Goal: Task Accomplishment & Management: Manage account settings

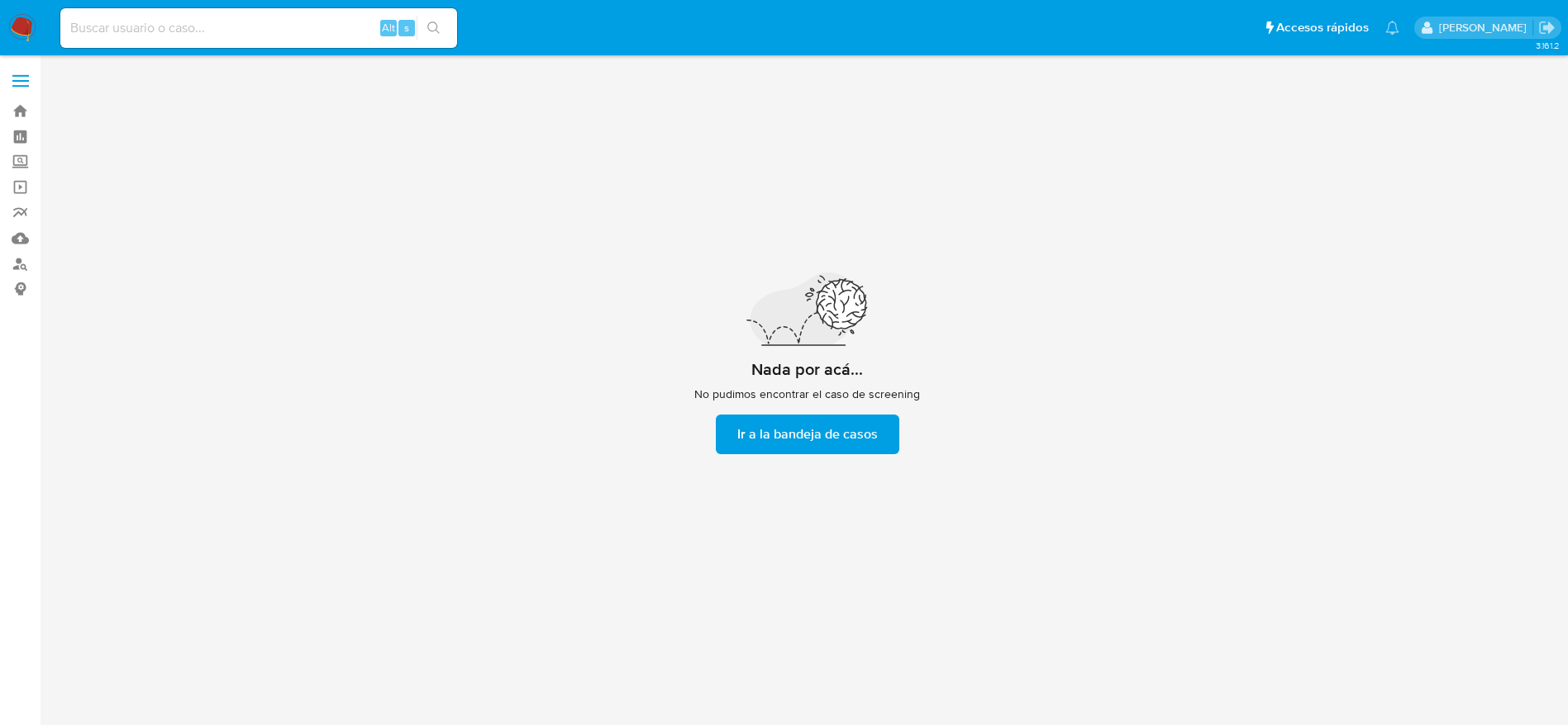
scroll to position [59, 0]
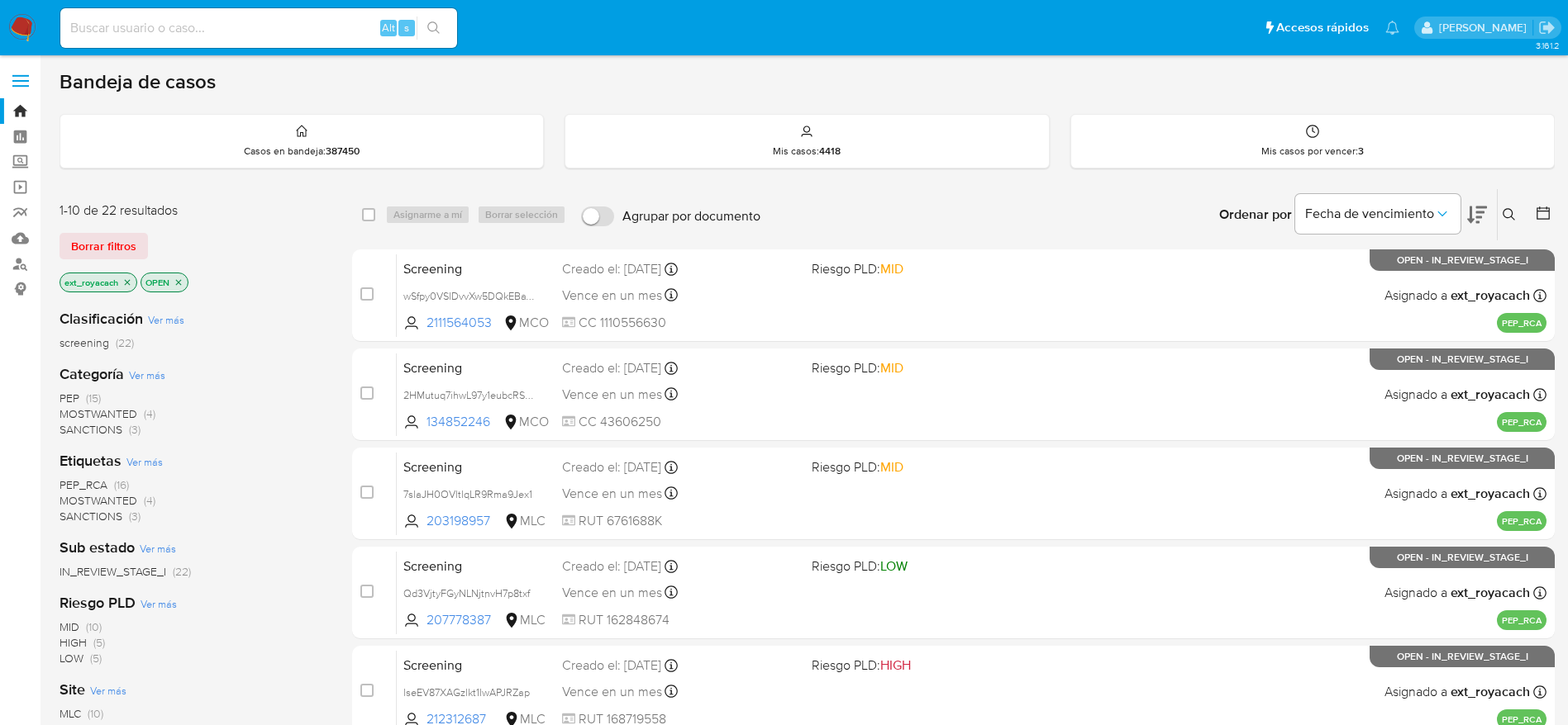
click at [84, 434] on span "SANCTIONS" at bounding box center [90, 429] width 62 height 16
click at [110, 429] on span "SANCTIONS" at bounding box center [90, 429] width 62 height 16
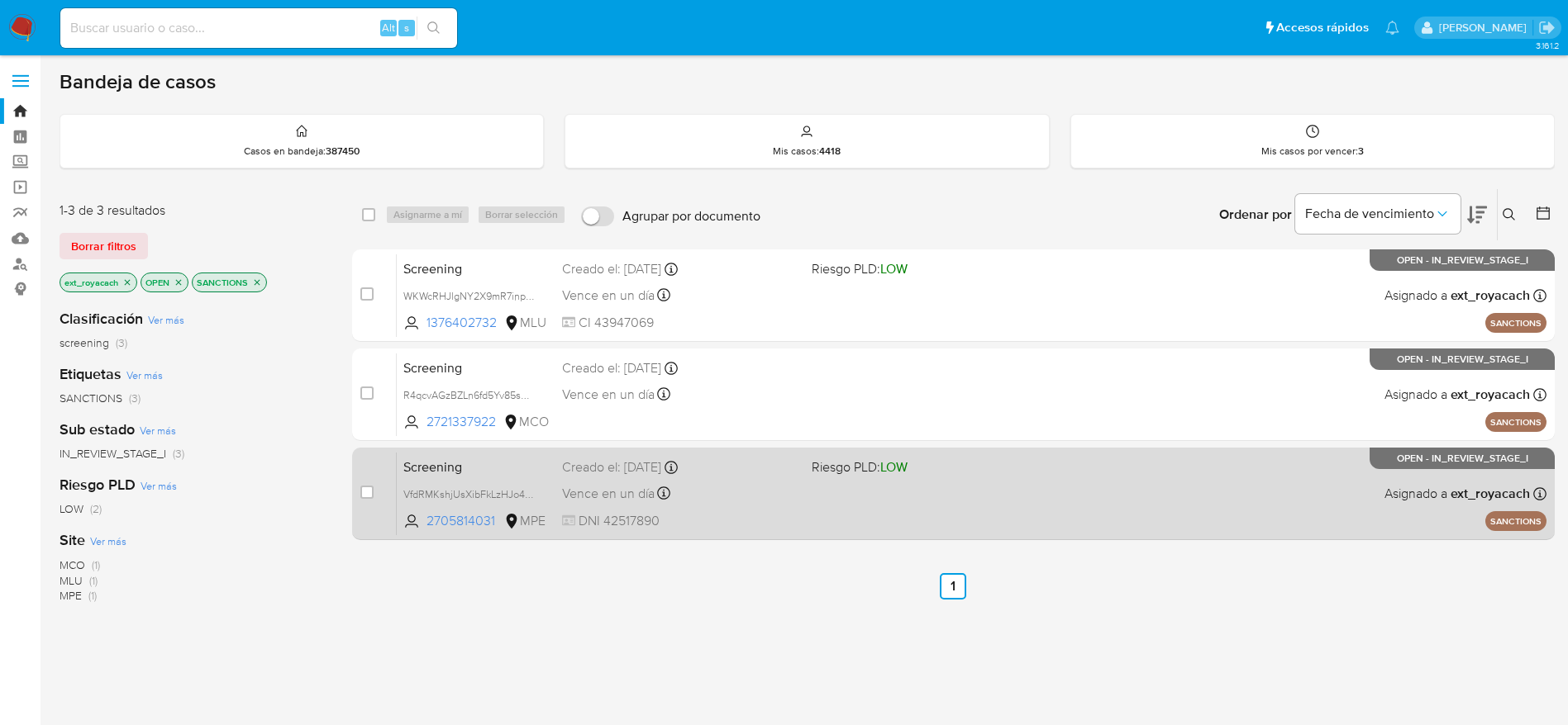
click at [780, 492] on div "Vence en un día Vence el 01/10/2025 17:38:35" at bounding box center [680, 493] width 236 height 22
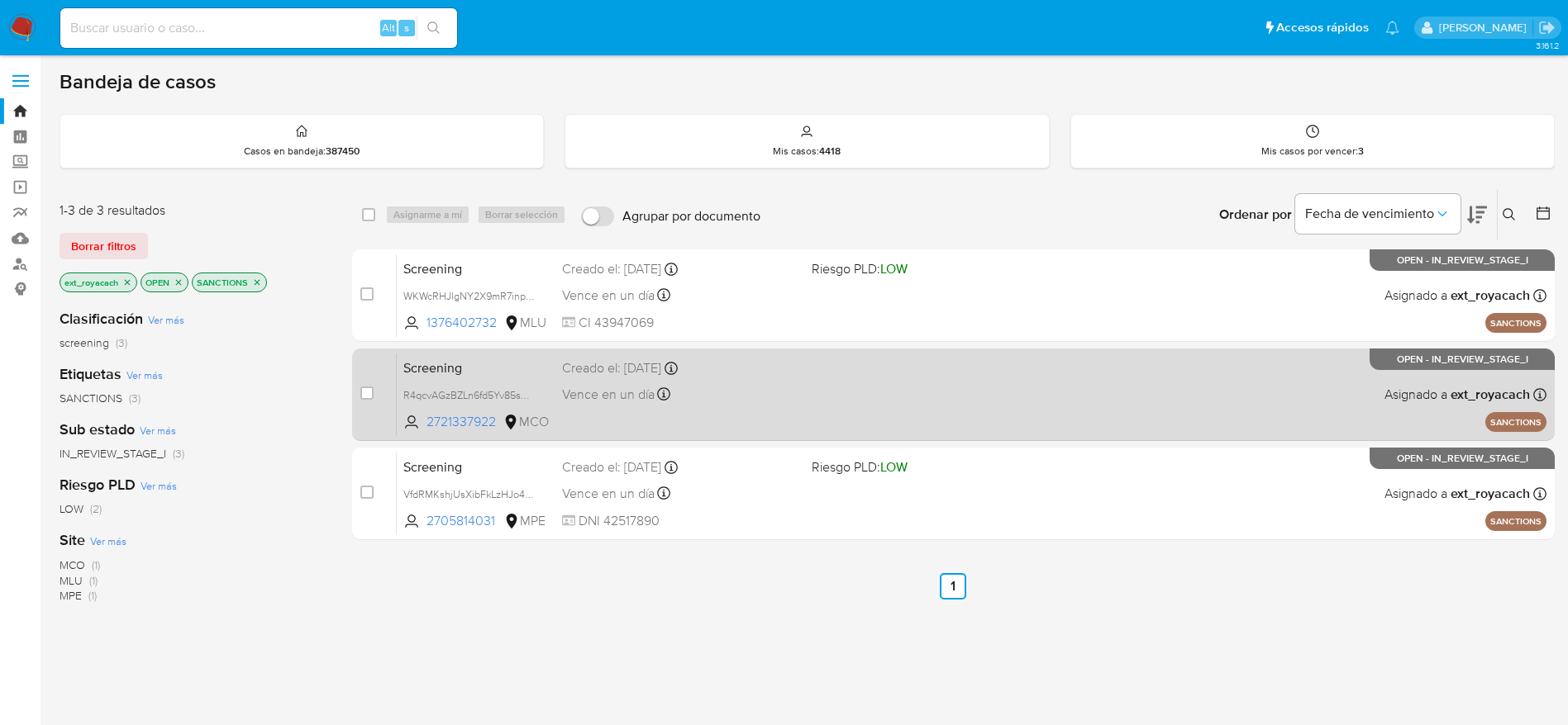
click at [757, 385] on div "Vence en un día Vence el 01/10/2025 20:16:08" at bounding box center [680, 394] width 236 height 22
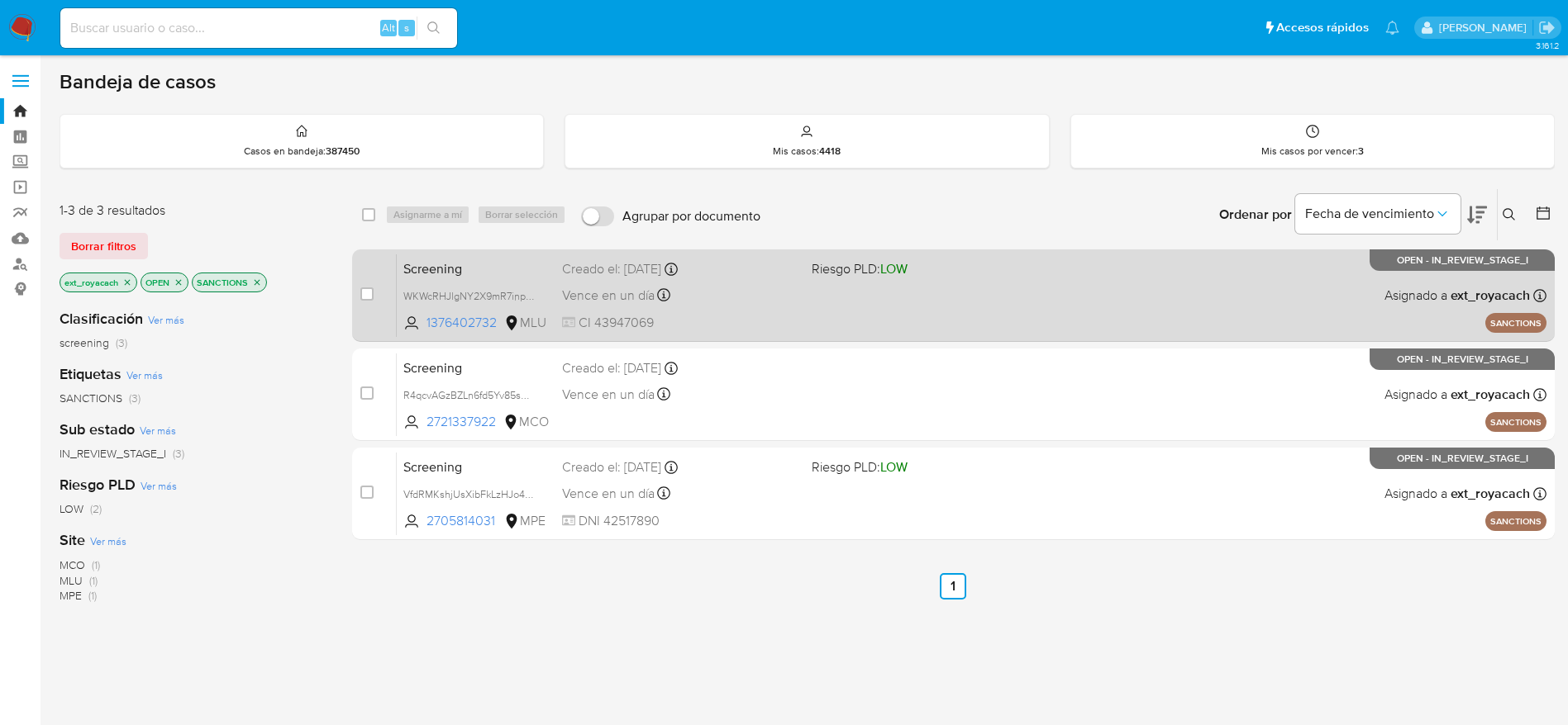
click at [677, 284] on div "Vence en un día Vence el 01/10/2025 20:41:07" at bounding box center [680, 294] width 236 height 22
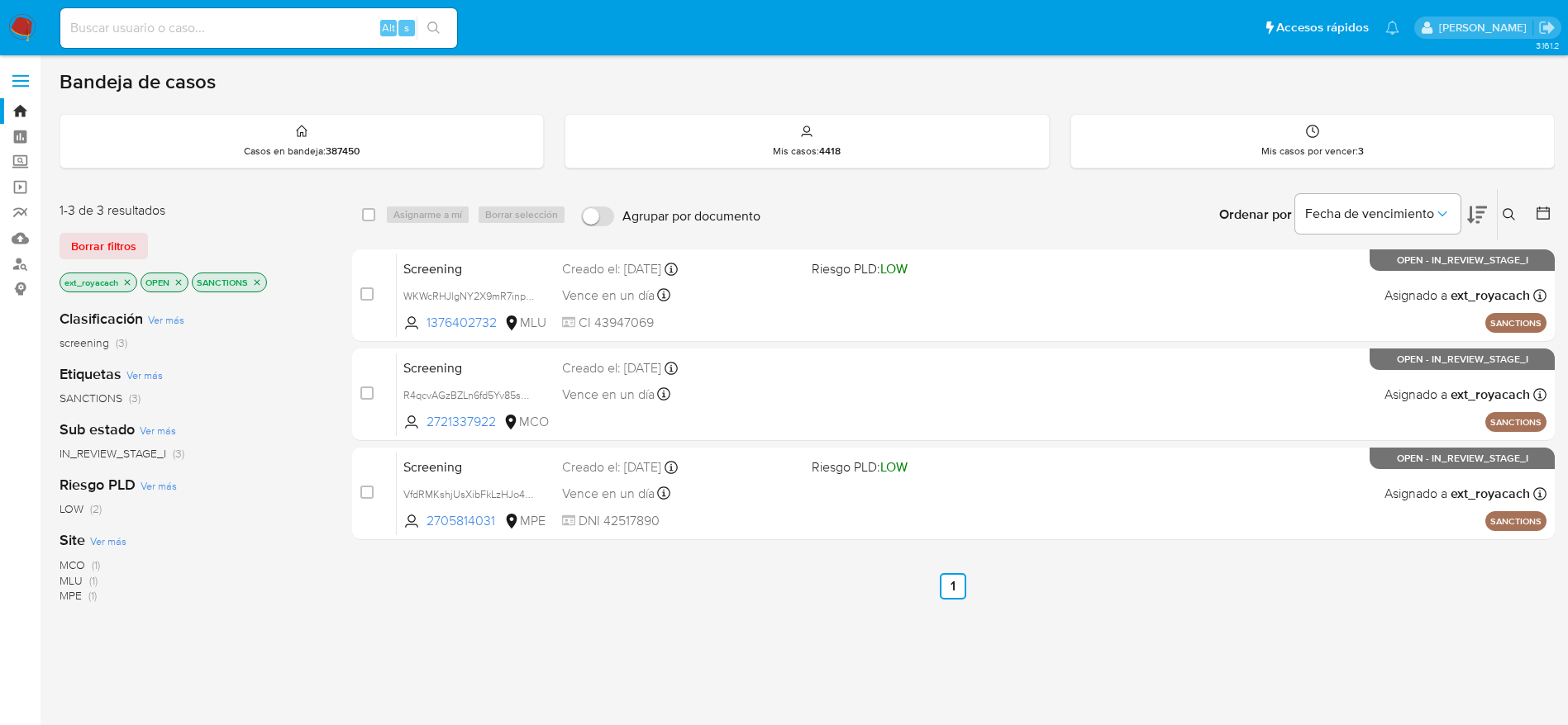
click at [18, 21] on img at bounding box center [22, 28] width 28 height 28
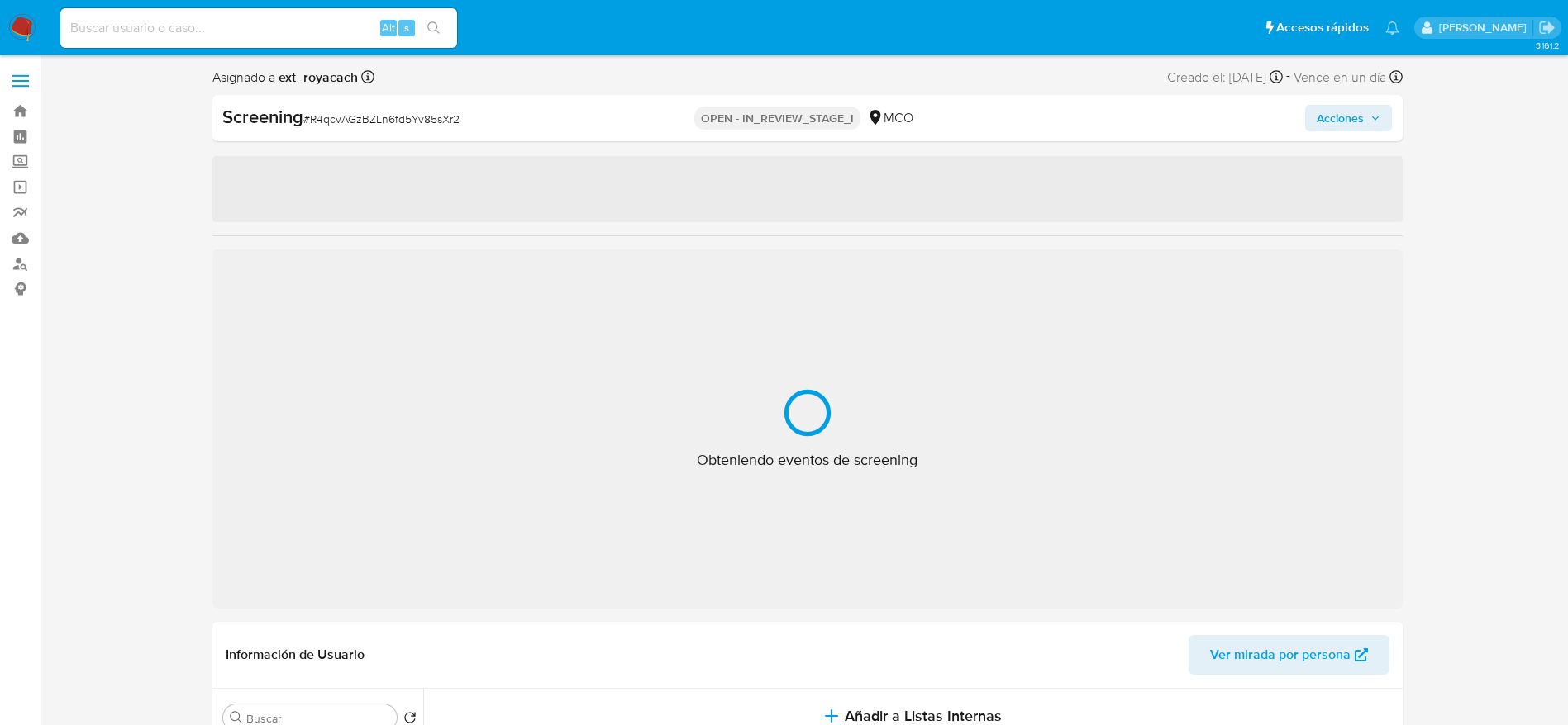
select select "10"
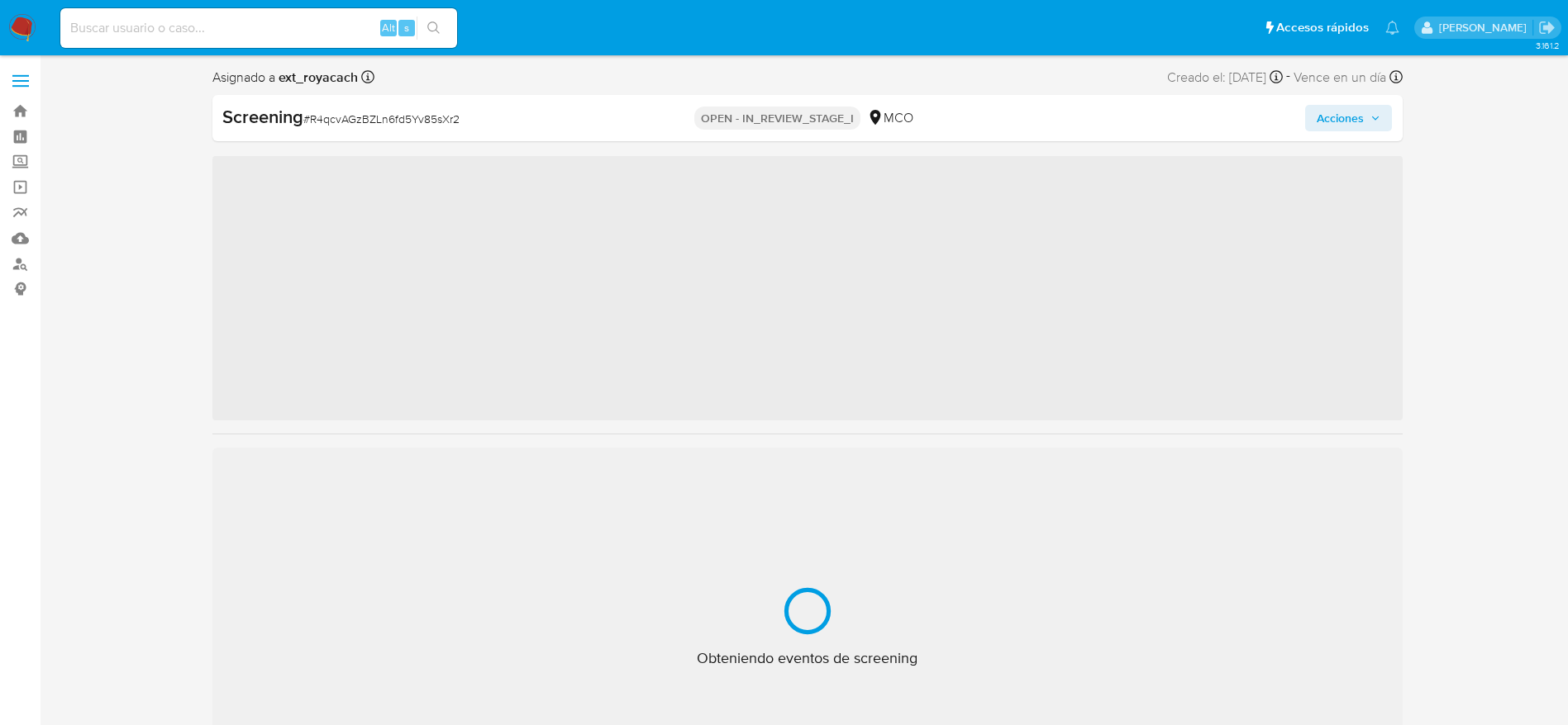
select select "10"
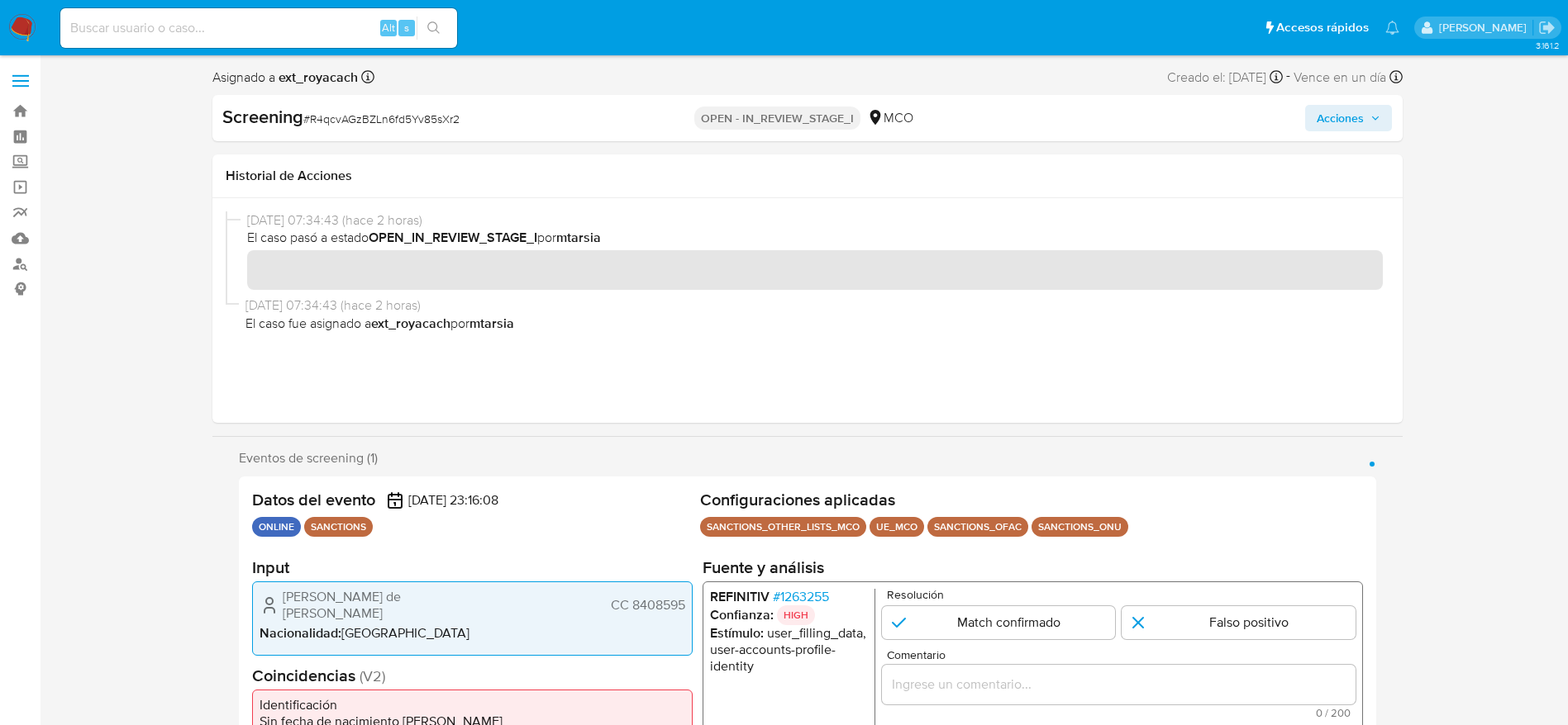
click at [353, 119] on span "# R4qcvAGzBZLn6fd5Yv85sXr2" at bounding box center [381, 118] width 156 height 16
copy span "R4qcvAGzBZLn6fd5Yv85sXr2"
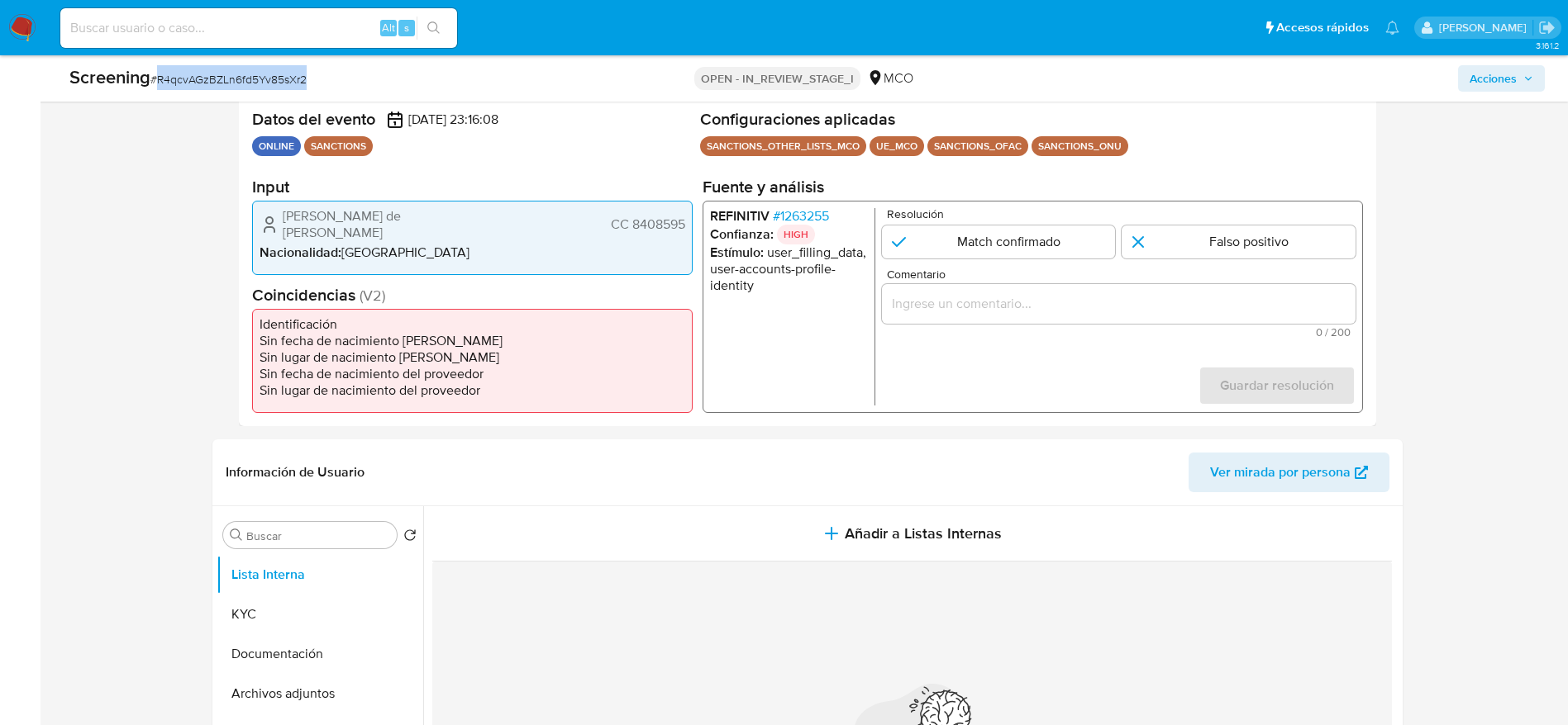
scroll to position [372, 0]
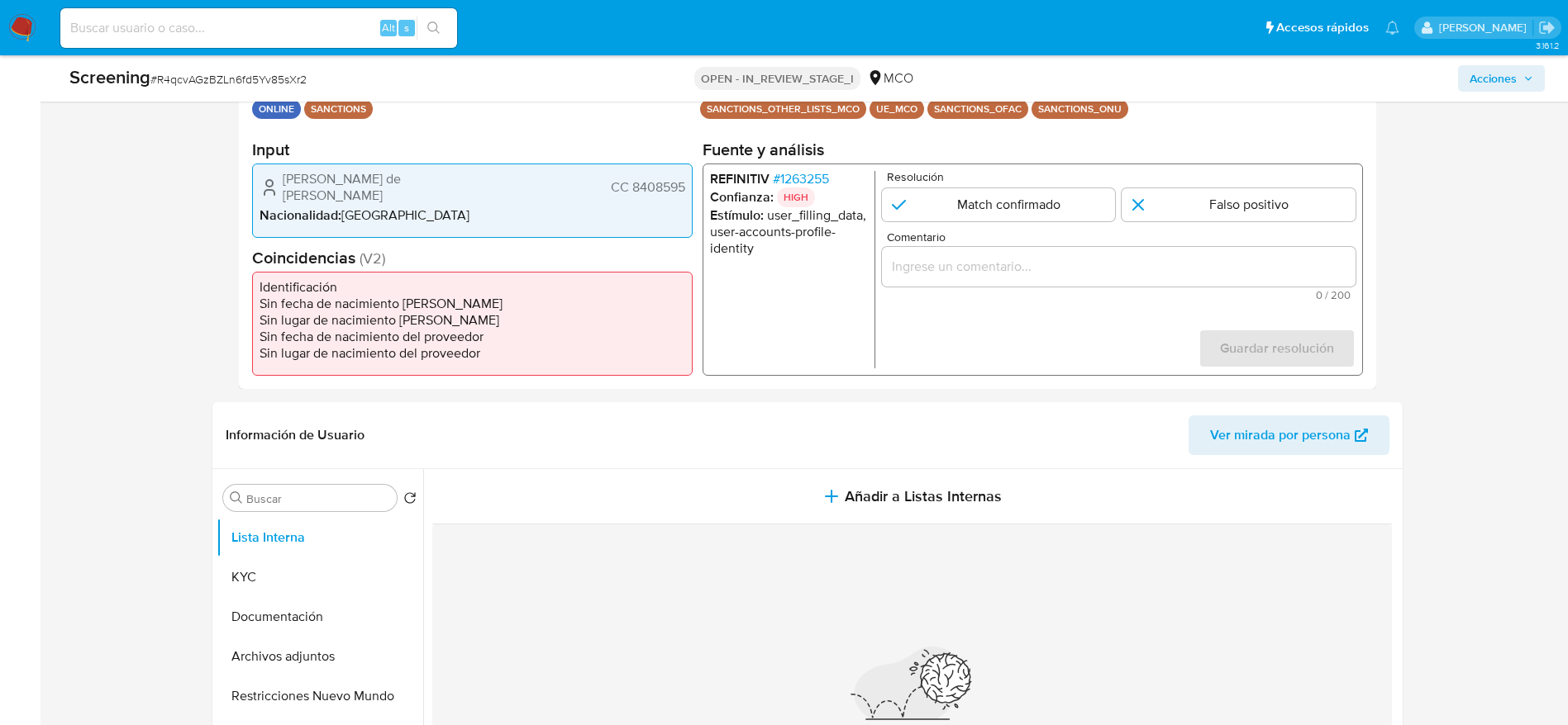
drag, startPoint x: 260, startPoint y: 177, endPoint x: 682, endPoint y: 173, distance: 422.0
click at [682, 173] on div "Lopez Taborda Hermes de Jesus CC 8408595" at bounding box center [473, 187] width 426 height 33
click at [815, 172] on span "# 1263255" at bounding box center [800, 178] width 57 height 16
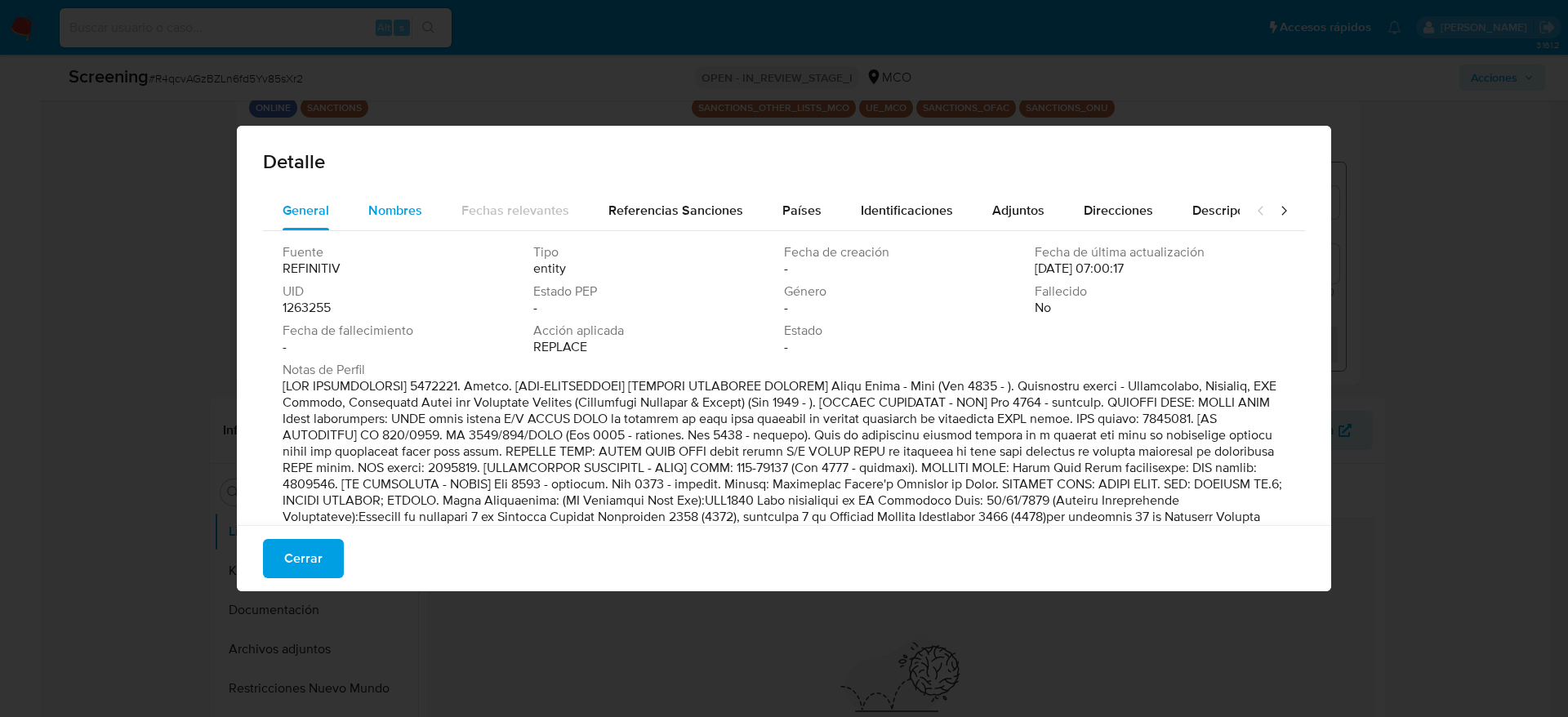
click at [412, 212] on span "Nombres" at bounding box center [395, 211] width 54 height 19
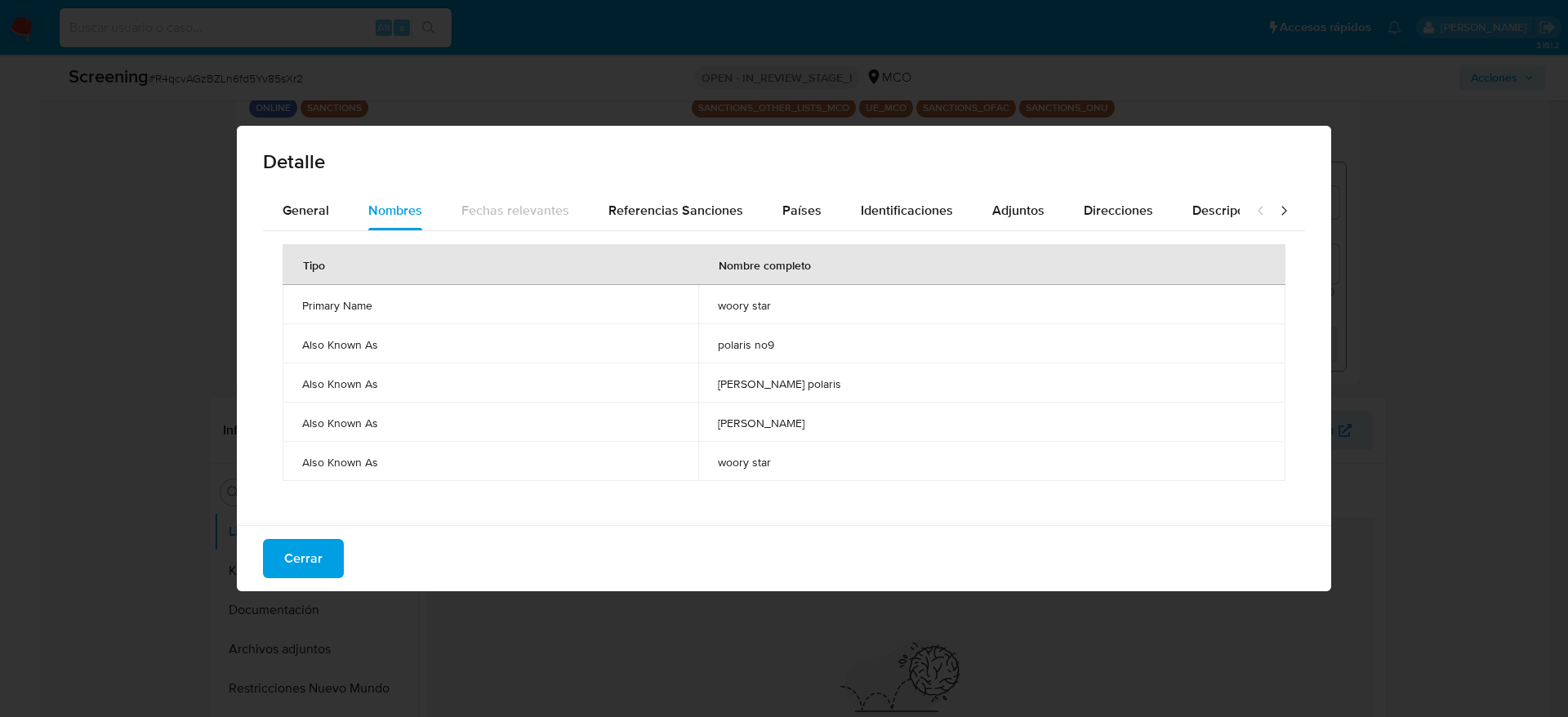
click at [756, 300] on td "woory star" at bounding box center [992, 304] width 587 height 39
click at [765, 223] on button "Países" at bounding box center [802, 211] width 79 height 39
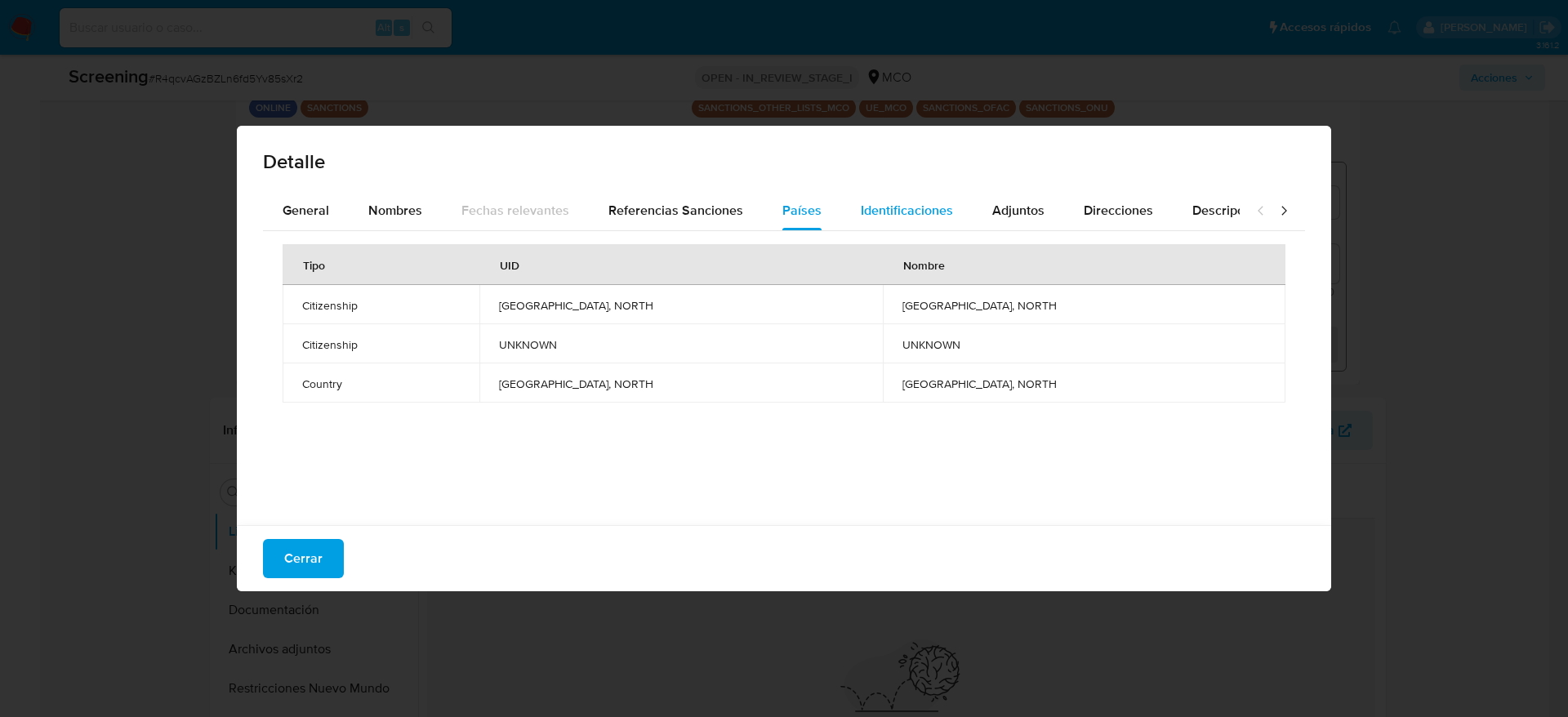
click at [952, 205] on button "Identificaciones" at bounding box center [906, 211] width 132 height 39
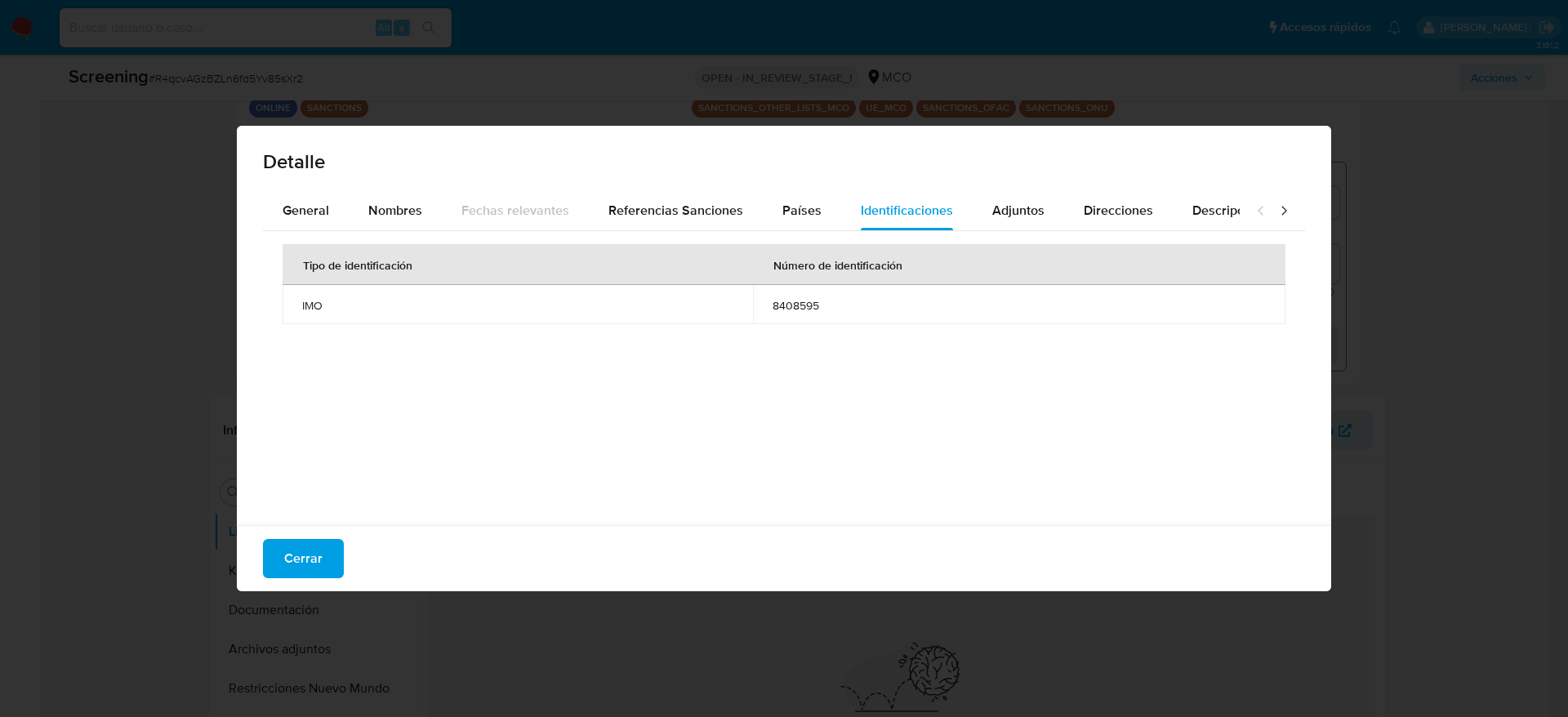
click at [331, 477] on div "Cerrar" at bounding box center [784, 559] width 1094 height 66
click at [331, 477] on button "Cerrar" at bounding box center [302, 559] width 81 height 39
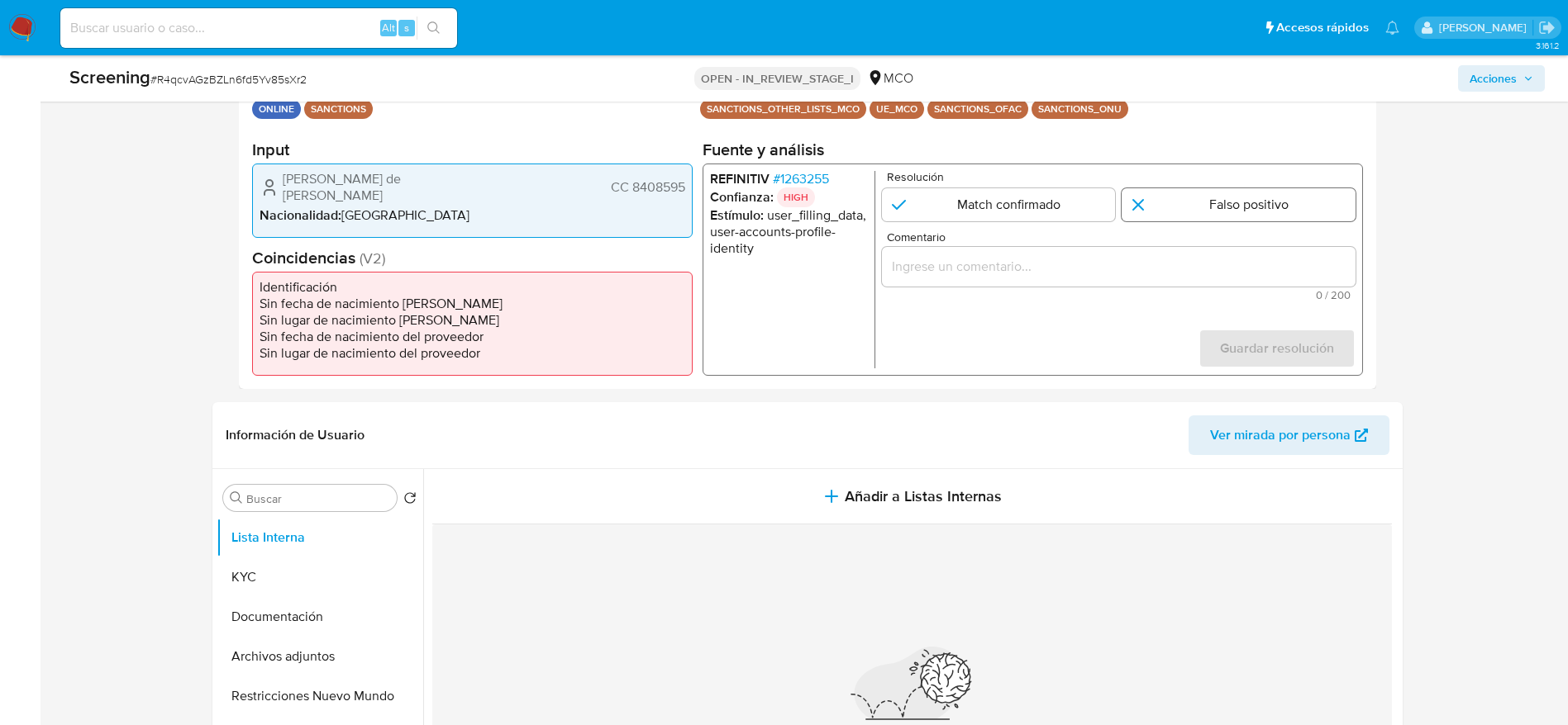
click at [1057, 217] on input "1 de 1" at bounding box center [1239, 204] width 234 height 33
radio input "true"
click at [1057, 253] on div "1 de 1" at bounding box center [1118, 267] width 474 height 39
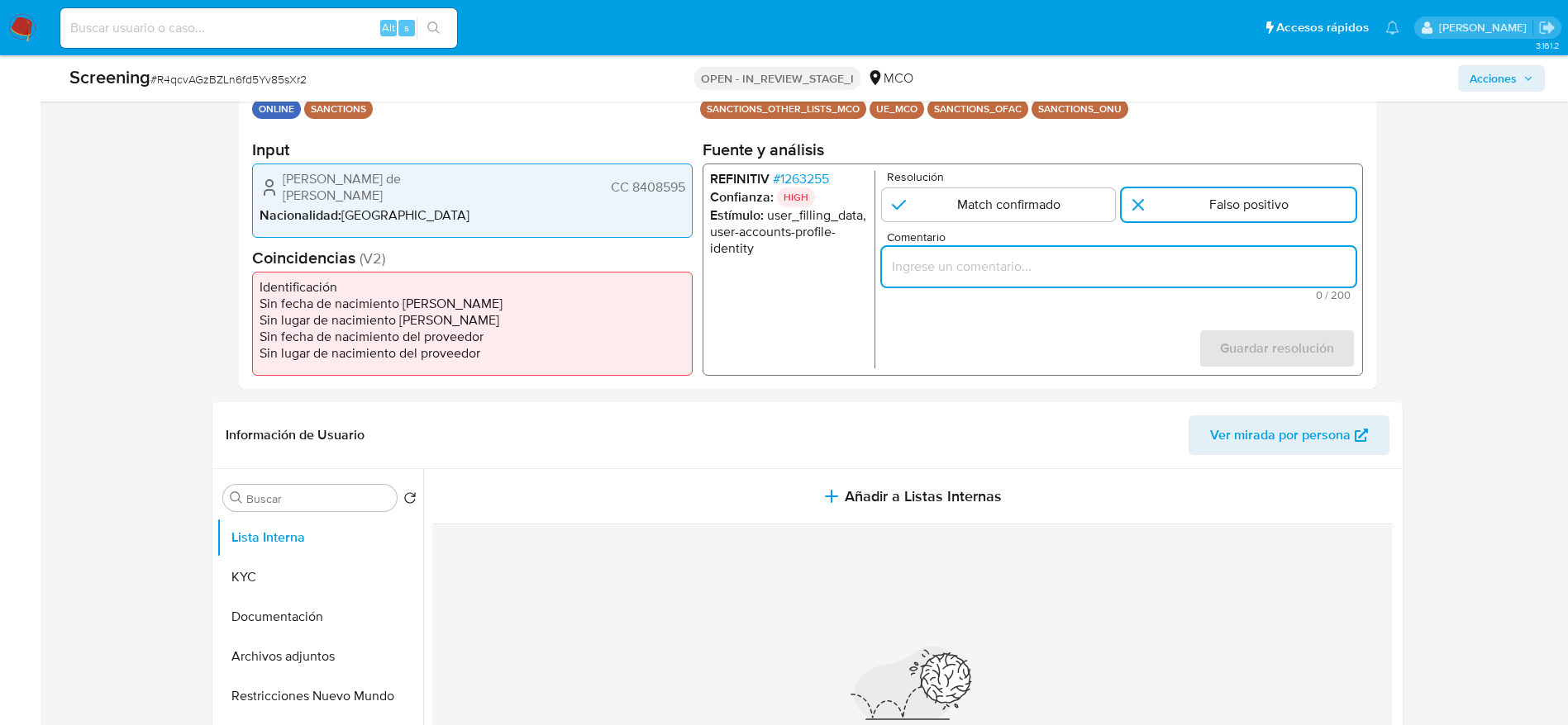
click at [1057, 261] on input "Comentario" at bounding box center [1118, 267] width 474 height 21
paste input "Compara al usuario Lopez Taborda Hermes de Jesus CC 8408595 con el sancionado "…"
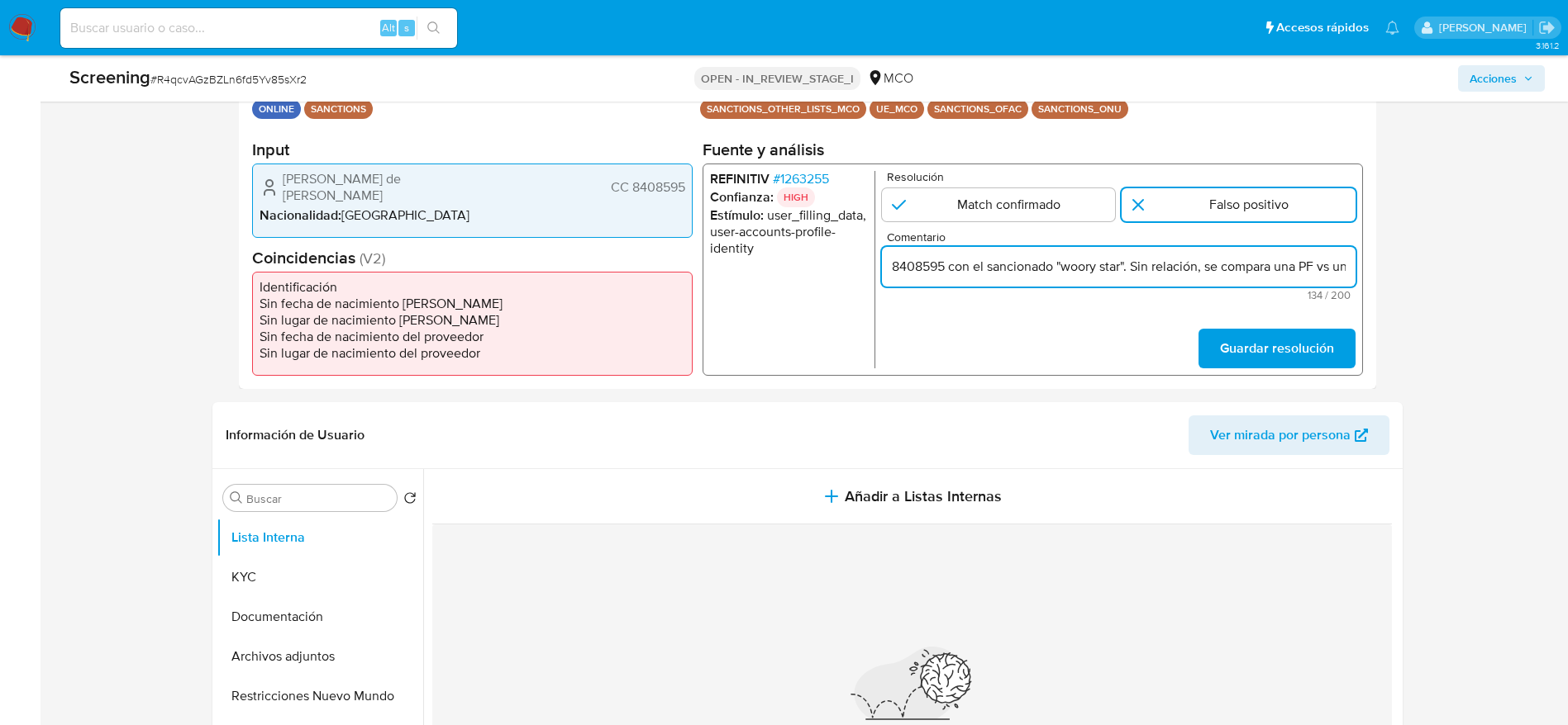
scroll to position [0, 364]
type input "Compara al usuario Lopez Taborda Hermes de Jesus CC 8408595 con el sancionado "…"
click at [1057, 384] on div "Datos del evento 29/09/2025 23:16:08 ONLINE SANCTIONS Configuraciones aplicadas…" at bounding box center [807, 223] width 1137 height 331
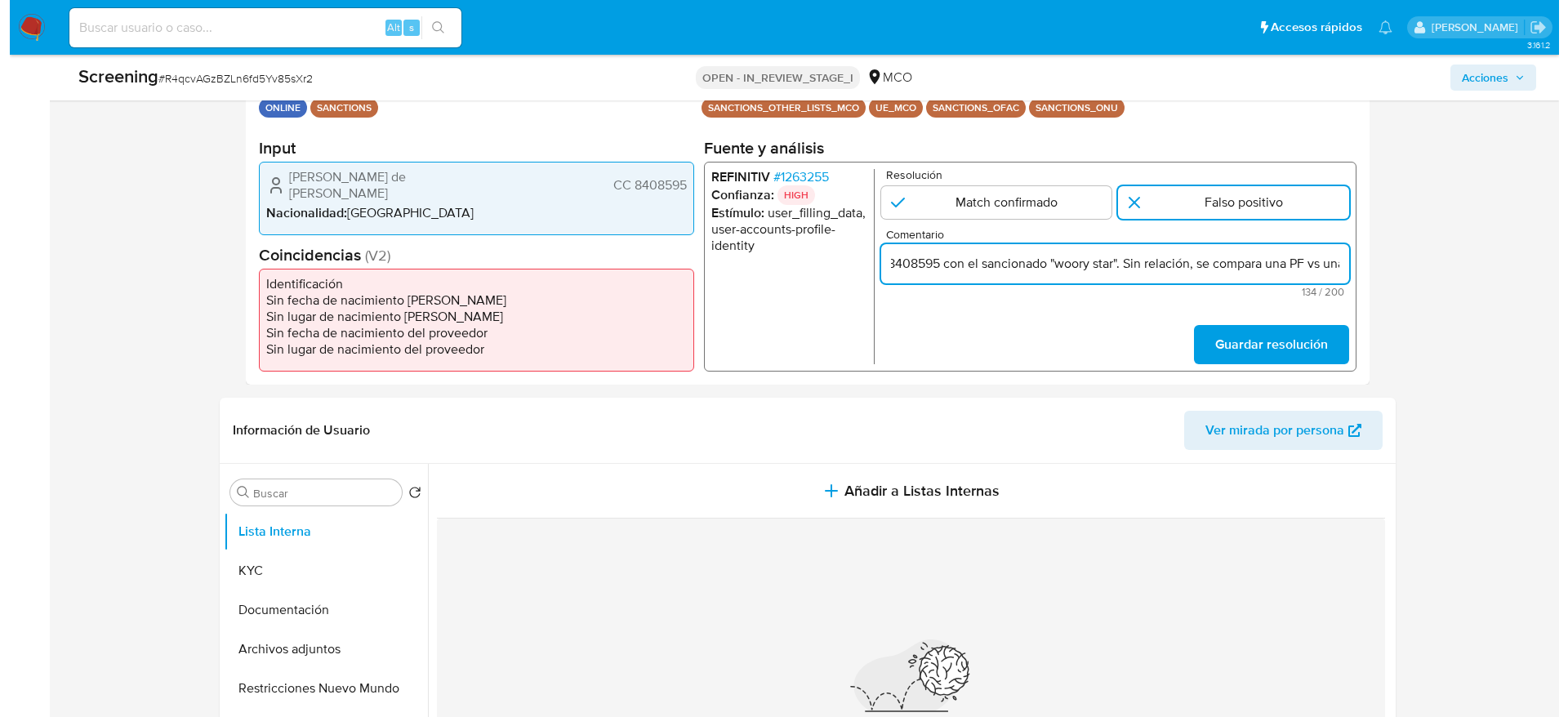
scroll to position [0, 0]
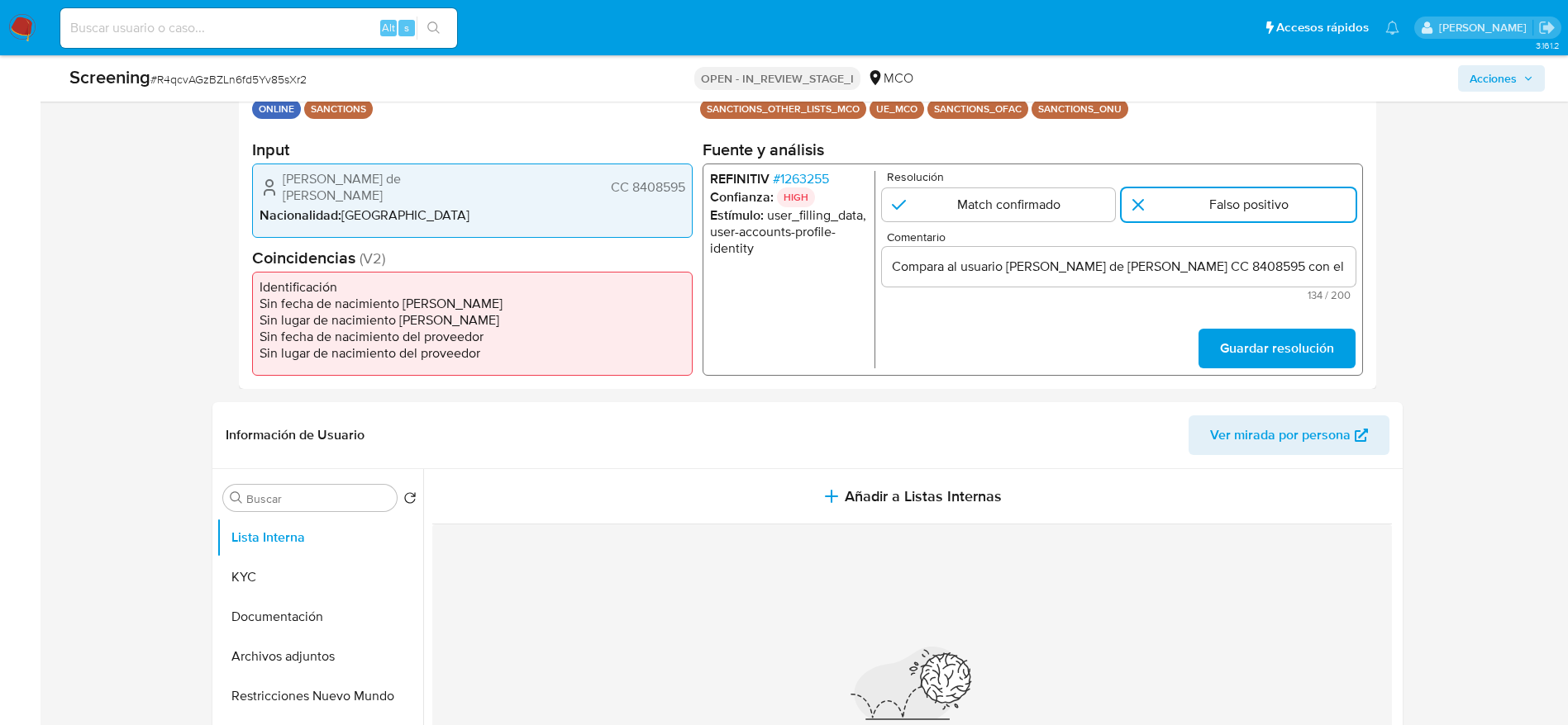
click at [1057, 357] on span "Guardar resolución" at bounding box center [1276, 349] width 114 height 36
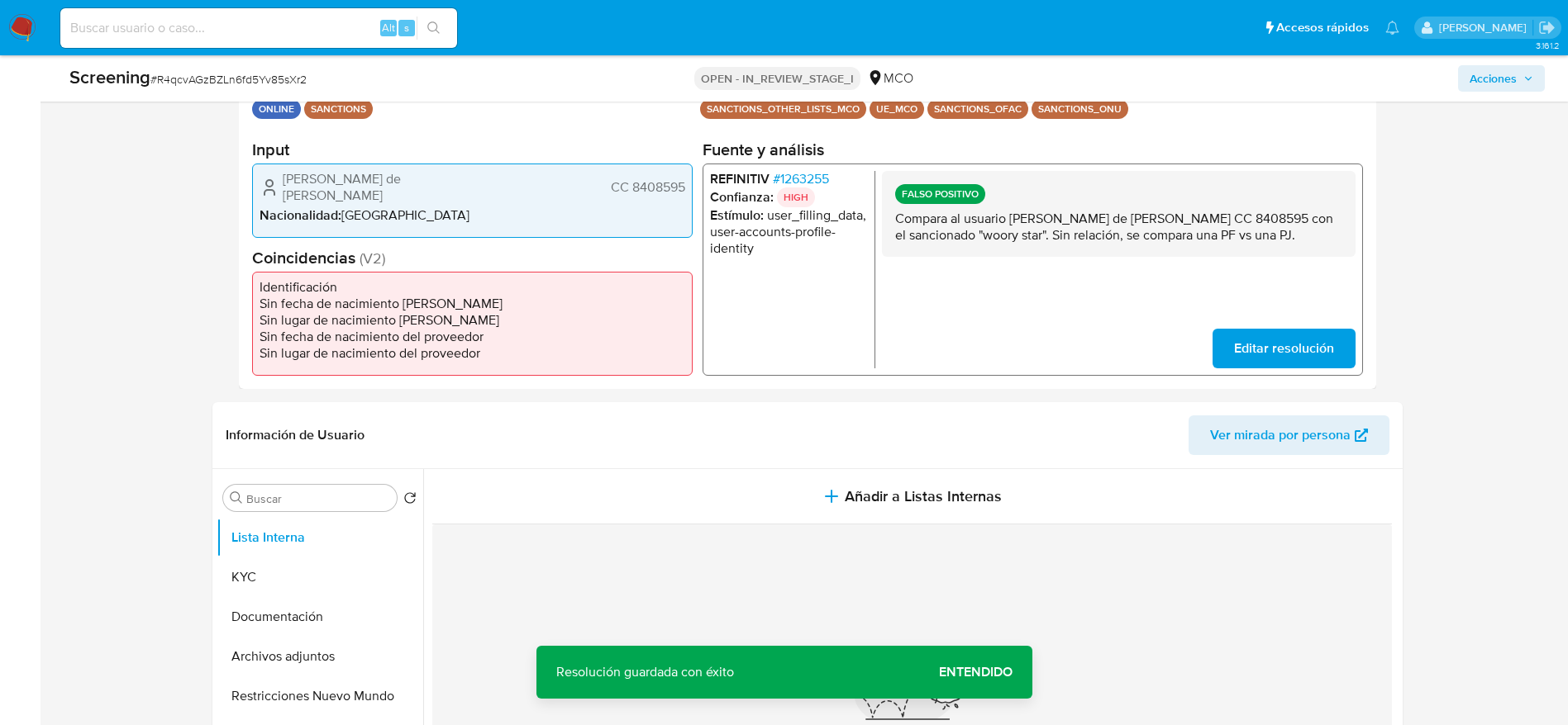
click at [1057, 244] on p "Compara al usuario Lopez Taborda Hermes de Jesus CC 8408595 con el sancionado "…" at bounding box center [1118, 227] width 447 height 33
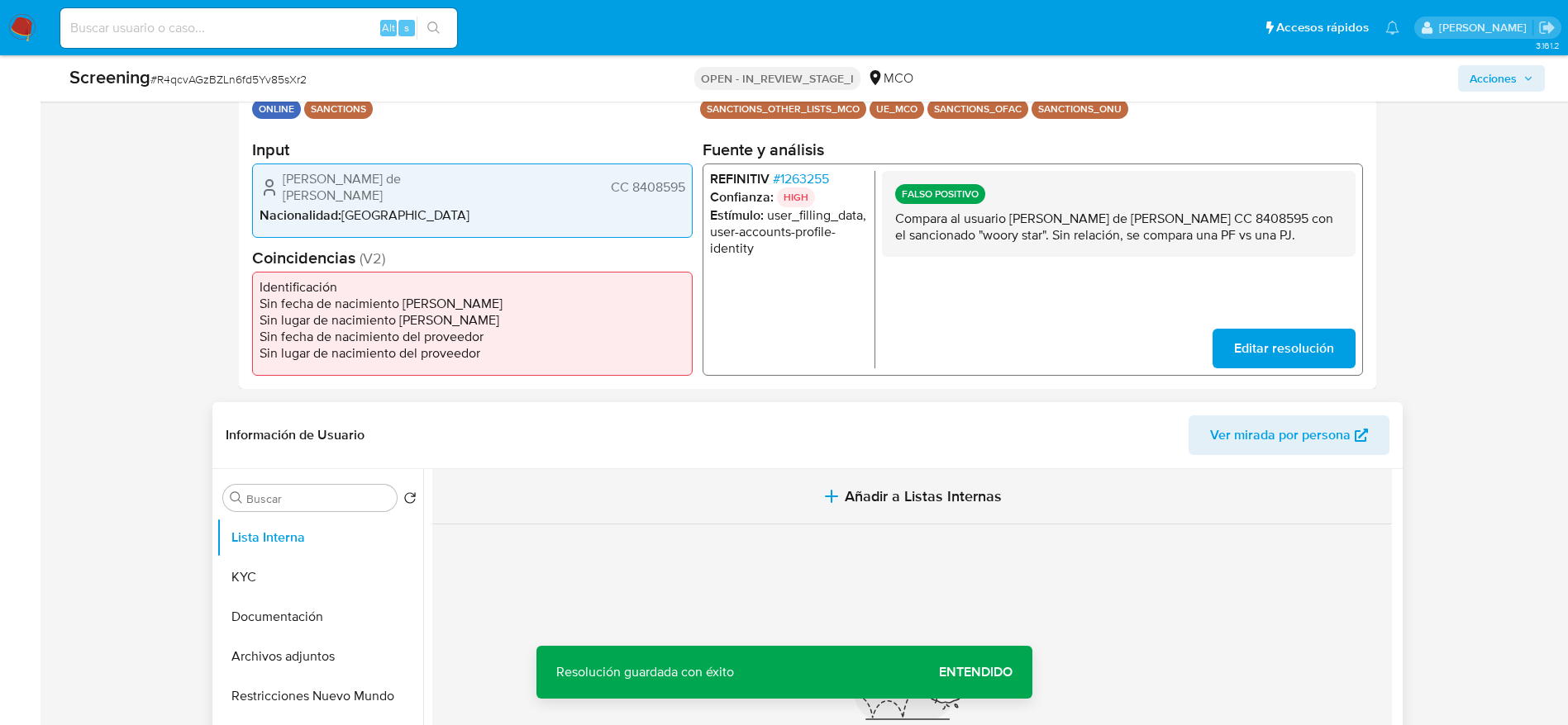
click at [1057, 477] on button "Añadir a Listas Internas" at bounding box center [913, 497] width 960 height 56
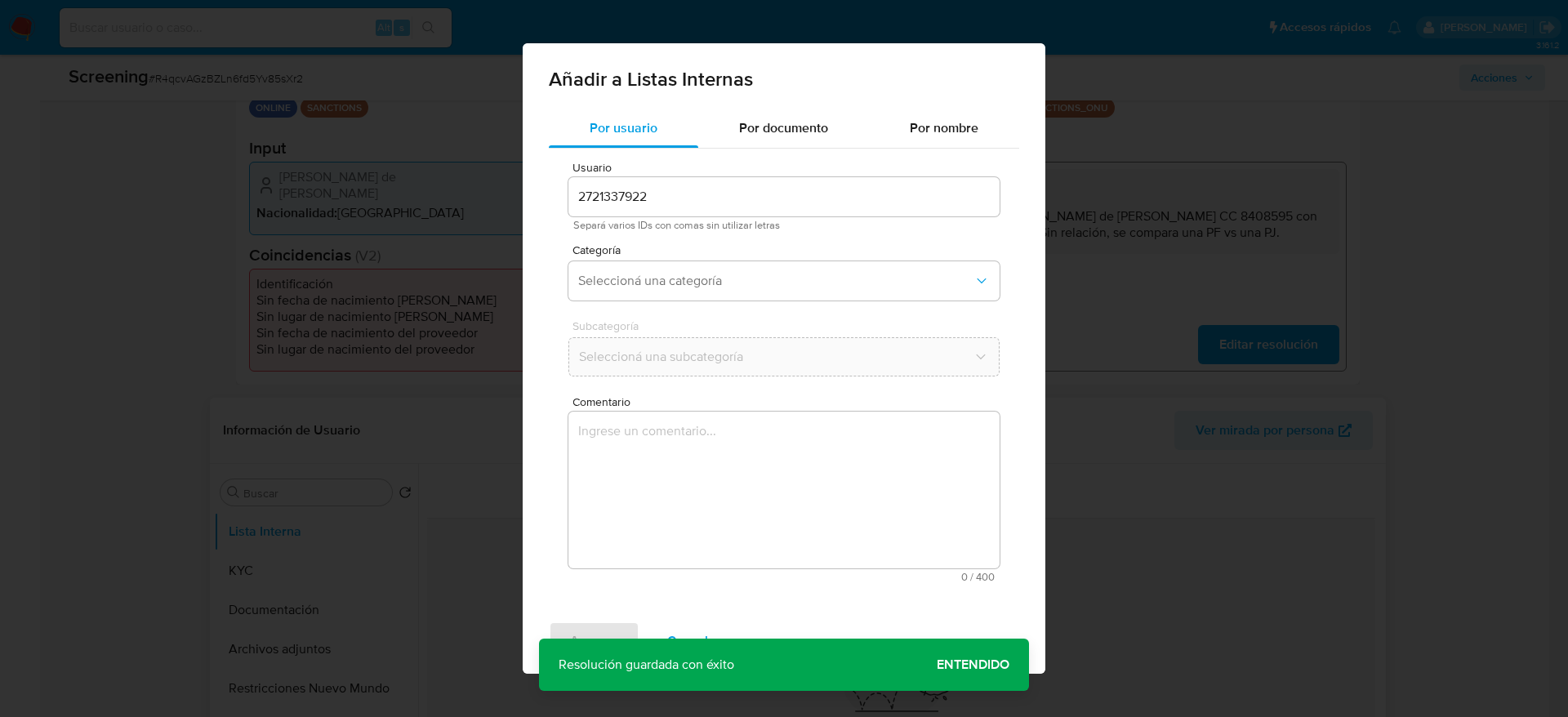
click at [1024, 446] on div "Por usuario Por documento Por nombre Usuario 2721337922 Separá varios IDs con c…" at bounding box center [783, 358] width 522 height 500
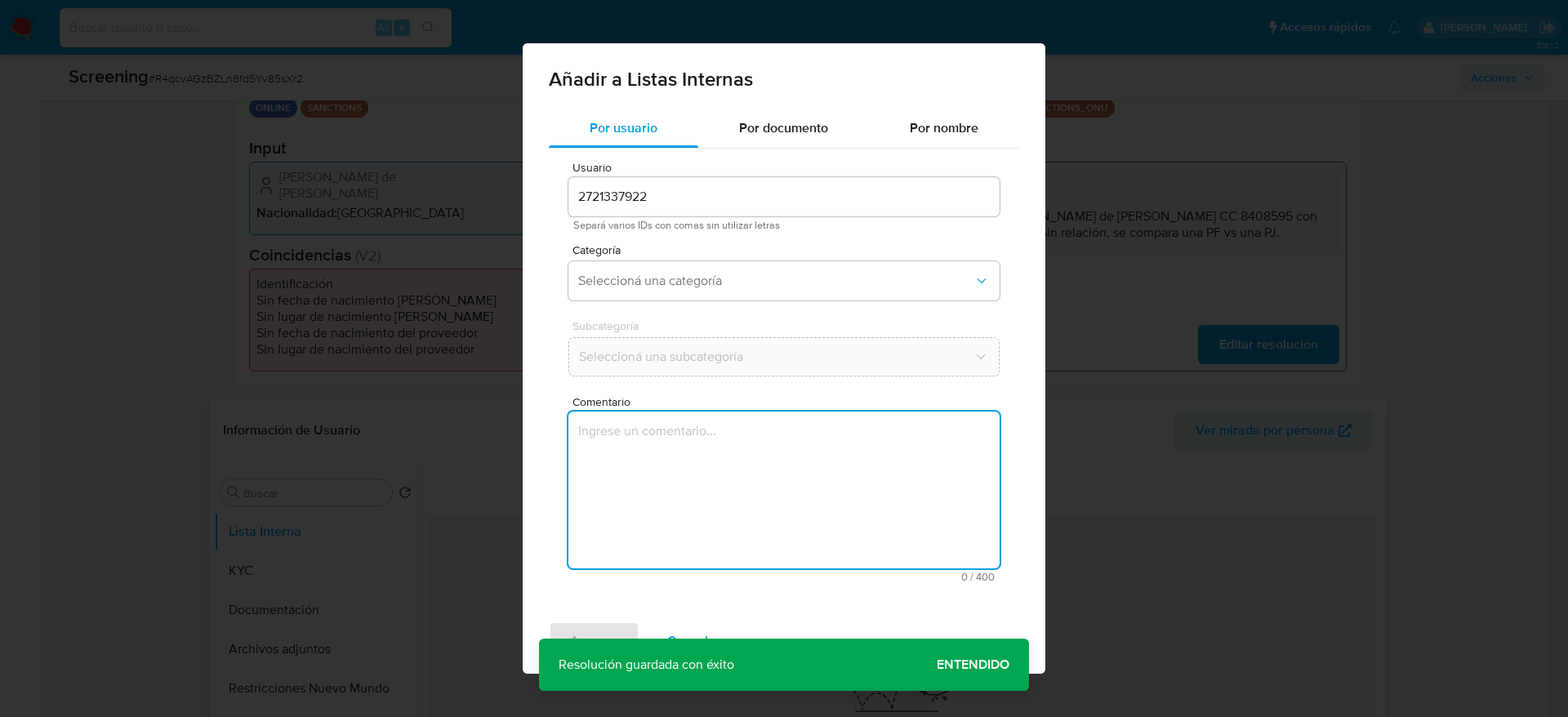
click at [899, 451] on textarea "Comentario" at bounding box center [784, 489] width 431 height 156
type textarea "Compara al usuario Lopez Taborda Hermes de Jesus CC 8408595 con el sancionado "…"
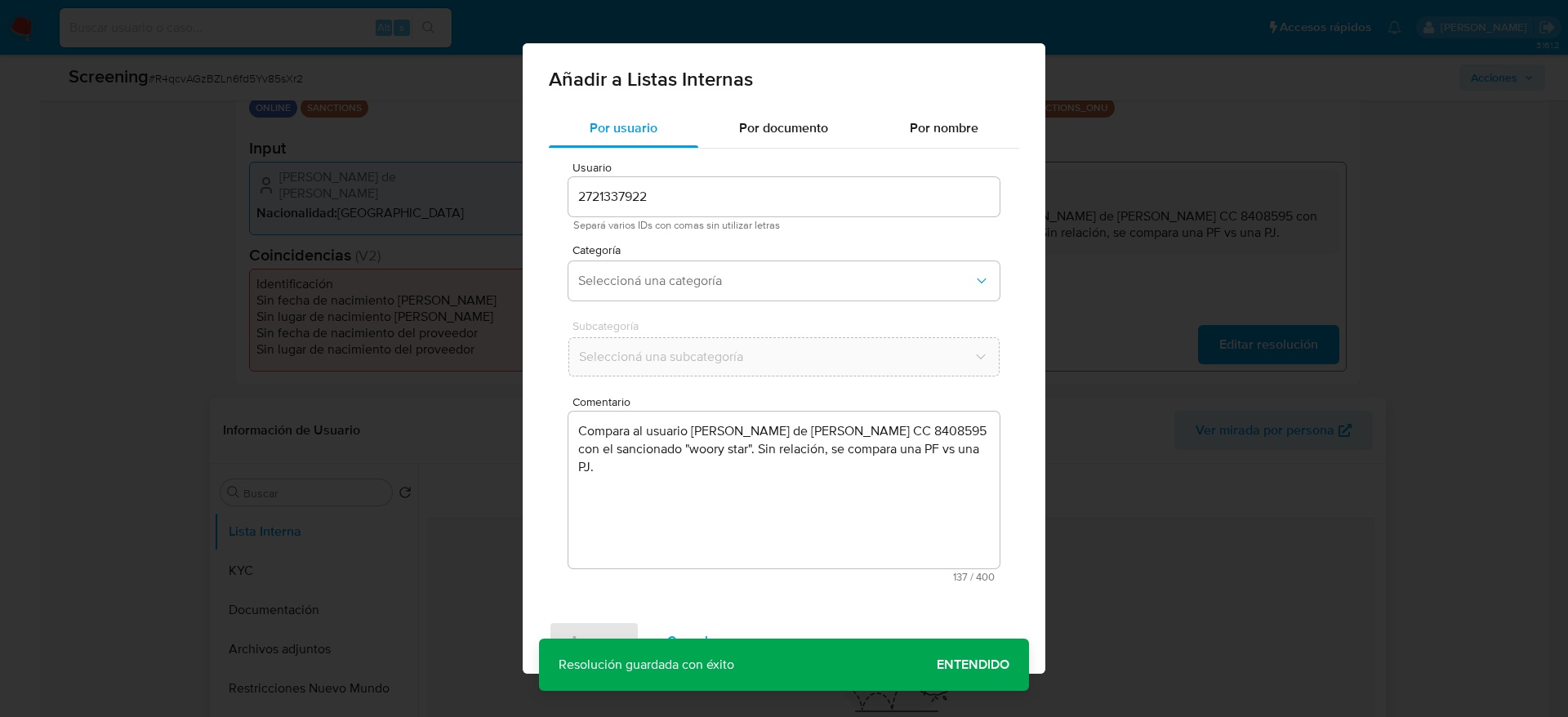
click at [832, 300] on button "Seleccioná una categoría" at bounding box center [784, 281] width 431 height 39
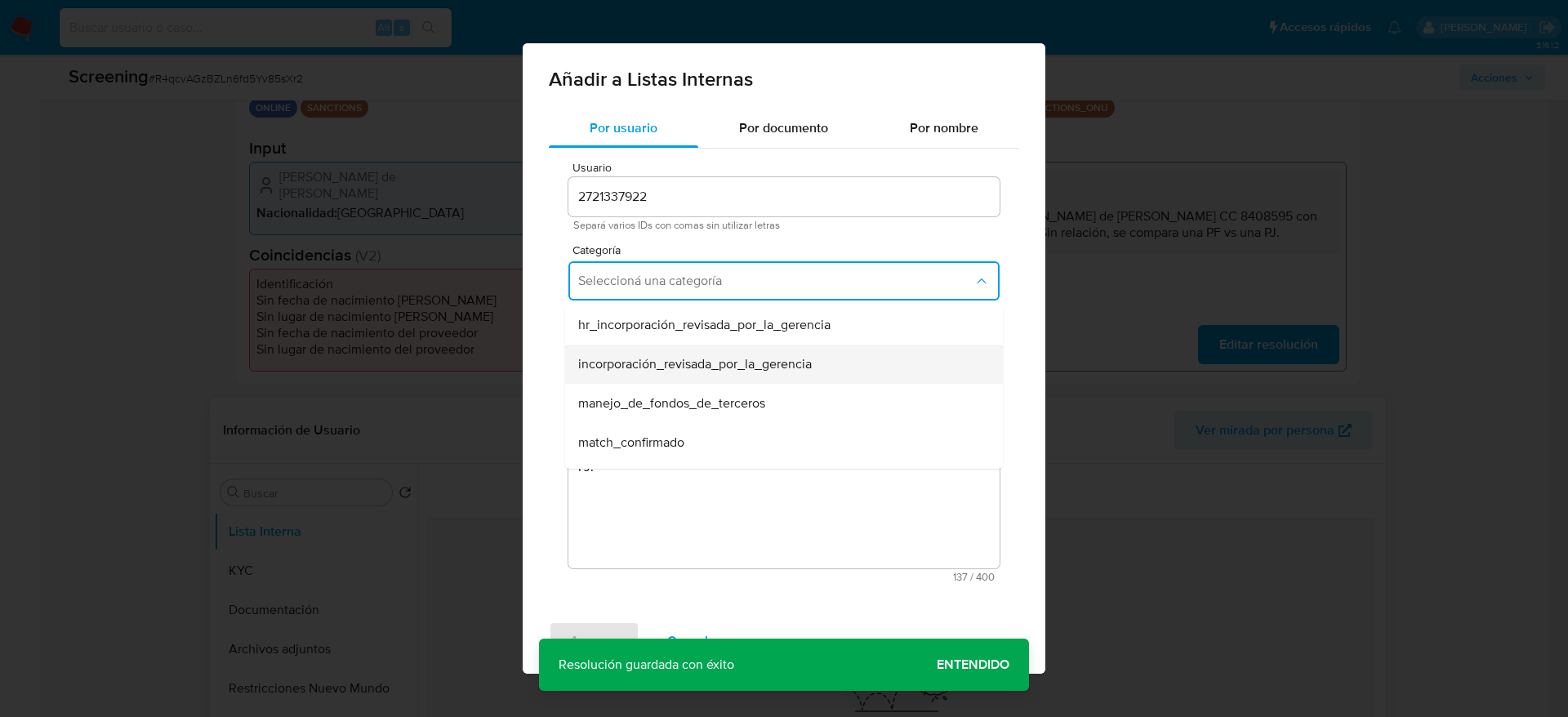
scroll to position [122, 0]
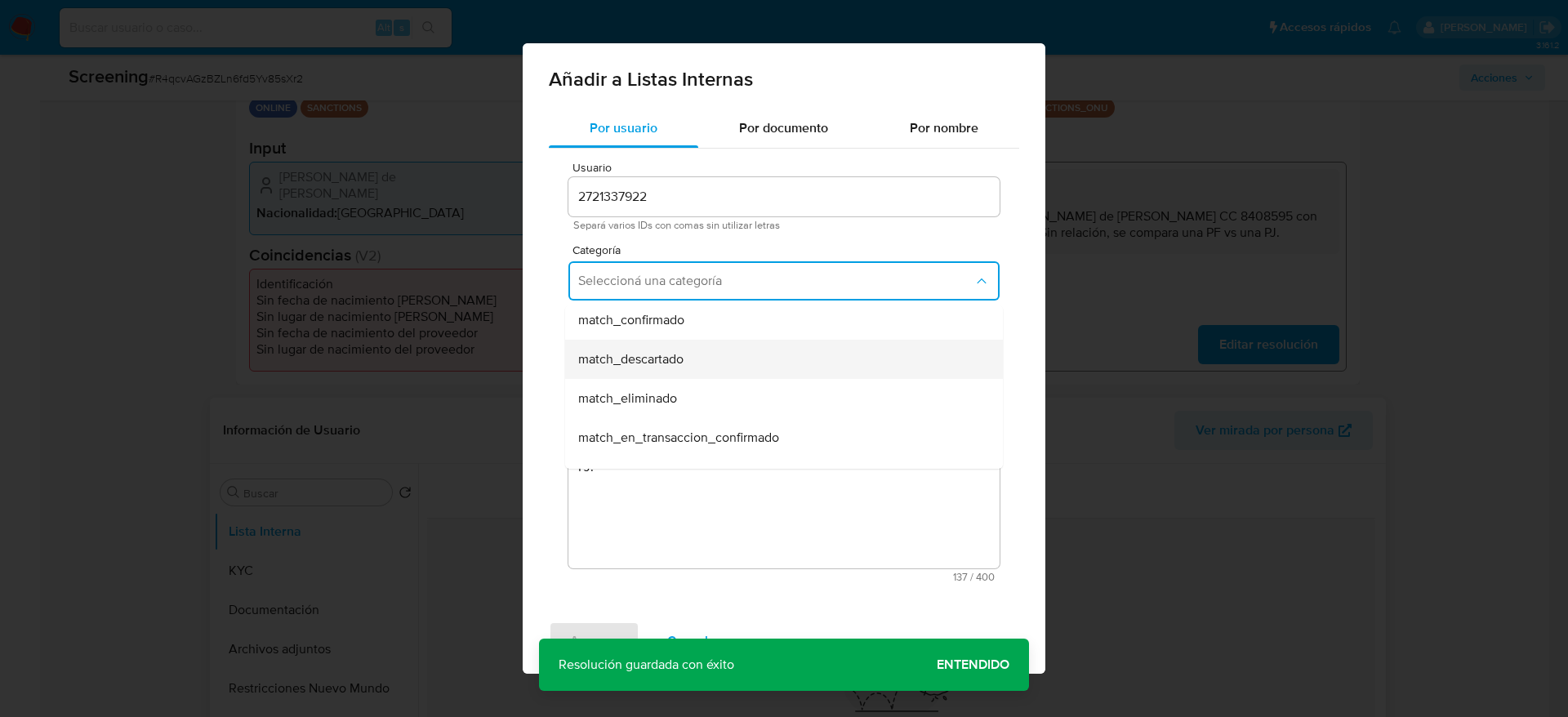
click at [758, 362] on div "match_descartado" at bounding box center [779, 358] width 402 height 39
click at [758, 362] on span "Seleccioná una subcategoría" at bounding box center [775, 357] width 393 height 16
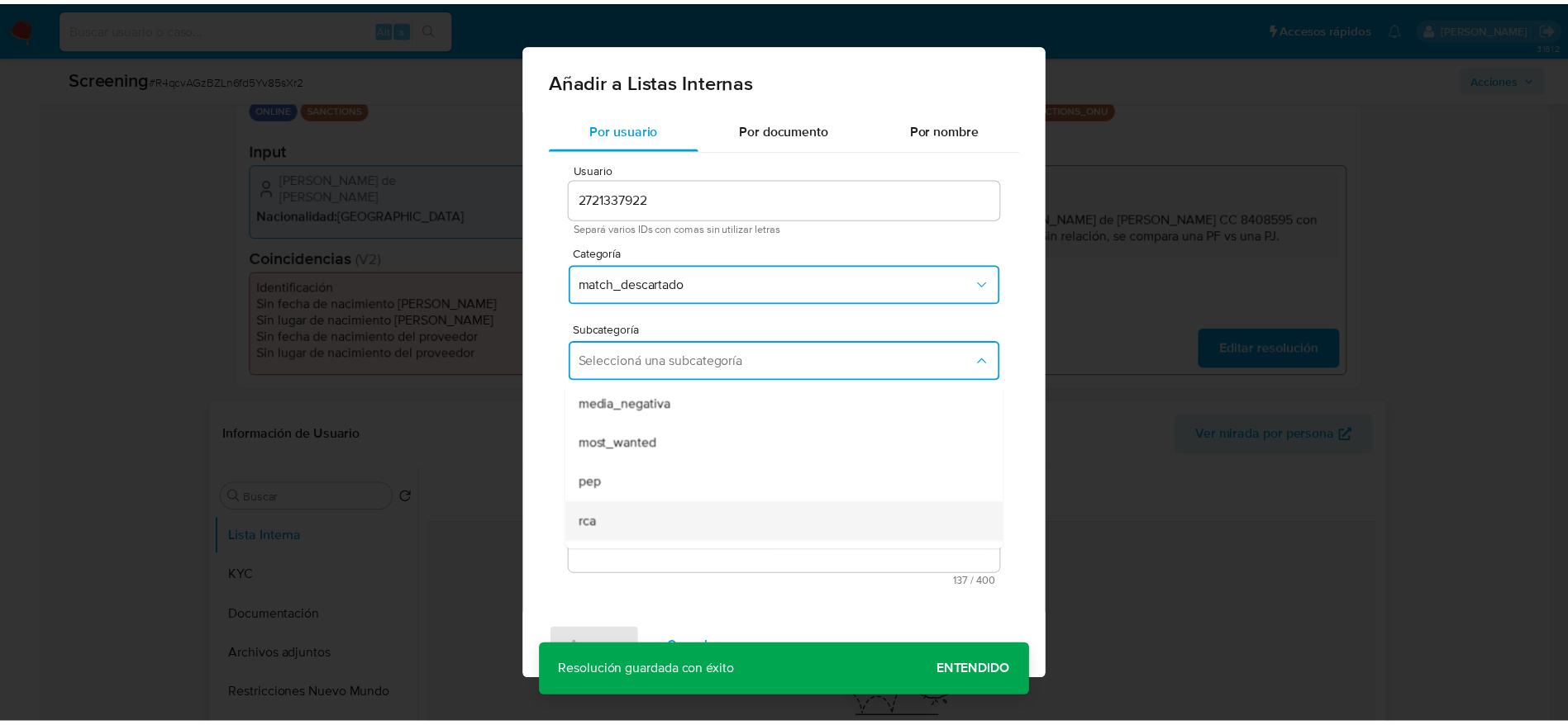
scroll to position [112, 0]
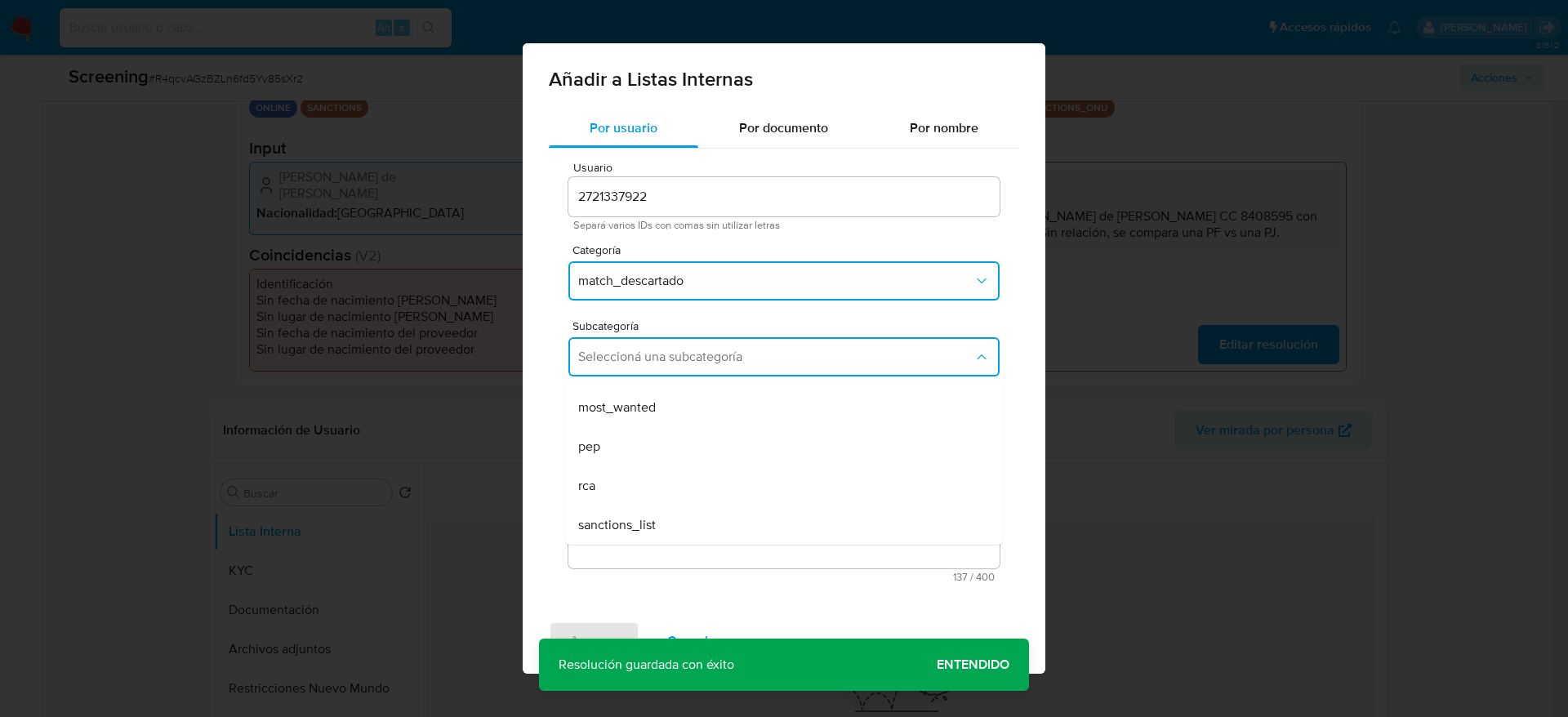
drag, startPoint x: 634, startPoint y: 516, endPoint x: 634, endPoint y: 554, distance: 38.0
click at [634, 477] on span "sanctions_list" at bounding box center [617, 524] width 78 height 16
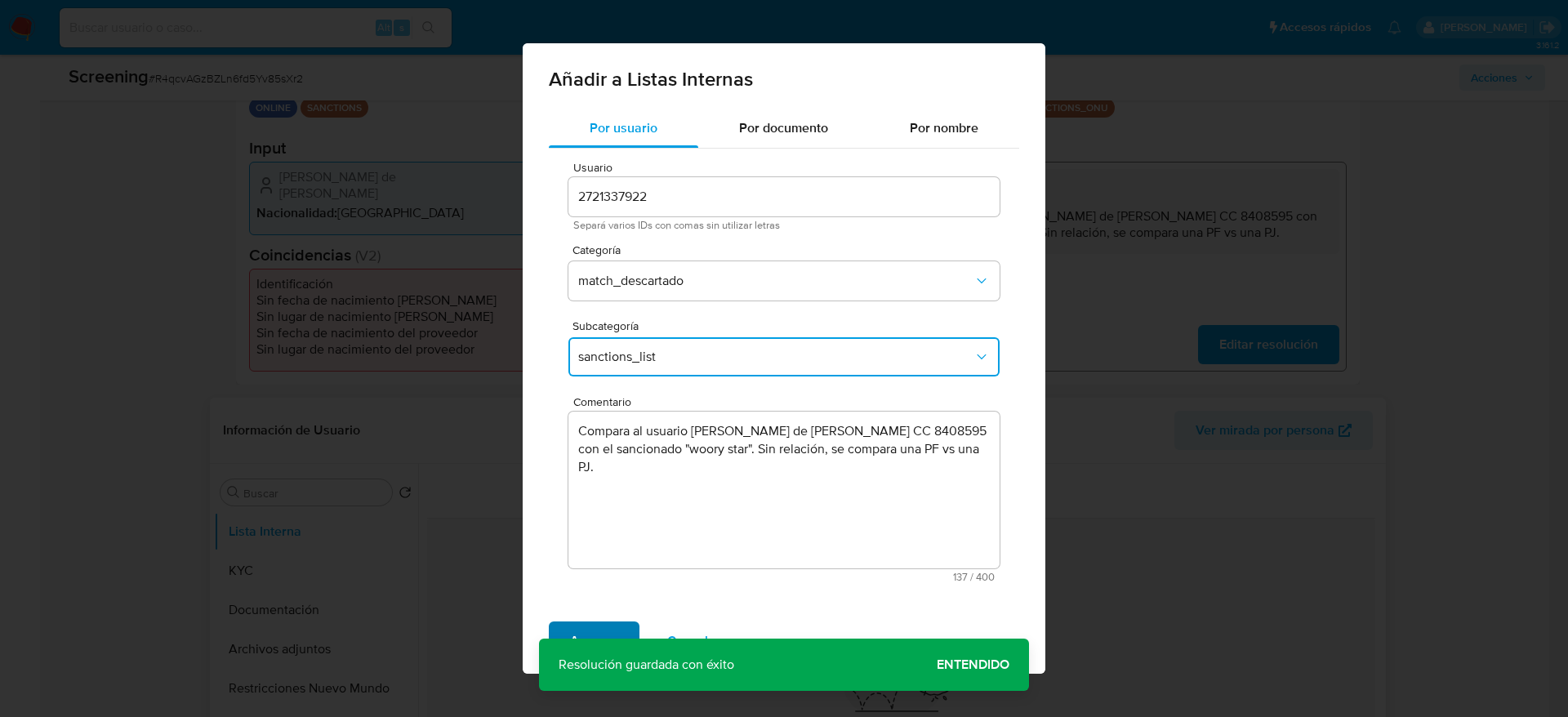
click at [599, 477] on span "Agregar" at bounding box center [593, 641] width 48 height 36
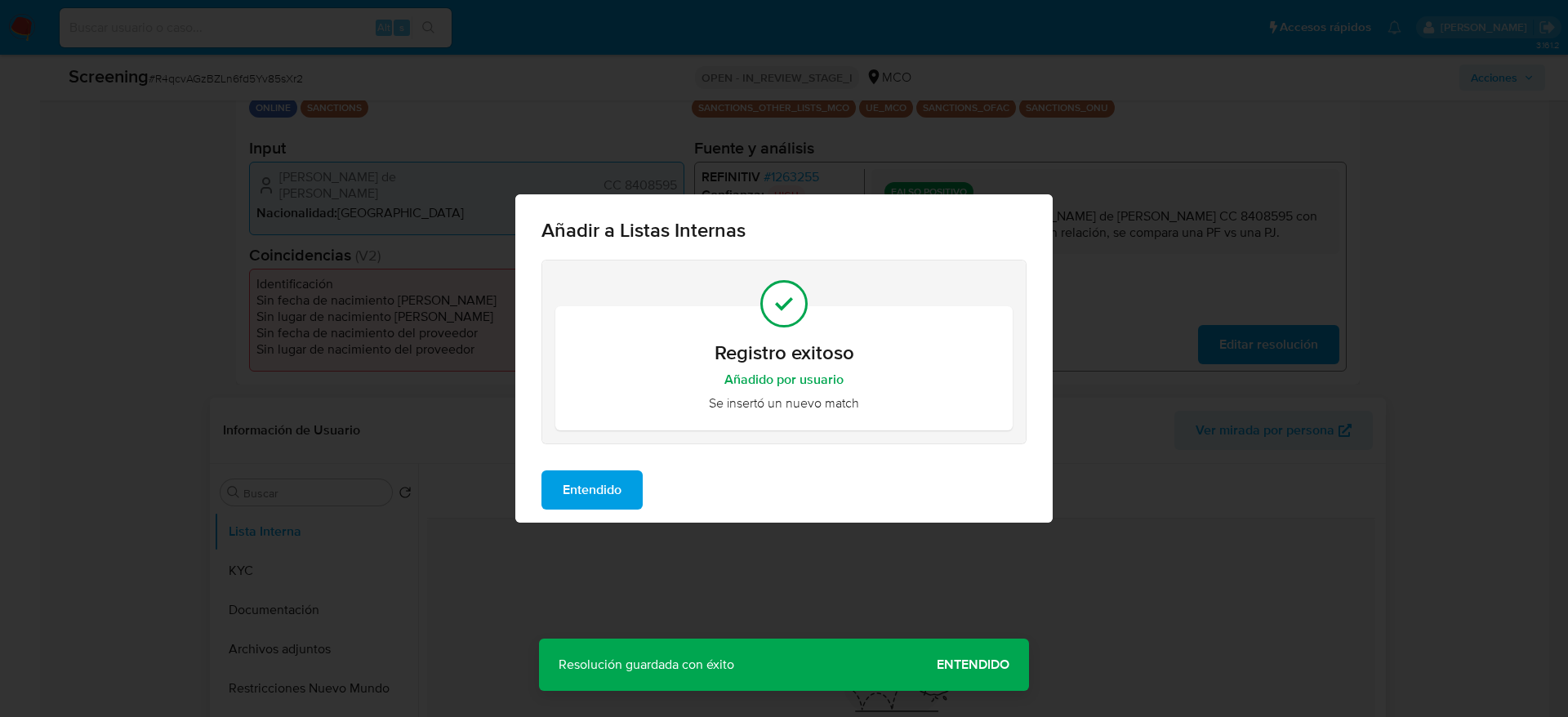
click at [625, 465] on div "Entendido" at bounding box center [784, 489] width 538 height 65
click at [625, 477] on button "Entendido" at bounding box center [592, 489] width 101 height 39
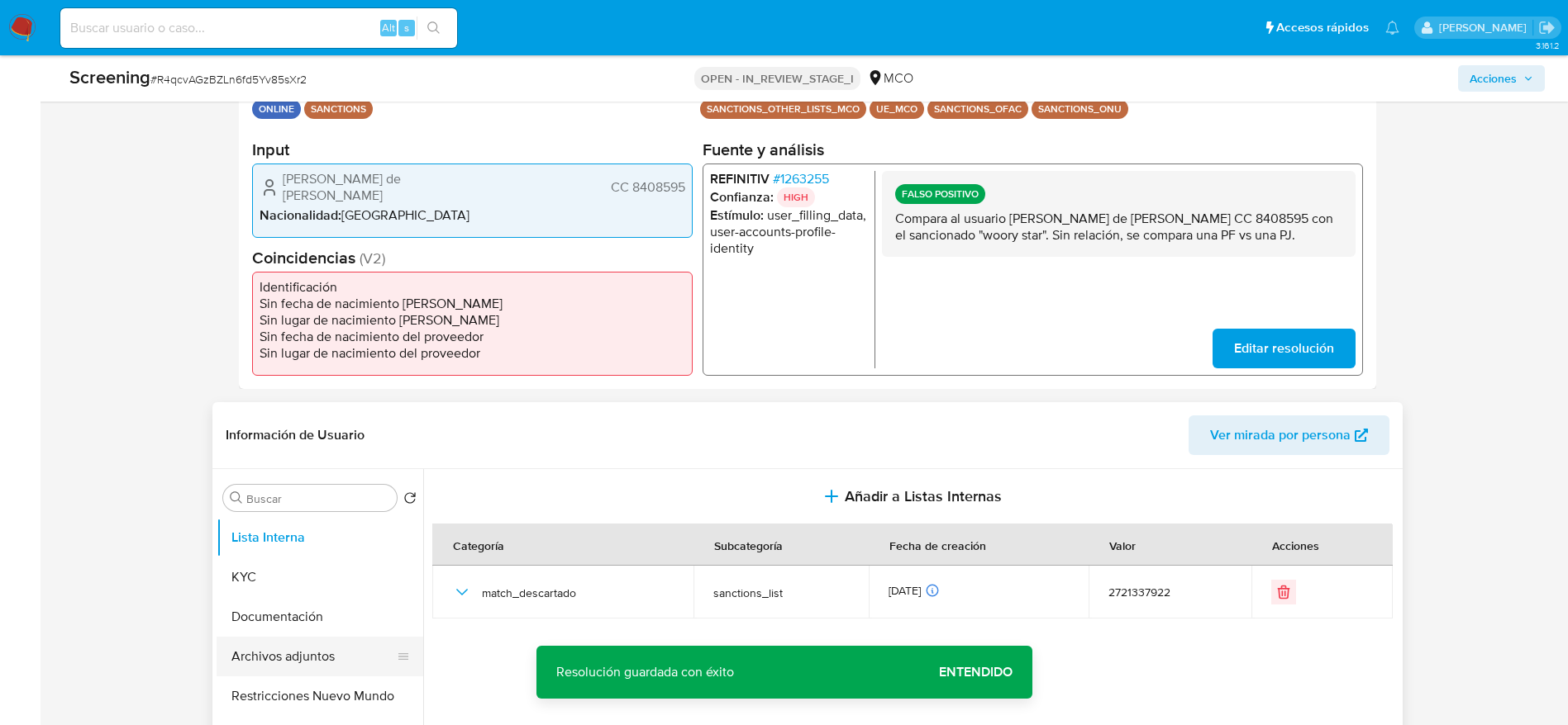
click at [248, 482] on button "Archivos adjuntos" at bounding box center [314, 656] width 194 height 39
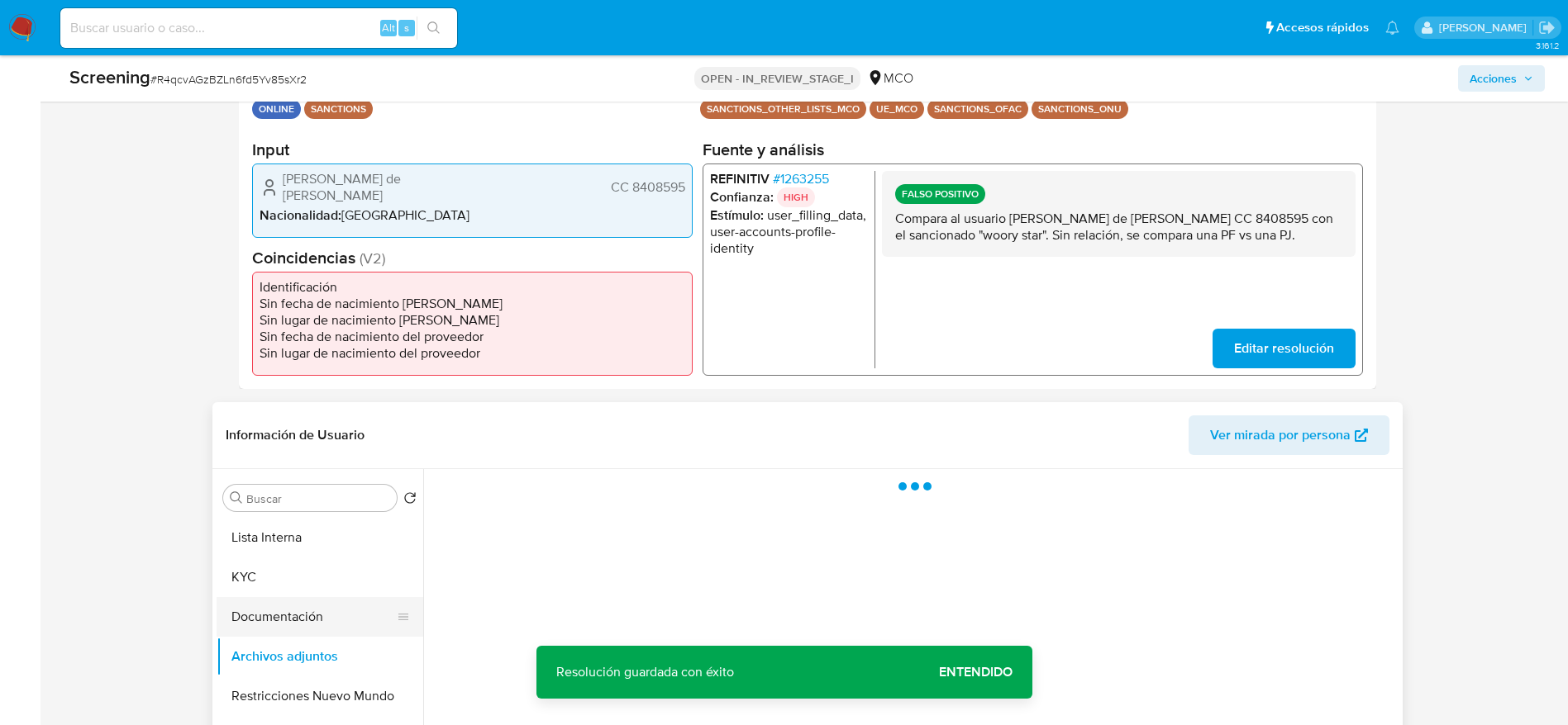
click at [248, 482] on button "Documentación" at bounding box center [314, 617] width 194 height 39
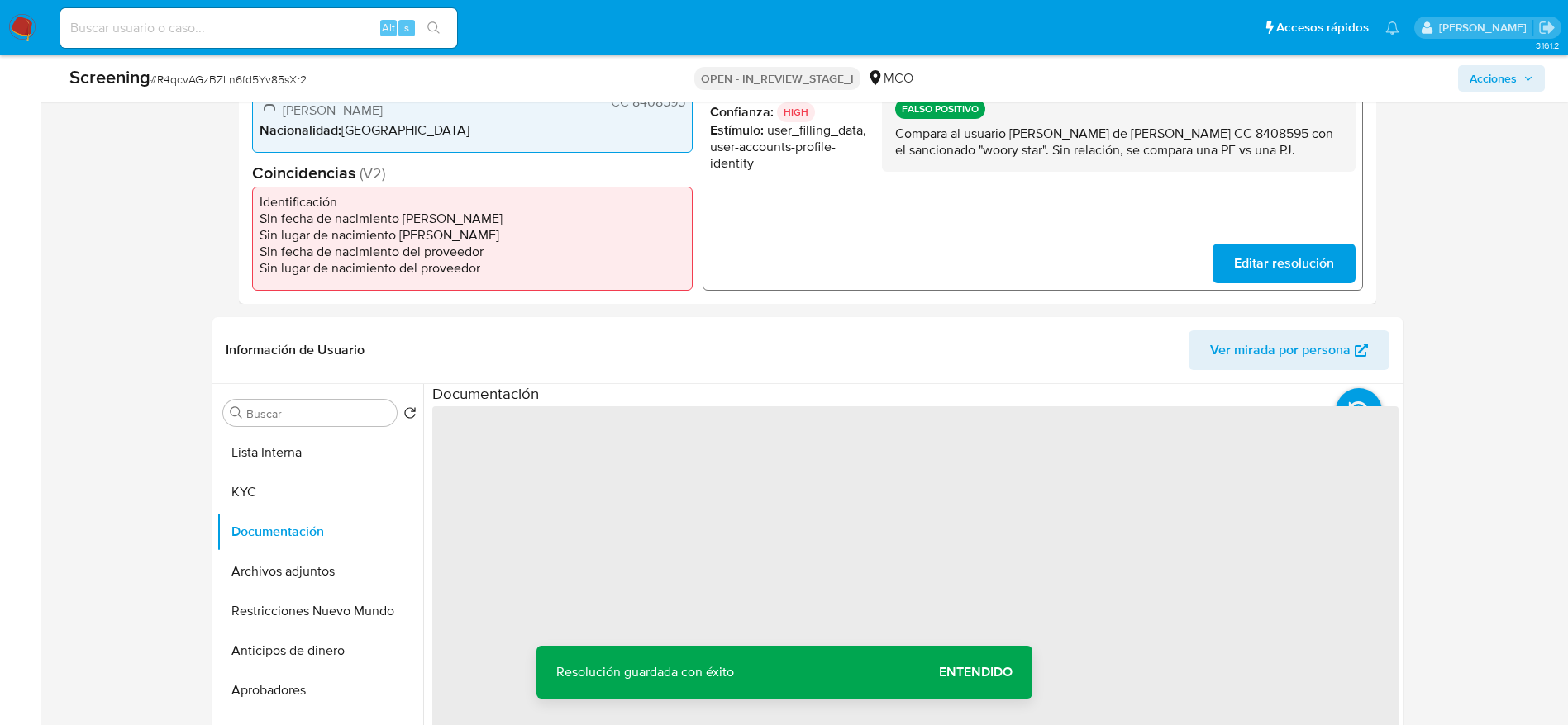
scroll to position [496, 0]
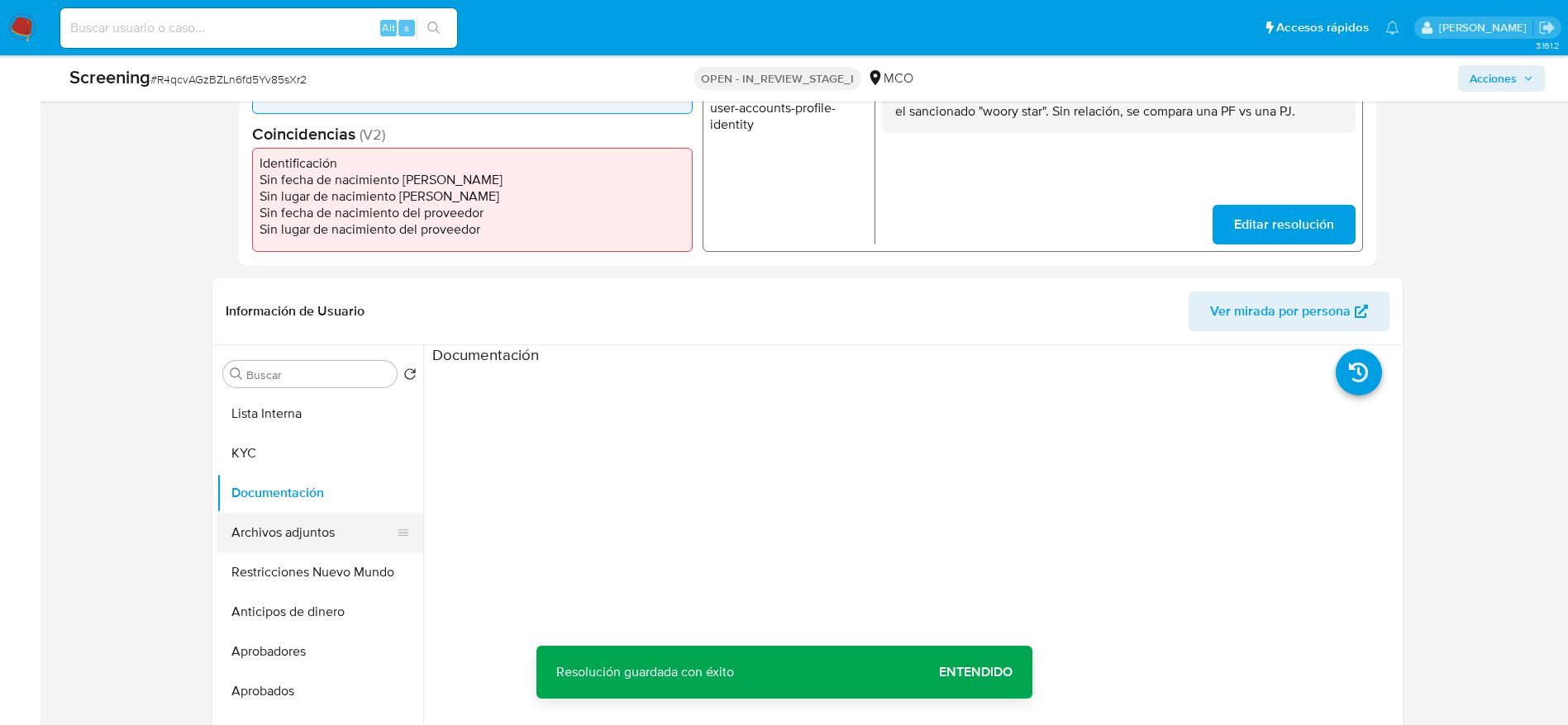
click at [309, 482] on button "Archivos adjuntos" at bounding box center [314, 532] width 194 height 39
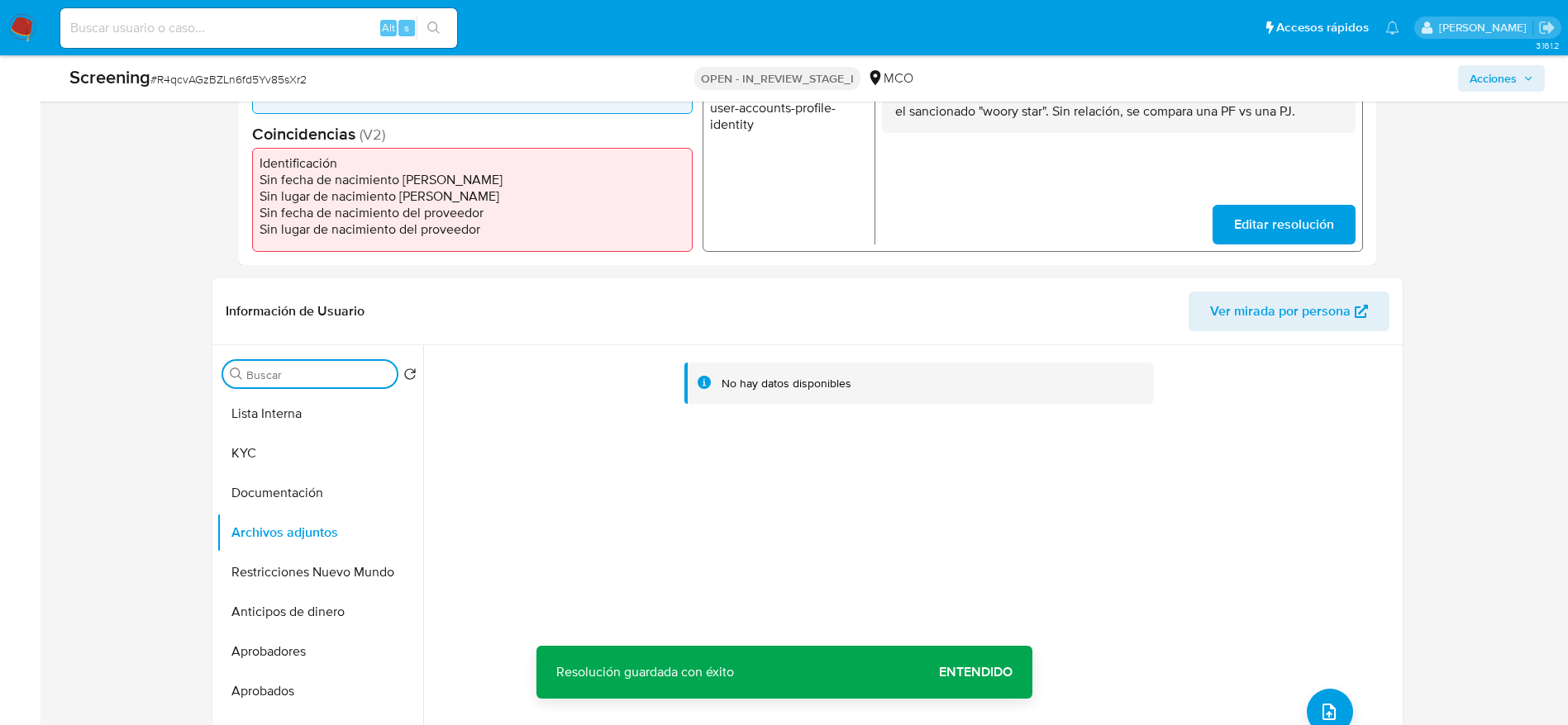
click at [350, 379] on input "Buscar" at bounding box center [319, 375] width 144 height 15
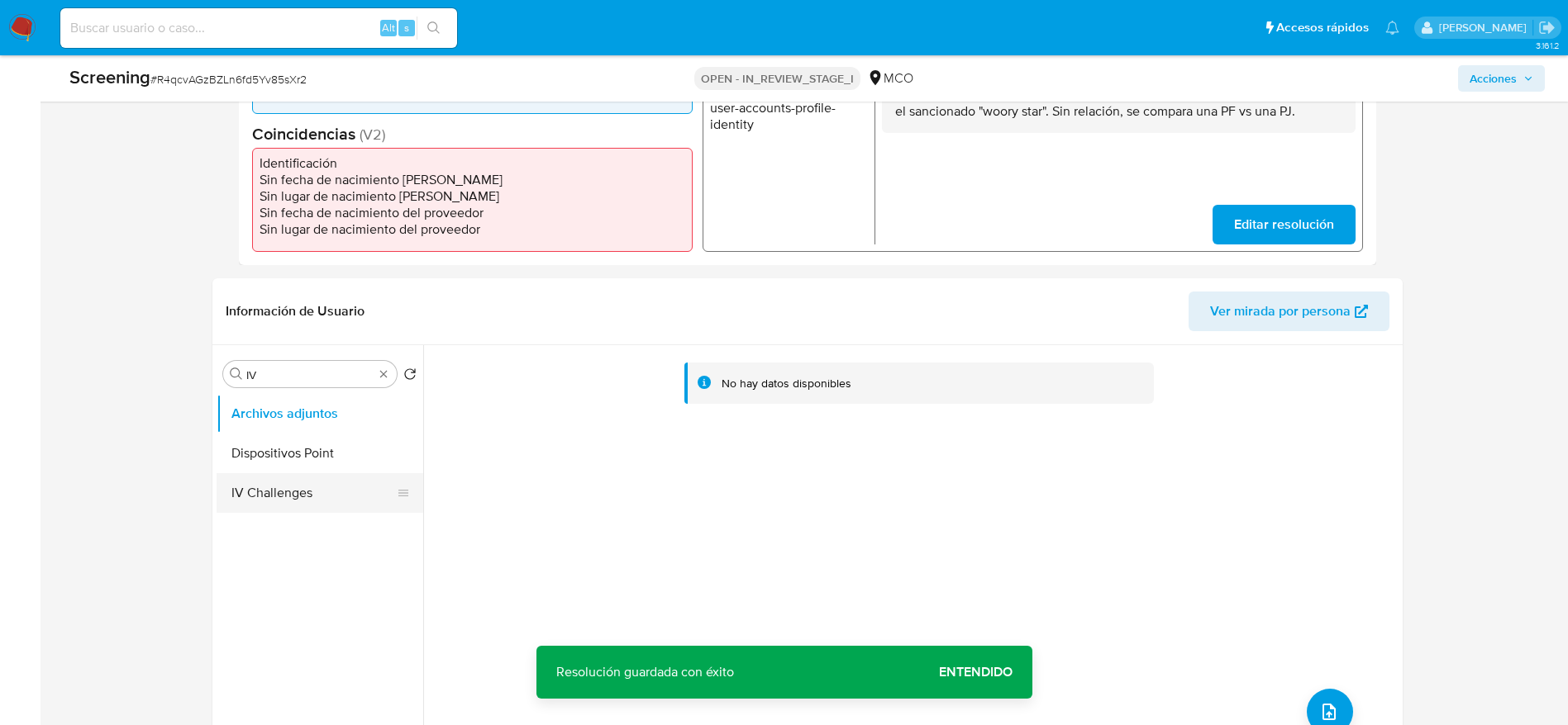
click at [331, 482] on button "IV Challenges" at bounding box center [314, 493] width 194 height 39
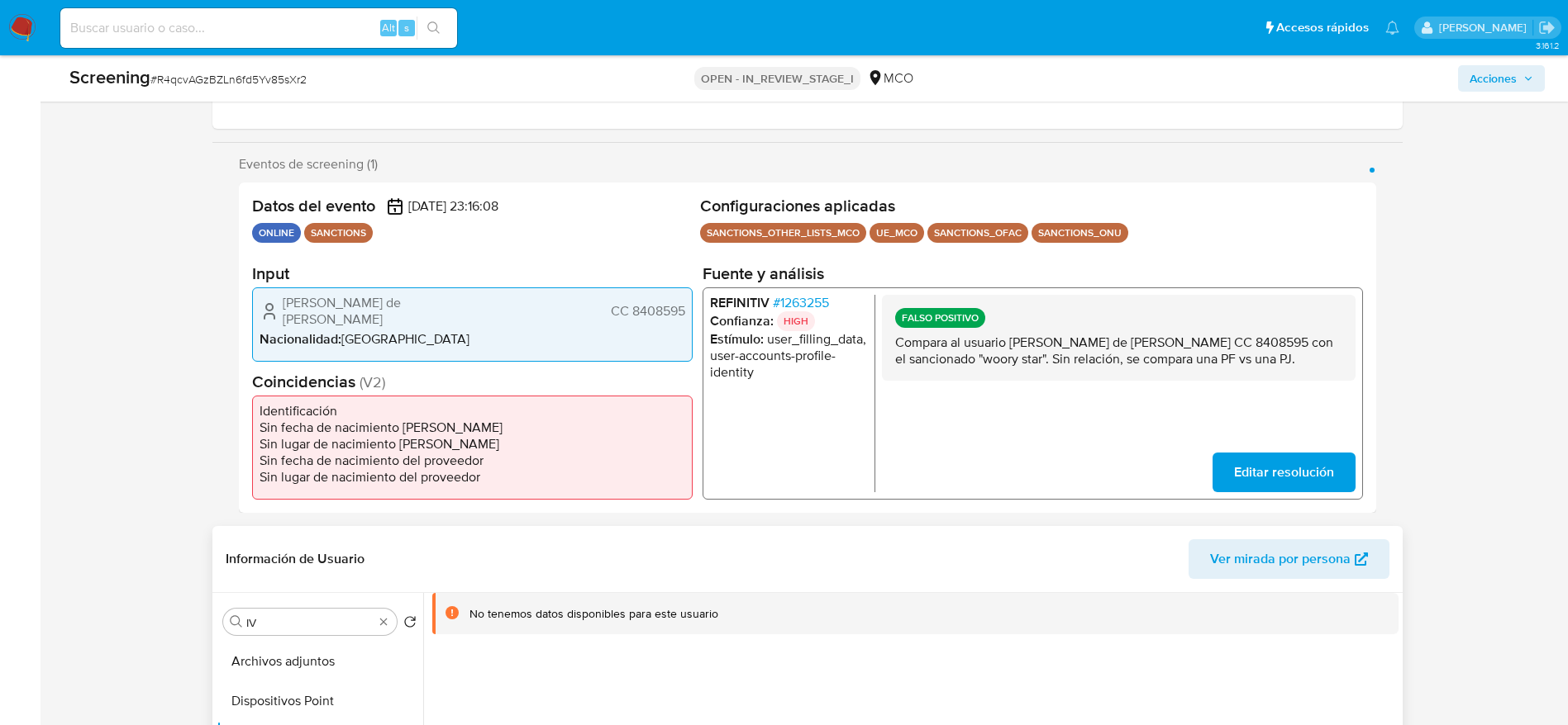
scroll to position [620, 0]
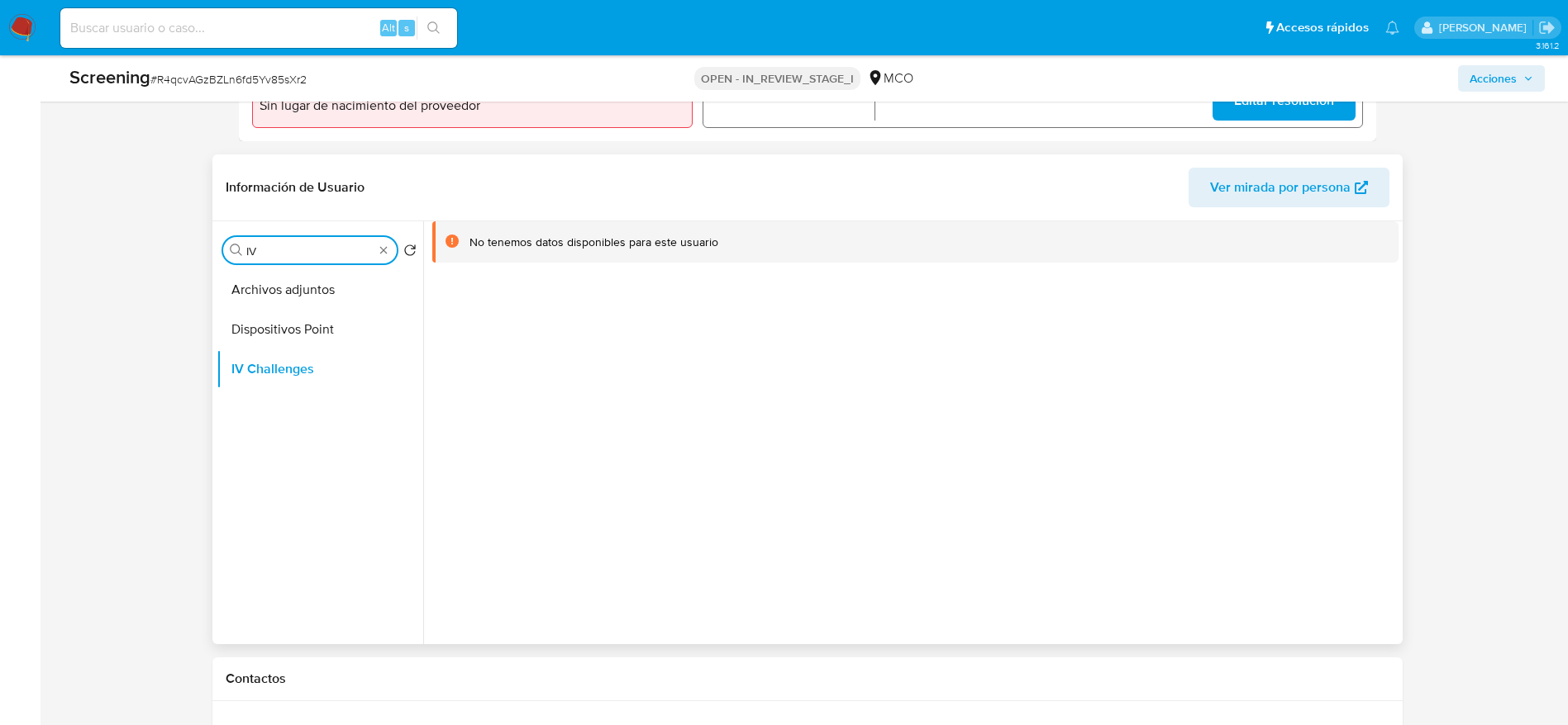
click at [294, 250] on input "IV" at bounding box center [310, 251] width 128 height 15
type input "AR"
click at [294, 283] on button "Archivos adjuntos" at bounding box center [314, 290] width 194 height 39
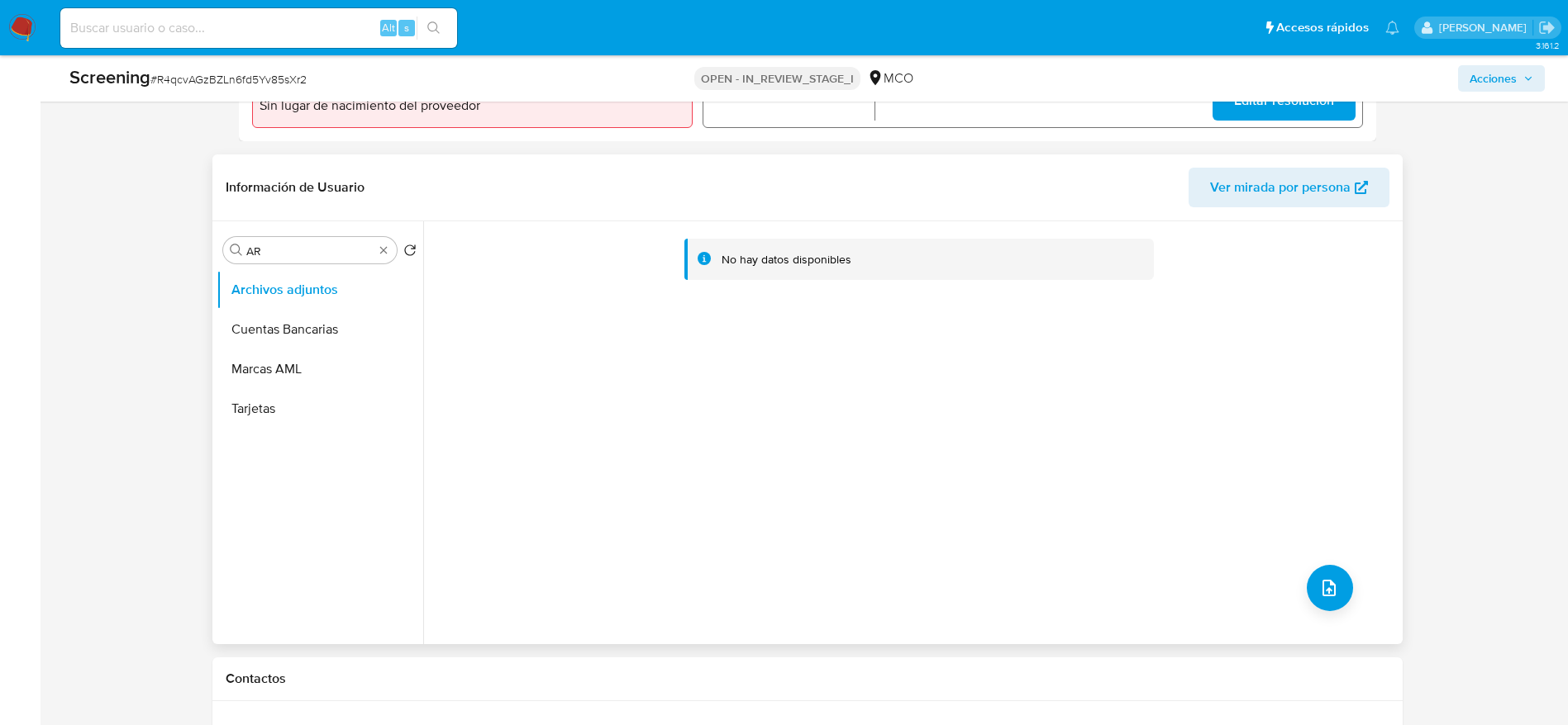
drag, startPoint x: 1292, startPoint y: 583, endPoint x: 1292, endPoint y: 600, distance: 17.0
click at [1057, 482] on div "No hay datos disponibles" at bounding box center [911, 433] width 976 height 423
click at [1057, 482] on button "upload-file" at bounding box center [1330, 588] width 46 height 46
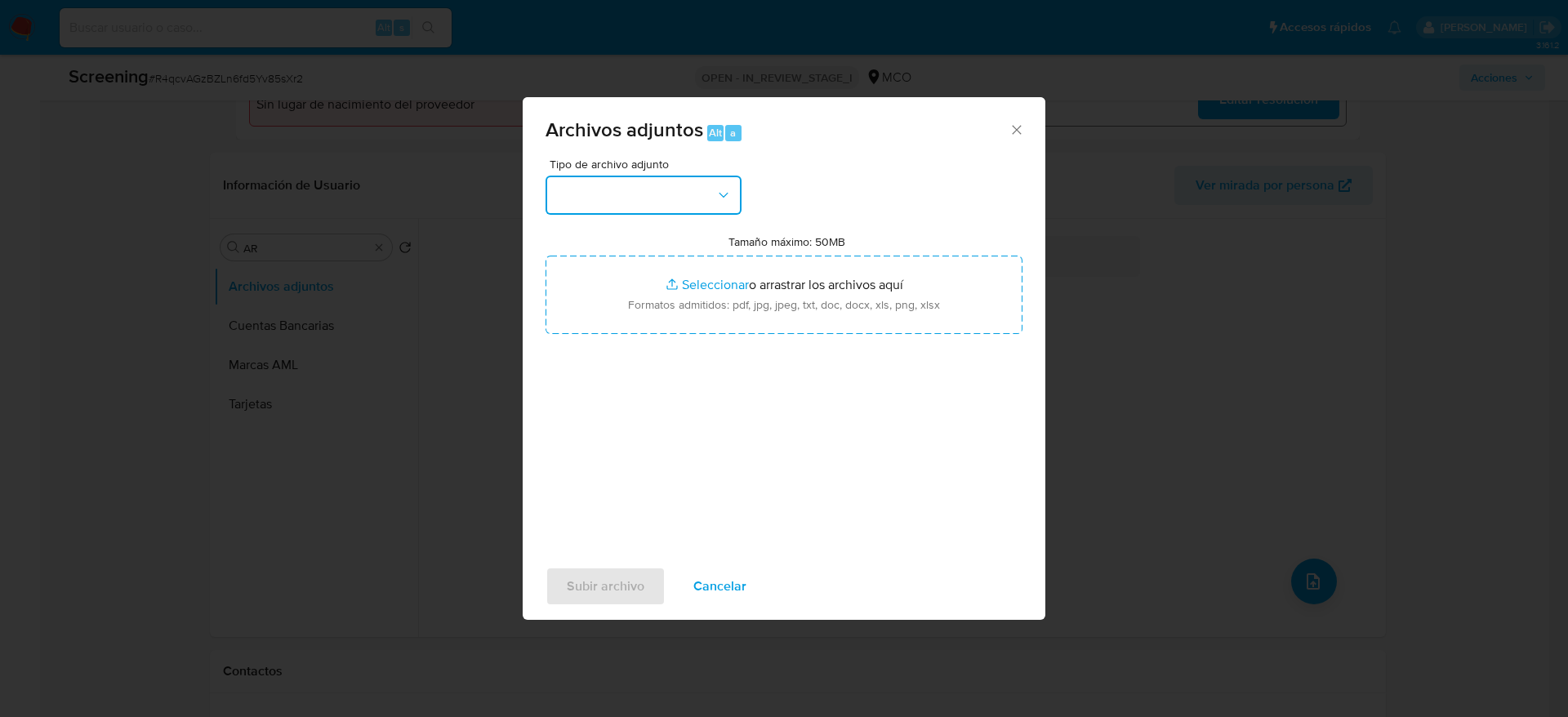
click at [709, 204] on button "button" at bounding box center [643, 194] width 196 height 39
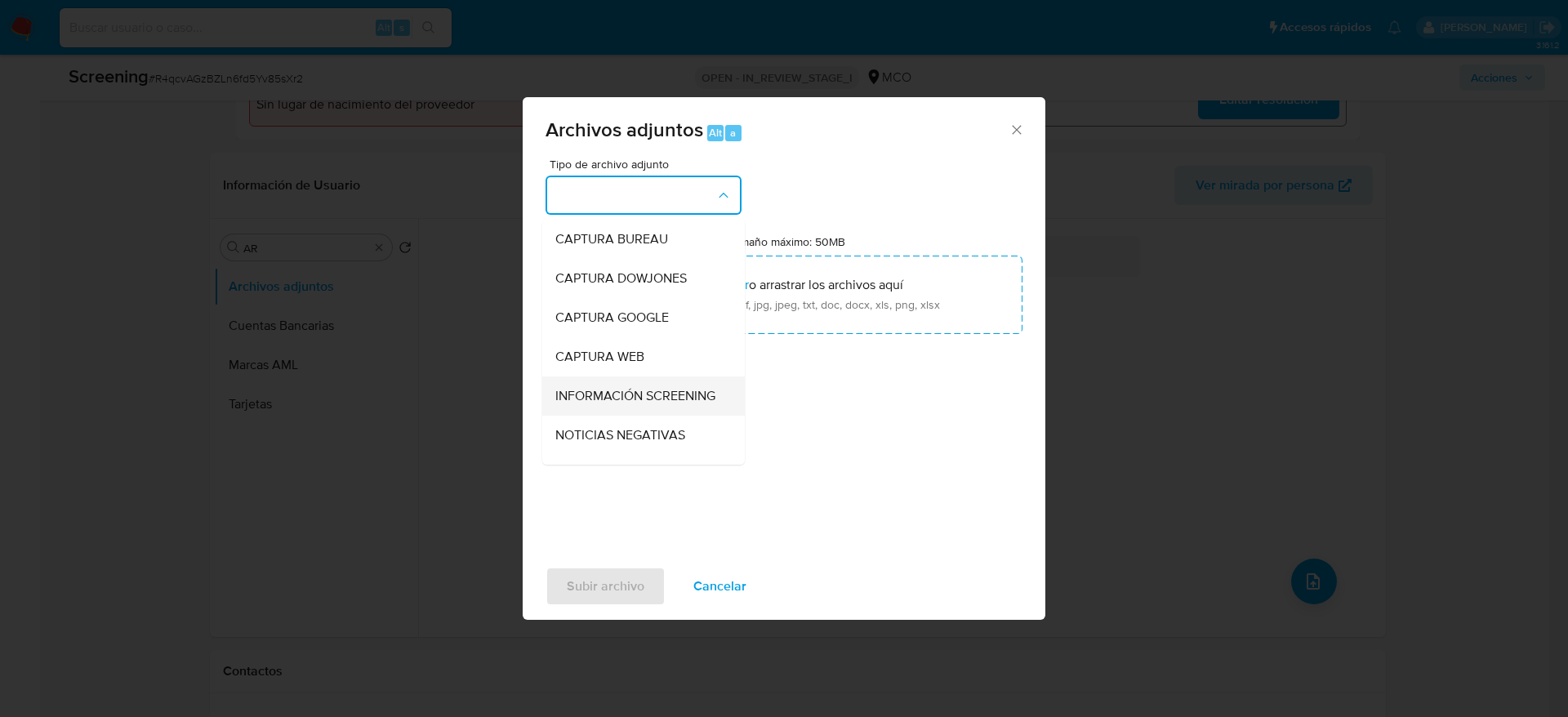
click at [633, 384] on div "INFORMACIÓN SCREENING" at bounding box center [639, 395] width 167 height 39
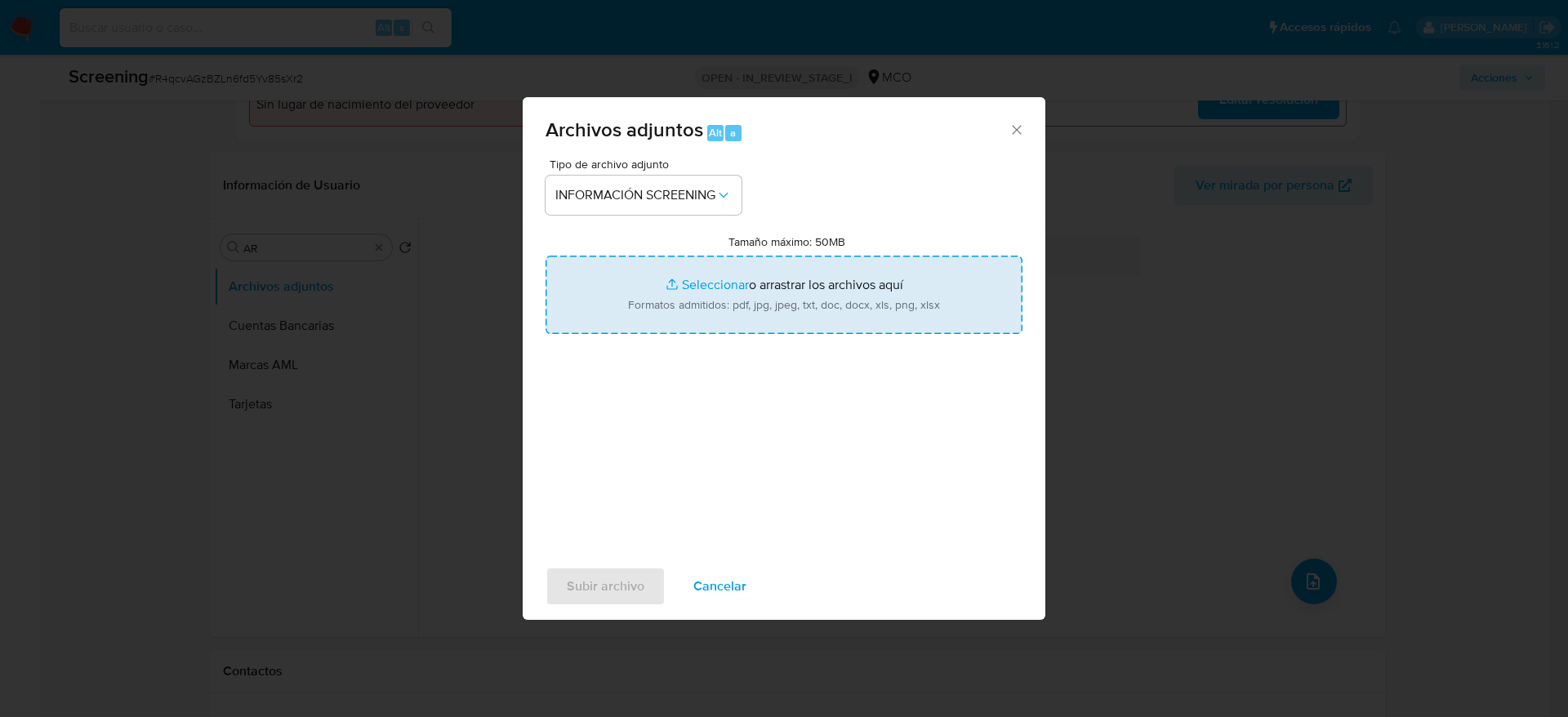
click at [679, 279] on input "Tamaño máximo: 50MB Seleccionar archivos" at bounding box center [783, 295] width 477 height 79
type input "C:\fakepath\Consulta de Antecedentes.pdf"
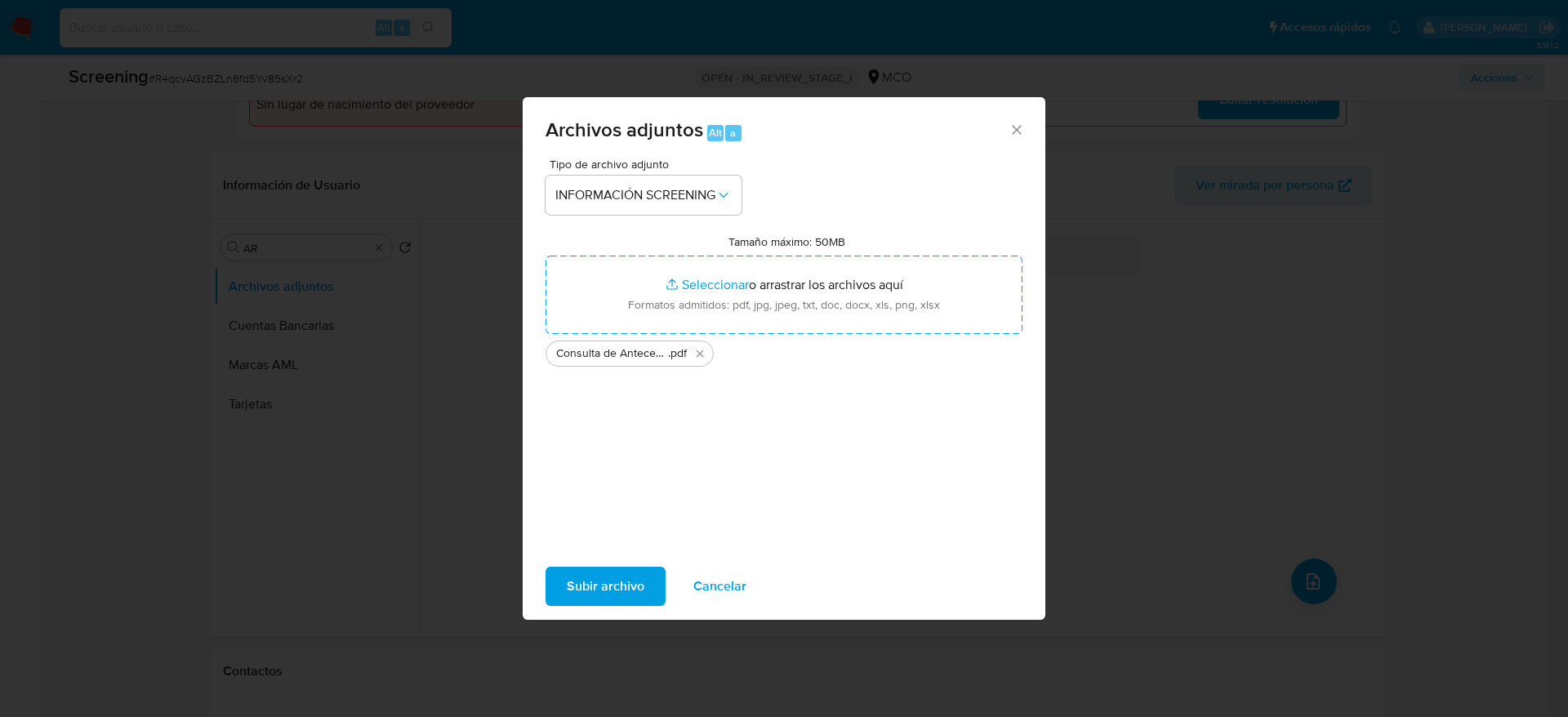
click at [647, 477] on button "Subir archivo" at bounding box center [605, 586] width 120 height 39
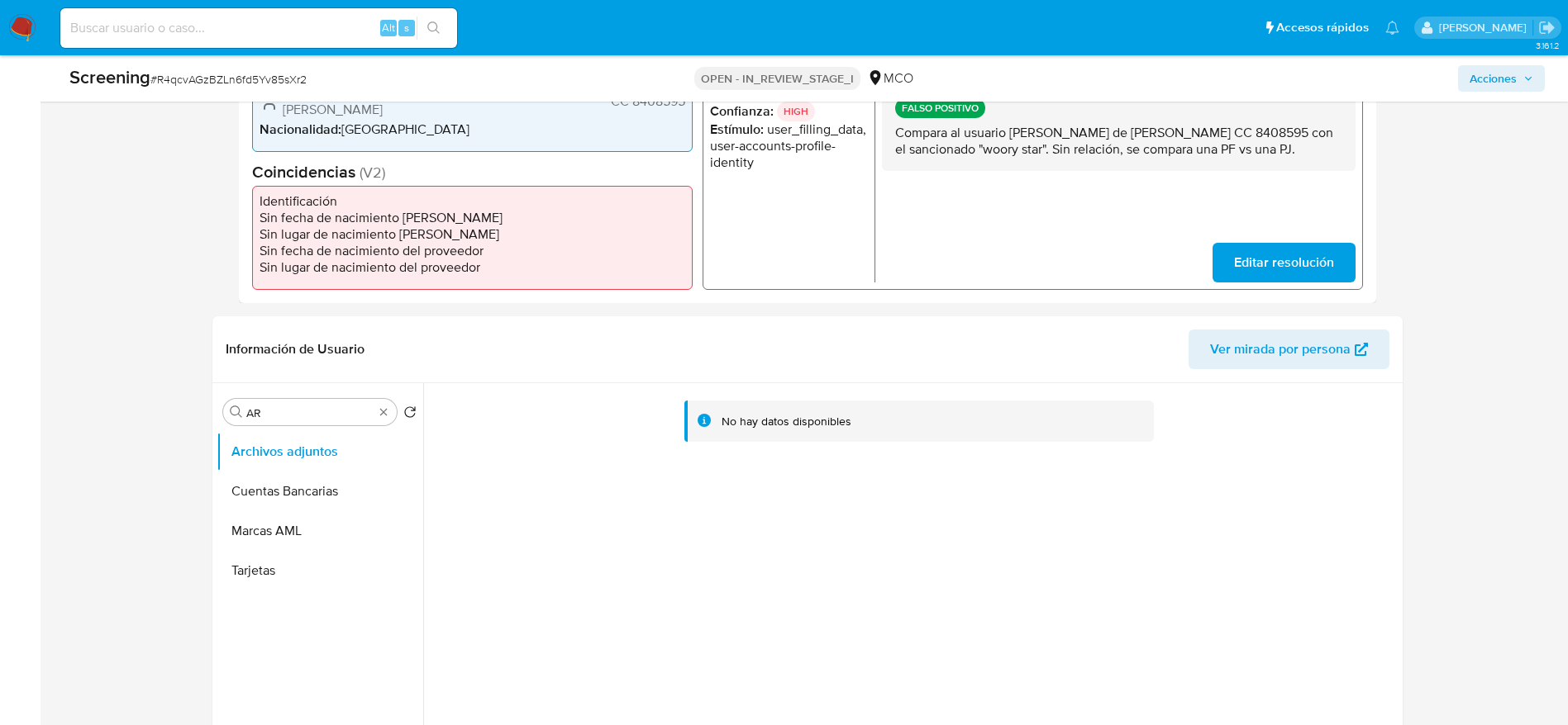
scroll to position [372, 0]
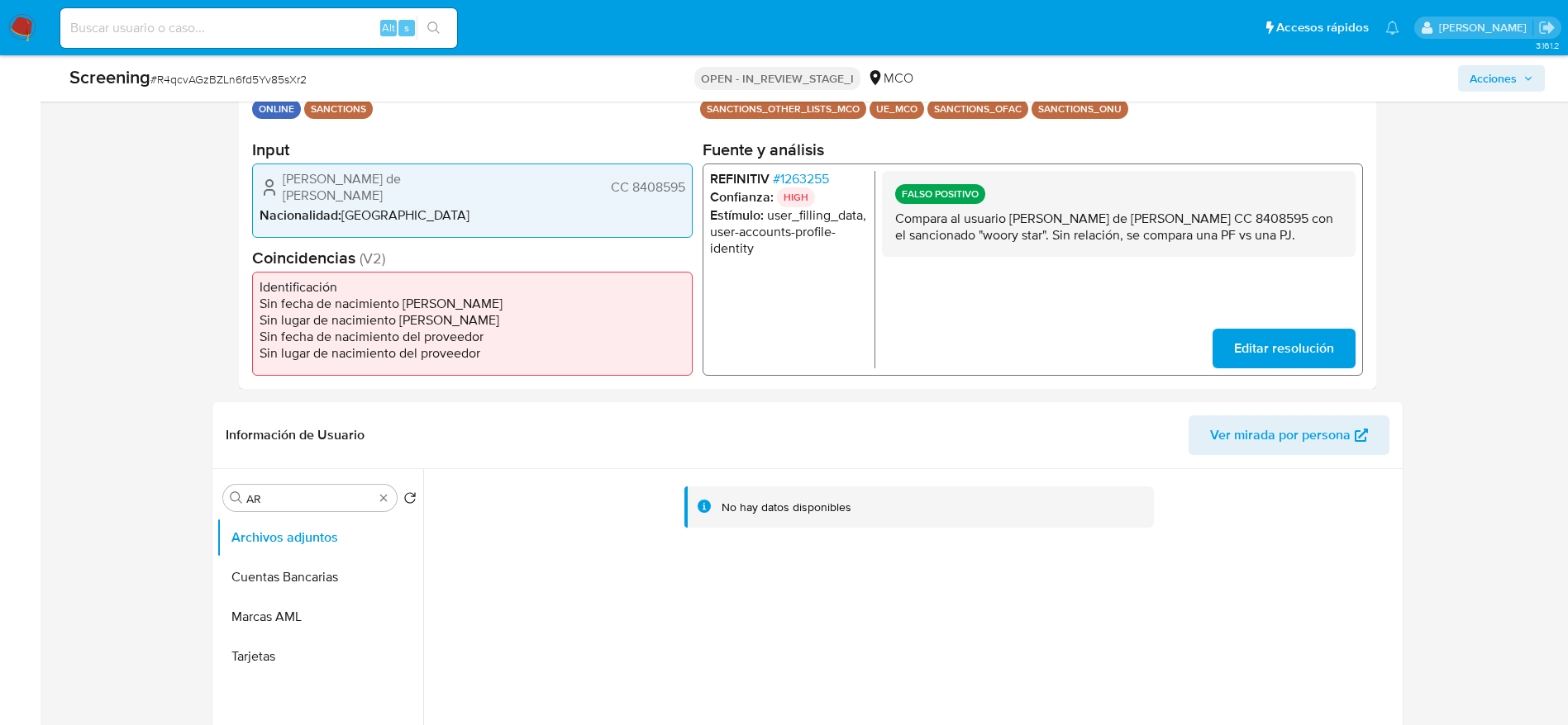
click at [1057, 244] on p "Compara al usuario Lopez Taborda Hermes de Jesus CC 8408595 con el sancionado "…" at bounding box center [1118, 227] width 447 height 33
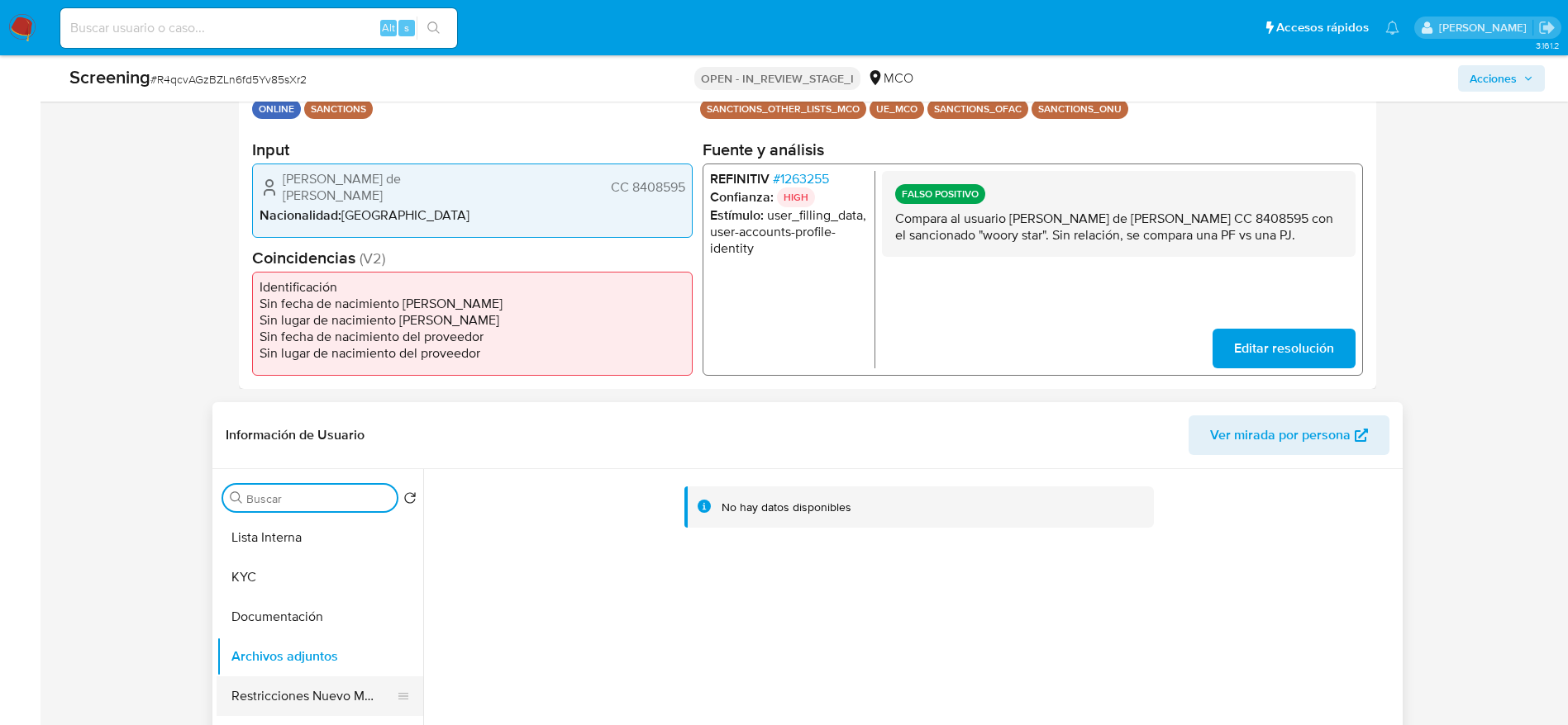
click at [299, 482] on button "Restricciones Nuevo Mundo" at bounding box center [314, 696] width 194 height 39
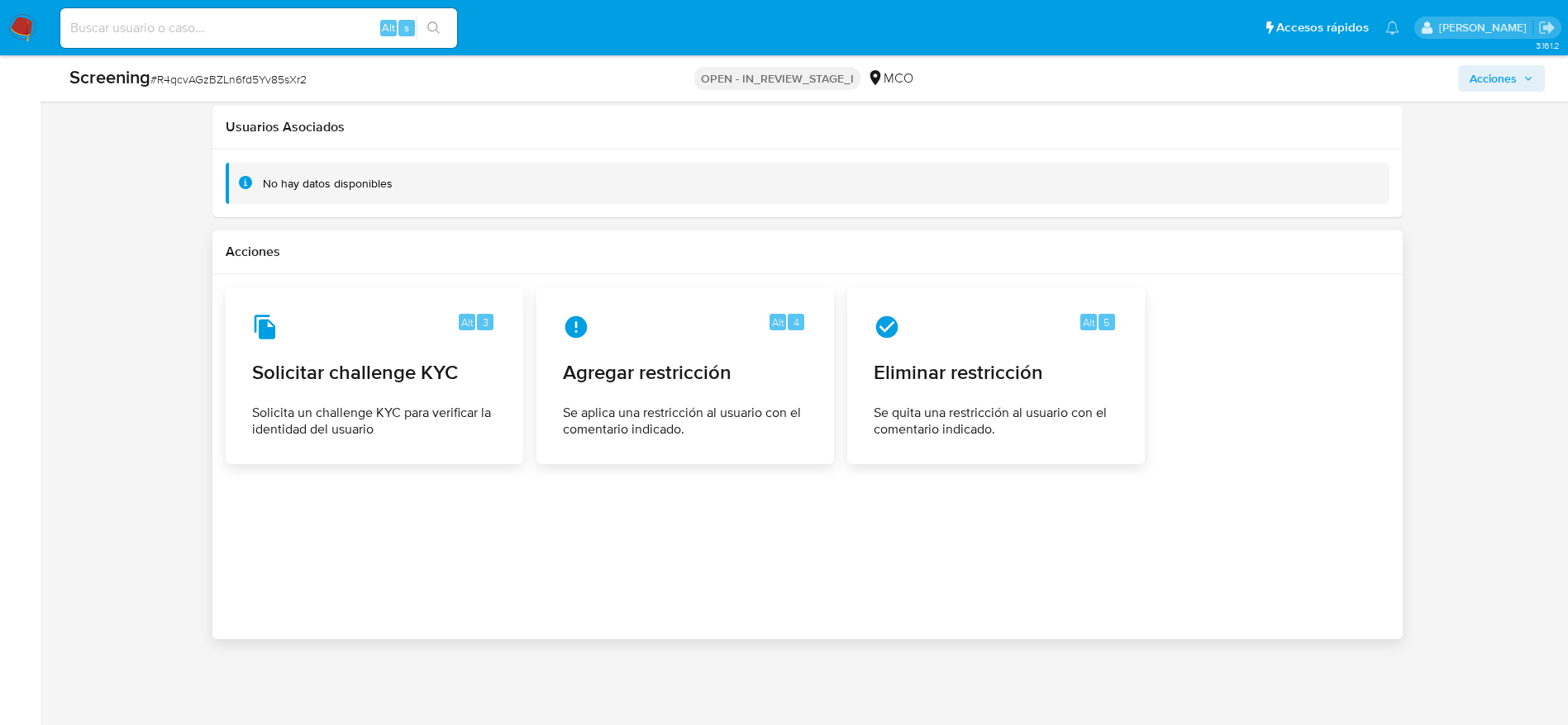
scroll to position [2163, 0]
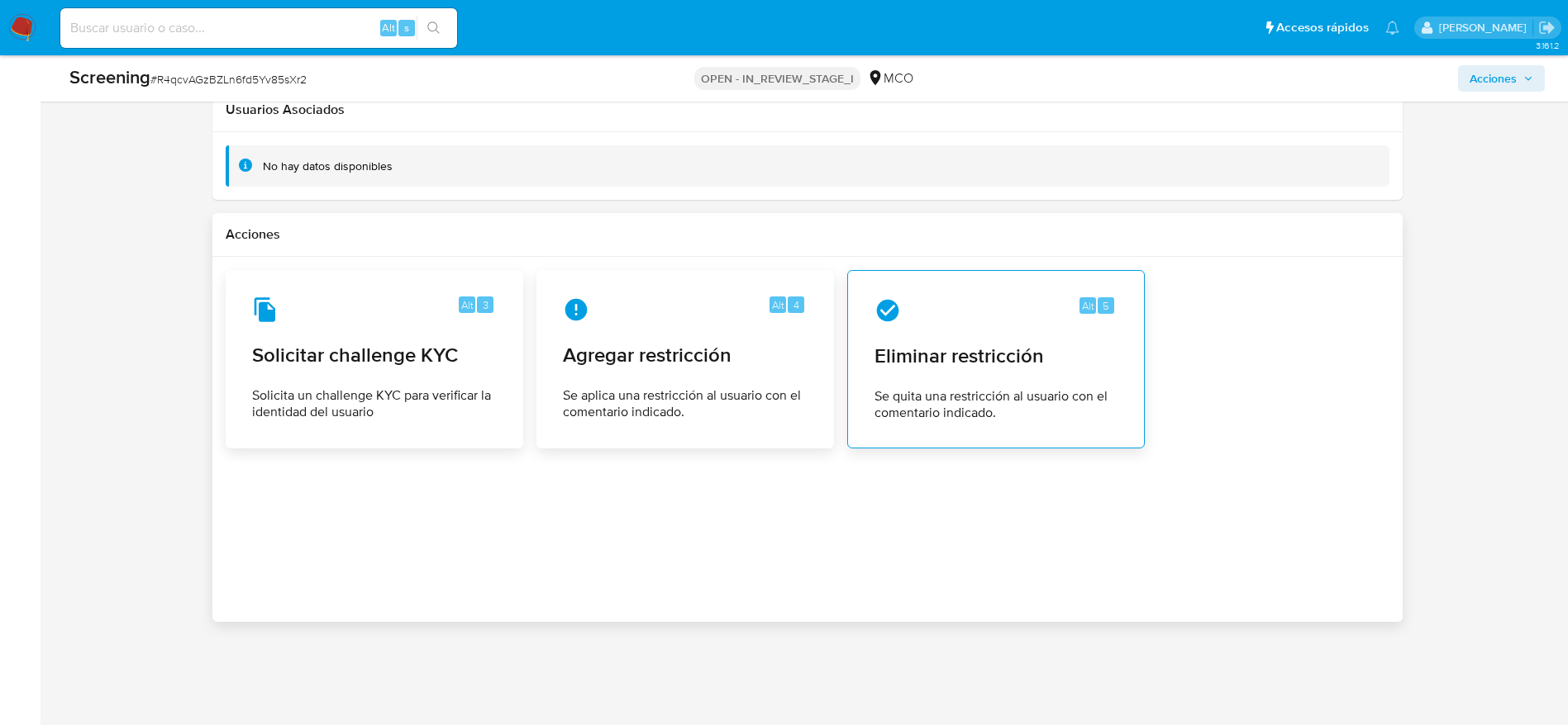
click at [975, 356] on span "Eliminar restricción" at bounding box center [995, 356] width 243 height 25
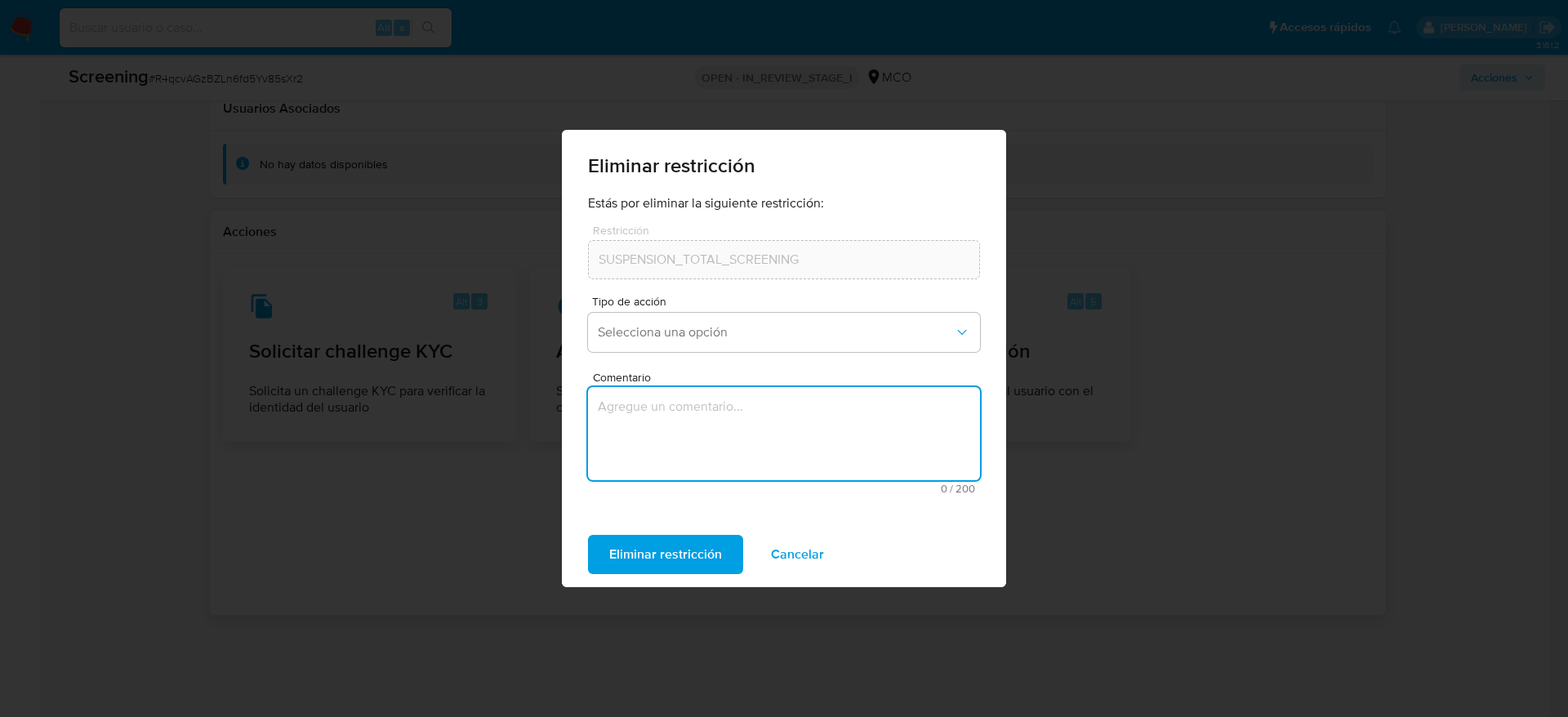
click at [608, 416] on textarea "Comentario" at bounding box center [784, 433] width 392 height 93
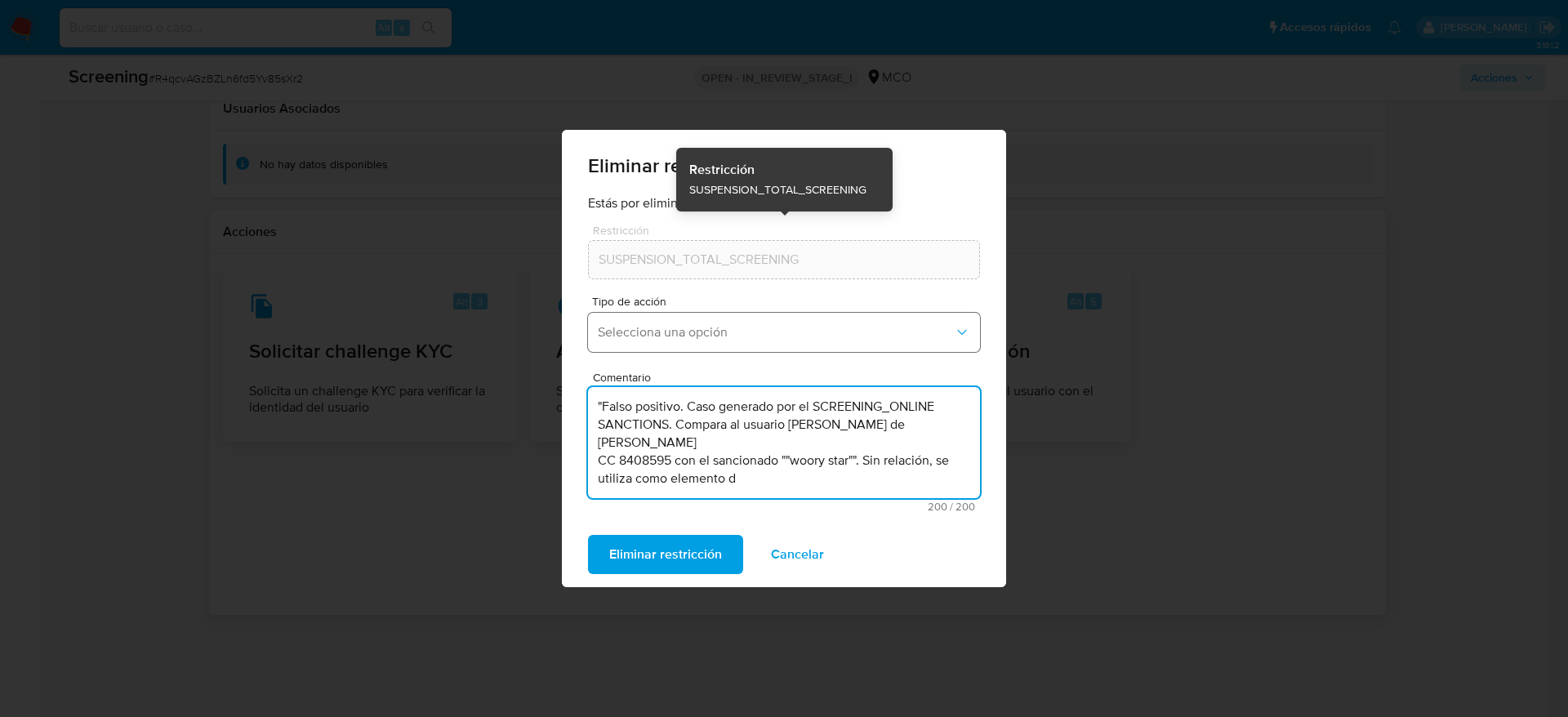
type textarea ""Falso positivo. Caso generado por el SCREENING_ONLINE SANCTIONS. Compara al us…"
click at [647, 320] on button "Selecciona una opción" at bounding box center [784, 332] width 392 height 39
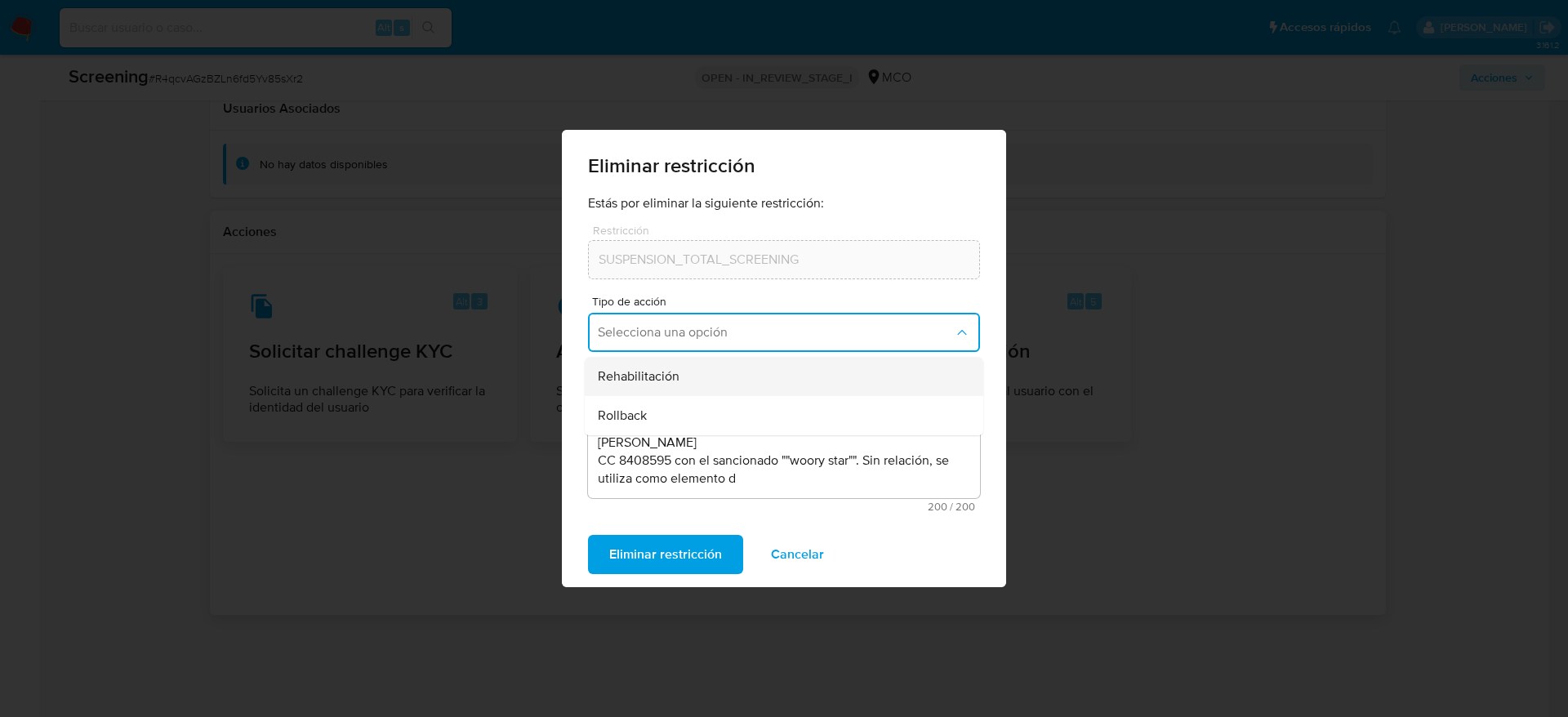
click at [647, 380] on span "Rehabilitación" at bounding box center [639, 377] width 82 height 16
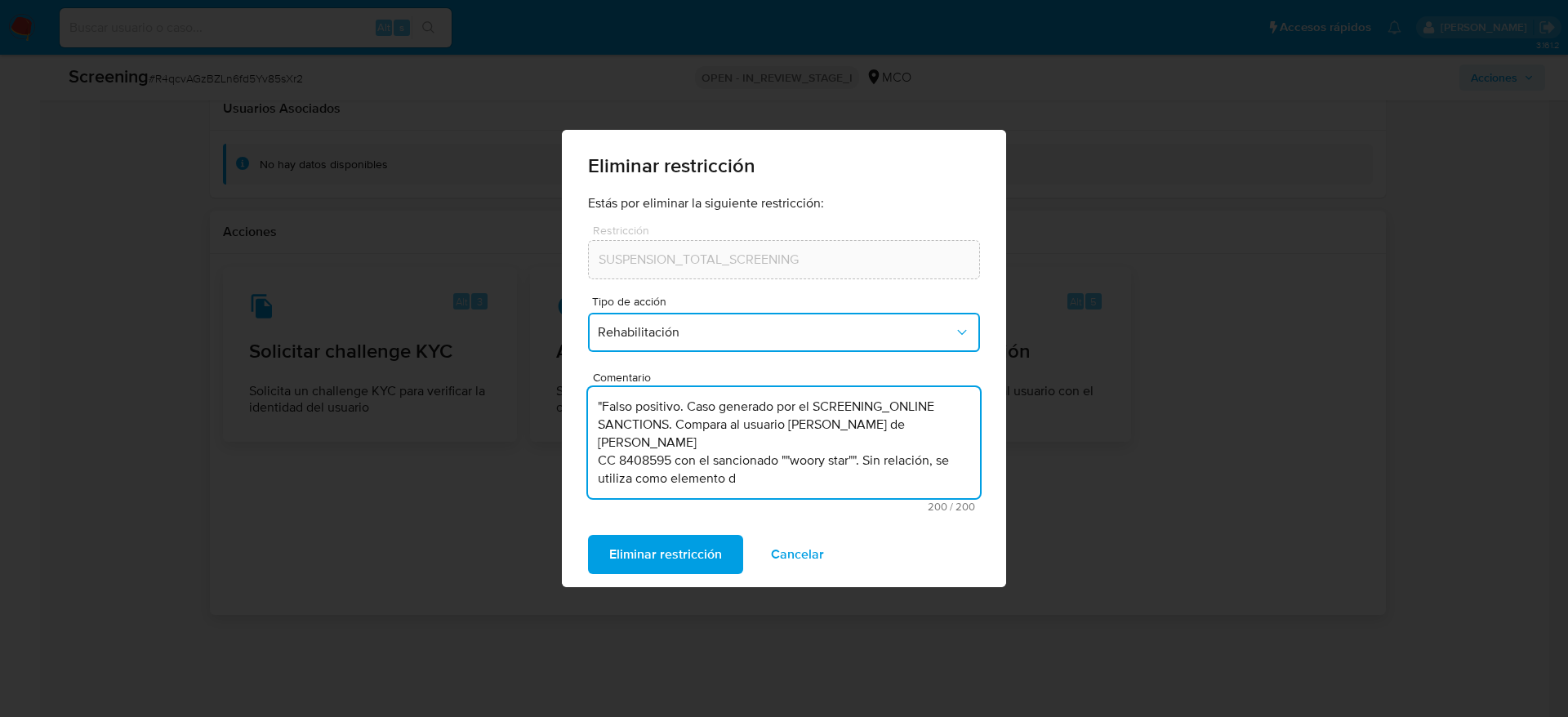
drag, startPoint x: 744, startPoint y: 473, endPoint x: 592, endPoint y: 391, distance: 172.7
click at [592, 391] on textarea ""Falso positivo. Caso generado por el SCREENING_ONLINE SANCTIONS. Compara al us…" at bounding box center [784, 442] width 392 height 111
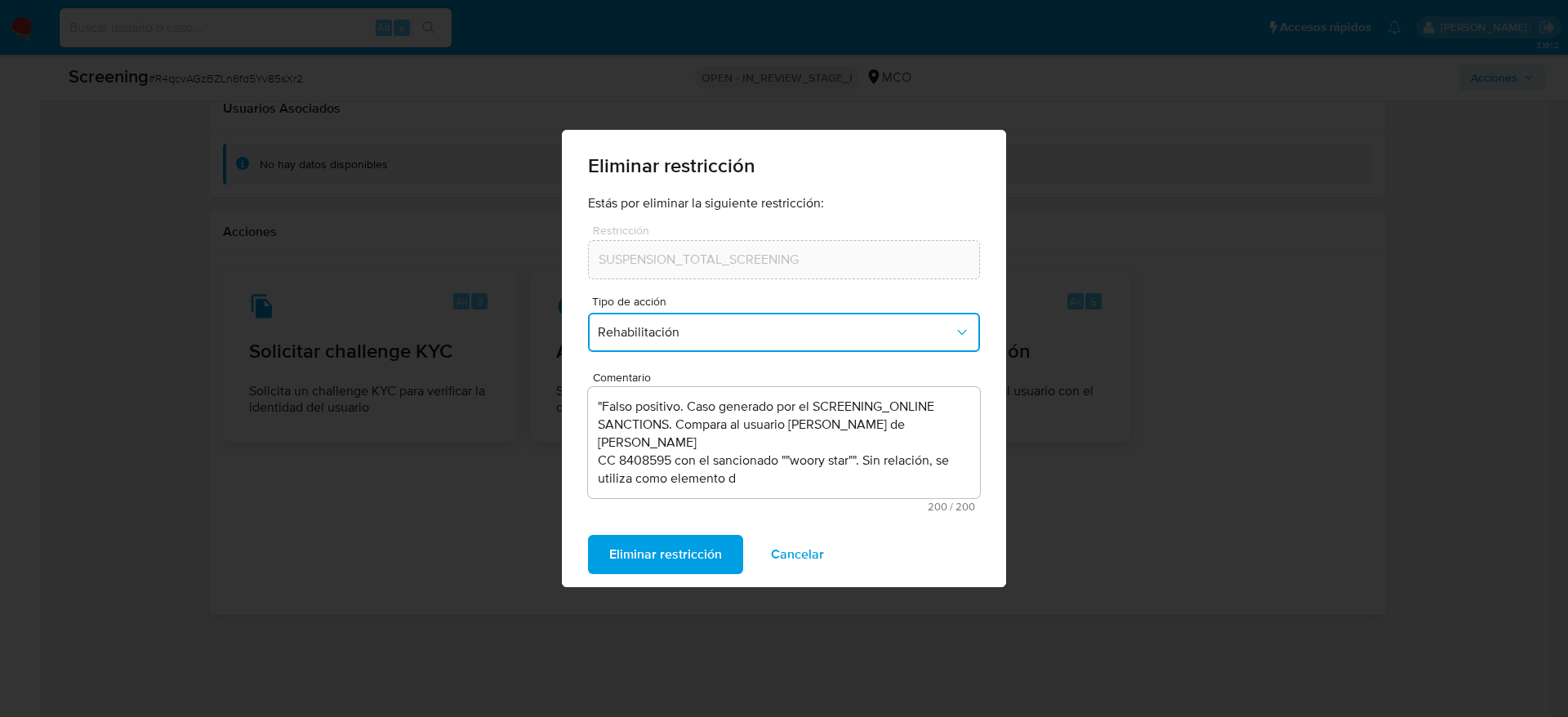
click at [778, 477] on div "Eliminar restricción Cancelar" at bounding box center [784, 554] width 445 height 65
click at [793, 477] on span "Cancelar" at bounding box center [797, 555] width 53 height 36
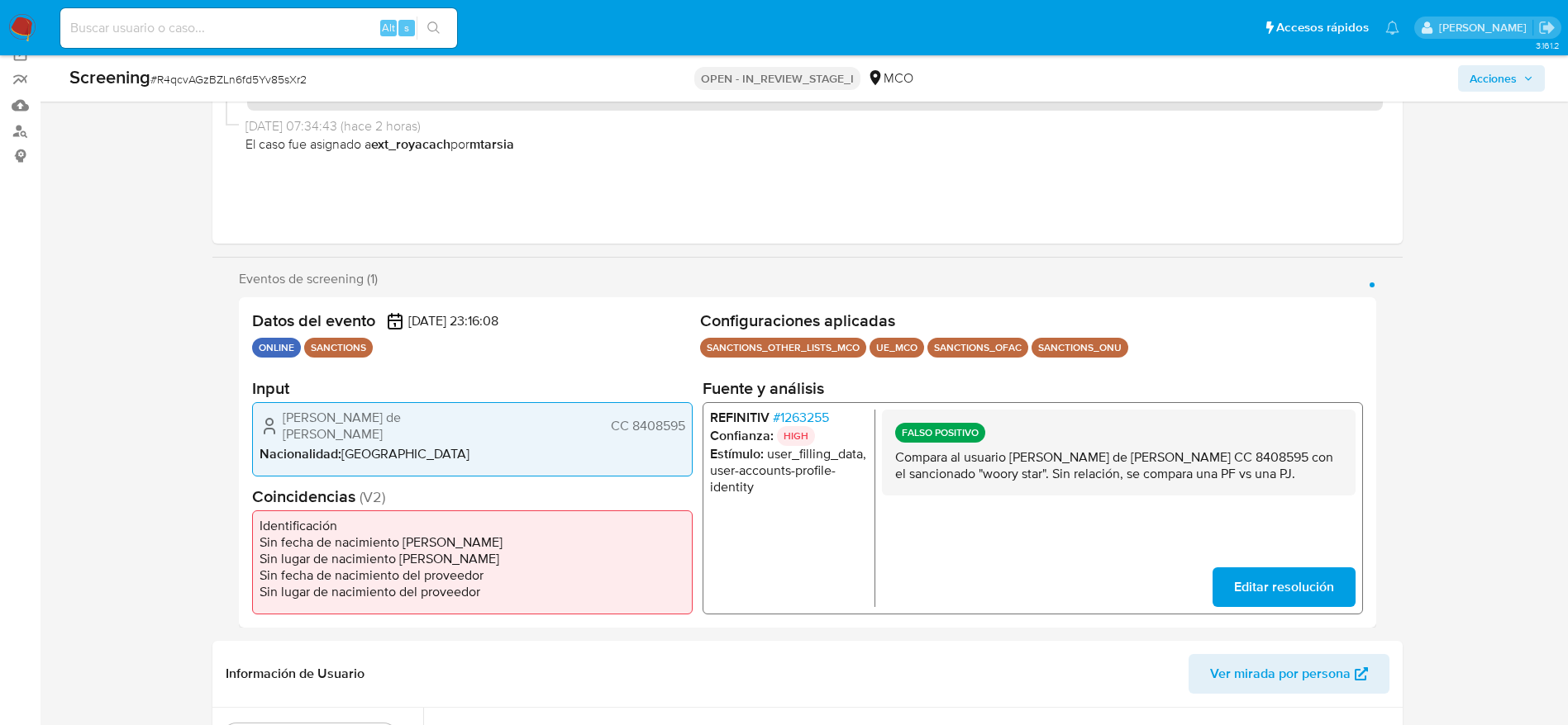
scroll to position [57, 0]
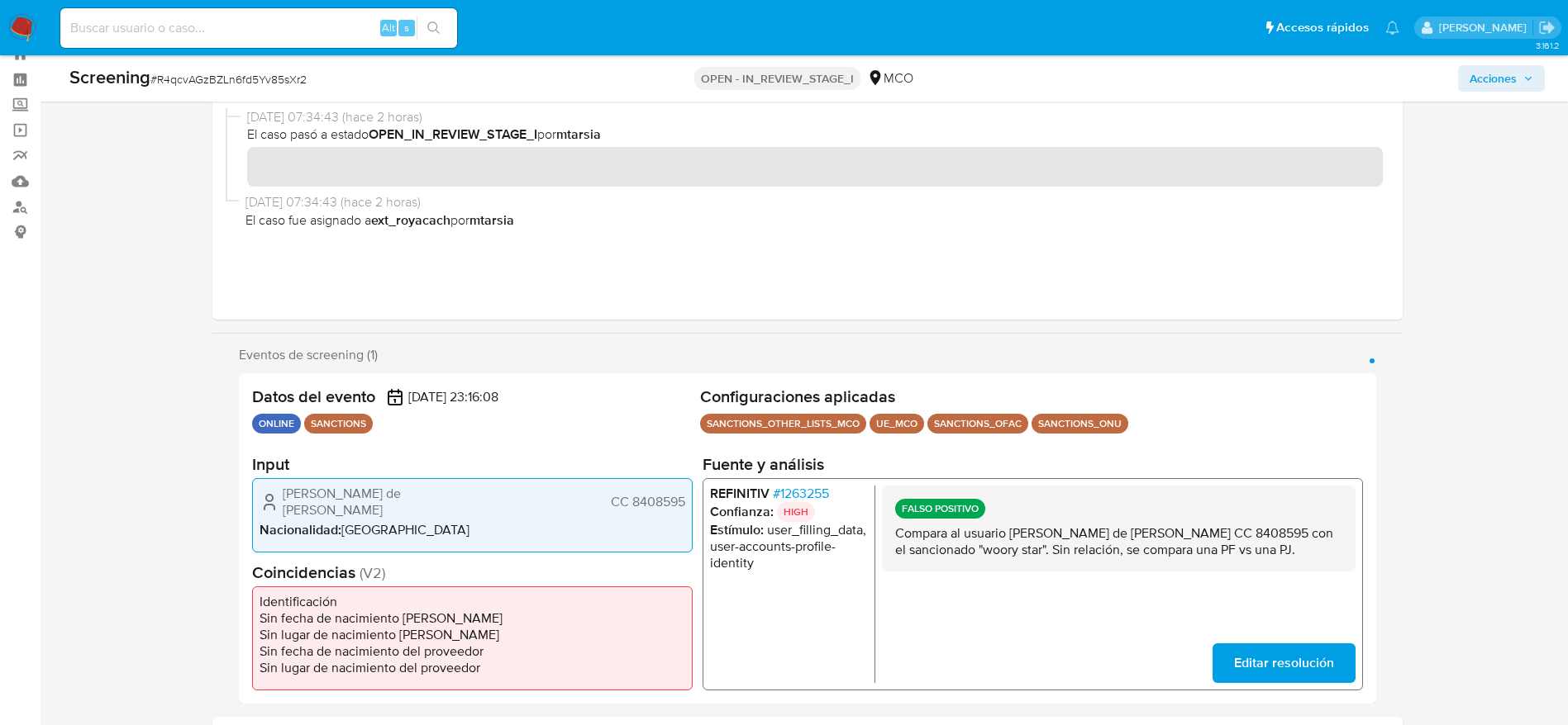
click at [1035, 482] on div "FALSO POSITIVO Compara al usuario Lopez Taborda Hermes de Jesus CC 8408595 con …" at bounding box center [1118, 529] width 474 height 86
click at [1035, 482] on p "Compara al usuario Lopez Taborda Hermes de Jesus CC 8408595 con el sancionado "…" at bounding box center [1118, 542] width 447 height 33
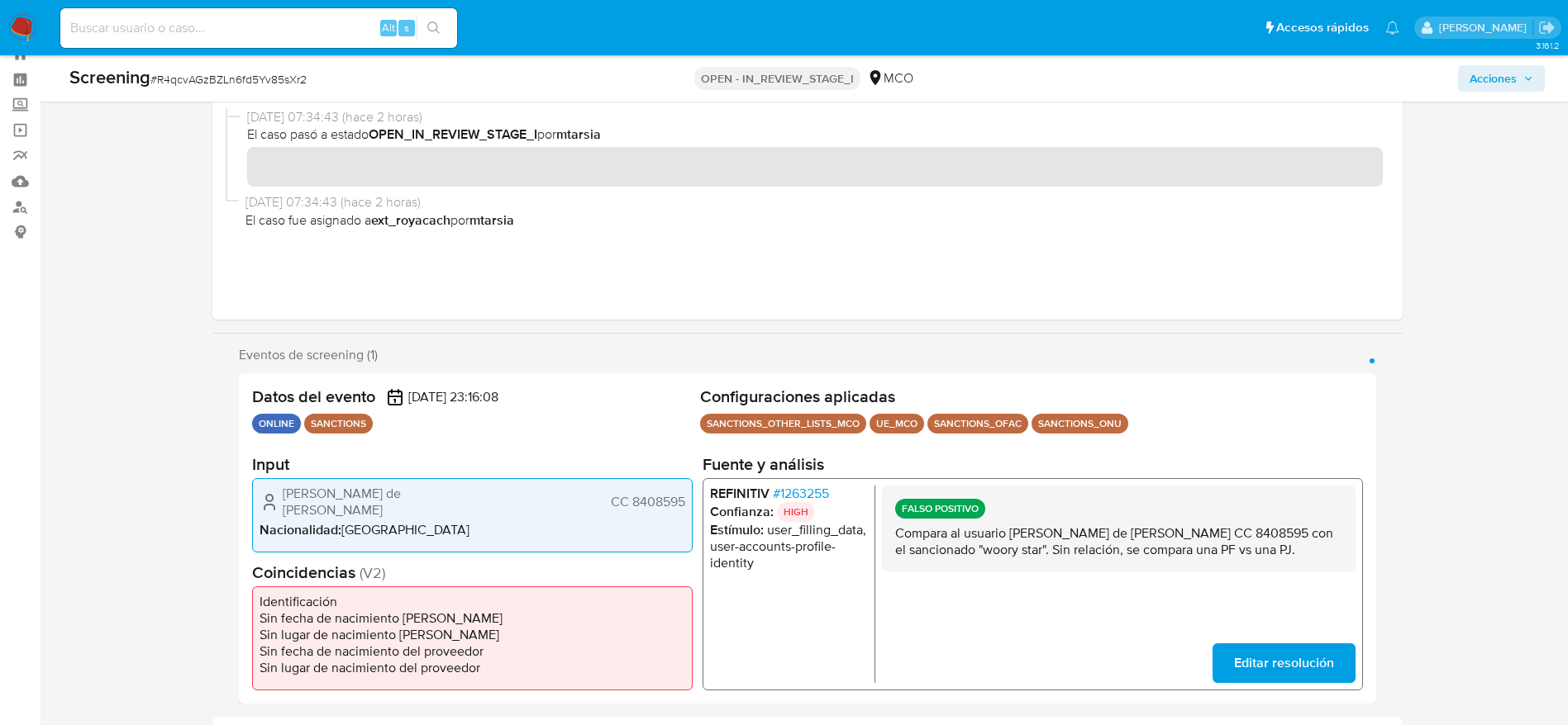
click at [1035, 482] on p "Compara al usuario Lopez Taborda Hermes de Jesus CC 8408595 con el sancionado "…" at bounding box center [1118, 542] width 447 height 33
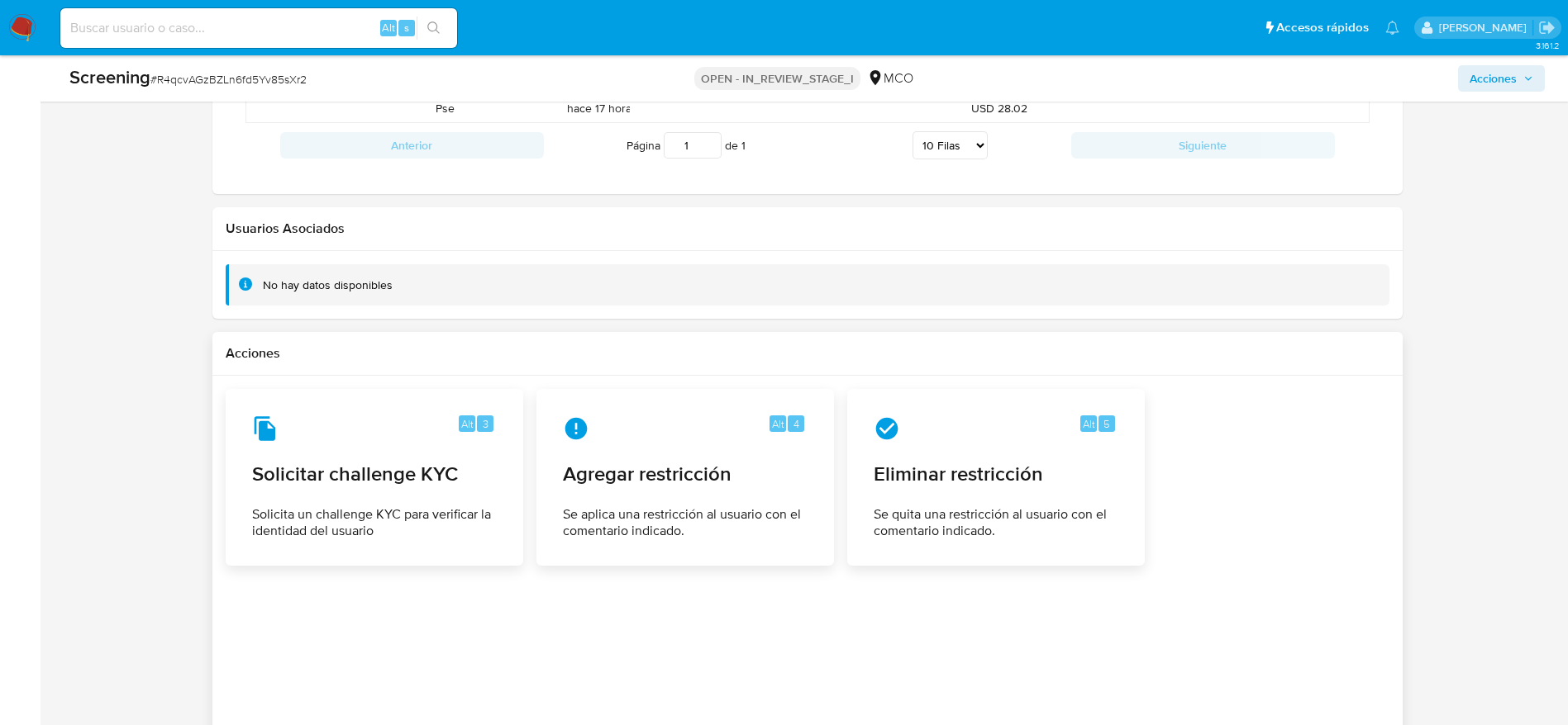
scroll to position [2184, 0]
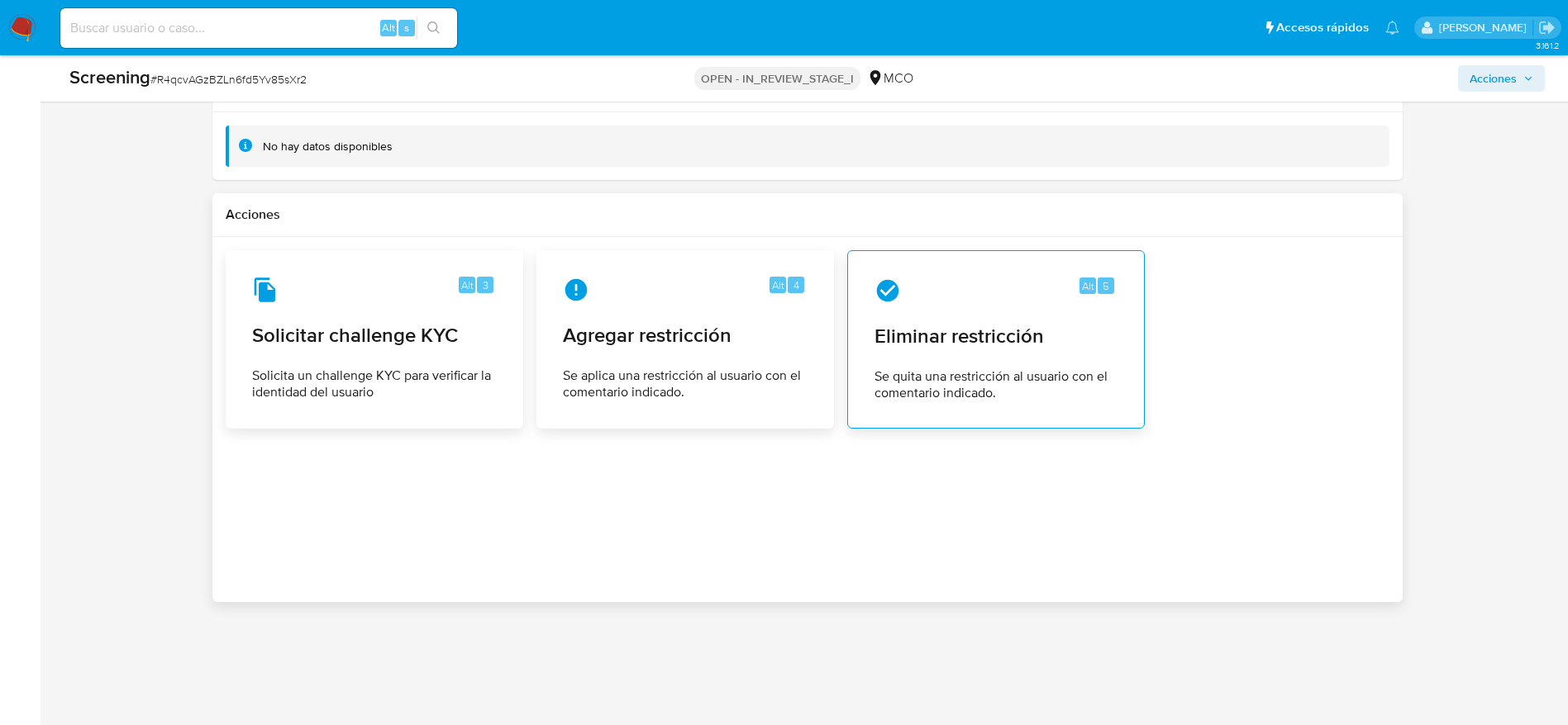
click at [977, 374] on span "Se quita una restricción al usuario con el comentario indicado." at bounding box center [995, 385] width 243 height 33
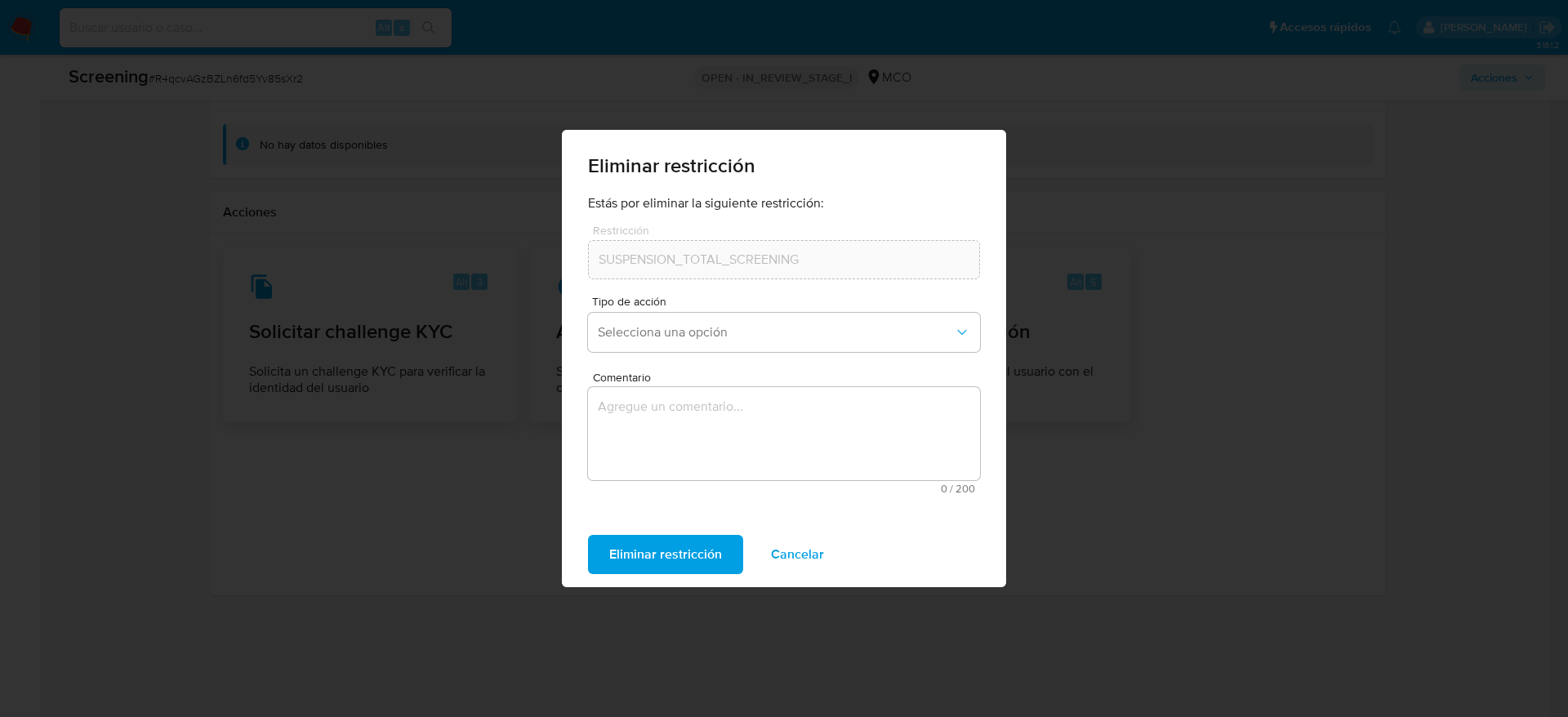
click at [582, 428] on div "Estás por eliminar la siguiente restricción: Restricción SUSPENSION_TOTAL_SCREE…" at bounding box center [784, 358] width 445 height 327
click at [619, 418] on textarea "Comentario" at bounding box center [784, 433] width 392 height 93
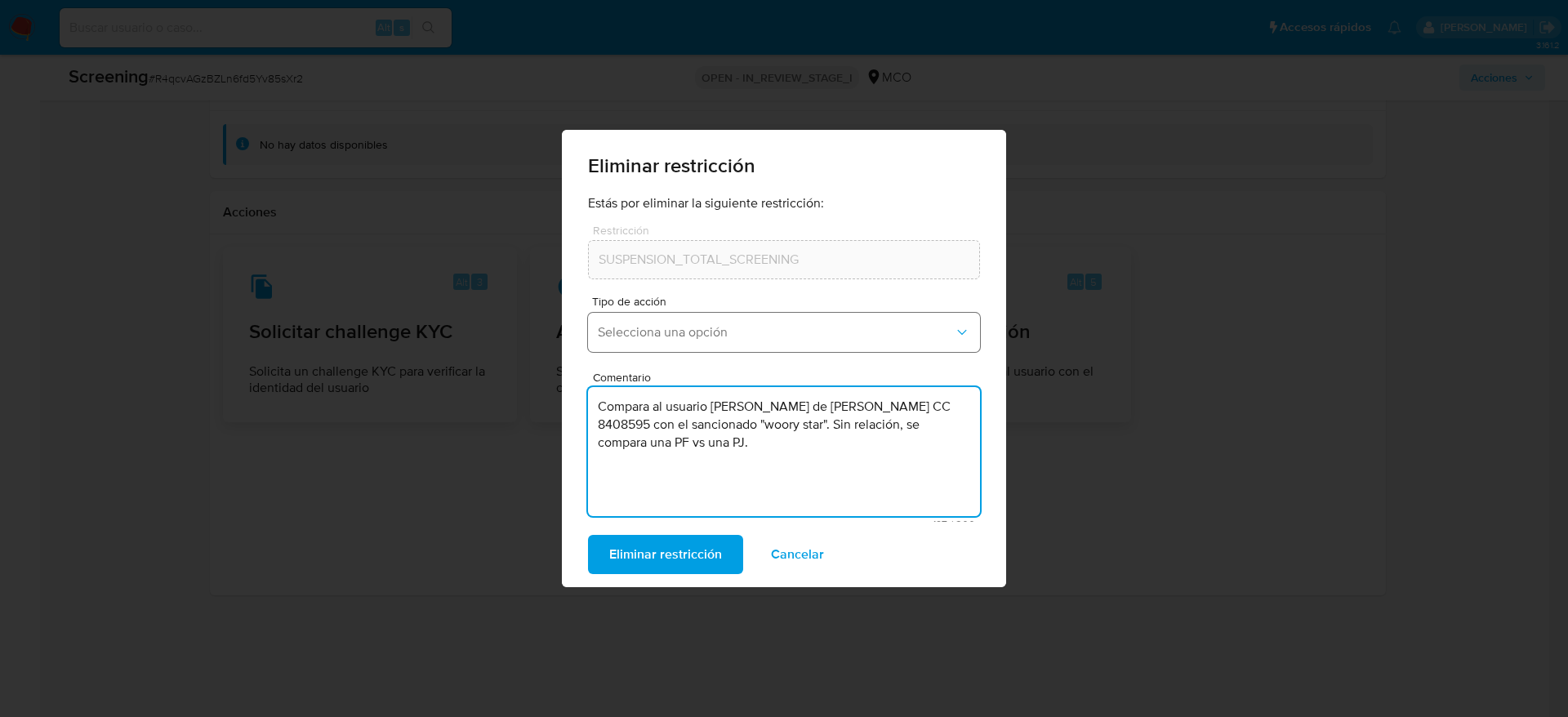
type textarea "Compara al usuario Lopez Taborda Hermes de Jesus CC 8408595 con el sancionado "…"
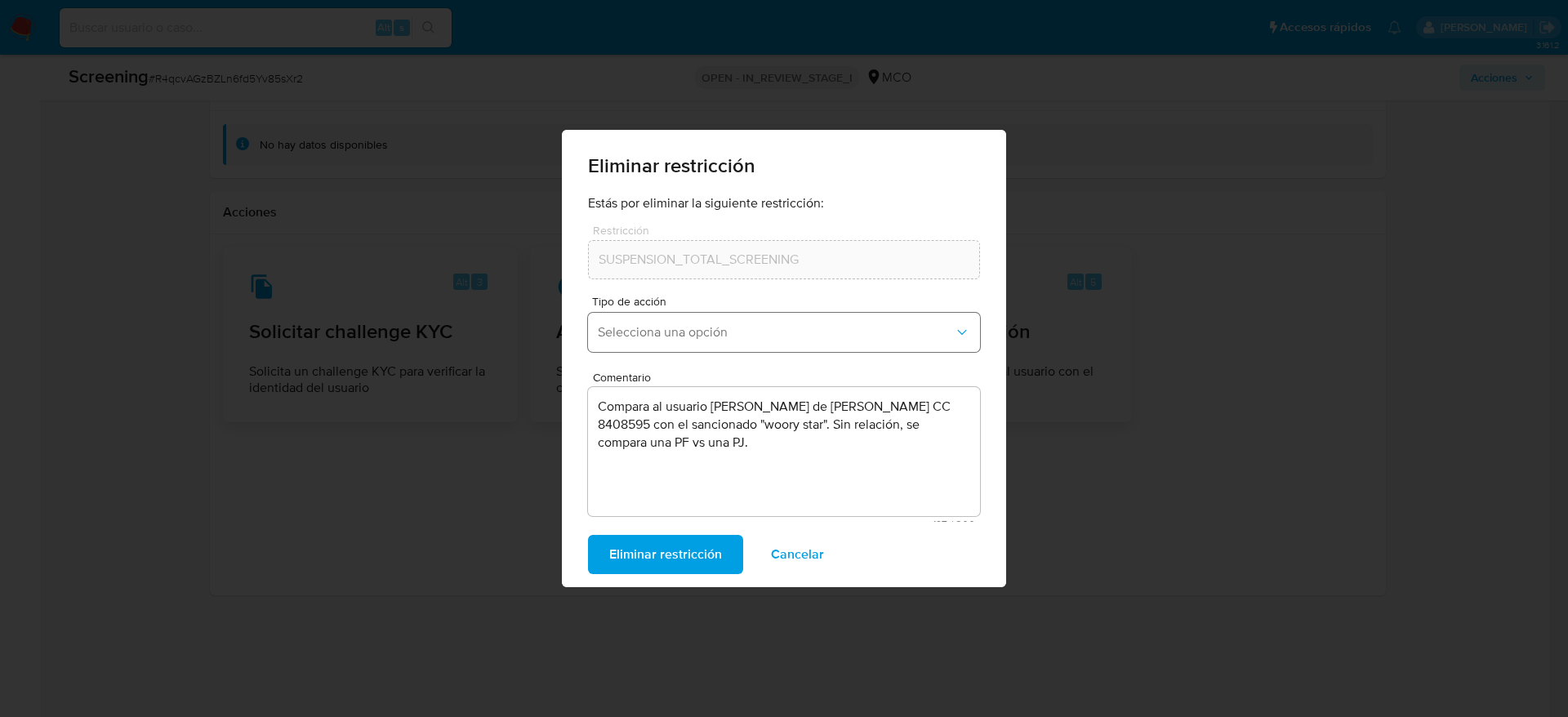
drag, startPoint x: 626, startPoint y: 313, endPoint x: 634, endPoint y: 335, distance: 23.4
click at [628, 313] on button "Selecciona una opción" at bounding box center [784, 332] width 392 height 39
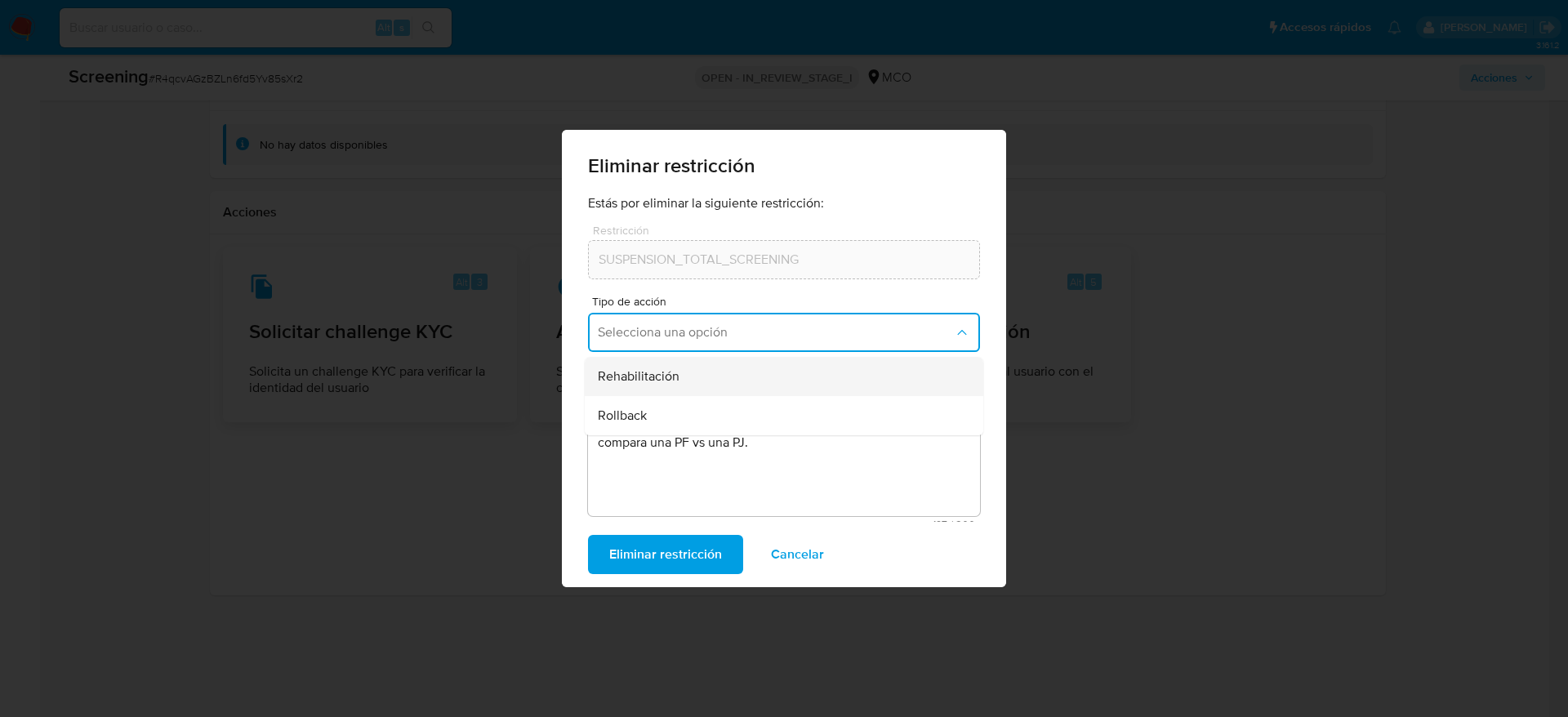
click at [664, 375] on span "Rehabilitación" at bounding box center [639, 377] width 82 height 16
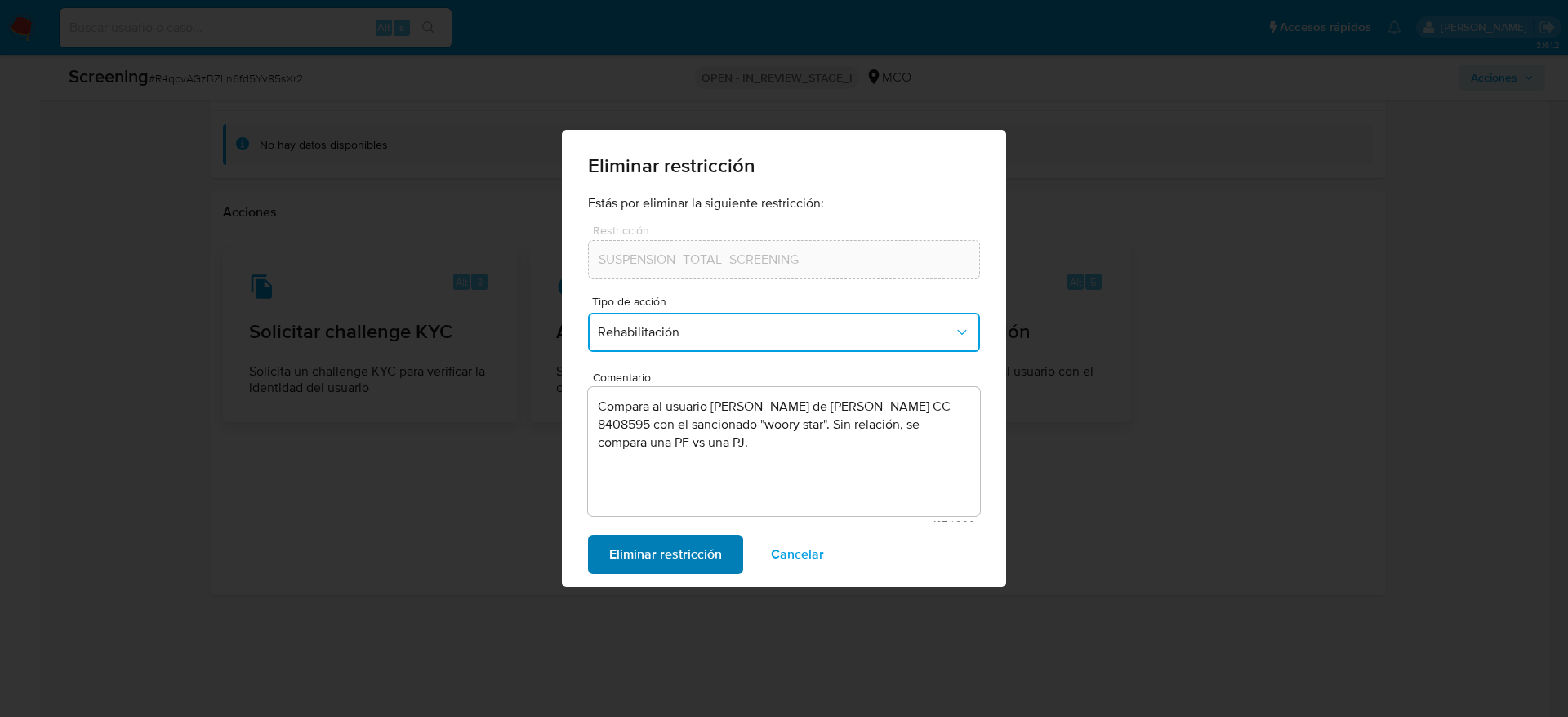
click at [677, 477] on span "Eliminar restricción" at bounding box center [665, 555] width 113 height 36
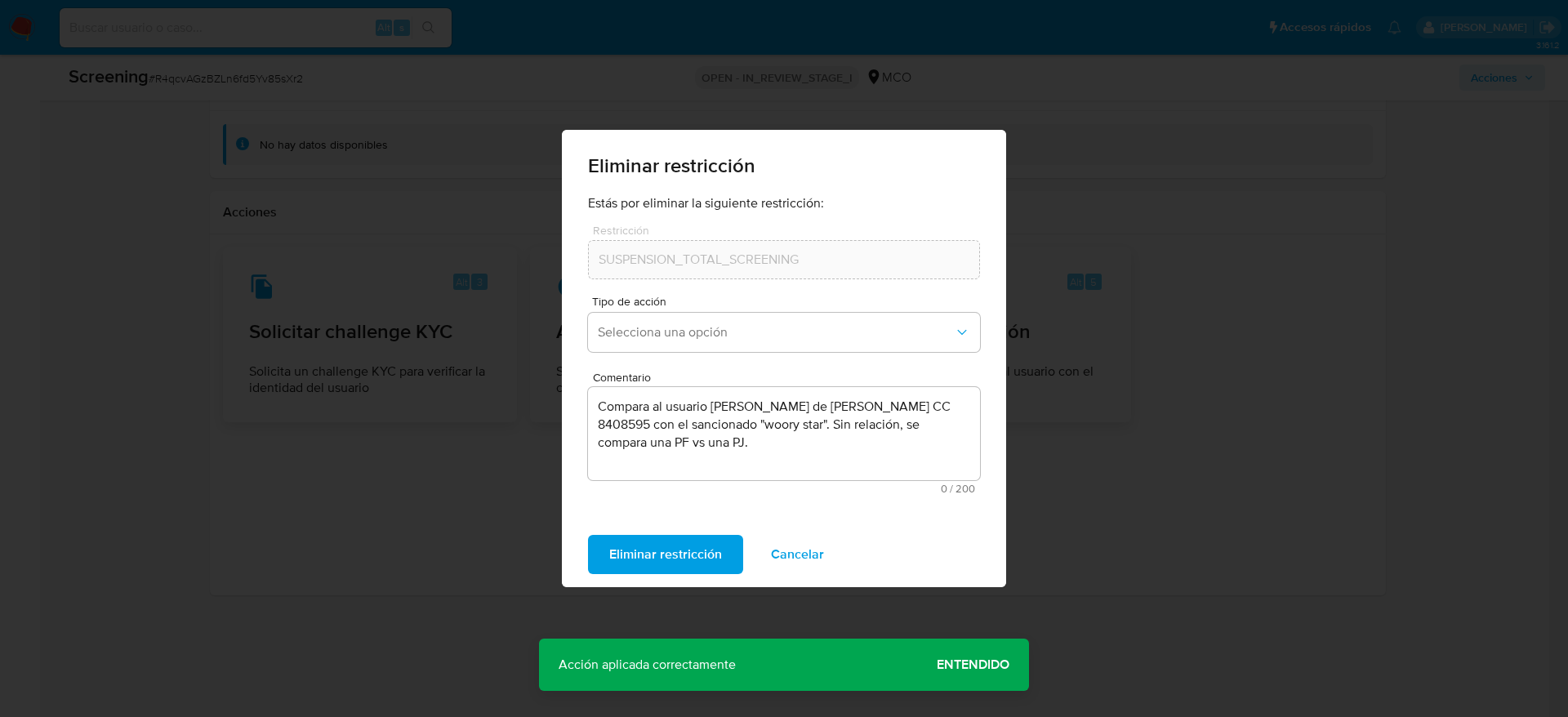
click at [951, 477] on span "Entendido" at bounding box center [973, 665] width 73 height 0
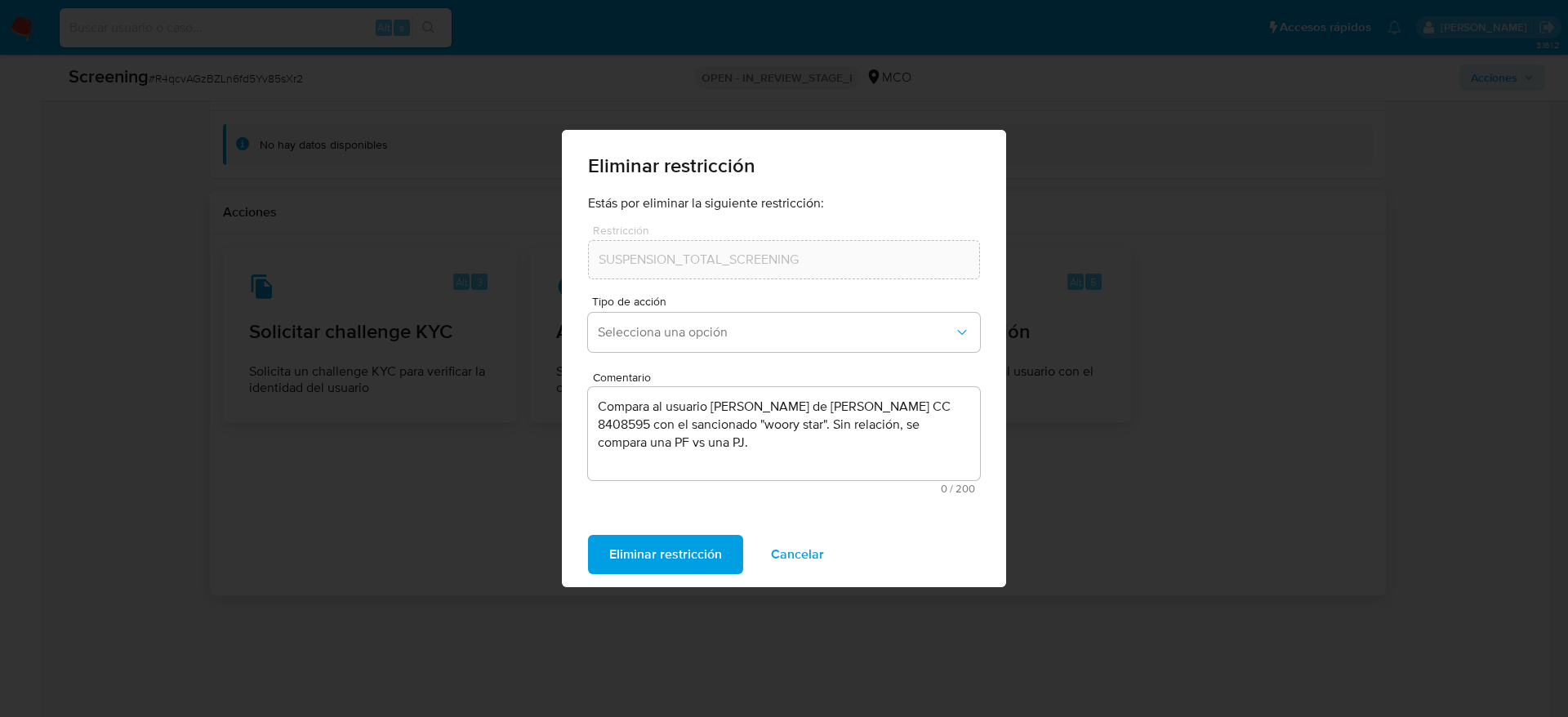
click at [681, 477] on span "Eliminar restricción" at bounding box center [665, 555] width 113 height 36
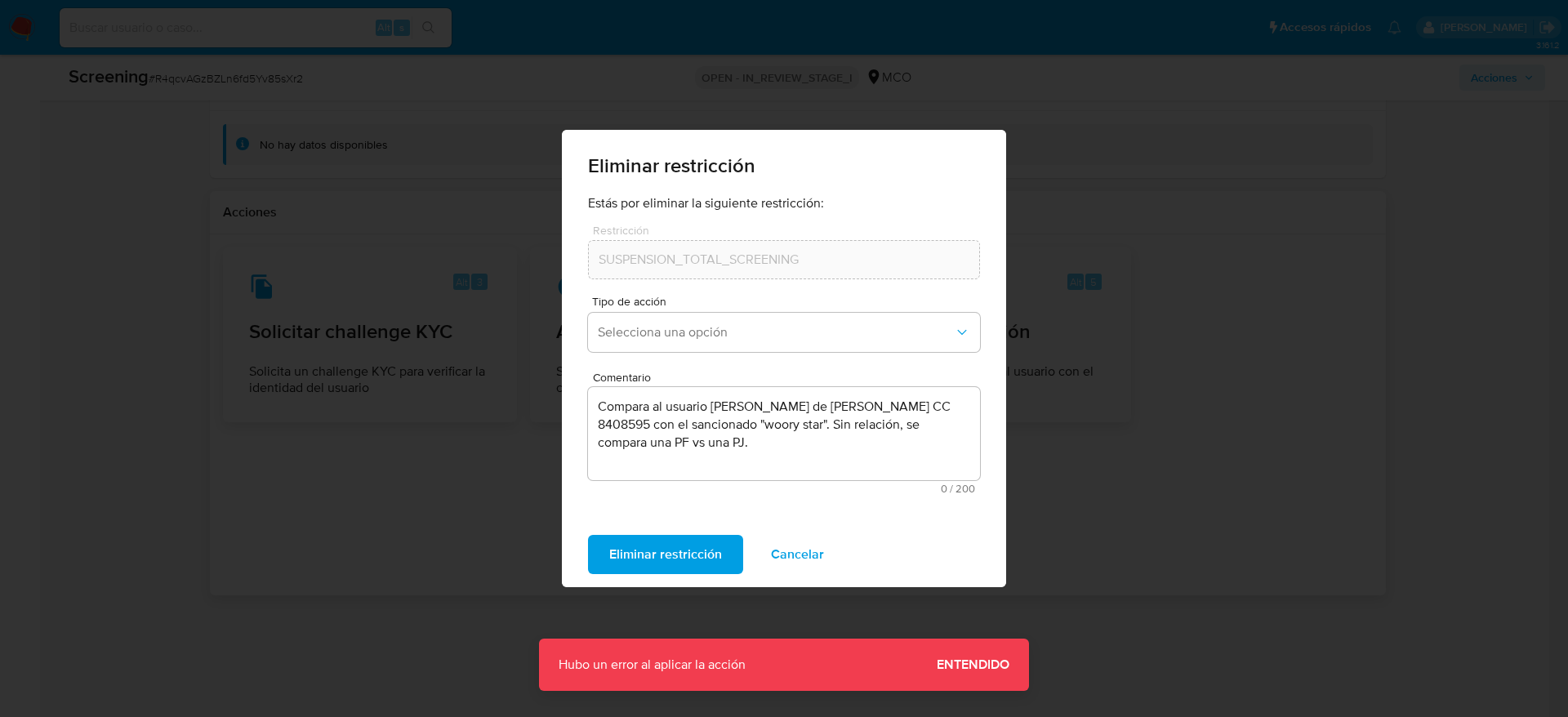
click at [980, 477] on span "Entendido" at bounding box center [973, 665] width 73 height 0
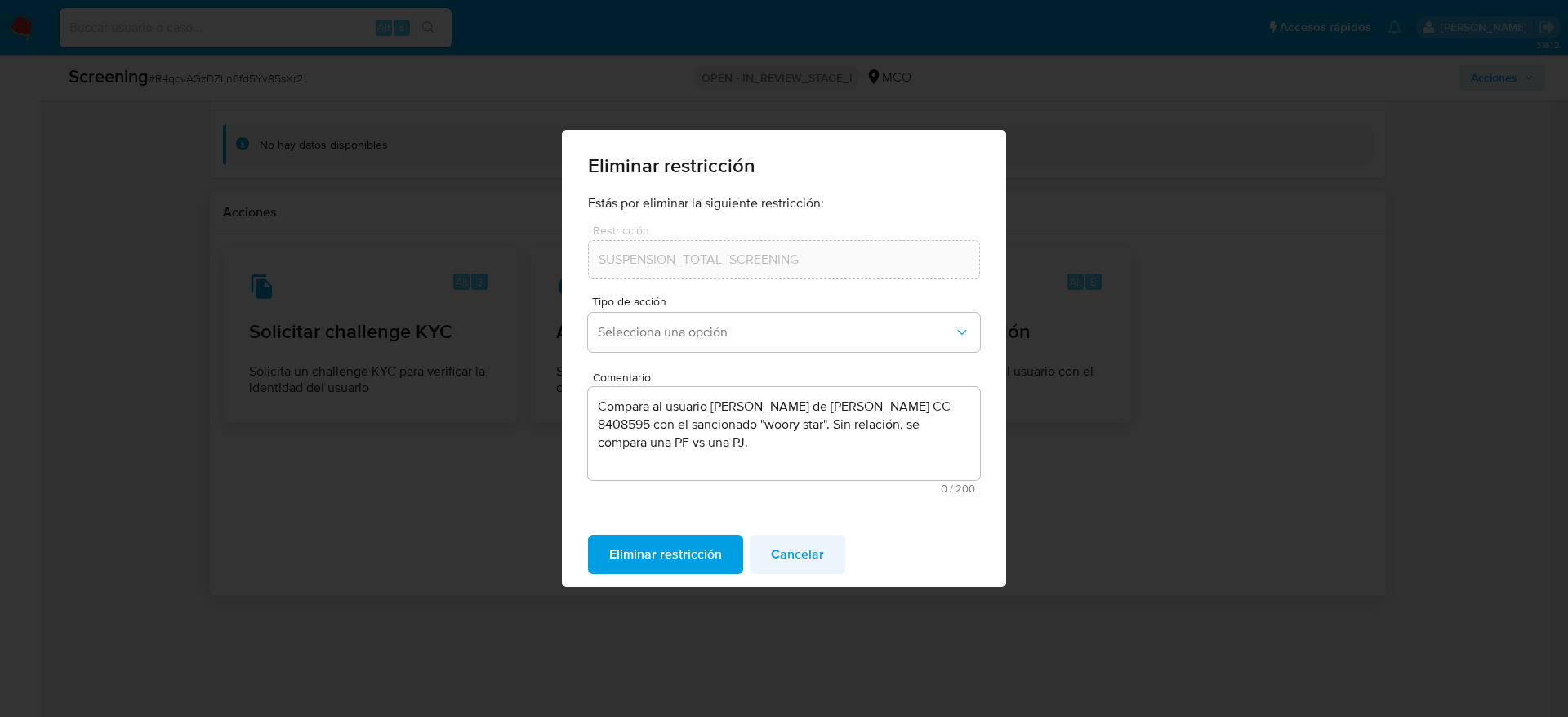
click at [798, 477] on span "Cancelar" at bounding box center [797, 555] width 53 height 36
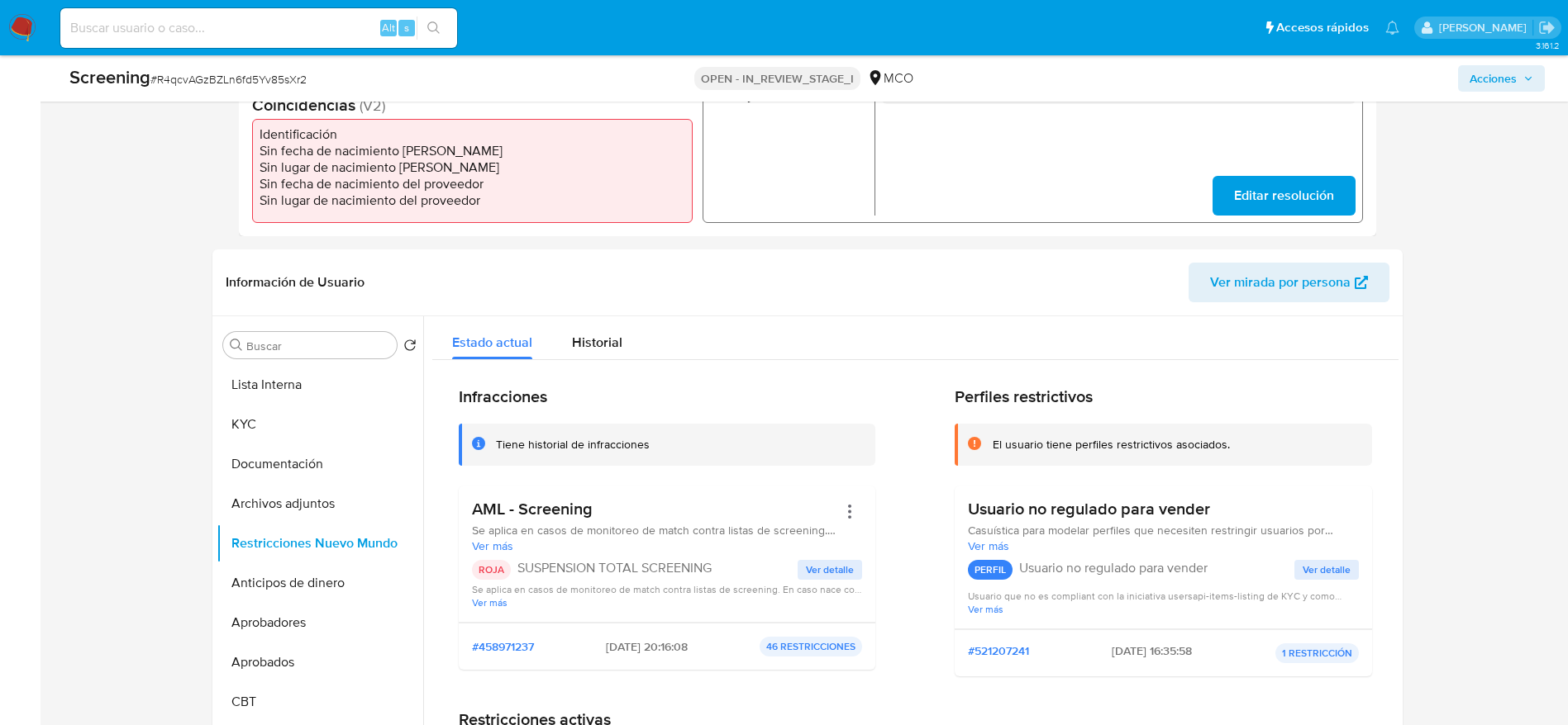
scroll to position [449, 0]
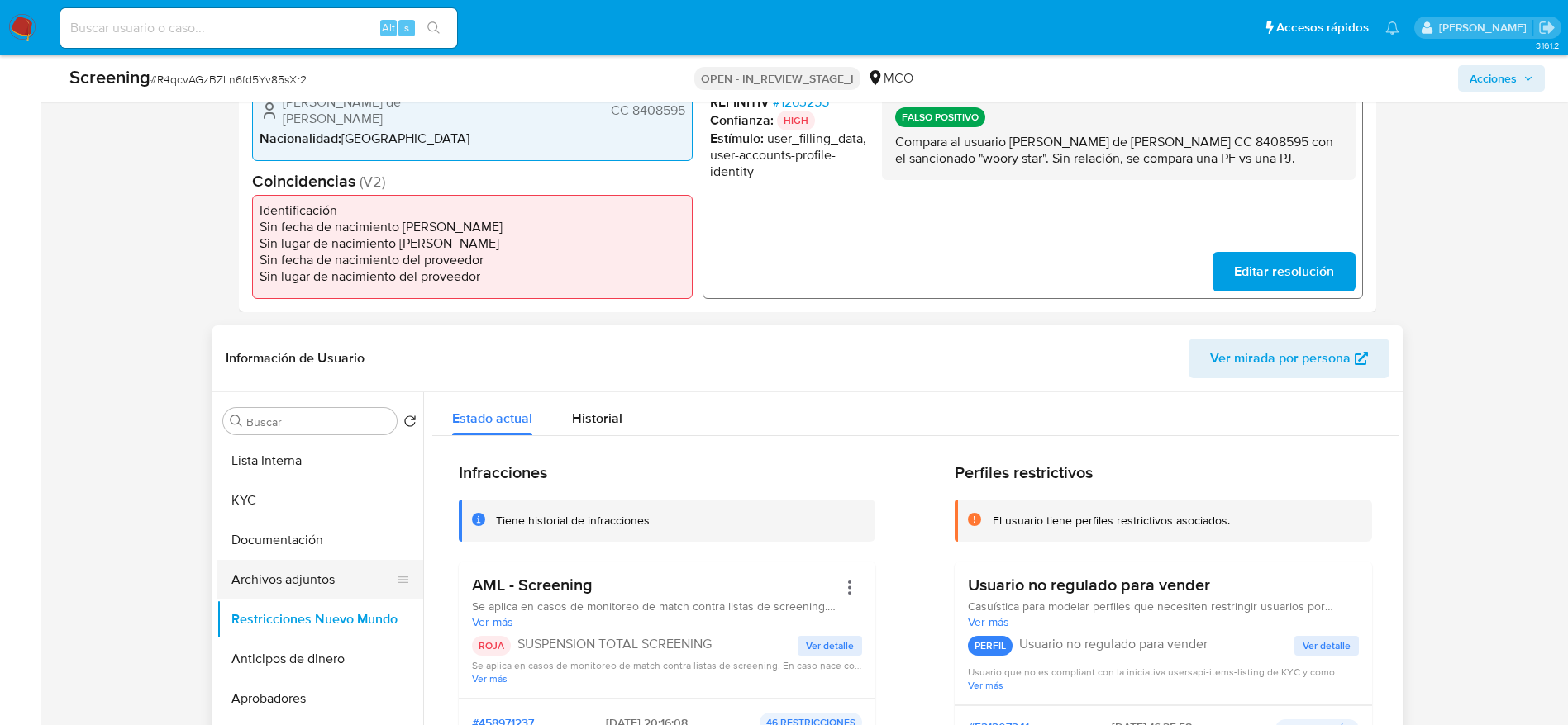
click at [301, 482] on button "Documentación" at bounding box center [320, 540] width 206 height 39
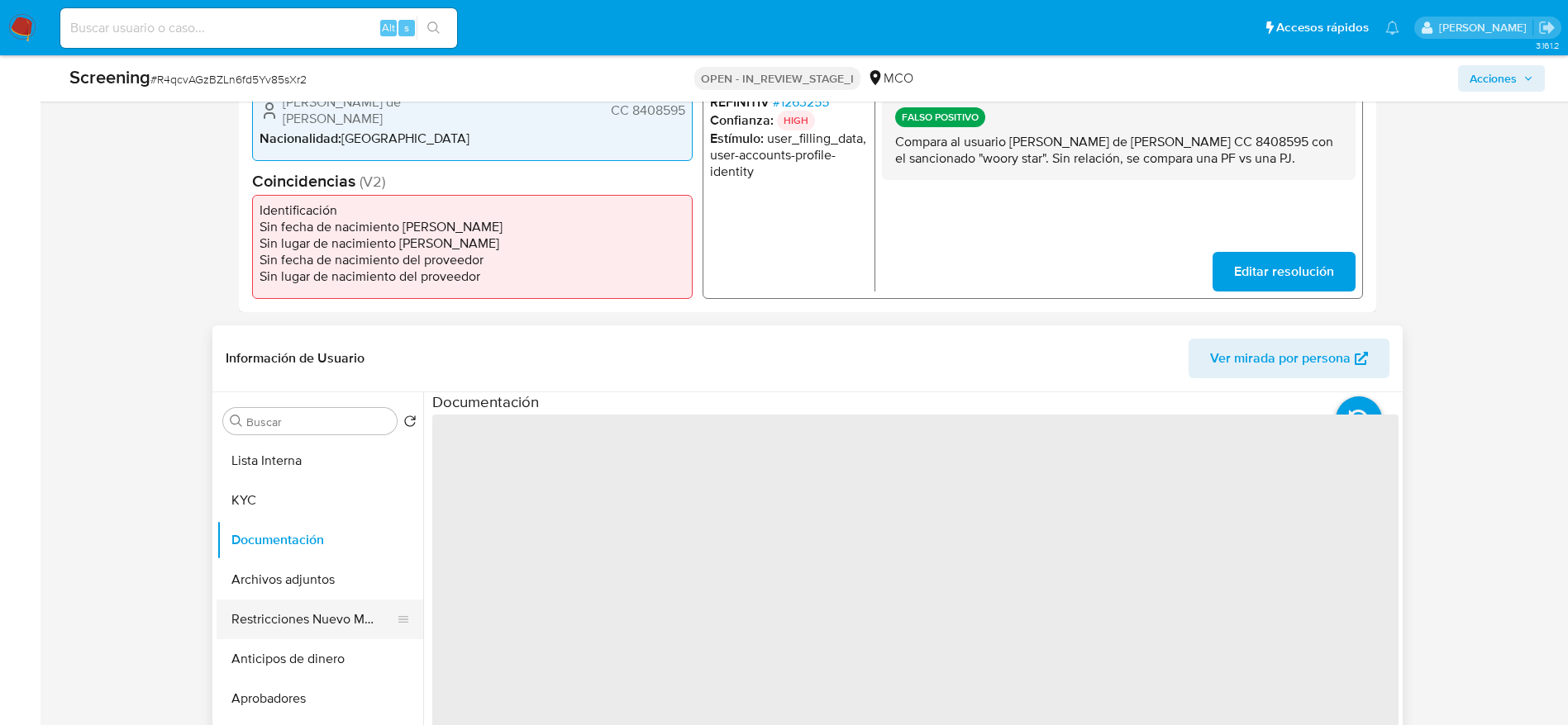
click at [301, 482] on button "Restricciones Nuevo Mundo" at bounding box center [314, 619] width 194 height 39
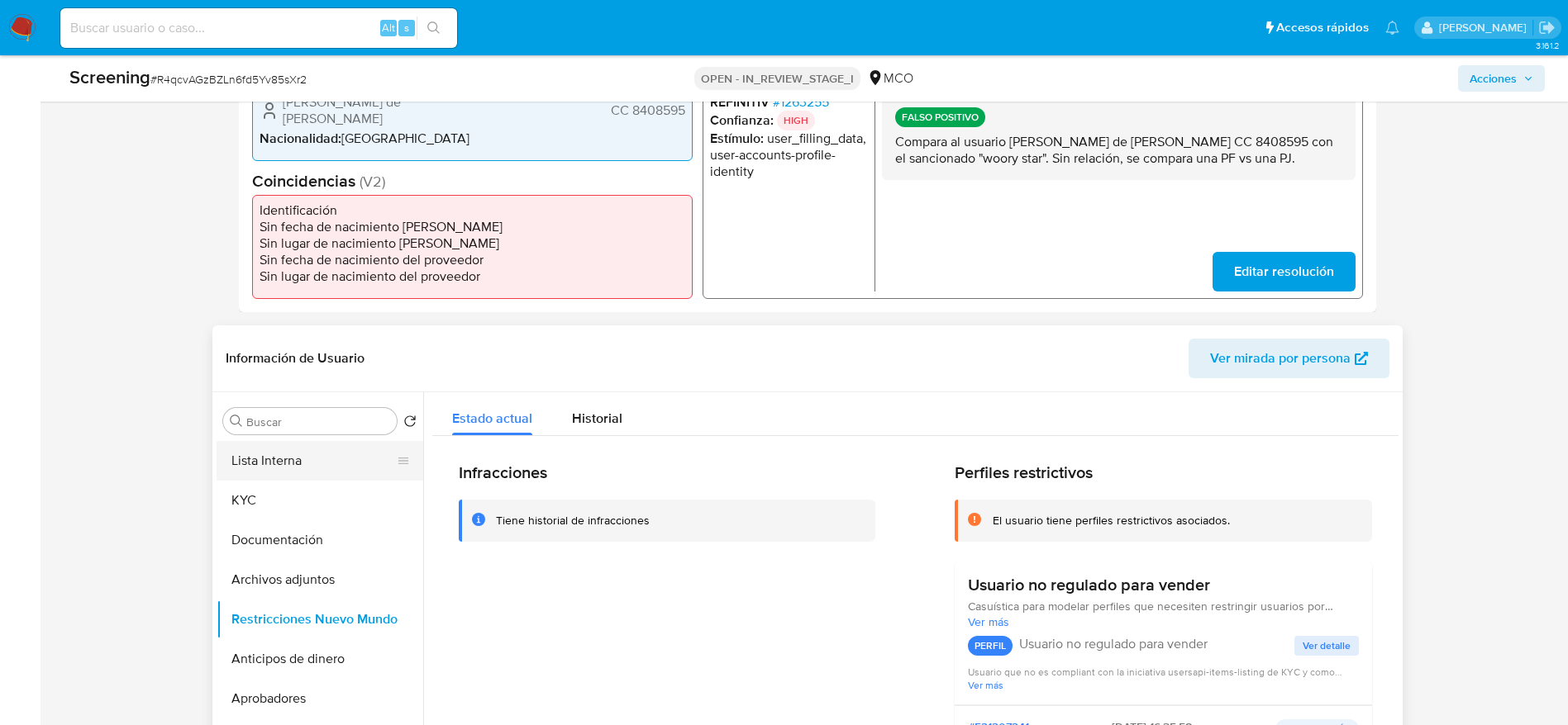
click at [307, 468] on button "Lista Interna" at bounding box center [314, 460] width 194 height 39
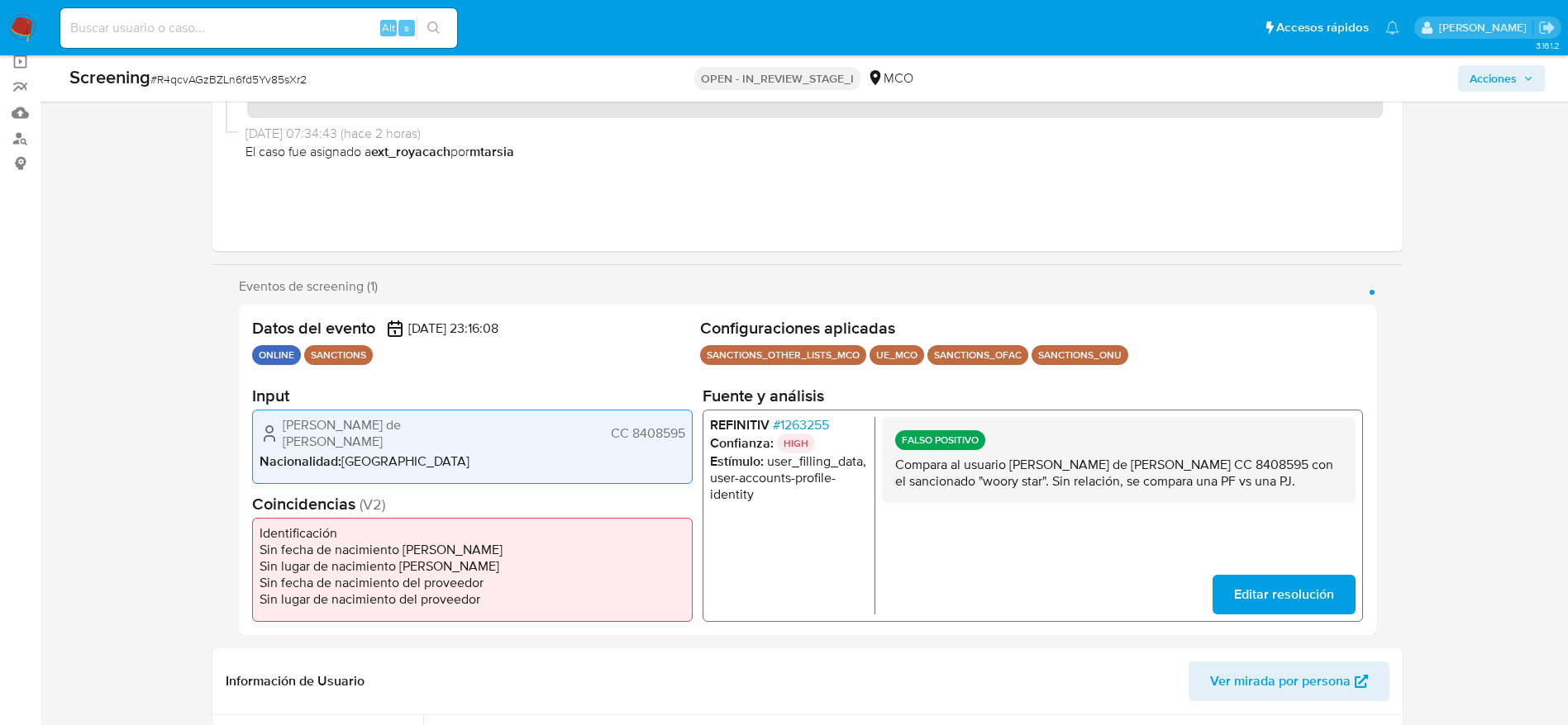
scroll to position [0, 0]
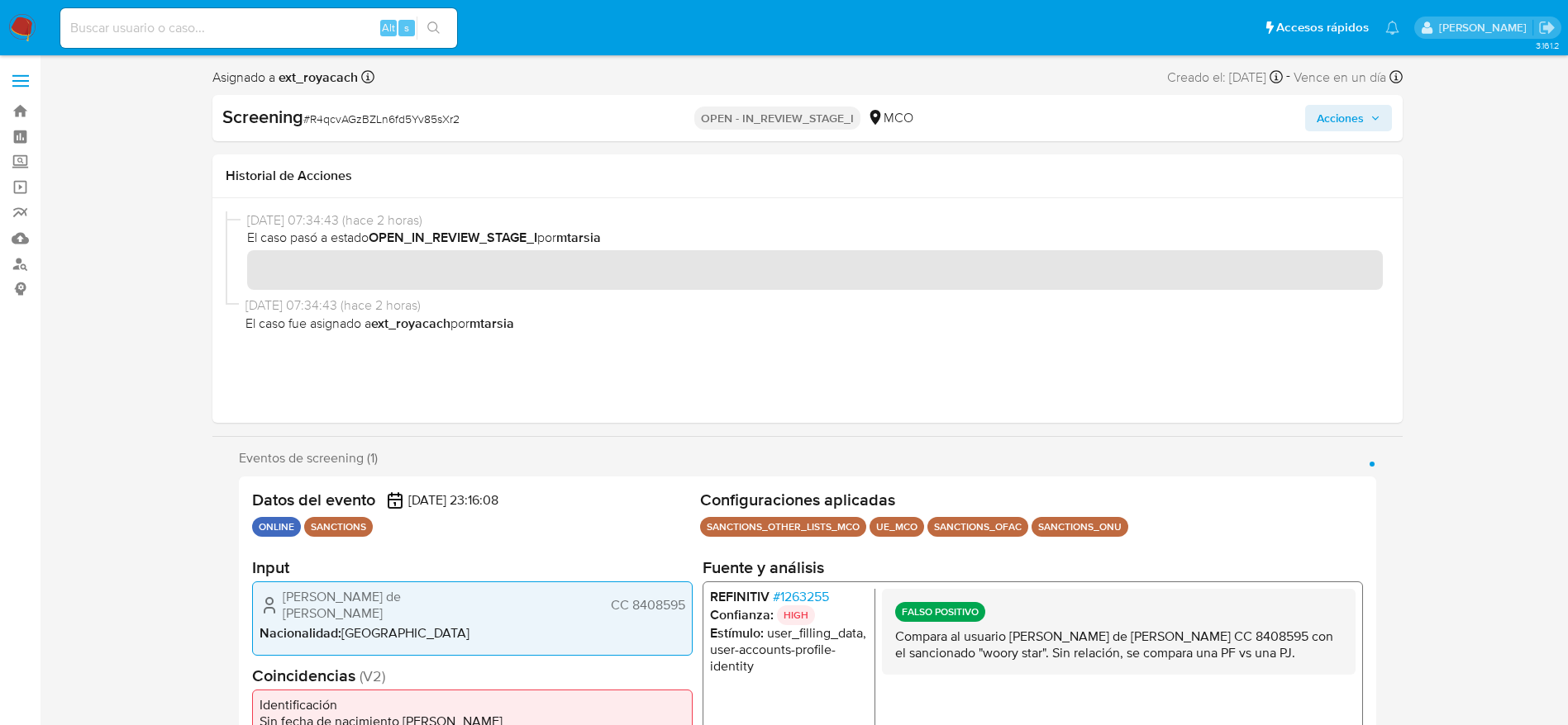
click at [1057, 104] on div "Screening # R4qcvAGzBZLn6fd5Yv85sXr2 OPEN - IN_REVIEW_STAGE_I MCO Acciones" at bounding box center [807, 118] width 1191 height 46
click at [1057, 133] on div "Screening # R4qcvAGzBZLn6fd5Yv85sXr2 OPEN - IN_REVIEW_STAGE_I MCO Acciones" at bounding box center [807, 118] width 1191 height 46
click at [1057, 119] on span "Acciones" at bounding box center [1340, 118] width 47 height 27
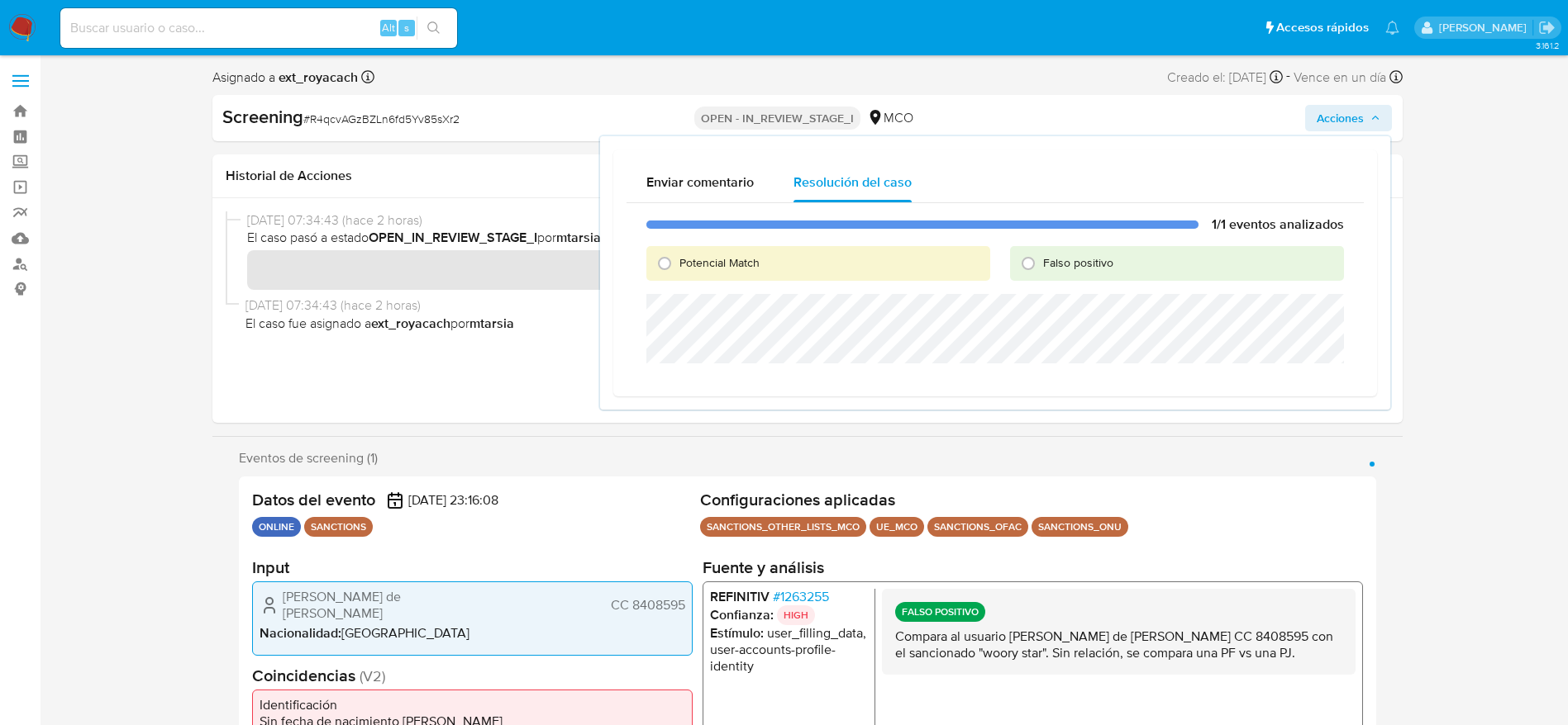
click at [1034, 277] on div "Falso positivo" at bounding box center [1177, 264] width 334 height 35
click at [1035, 275] on input "Falso positivo" at bounding box center [1029, 264] width 27 height 27
radio input "true"
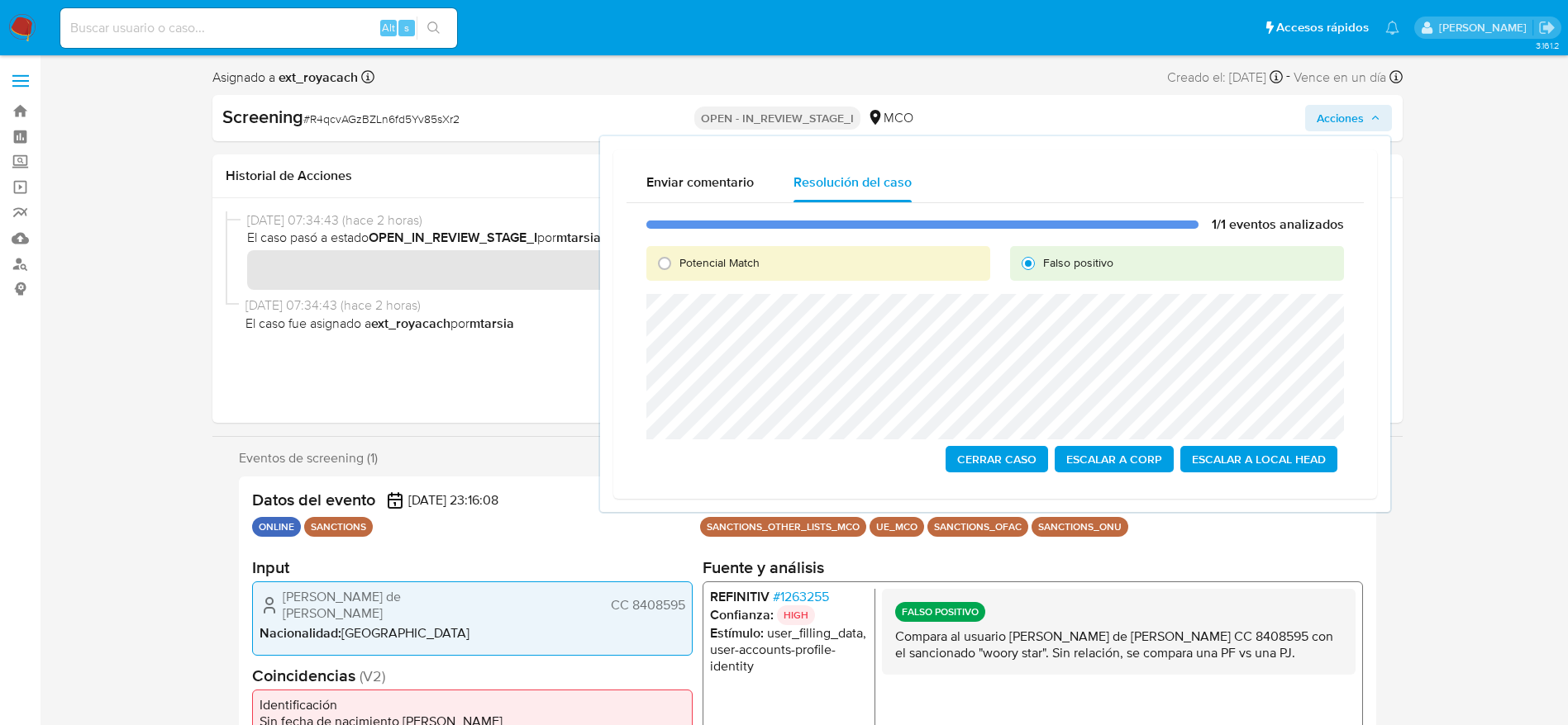
click at [1000, 452] on span "Cerrar Caso" at bounding box center [997, 459] width 80 height 23
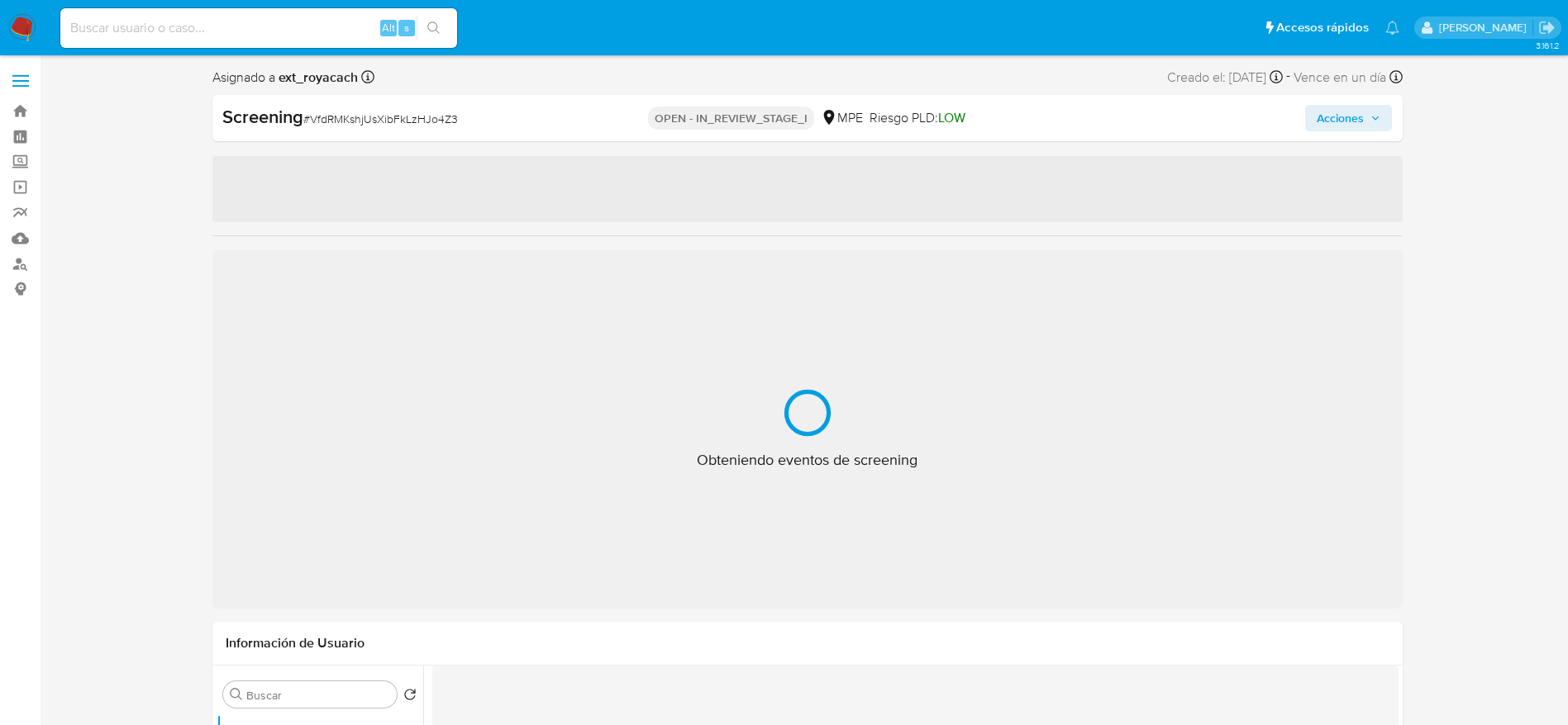
select select "10"
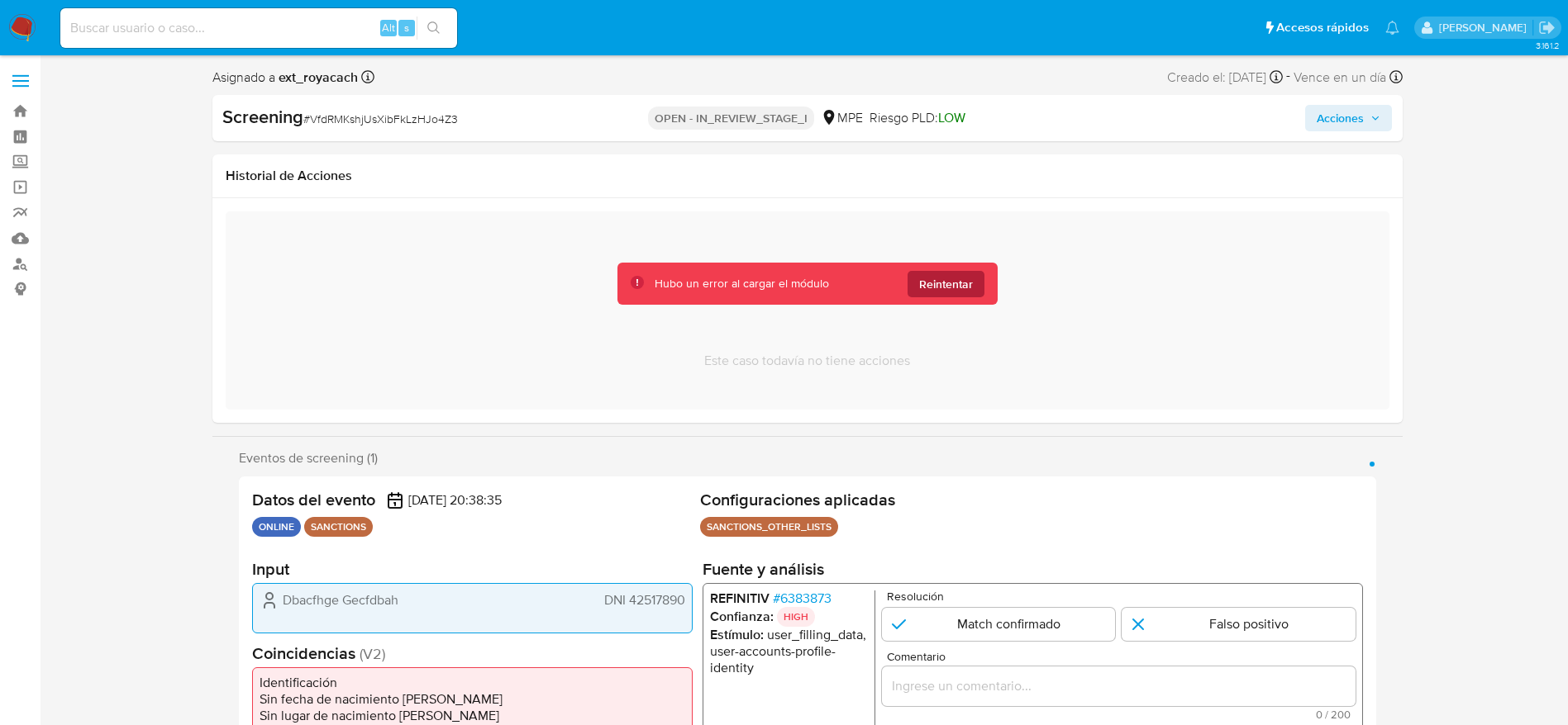
click at [947, 294] on span "Reintentar" at bounding box center [946, 285] width 54 height 27
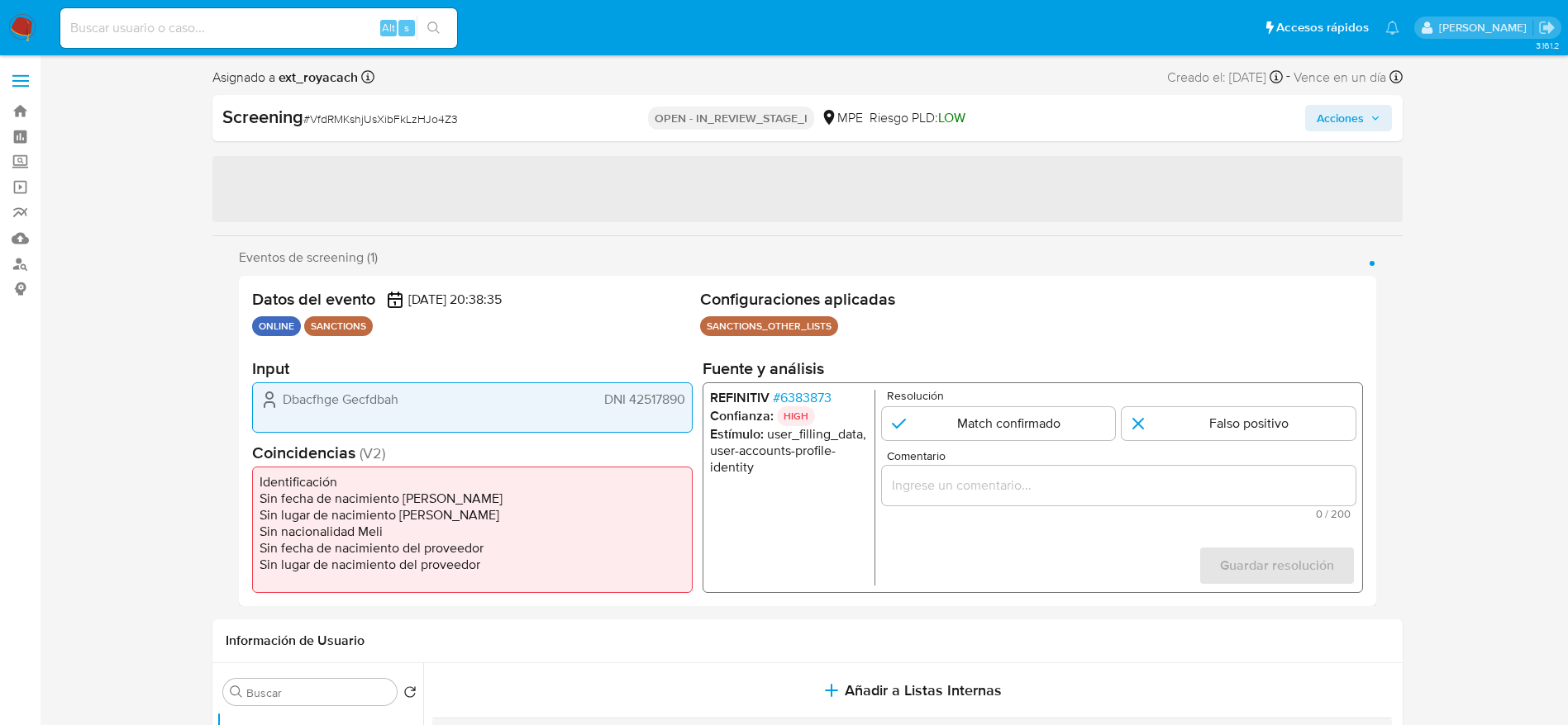
select select "10"
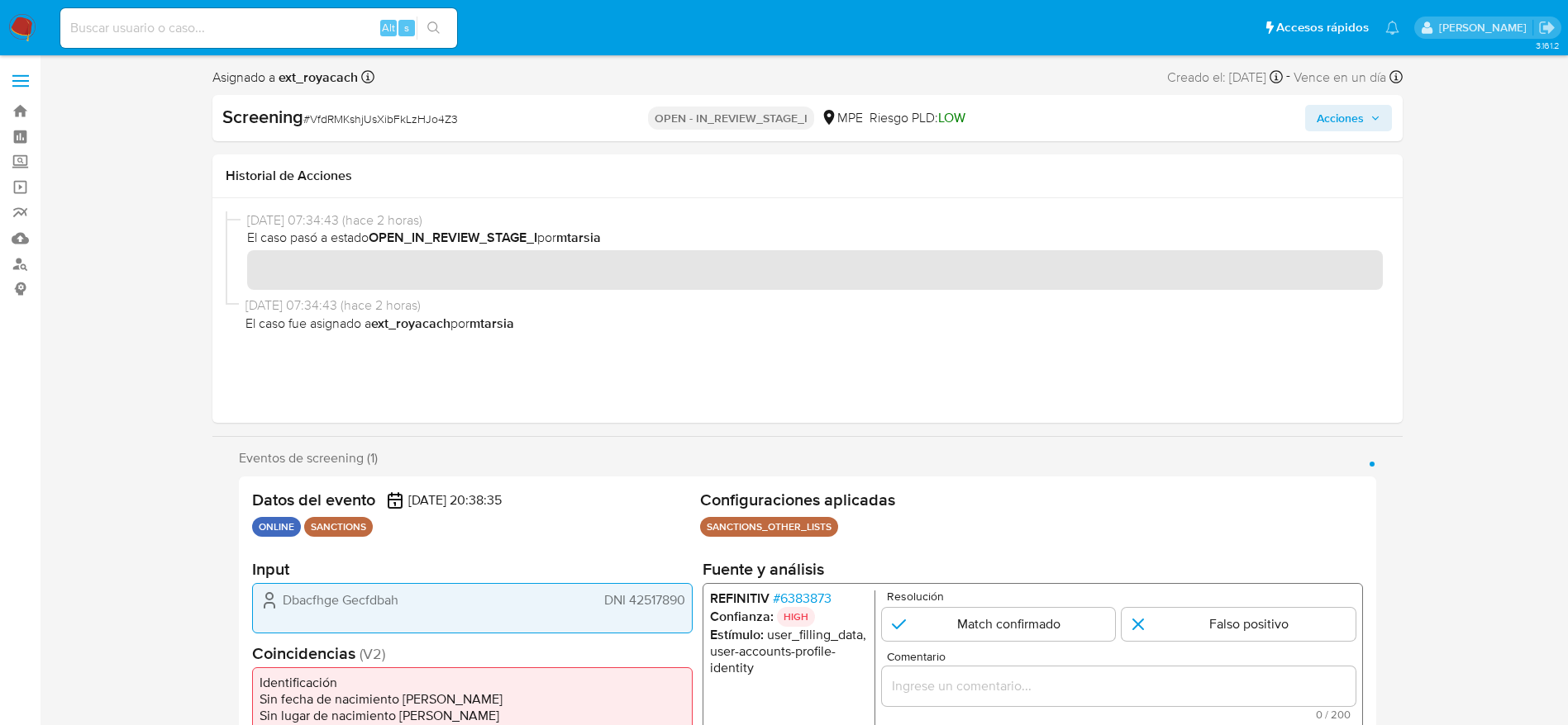
click at [358, 113] on span "# VfdRMKshjUsXibFkLzHJo4Z3" at bounding box center [380, 118] width 154 height 16
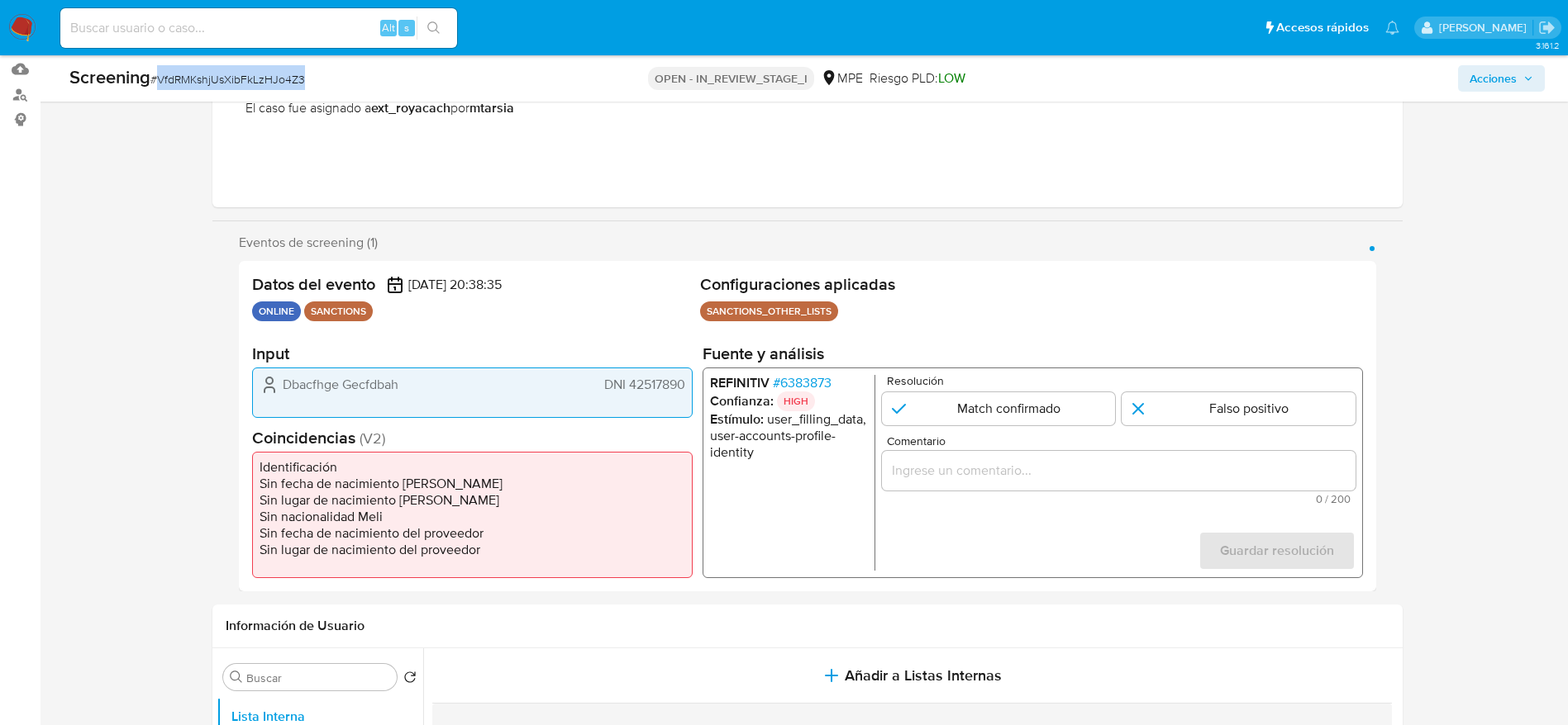
scroll to position [247, 0]
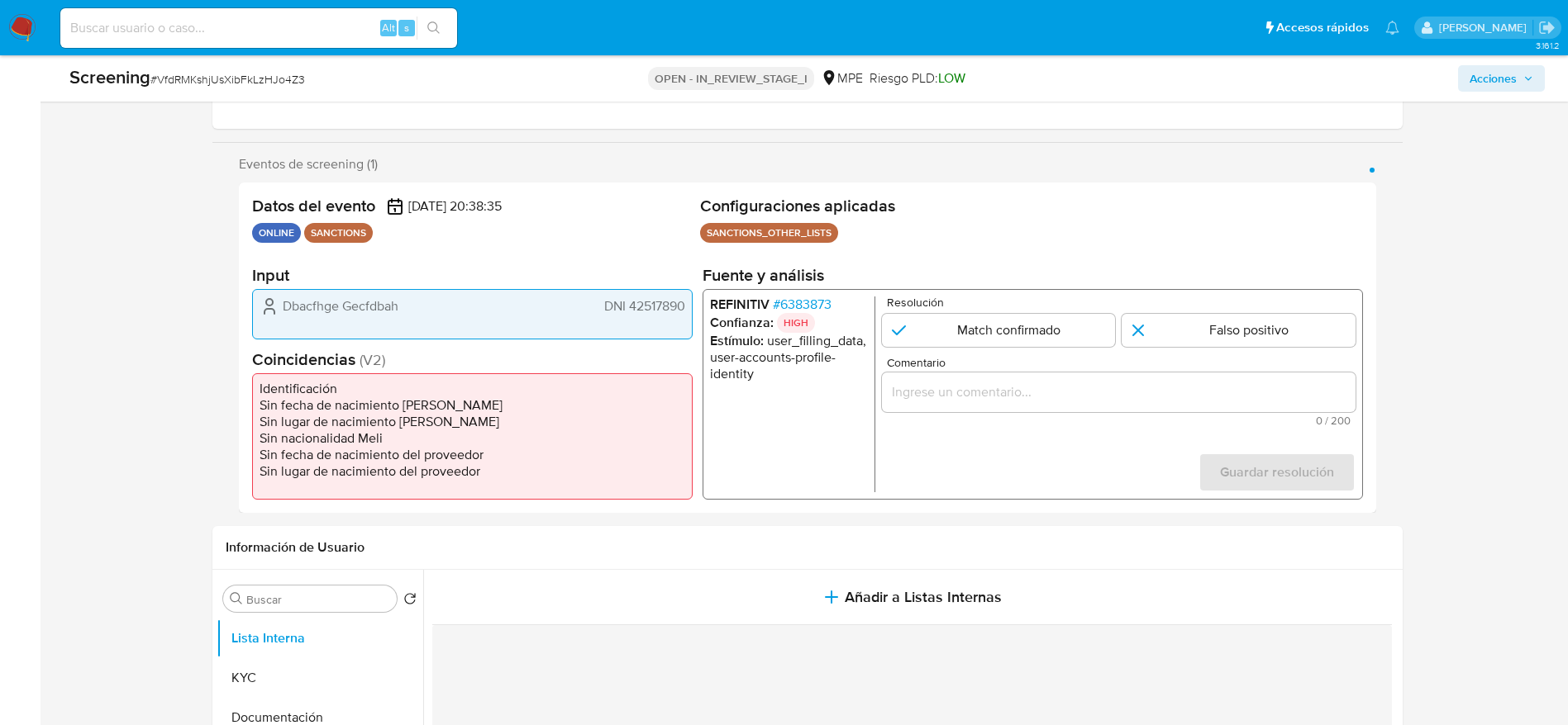
click at [789, 301] on span "# 6383873" at bounding box center [801, 304] width 59 height 16
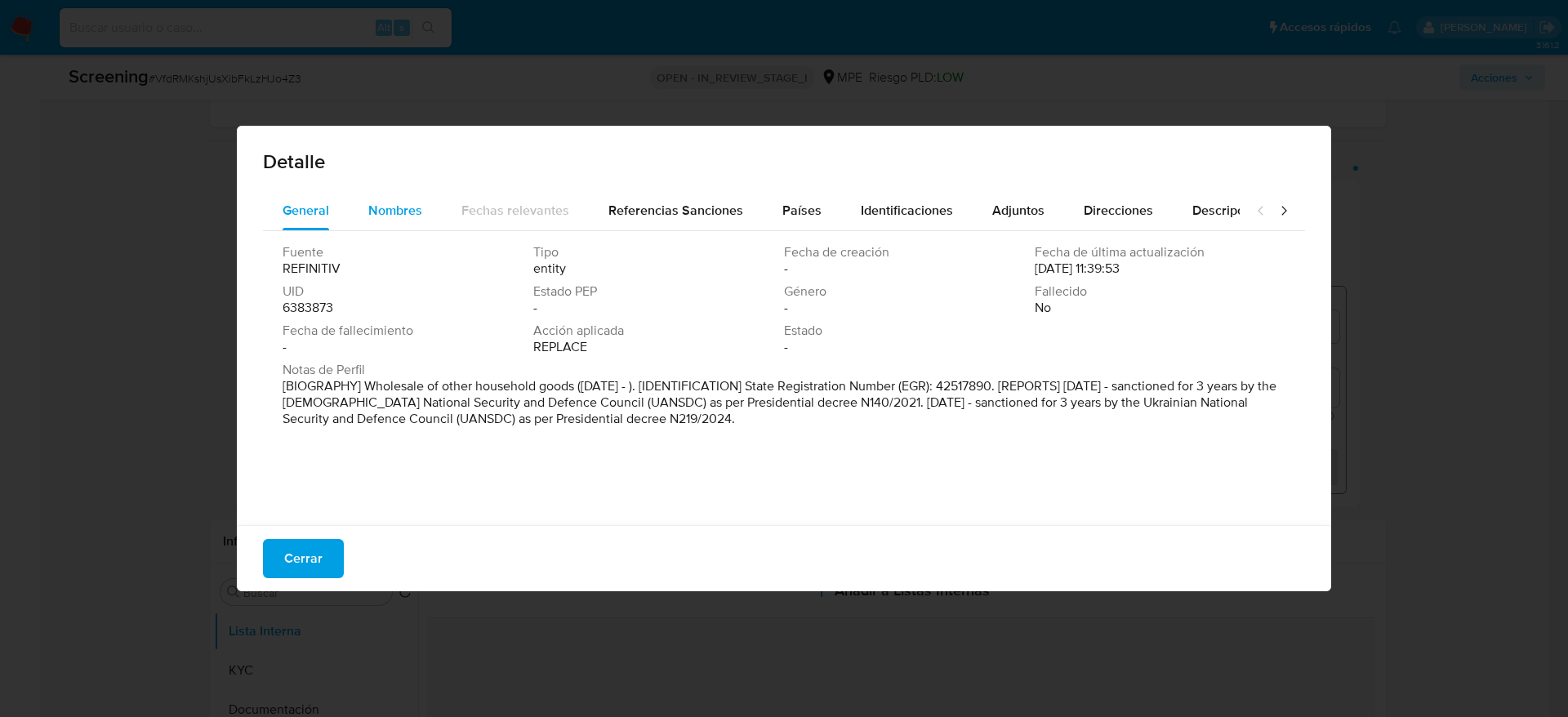
click at [391, 215] on span "Nombres" at bounding box center [395, 211] width 54 height 19
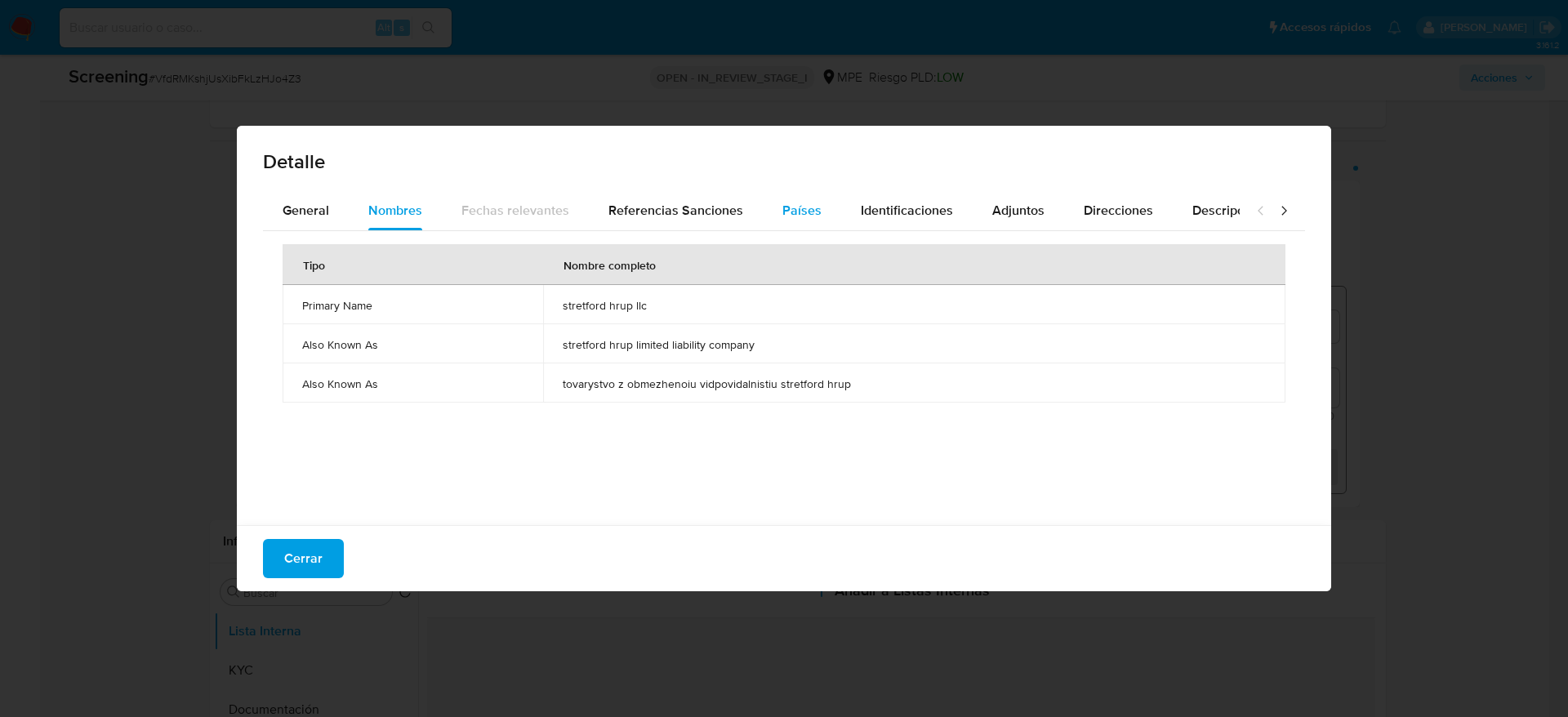
click at [785, 210] on span "Países" at bounding box center [801, 211] width 39 height 19
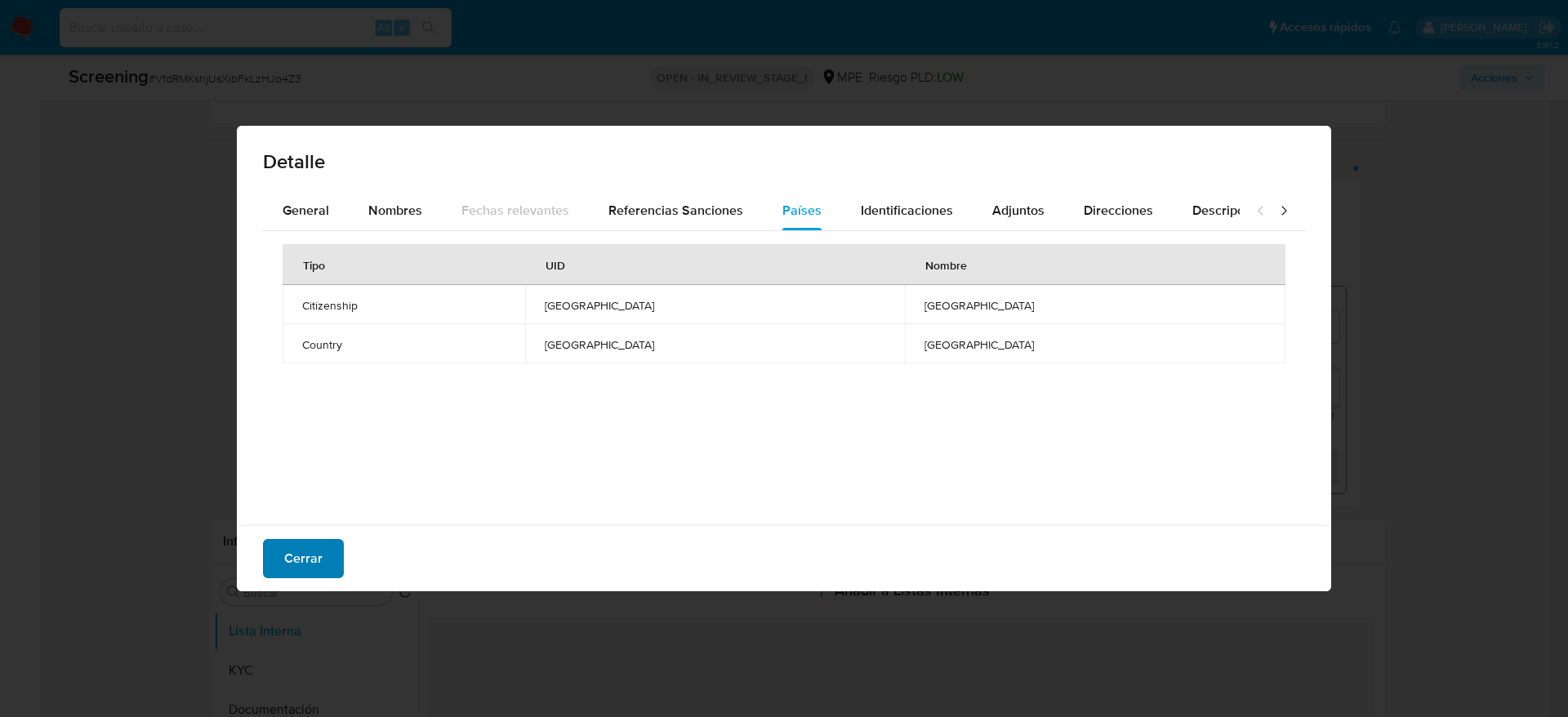
click at [274, 553] on button "Cerrar" at bounding box center [302, 559] width 81 height 39
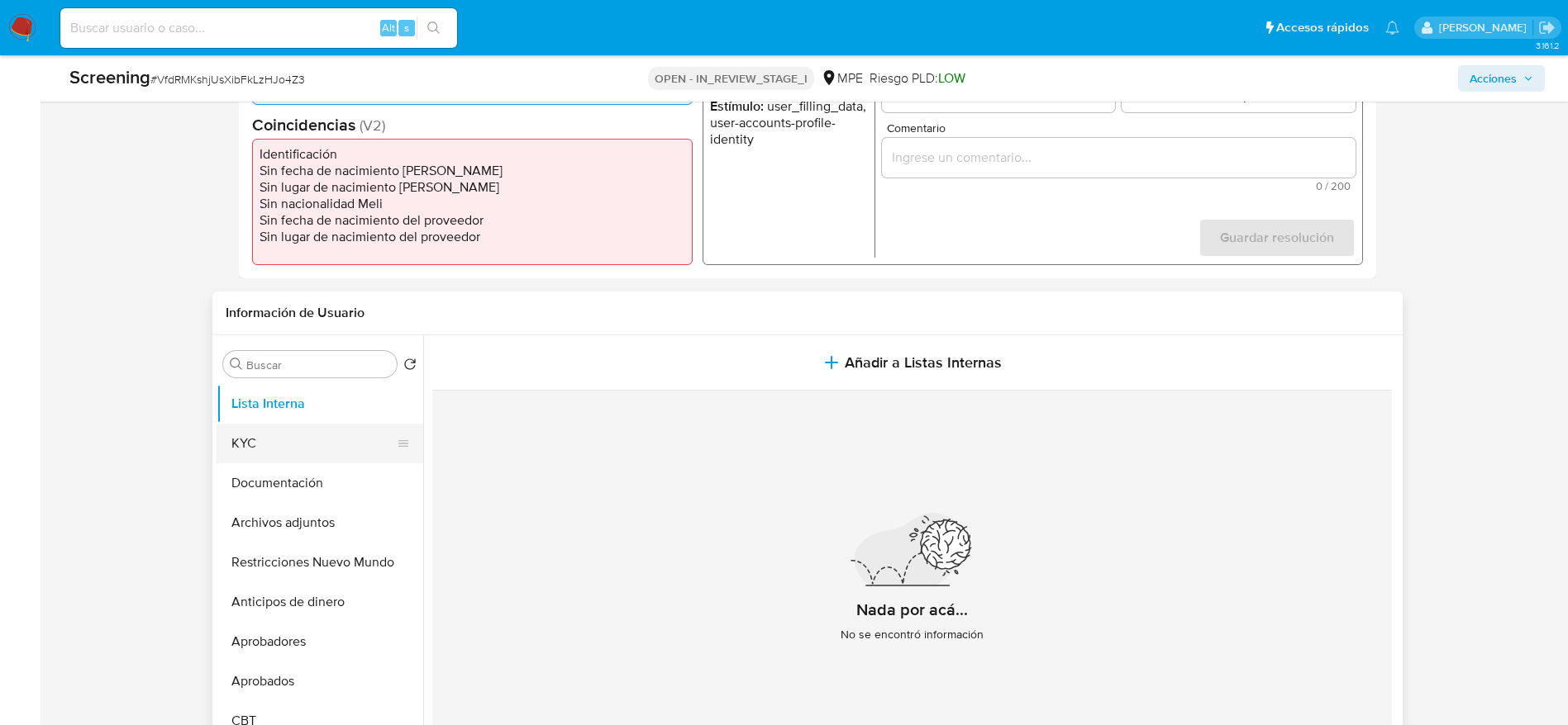
scroll to position [496, 0]
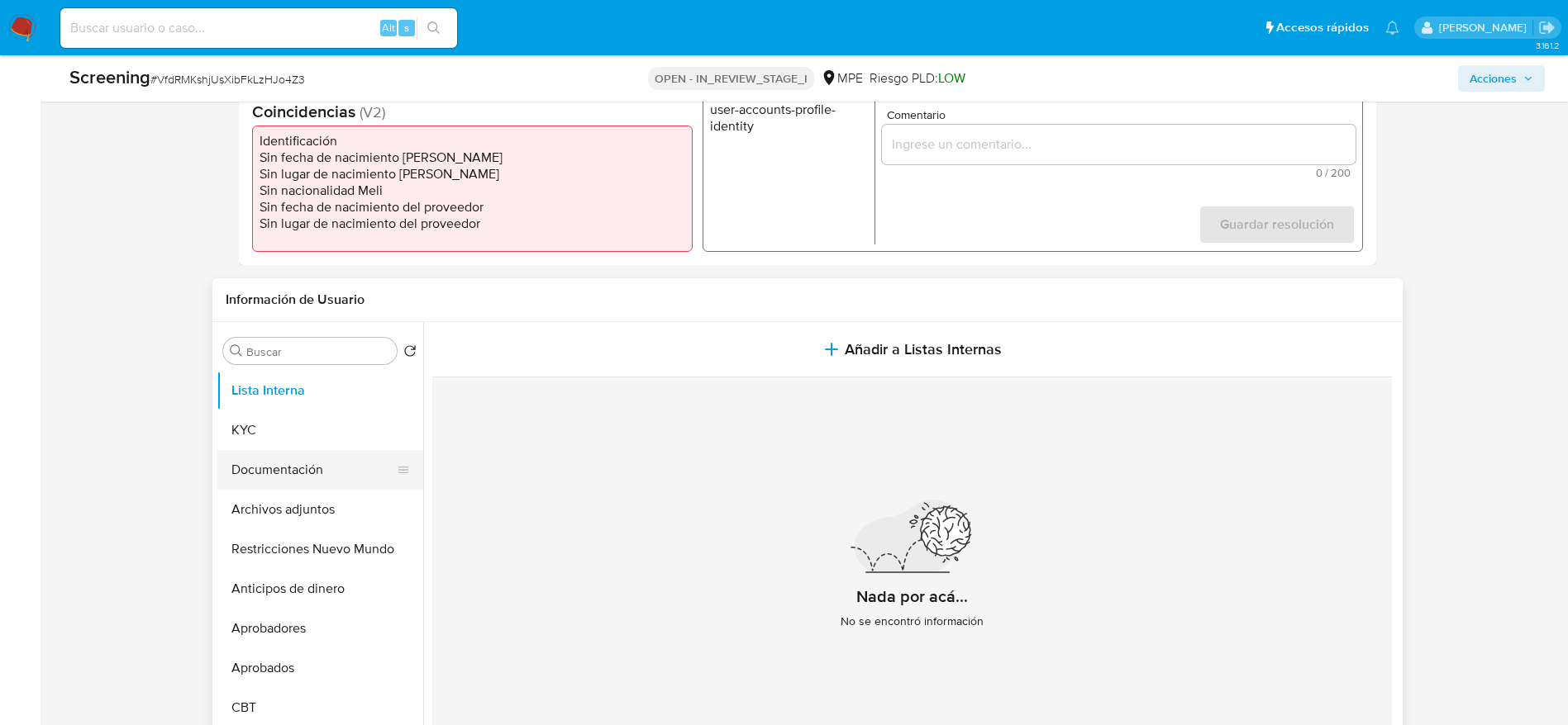
click at [320, 485] on button "Documentación" at bounding box center [314, 470] width 194 height 39
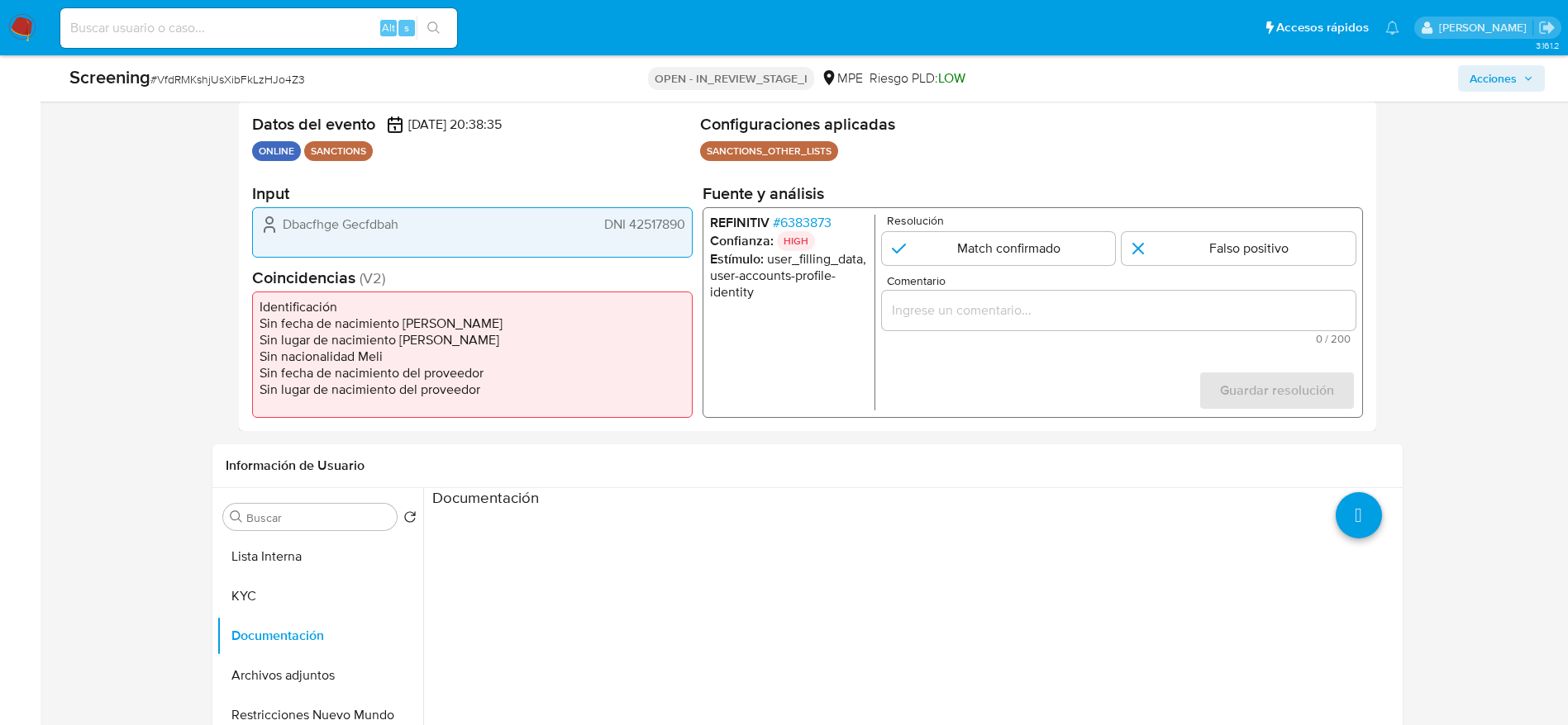
scroll to position [124, 0]
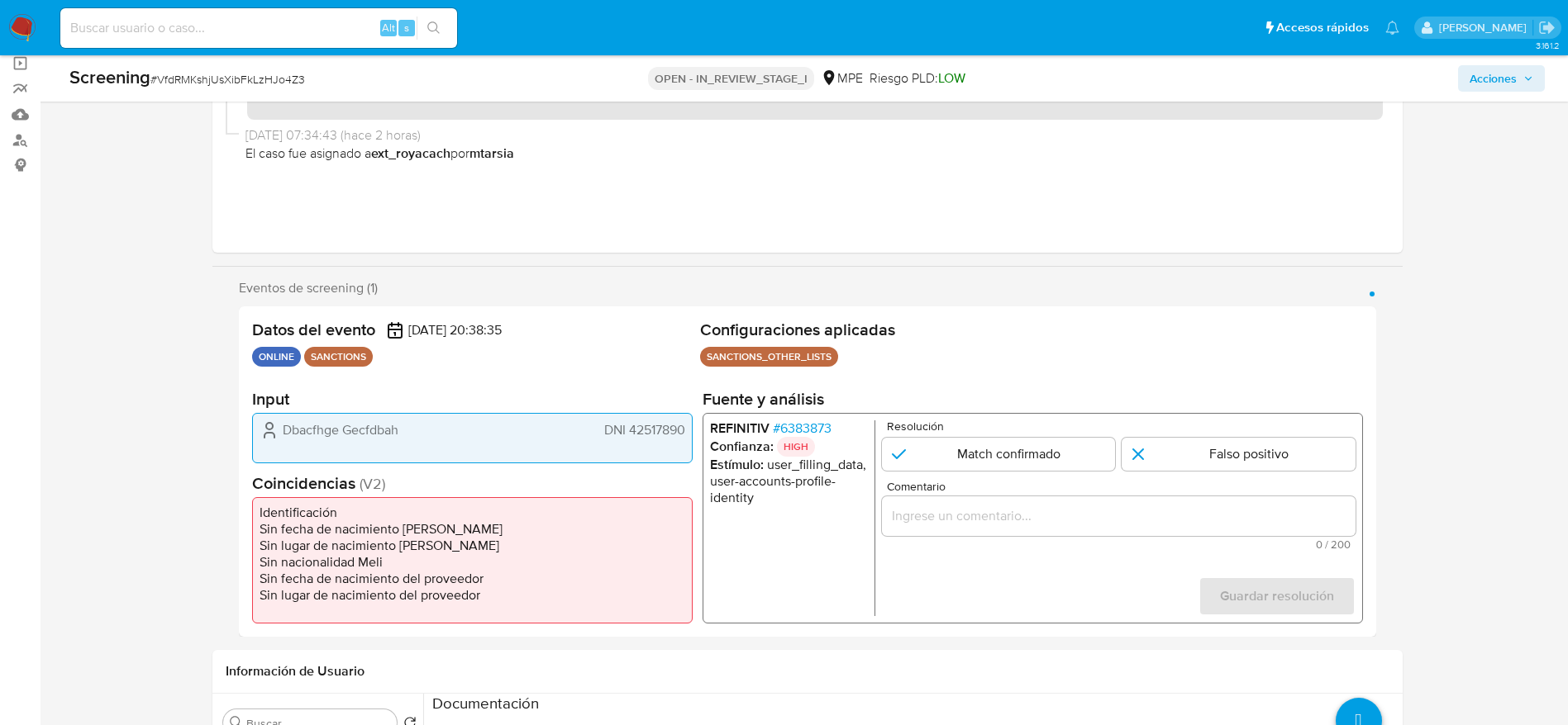
drag, startPoint x: 579, startPoint y: 420, endPoint x: 694, endPoint y: 433, distance: 115.7
click at [694, 433] on div "Datos del evento 29/09/2025 20:38:35 ONLINE SANCTIONS Configuraciones aplicadas…" at bounding box center [807, 472] width 1137 height 331
click at [809, 437] on span "# 6383873" at bounding box center [801, 428] width 59 height 16
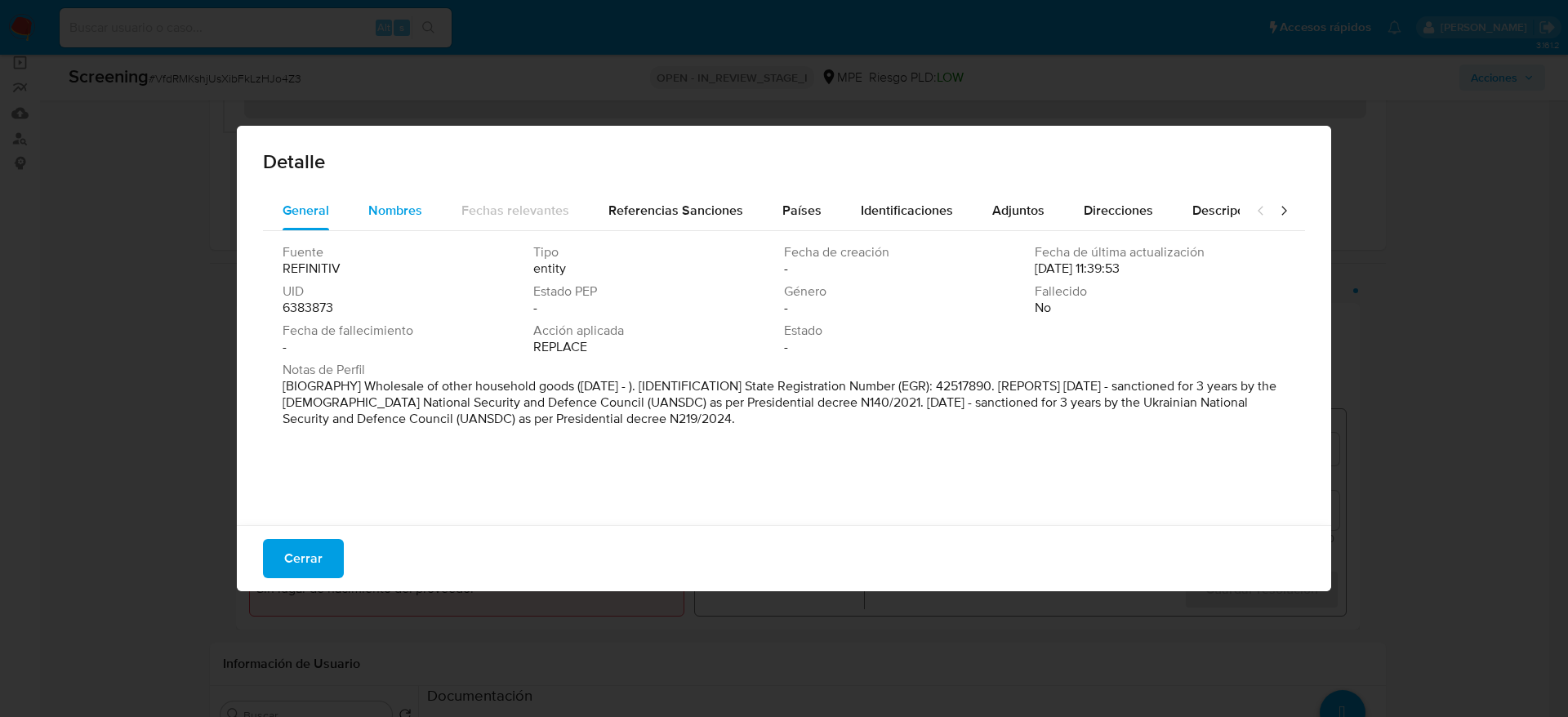
click at [388, 215] on span "Nombres" at bounding box center [395, 211] width 54 height 19
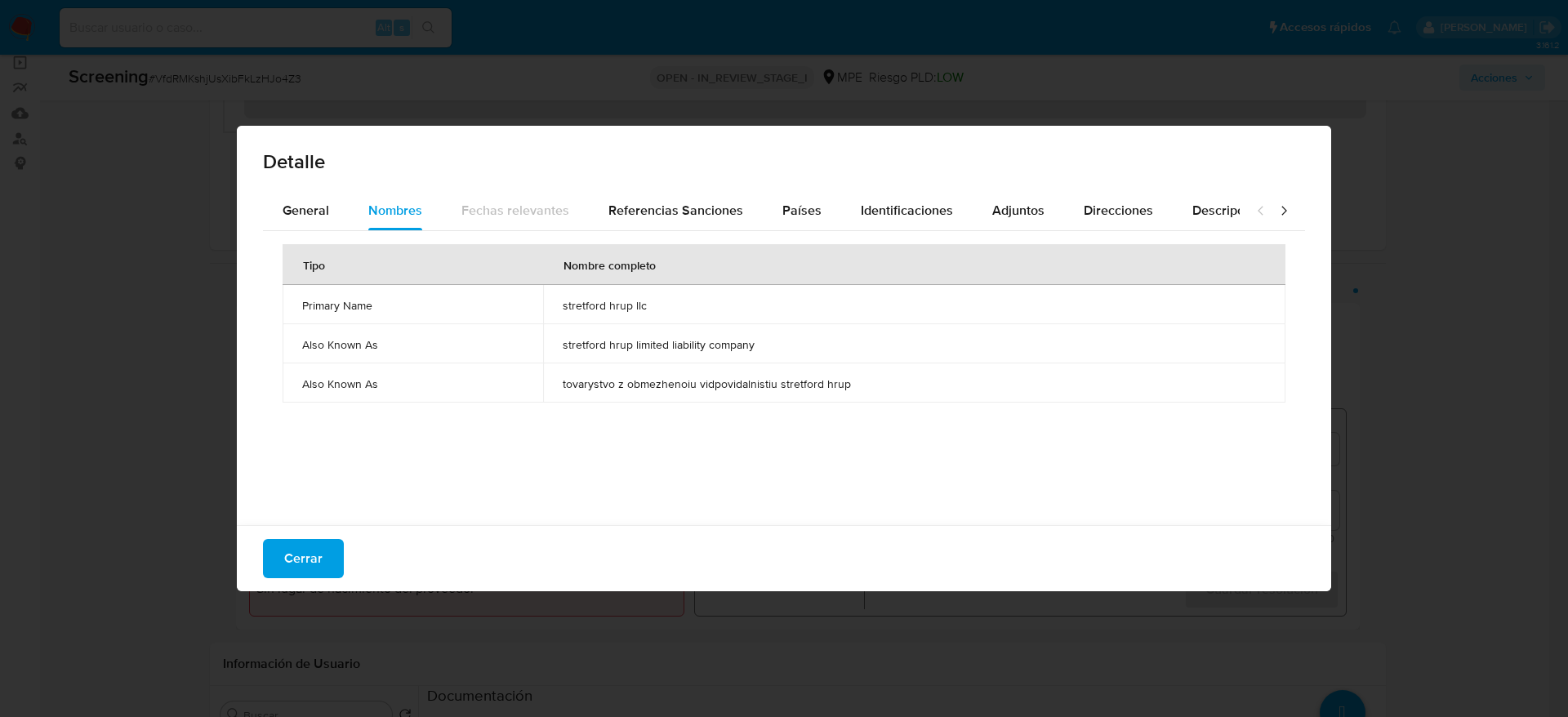
click at [634, 307] on span "stretford hrup llc" at bounding box center [915, 305] width 703 height 15
click at [951, 208] on button "Identificaciones" at bounding box center [906, 211] width 132 height 39
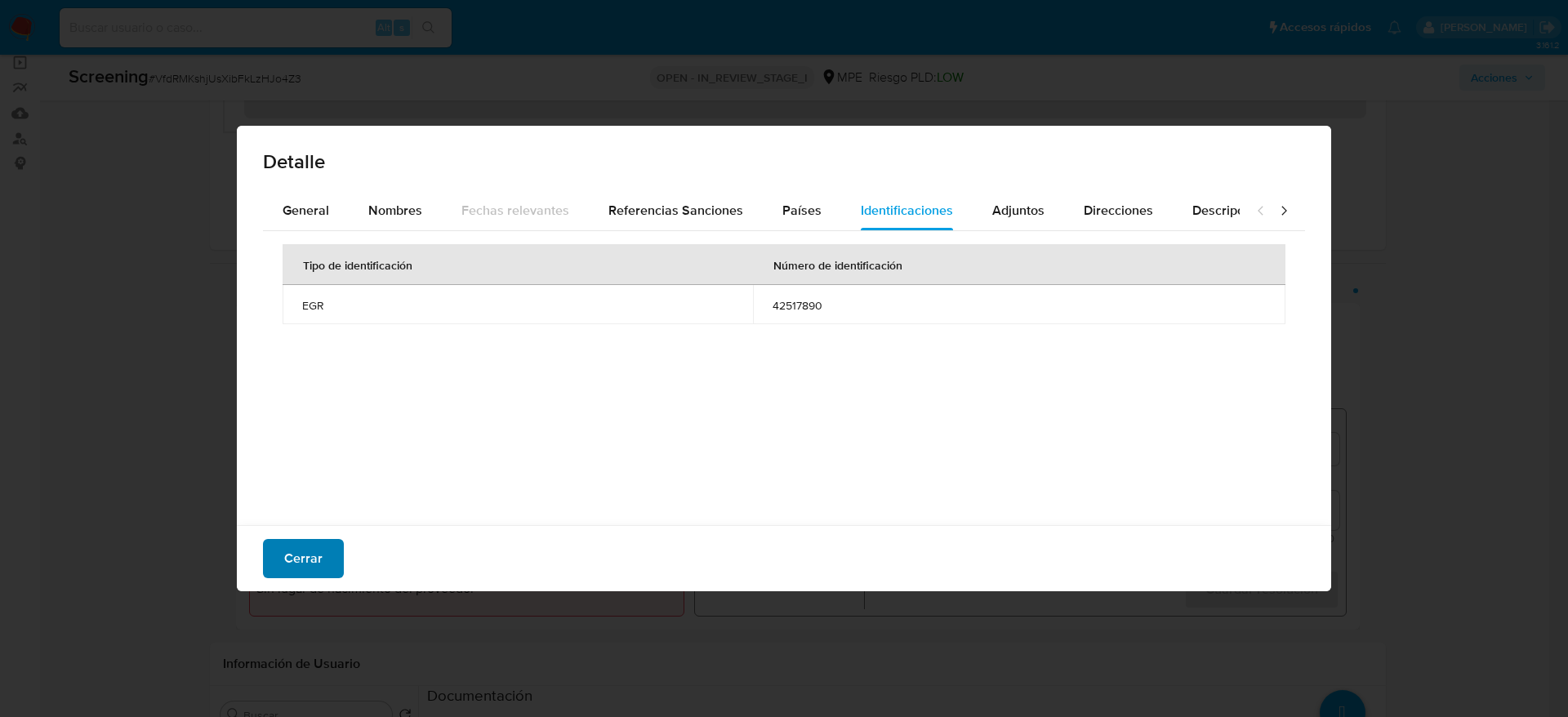
click at [281, 554] on button "Cerrar" at bounding box center [302, 559] width 81 height 39
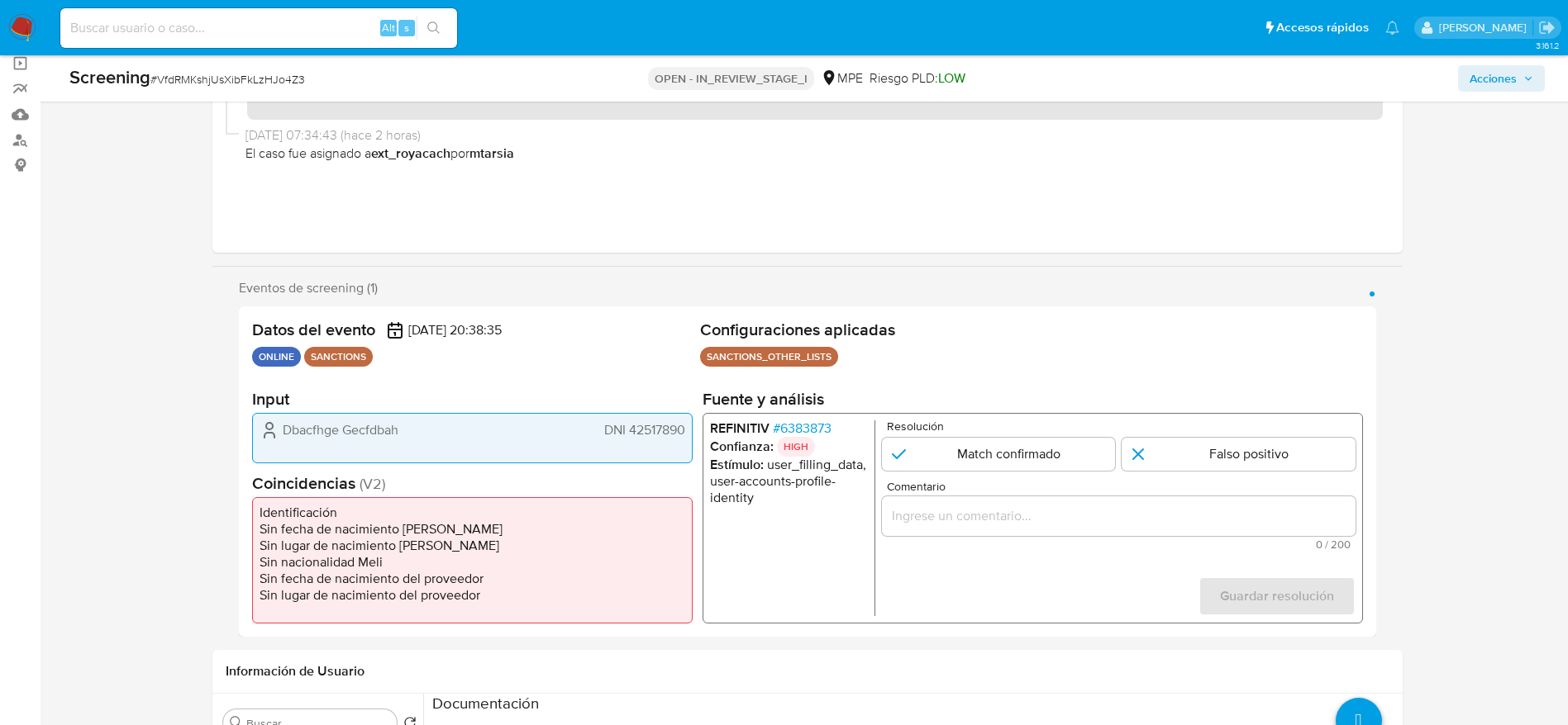
click at [624, 430] on span "DNI 42517890" at bounding box center [644, 430] width 81 height 16
click at [631, 442] on div "Dbacfhge Gecfdbah DNI 42517890" at bounding box center [472, 438] width 440 height 51
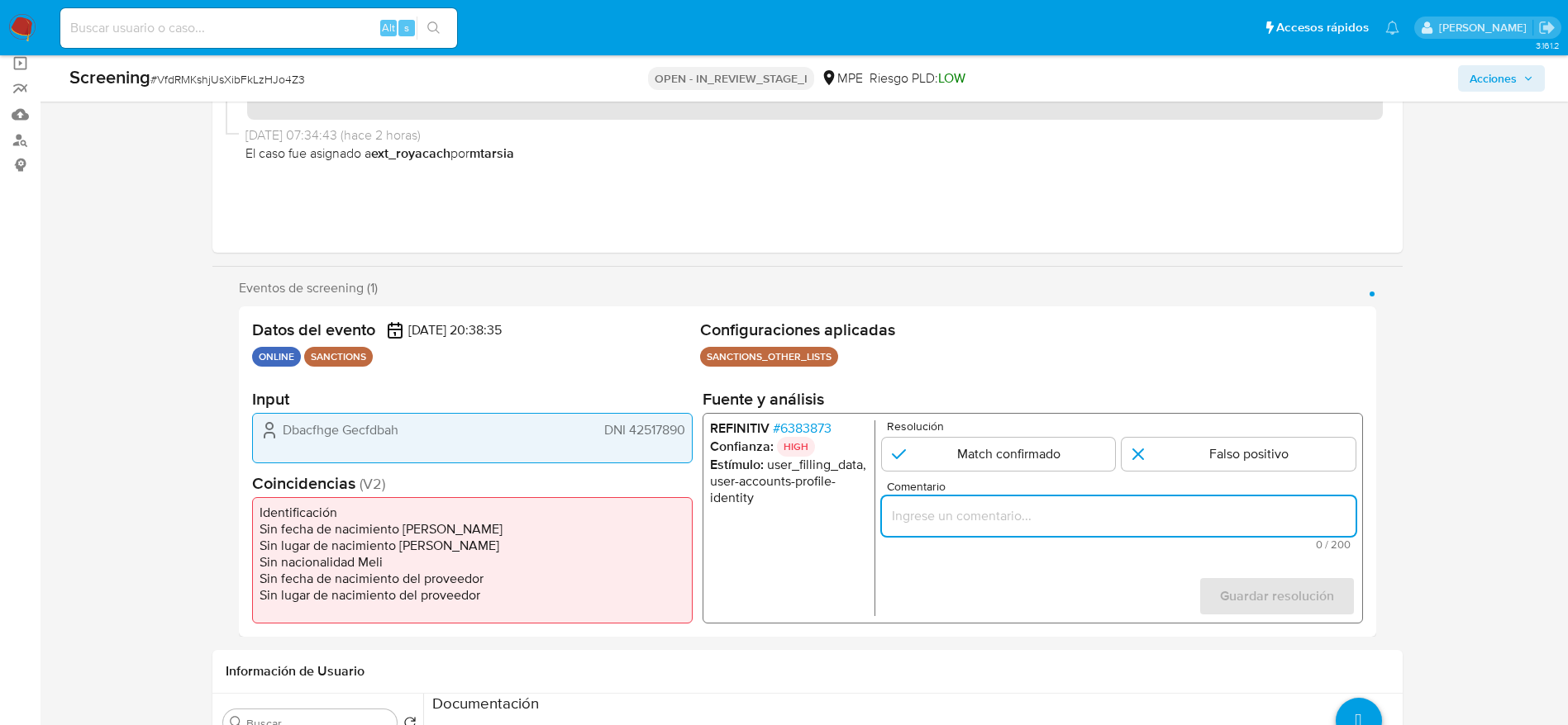
click at [998, 516] on input "Comentario" at bounding box center [1118, 516] width 474 height 21
paste input "Compara al usuario que declara en KYC DNI 42517890 con el sancionado "stretford…"
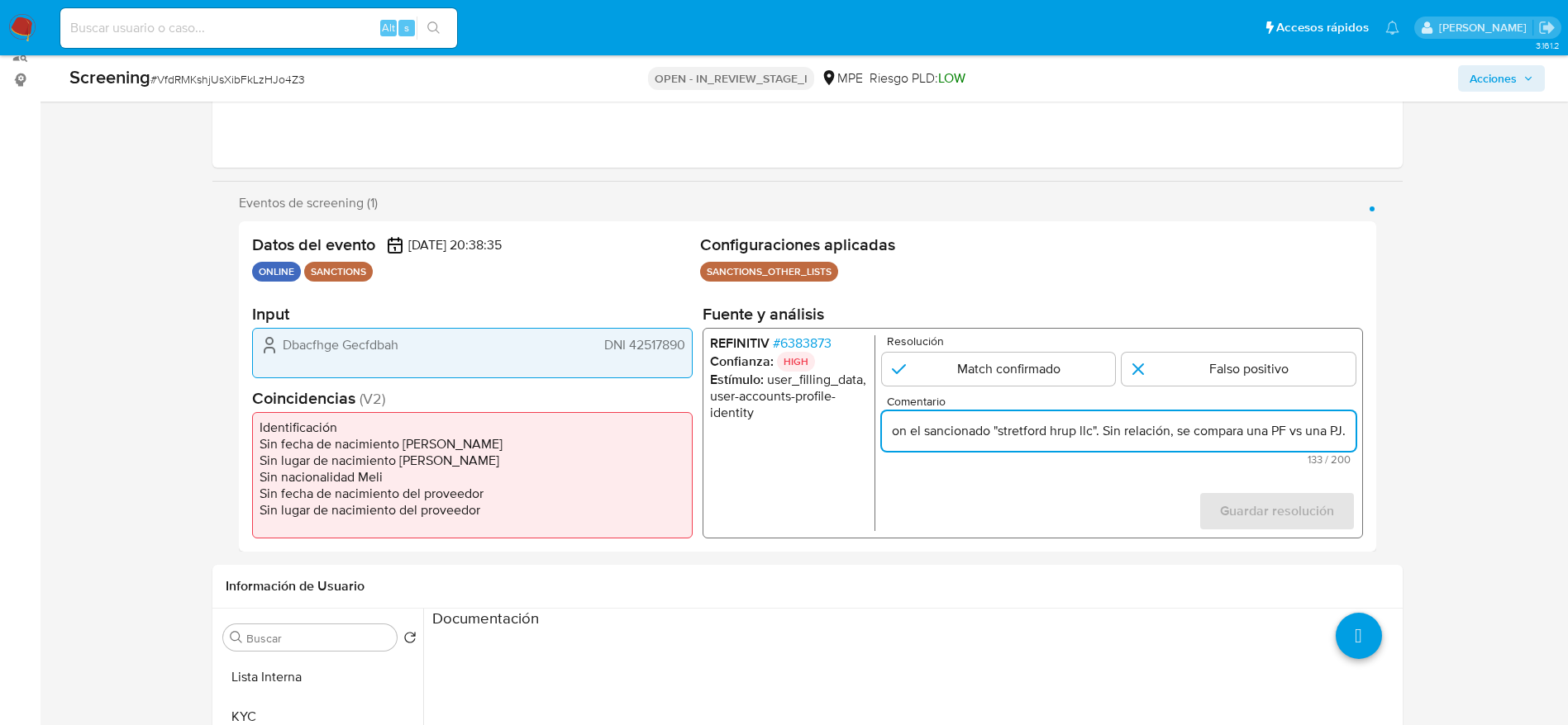
scroll to position [247, 0]
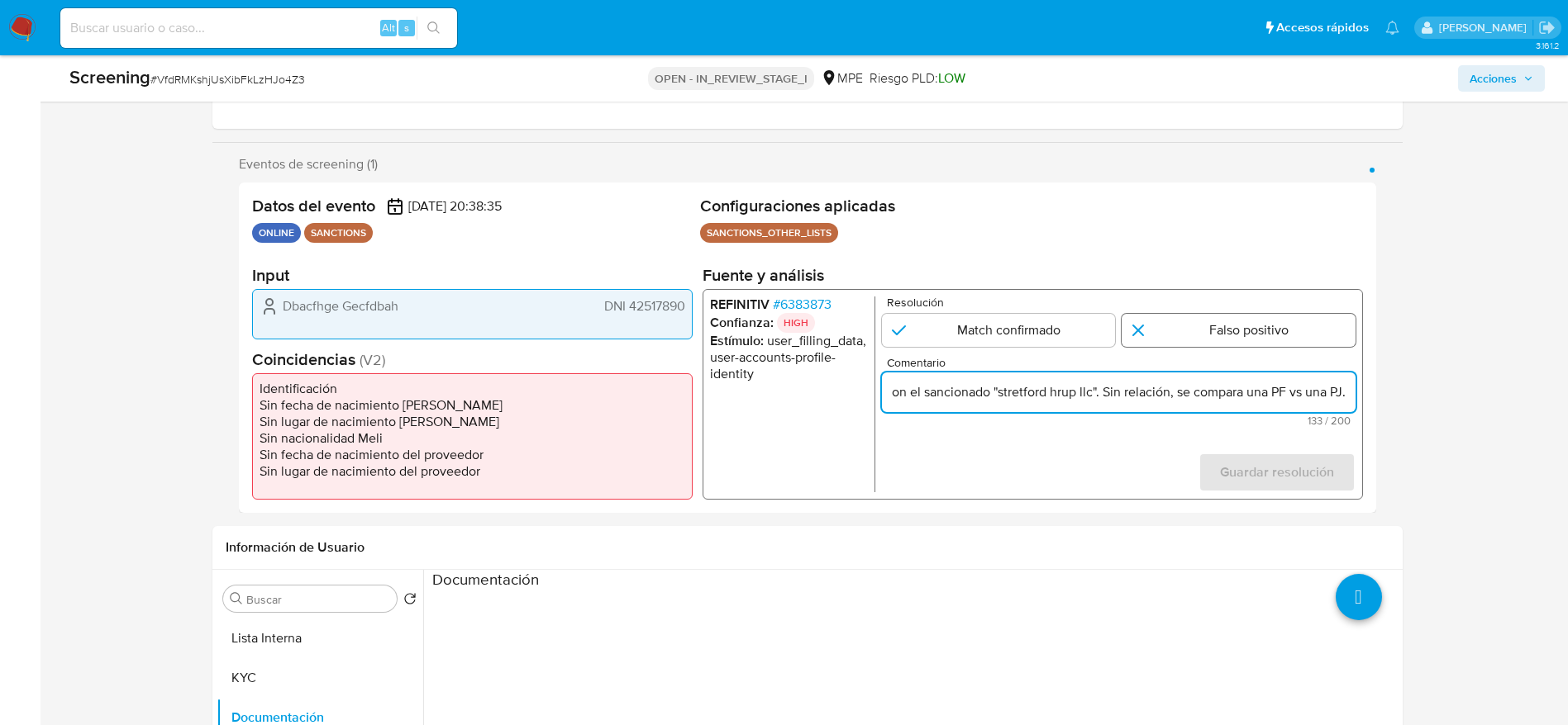
type input "Compara al usuario que declara en KYC DNI 42517890 con el sancionado "stretford…"
click at [1197, 324] on input "1 de 1" at bounding box center [1239, 330] width 234 height 33
radio input "true"
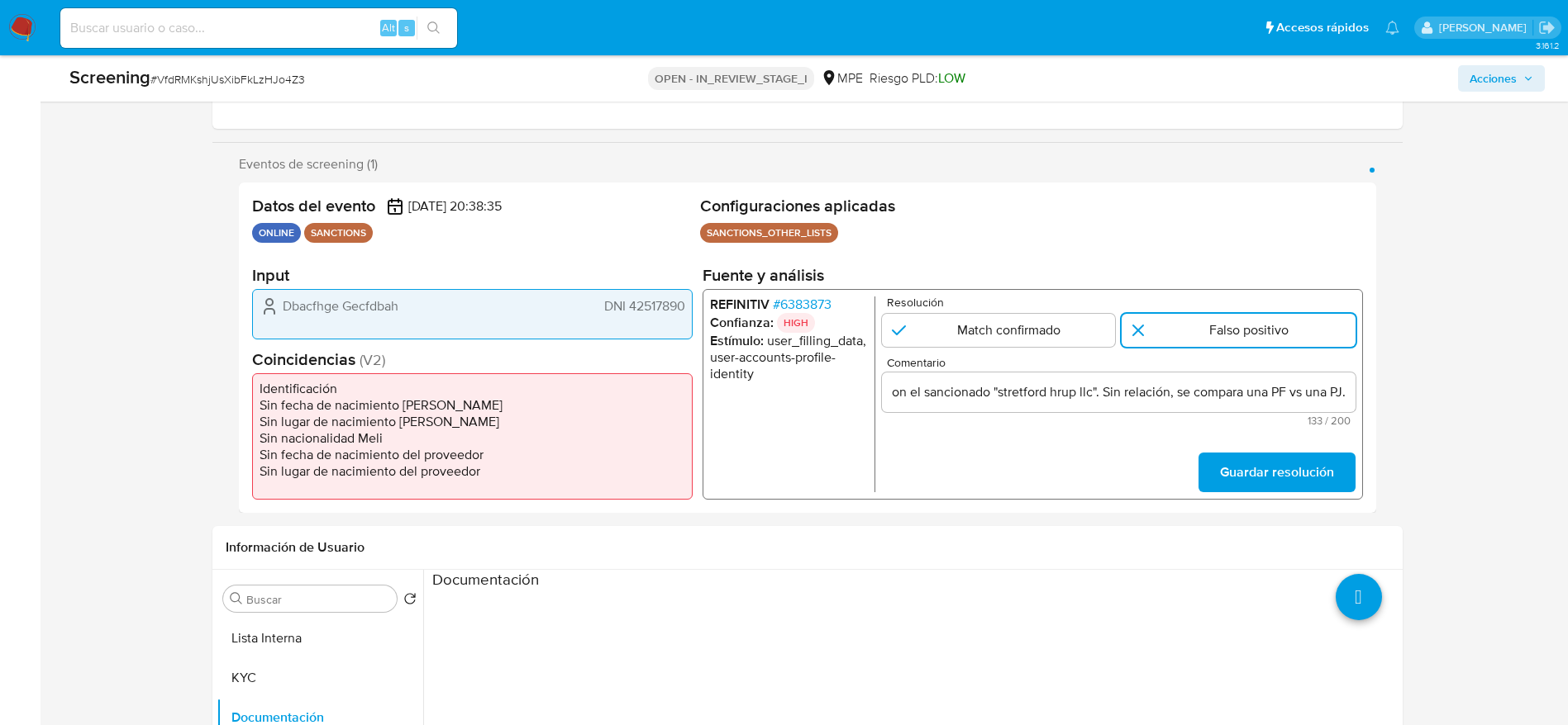
scroll to position [0, 0]
click at [1224, 462] on span "Guardar resolución" at bounding box center [1276, 473] width 114 height 36
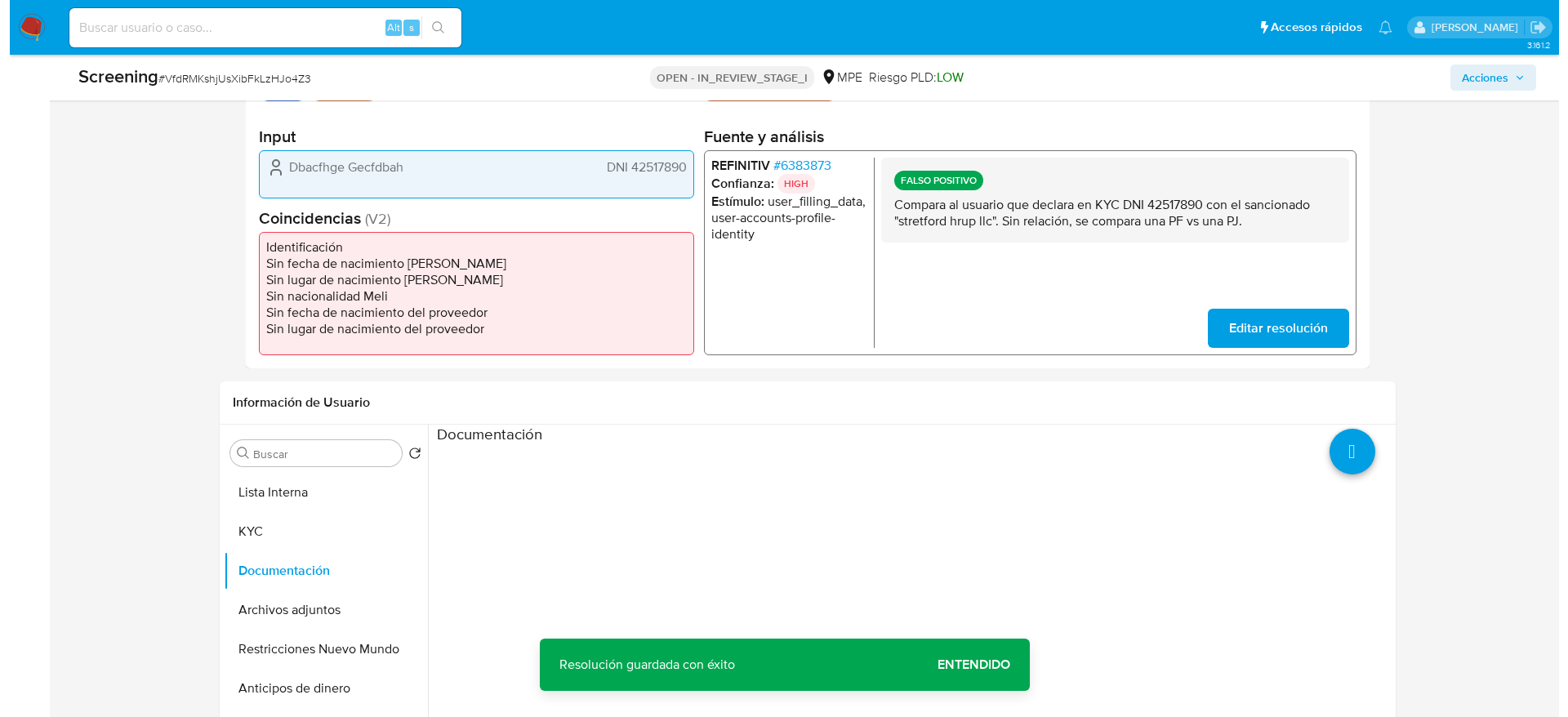
scroll to position [490, 0]
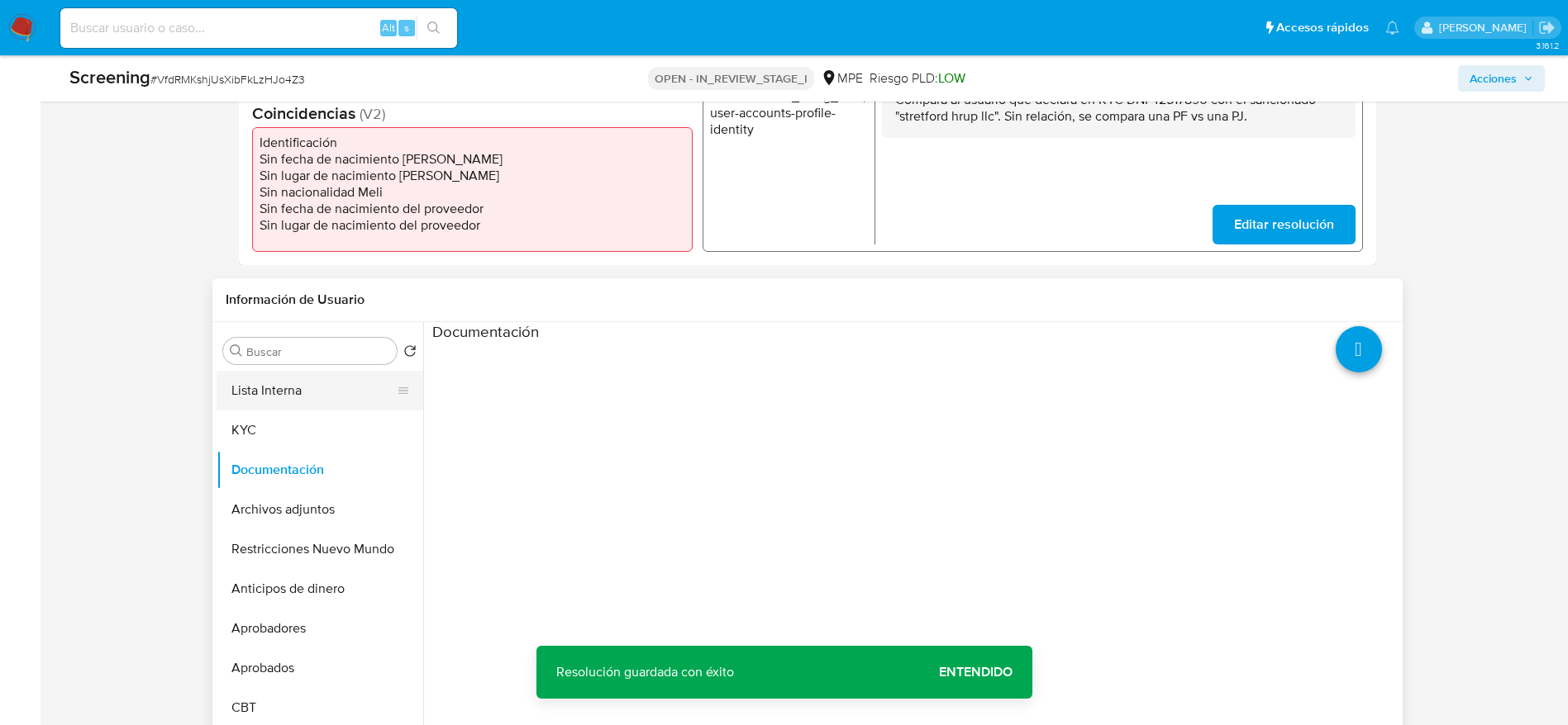
click at [329, 386] on button "Lista Interna" at bounding box center [314, 390] width 194 height 39
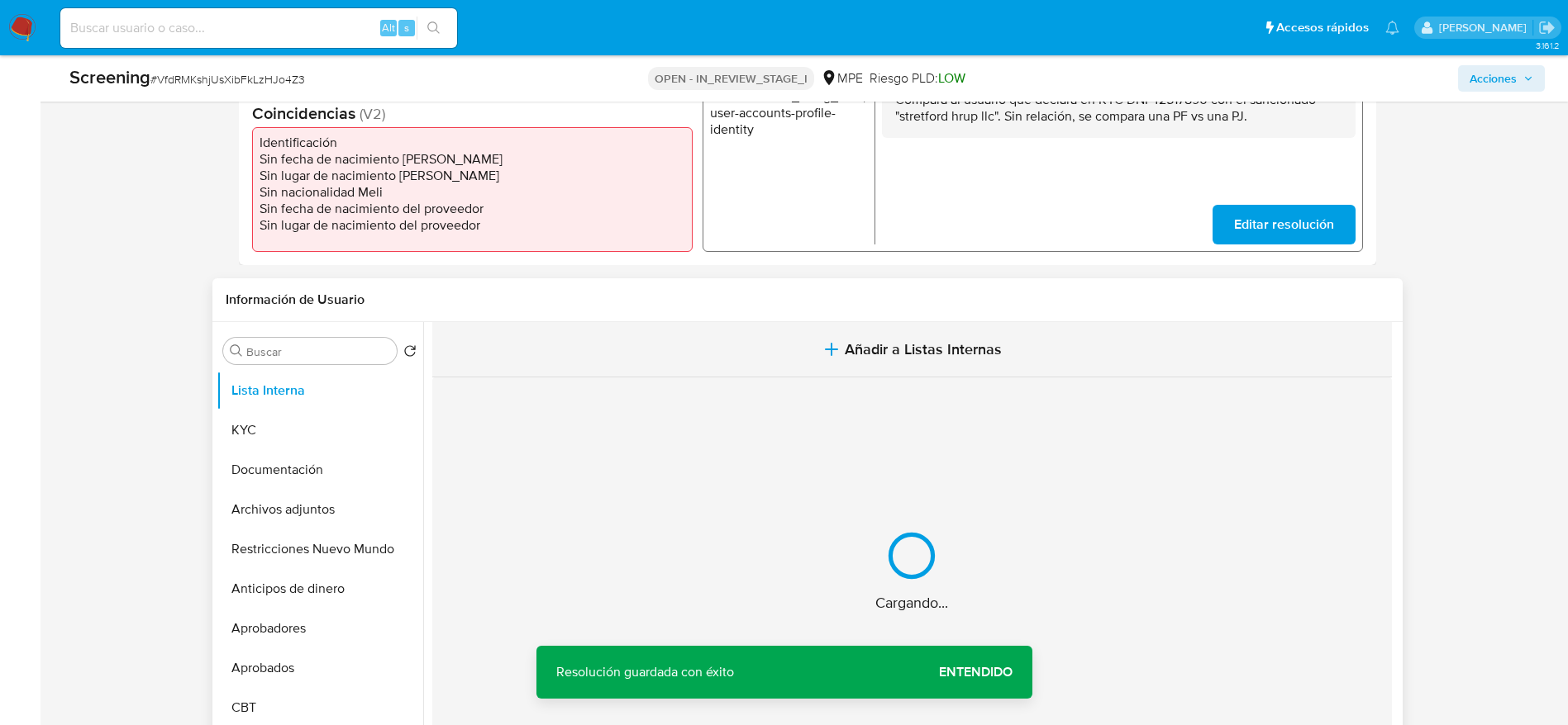
click at [609, 333] on button "Añadir a Listas Internas" at bounding box center [913, 350] width 960 height 56
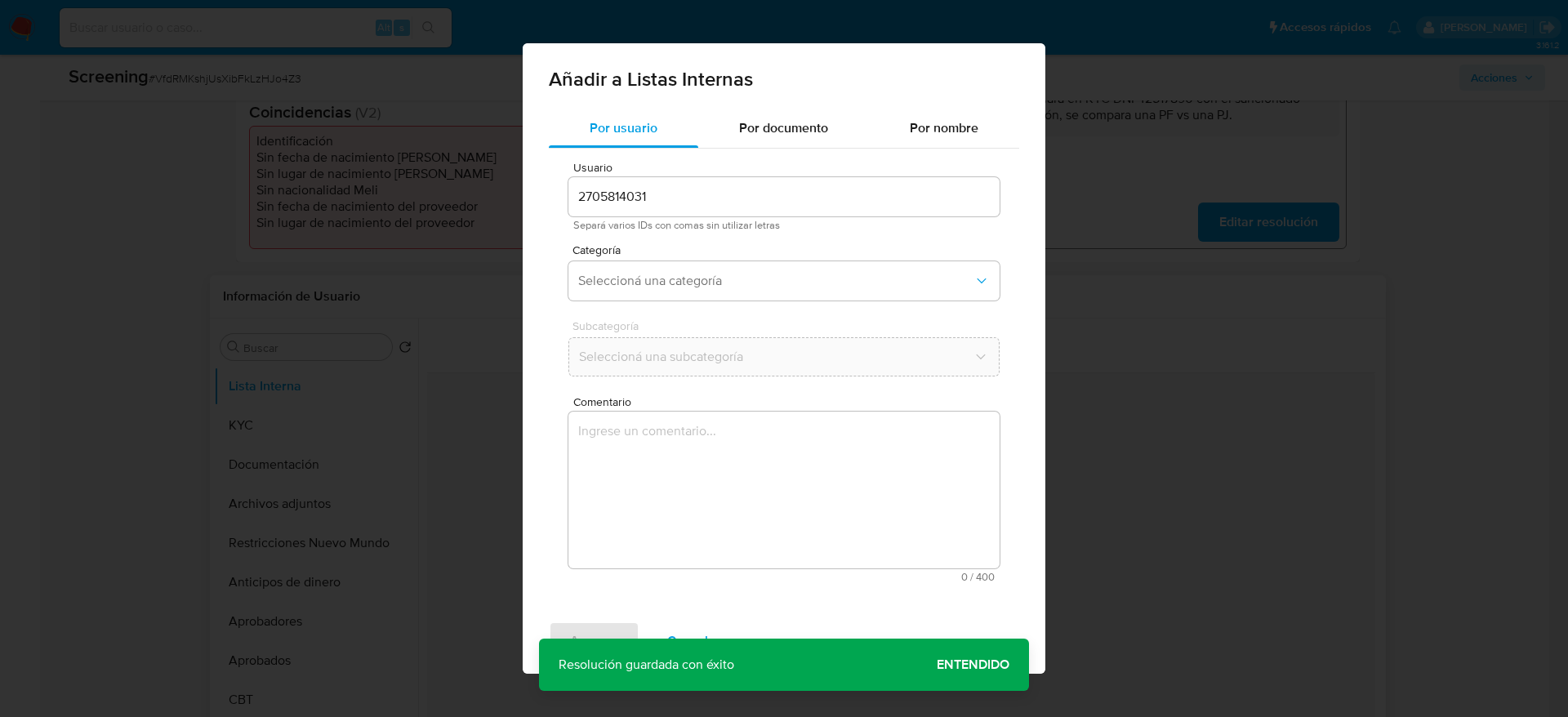
drag, startPoint x: 700, startPoint y: 459, endPoint x: 702, endPoint y: 418, distance: 41.0
click at [700, 460] on textarea "Comentario" at bounding box center [784, 489] width 431 height 156
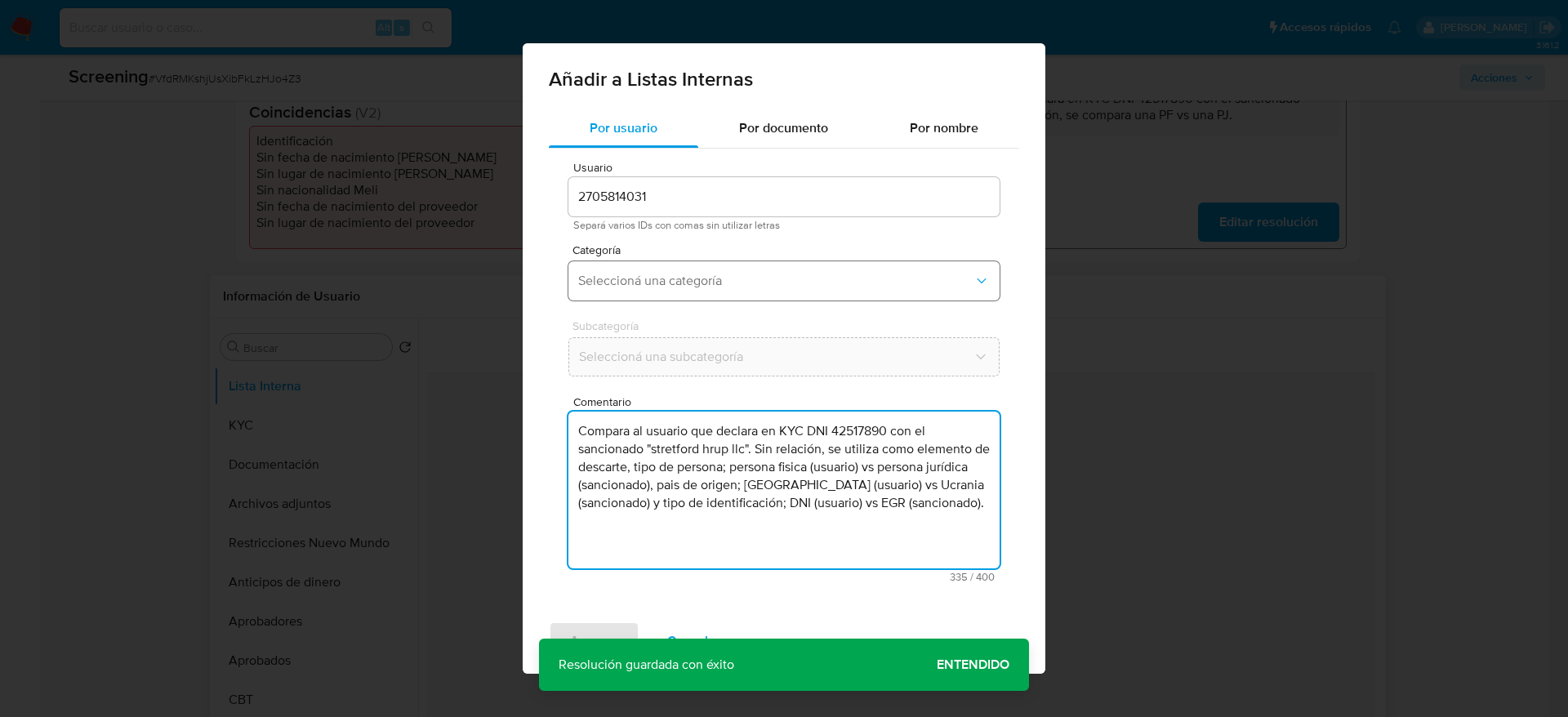
type textarea "Compara al usuario que declara en KYC DNI 42517890 con el sancionado "stretford…"
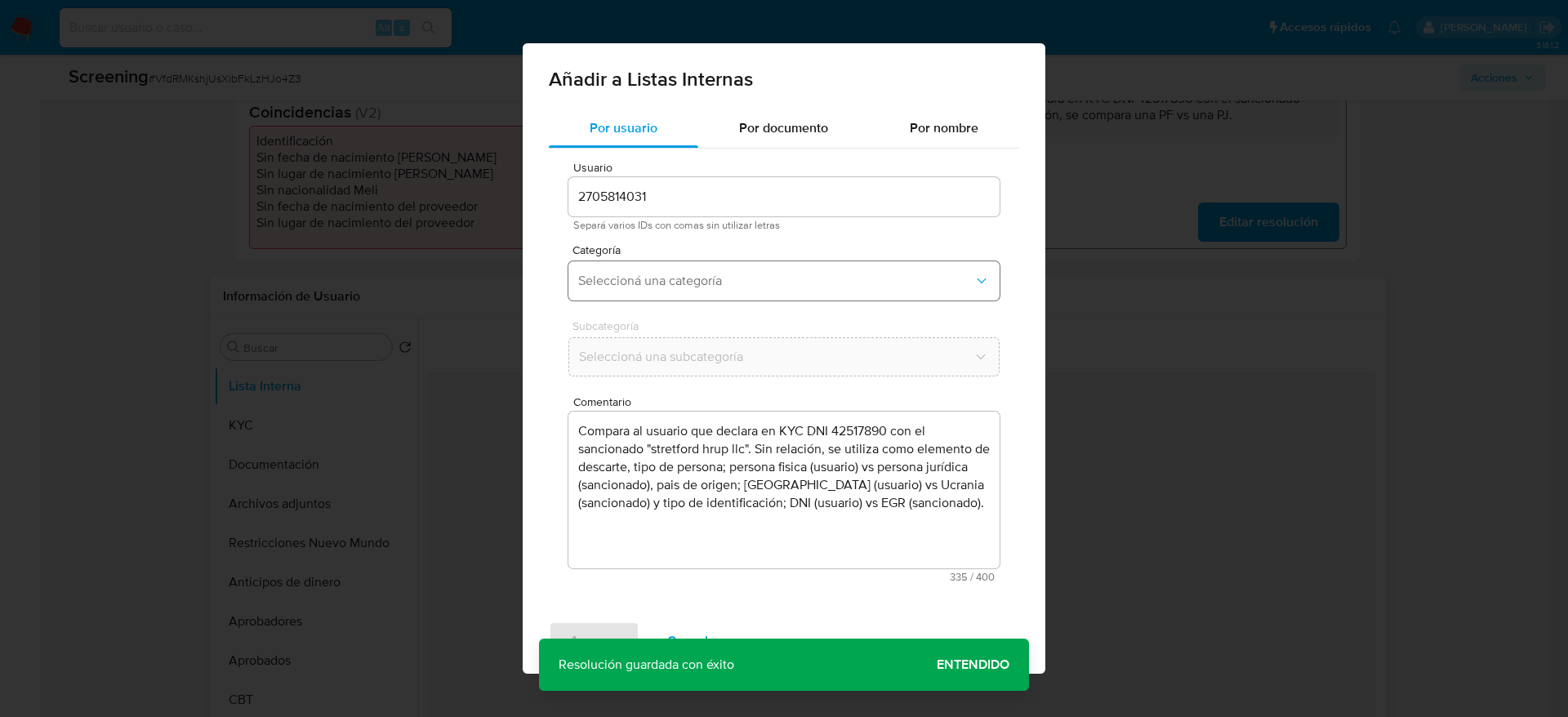
click at [693, 274] on span "Seleccioná una categoría" at bounding box center [775, 281] width 395 height 16
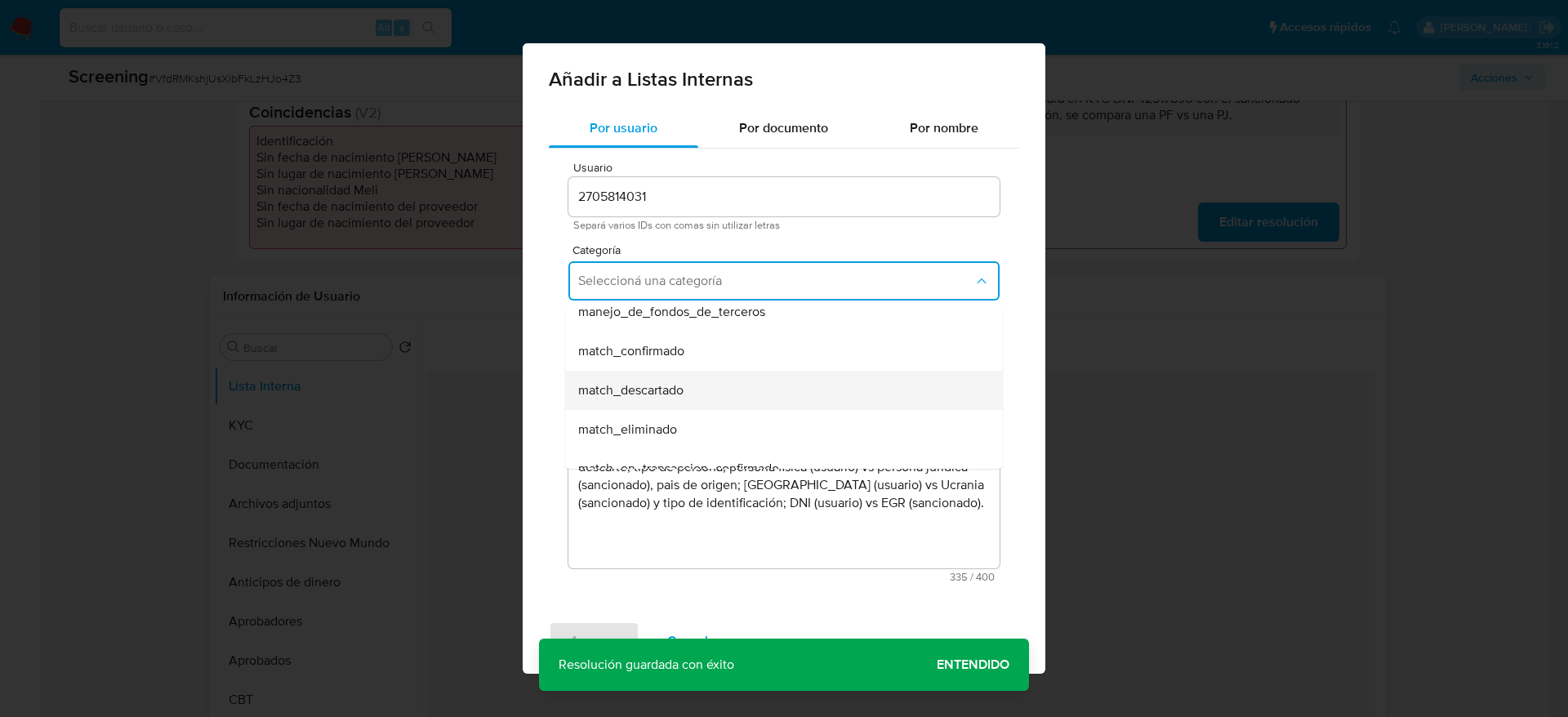
scroll to position [122, 0]
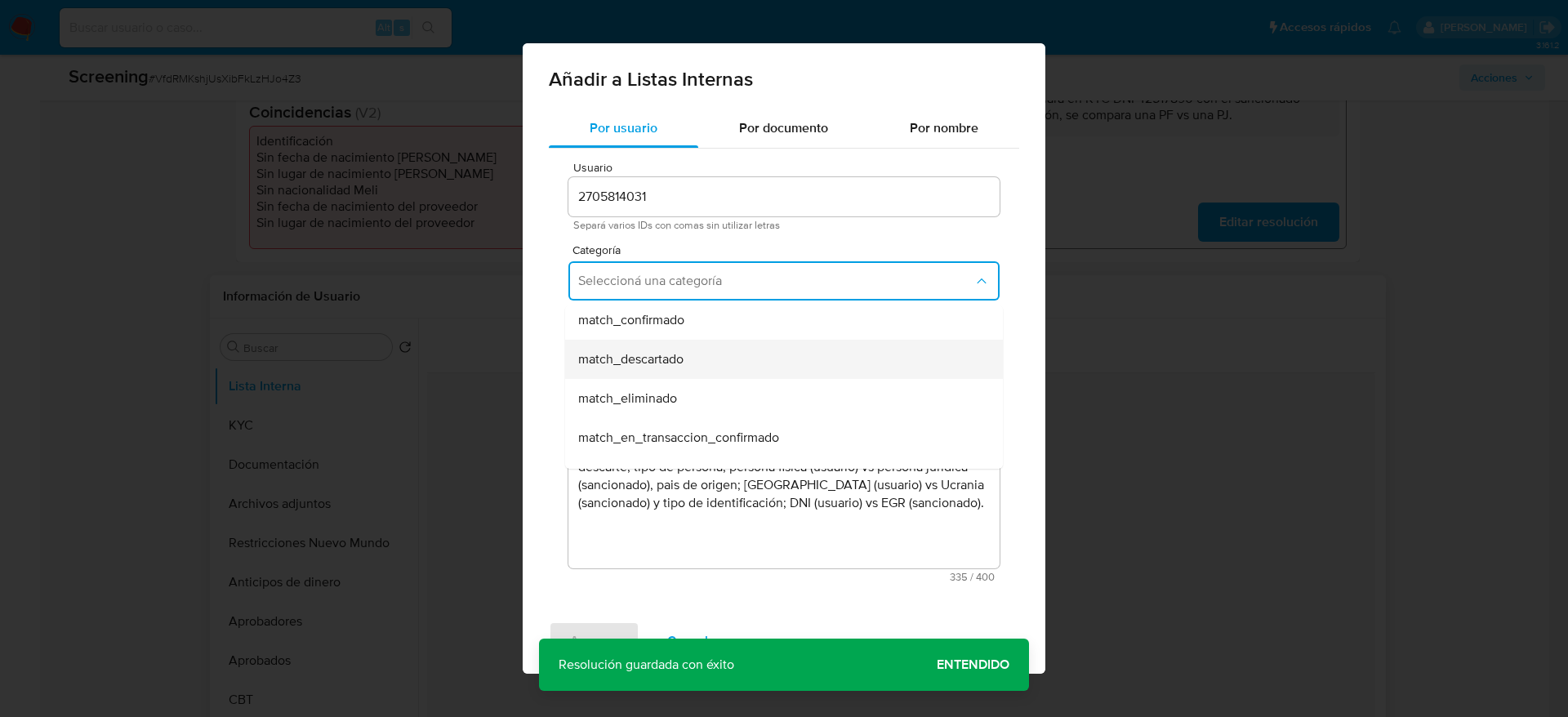
click at [675, 367] on span "match_descartado" at bounding box center [630, 358] width 105 height 16
click at [675, 367] on button "Seleccioná una subcategoría" at bounding box center [784, 357] width 431 height 39
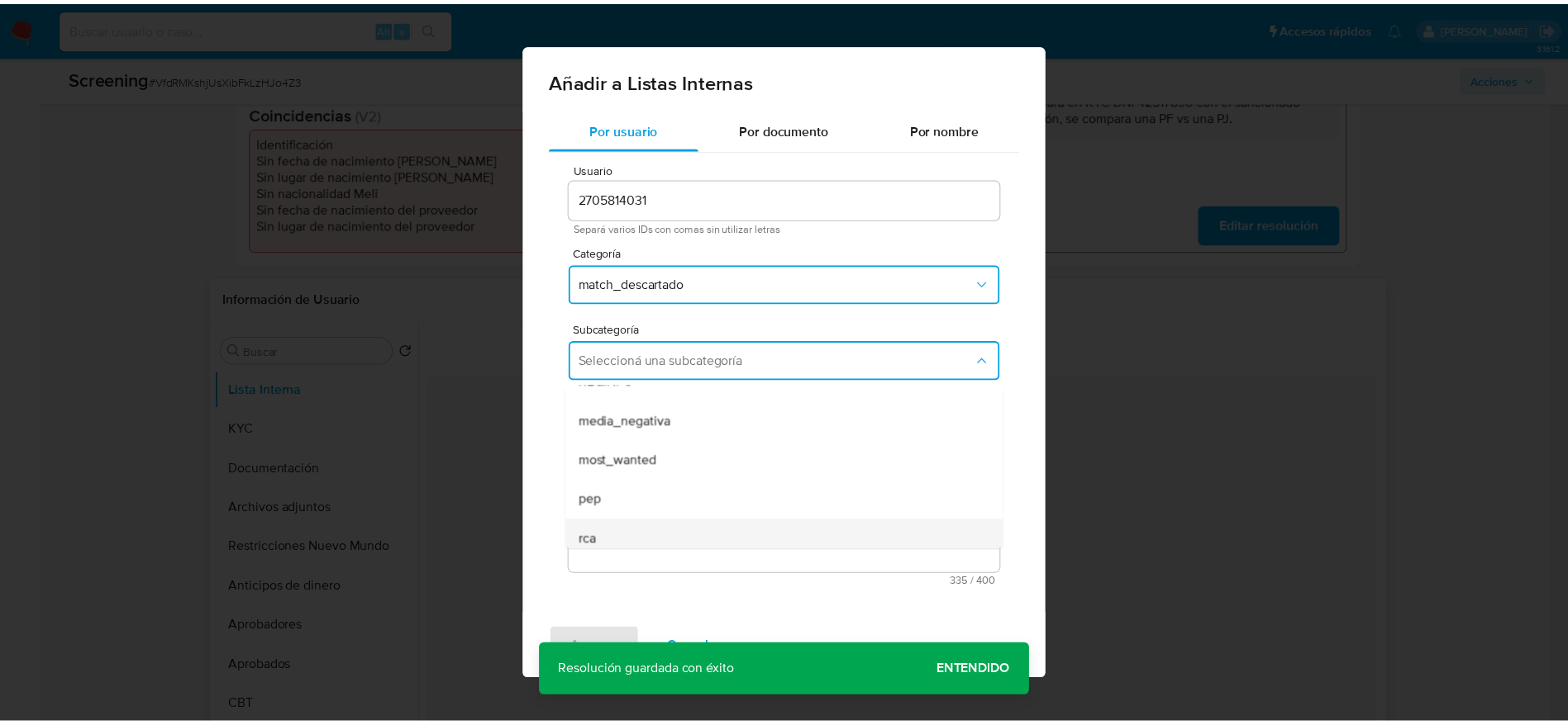
scroll to position [112, 0]
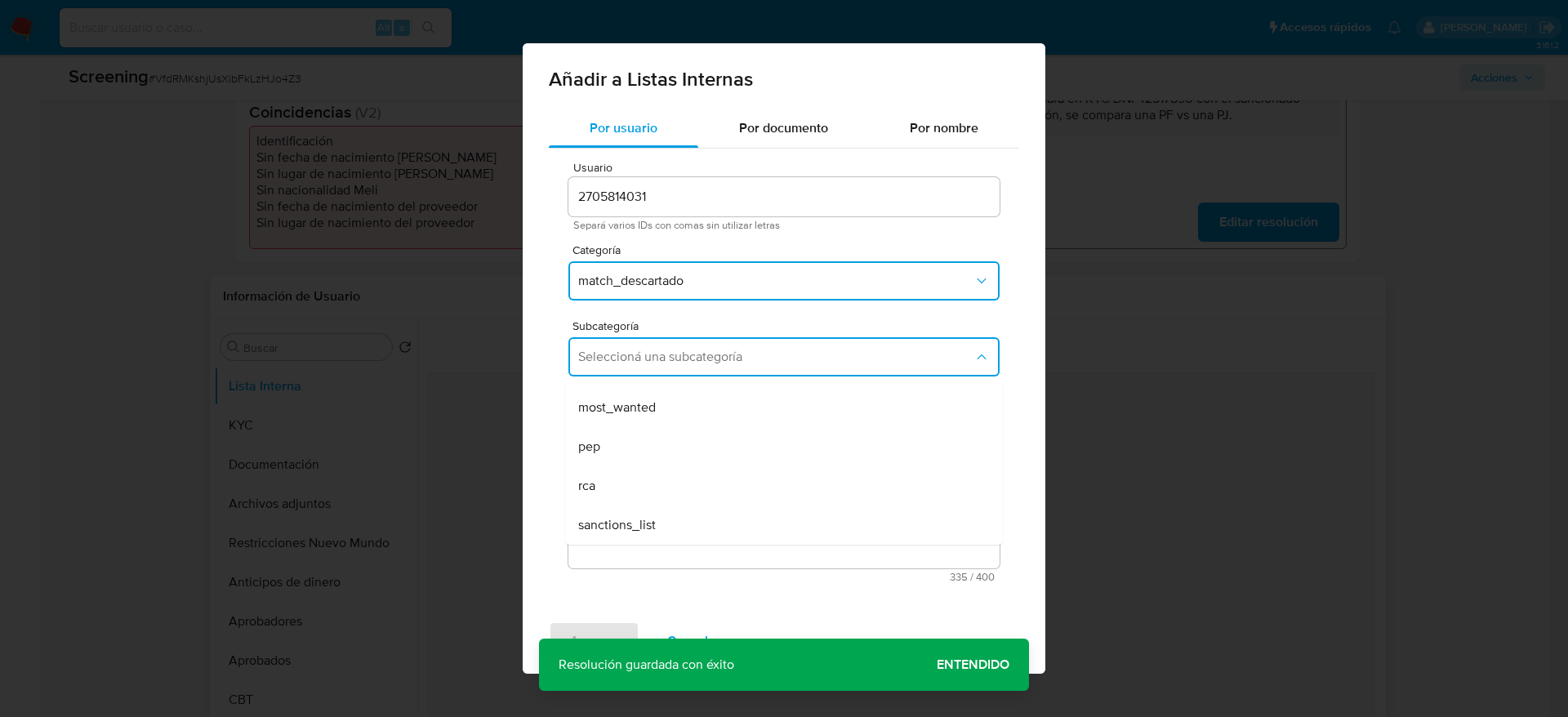
click at [675, 506] on div "sanctions_list" at bounding box center [779, 524] width 402 height 39
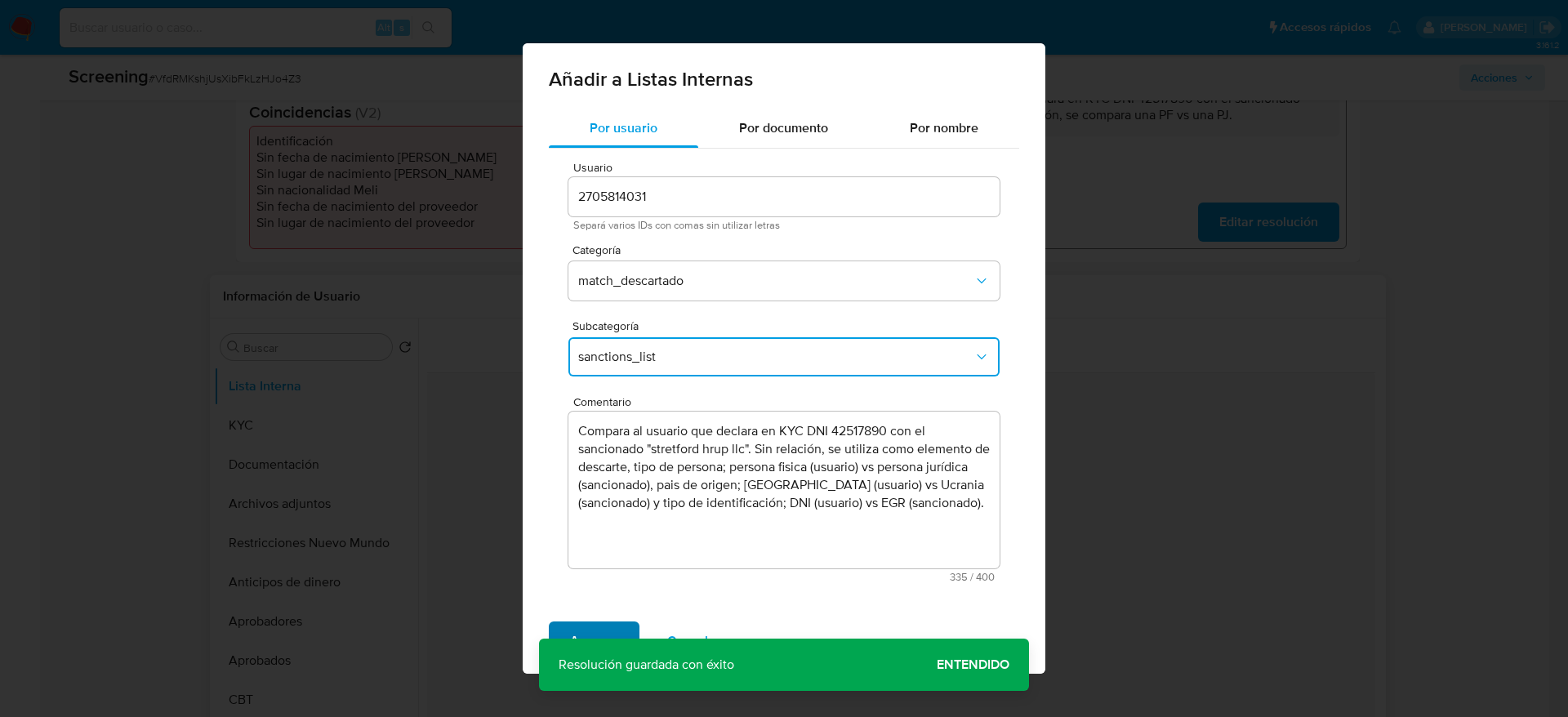
click at [570, 633] on span "Agregar" at bounding box center [593, 641] width 48 height 36
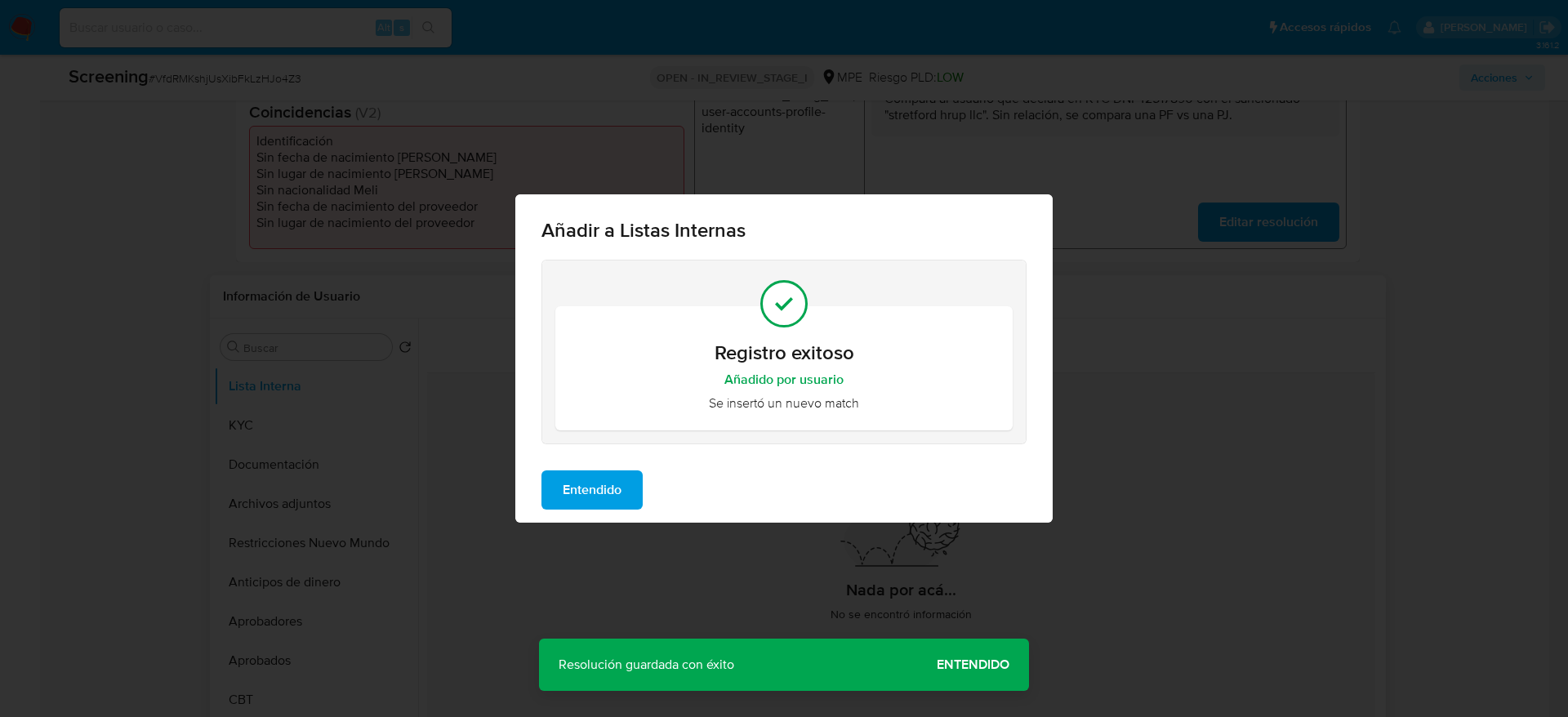
click at [611, 498] on span "Entendido" at bounding box center [593, 490] width 59 height 36
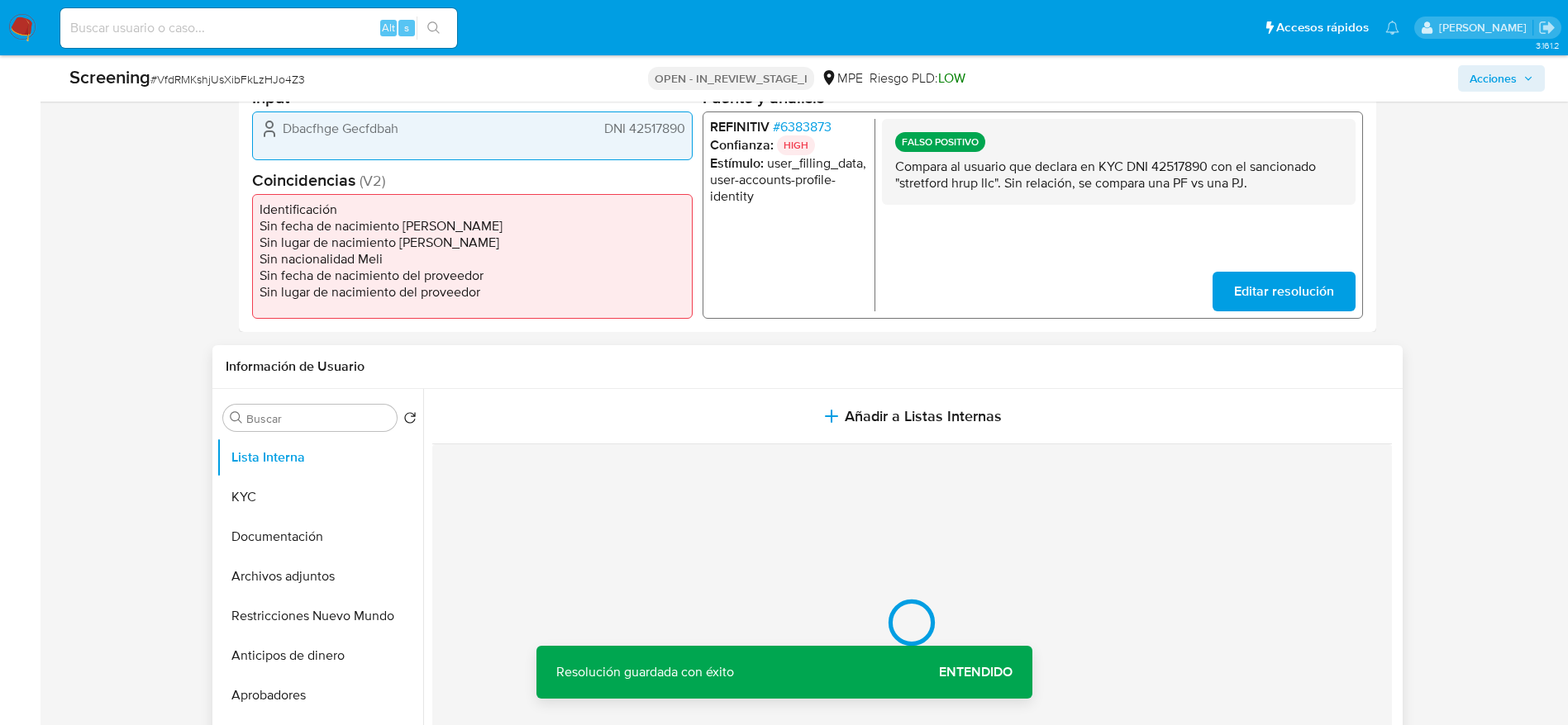
scroll to position [372, 0]
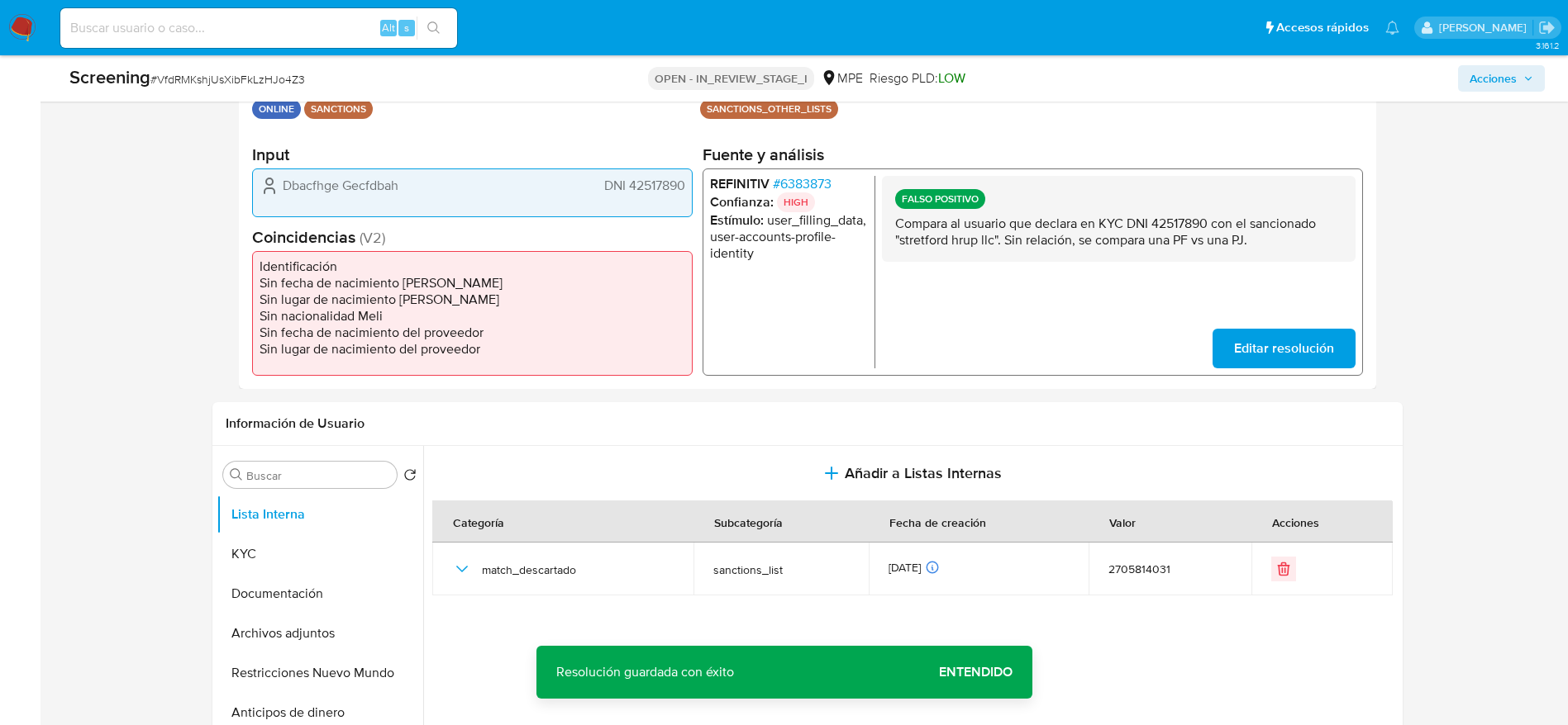
click at [388, 189] on span "Dbacfhge Gecfdbah" at bounding box center [341, 184] width 116 height 16
click at [663, 182] on span "DNI 42517890" at bounding box center [644, 184] width 81 height 16
drag, startPoint x: 662, startPoint y: 182, endPoint x: 901, endPoint y: 105, distance: 251.1
click at [665, 184] on span "DNI 42517890" at bounding box center [644, 184] width 81 height 16
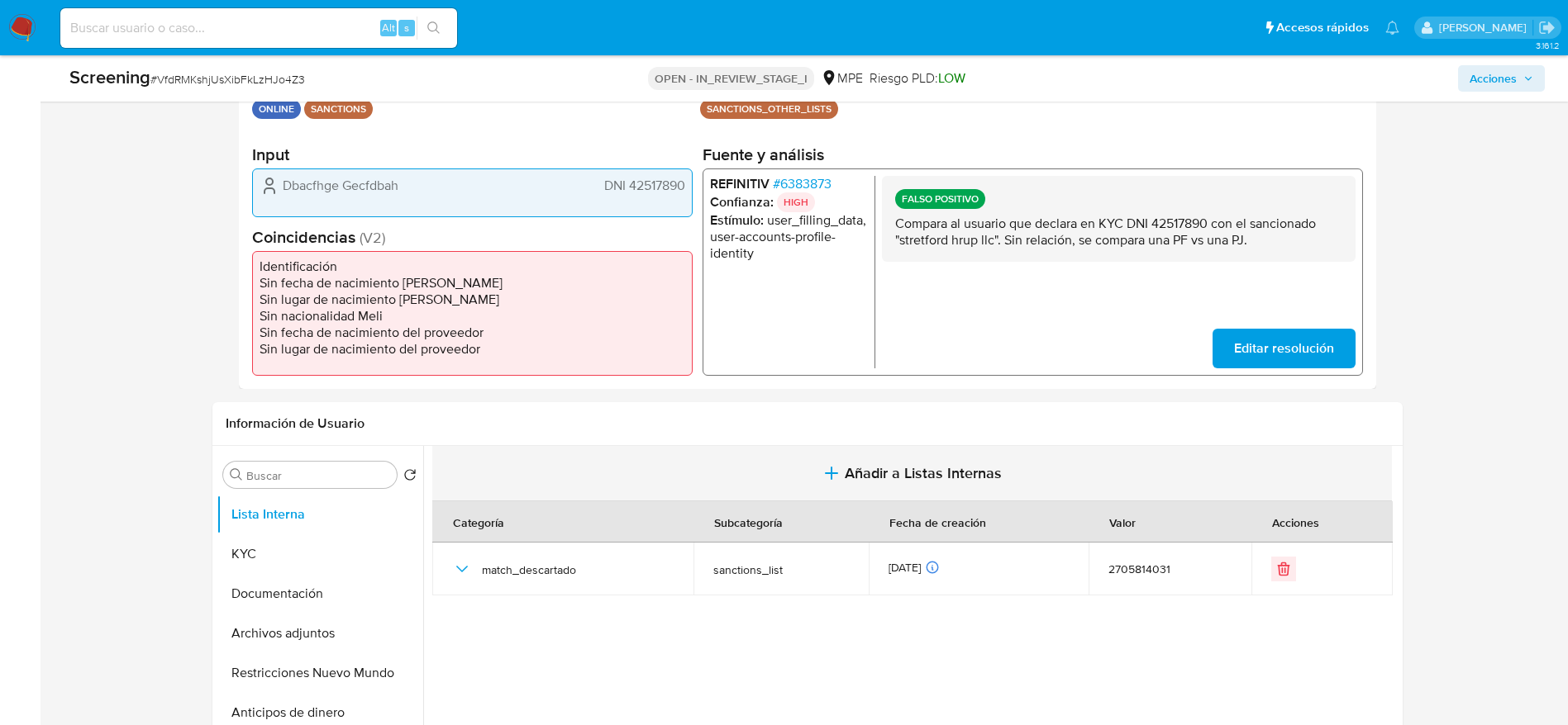
scroll to position [496, 0]
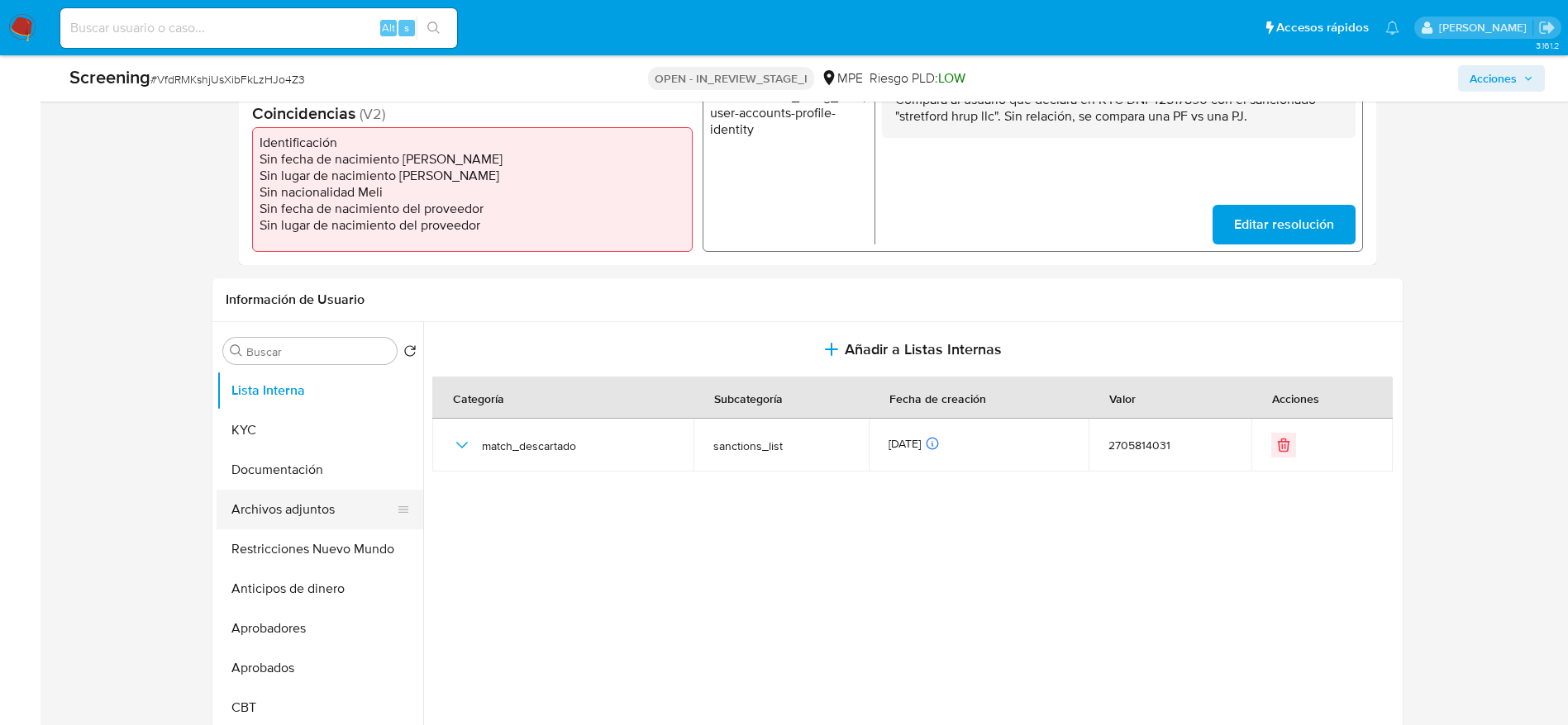
click at [285, 517] on button "Archivos adjuntos" at bounding box center [314, 509] width 194 height 39
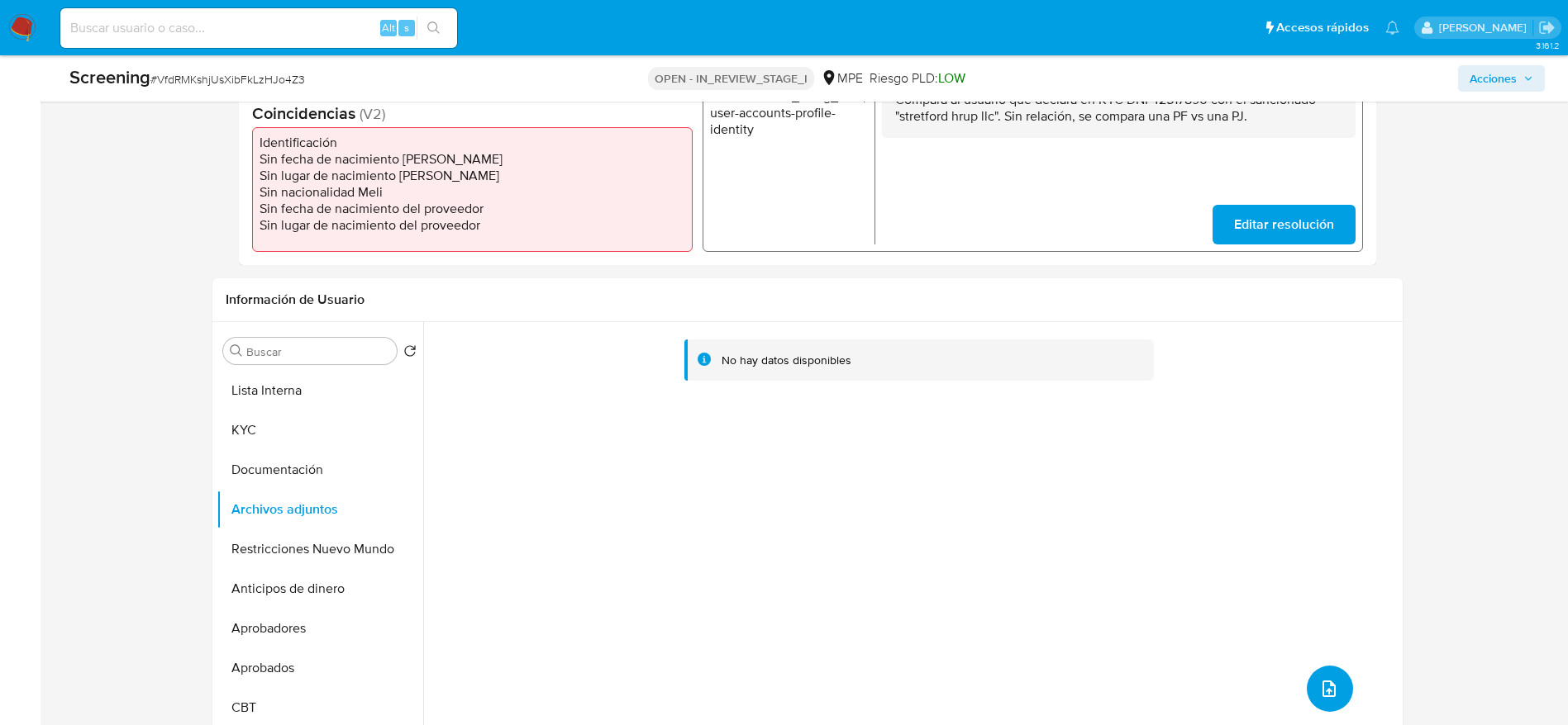
click at [1331, 693] on icon "upload-file" at bounding box center [1329, 689] width 20 height 20
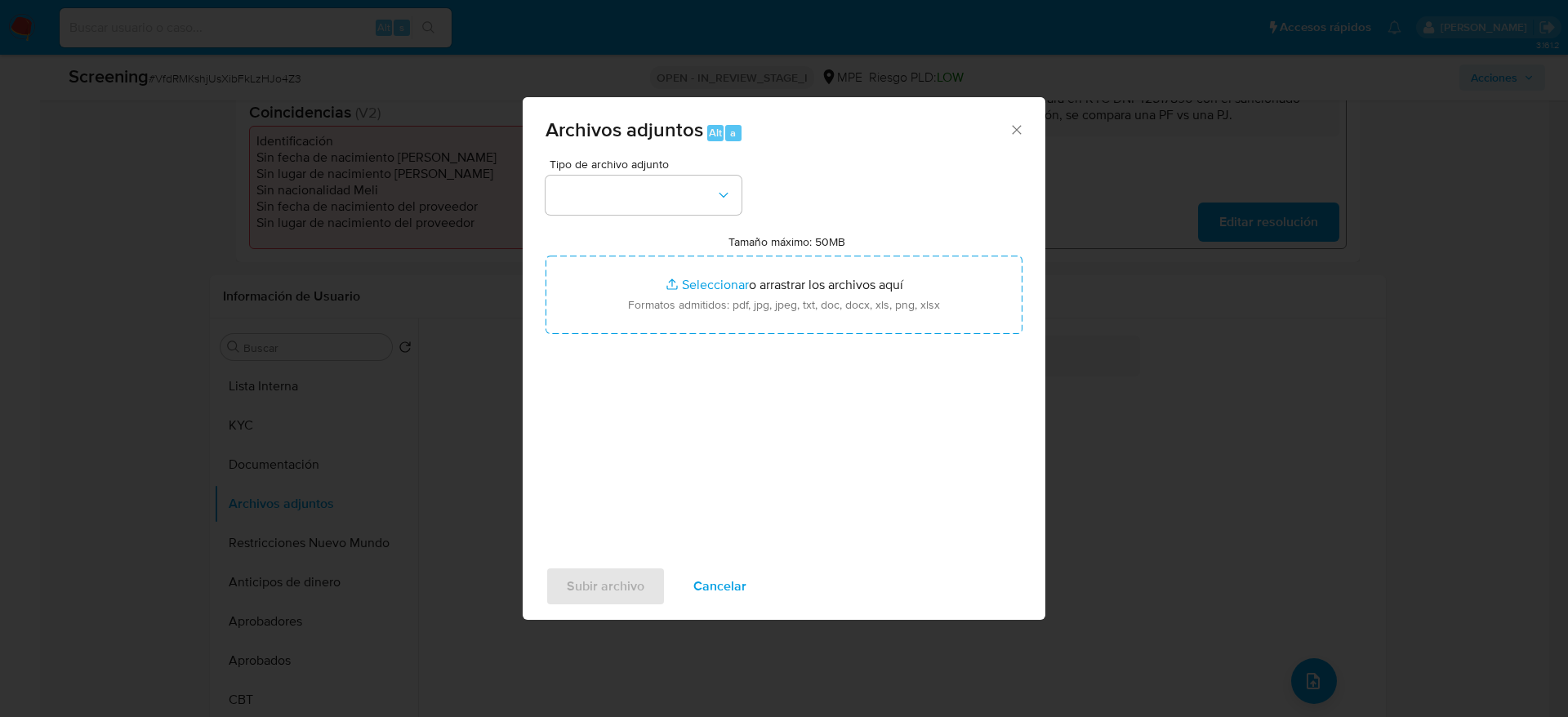
click at [717, 227] on div "Tipo de archivo adjunto Tamaño máximo: 50MB Seleccionar archivos Seleccionar o …" at bounding box center [783, 351] width 477 height 386
click at [717, 197] on icon "button" at bounding box center [723, 194] width 16 height 16
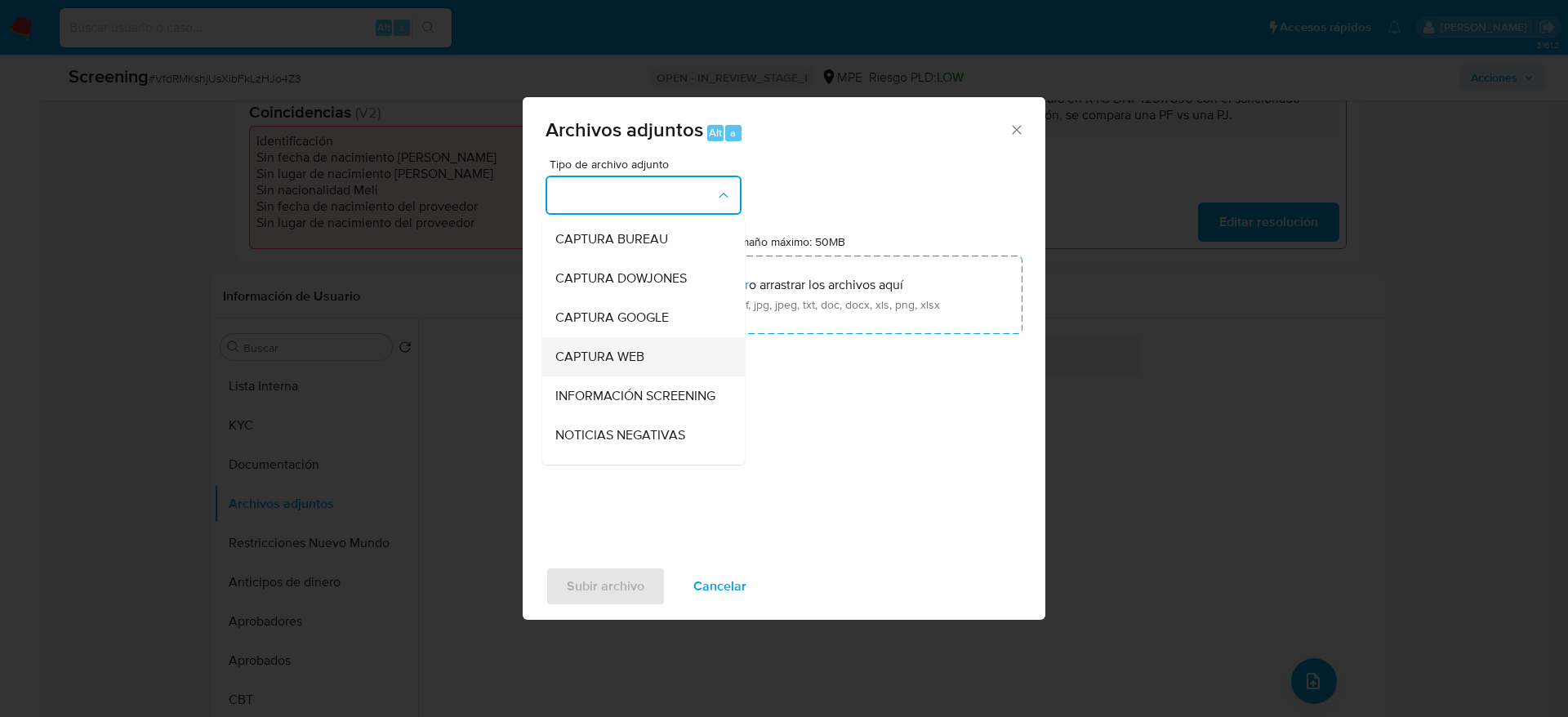
click at [618, 350] on span "CAPTURA WEB" at bounding box center [600, 357] width 89 height 16
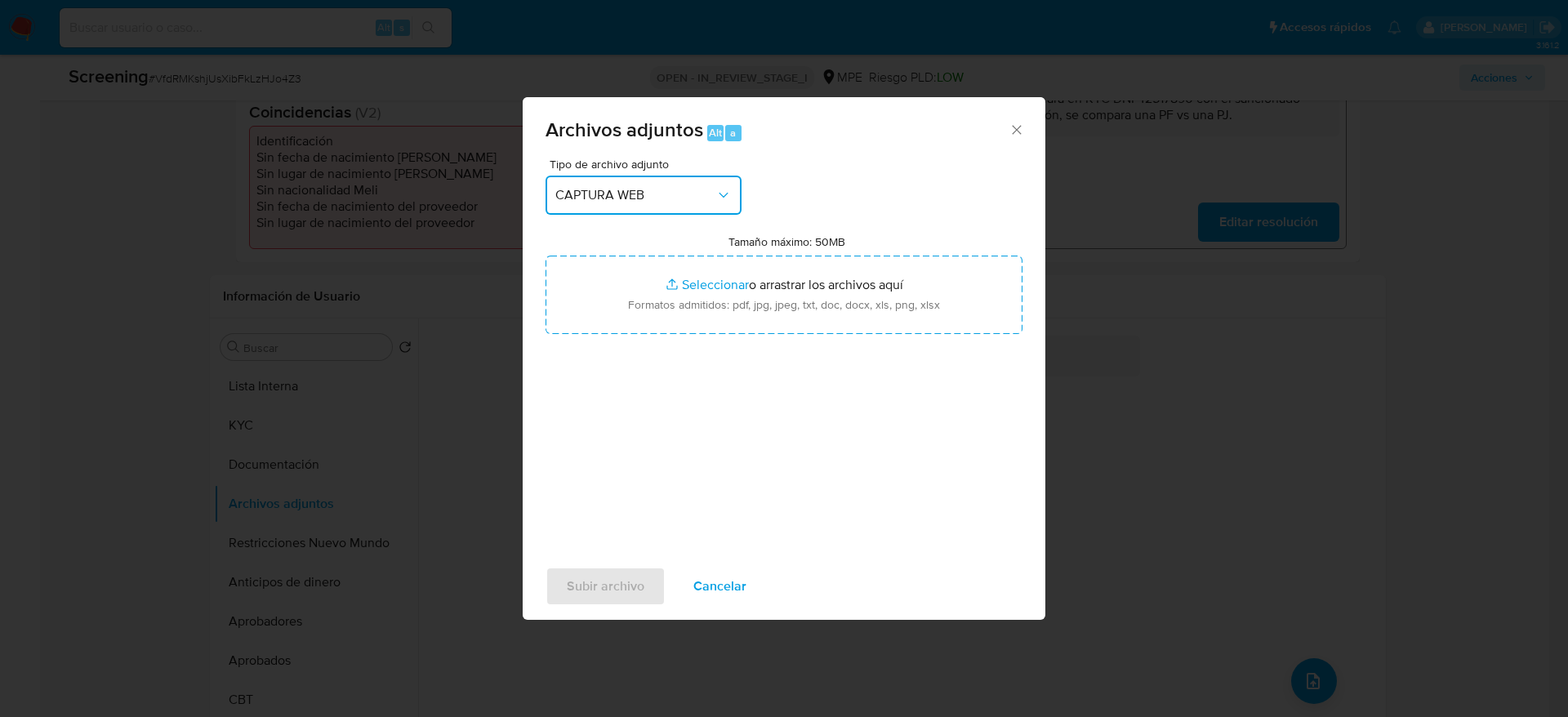
click at [674, 196] on span "CAPTURA WEB" at bounding box center [635, 194] width 160 height 16
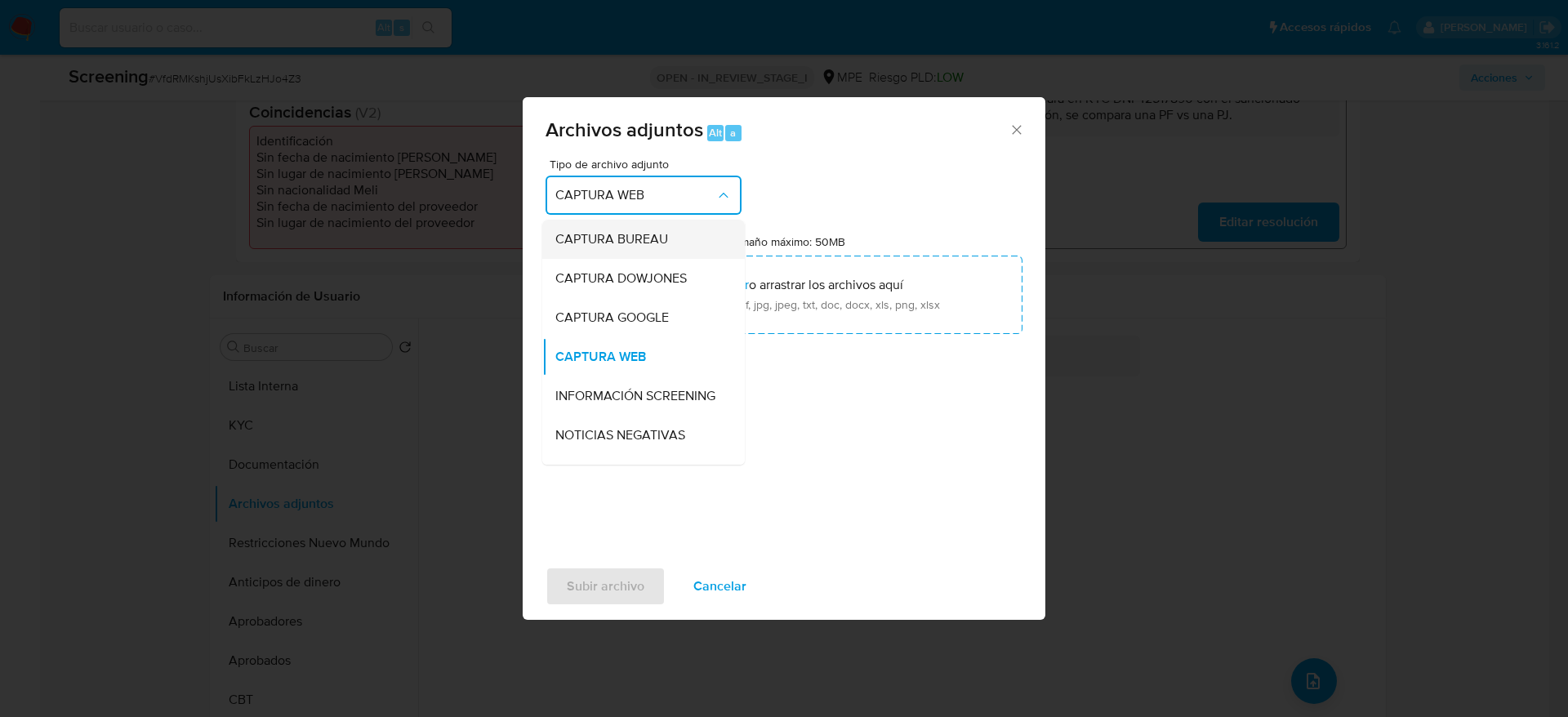
click at [657, 239] on span "CAPTURA BUREAU" at bounding box center [611, 239] width 113 height 16
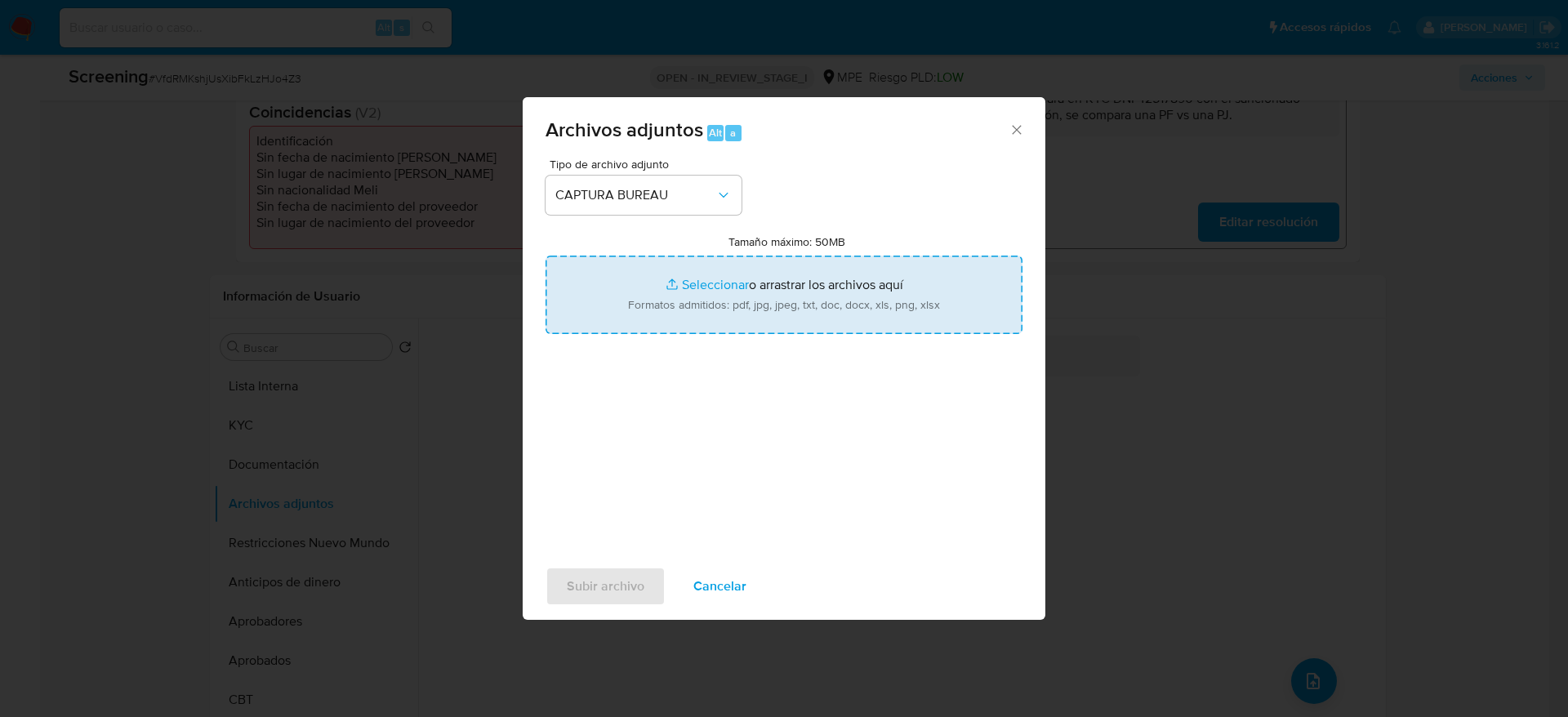
click at [657, 280] on input "Tamaño máximo: 50MB Seleccionar archivos" at bounding box center [783, 295] width 477 height 79
type input "C:\fakepath\SUNAT - Consulta RUC.pdf"
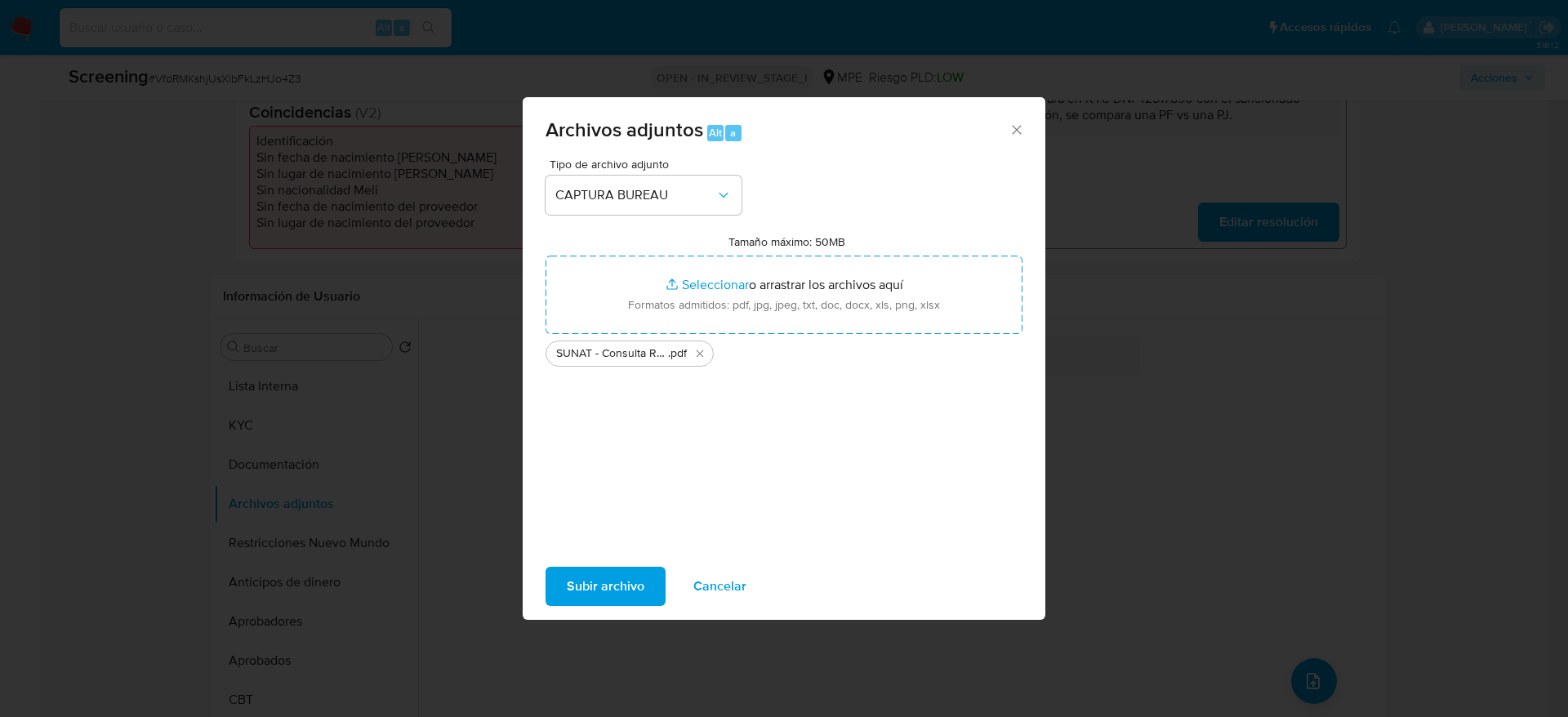
click at [573, 588] on span "Subir archivo" at bounding box center [606, 587] width 78 height 36
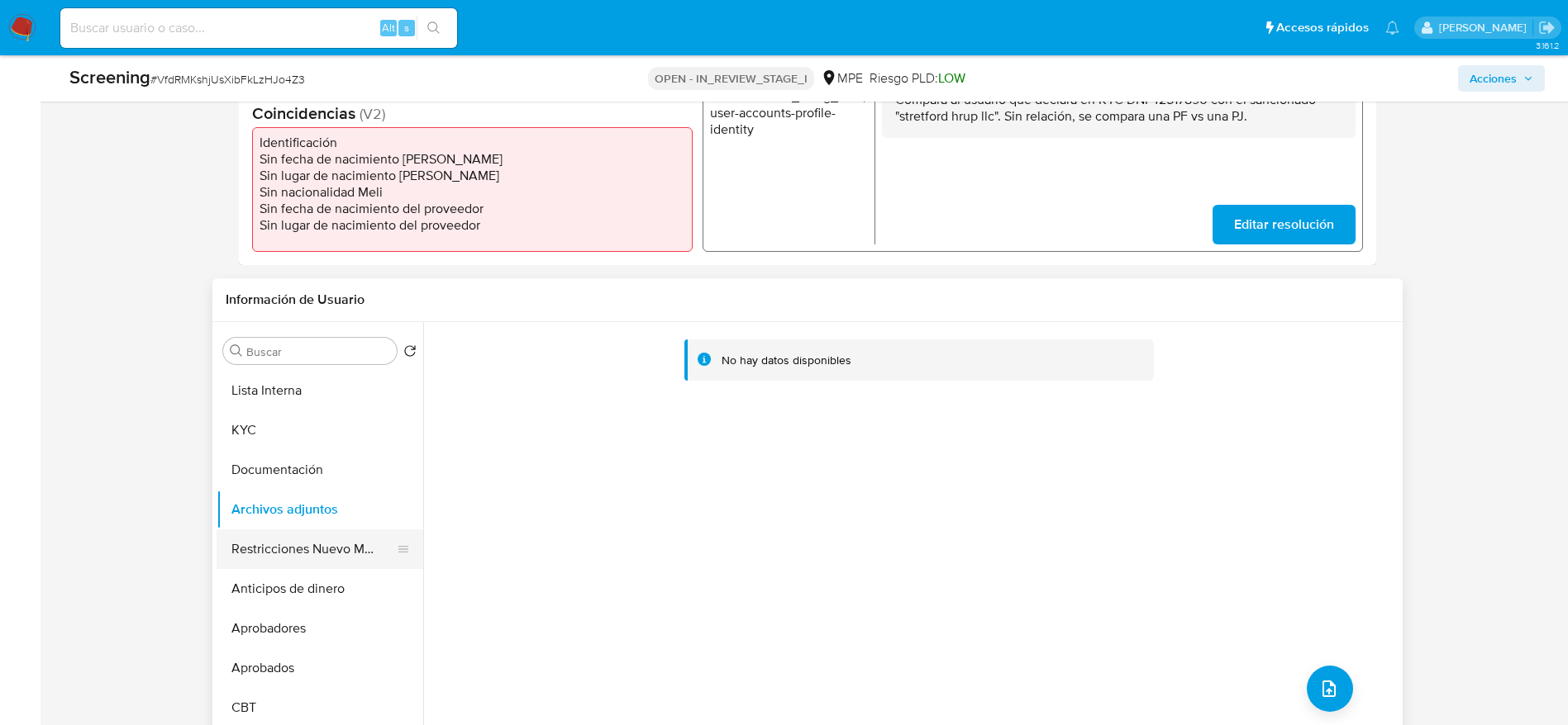
click at [369, 550] on button "Restricciones Nuevo Mundo" at bounding box center [314, 549] width 194 height 39
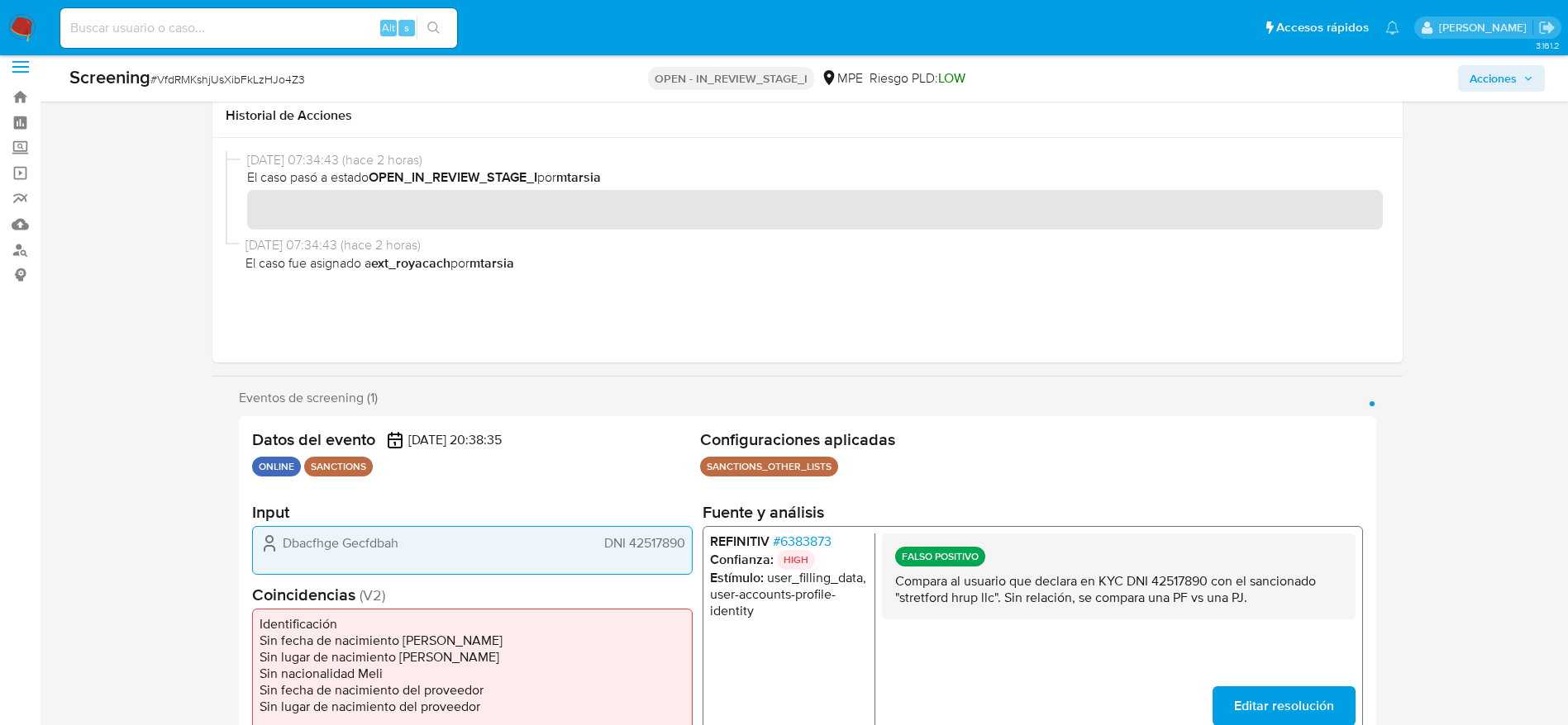
scroll to position [0, 0]
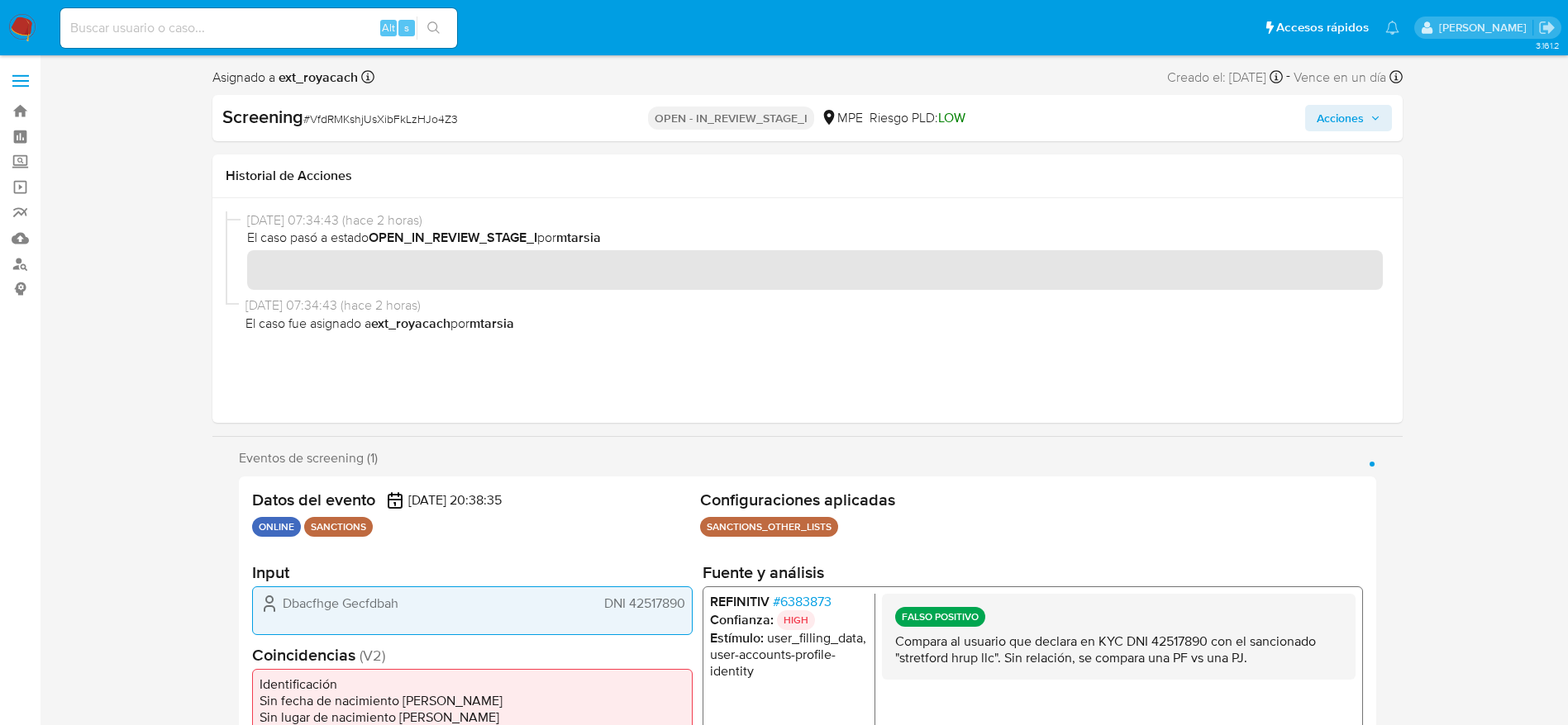
click at [1352, 116] on span "Acciones" at bounding box center [1340, 118] width 47 height 27
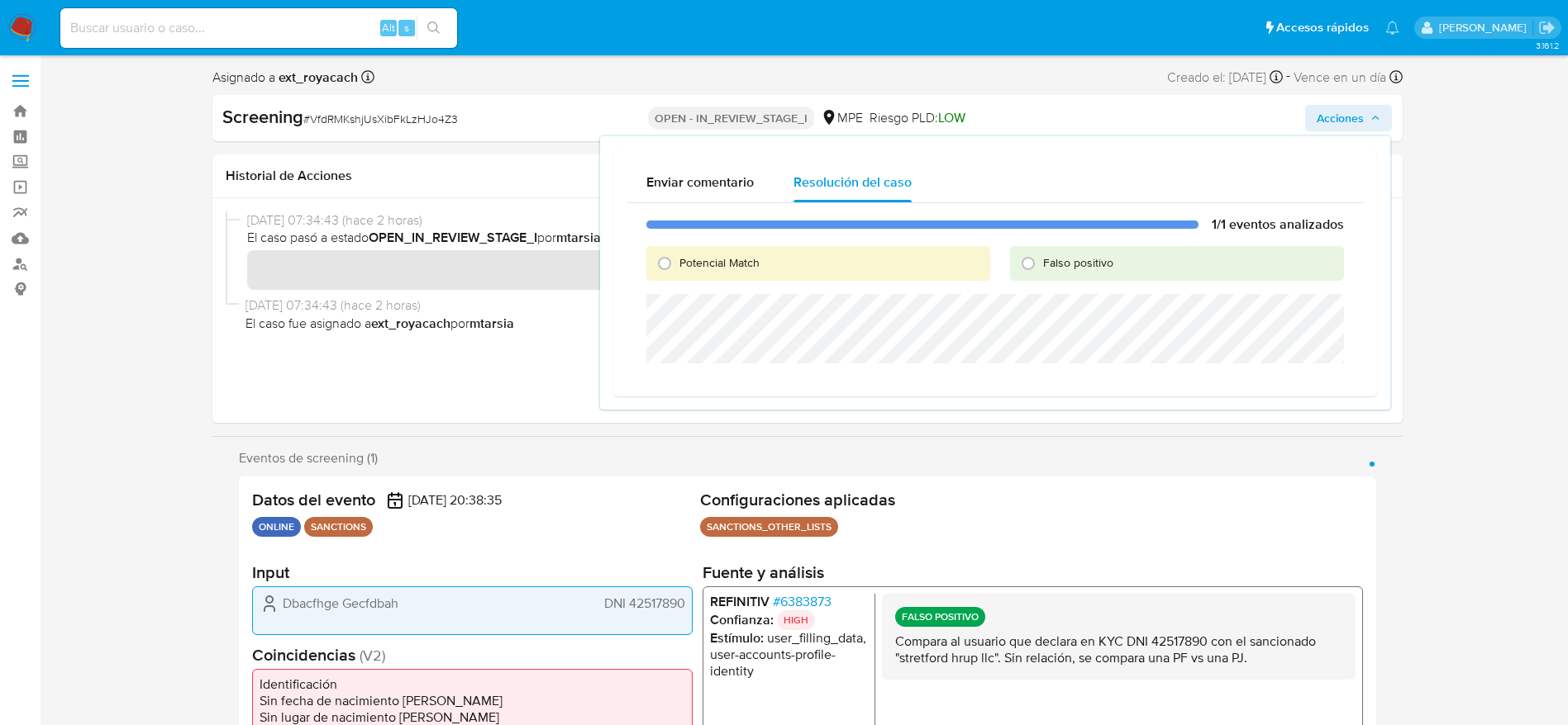
click at [1095, 260] on span "Falso positivo" at bounding box center [1078, 262] width 70 height 16
click at [1041, 260] on input "Falso positivo" at bounding box center [1029, 264] width 27 height 27
radio input "true"
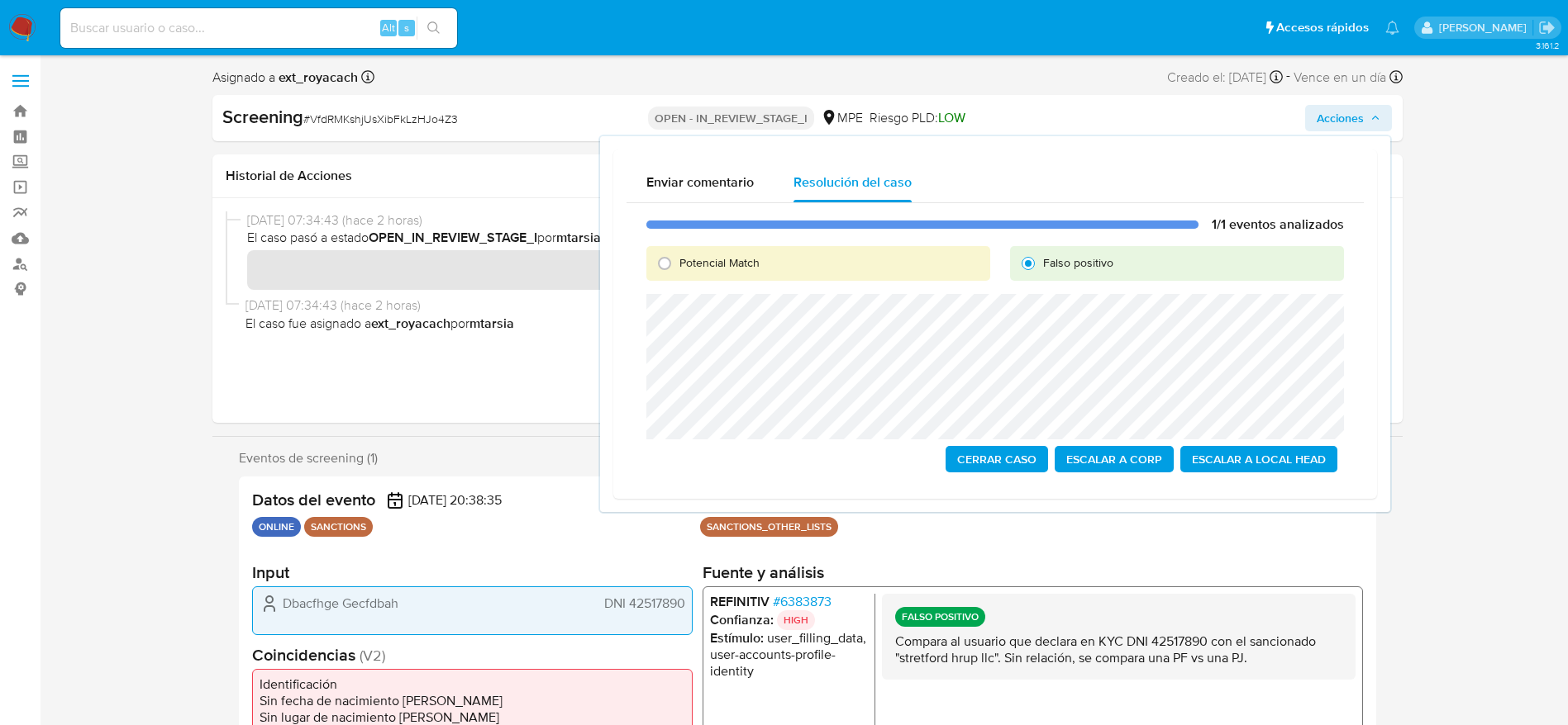
click at [985, 456] on span "Cerrar Caso" at bounding box center [997, 459] width 80 height 23
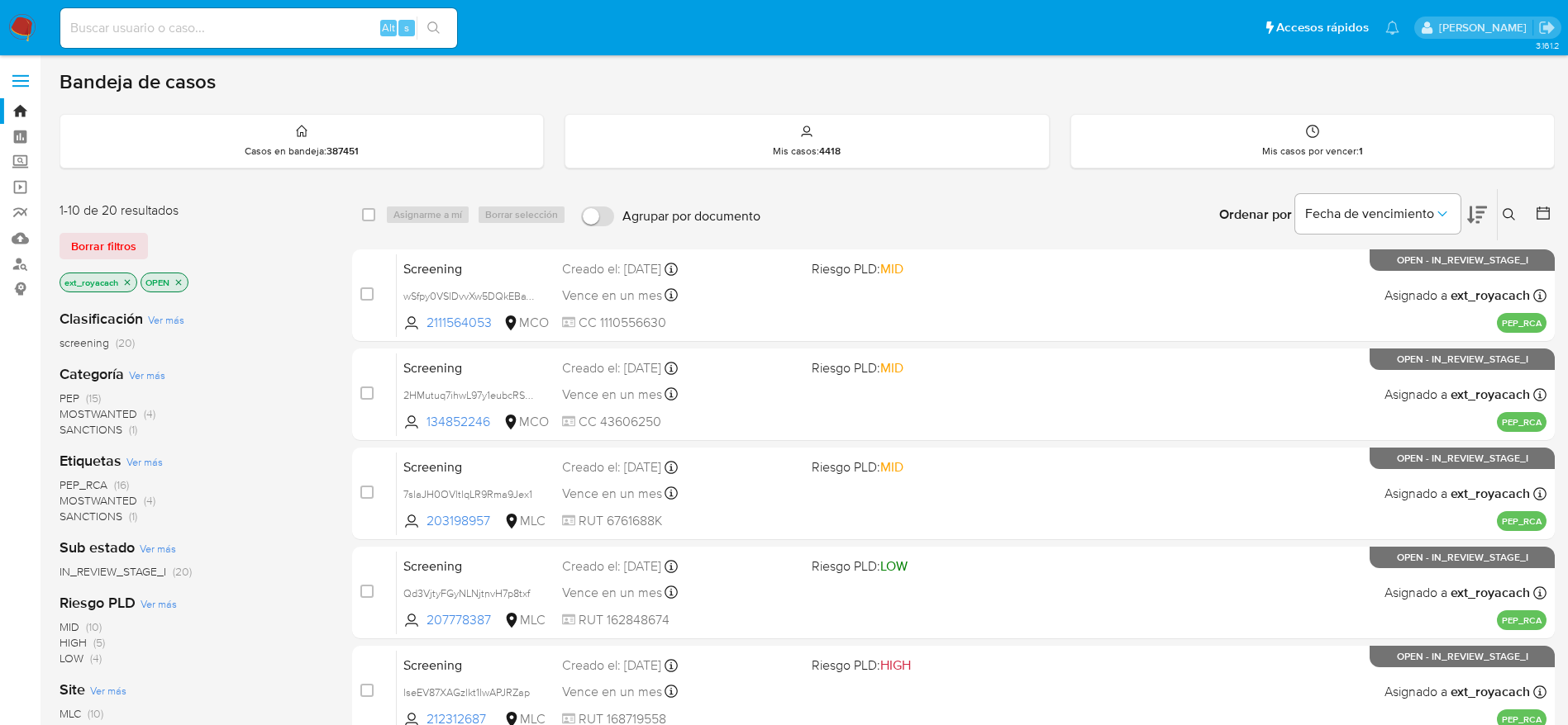
click at [105, 435] on span "SANCTIONS" at bounding box center [90, 429] width 62 height 16
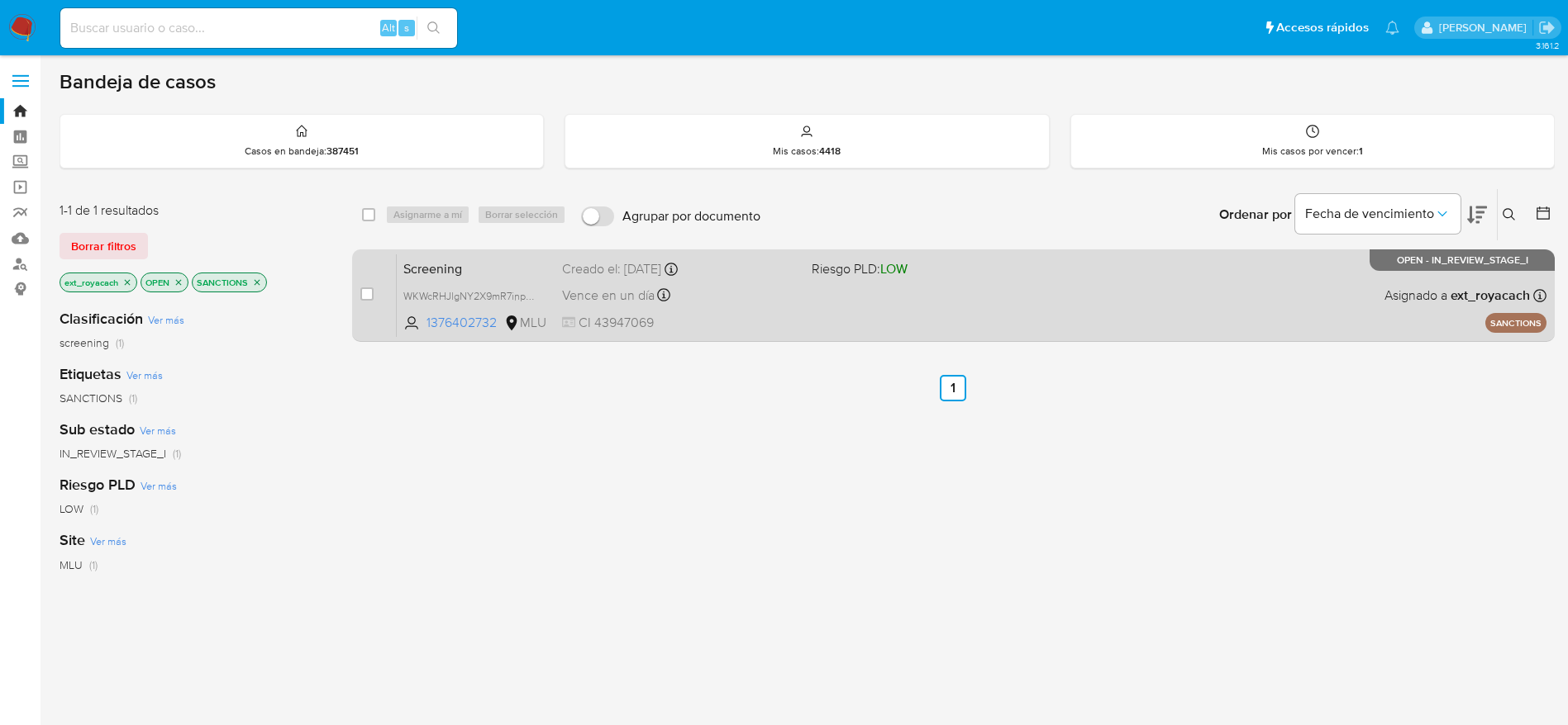
click at [852, 307] on div "Screening WKWcRHJlgNY2X9mR7inp45hg 1376402732 MLU Riesgo PLD: LOW Creado el: 29…" at bounding box center [972, 294] width 1150 height 83
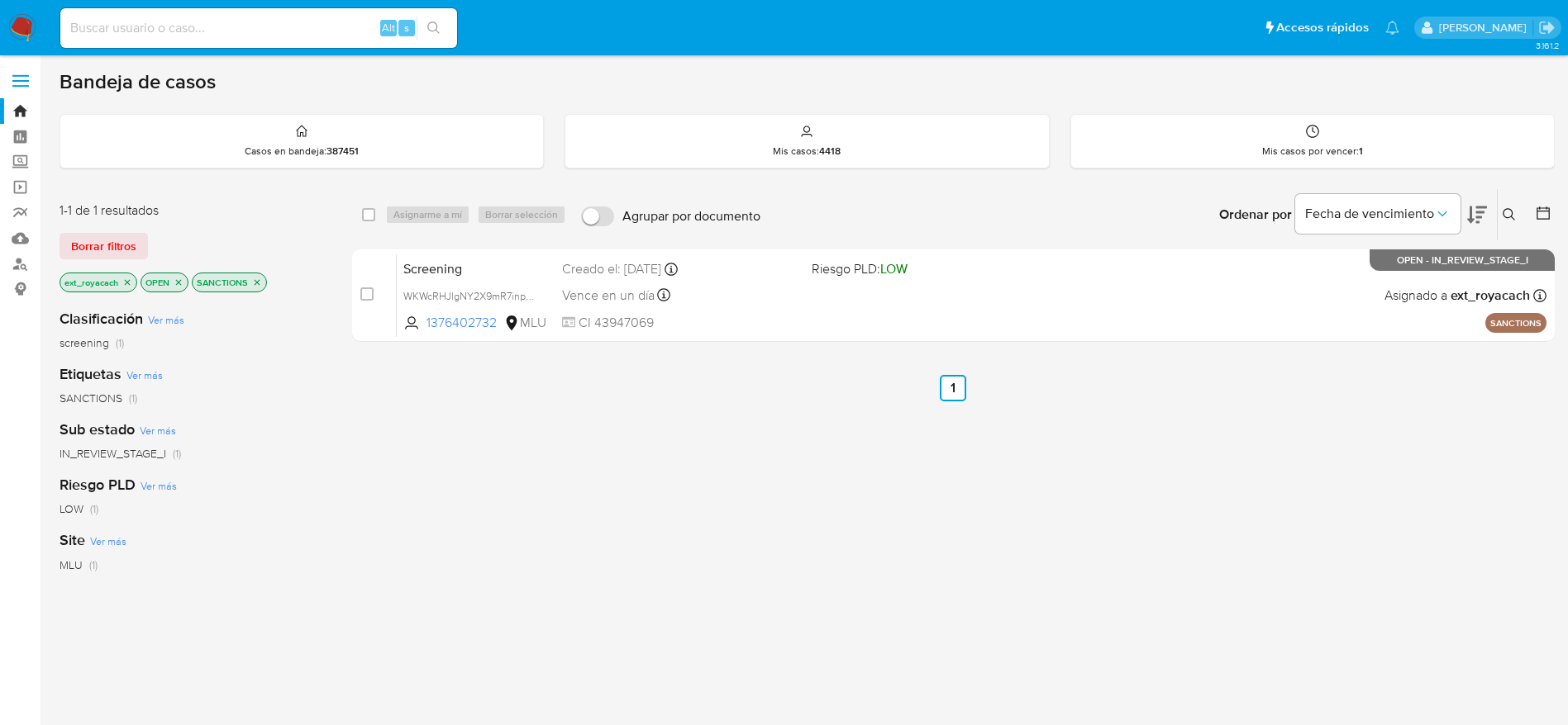
drag, startPoint x: 17, startPoint y: 20, endPoint x: 27, endPoint y: 9, distance: 14.9
click at [17, 20] on img at bounding box center [22, 28] width 28 height 28
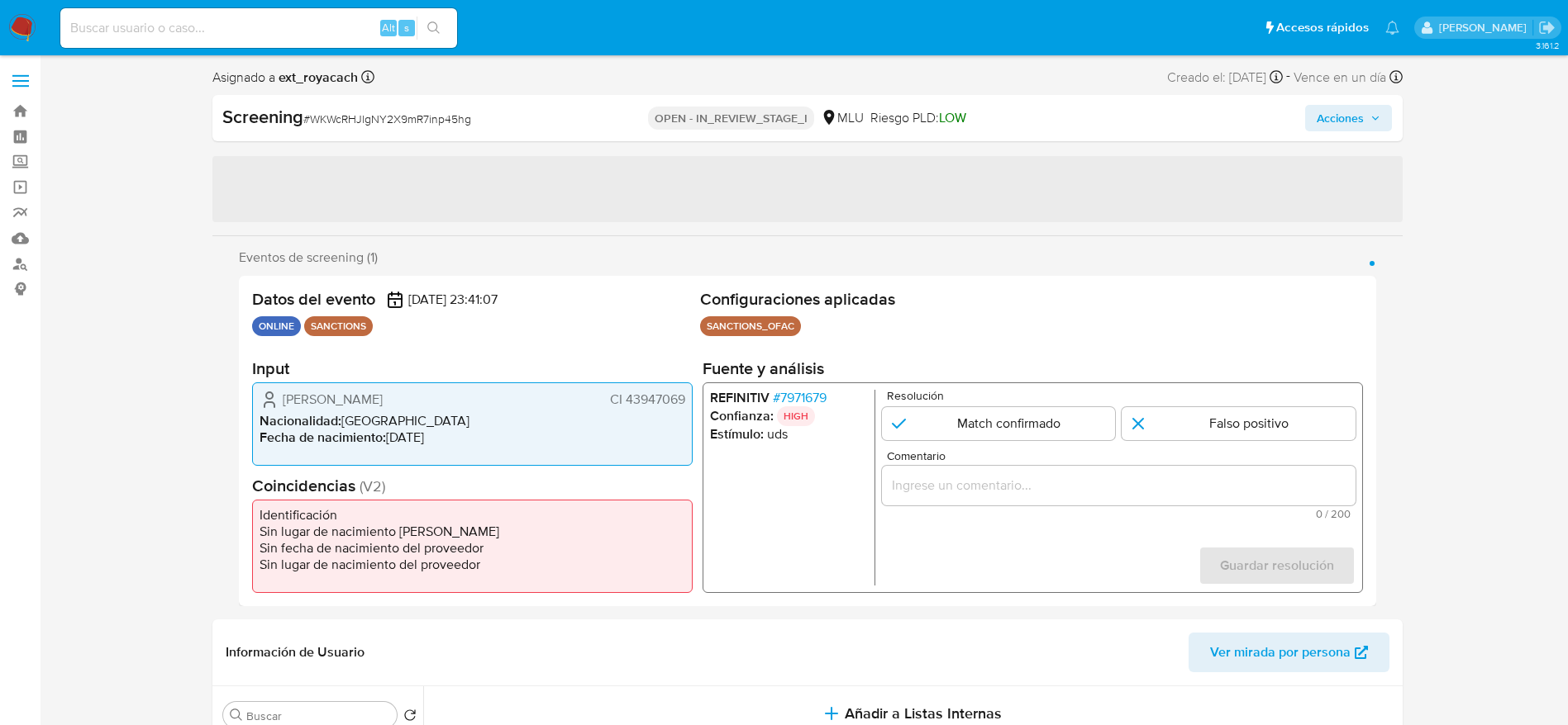
click at [313, 122] on span "# WKWcRHJlgNY2X9mR7inp45hg" at bounding box center [387, 118] width 168 height 16
copy span "WKWcRHJlgNY2X9mR7inp45hg"
select select "10"
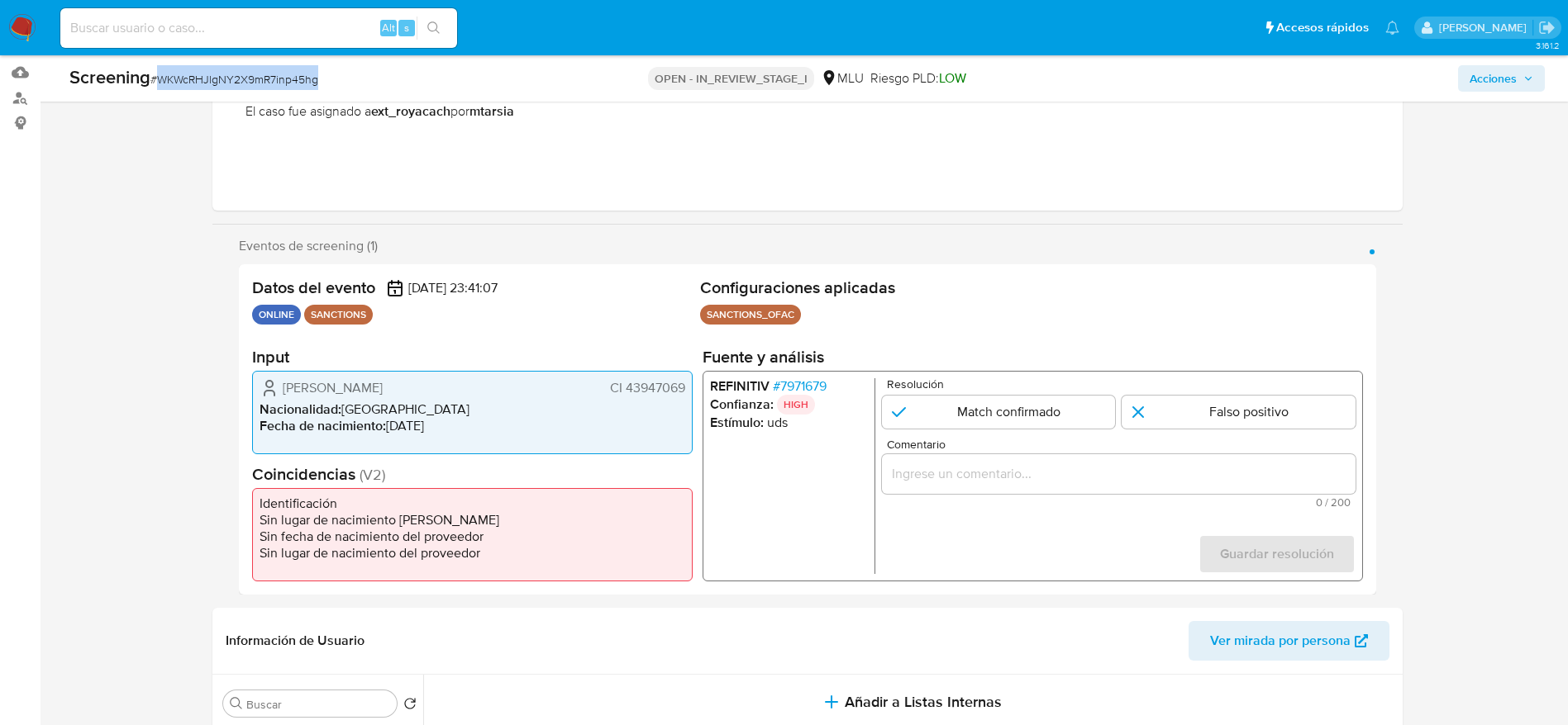
scroll to position [247, 0]
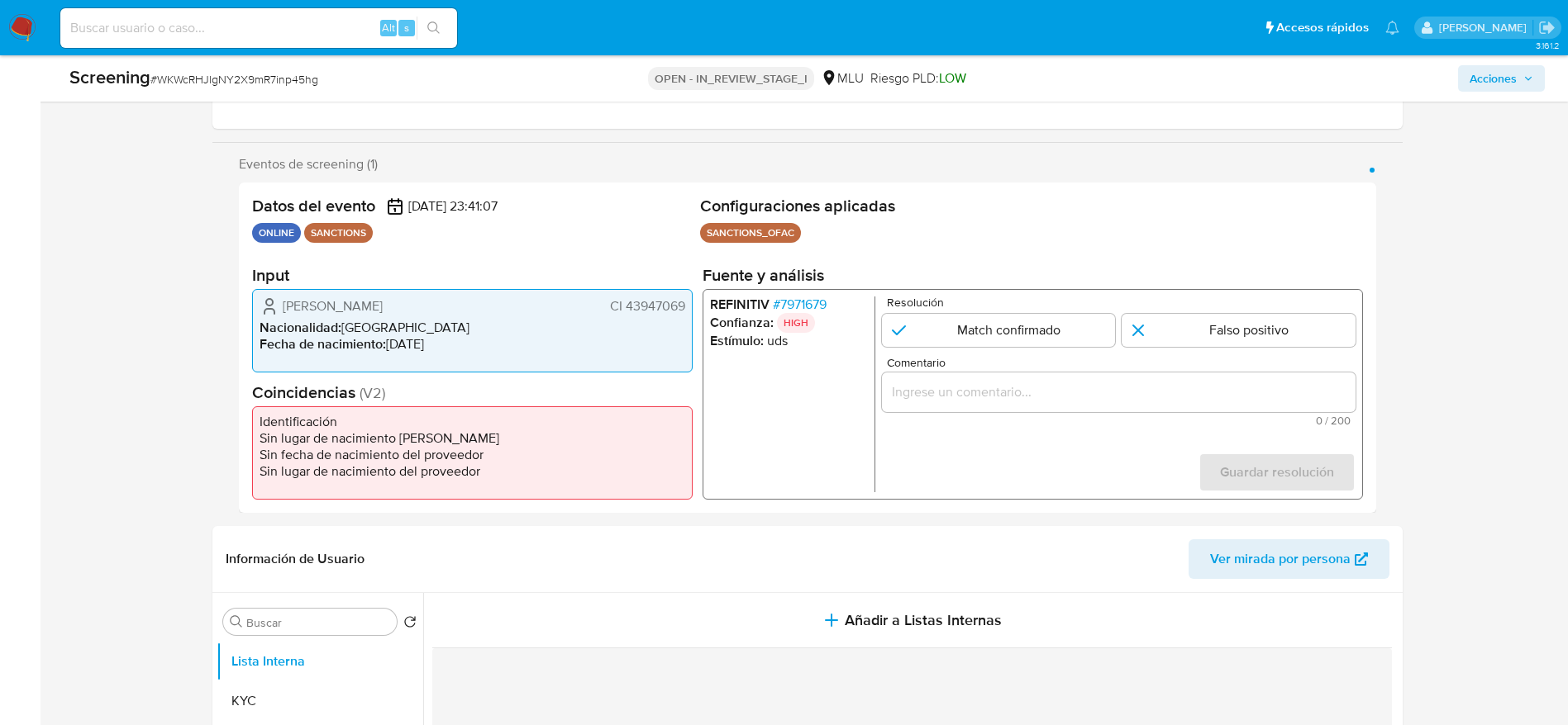
drag, startPoint x: 282, startPoint y: 301, endPoint x: 688, endPoint y: 305, distance: 406.0
click at [688, 305] on div "Ricardo German Mezquita Burgos CI 43947069 Nacionalidad : Uruguay Fecha de naci…" at bounding box center [472, 331] width 440 height 83
click at [789, 301] on span "# 7971679" at bounding box center [799, 304] width 54 height 16
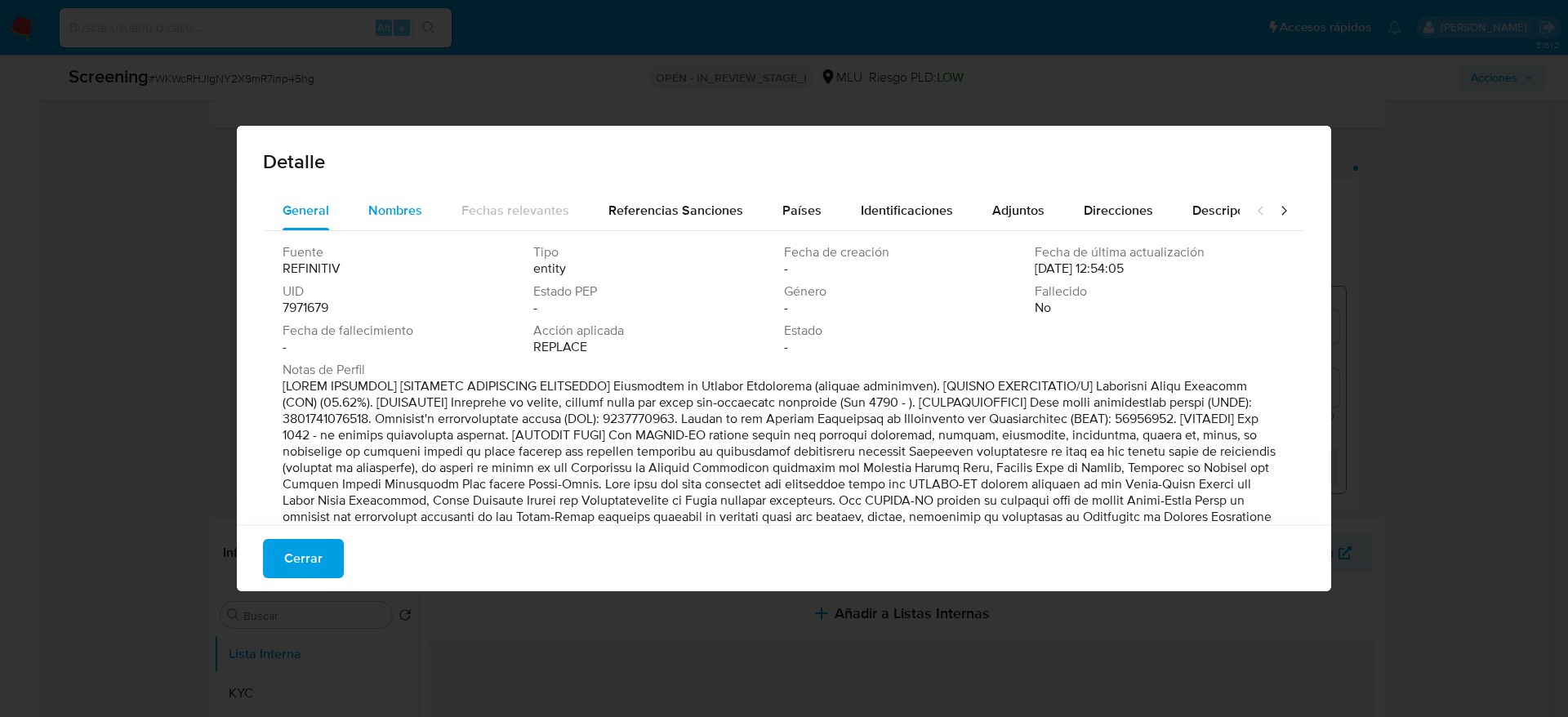
click at [392, 220] on div "Nombres" at bounding box center [395, 211] width 54 height 39
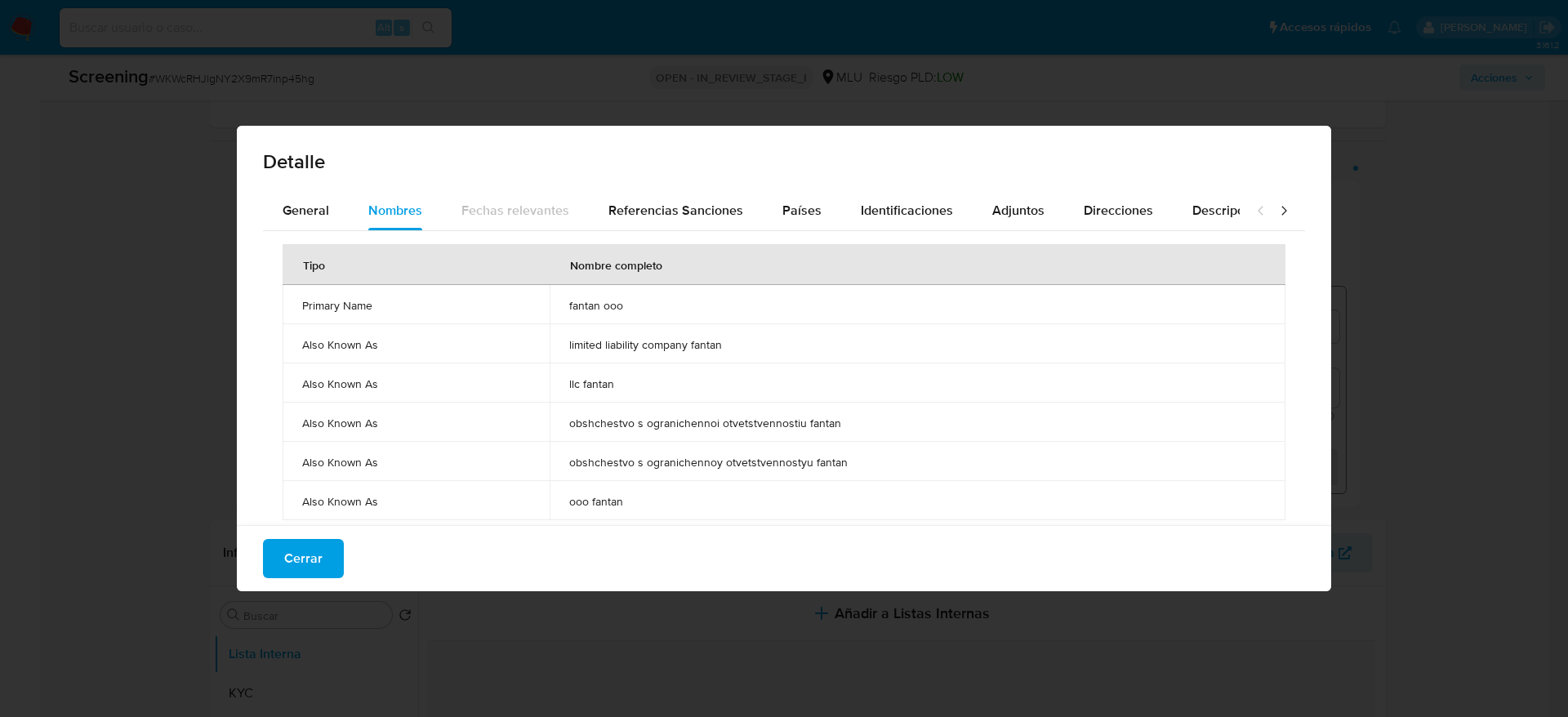
click at [572, 303] on span "fantan ooo" at bounding box center [917, 305] width 697 height 15
click at [846, 192] on button "Identificaciones" at bounding box center [906, 211] width 132 height 39
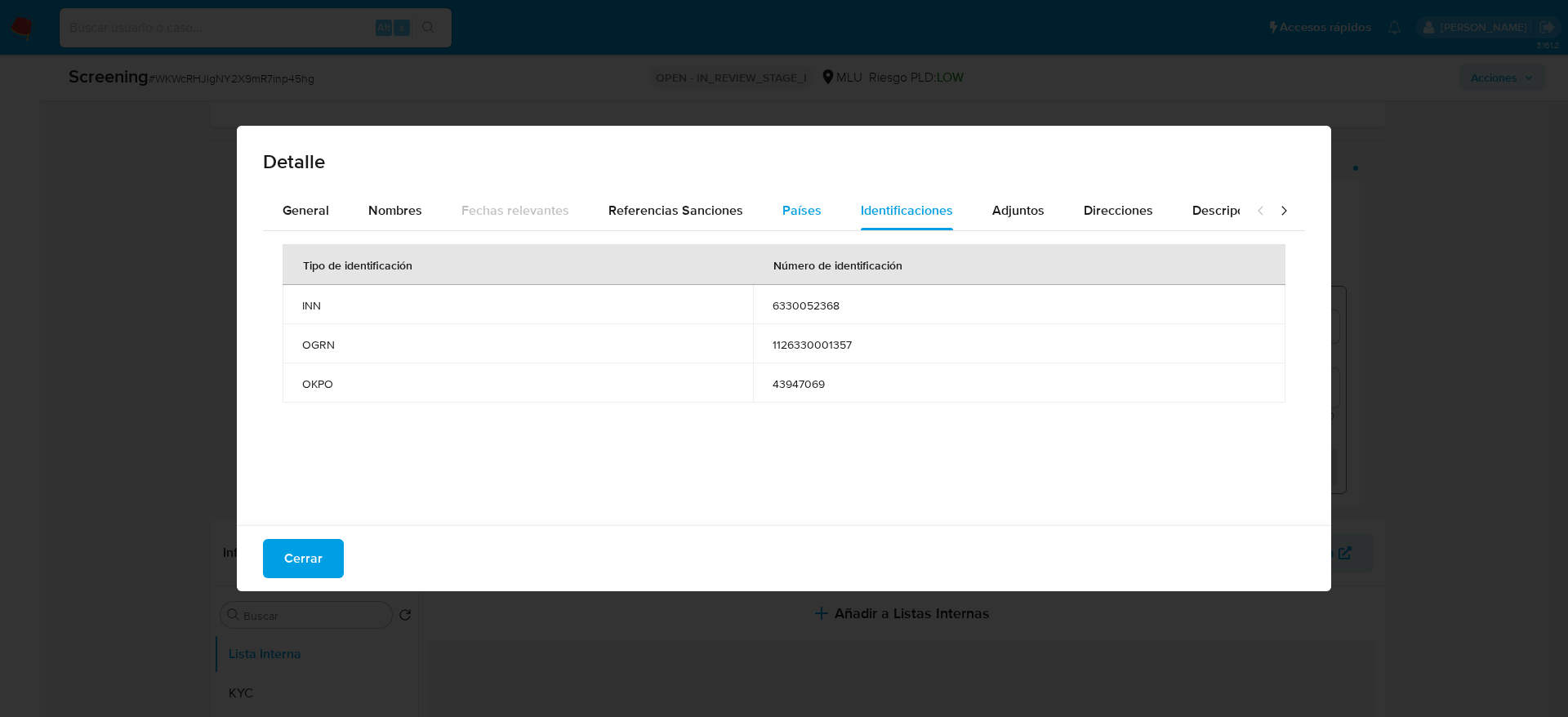
click at [826, 199] on button "Países" at bounding box center [802, 211] width 79 height 39
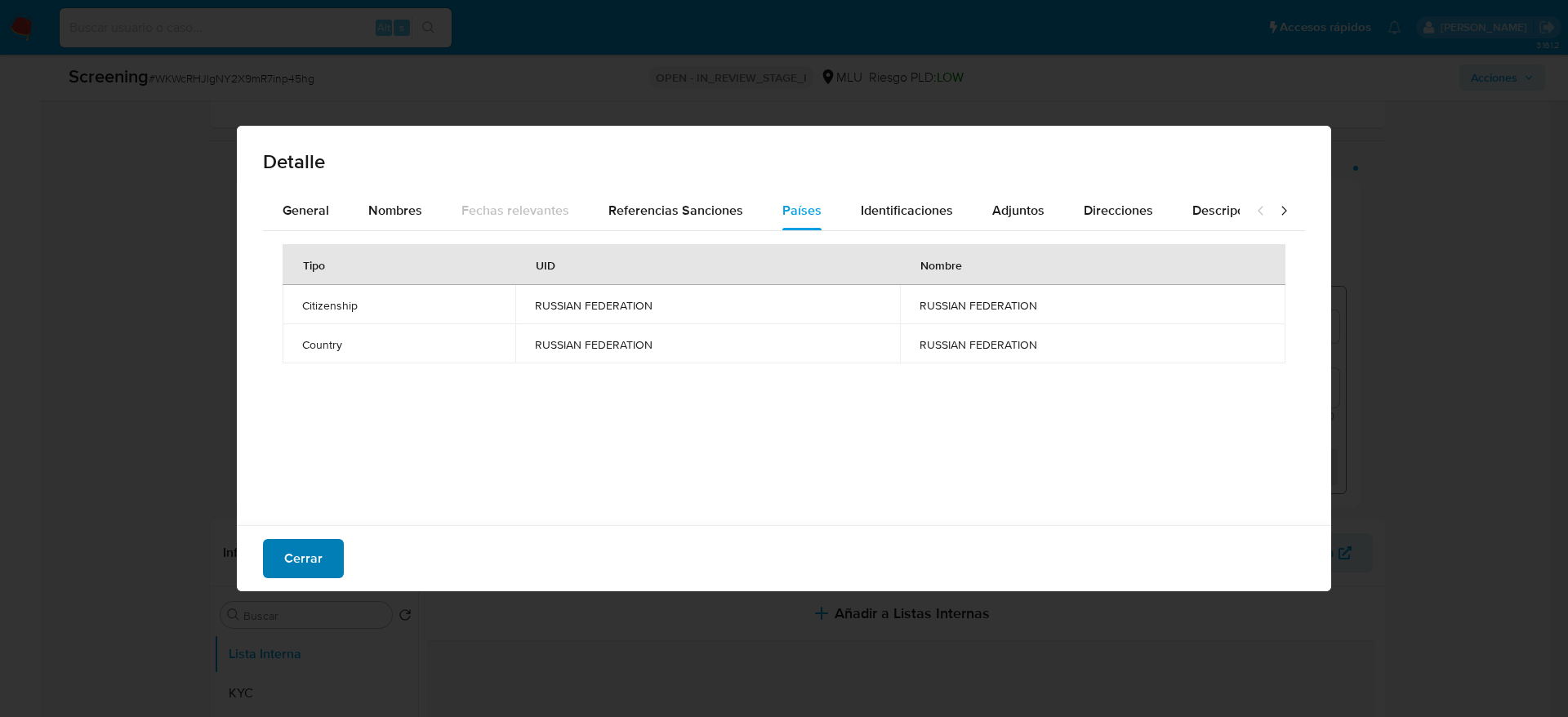
click at [339, 545] on button "Cerrar" at bounding box center [302, 559] width 81 height 39
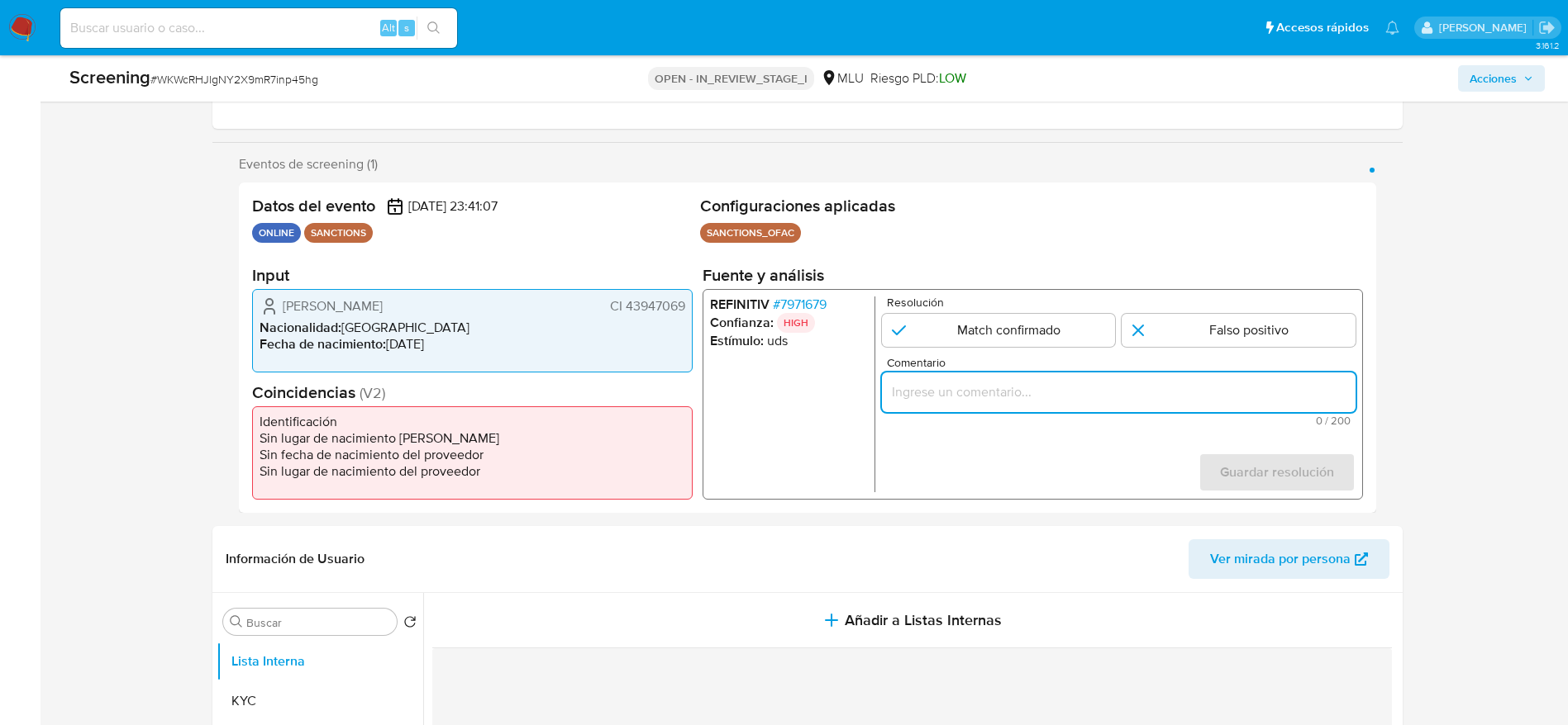
click at [984, 384] on input "Comentario" at bounding box center [1118, 392] width 474 height 21
paste input "Compara al usuario Ricardo German Mezquita Burgos CI 43947069 con el sancionado…"
type input "Compara al usuario Ricardo German Mezquita Burgos CI 43947069 con el sancionado…"
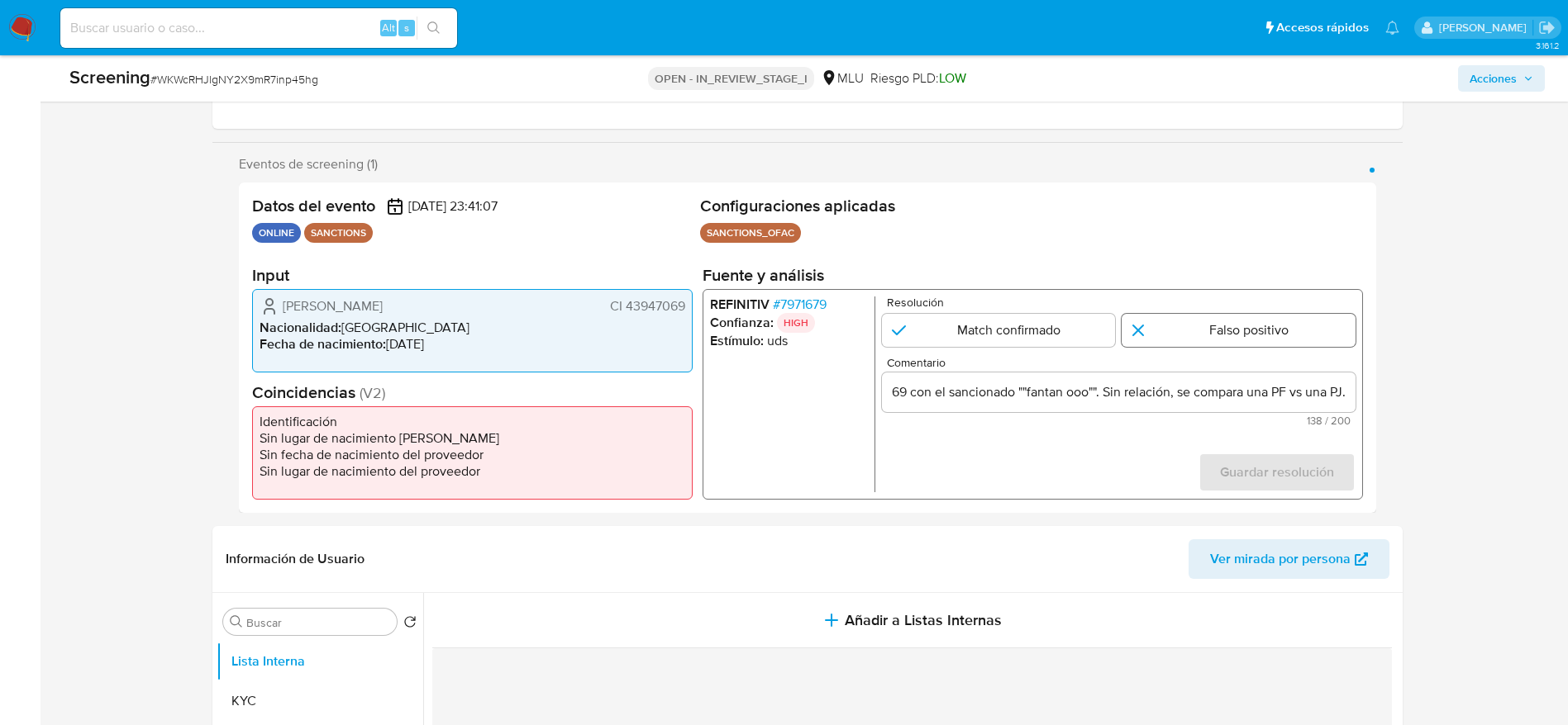
scroll to position [0, 0]
click at [1237, 332] on input "1 de 1" at bounding box center [1239, 330] width 234 height 33
radio input "true"
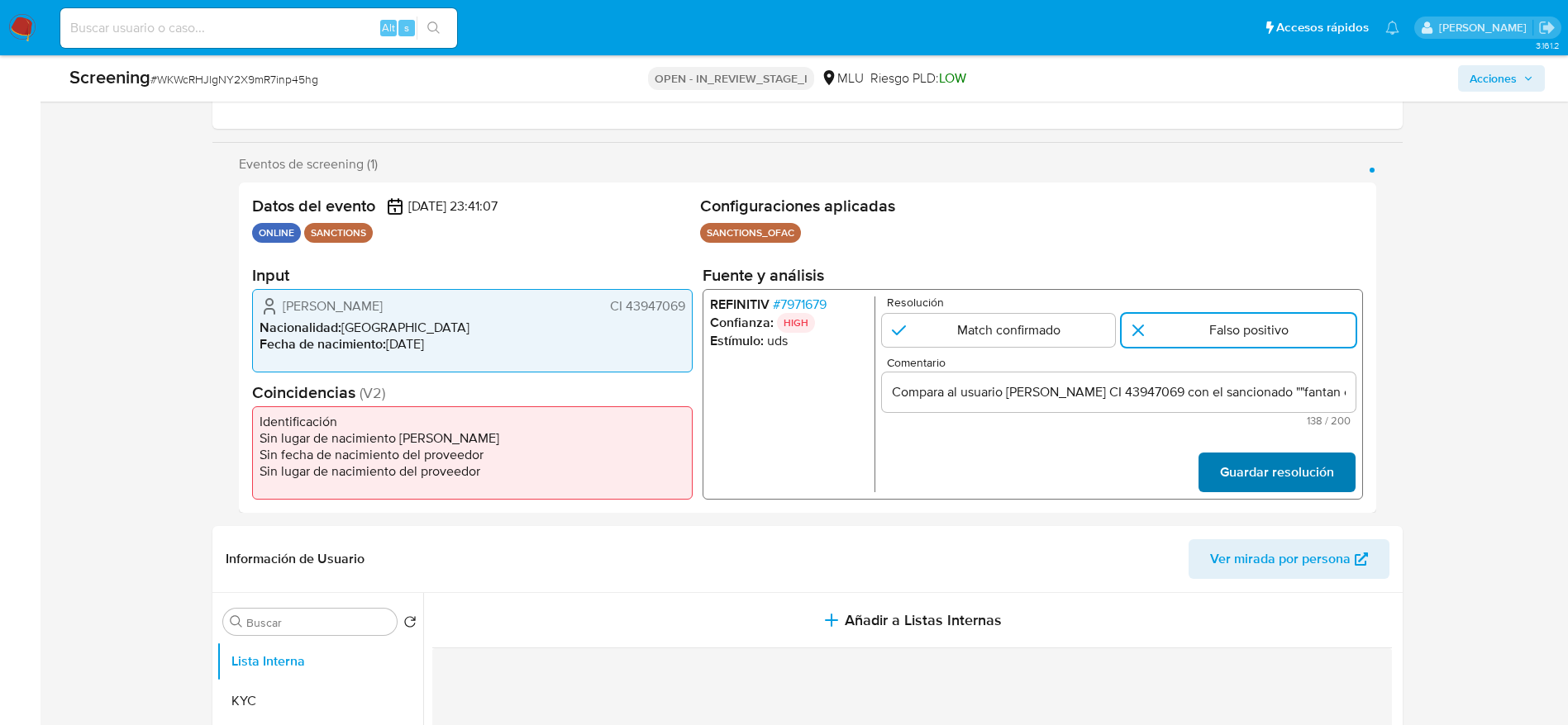
click at [1262, 475] on span "Guardar resolución" at bounding box center [1276, 473] width 114 height 36
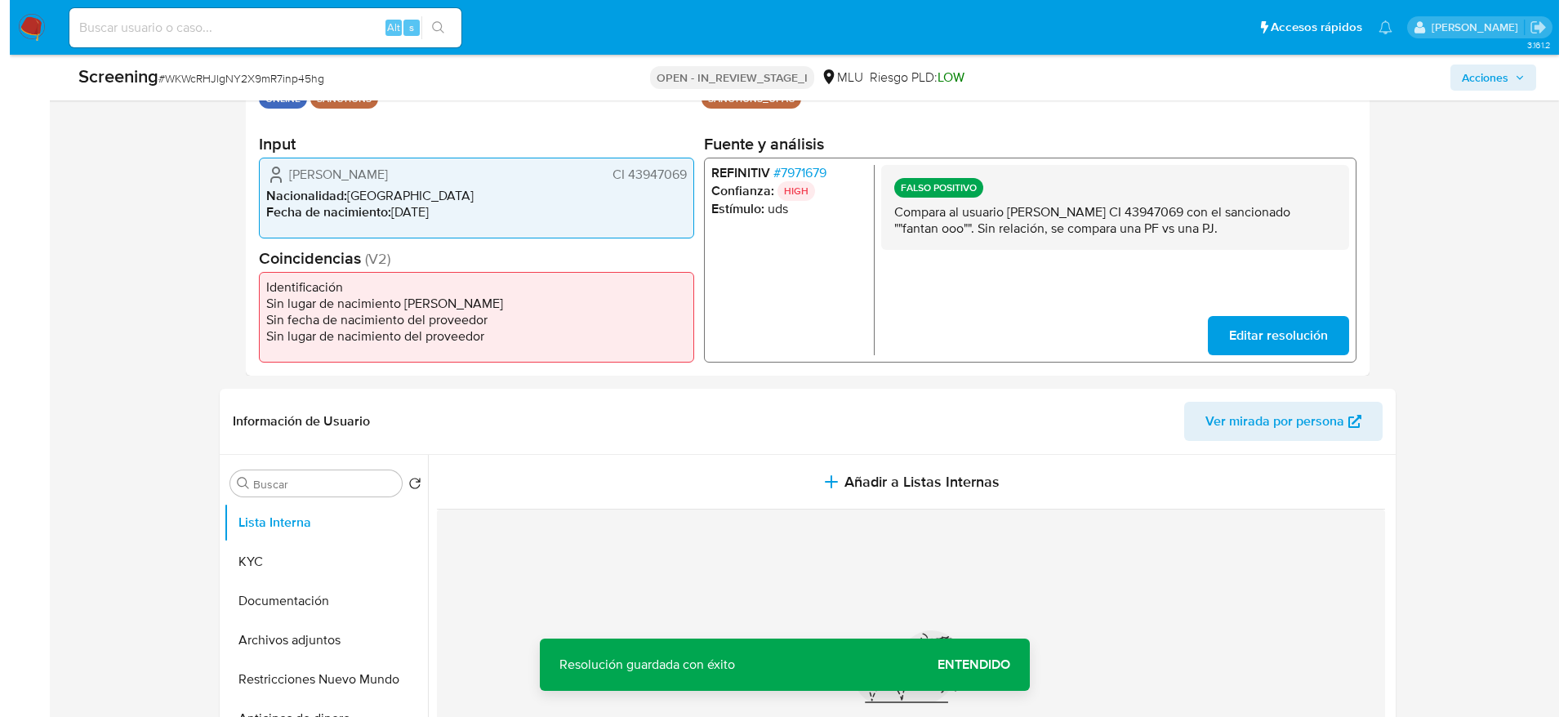
scroll to position [490, 0]
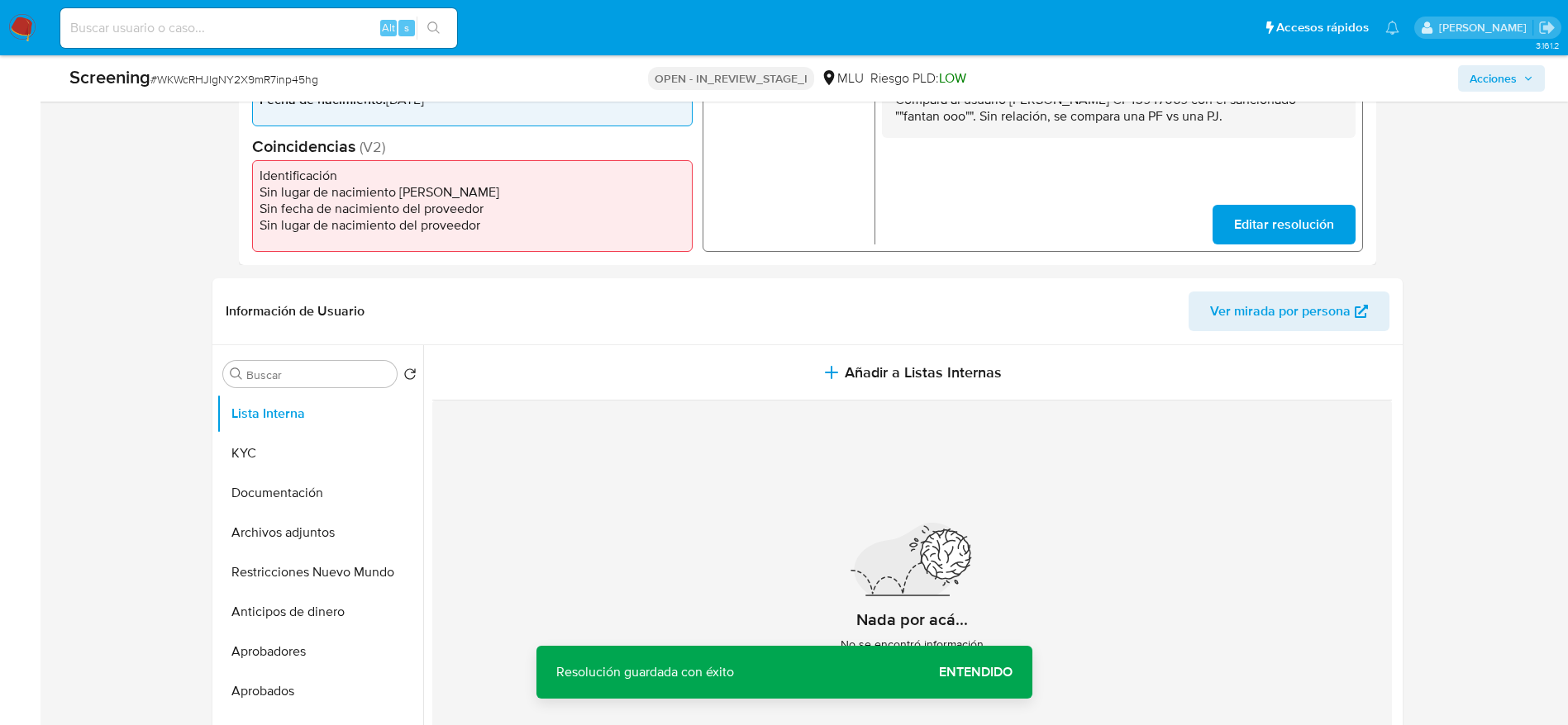
click at [1113, 114] on p "Compara al usuario Ricardo German Mezquita Burgos CI 43947069 con el sancionado…" at bounding box center [1118, 107] width 447 height 33
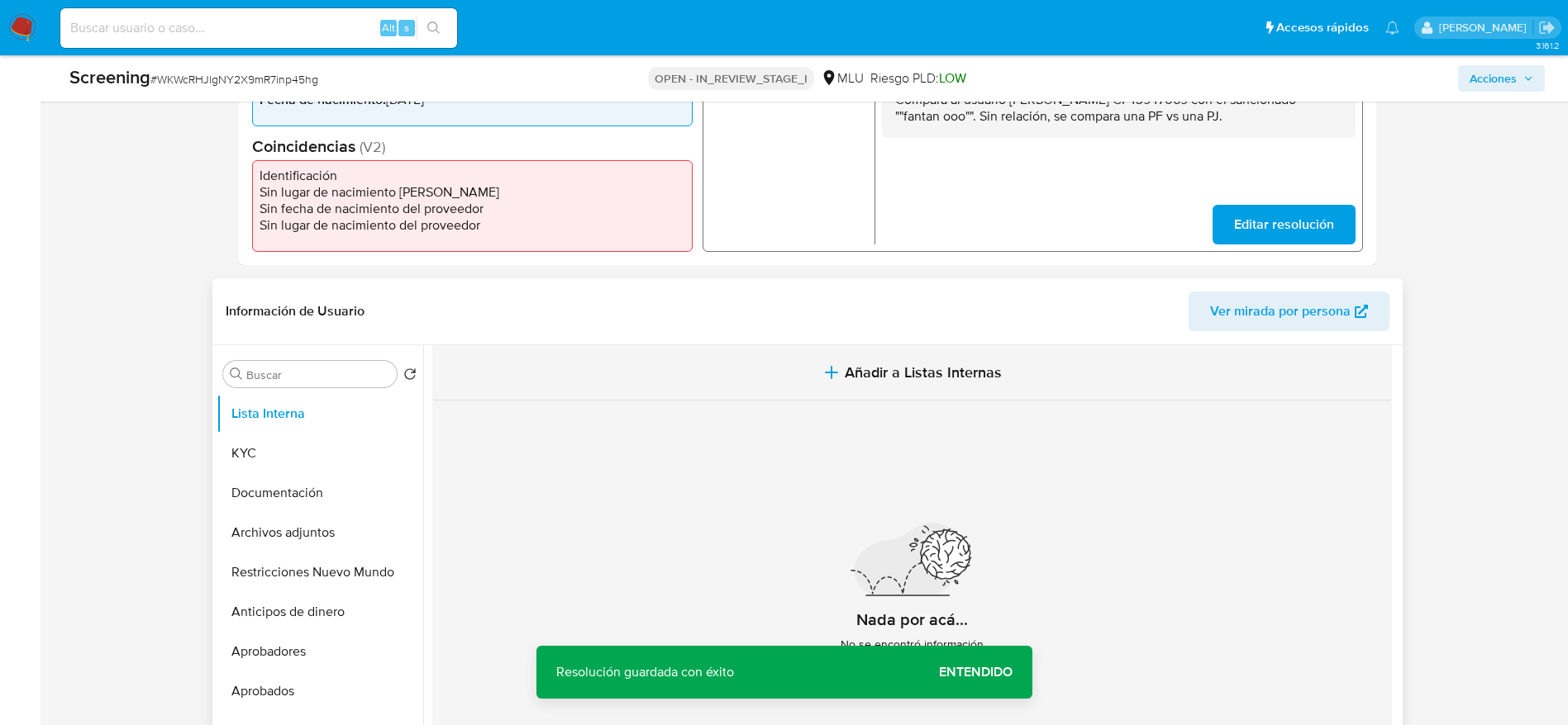
click at [846, 390] on button "Añadir a Listas Internas" at bounding box center [913, 373] width 960 height 56
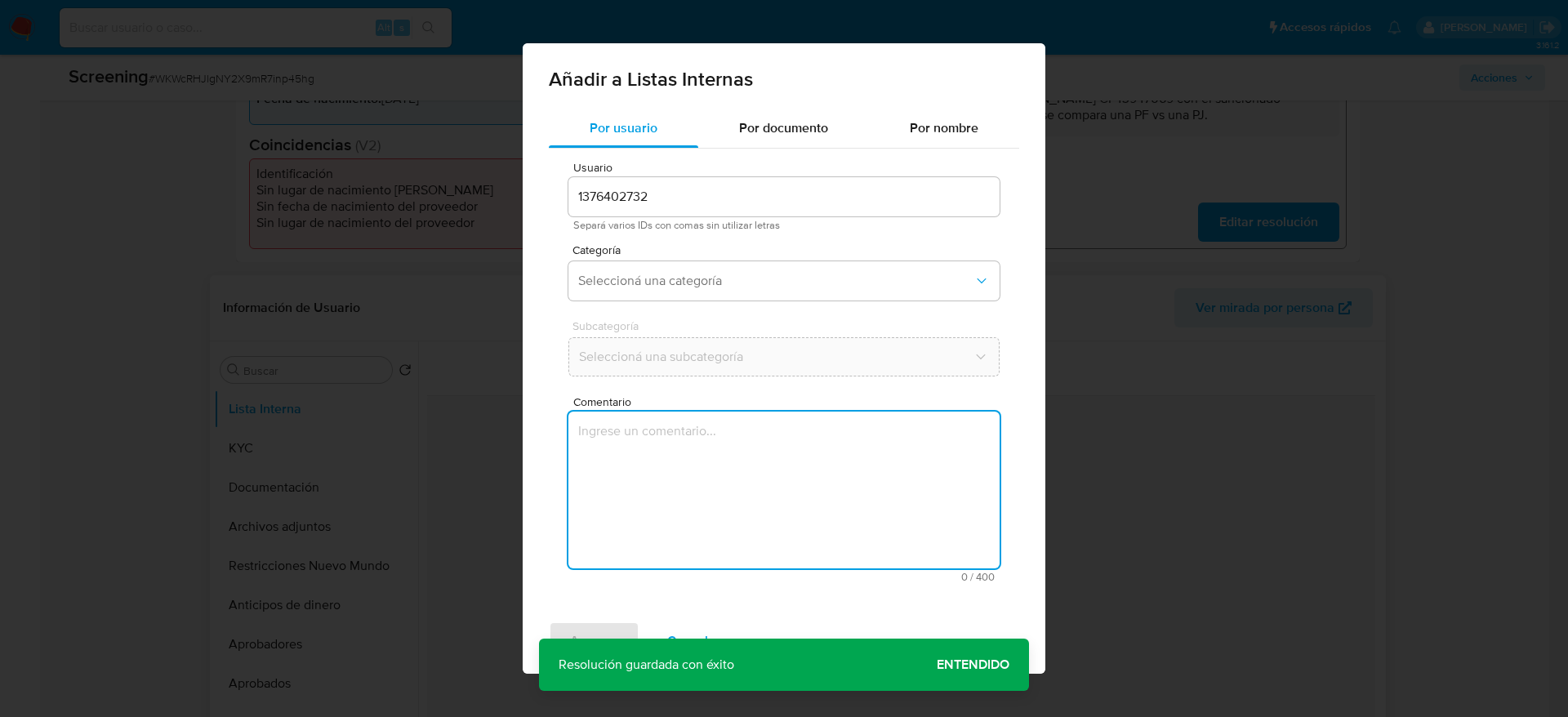
click at [834, 499] on textarea "Comentario" at bounding box center [784, 489] width 431 height 156
type textarea "Compara al usuario Ricardo German Mezquita Burgos CI 43947069 con el sancionado…"
click at [681, 623] on span "Cancelar" at bounding box center [694, 641] width 53 height 36
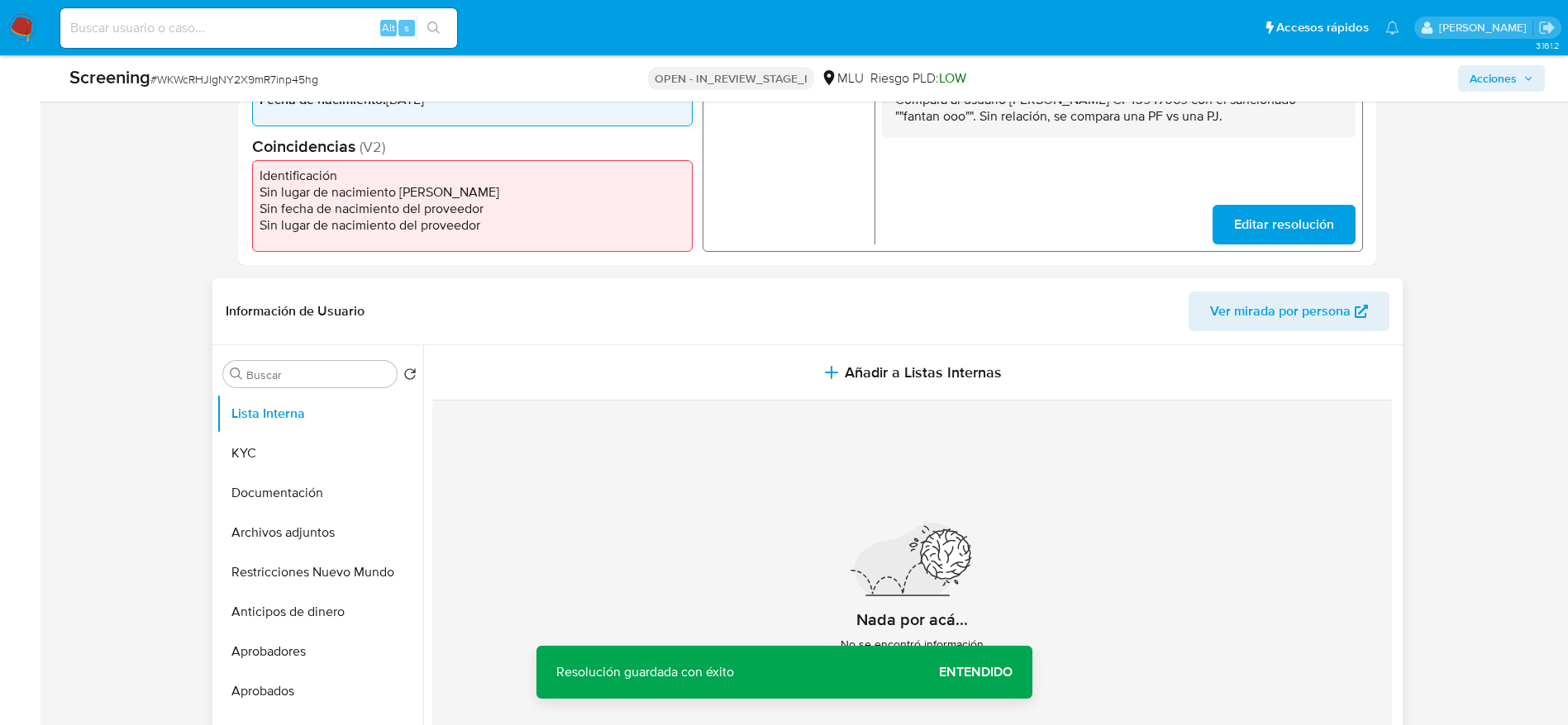
click at [1037, 130] on div "FALSO POSITIVO Compara al usuario Ricardo German Mezquita Burgos CI 43947069 co…" at bounding box center [1118, 94] width 474 height 86
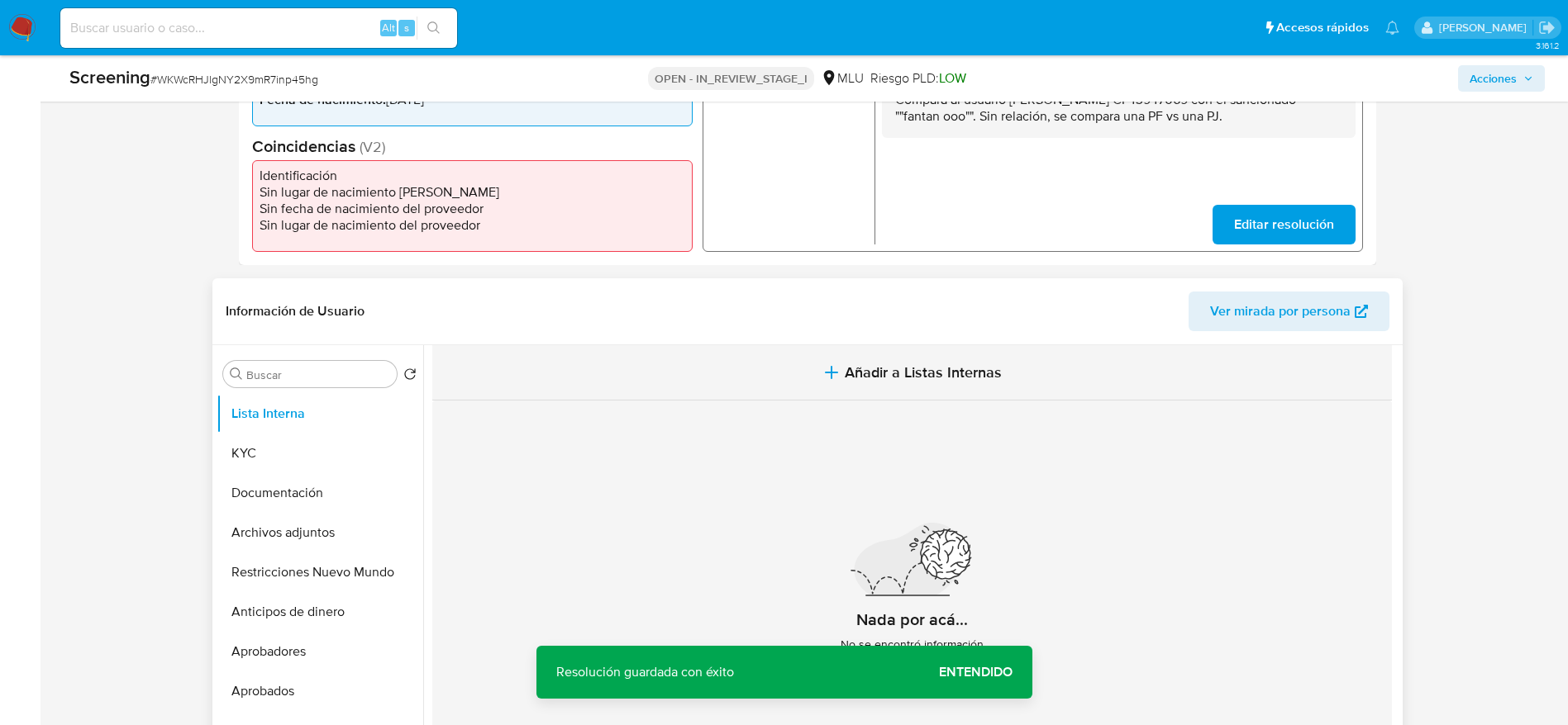
click at [902, 390] on button "Añadir a Listas Internas" at bounding box center [913, 373] width 960 height 56
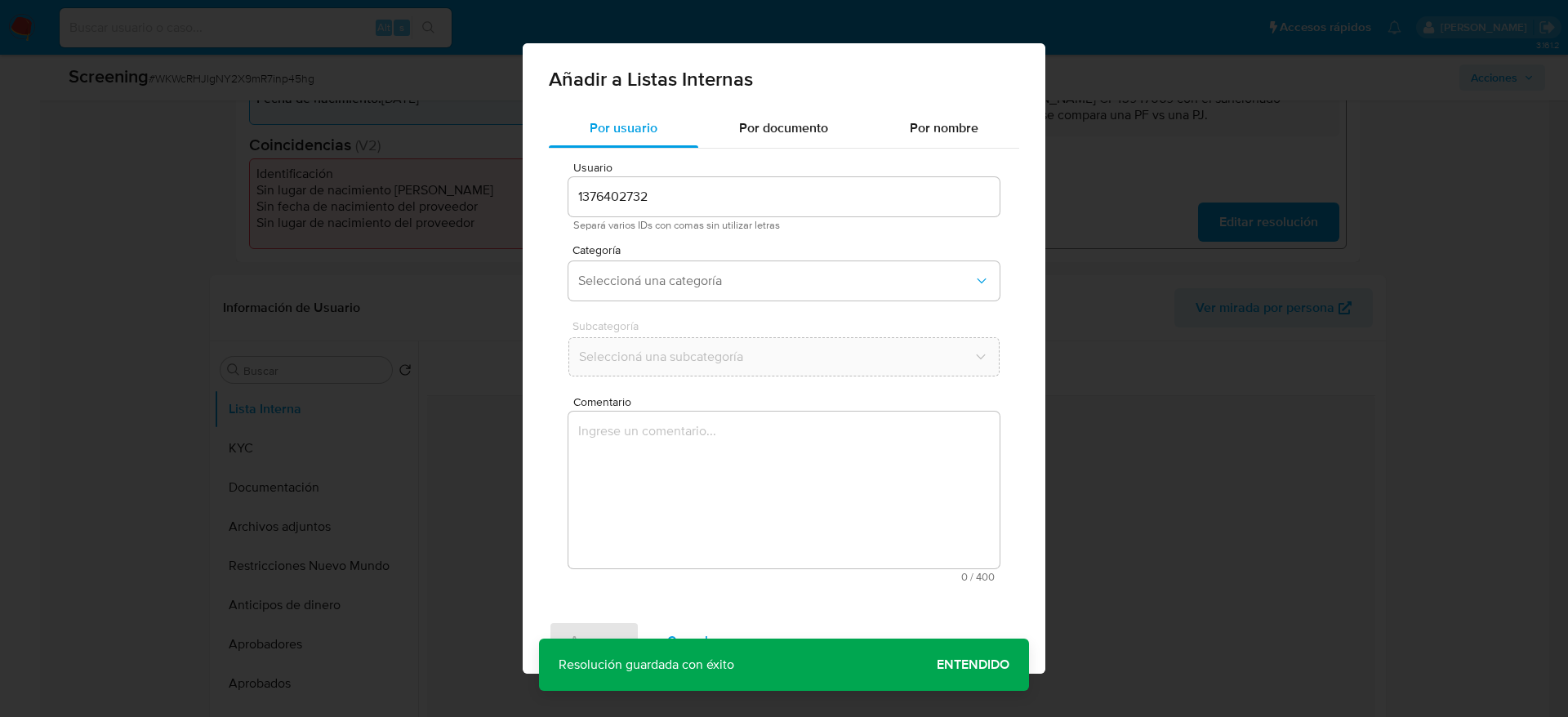
click at [835, 506] on textarea "Comentario" at bounding box center [784, 489] width 431 height 156
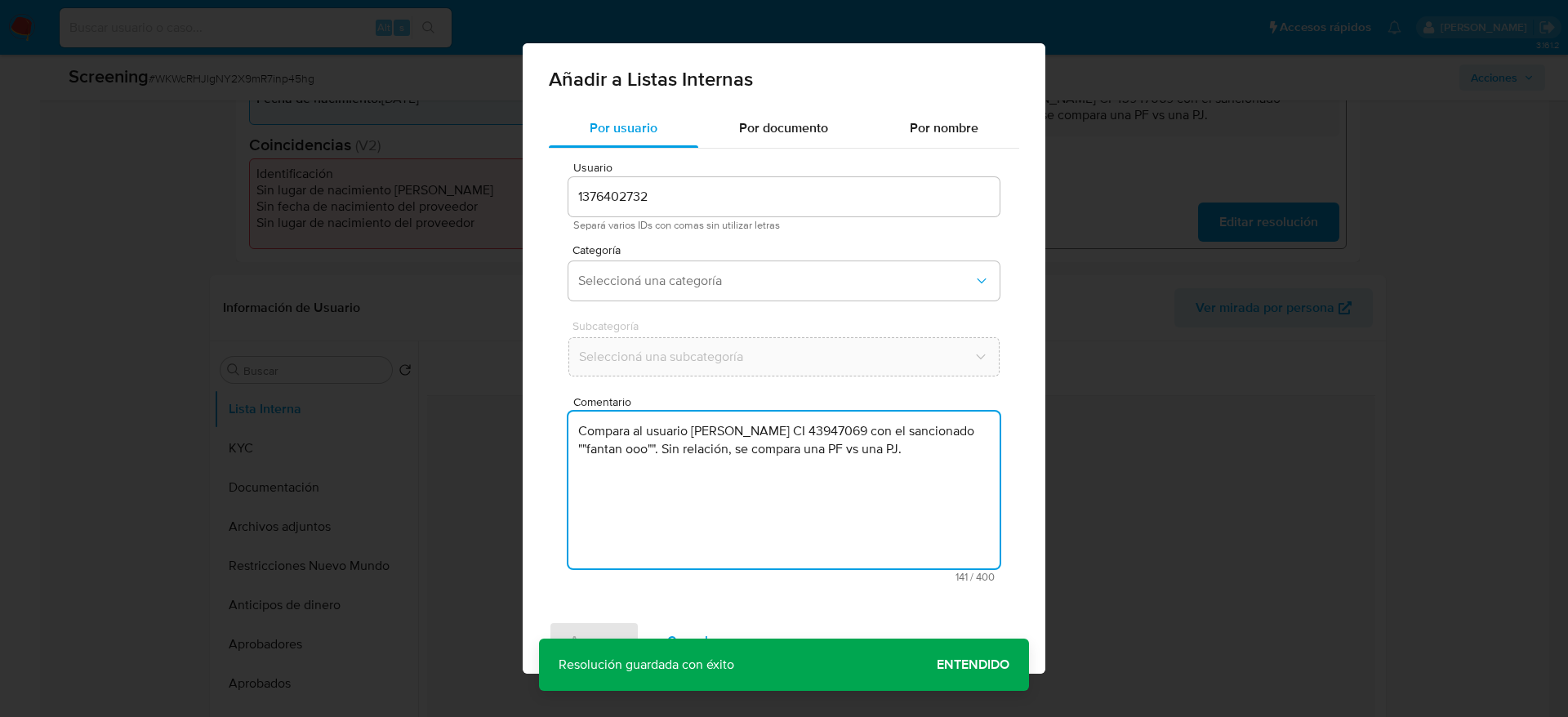
type textarea "Compara al usuario Ricardo German Mezquita Burgos CI 43947069 con el sancionado…"
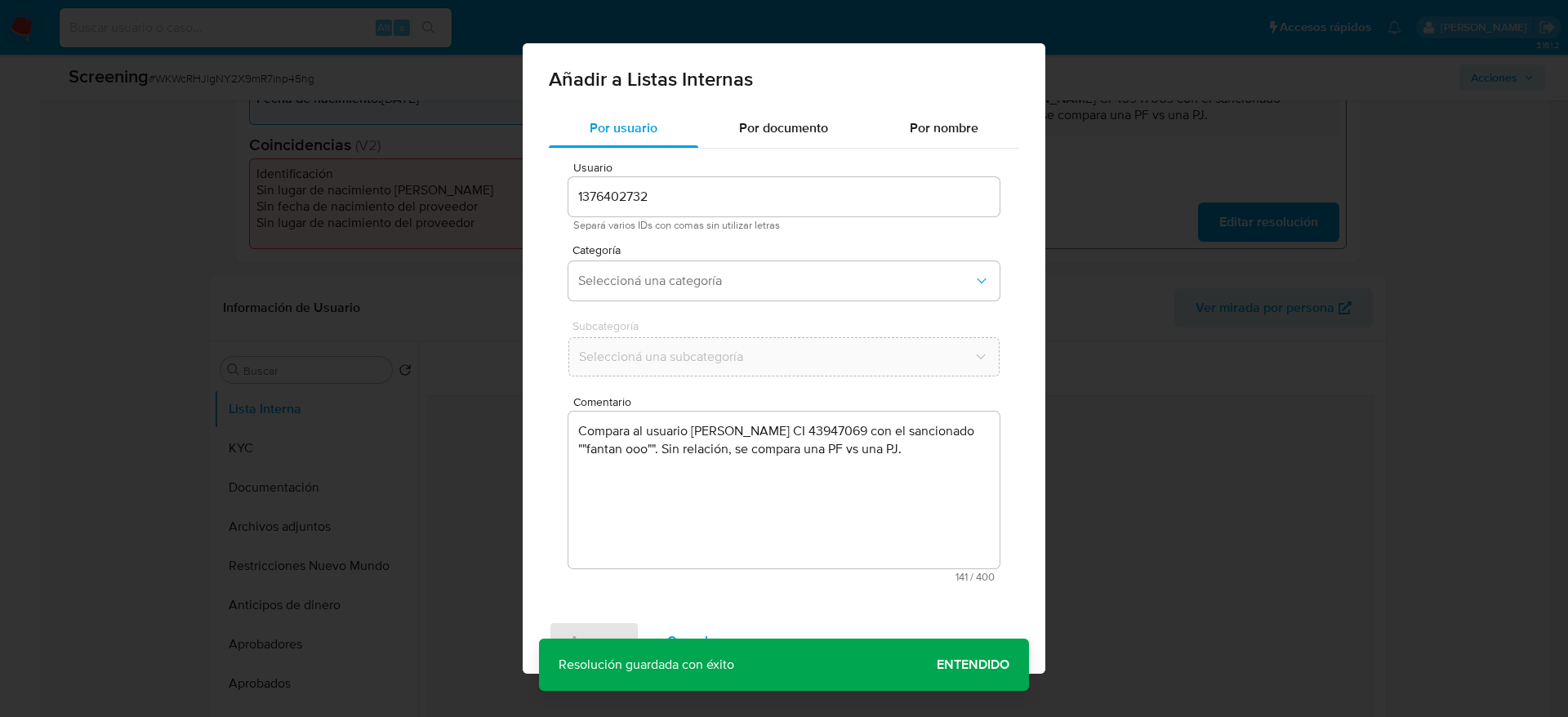
click at [796, 259] on div "Categoría Seleccioná una categoría" at bounding box center [784, 276] width 431 height 63
click at [797, 264] on button "Seleccioná una categoría" at bounding box center [784, 281] width 431 height 39
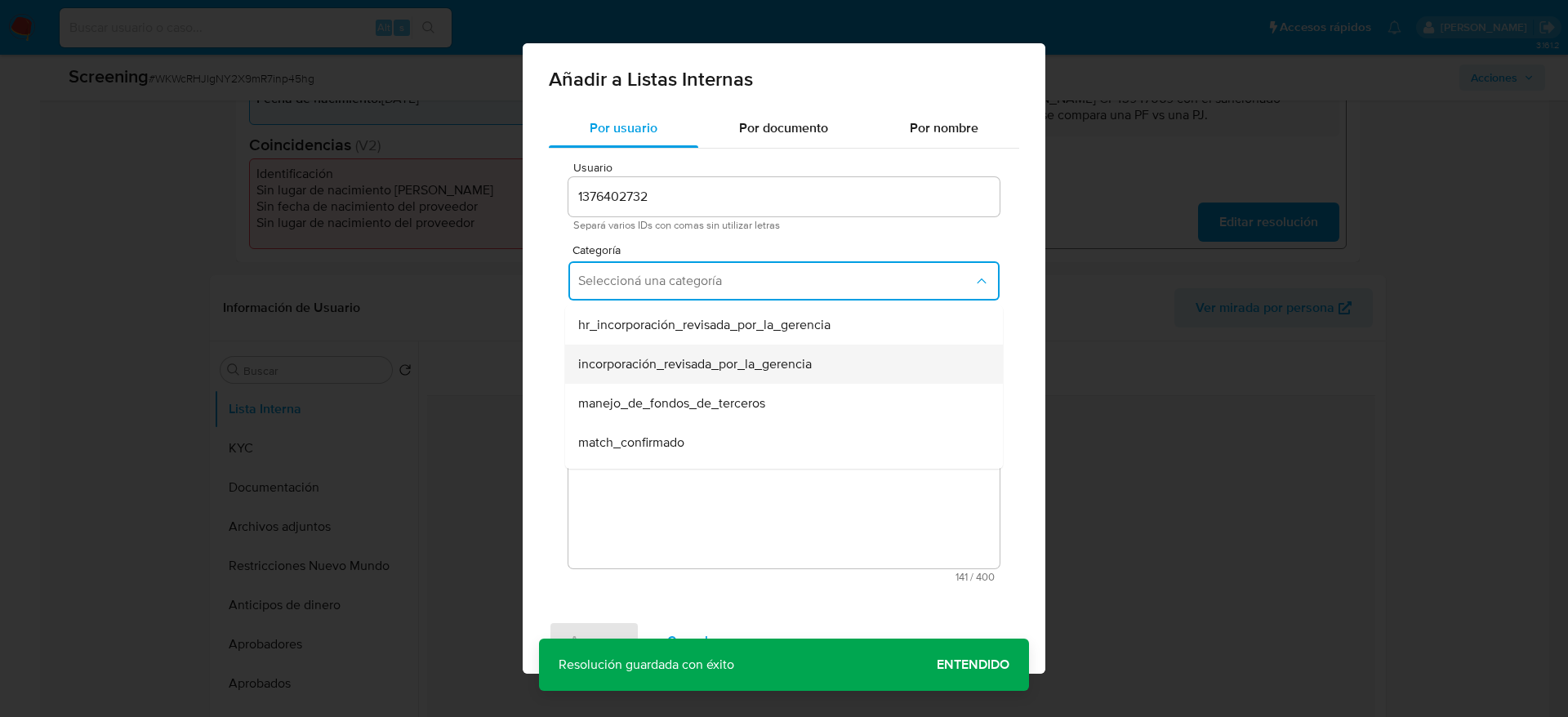
scroll to position [122, 0]
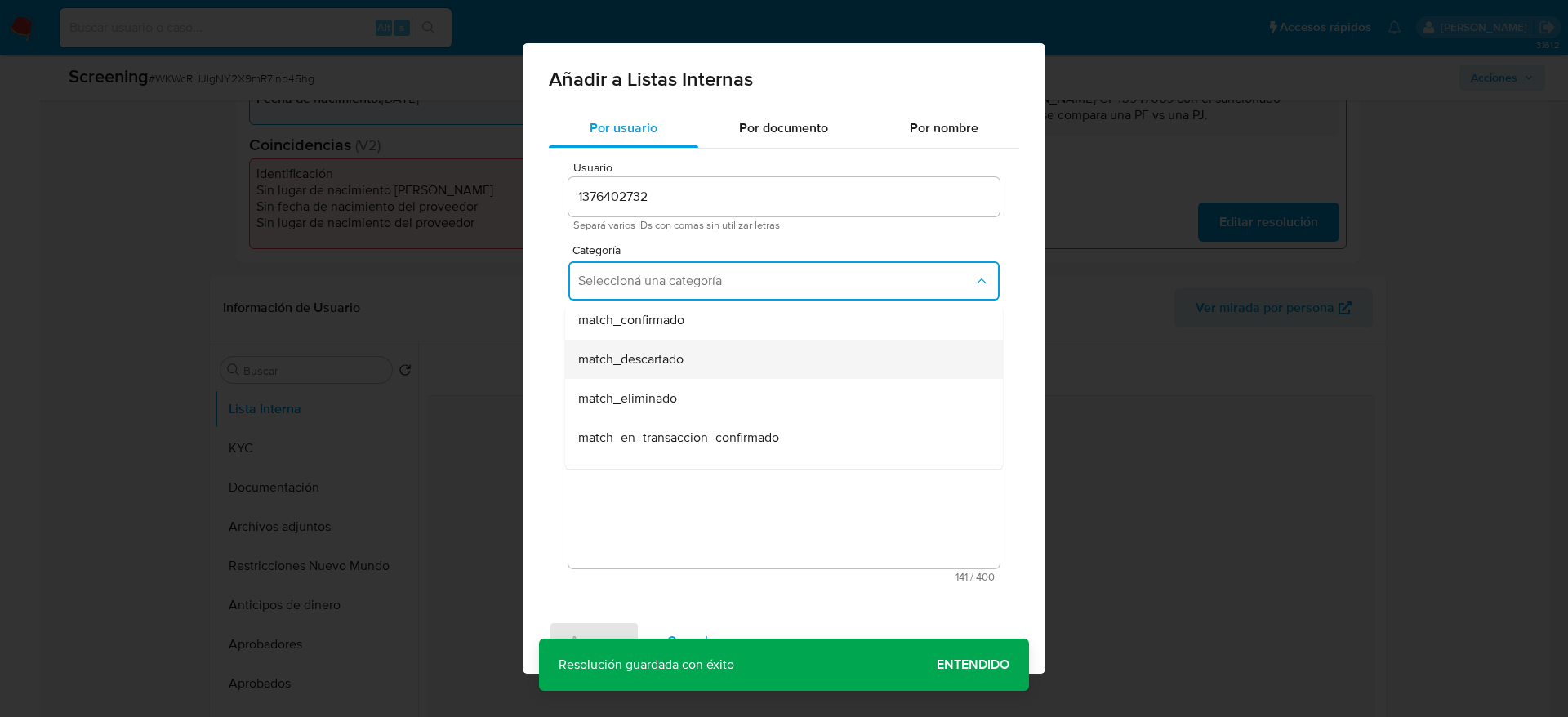
click at [751, 370] on div "match_descartado" at bounding box center [779, 358] width 402 height 39
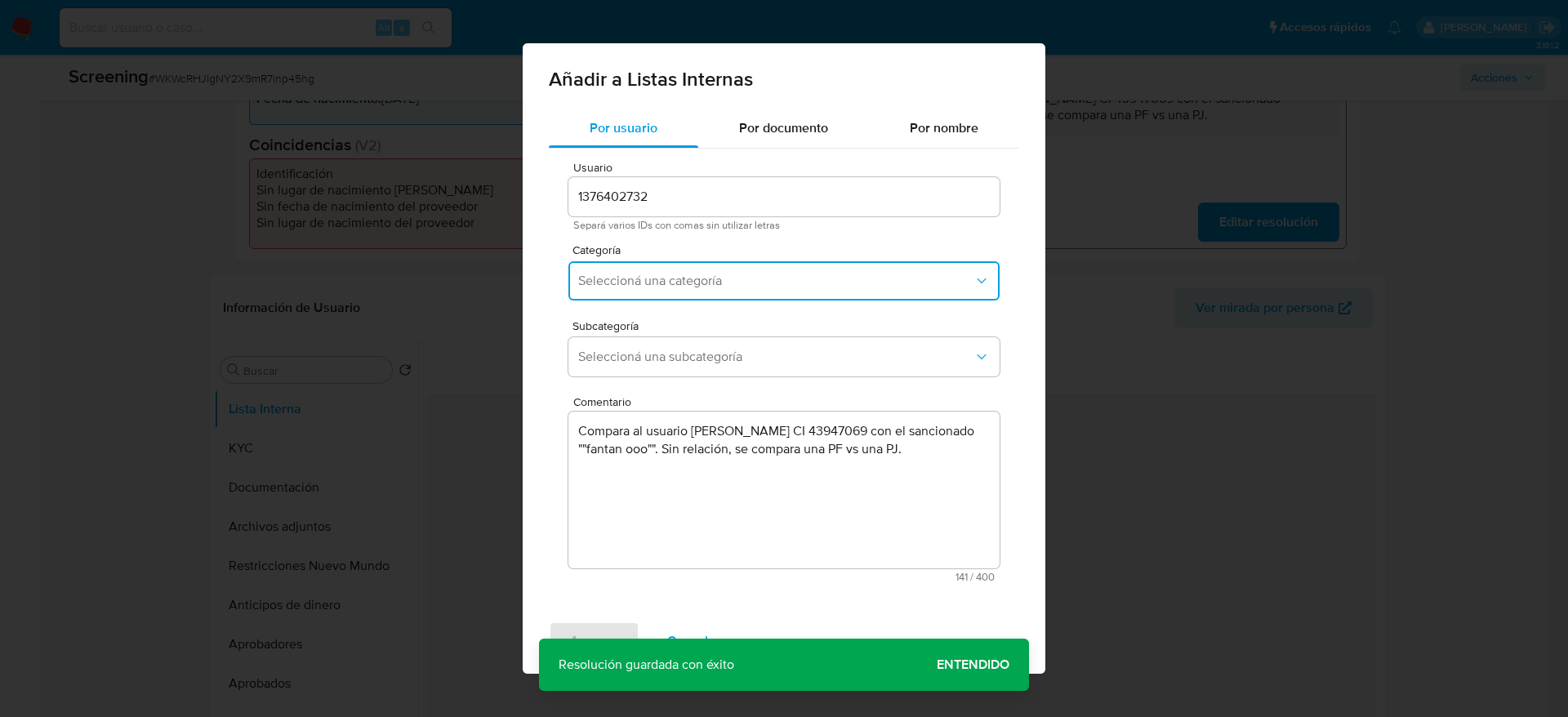
click at [751, 370] on button "Seleccioná una subcategoría" at bounding box center [784, 357] width 431 height 39
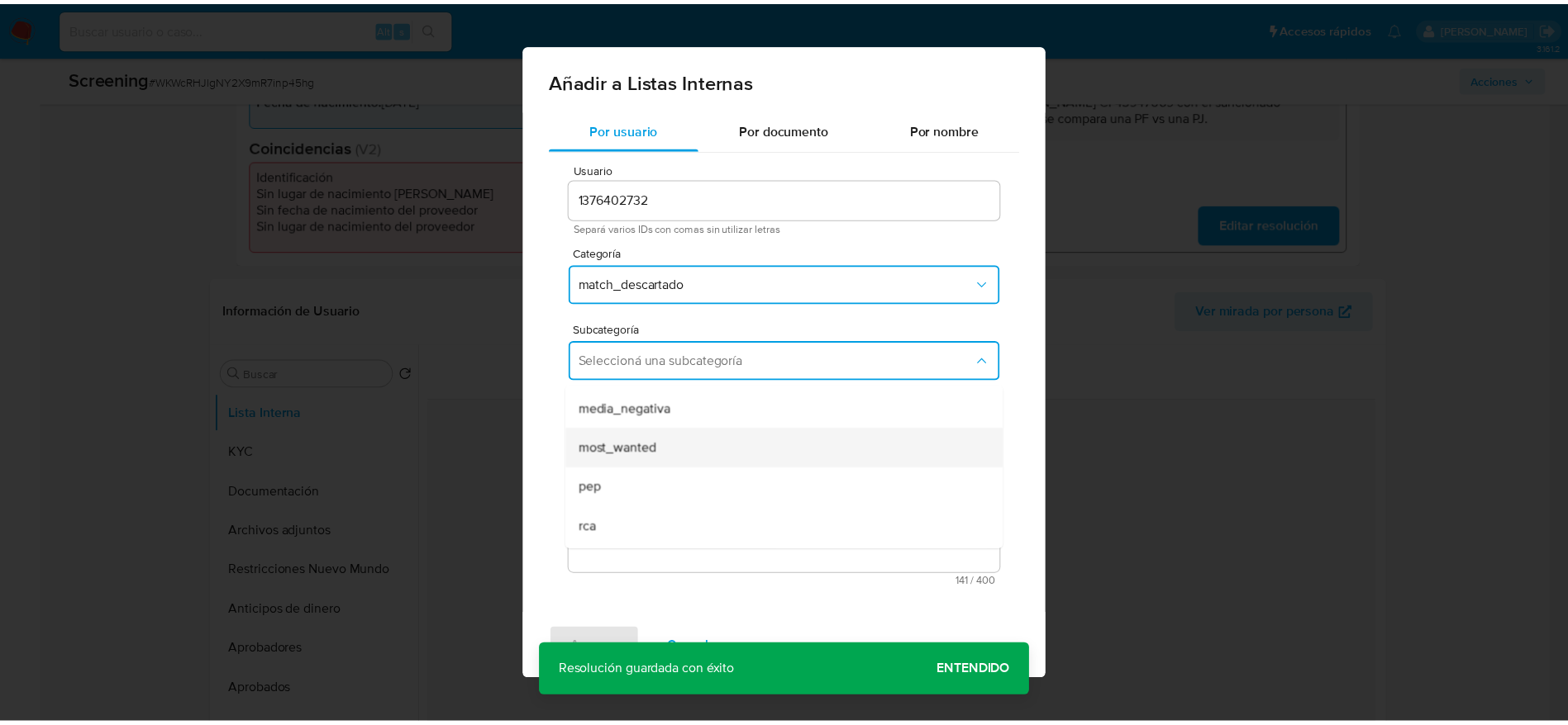
scroll to position [112, 0]
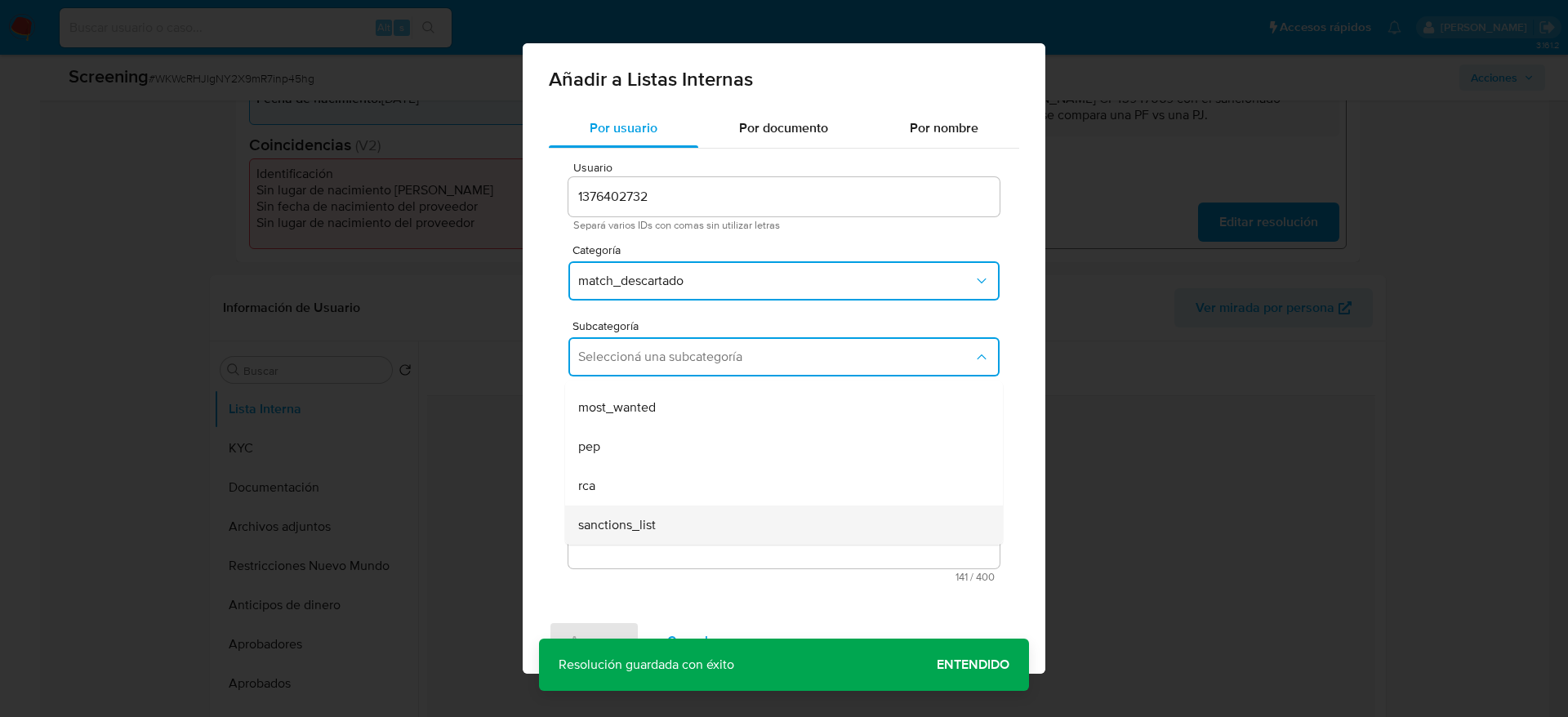
click at [674, 516] on div "sanctions_list" at bounding box center [779, 524] width 402 height 39
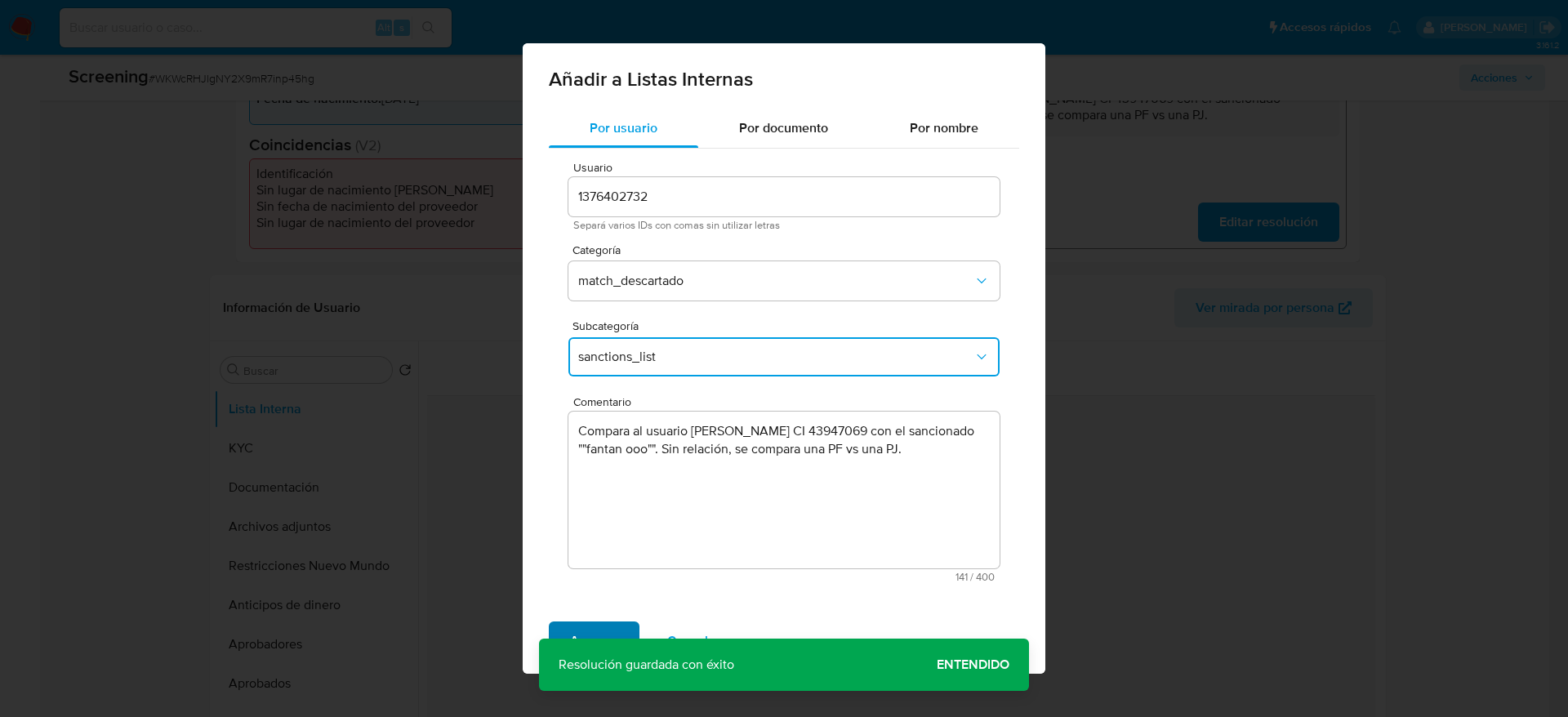
click at [617, 634] on button "Agregar" at bounding box center [594, 641] width 91 height 39
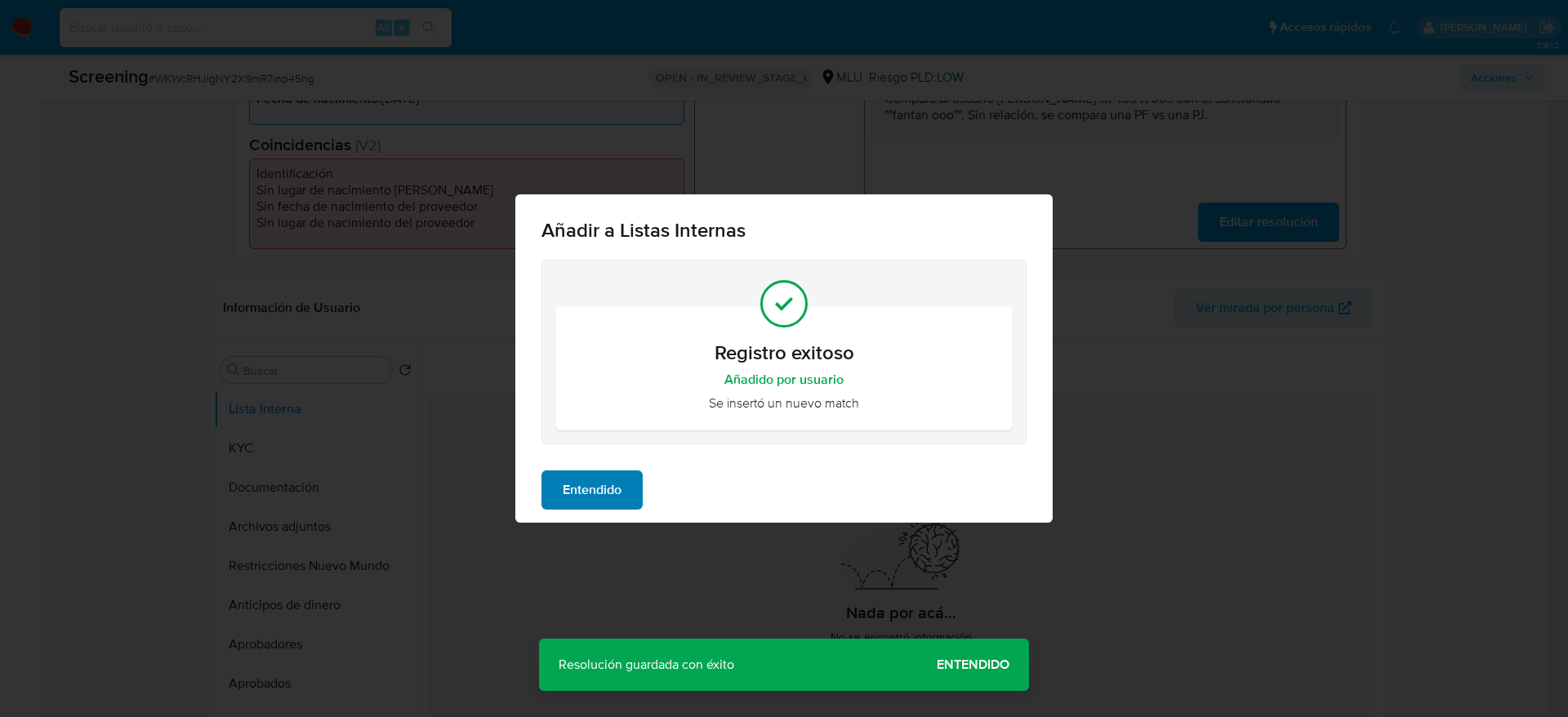
drag, startPoint x: 668, startPoint y: 427, endPoint x: 617, endPoint y: 481, distance: 74.3
click at [668, 428] on div "Registro exitoso Añadido por usuario Se insertó un nuevo match" at bounding box center [784, 368] width 457 height 124
click at [617, 481] on span "Entendido" at bounding box center [593, 490] width 59 height 36
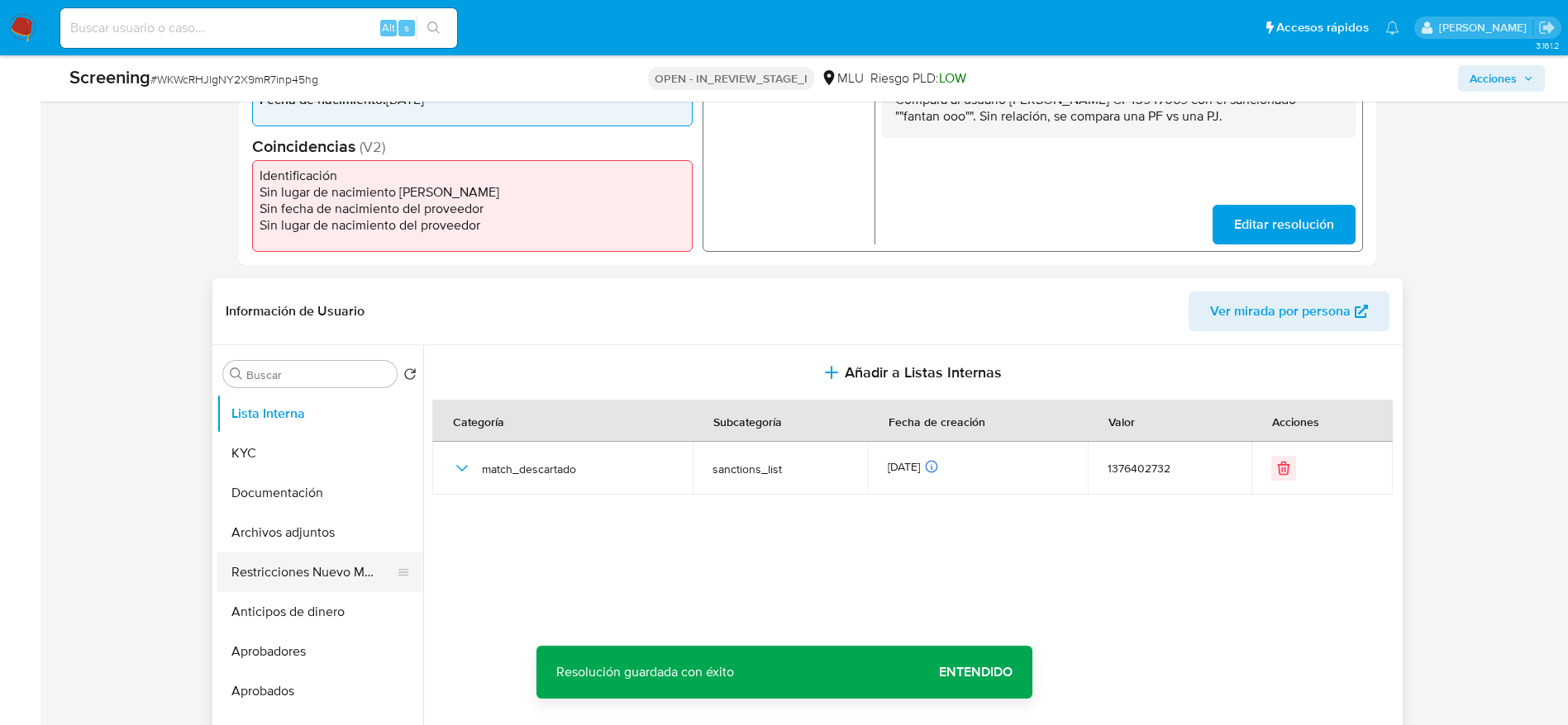
click at [357, 562] on button "Restricciones Nuevo Mundo" at bounding box center [314, 572] width 194 height 39
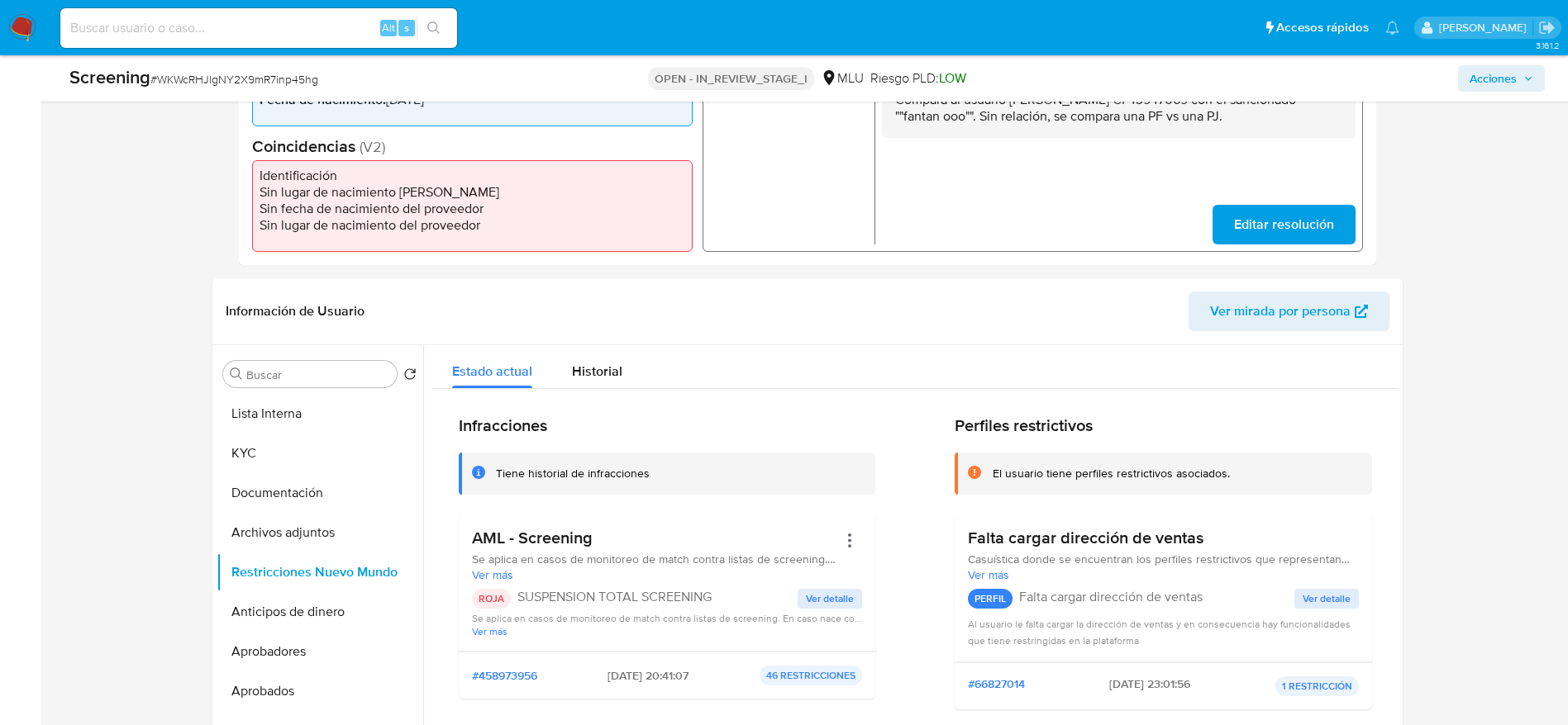
scroll to position [2376, 0]
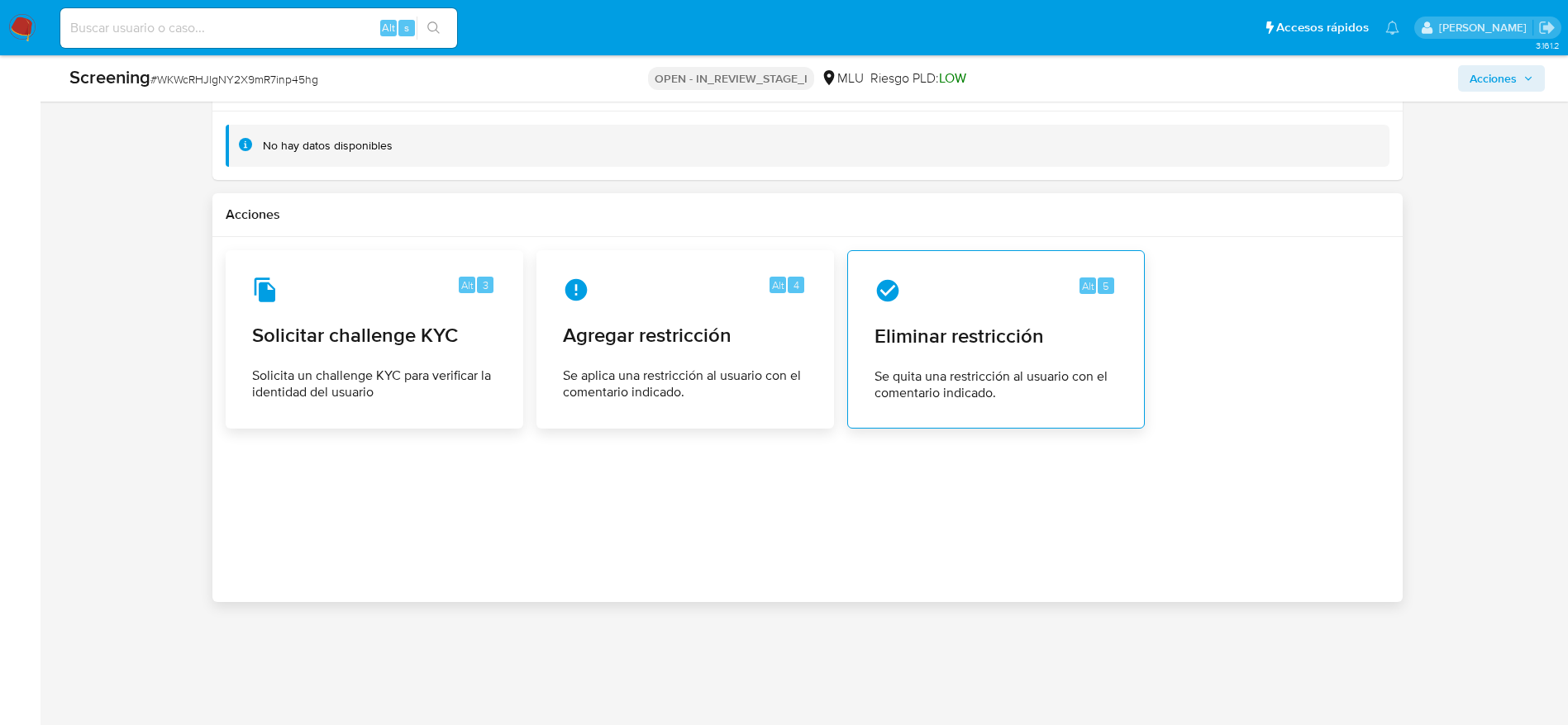
click at [856, 339] on div "Alt 5 Eliminar restricción Se quita una restricción al usuario con el comentari…" at bounding box center [996, 339] width 297 height 178
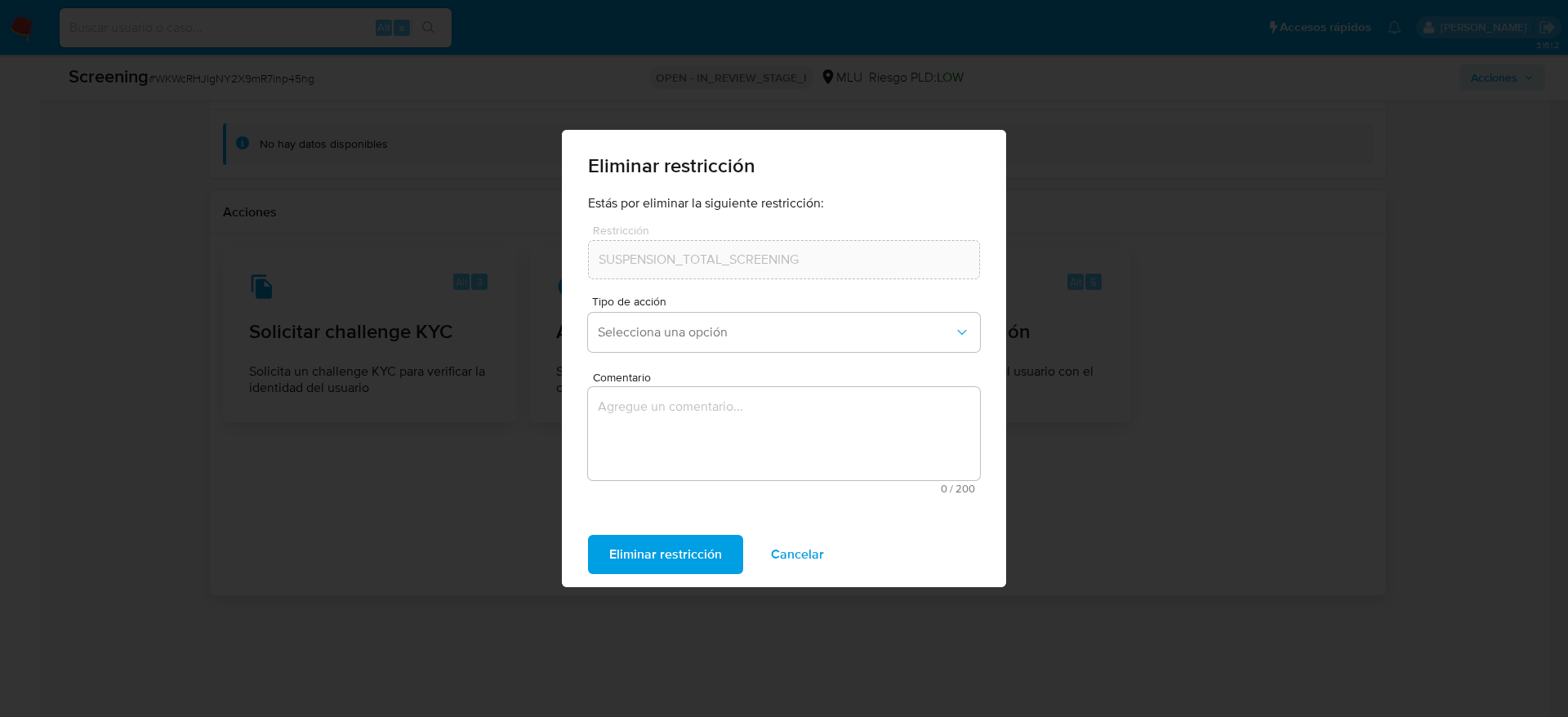
click at [628, 494] on form "Estás por eliminar la siguiente restricción: Restricción SUSPENSION_TOTAL_SCREE…" at bounding box center [784, 352] width 392 height 314
click at [663, 403] on textarea "Comentario" at bounding box center [784, 433] width 392 height 93
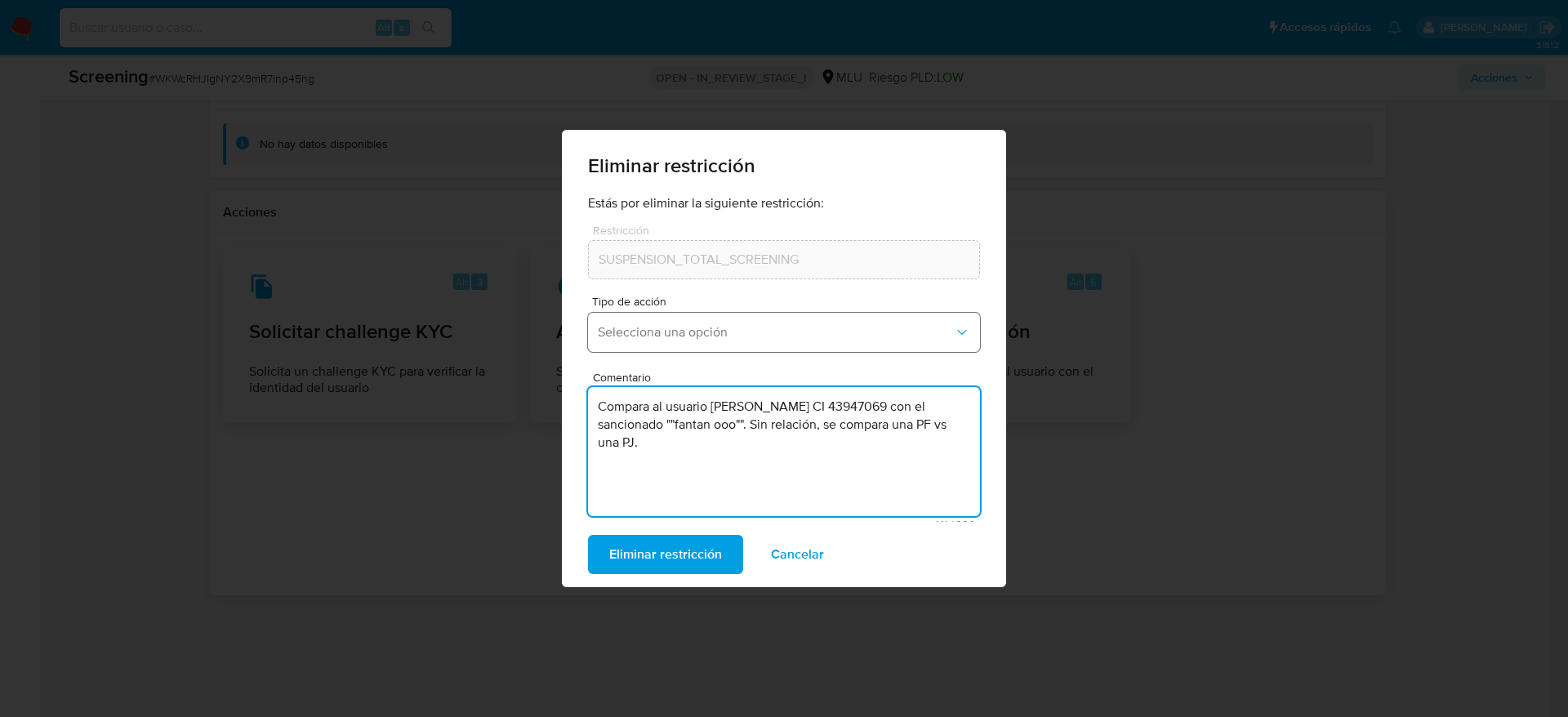
type textarea "Compara al usuario Ricardo German Mezquita Burgos CI 43947069 con el sancionado…"
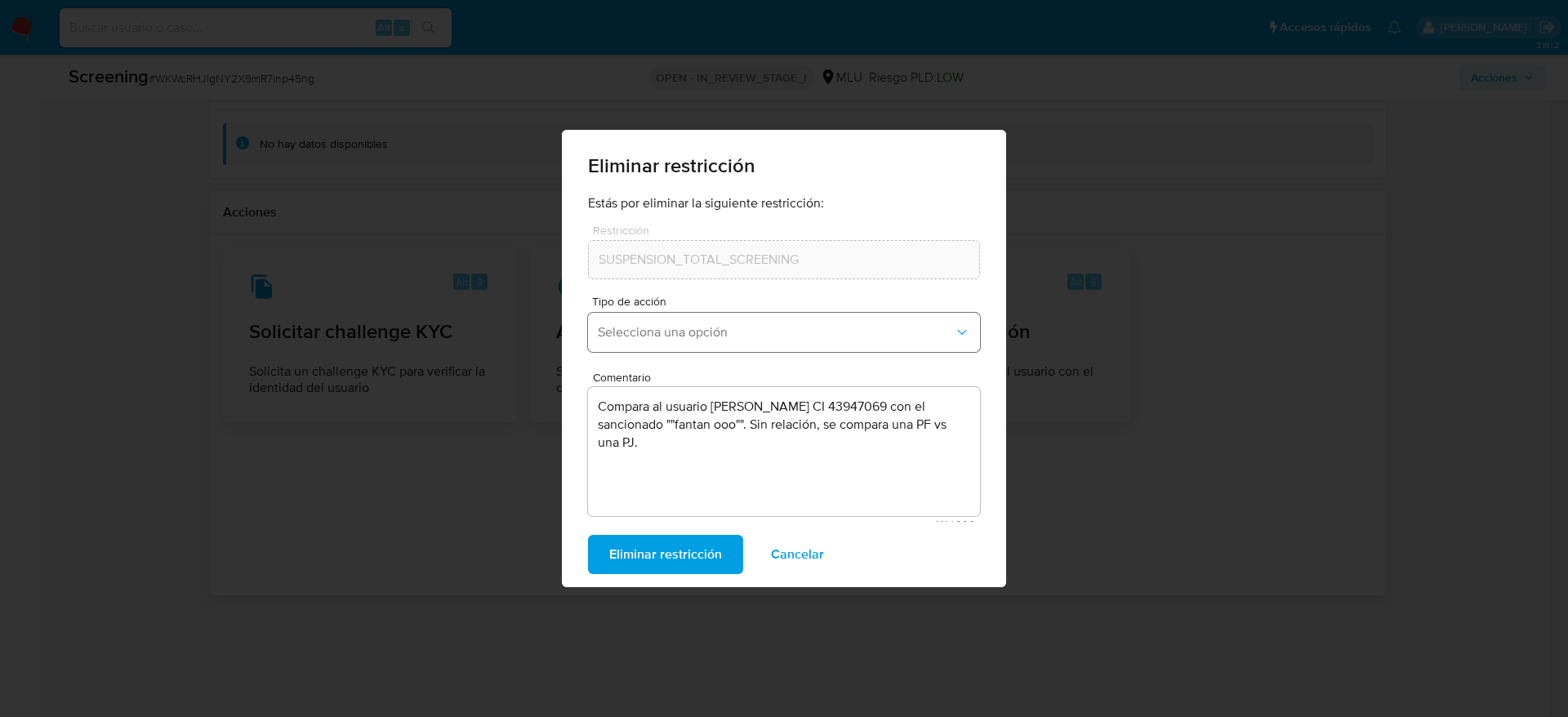
click at [683, 324] on span "Selecciona una opción" at bounding box center [776, 332] width 356 height 16
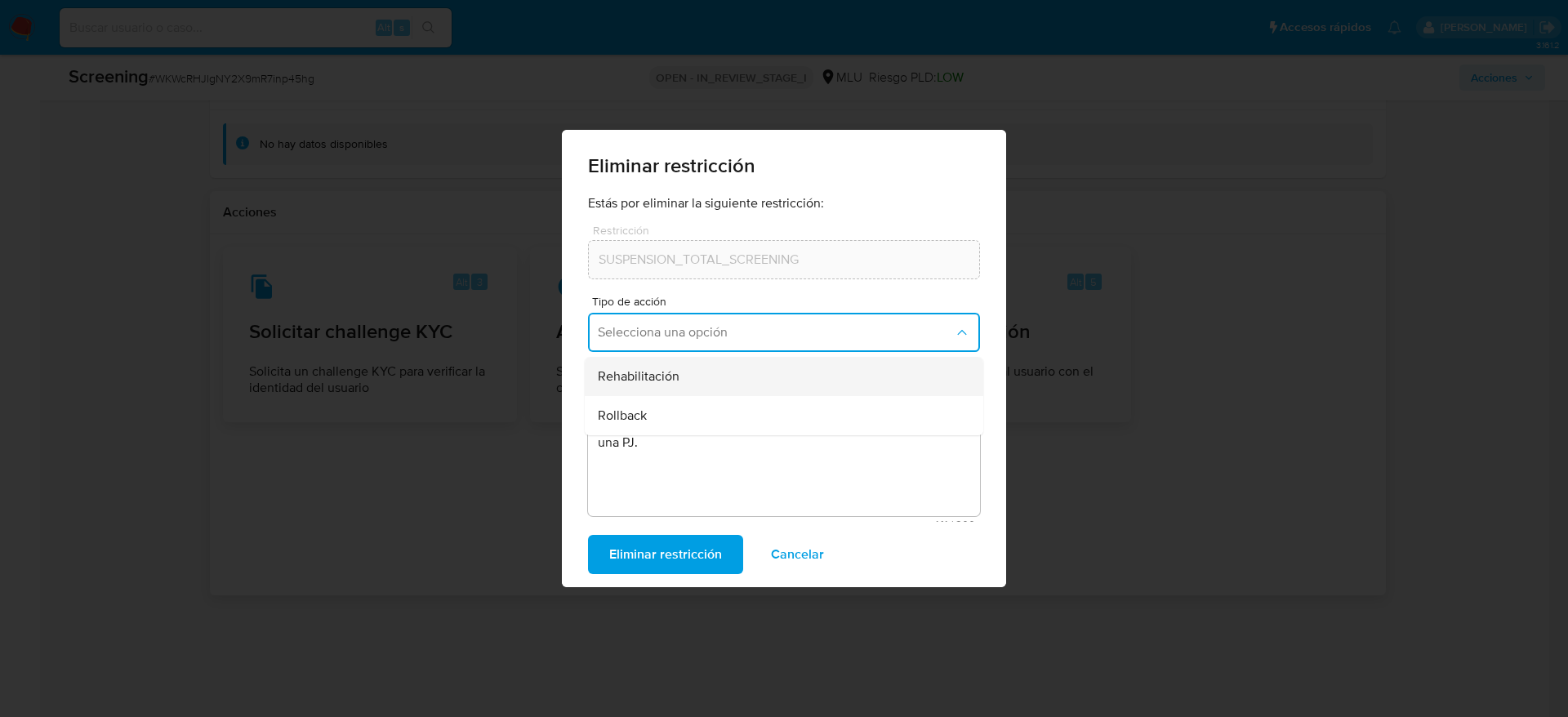
click at [678, 379] on span "Rehabilitación" at bounding box center [639, 377] width 82 height 16
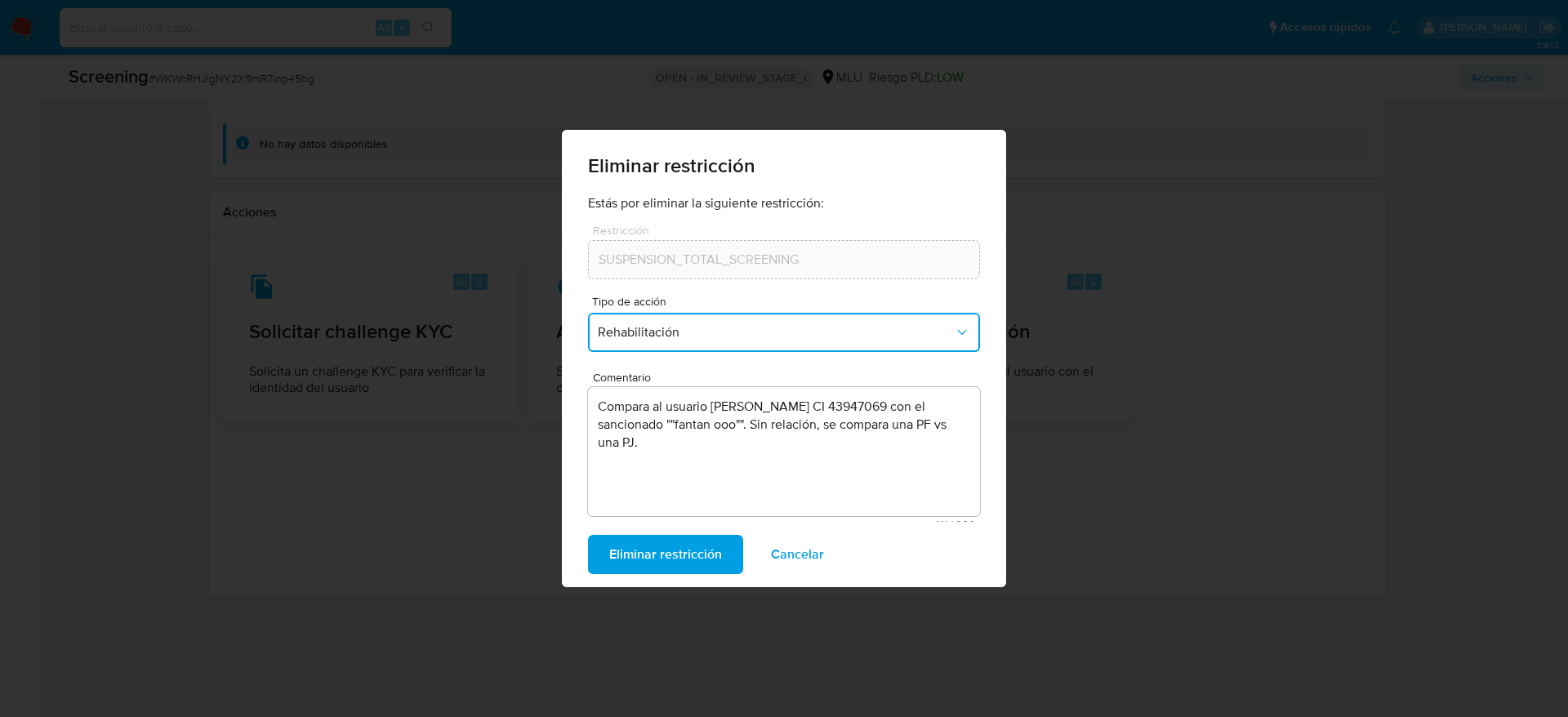
click at [632, 575] on div "Eliminar restricción Cancelar" at bounding box center [784, 554] width 445 height 65
click at [632, 571] on span "Eliminar restricción" at bounding box center [665, 555] width 113 height 36
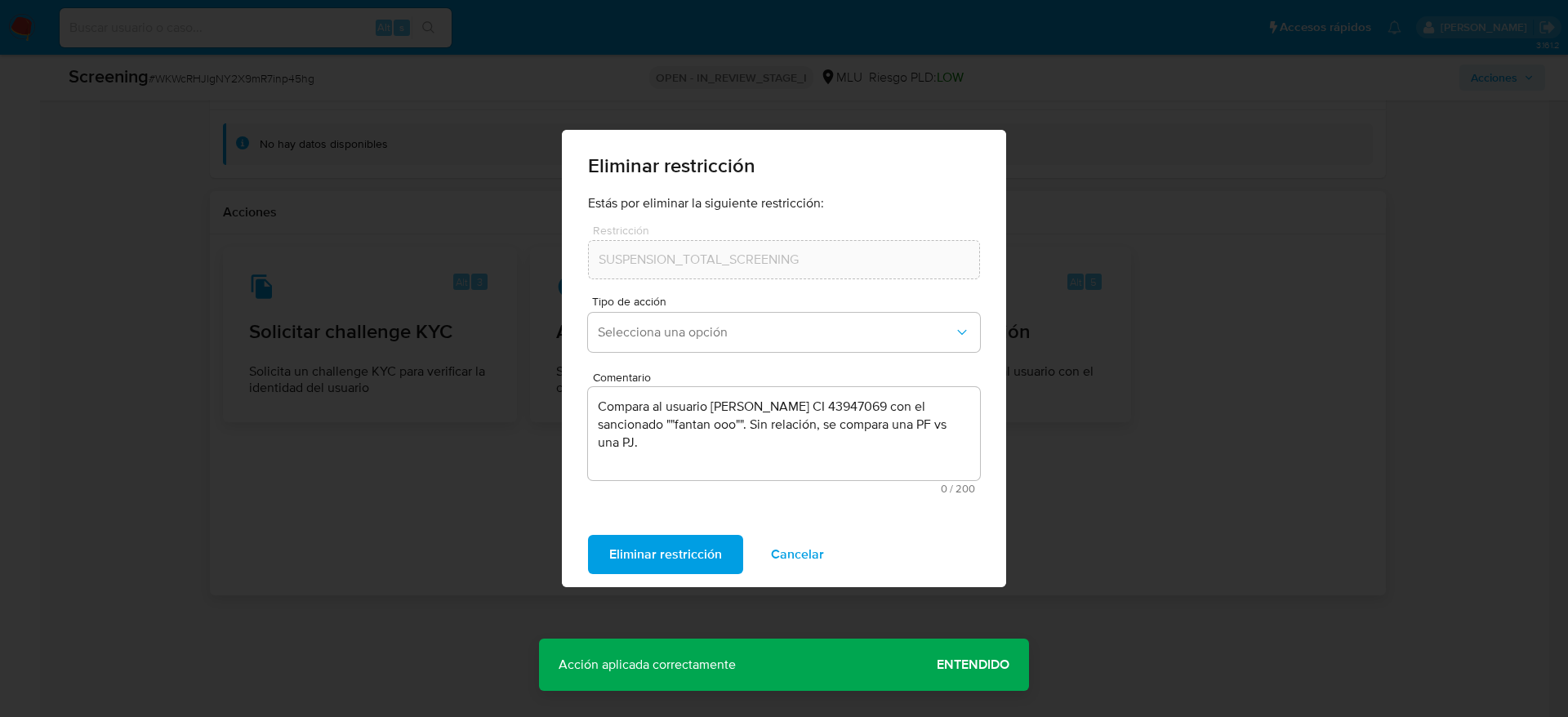
click at [993, 665] on span "Entendido" at bounding box center [973, 665] width 73 height 0
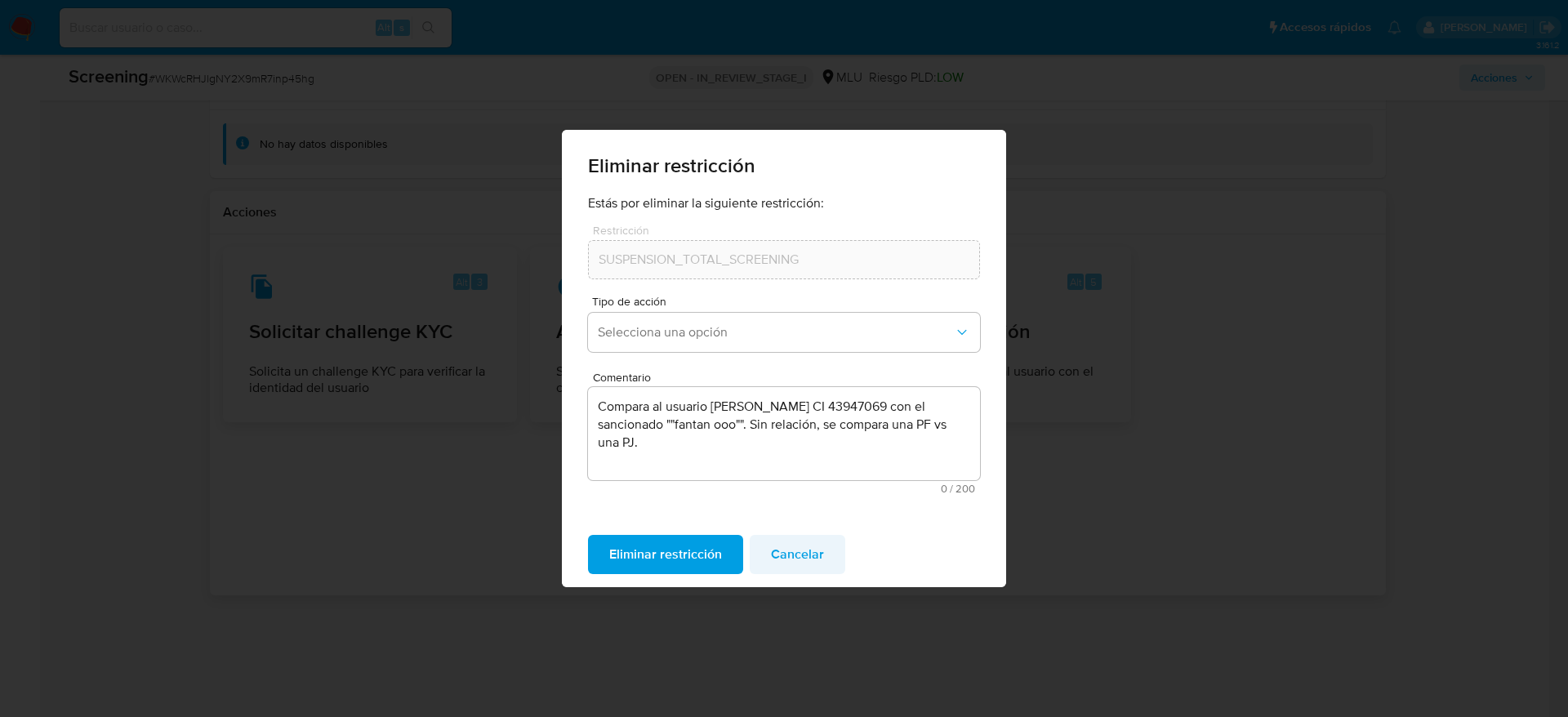
click at [774, 562] on span "Cancelar" at bounding box center [797, 555] width 53 height 36
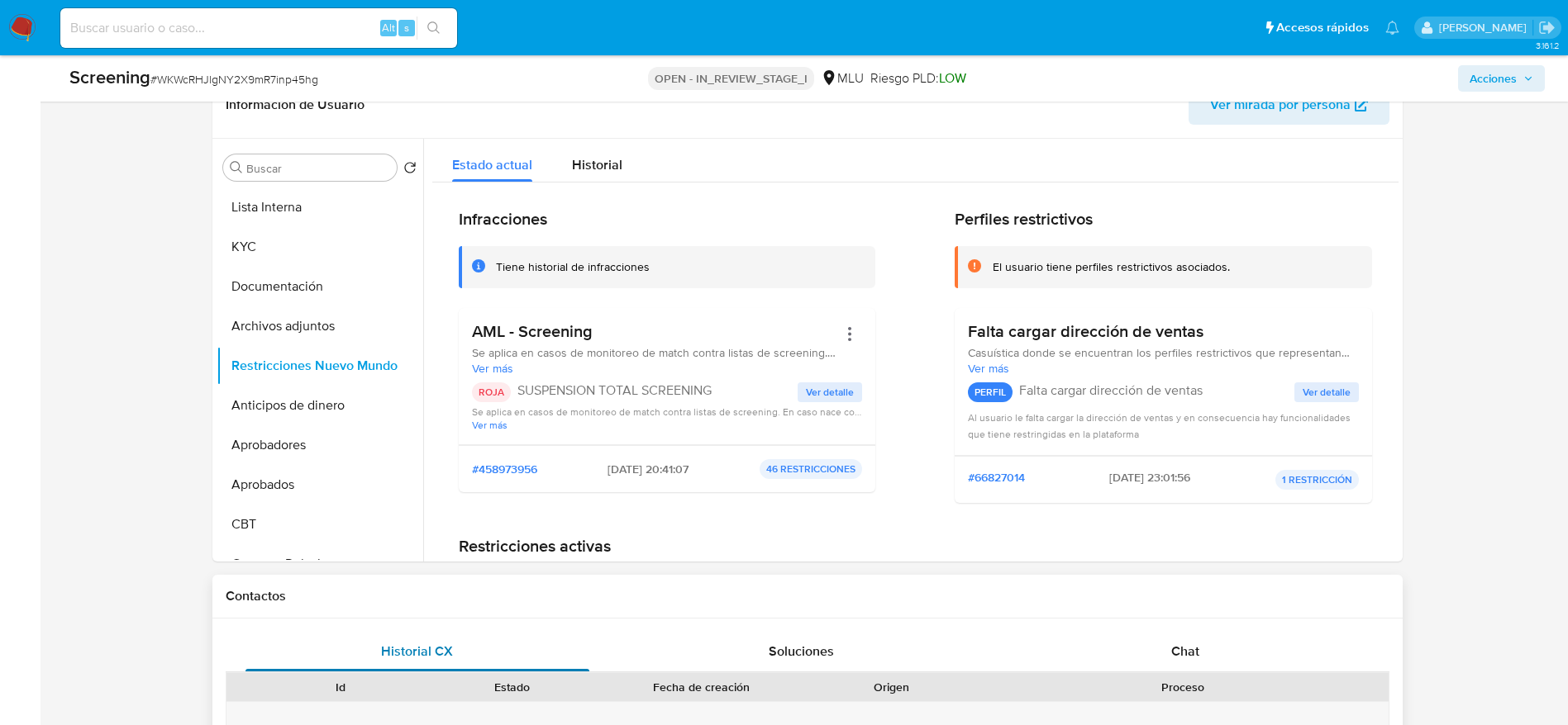
scroll to position [518, 0]
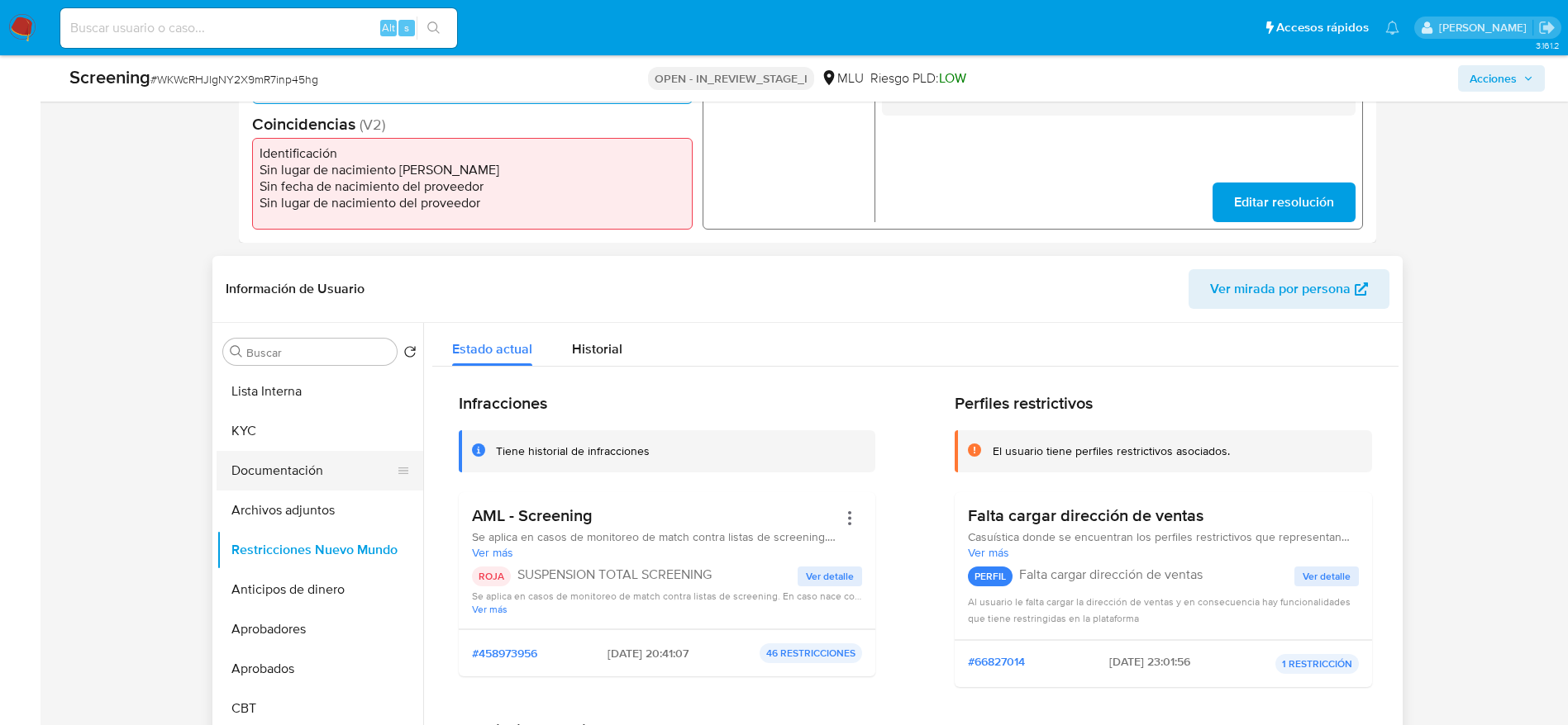
click at [310, 472] on button "Documentación" at bounding box center [314, 470] width 194 height 39
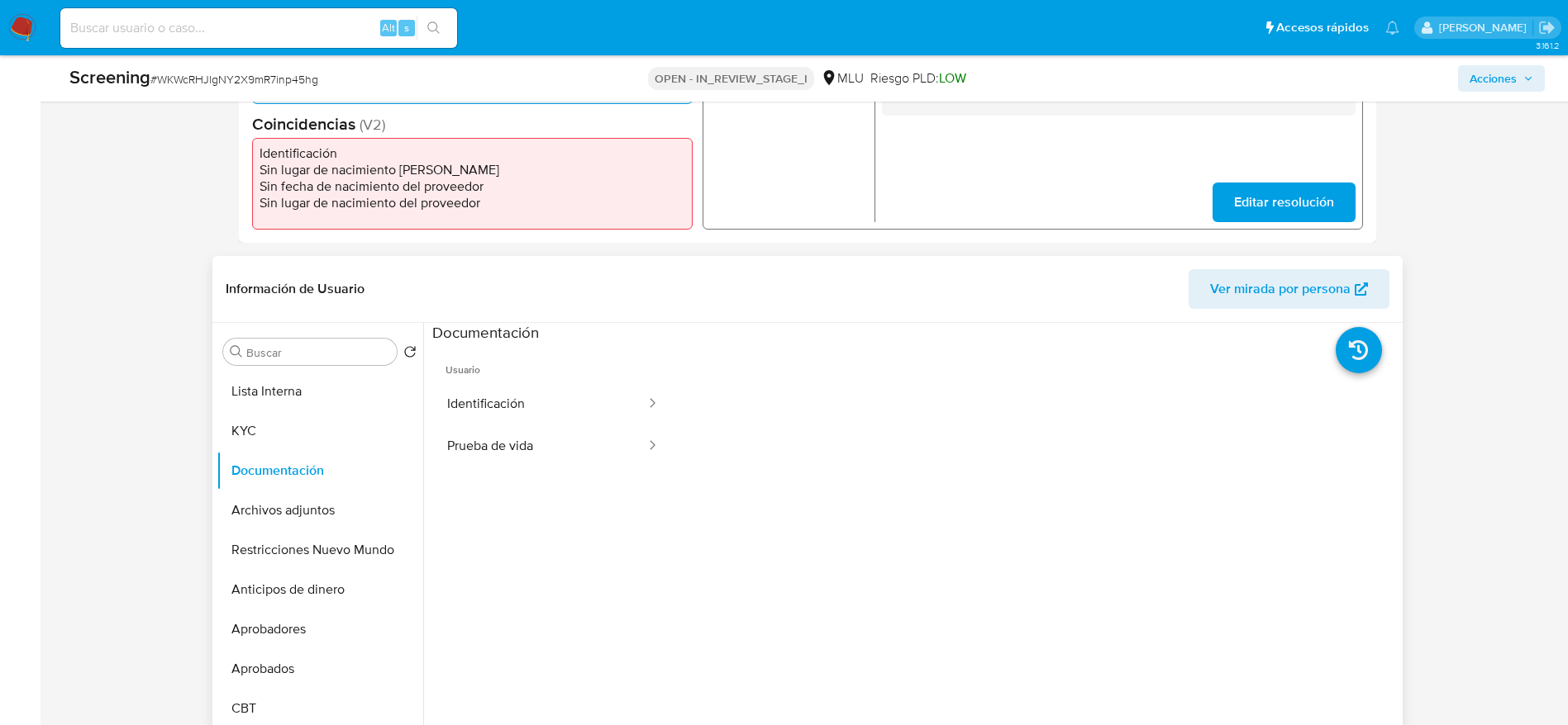
click at [568, 478] on ul "Usuario Identificación Prueba de vida" at bounding box center [554, 581] width 242 height 476
click at [568, 444] on button "Prueba de vida" at bounding box center [540, 447] width 215 height 42
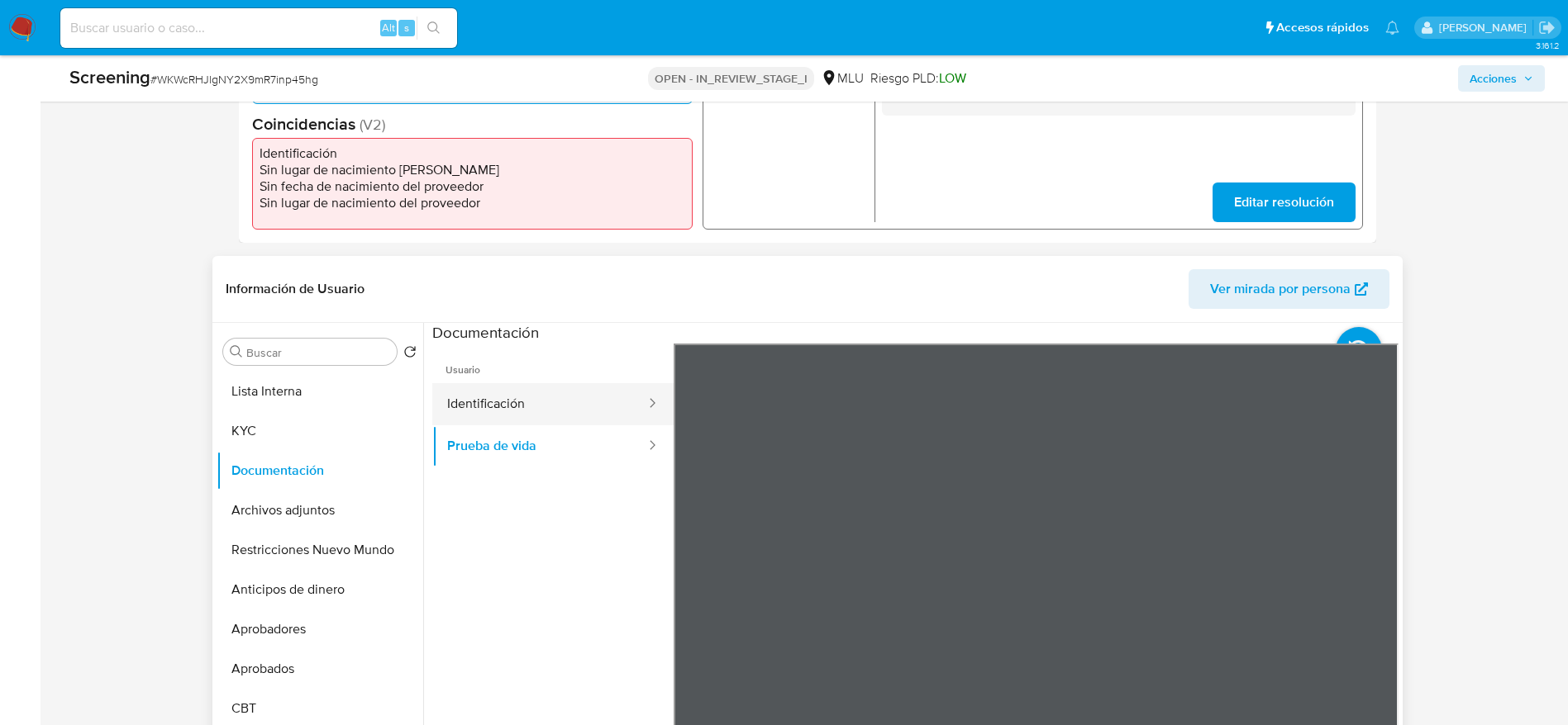
click at [523, 409] on button "Identificación" at bounding box center [540, 405] width 215 height 42
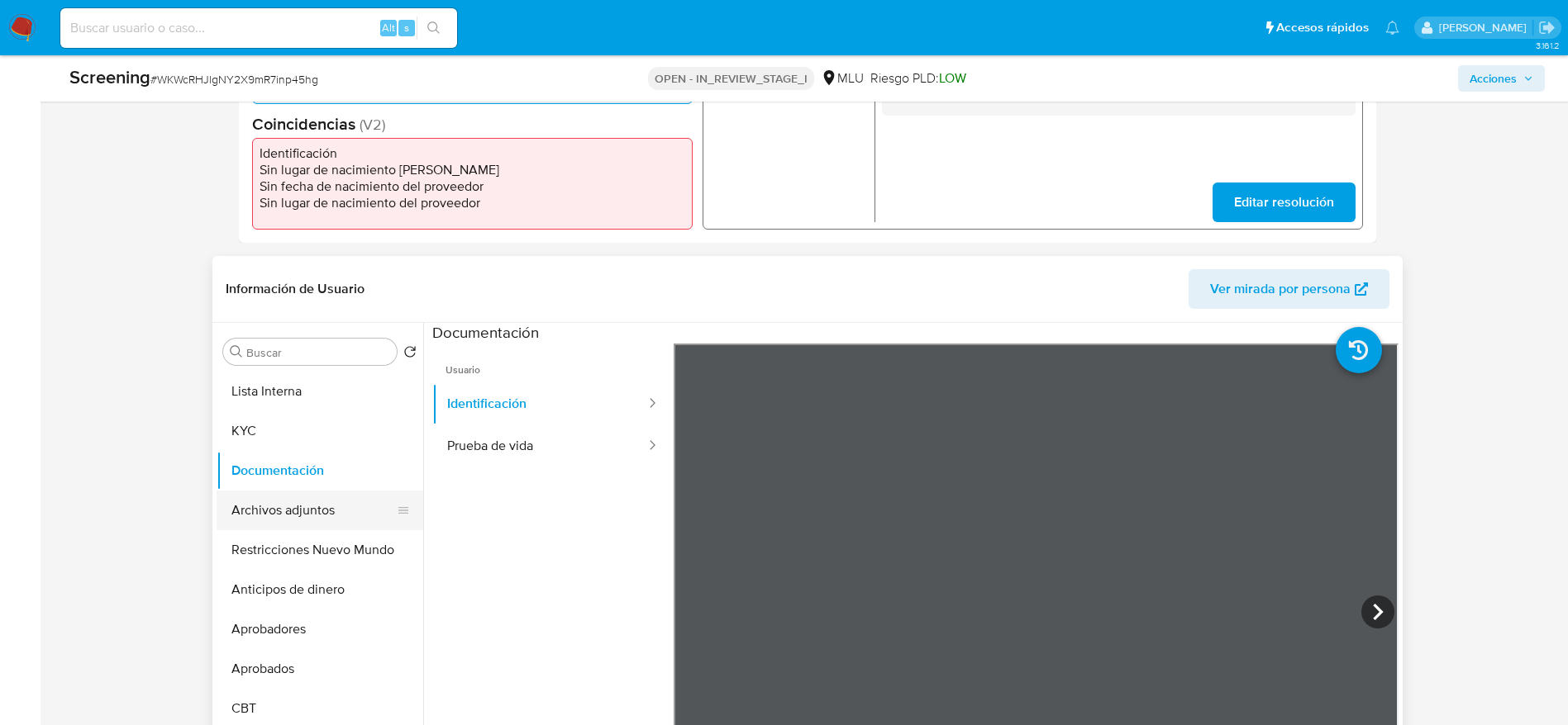
drag, startPoint x: 299, startPoint y: 503, endPoint x: 321, endPoint y: 493, distance: 24.2
click at [299, 501] on button "Archivos adjuntos" at bounding box center [314, 510] width 194 height 39
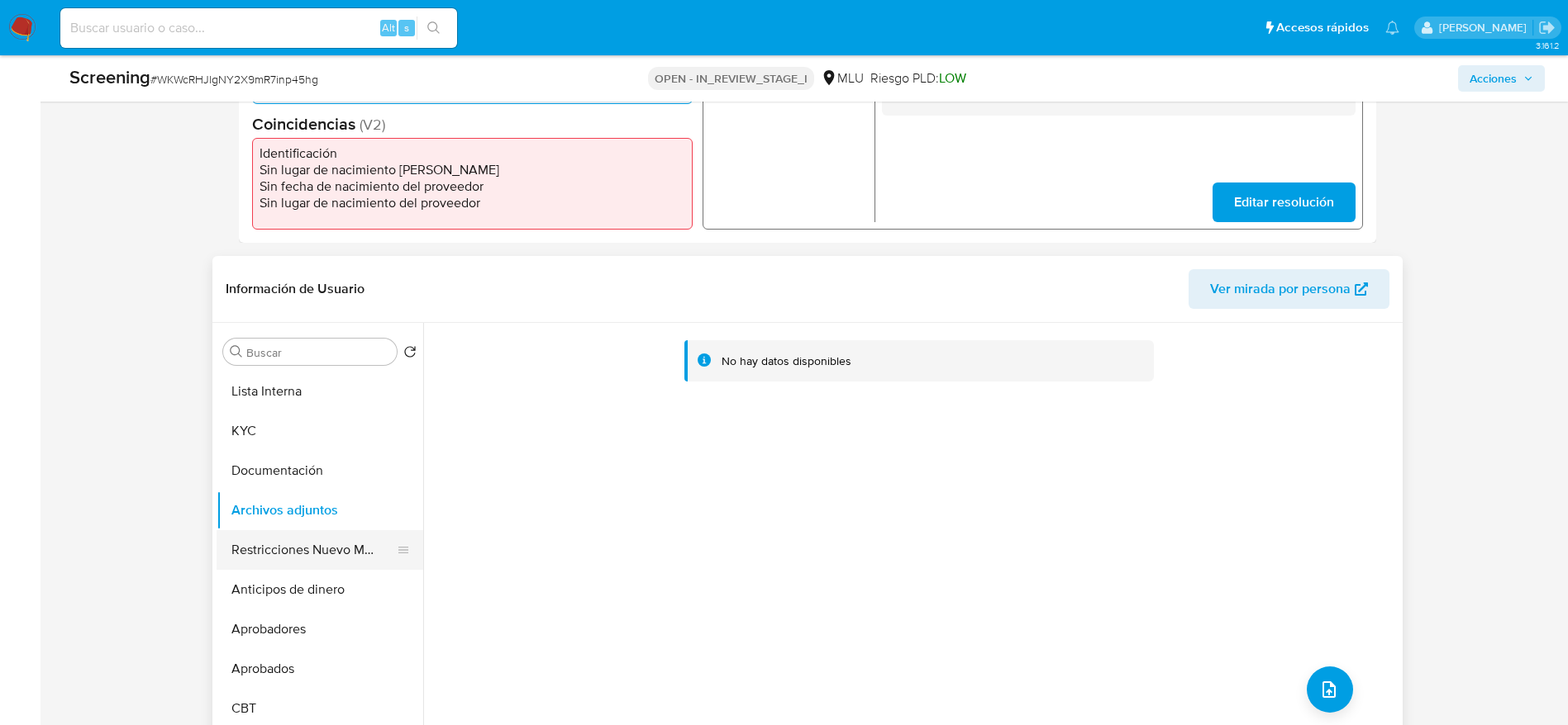
click at [300, 559] on button "Restricciones Nuevo Mundo" at bounding box center [314, 550] width 194 height 39
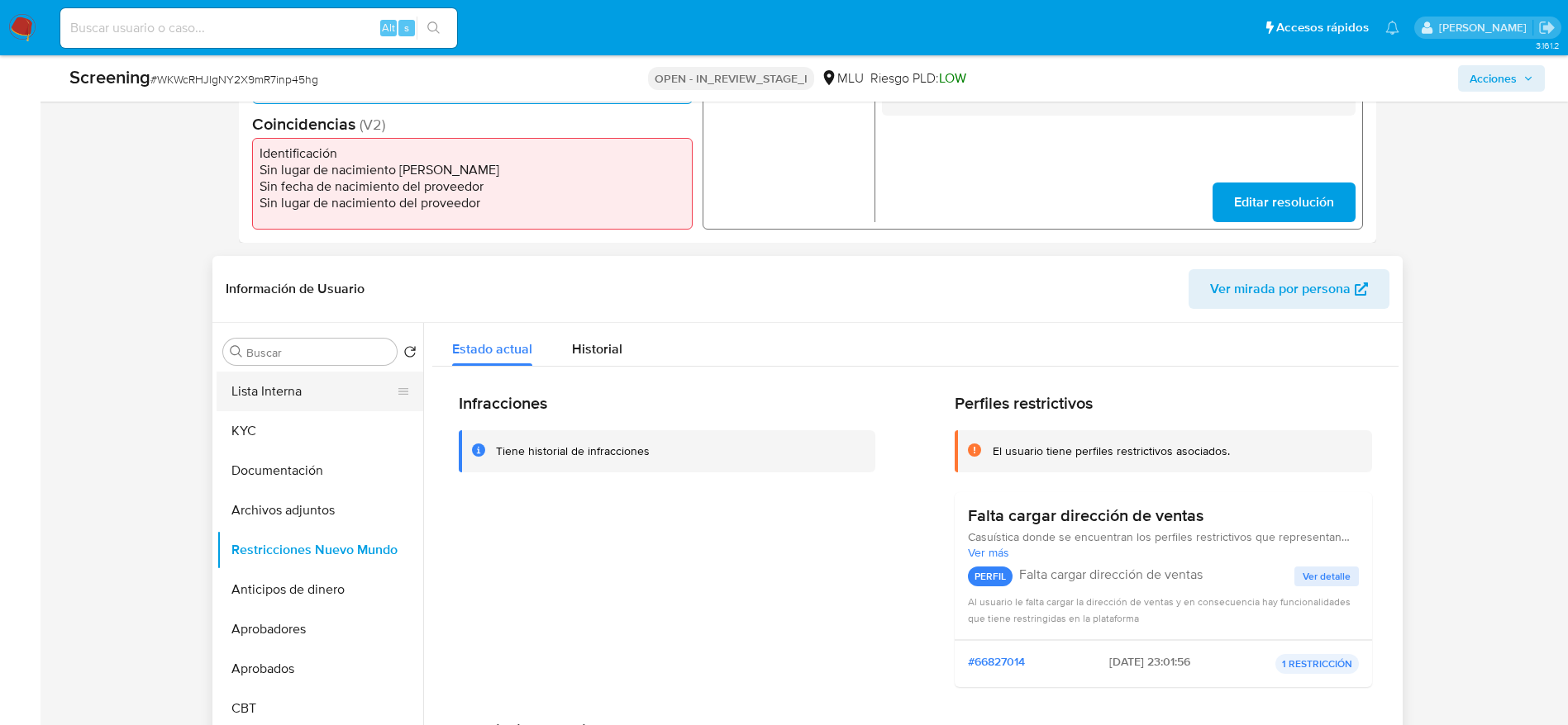
click at [312, 390] on button "Lista Interna" at bounding box center [314, 391] width 194 height 39
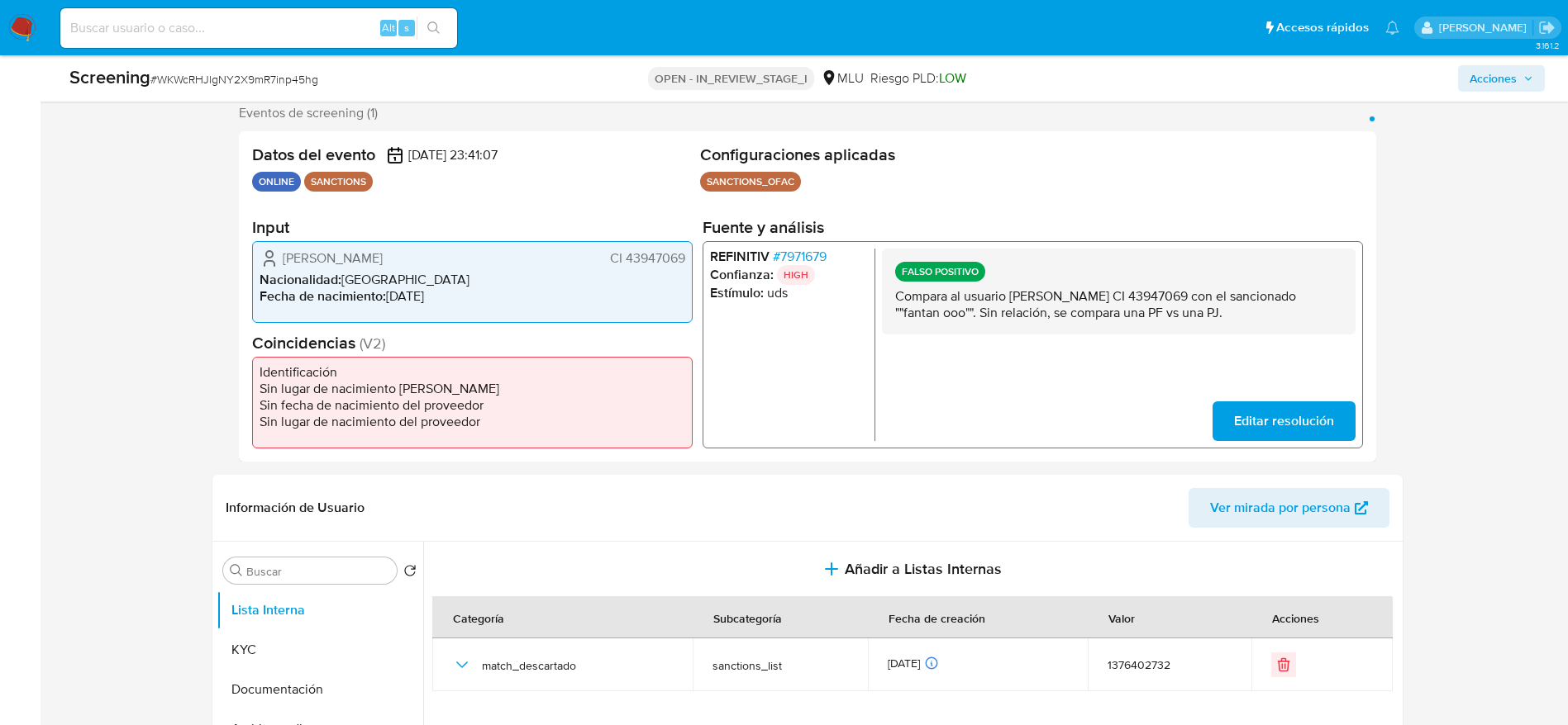
scroll to position [0, 0]
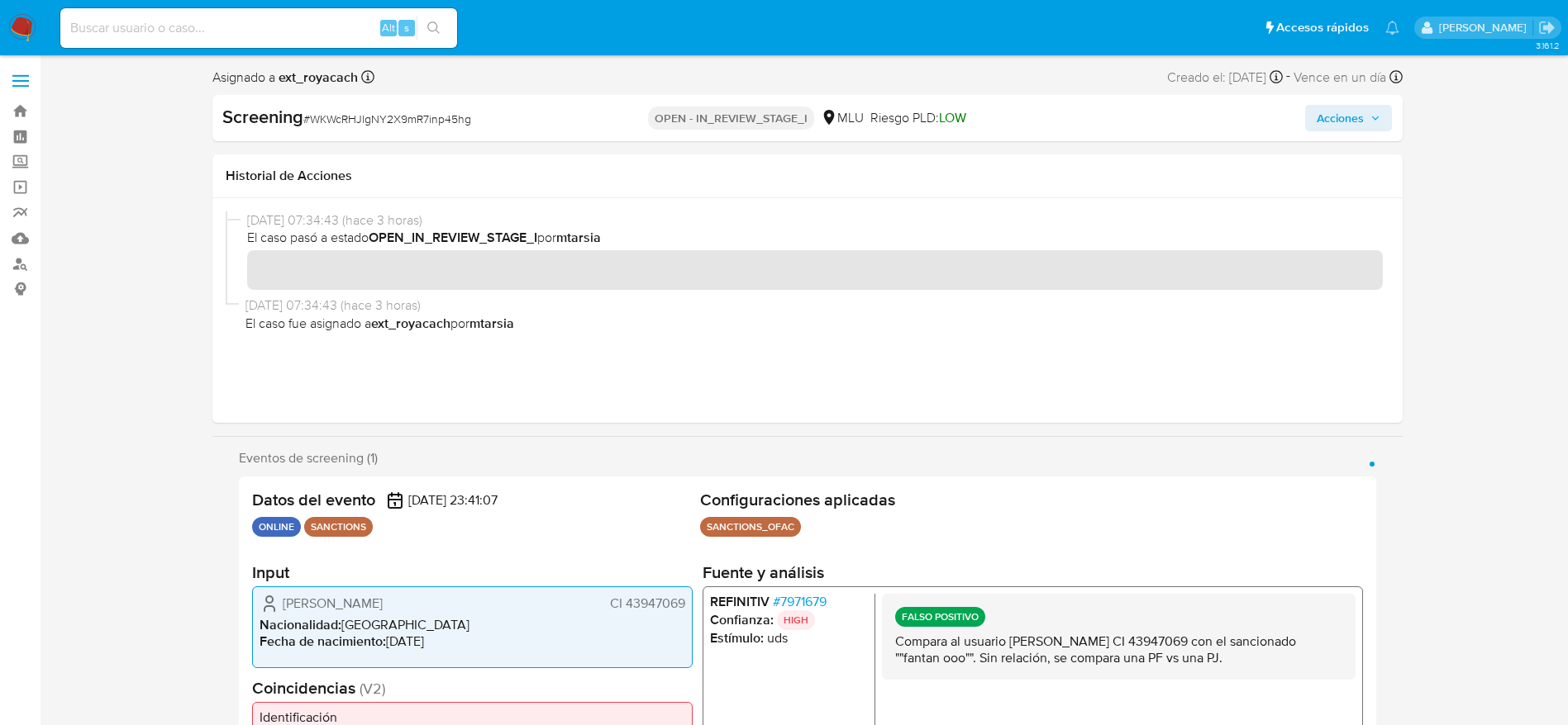
drag, startPoint x: 1329, startPoint y: 121, endPoint x: 1319, endPoint y: 129, distance: 12.8
click at [1331, 119] on span "Acciones" at bounding box center [1340, 118] width 47 height 27
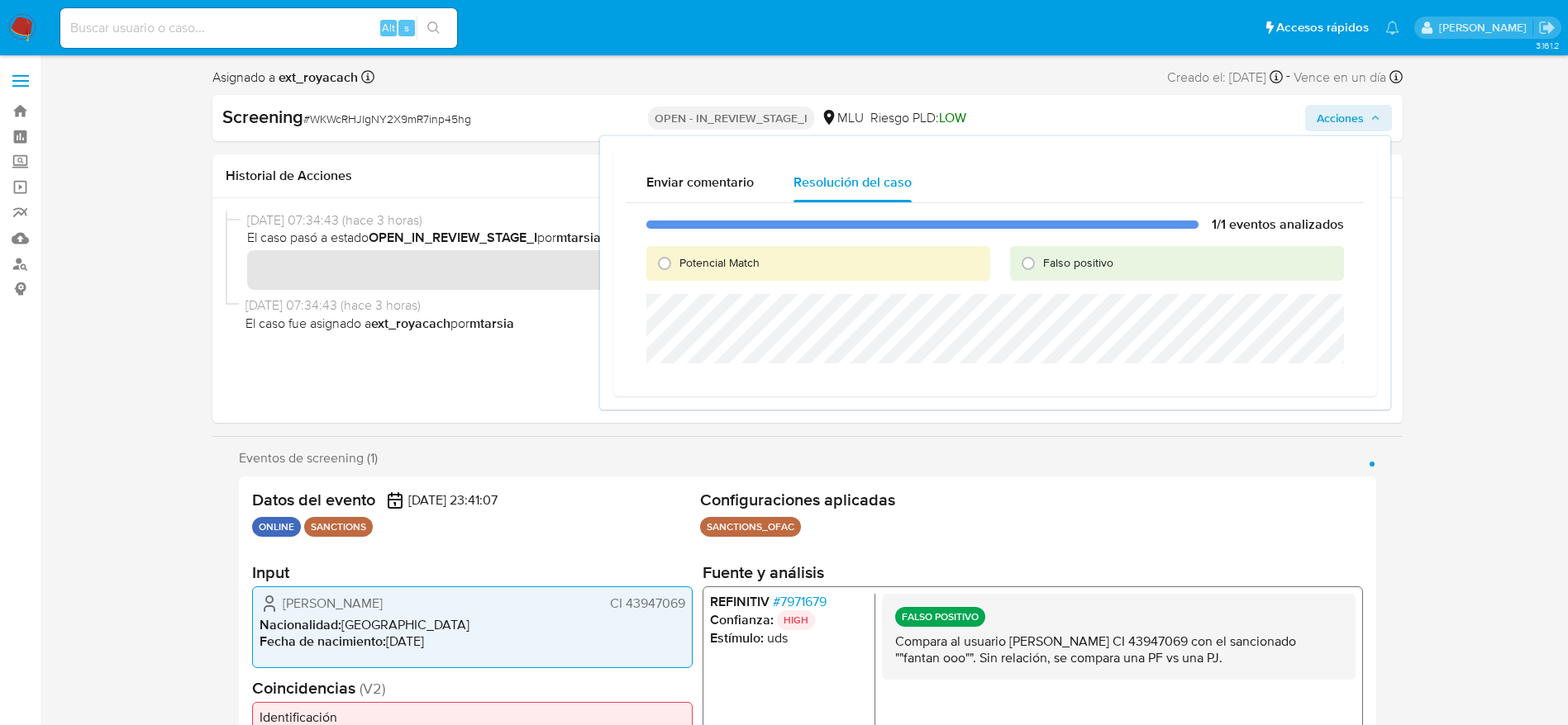
click at [1083, 264] on span "Falso positivo" at bounding box center [1078, 262] width 70 height 16
click at [1041, 264] on input "Falso positivo" at bounding box center [1029, 264] width 27 height 27
radio input "true"
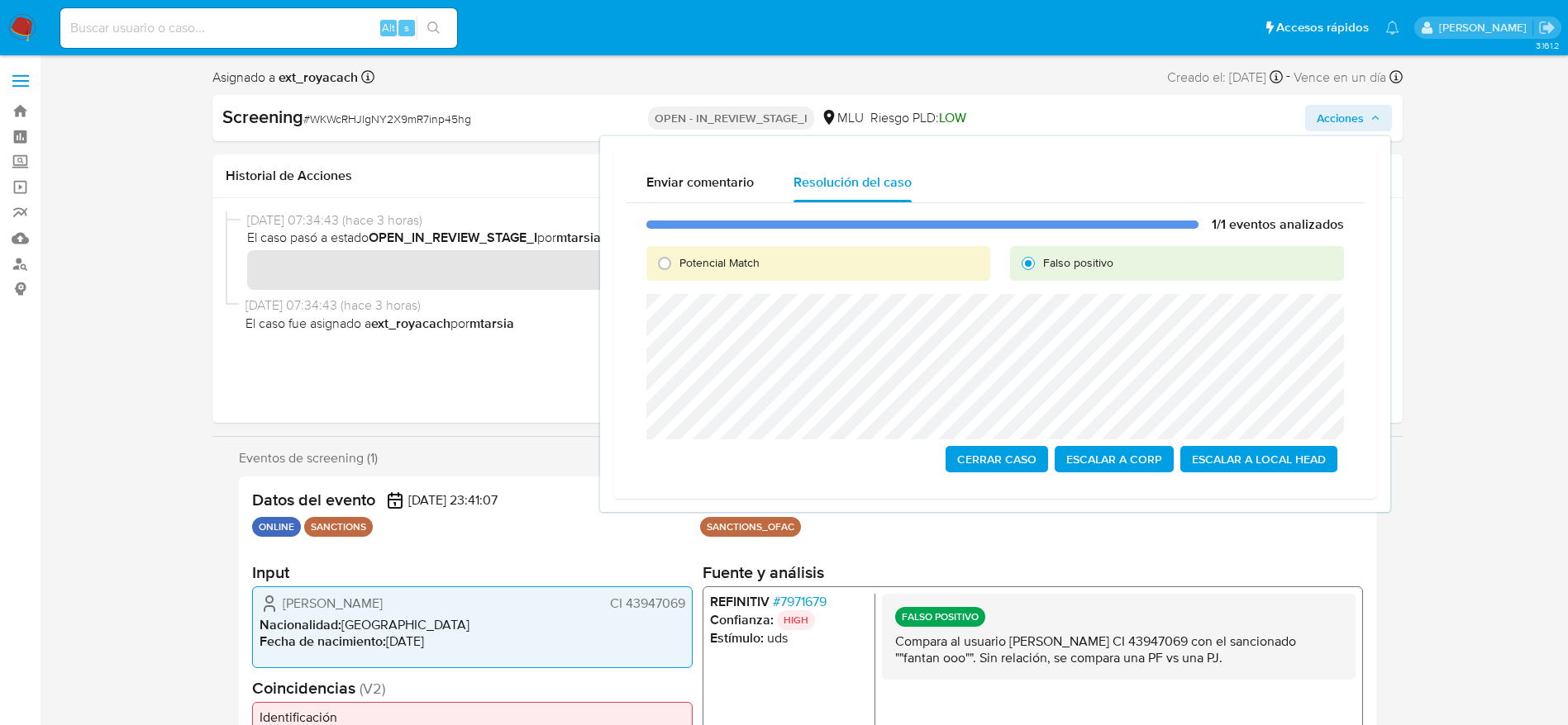
click at [993, 465] on span "Cerrar Caso" at bounding box center [997, 459] width 80 height 23
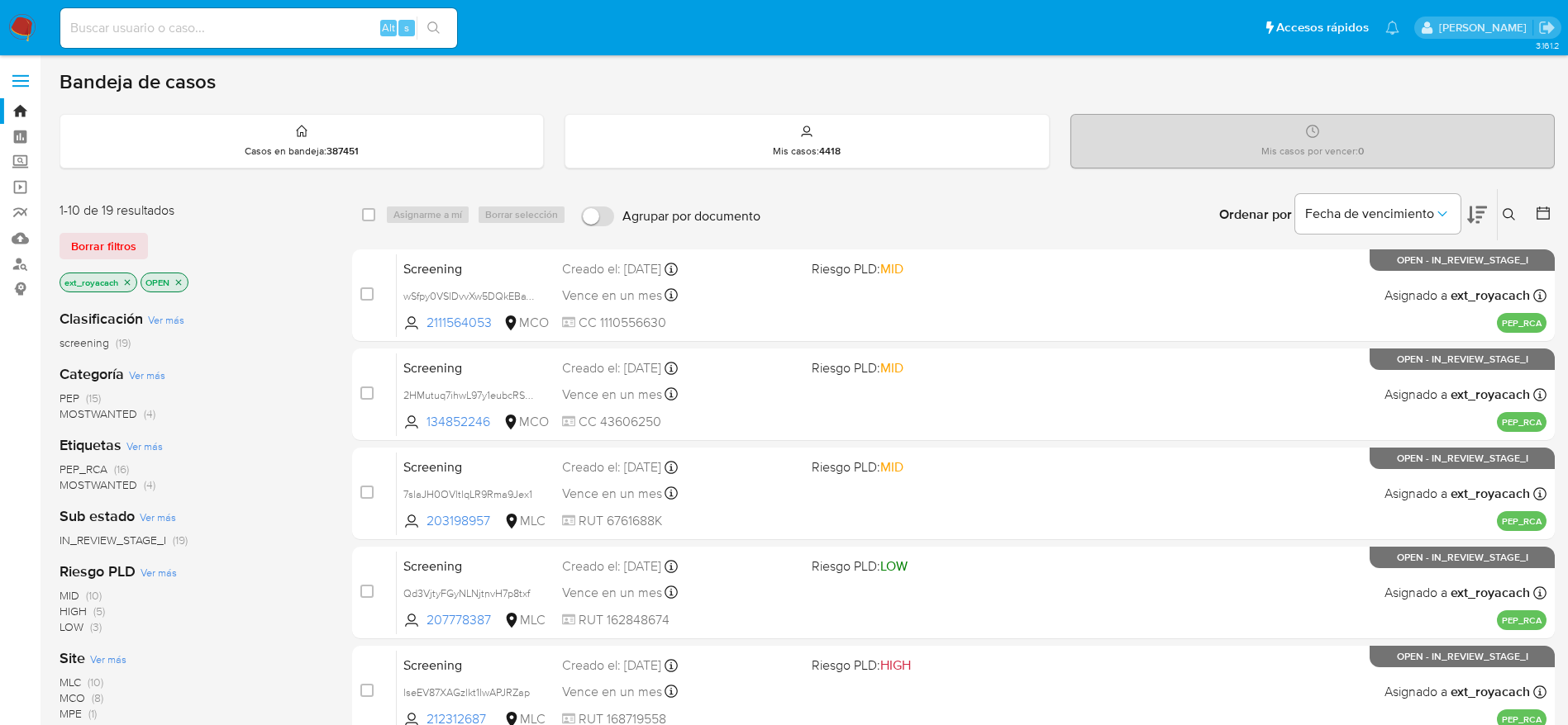
click at [78, 401] on span "PEP" at bounding box center [69, 398] width 20 height 16
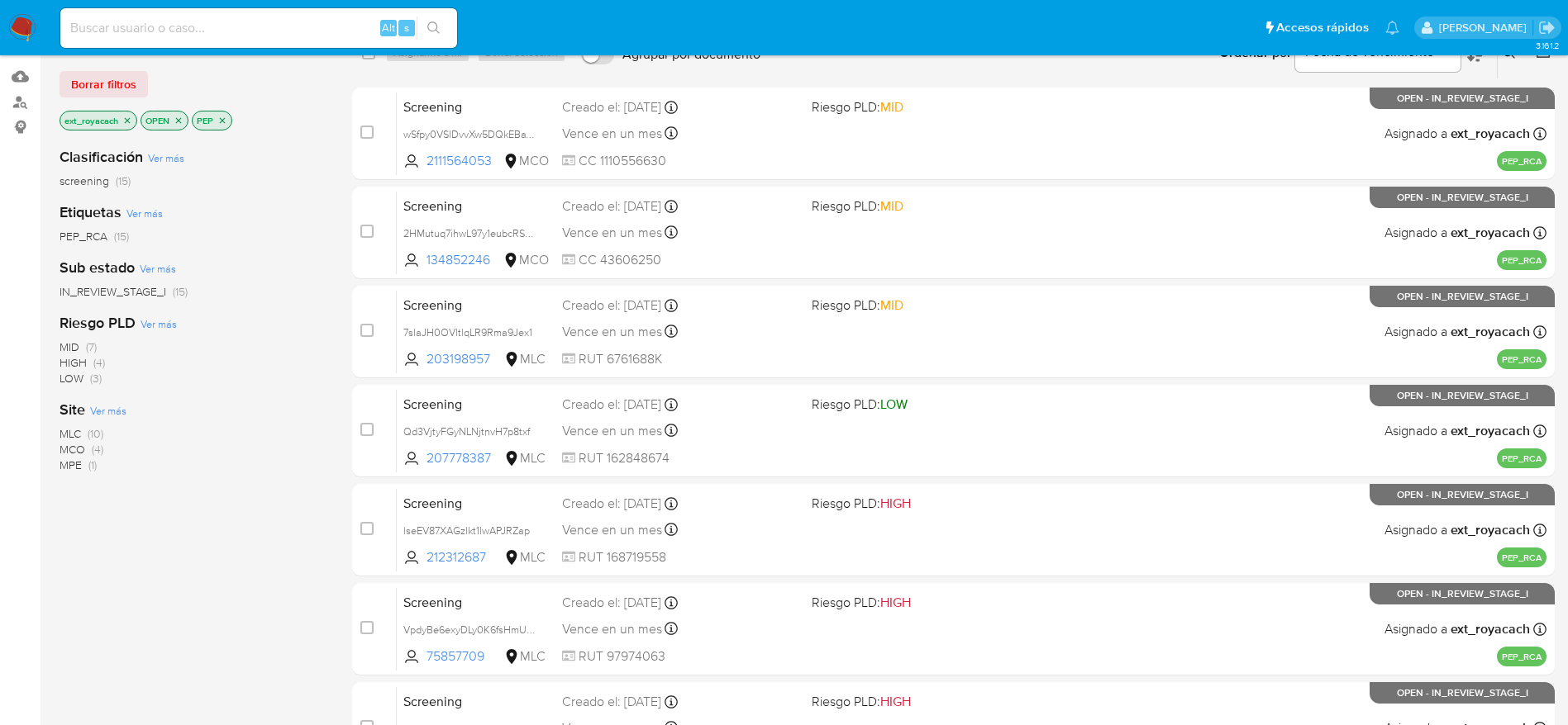
scroll to position [19, 0]
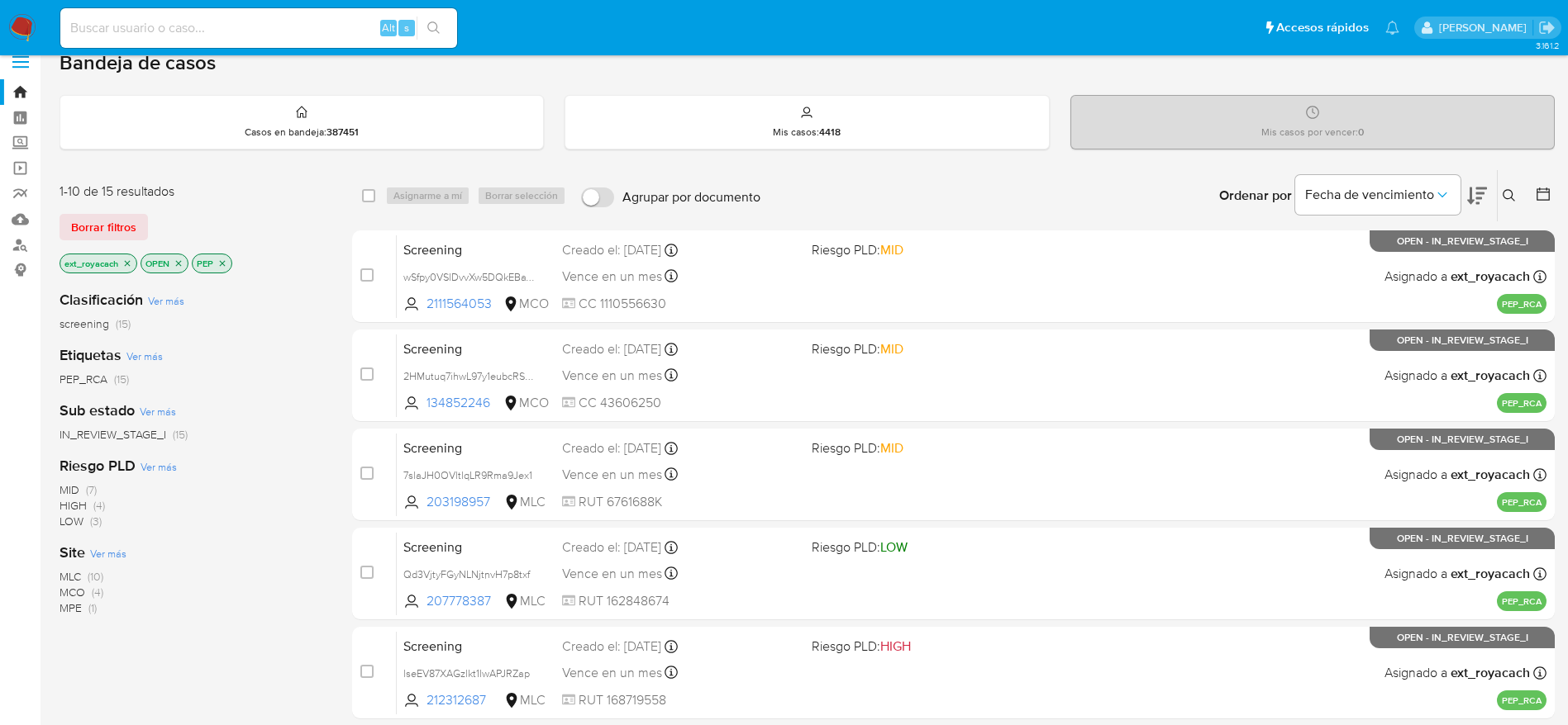
click at [33, 28] on img at bounding box center [22, 28] width 28 height 28
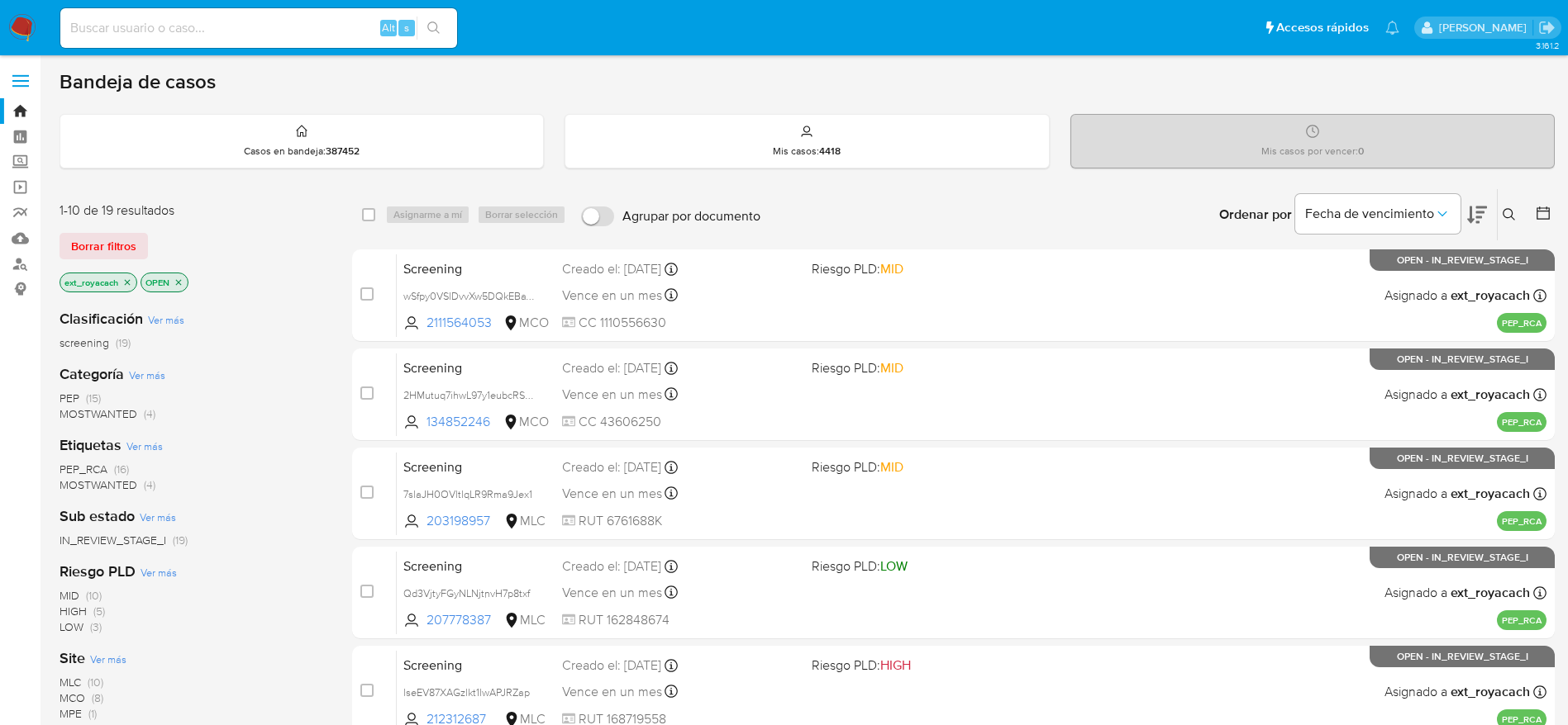
click at [93, 395] on span "(15)" at bounding box center [94, 398] width 15 height 16
click at [102, 589] on span "(10)" at bounding box center [95, 596] width 15 height 16
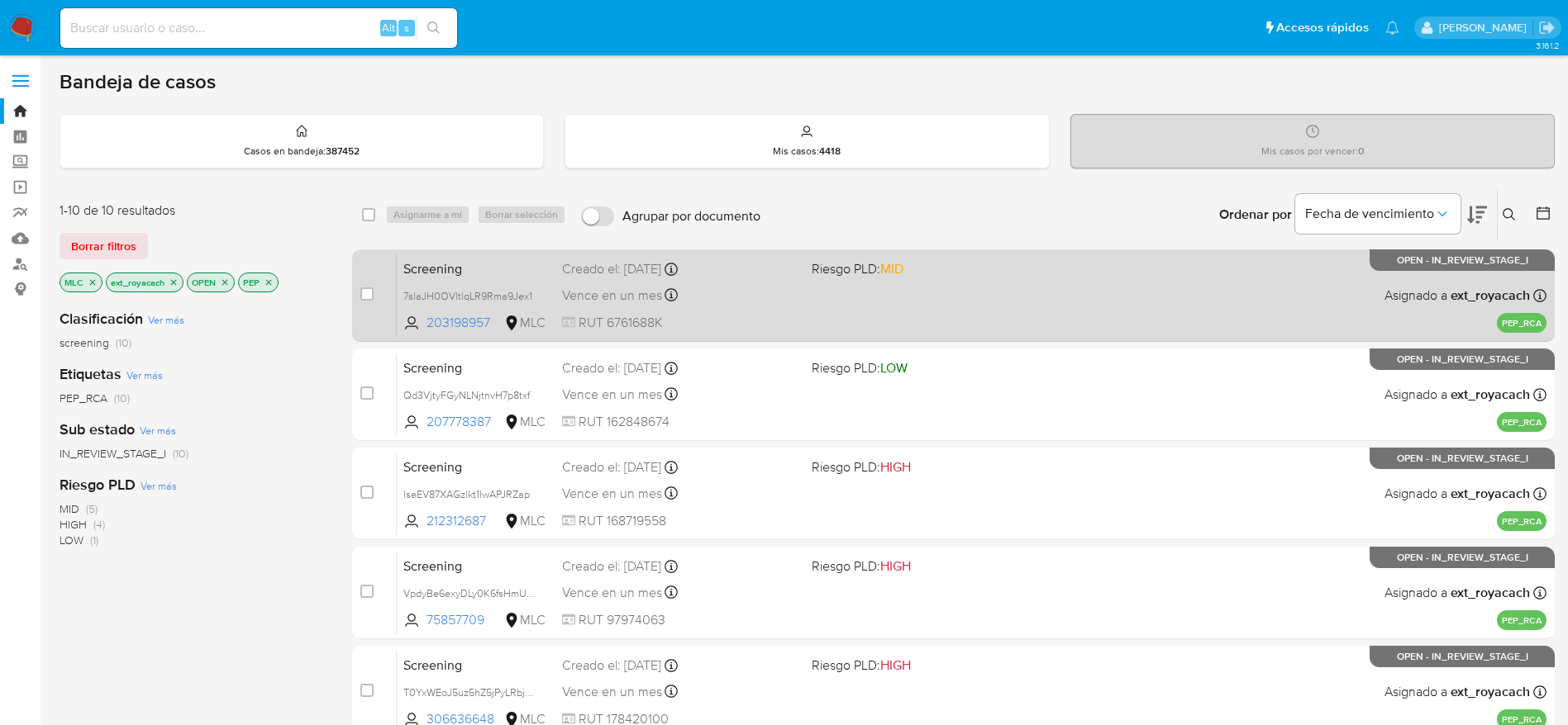
click at [777, 305] on div "Vence en un mes Vence el 30/10/2025 07:06:39" at bounding box center [680, 294] width 236 height 22
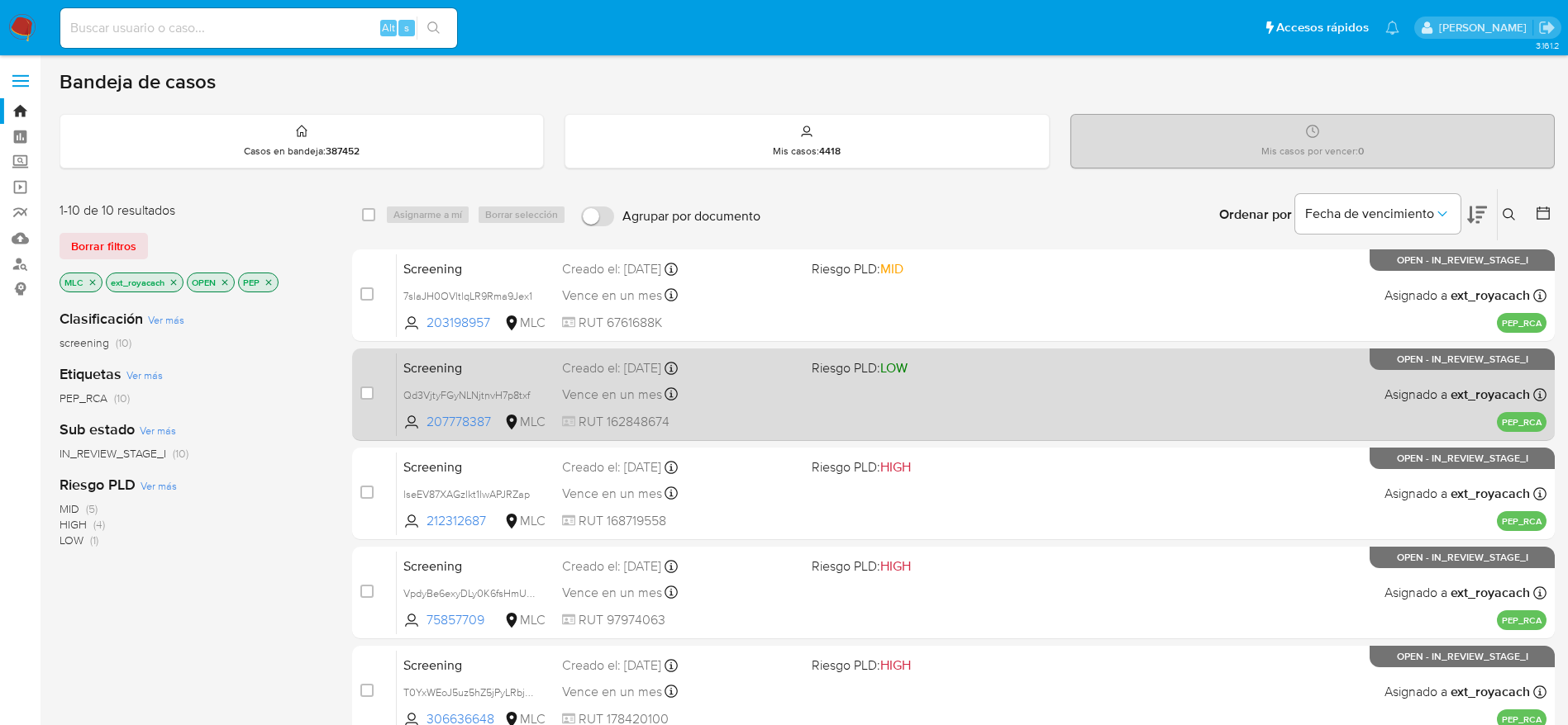
click at [742, 393] on div "Vence en un mes Vence el 30/10/2025 07:06:27" at bounding box center [680, 394] width 236 height 22
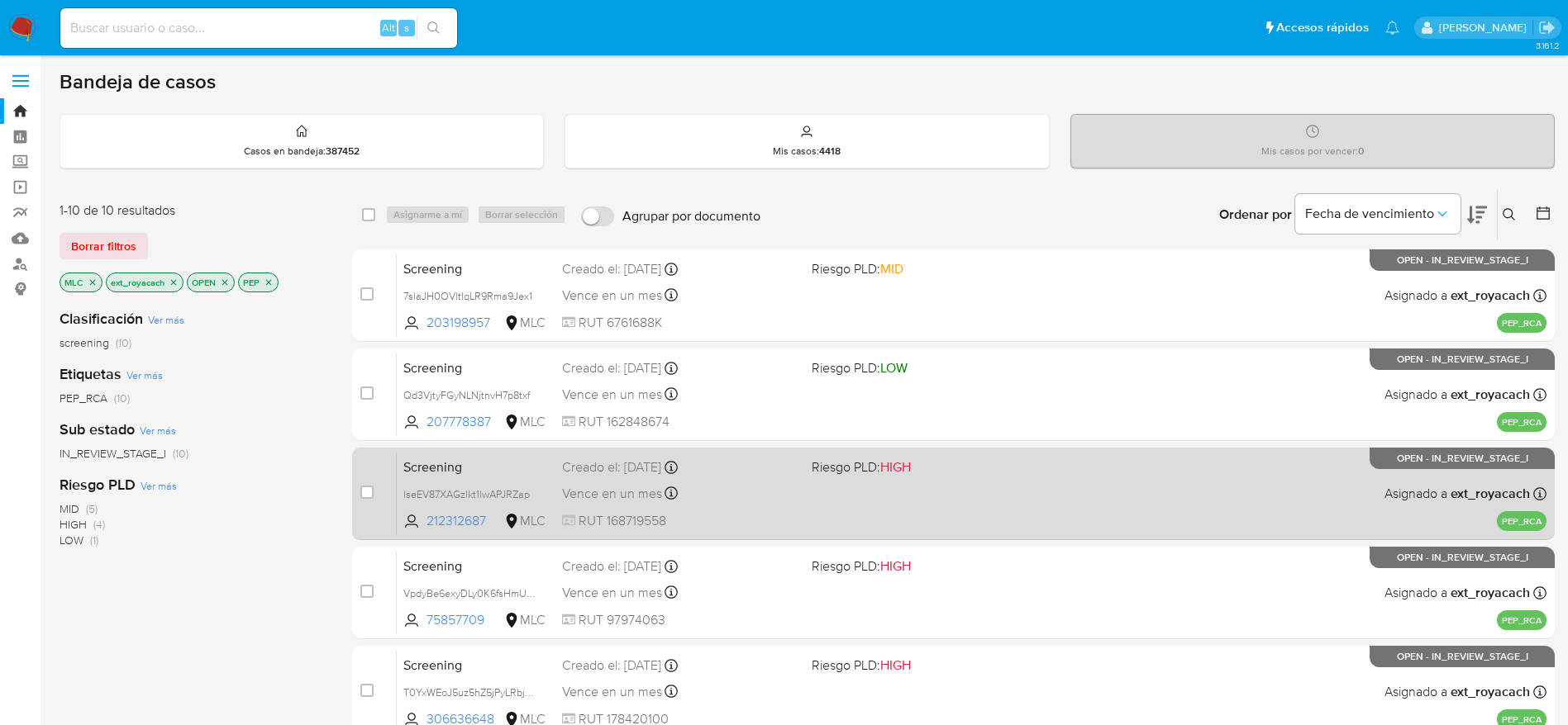
click at [739, 479] on div "Screening lseEV87XAGzlkt1lwAPJRZap 212312687 MLC Riesgo PLD: HIGH Creado el: 30…" at bounding box center [972, 493] width 1150 height 83
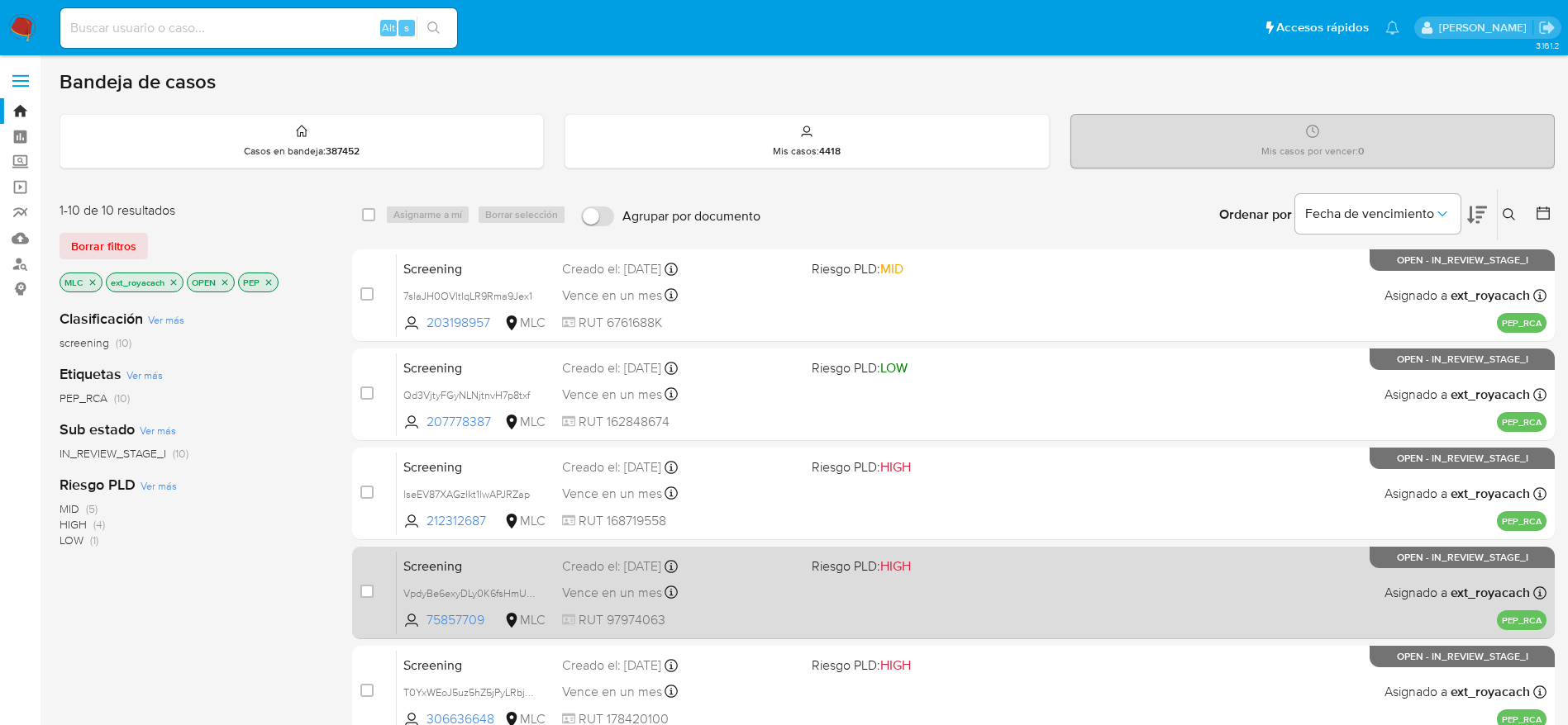
click at [692, 569] on div "Creado el: 30/09/2025 Creado el: 30/09/2025 07:06:06" at bounding box center [680, 566] width 236 height 18
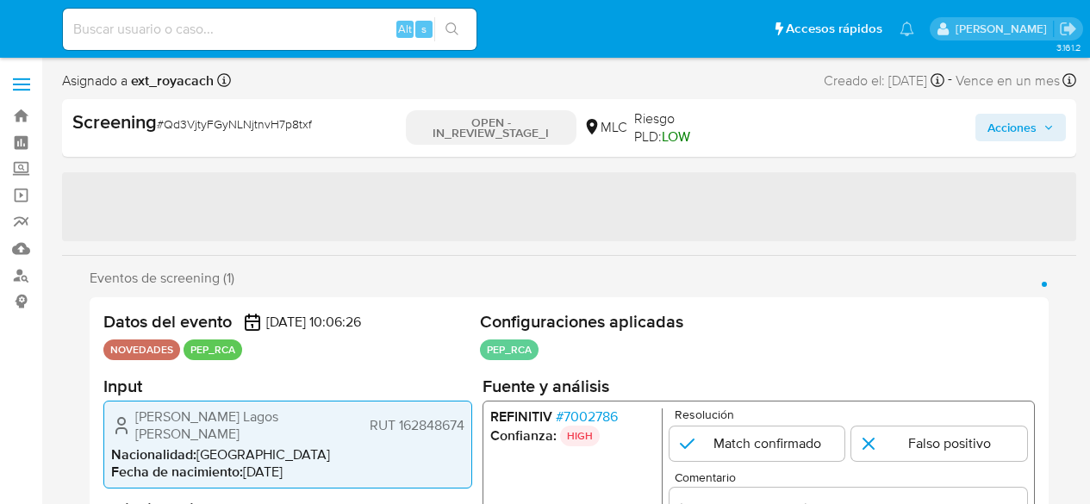
select select "10"
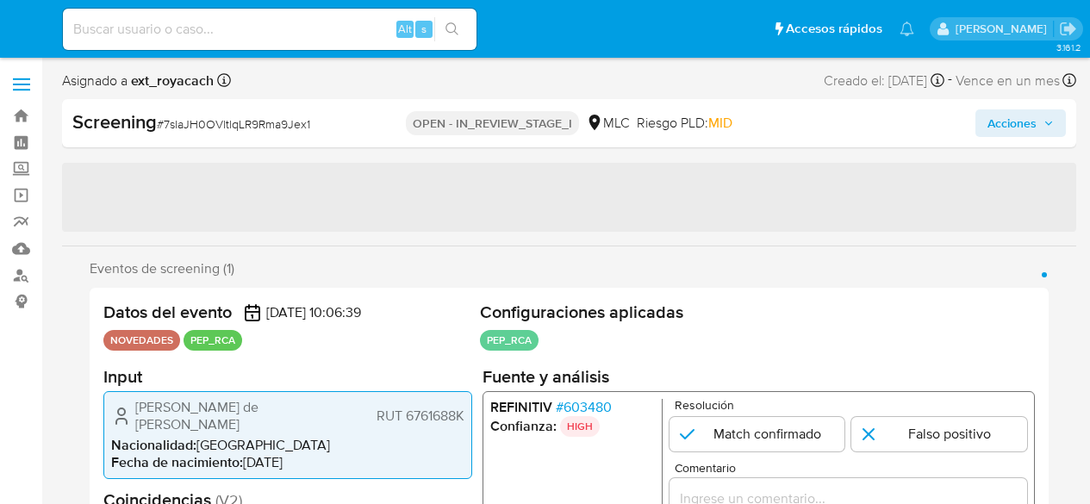
select select "10"
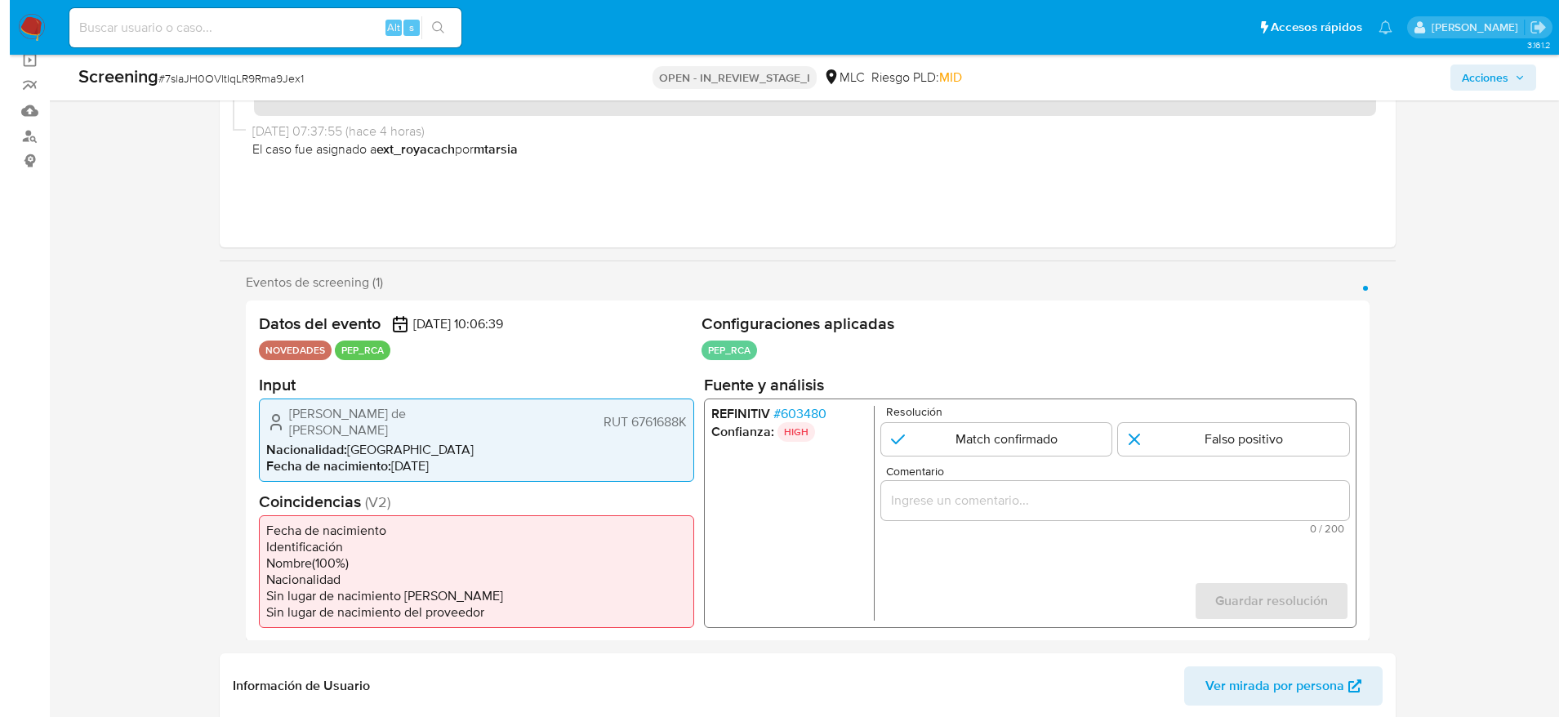
scroll to position [245, 0]
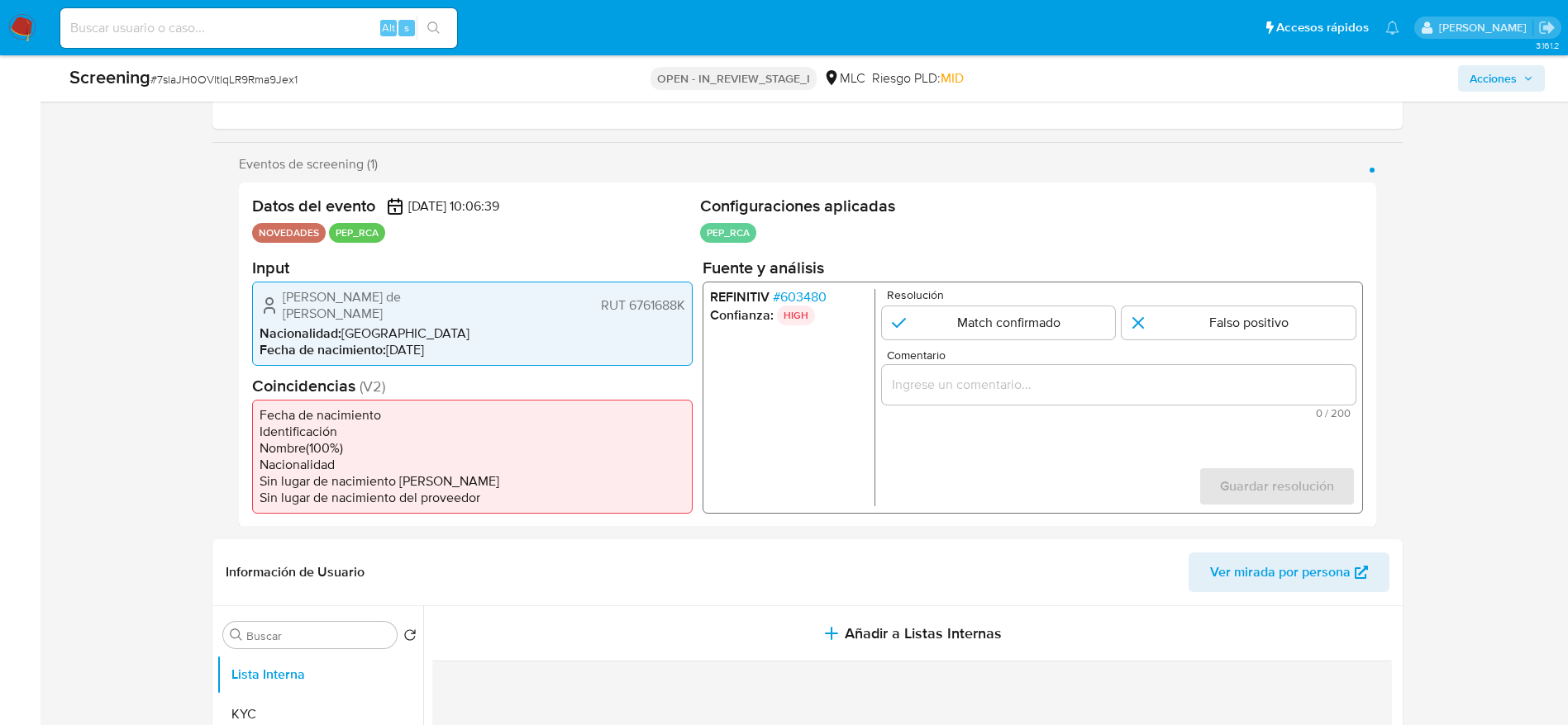
click at [825, 296] on span "# 603480" at bounding box center [799, 296] width 54 height 16
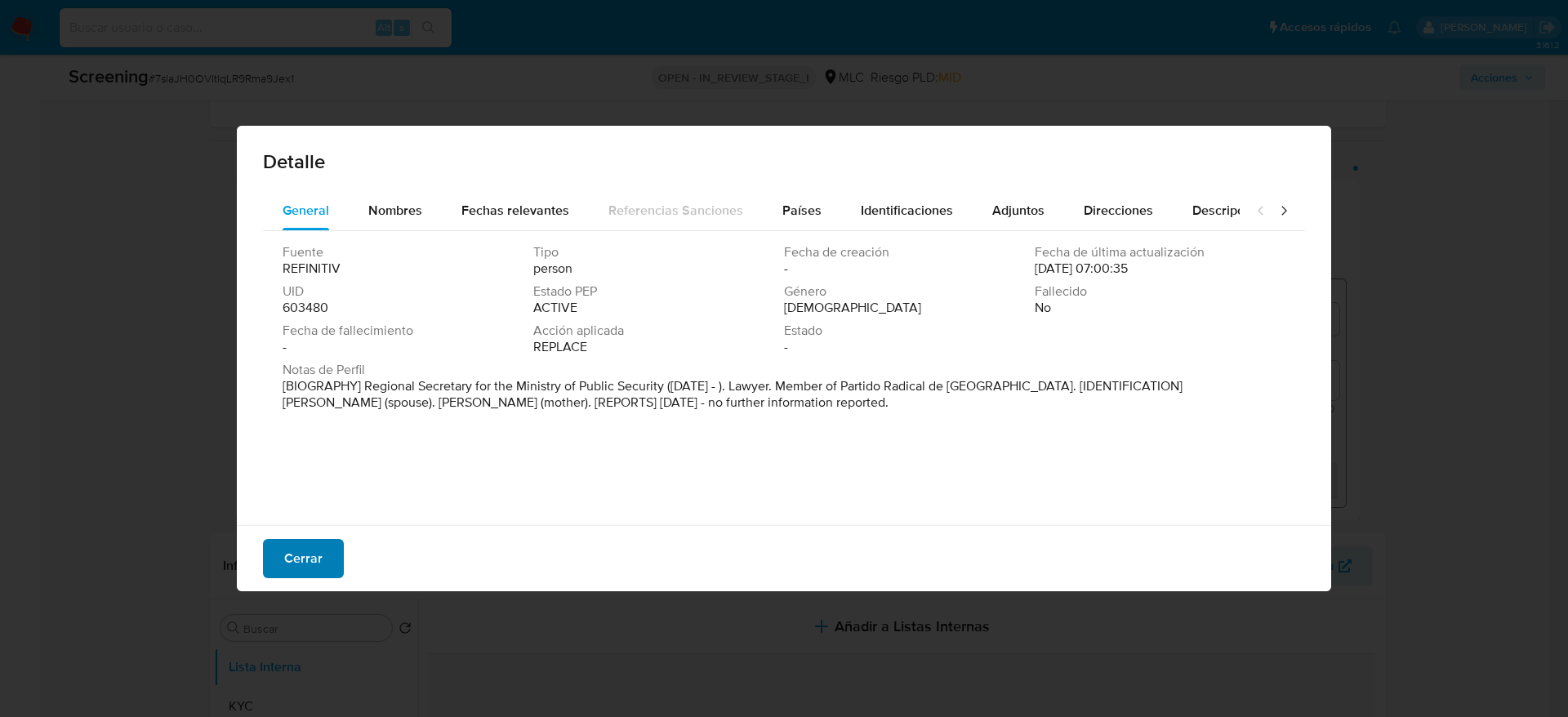
click at [310, 477] on span "Cerrar" at bounding box center [303, 559] width 38 height 36
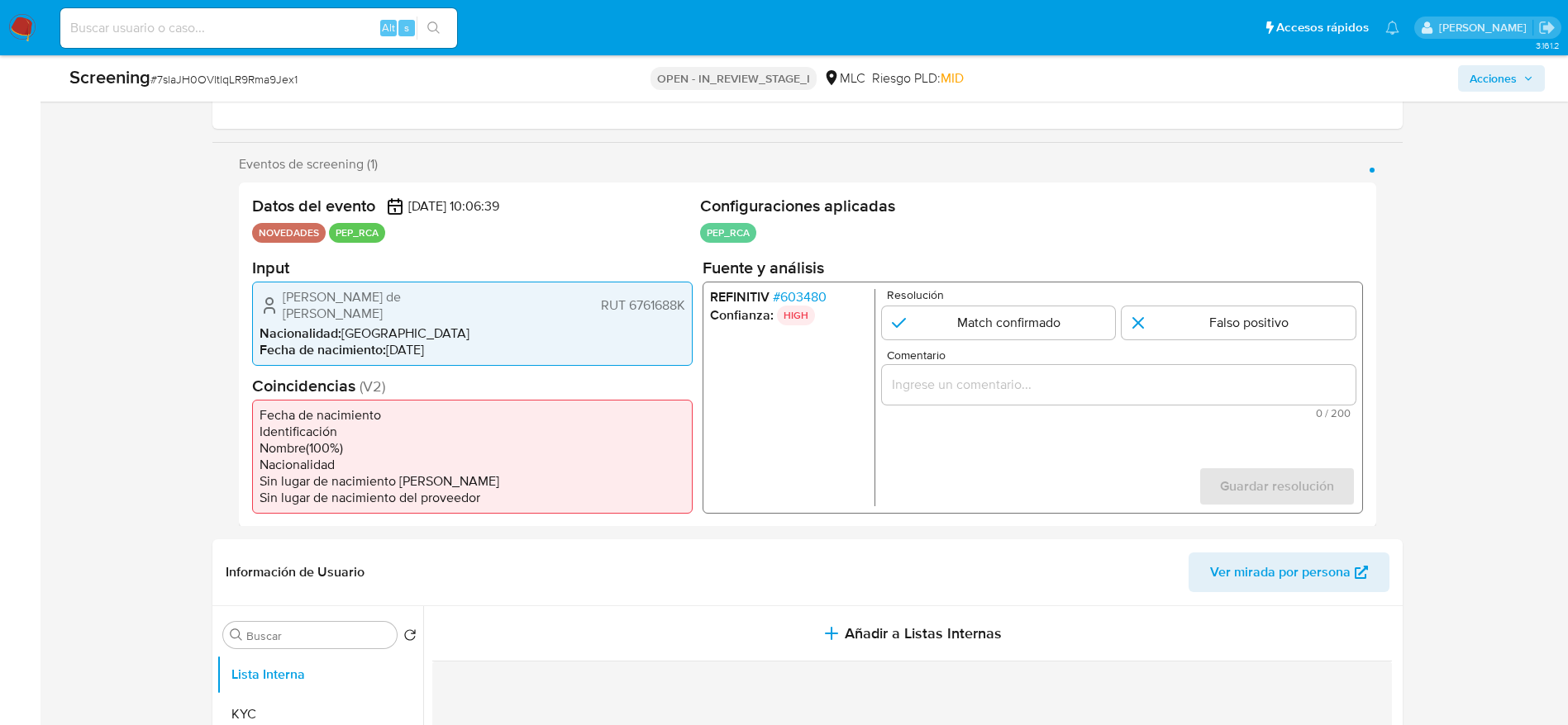
click at [216, 75] on span "# 7slaJH0OVltlqLR9Rma9Jex1" at bounding box center [224, 79] width 147 height 16
copy span "7slaJH0OVltlqLR9Rma9Jex1"
drag, startPoint x: 251, startPoint y: 301, endPoint x: 682, endPoint y: 306, distance: 431.0
click at [682, 306] on div "Datos del evento [DATE] 10:06:39 NOVEDADES PEP_RCA Configuraciones aplicadas PE…" at bounding box center [807, 354] width 1137 height 344
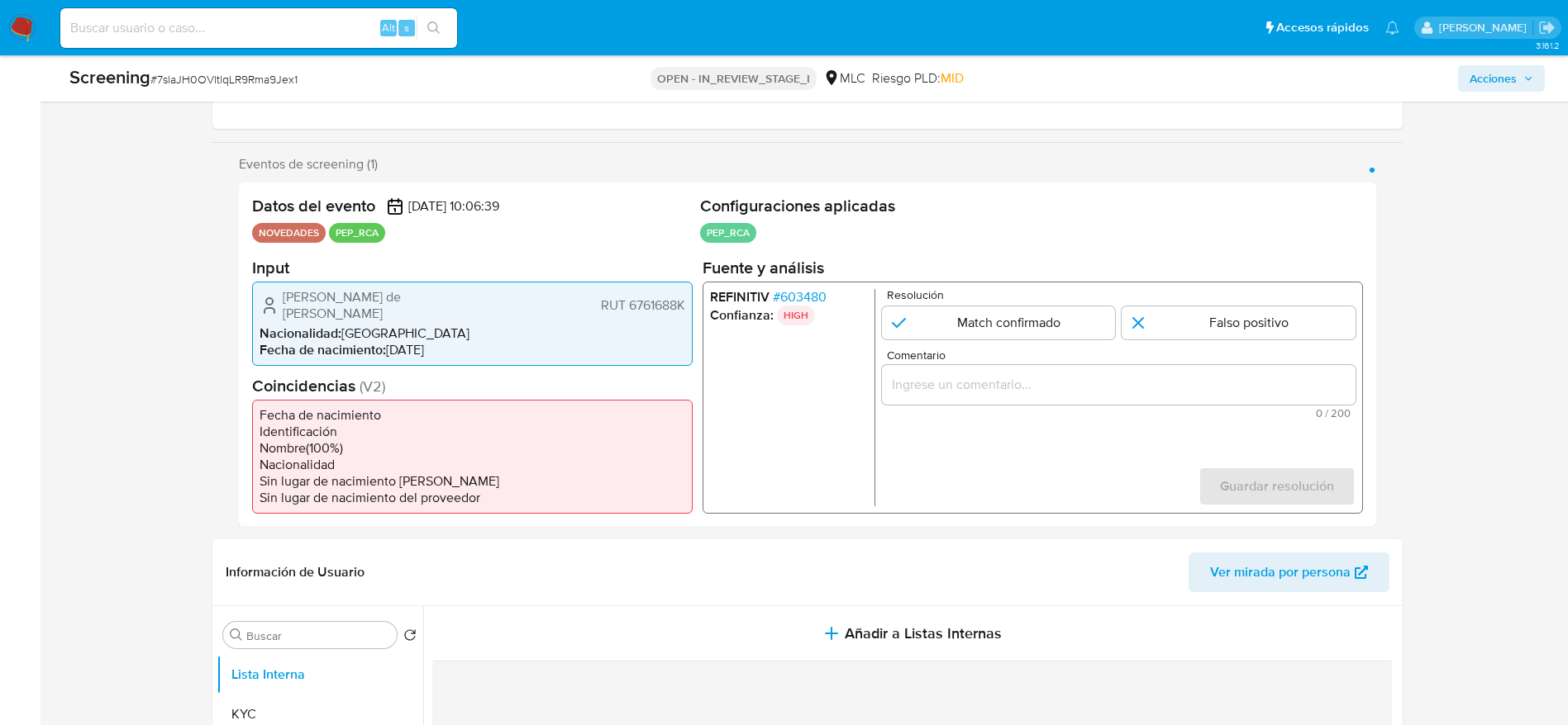
click at [802, 297] on span "# 603480" at bounding box center [799, 296] width 54 height 16
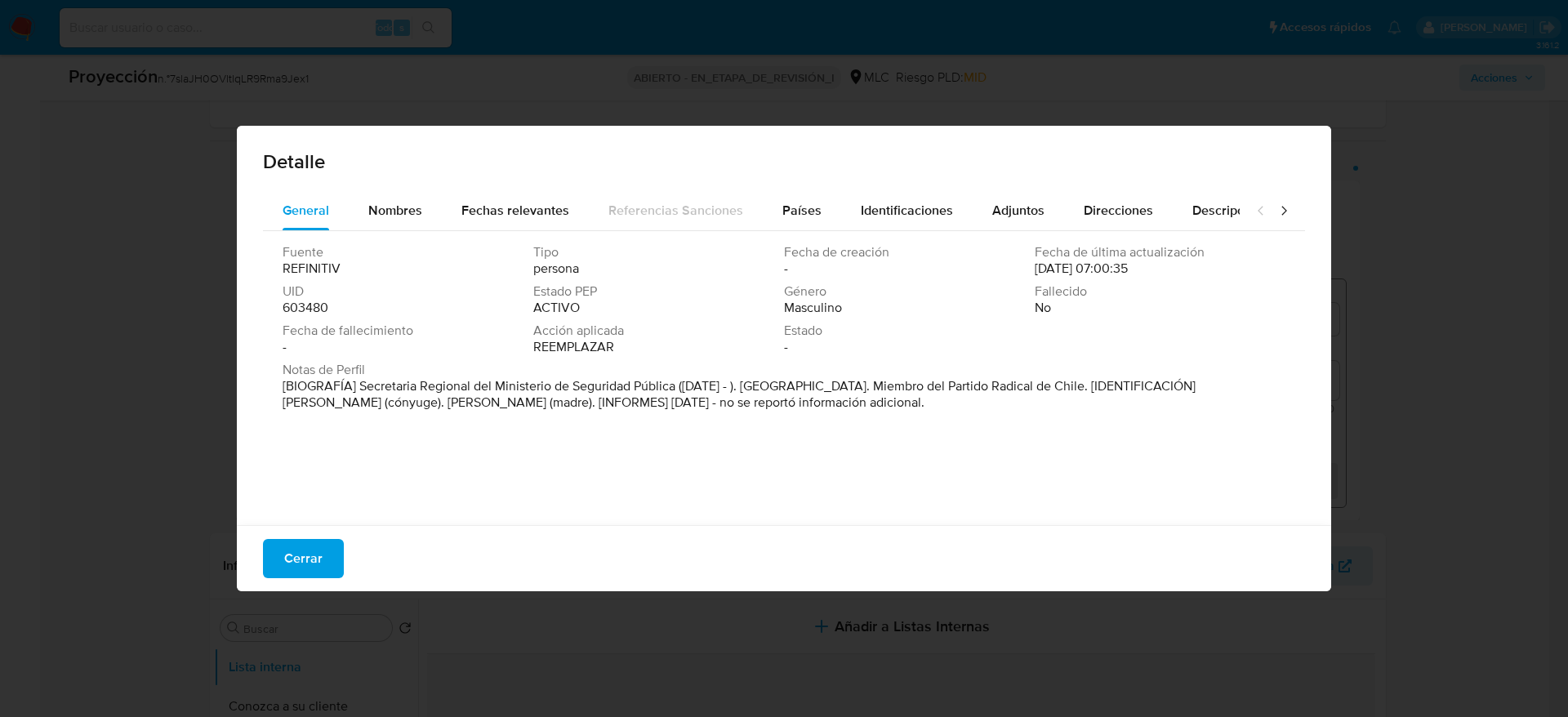
drag, startPoint x: 360, startPoint y: 385, endPoint x: 677, endPoint y: 384, distance: 317.0
click at [677, 384] on font "[BIOGRAFÍA] Secretaria Regional del Ministerio de Seguridad Pública ([DATE] - )…" at bounding box center [738, 394] width 913 height 35
click at [319, 477] on span "Cerrar" at bounding box center [303, 559] width 38 height 36
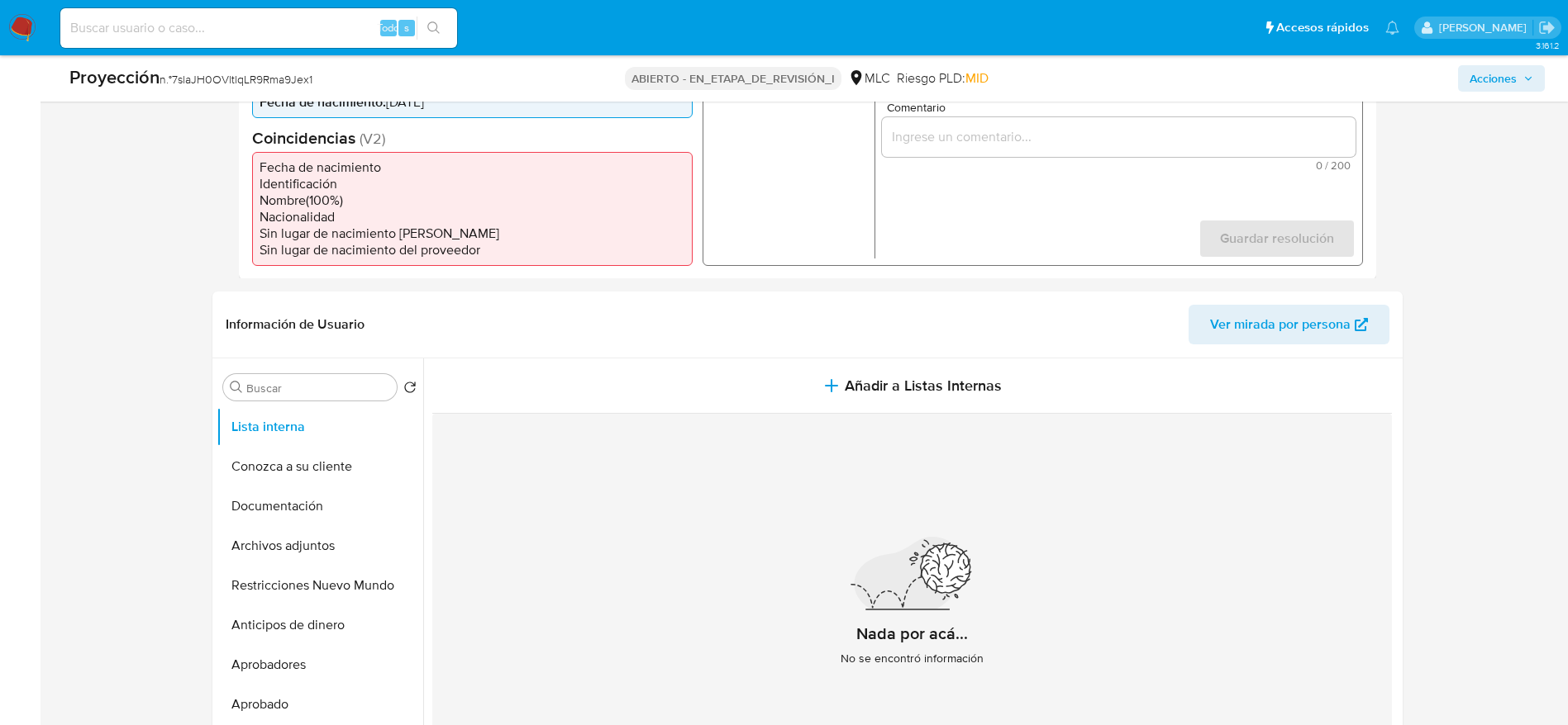
scroll to position [372, 0]
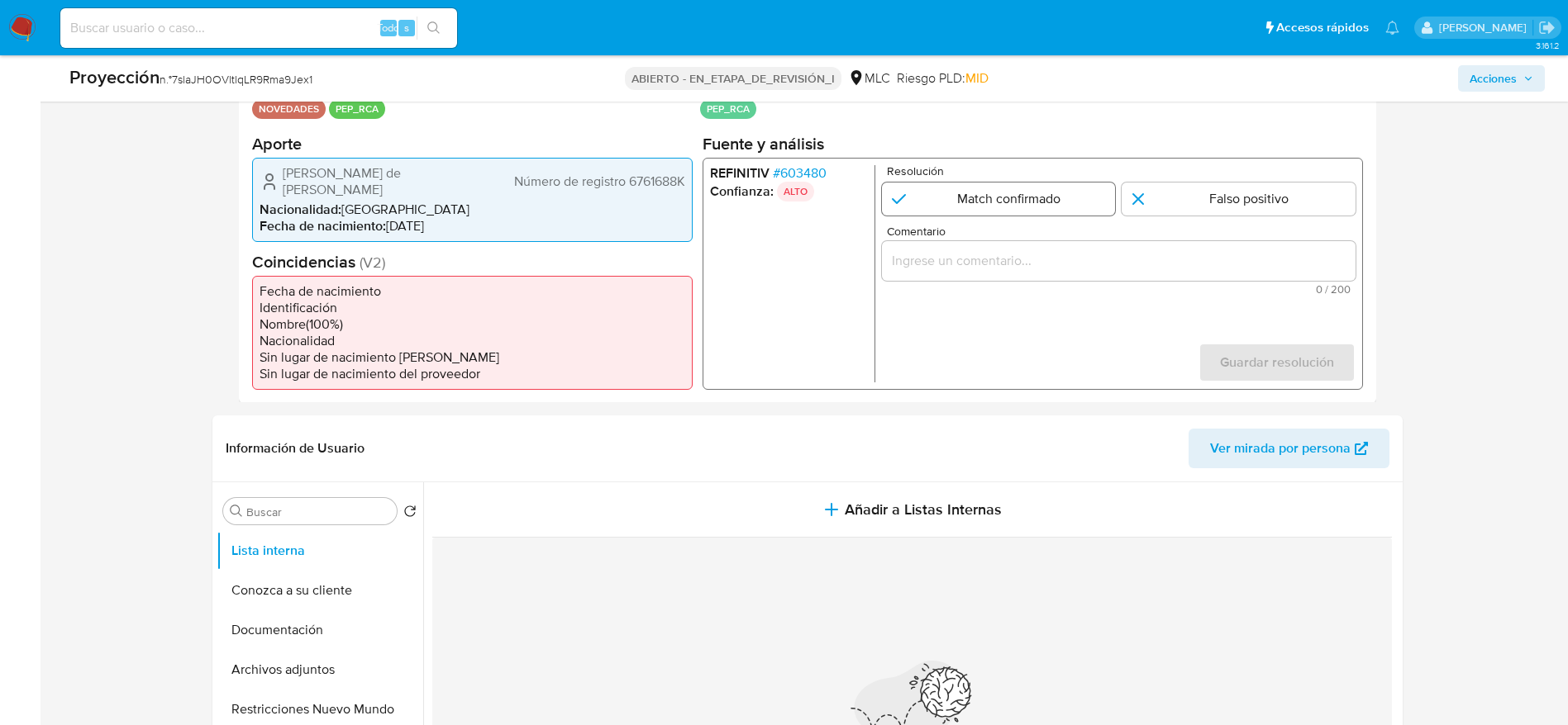
click at [1037, 192] on input "1 de 1" at bounding box center [998, 199] width 234 height 33
radio input "true"
click at [1043, 267] on input "Comentario" at bounding box center [1118, 260] width 474 height 21
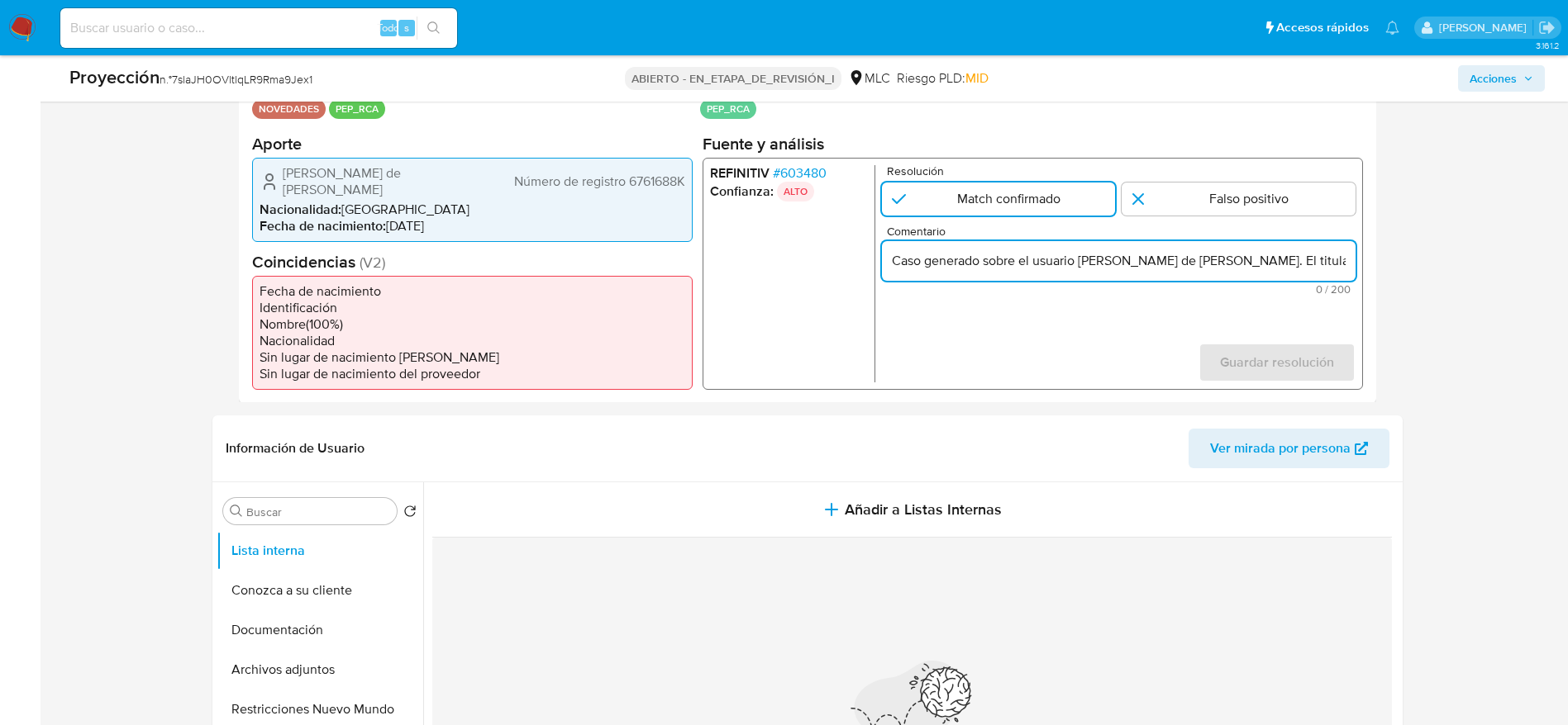
scroll to position [0, 730]
type input "Caso generado sobre el usuario [PERSON_NAME] de [PERSON_NAME]. El titular de la…"
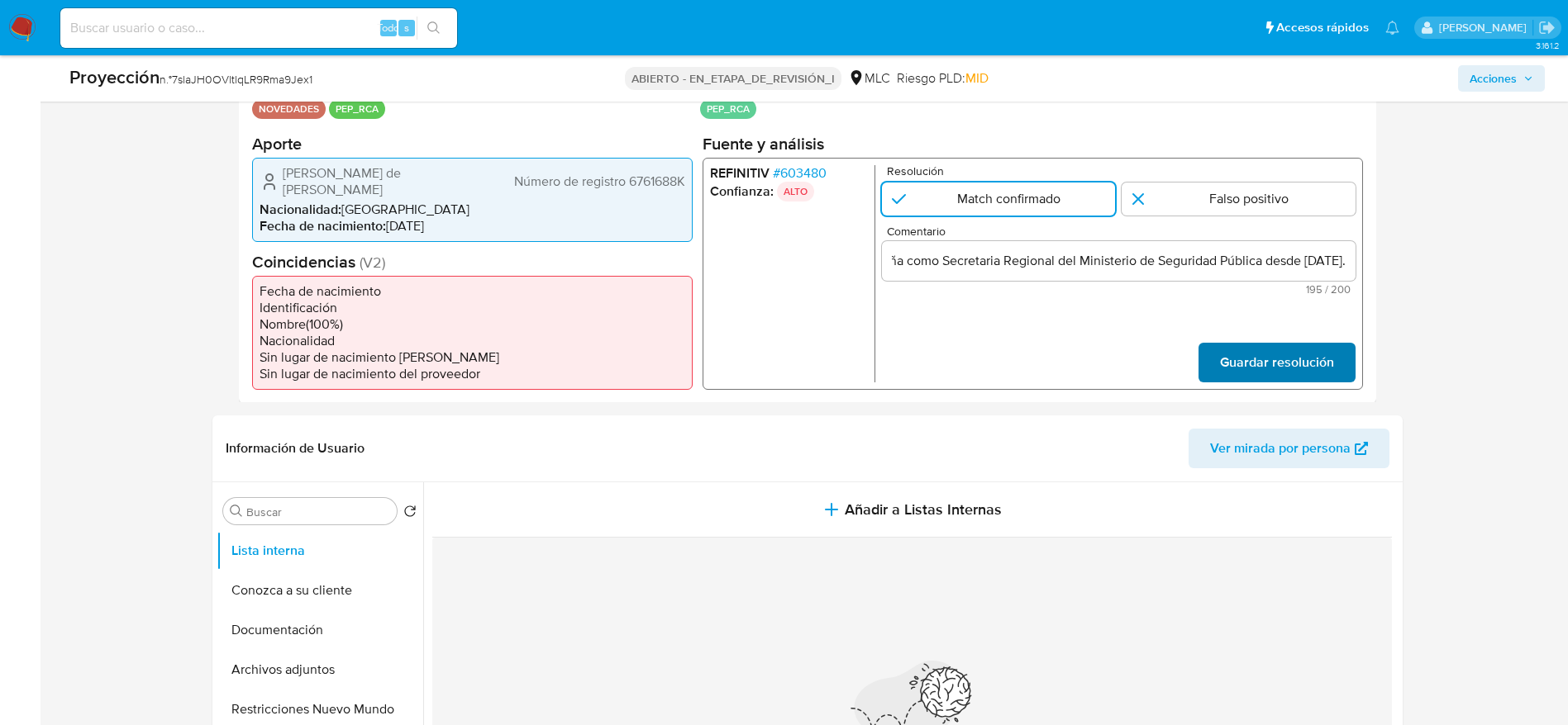
click at [1045, 374] on span "Guardar resolución" at bounding box center [1276, 362] width 114 height 36
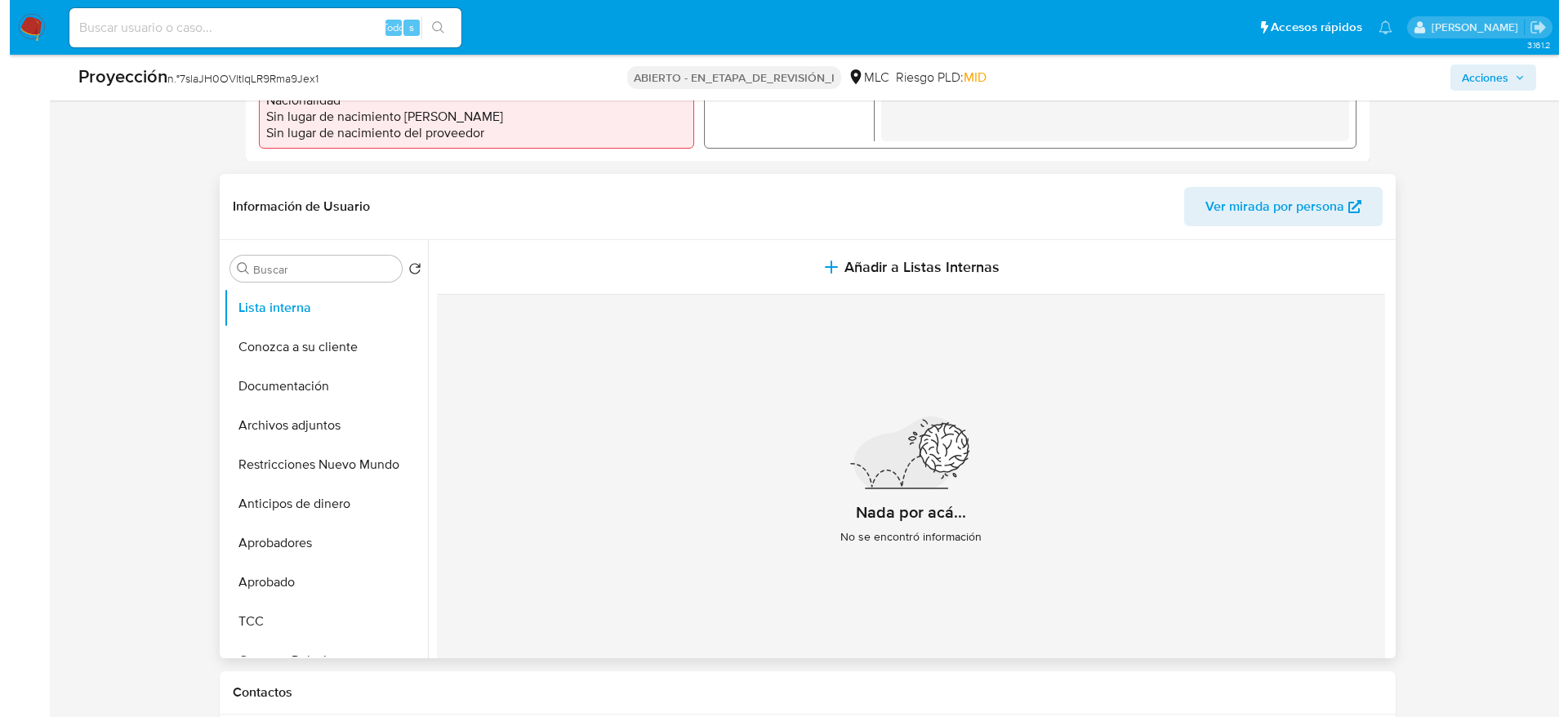
scroll to position [613, 0]
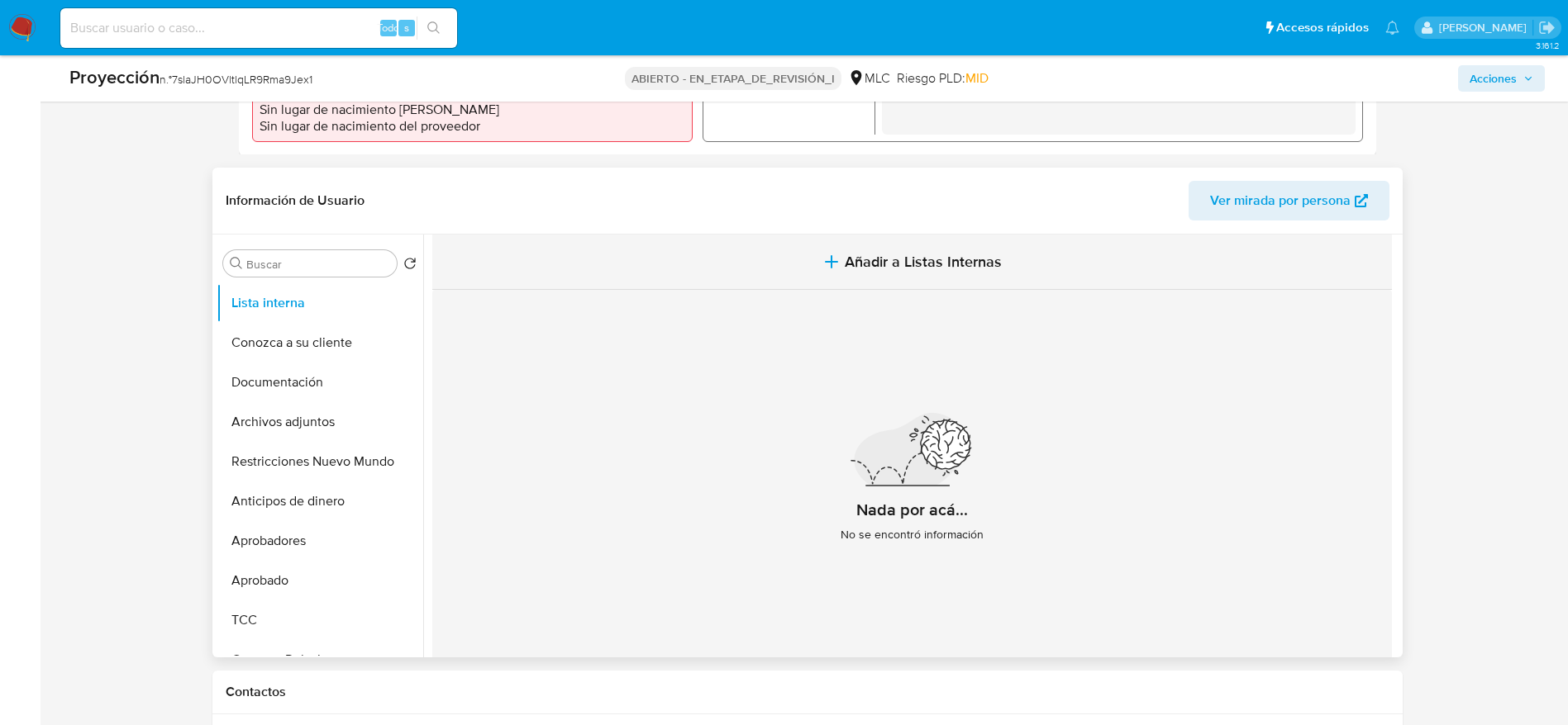
click at [848, 276] on button "Añadir a Listas Internas" at bounding box center [913, 263] width 960 height 56
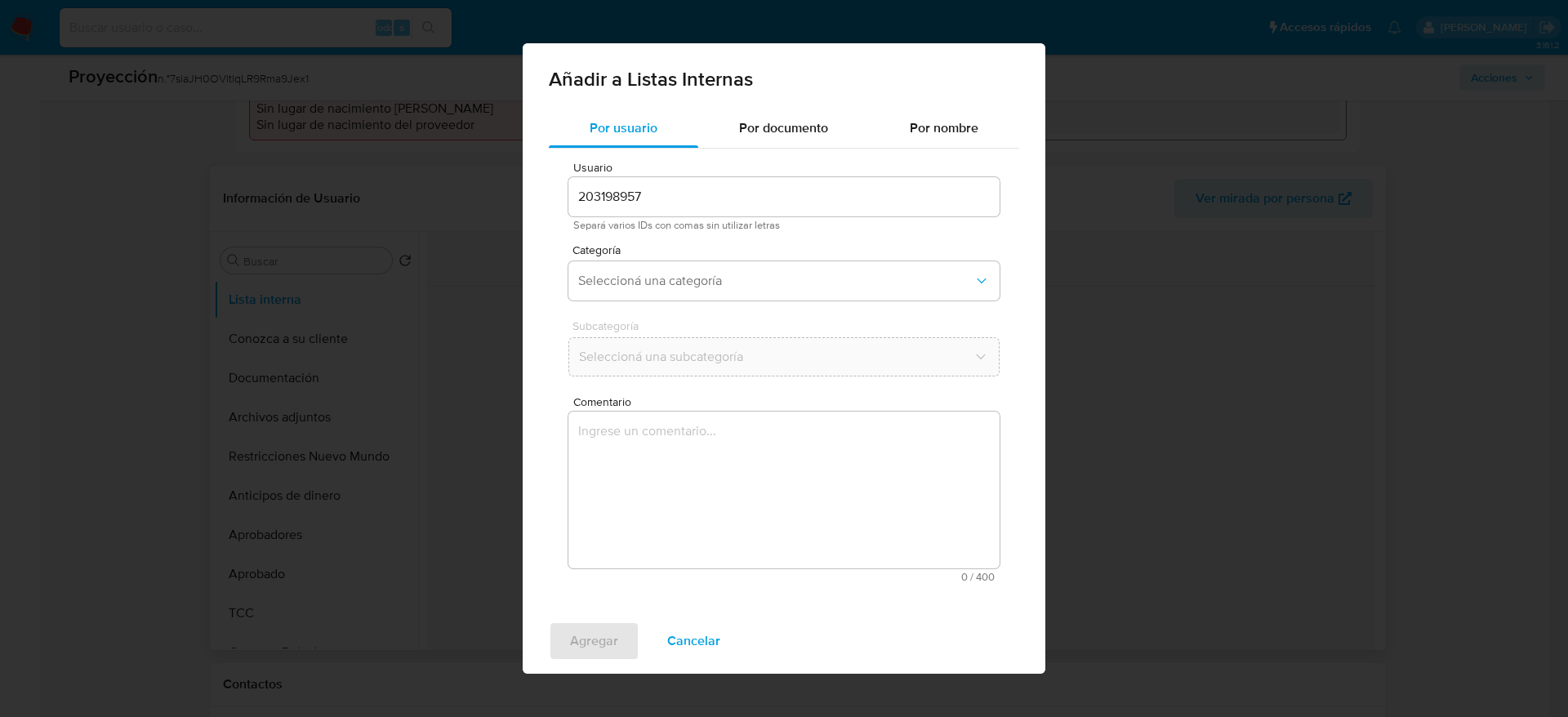
click at [704, 477] on textarea "Comentario" at bounding box center [784, 489] width 431 height 156
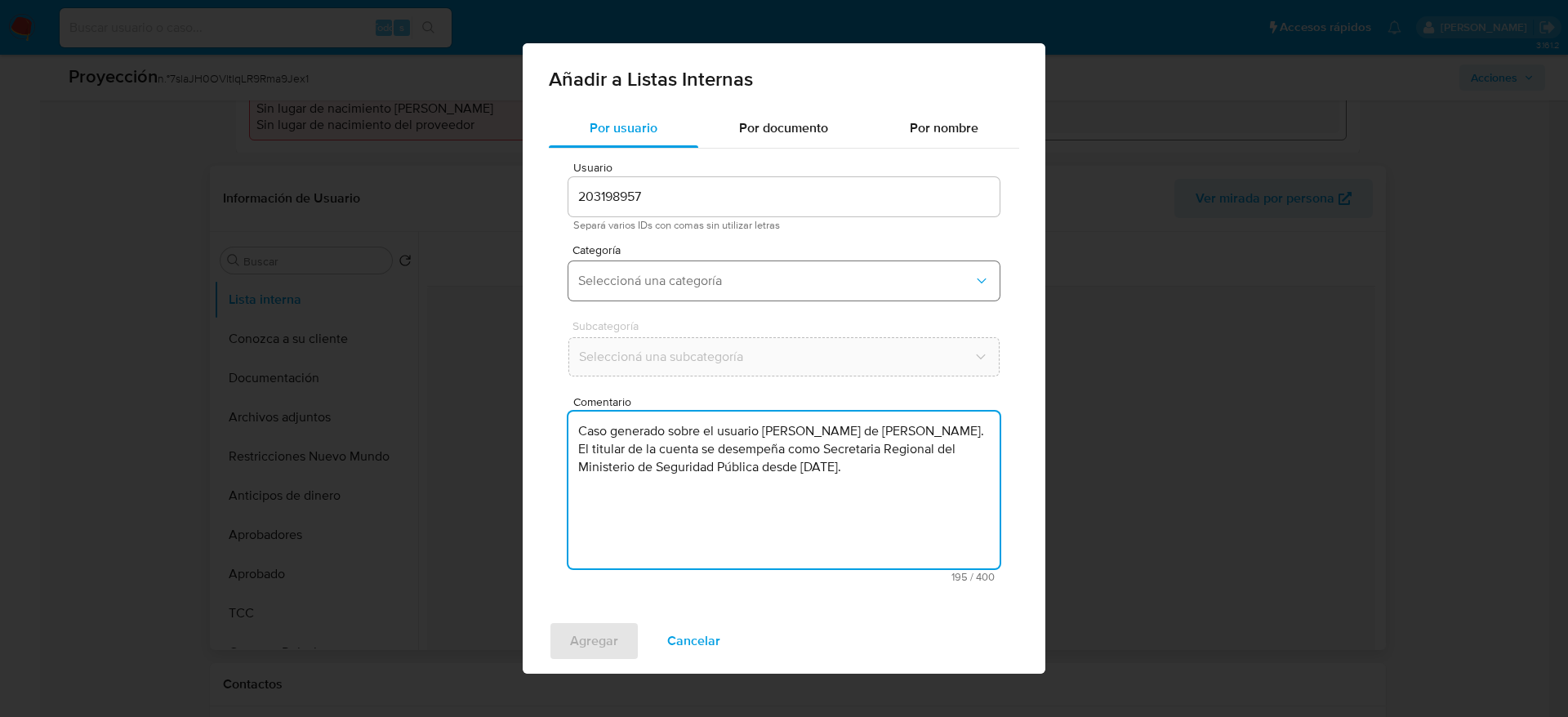
type textarea "Caso generado sobre el usuario [PERSON_NAME] de [PERSON_NAME]. El titular de la…"
click at [737, 294] on button "Seleccioná una categoría" at bounding box center [784, 281] width 431 height 39
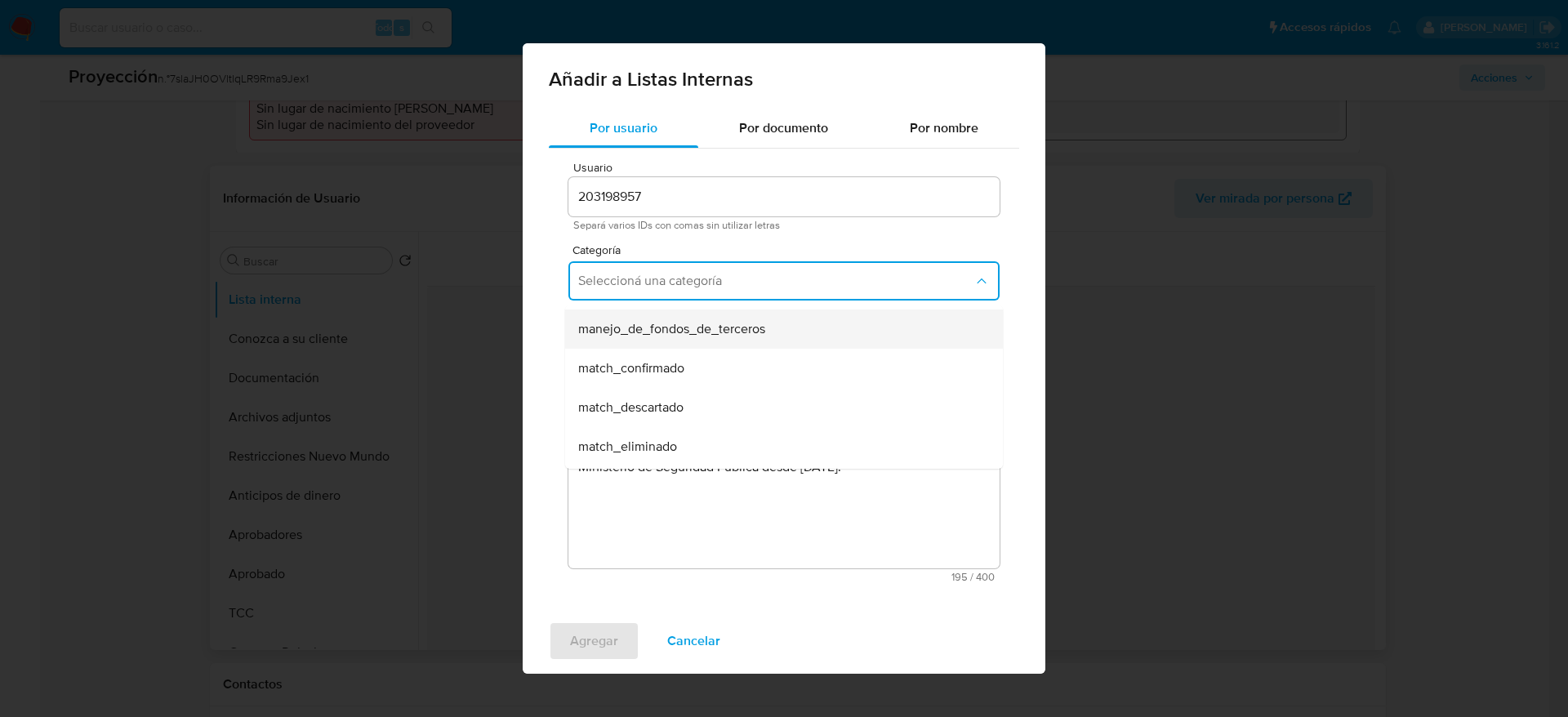
scroll to position [122, 0]
click at [664, 336] on div "match_confirmado" at bounding box center [779, 320] width 402 height 39
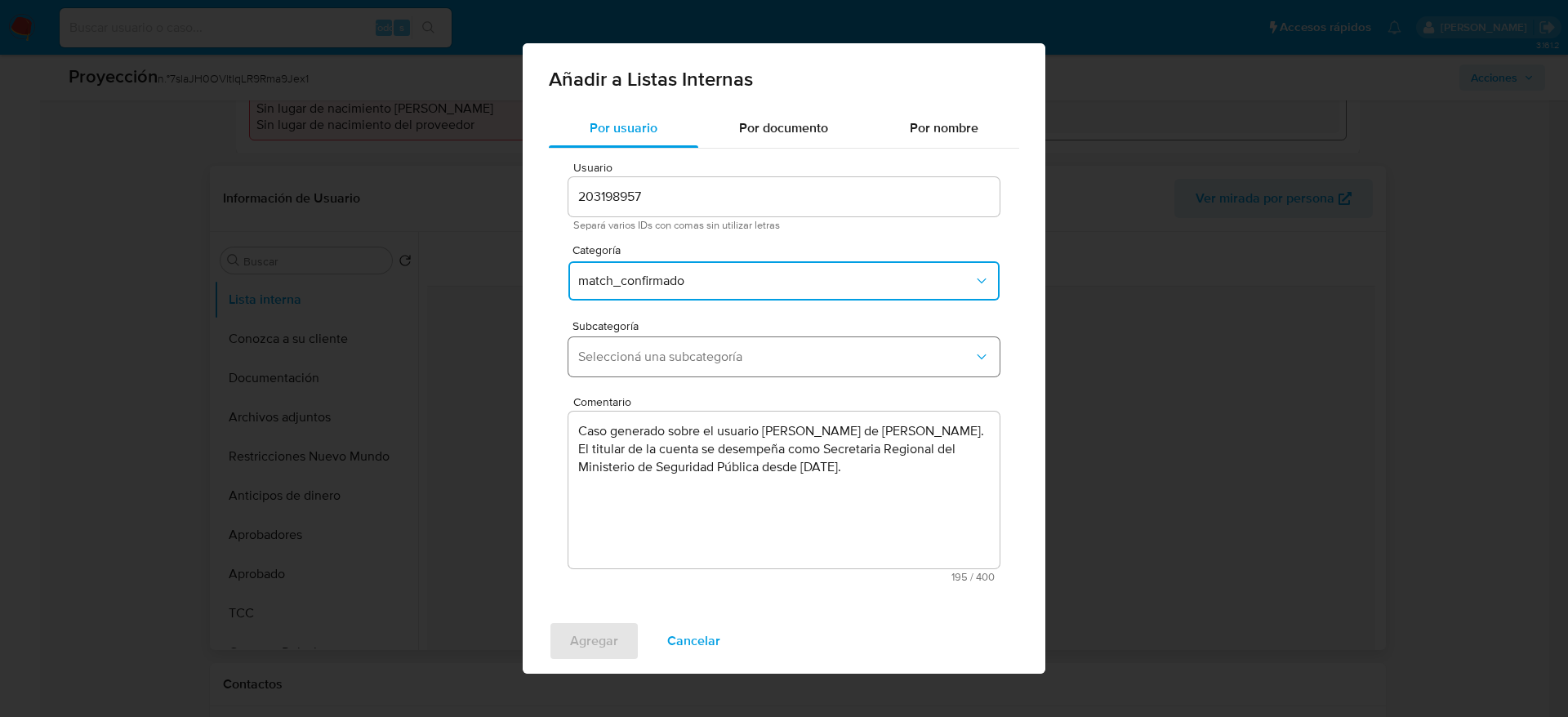
click at [647, 340] on button "Seleccioná una subcategoría" at bounding box center [784, 357] width 431 height 39
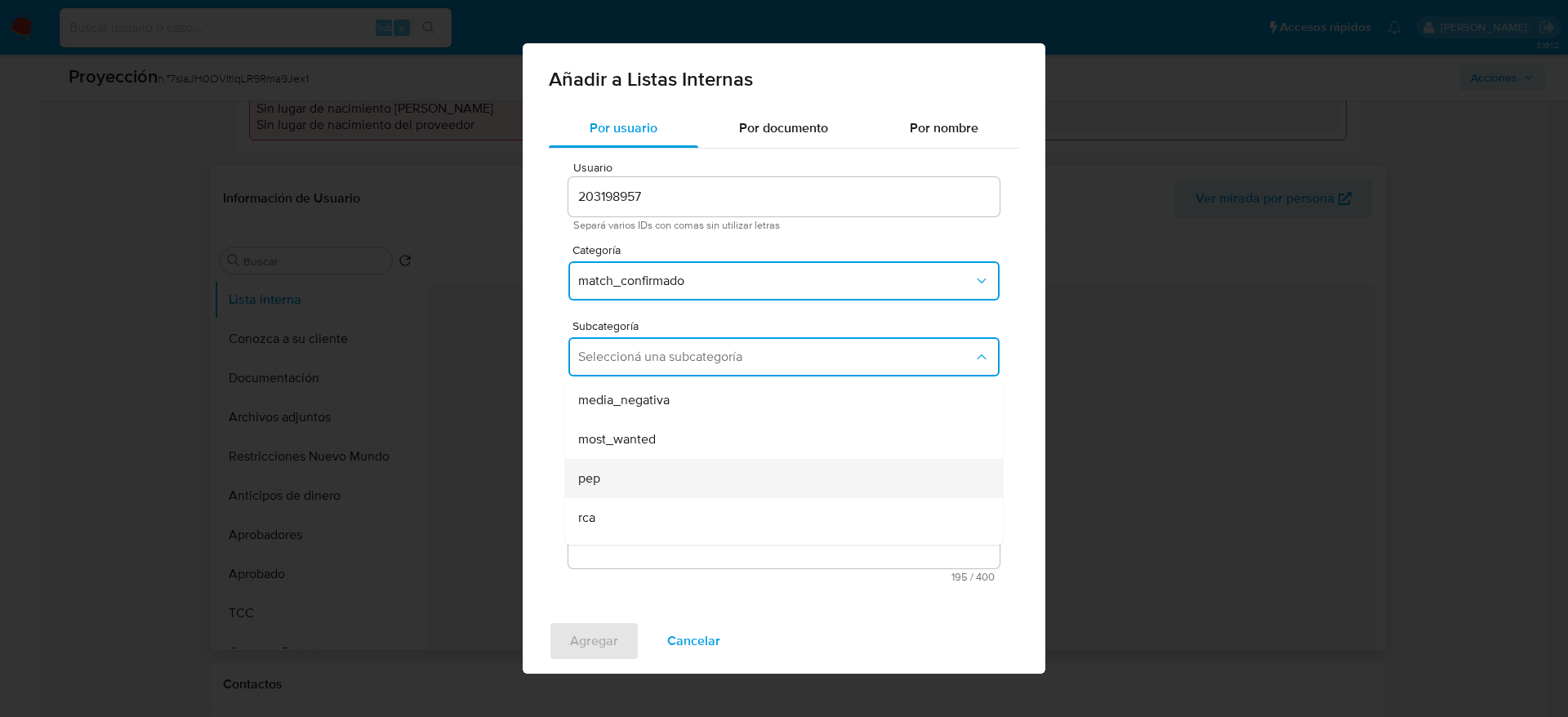
scroll to position [111, 0]
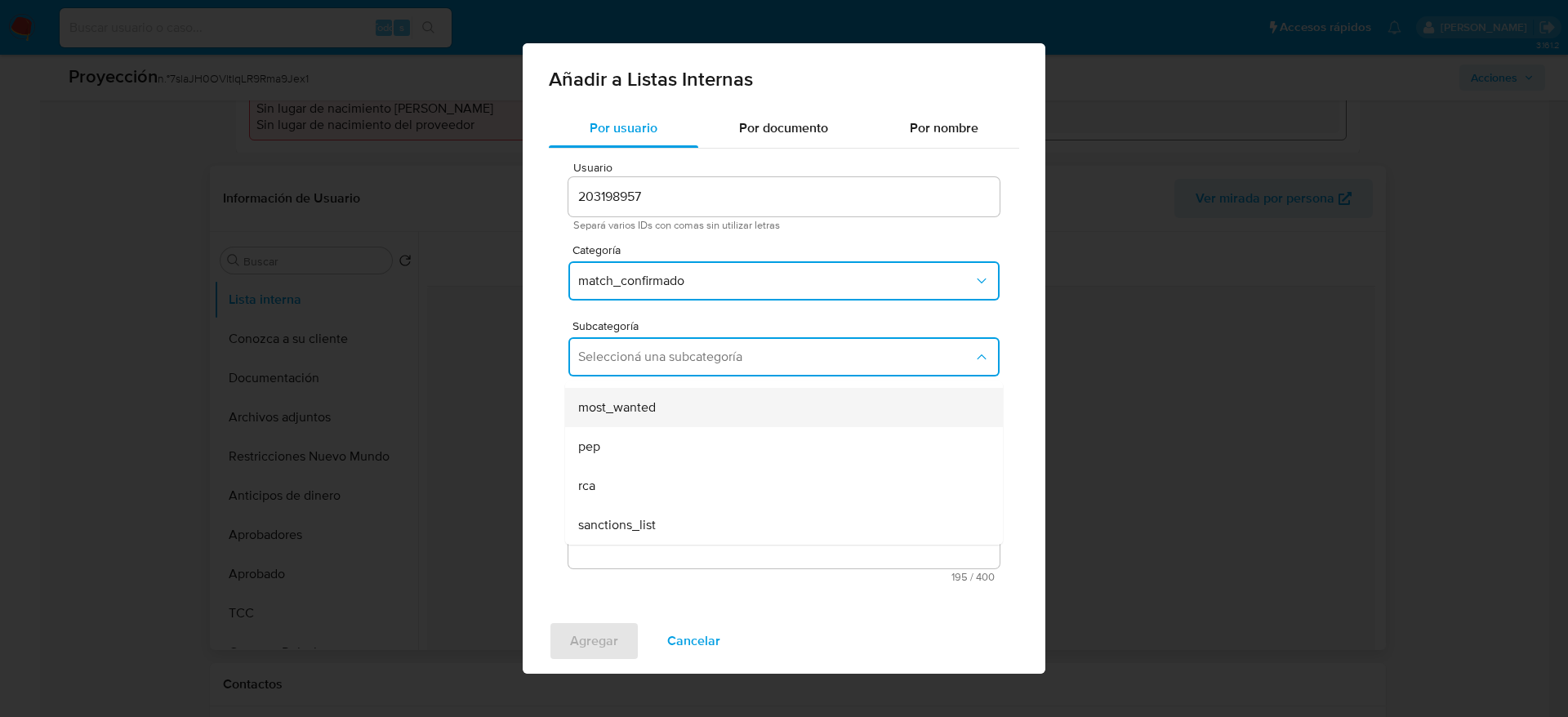
click at [667, 413] on div "most_wanted" at bounding box center [779, 407] width 402 height 39
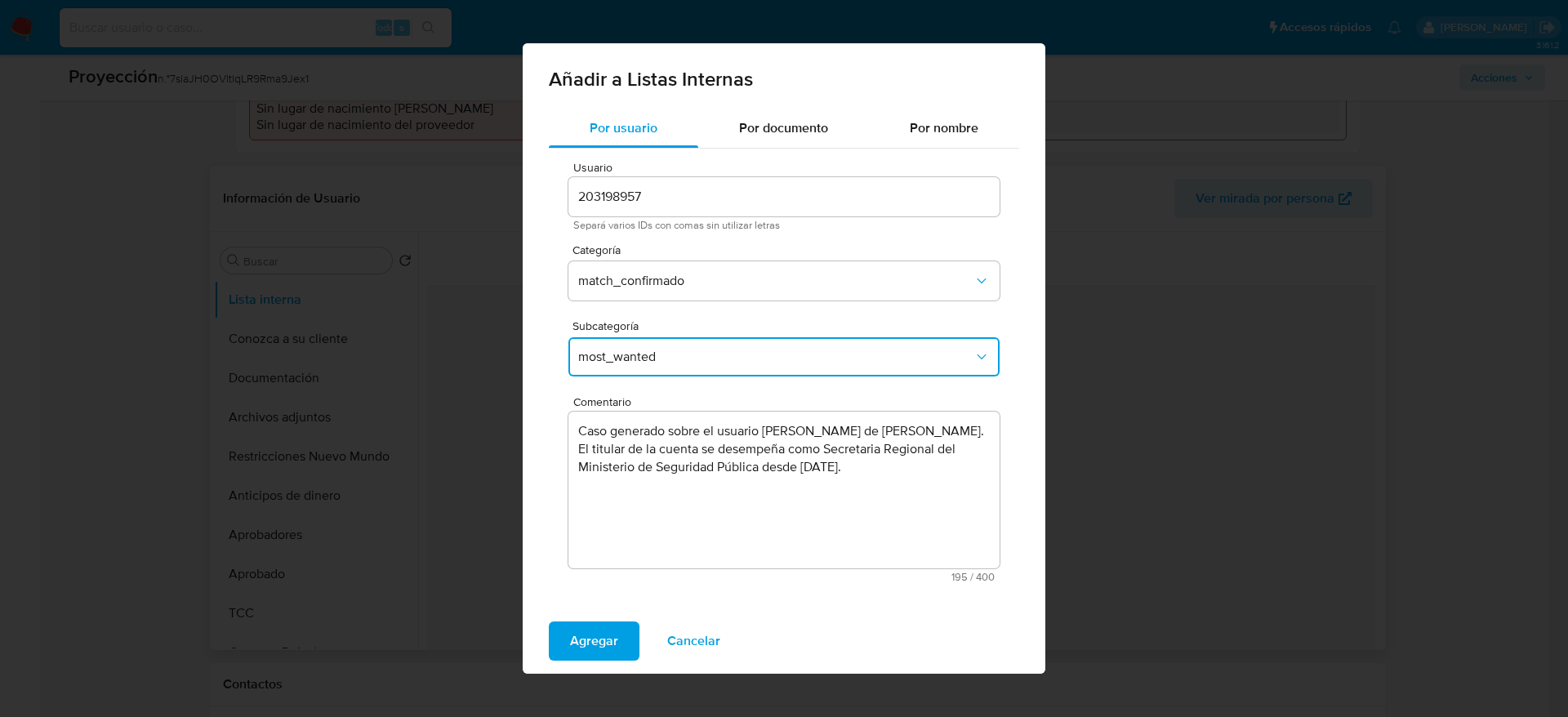
click at [692, 360] on span "most_wanted" at bounding box center [775, 357] width 395 height 16
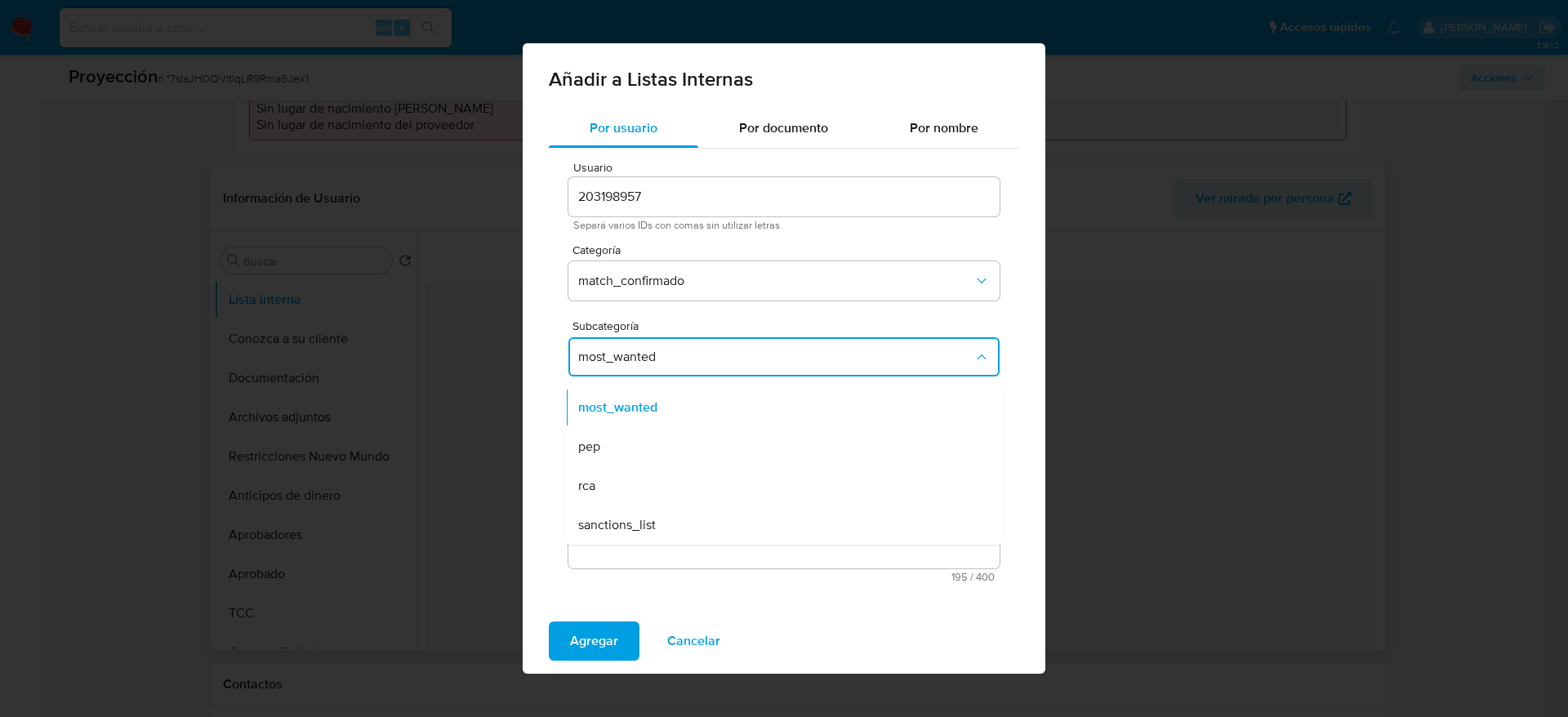
drag, startPoint x: 646, startPoint y: 444, endPoint x: 637, endPoint y: 451, distance: 11.4
click at [647, 444] on div "pep" at bounding box center [779, 447] width 402 height 39
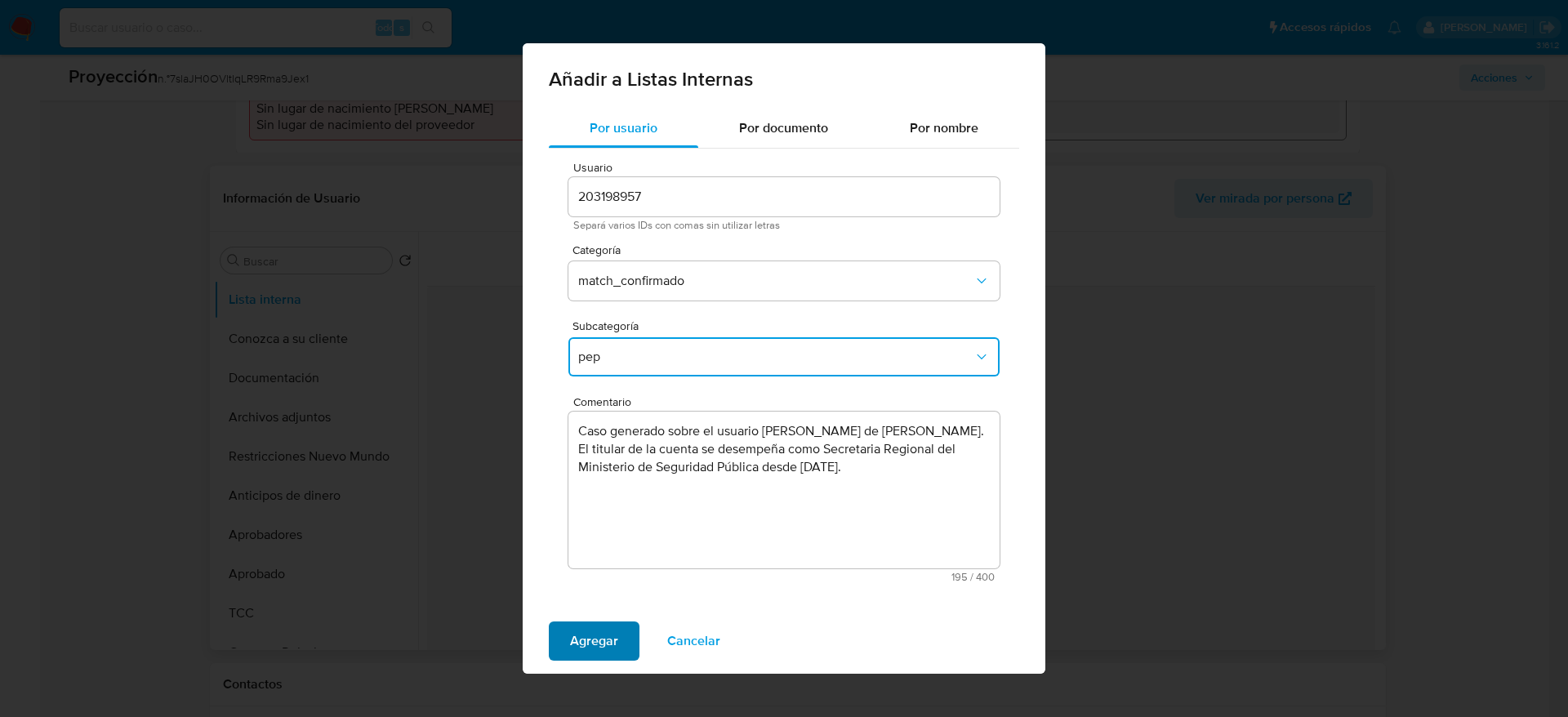
click at [599, 477] on span "Agregar" at bounding box center [593, 641] width 48 height 36
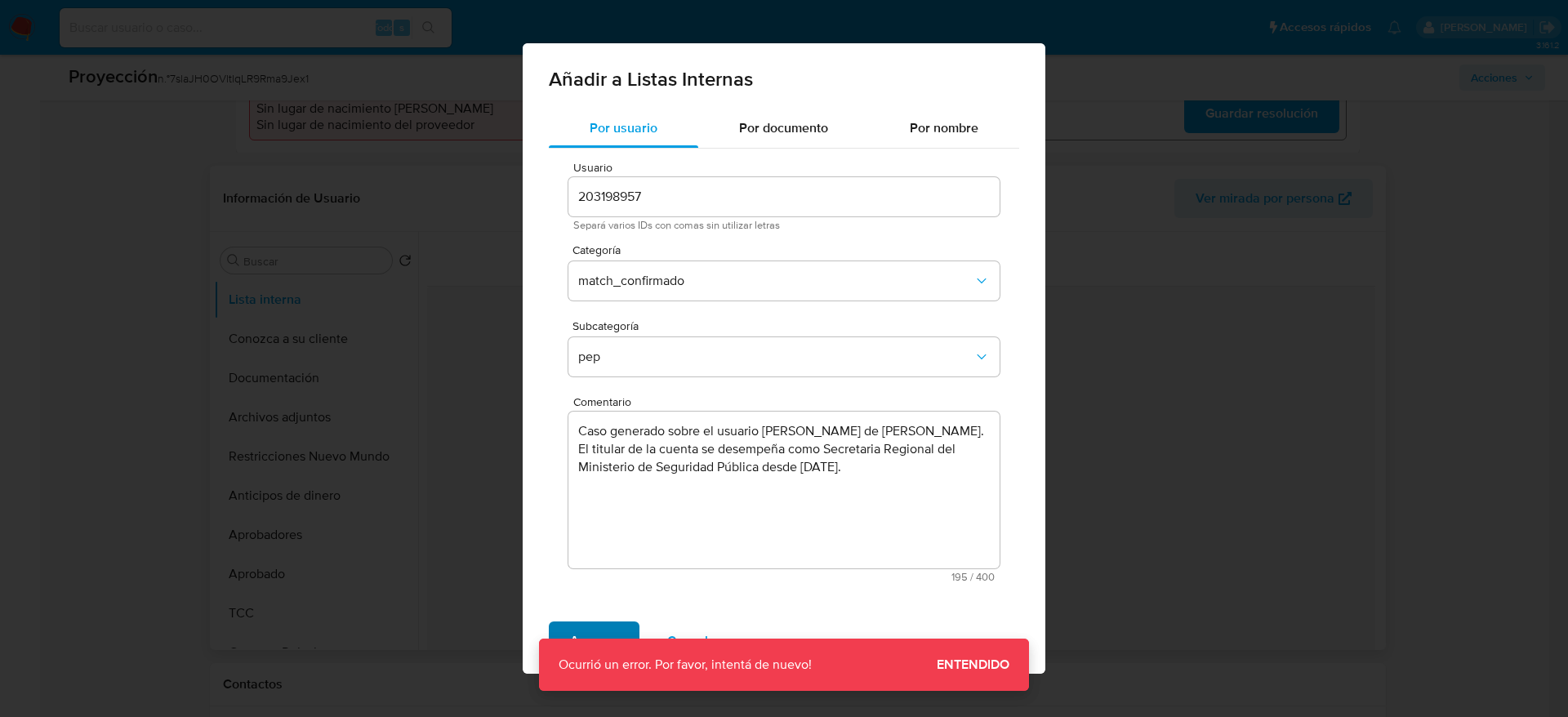
click at [578, 477] on span "Agregar" at bounding box center [593, 641] width 48 height 36
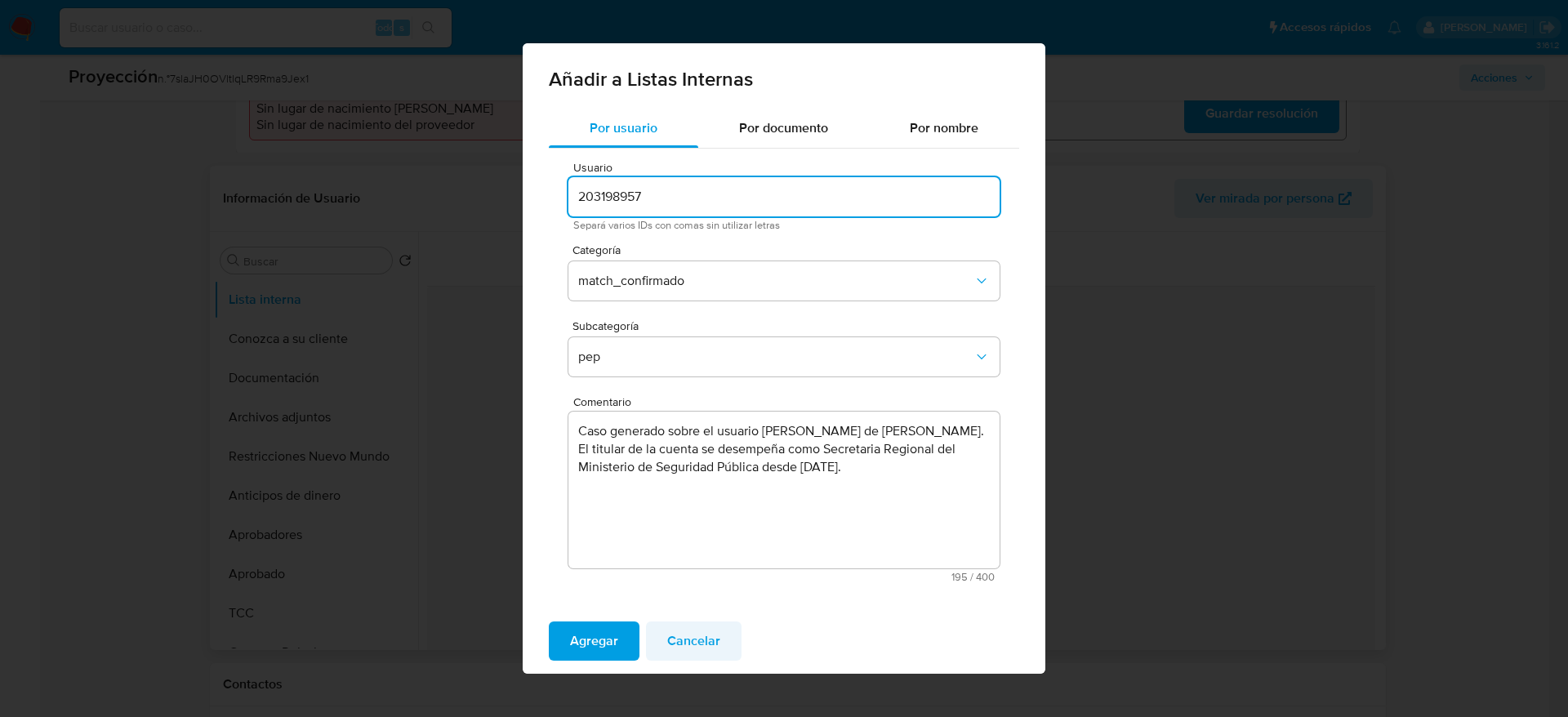
click at [681, 477] on font "Cancelar" at bounding box center [694, 641] width 53 height 39
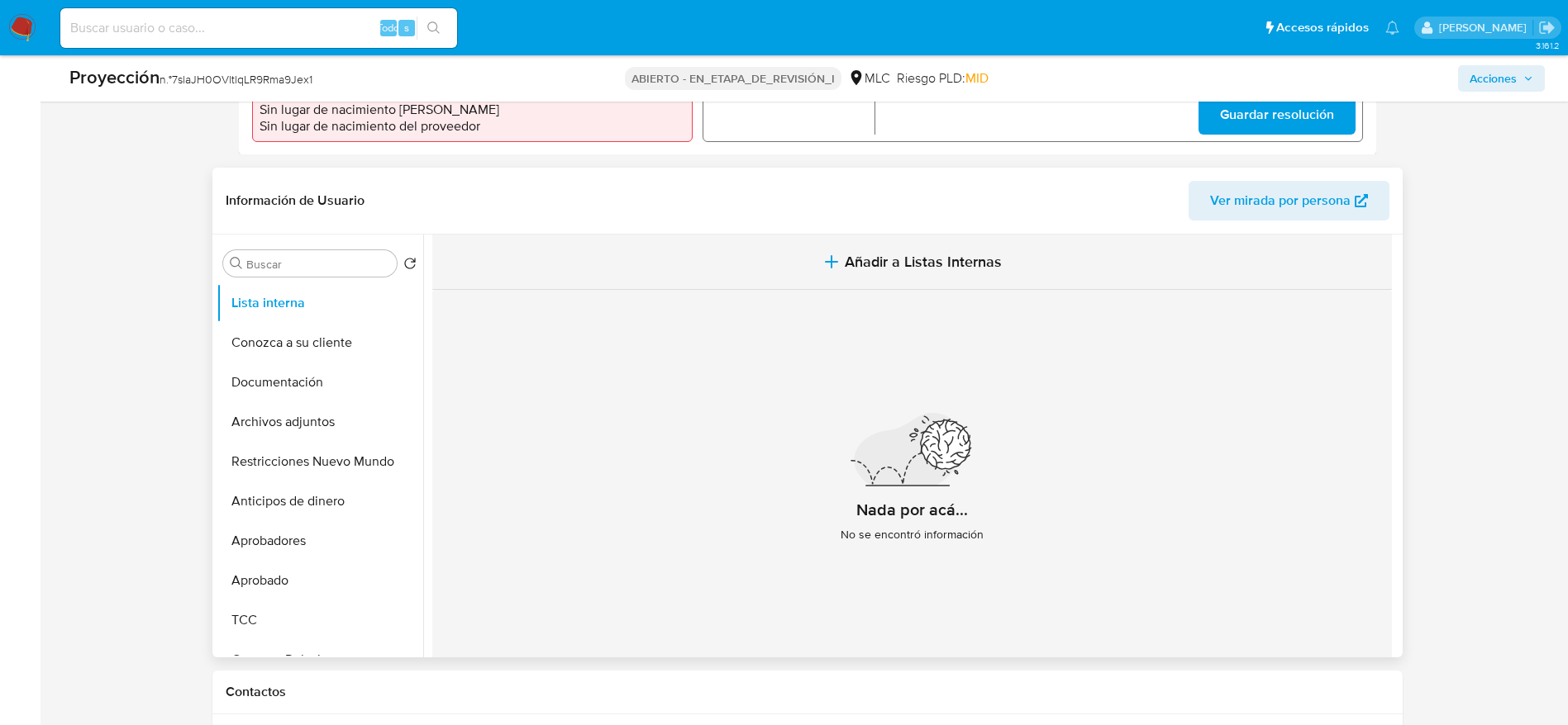
click at [786, 253] on button "Añadir a Listas Internas" at bounding box center [913, 263] width 960 height 56
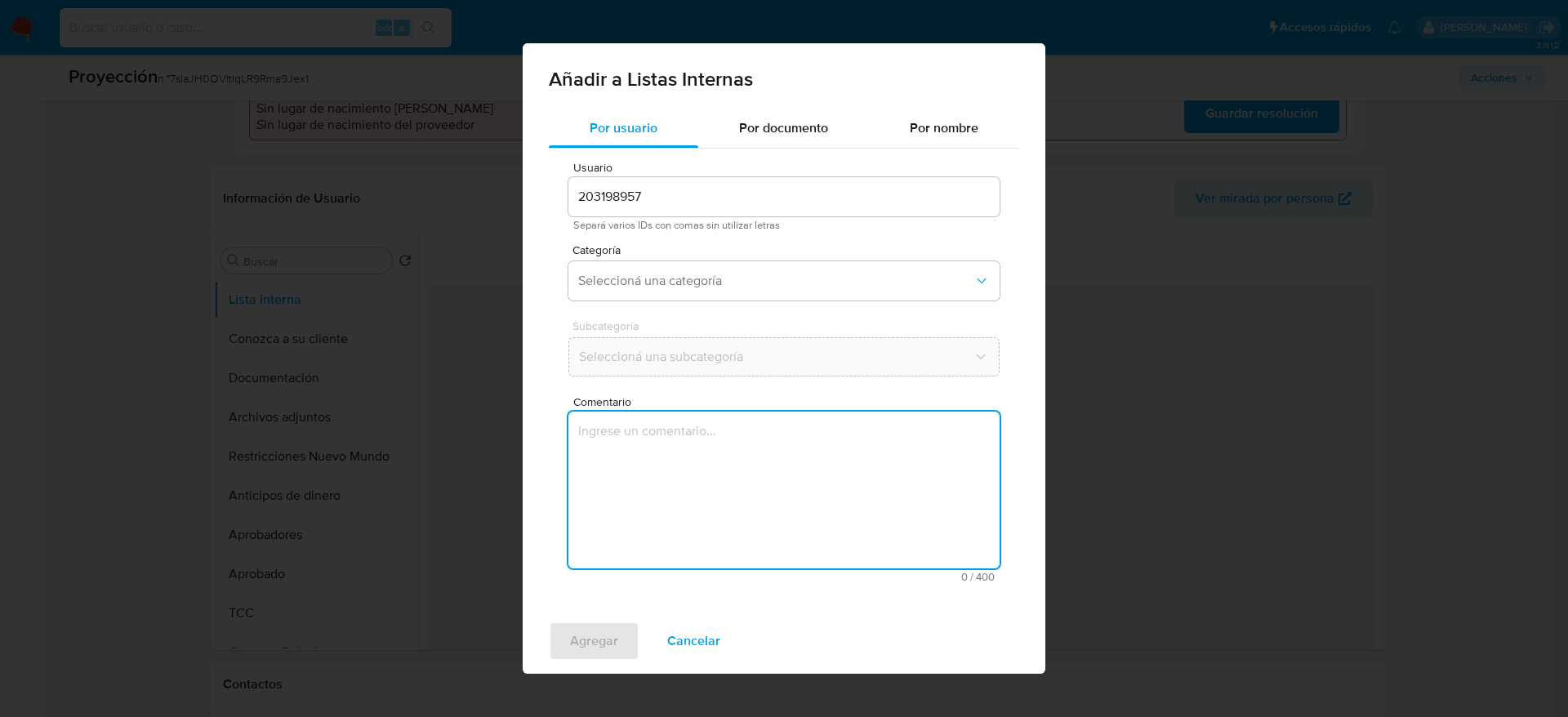
click at [745, 477] on textarea "Comentario" at bounding box center [784, 489] width 431 height 156
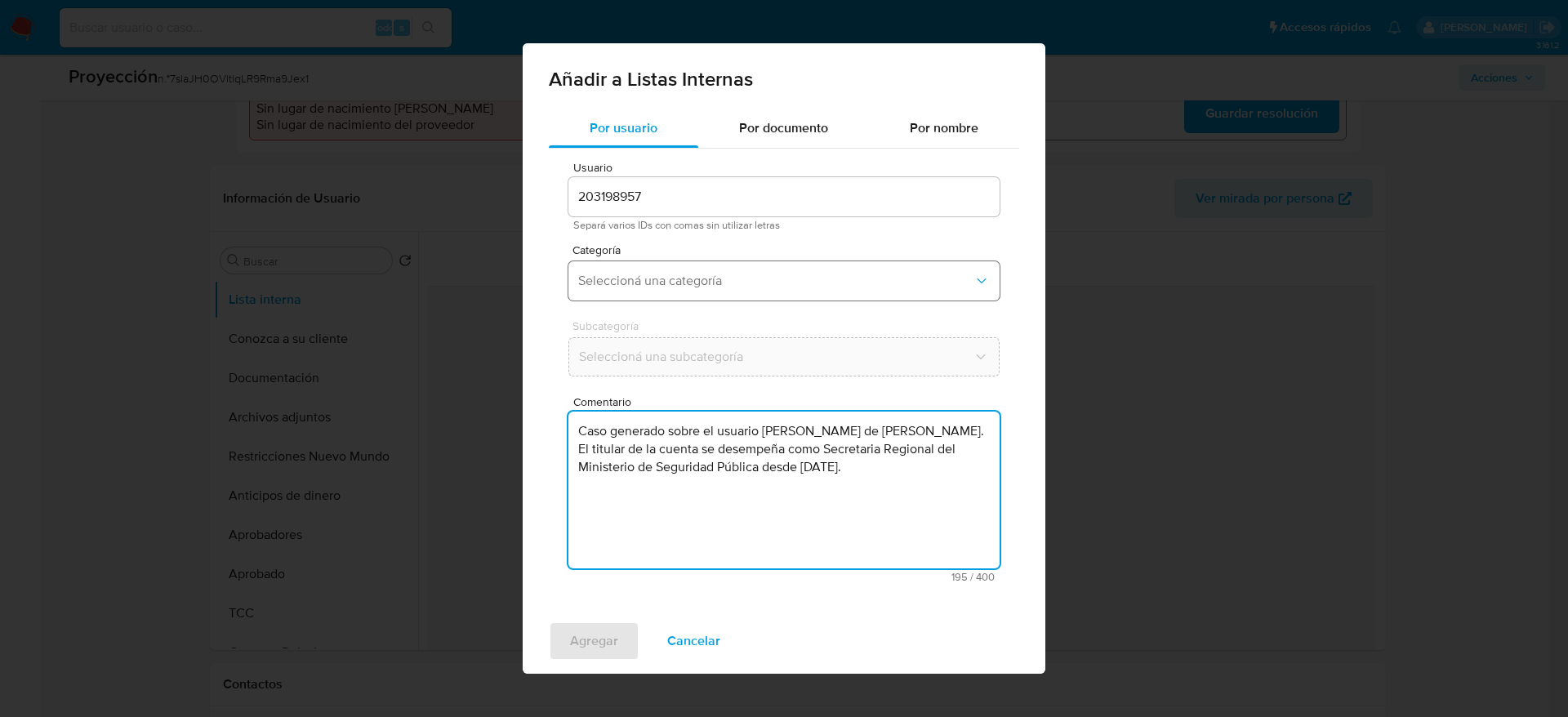
type textarea "Caso generado sobre el usuario Alejandro Rodrigo de Lourdes Jiménez Mardones. E…"
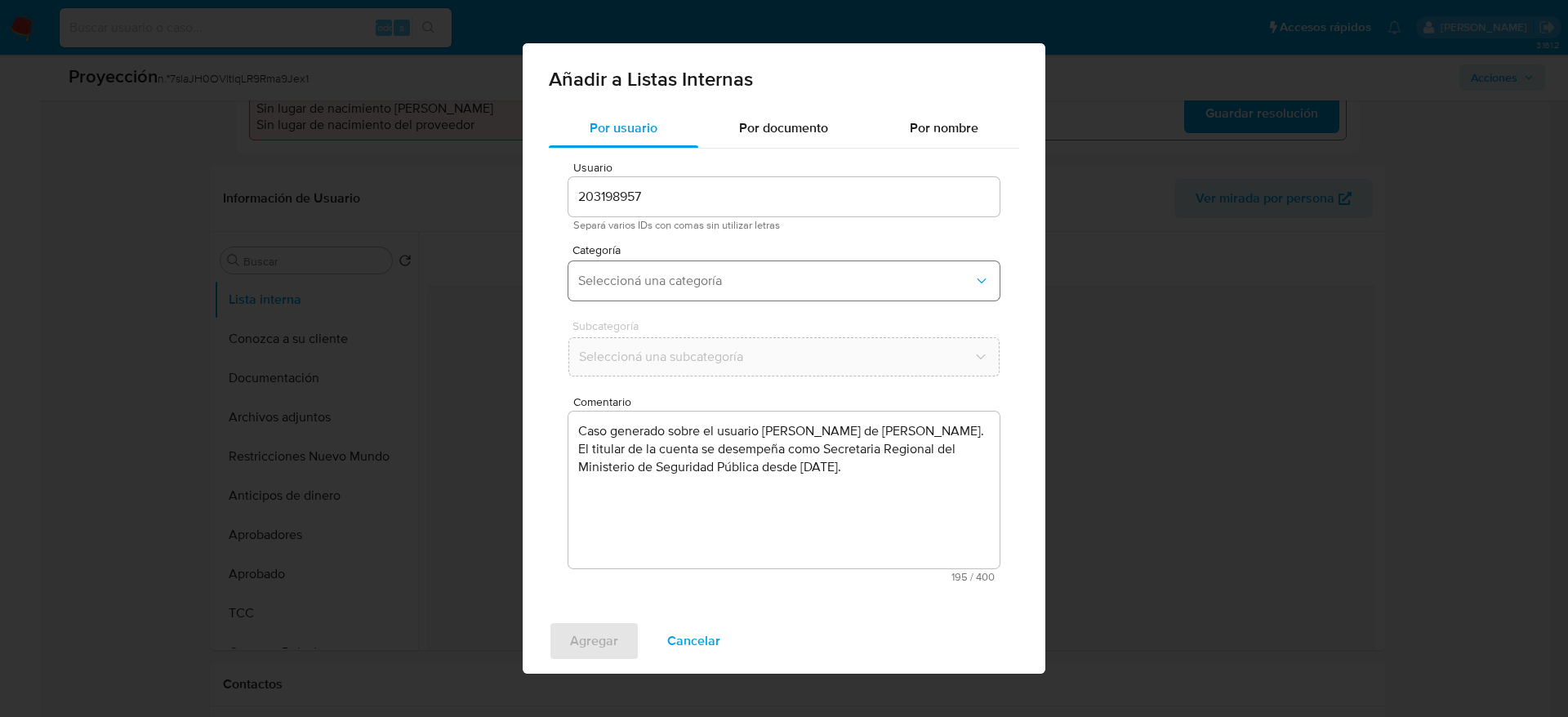
click at [699, 289] on button "Seleccioná una categoría" at bounding box center [784, 281] width 431 height 39
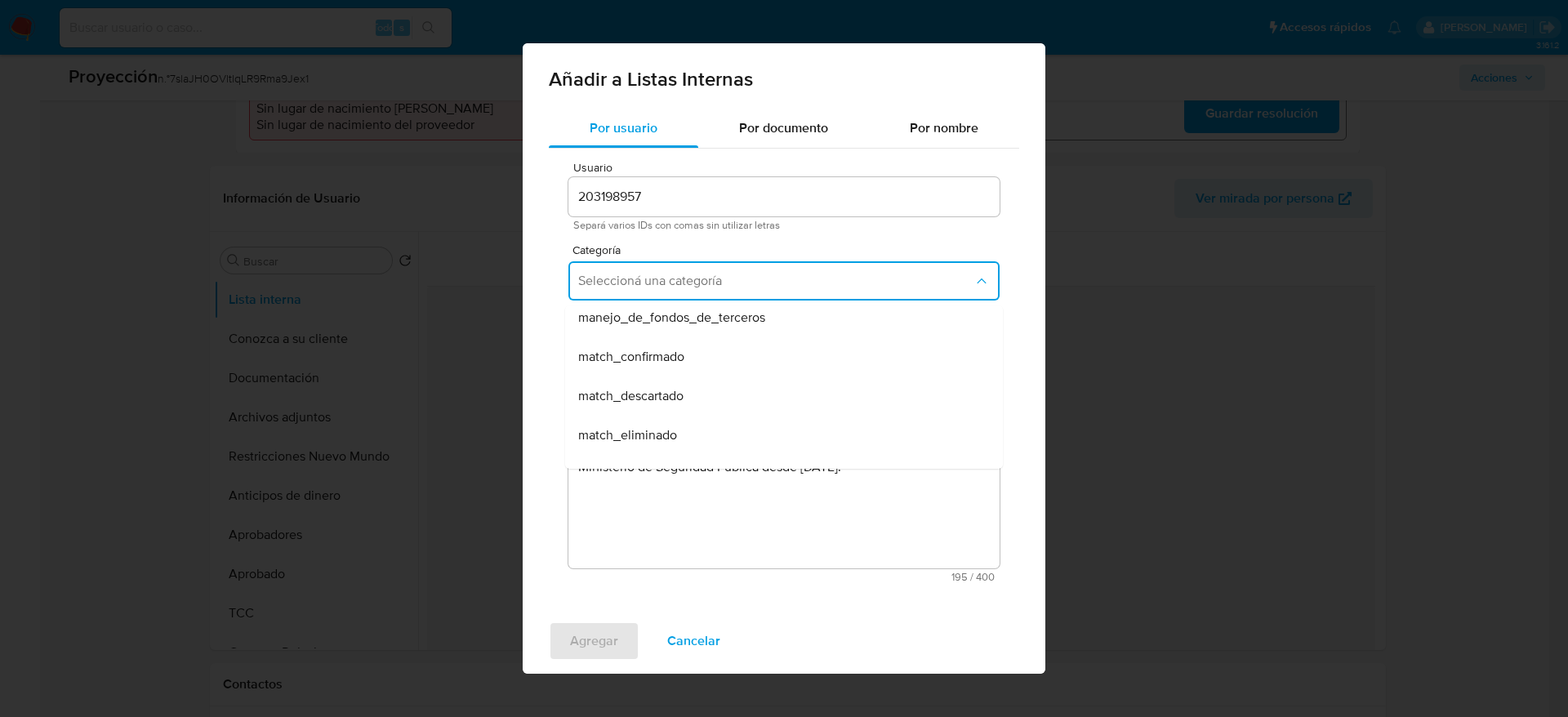
scroll to position [122, 0]
click at [686, 328] on div "match_confirmado" at bounding box center [779, 320] width 402 height 39
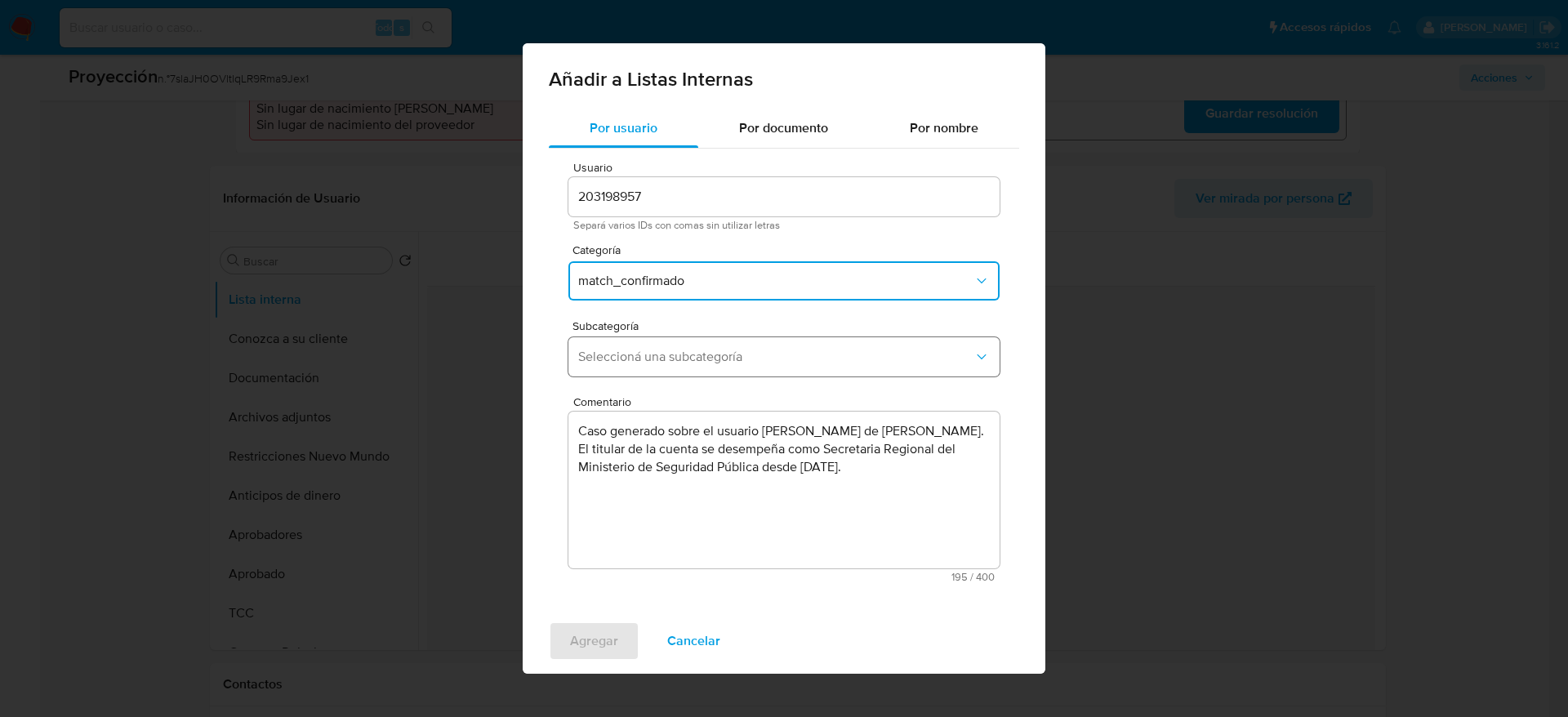
drag, startPoint x: 689, startPoint y: 329, endPoint x: 689, endPoint y: 358, distance: 29.0
click at [689, 333] on div "Subcategoría Seleccioná una subcategoría" at bounding box center [784, 352] width 431 height 63
click at [689, 360] on span "Seleccioná una subcategoría" at bounding box center [775, 357] width 395 height 16
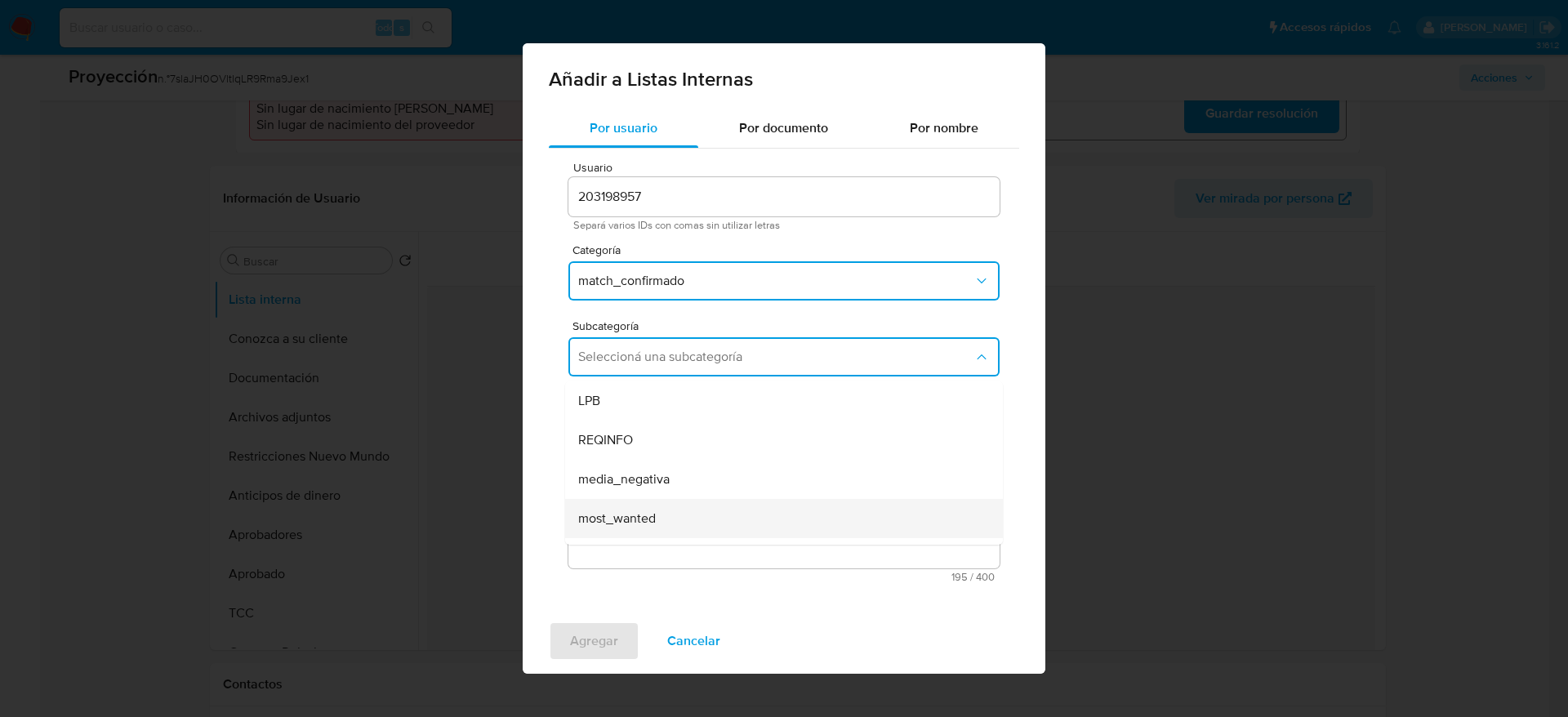
scroll to position [111, 0]
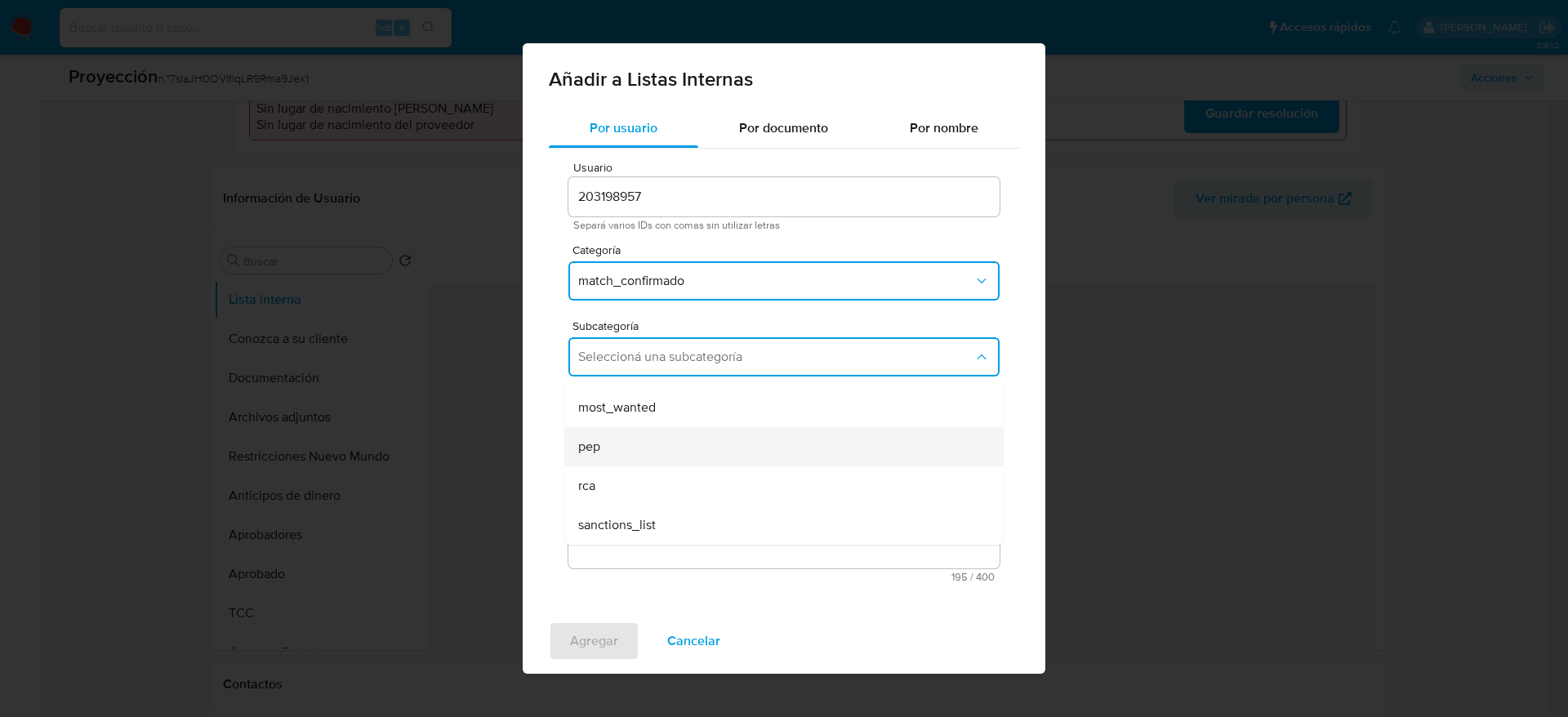
click at [616, 439] on div "pep" at bounding box center [779, 447] width 402 height 39
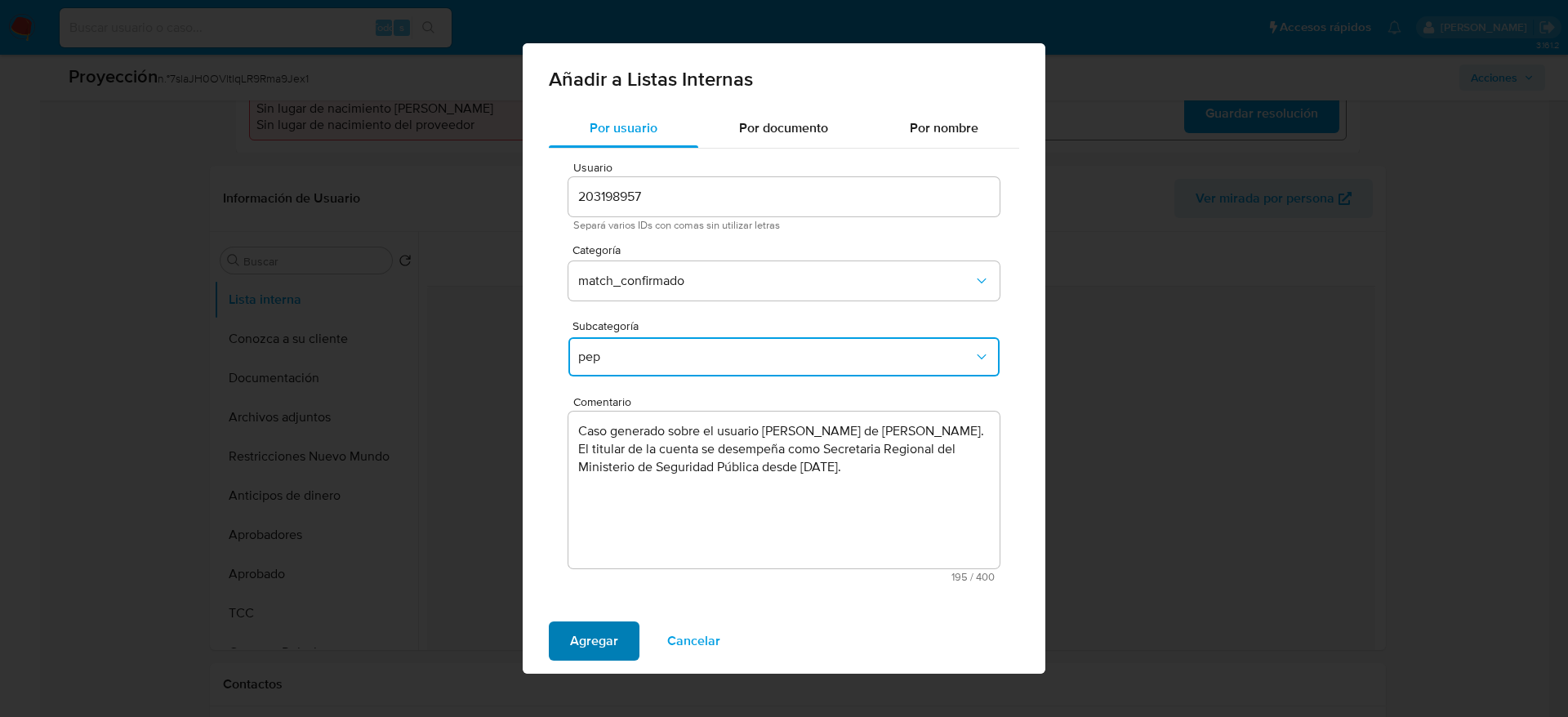
click at [621, 477] on button "Agregar" at bounding box center [594, 641] width 91 height 39
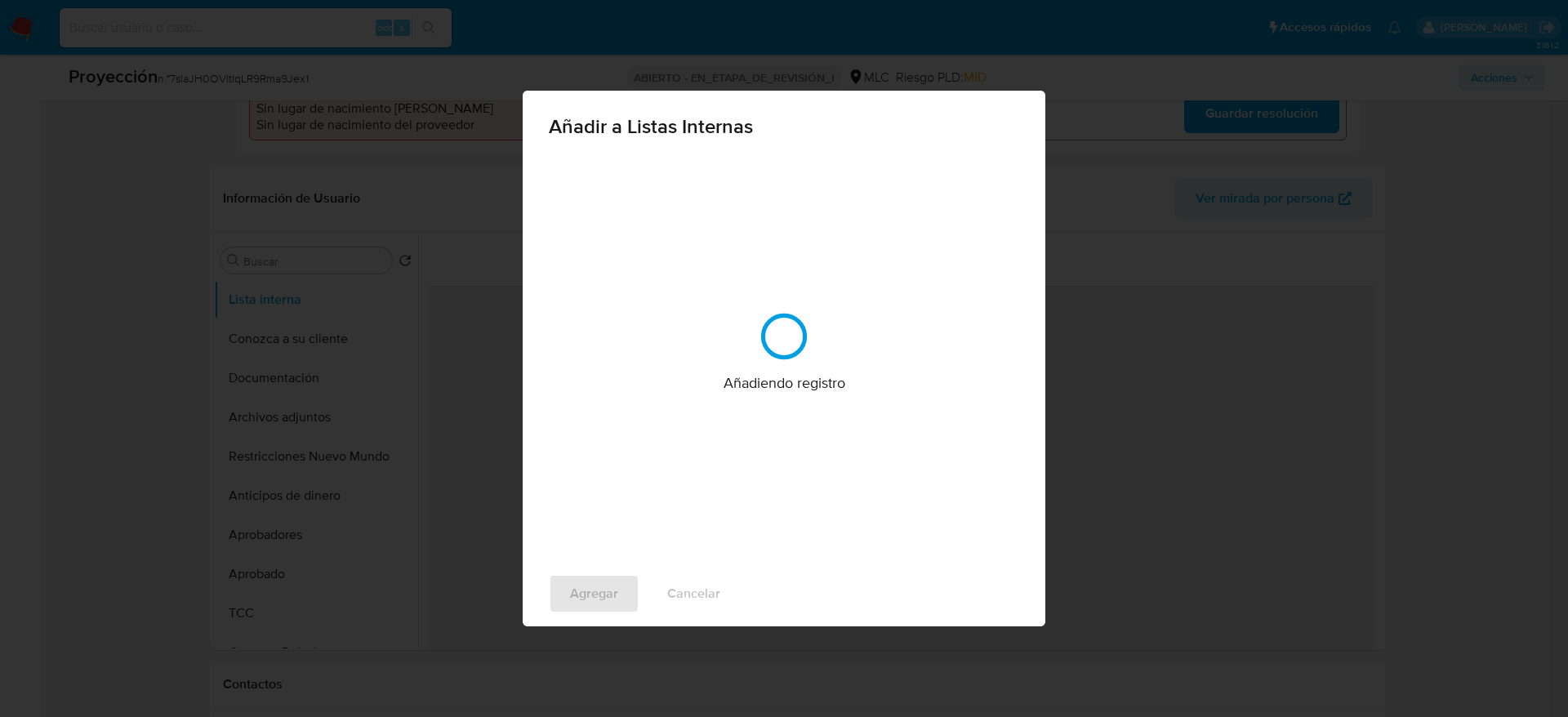
click at [672, 477] on div "Agregar Cancelar" at bounding box center [783, 594] width 522 height 65
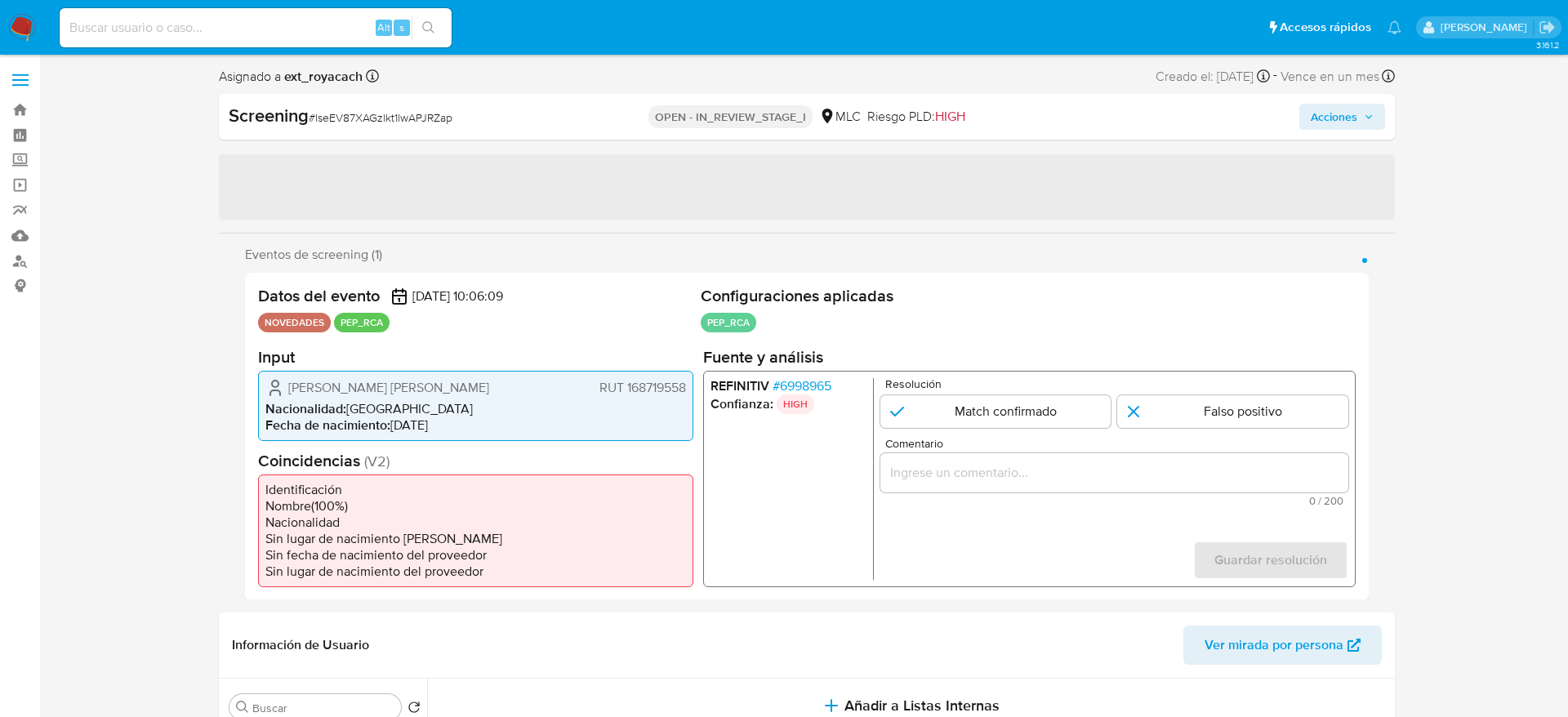
select select "10"
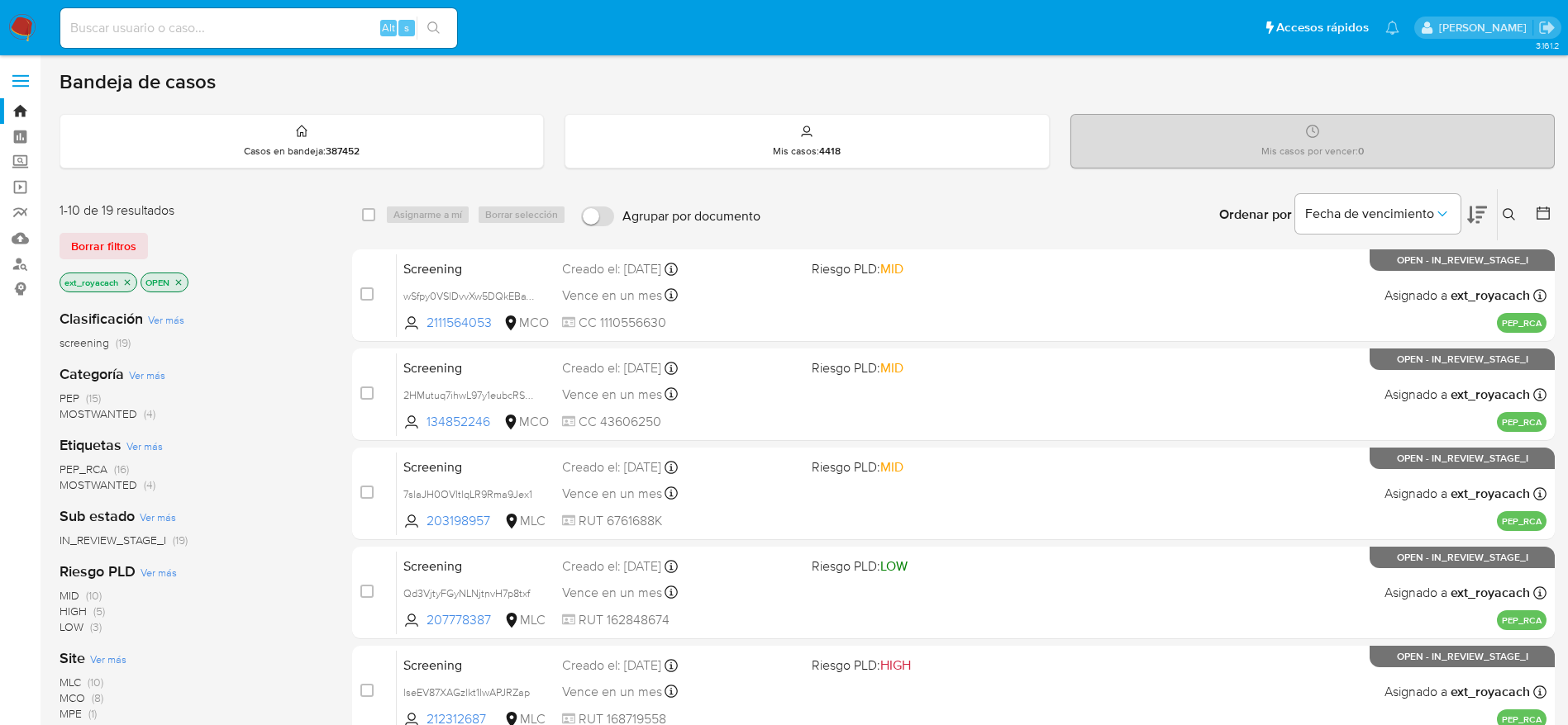
click at [100, 403] on span "(15)" at bounding box center [94, 398] width 15 height 16
click at [79, 596] on span "MLC" at bounding box center [70, 596] width 21 height 16
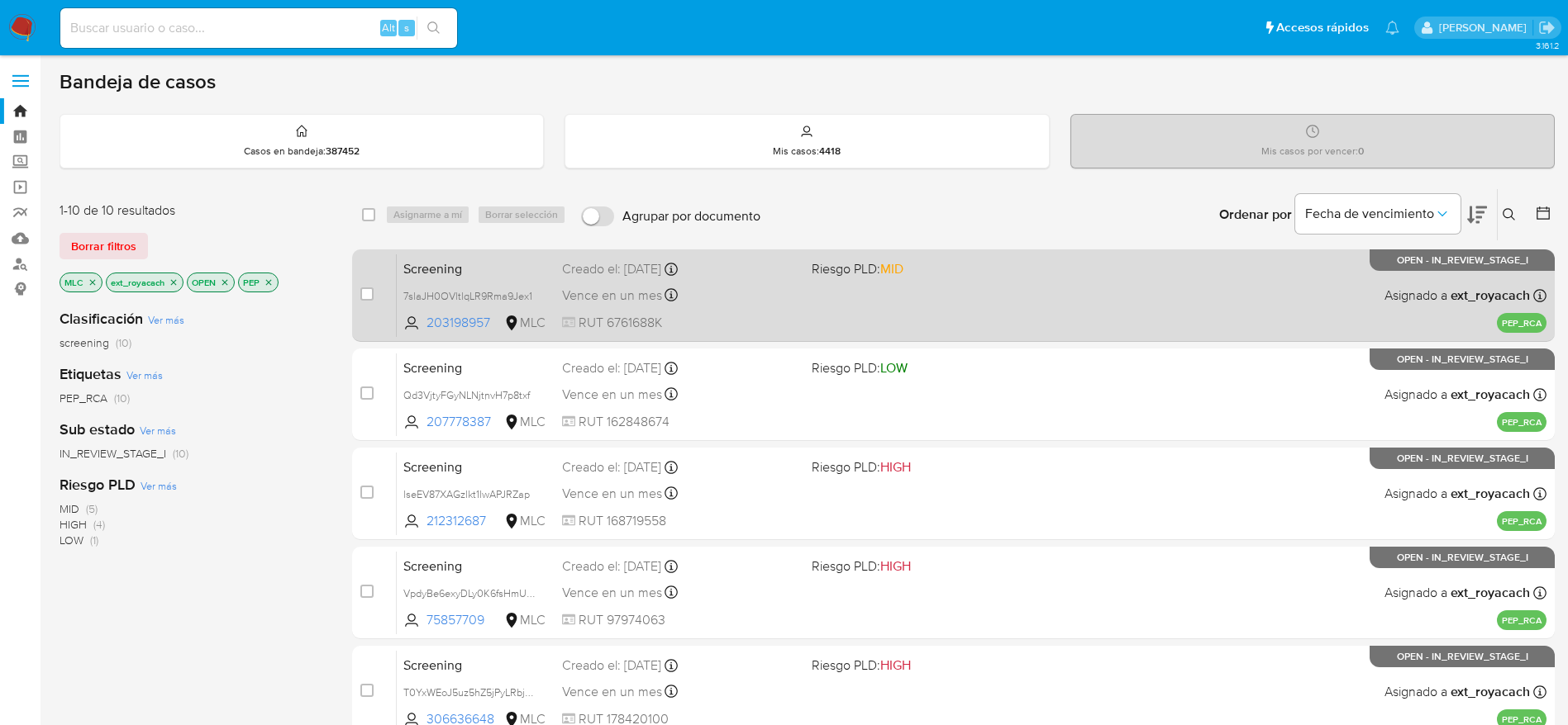
click at [818, 271] on span "Riesgo PLD: MID" at bounding box center [858, 269] width 92 height 18
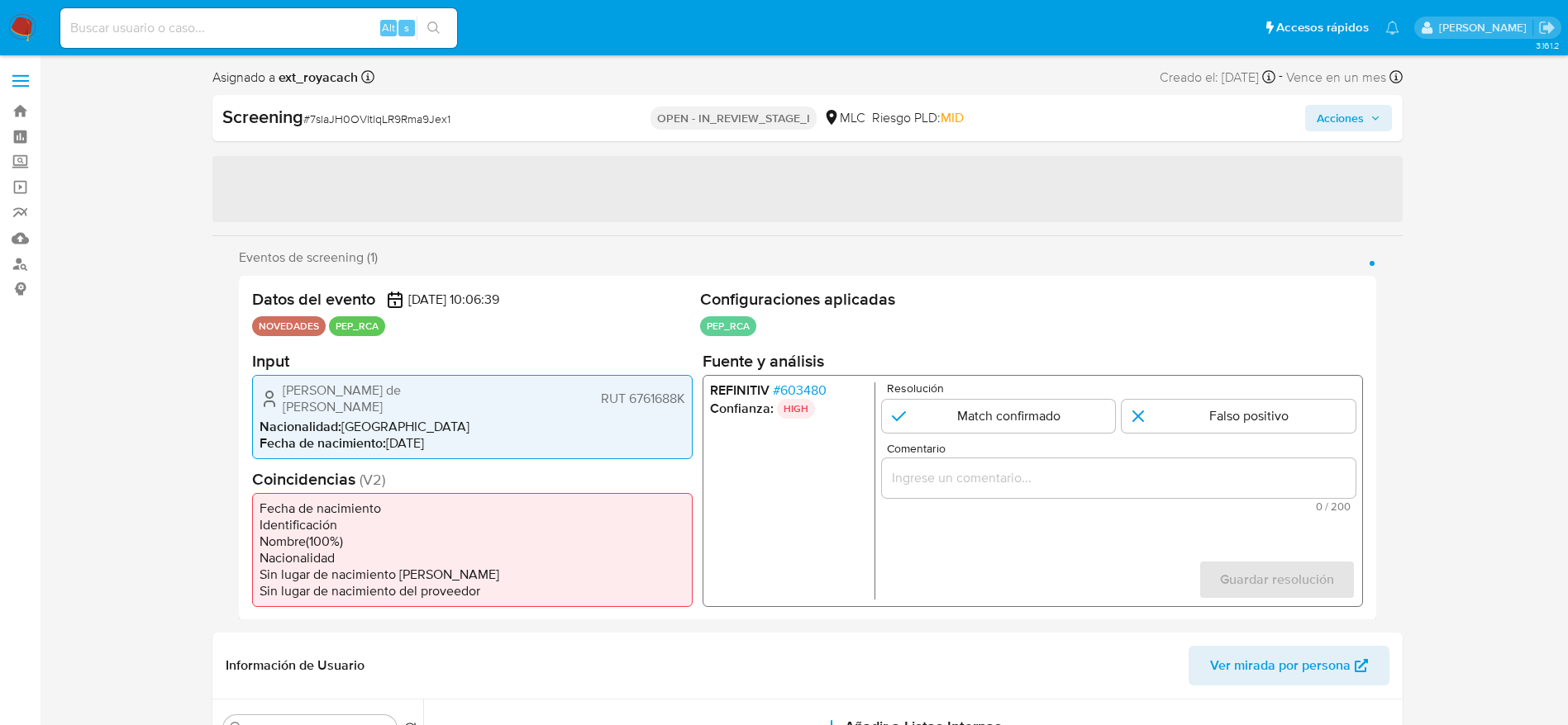
select select "10"
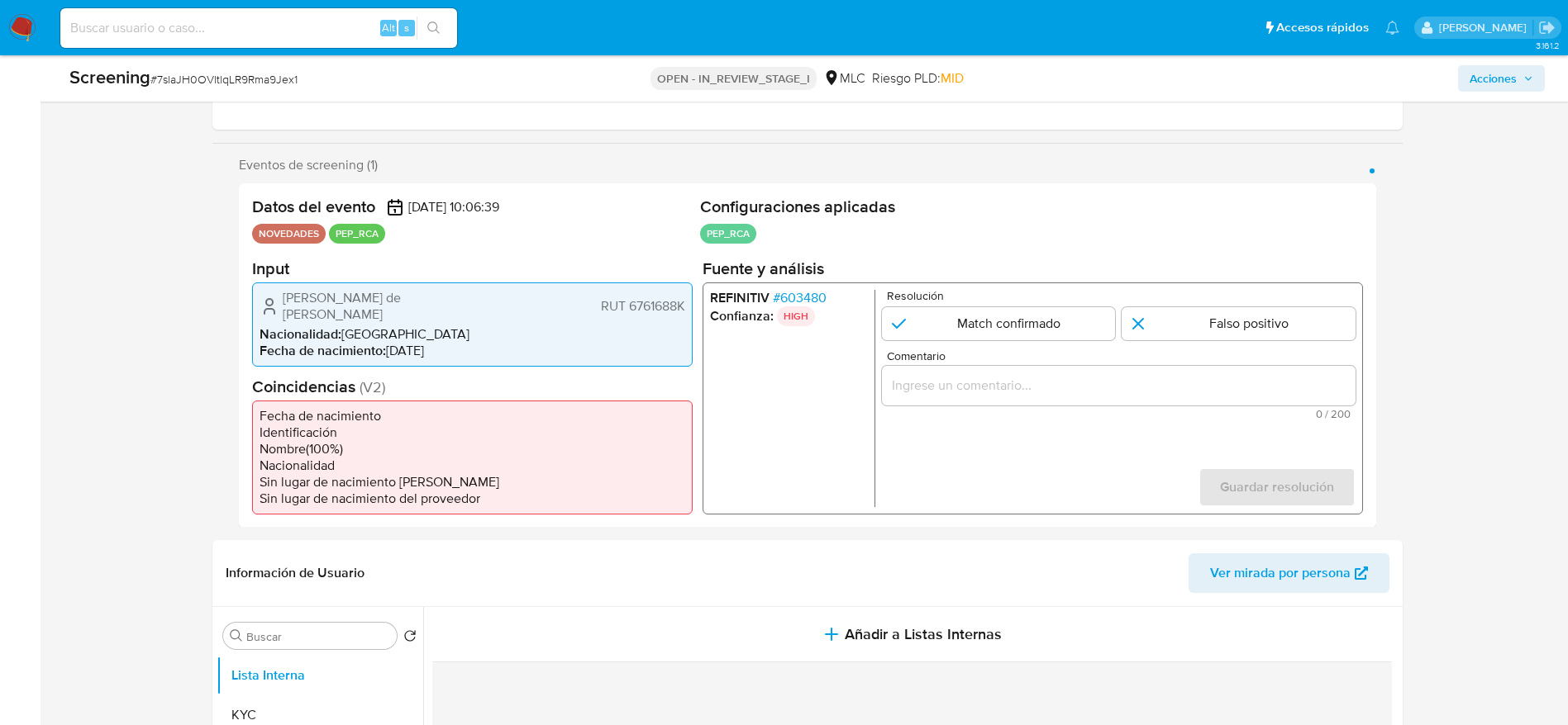
scroll to position [247, 0]
click at [1047, 329] on input "1 de 1" at bounding box center [998, 322] width 234 height 33
radio input "true"
click at [1047, 366] on div "1 de 1" at bounding box center [1118, 384] width 474 height 39
click at [1047, 367] on div "1 de 1" at bounding box center [1118, 384] width 474 height 39
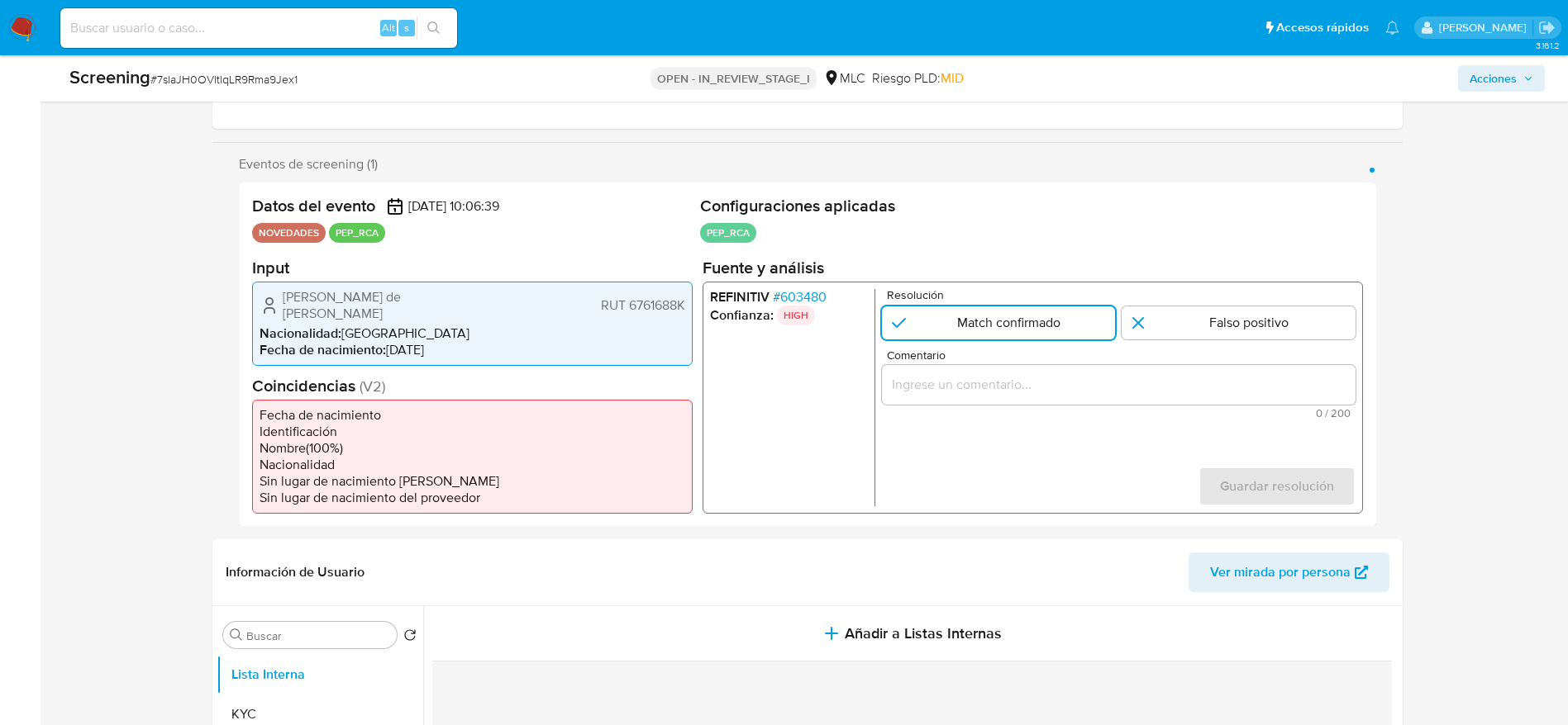
click at [1047, 383] on input "Comentario" at bounding box center [1118, 384] width 474 height 21
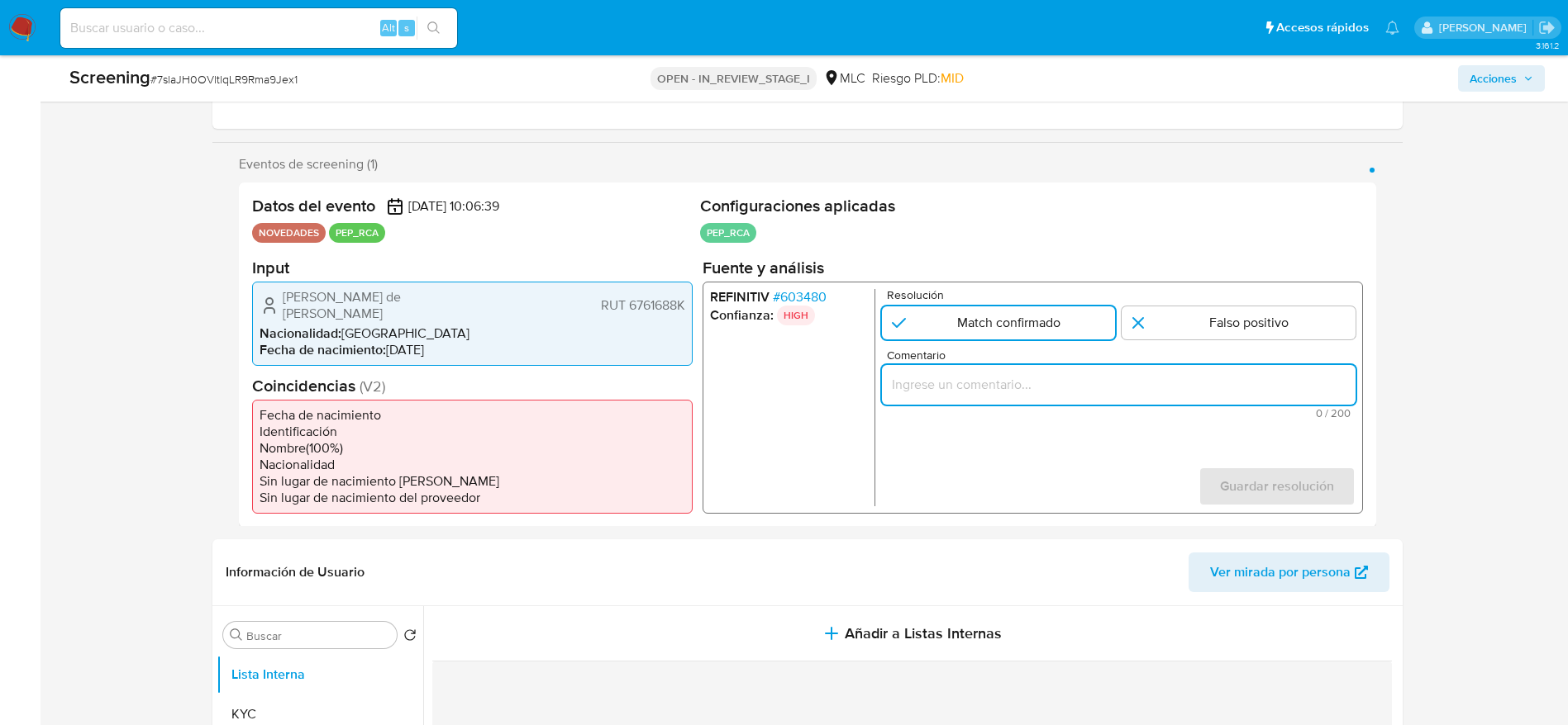
paste input ""Caso generado sobre el usuario Alejandro Rodrigo de Lourdes Jiménez Mardones. …"
type input ""Caso generado sobre el usuario Alejandro Rodrigo de Lourdes Jiménez Mardones. …"
click at [1292, 493] on span "Guardar resolución" at bounding box center [1276, 486] width 114 height 36
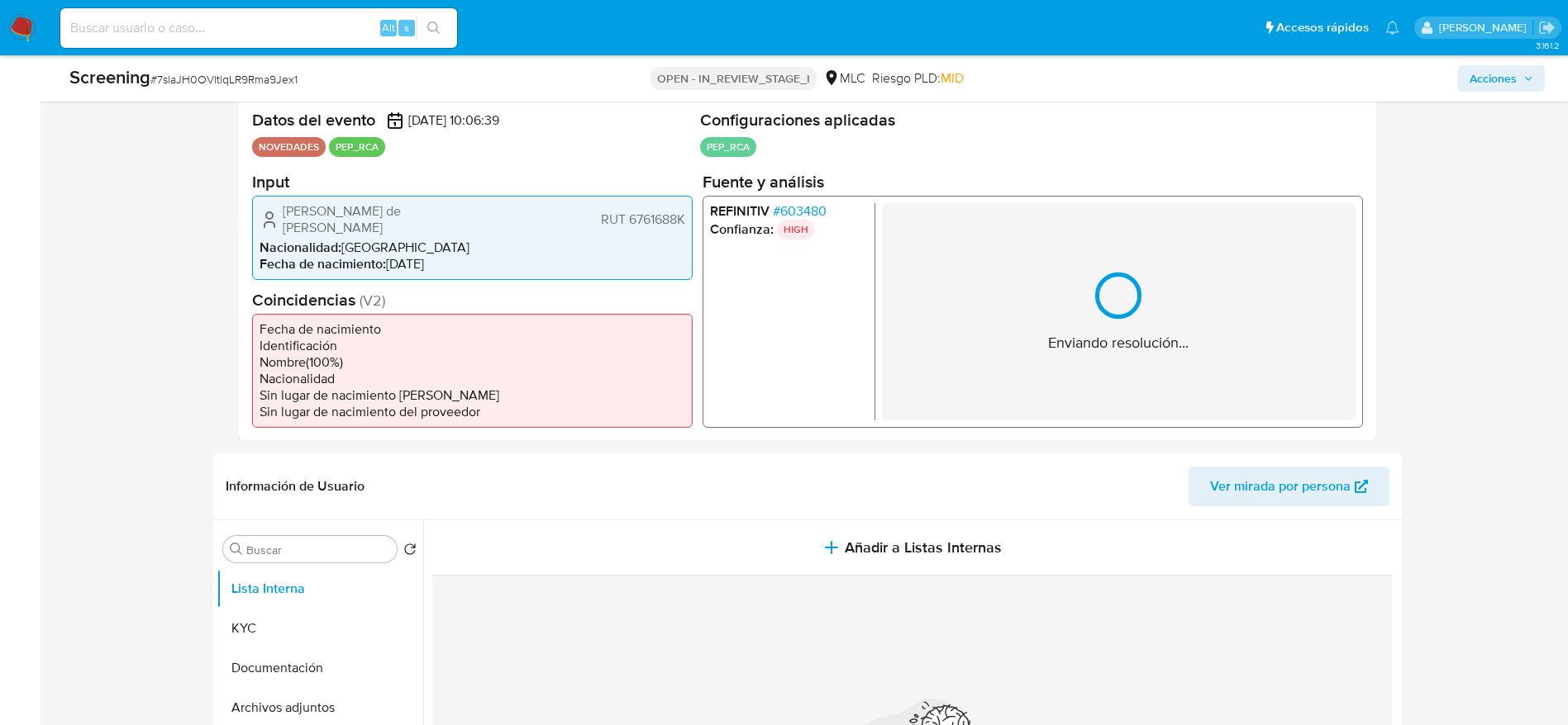
scroll to position [372, 0]
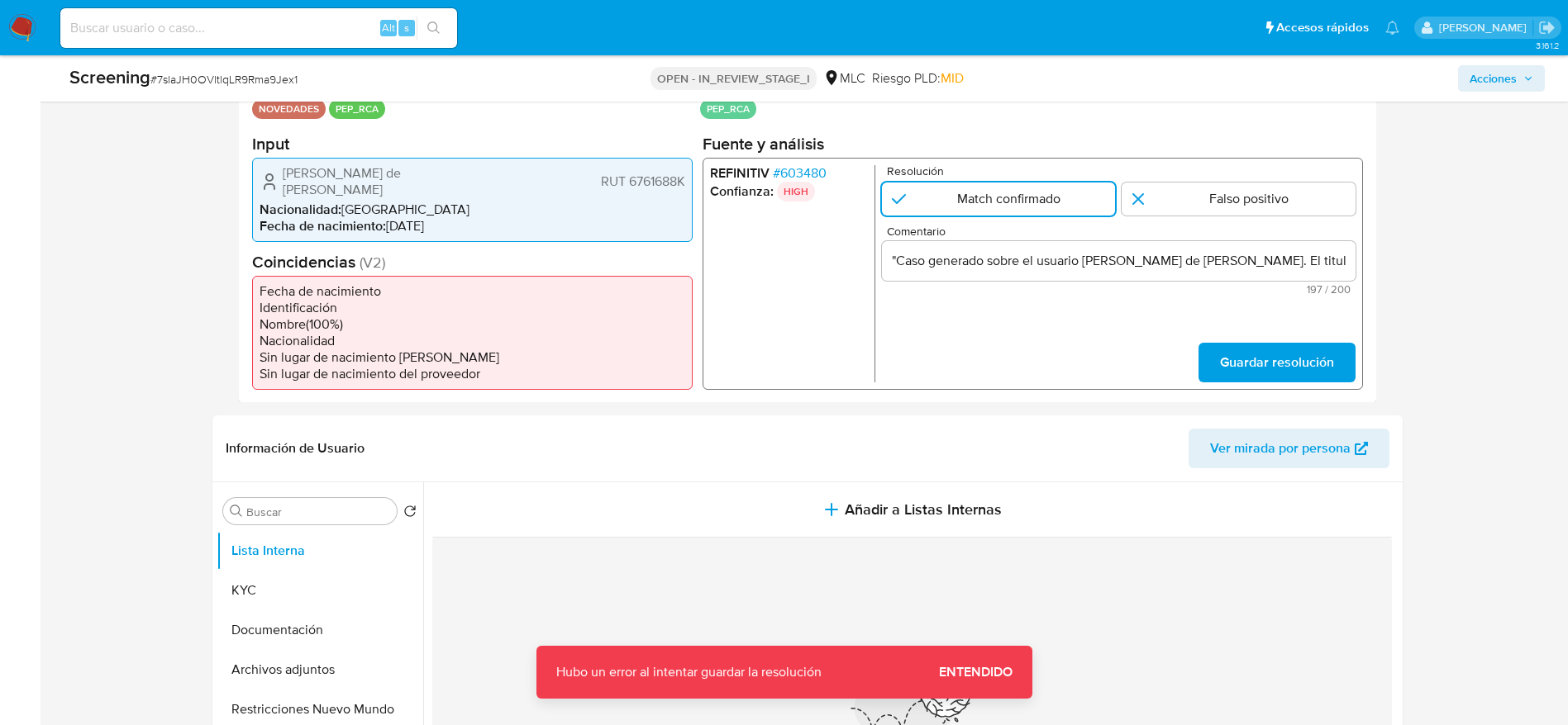
click at [939, 672] on span "Entendido" at bounding box center [976, 672] width 74 height 0
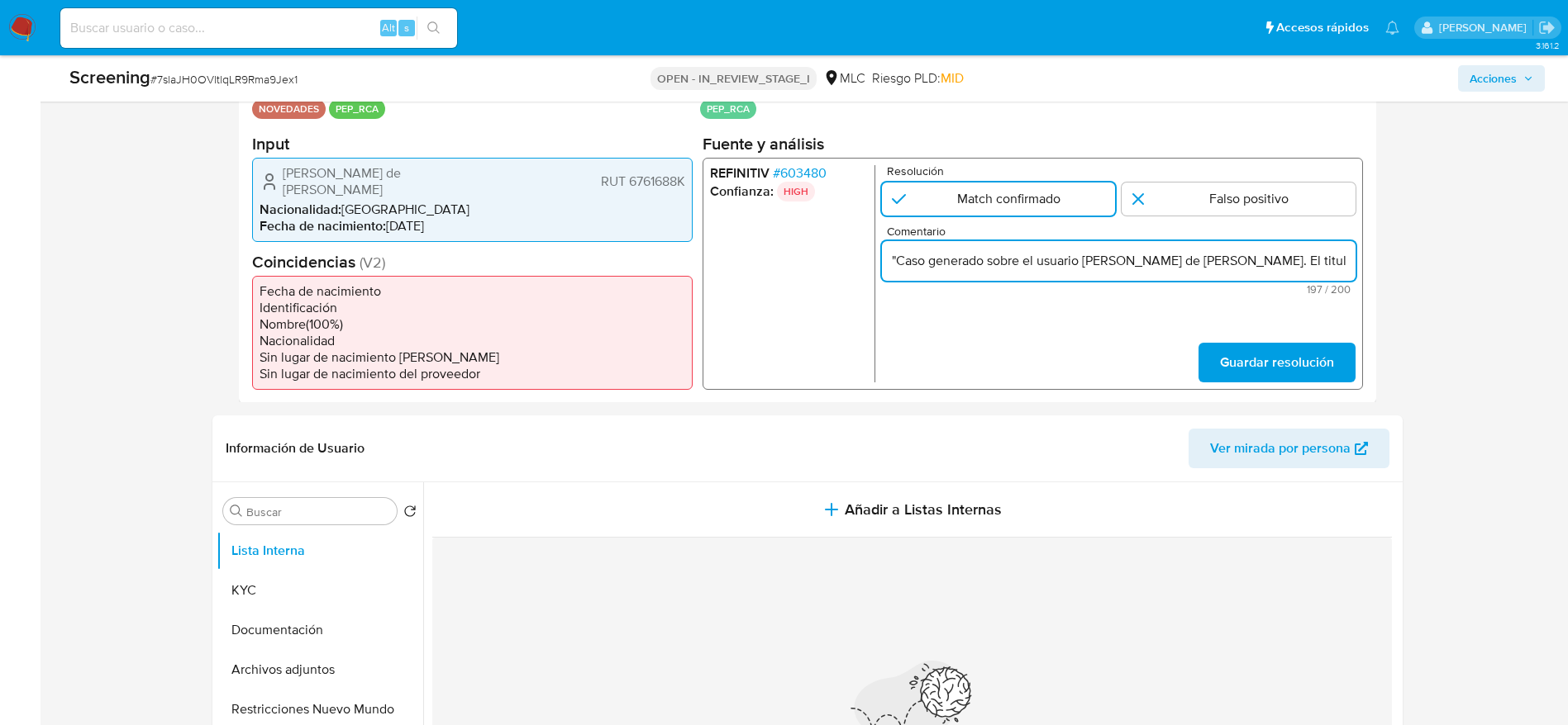
click at [1164, 264] on input ""Caso generado sobre el usuario Alejandro Rodrigo de Lourdes Jiménez Mardones. …" at bounding box center [1118, 260] width 474 height 21
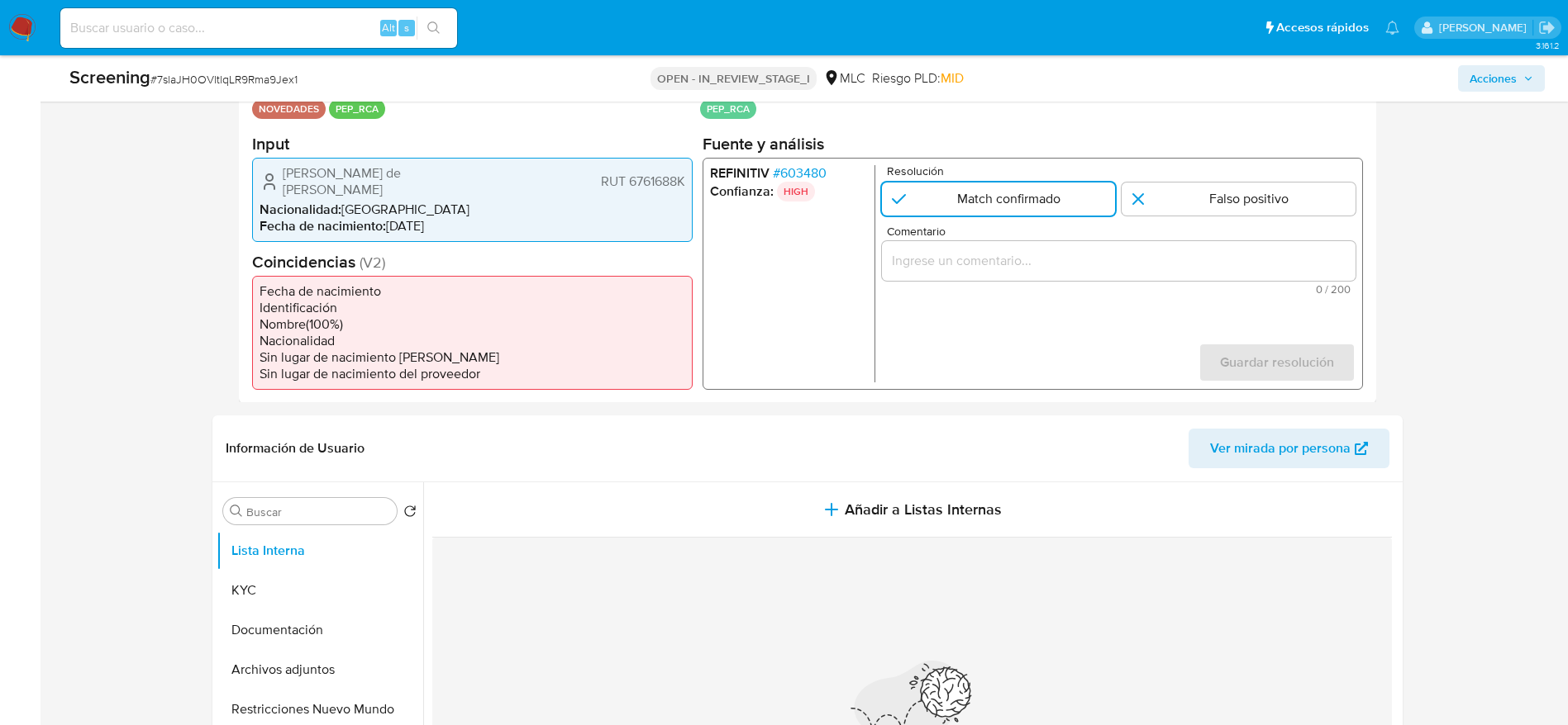
click at [1054, 253] on input "Comentario" at bounding box center [1118, 260] width 474 height 21
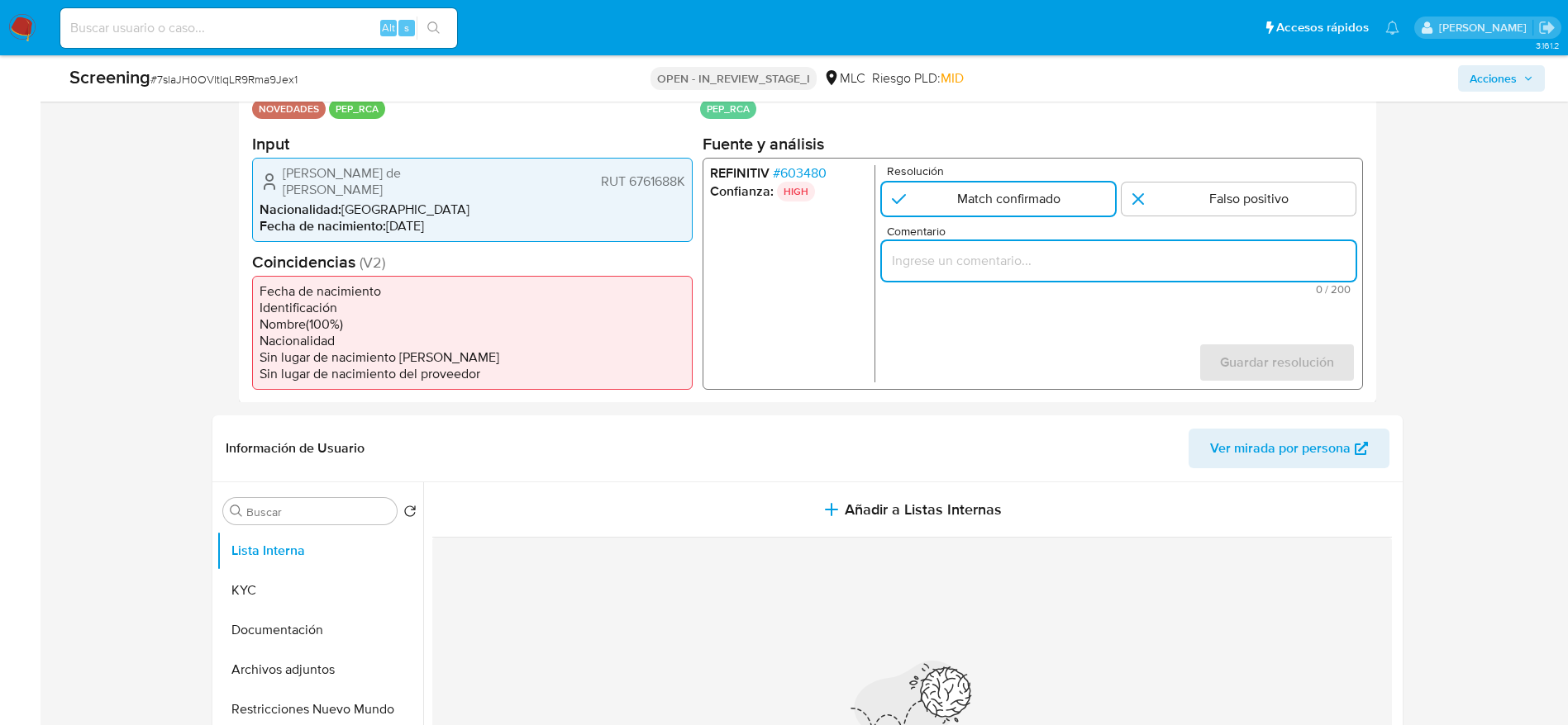
paste input ""Caso generado sobre el usuario Alejandro Rodrigo de Lourdes Jiménez Mardones. …"
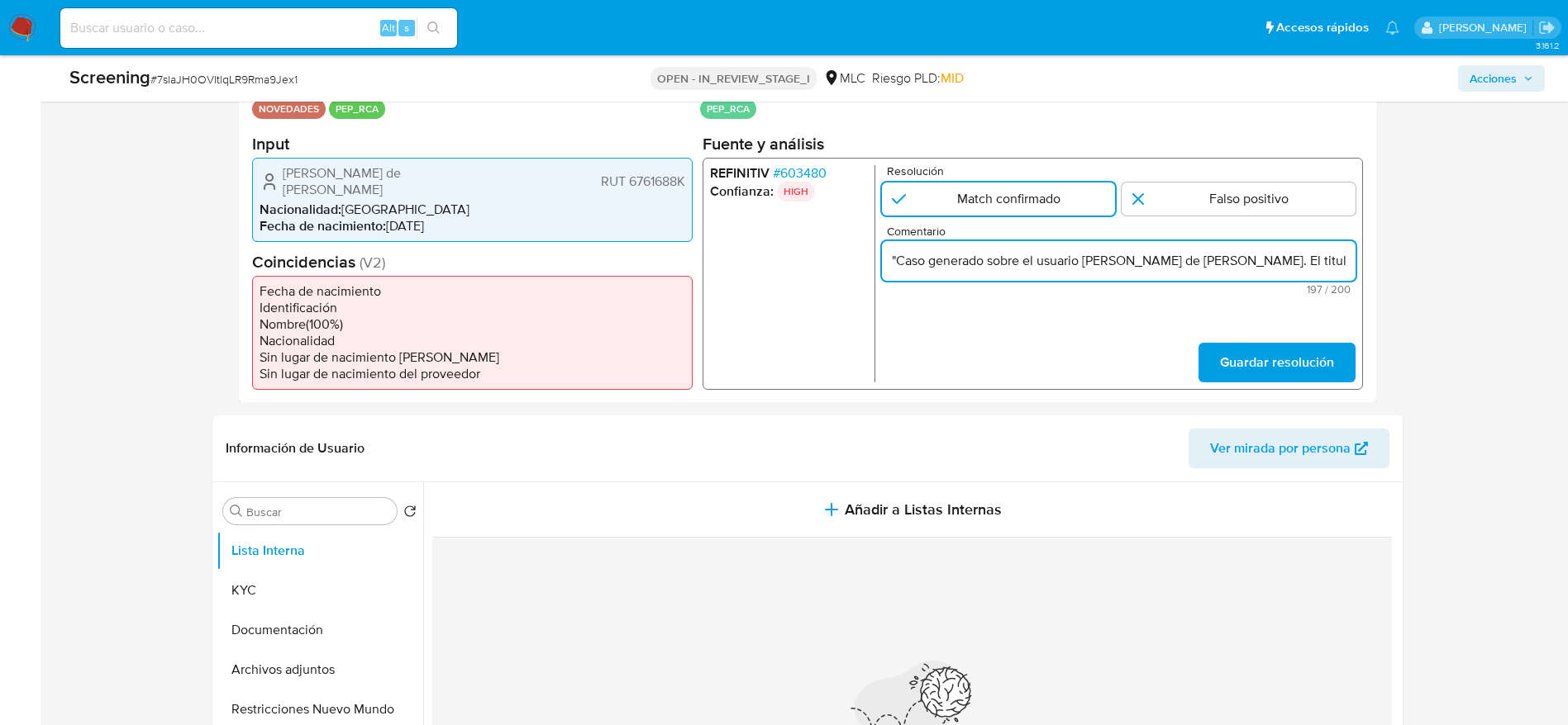
scroll to position [0, 737]
type input ""Caso generado sobre el usuario Alejandro Rodrigo de Lourdes Jiménez Mardones. …"
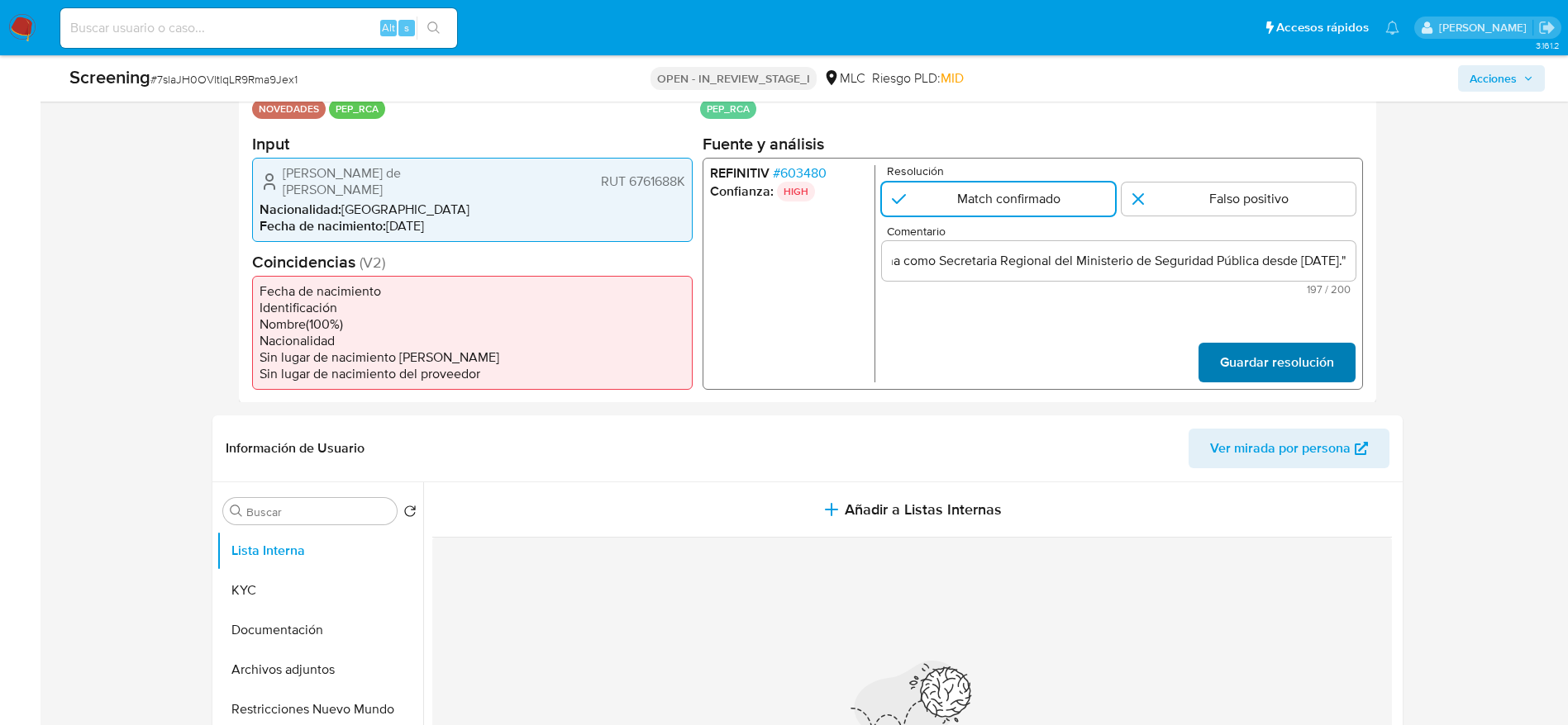
click at [1286, 364] on span "Guardar resolución" at bounding box center [1276, 362] width 114 height 36
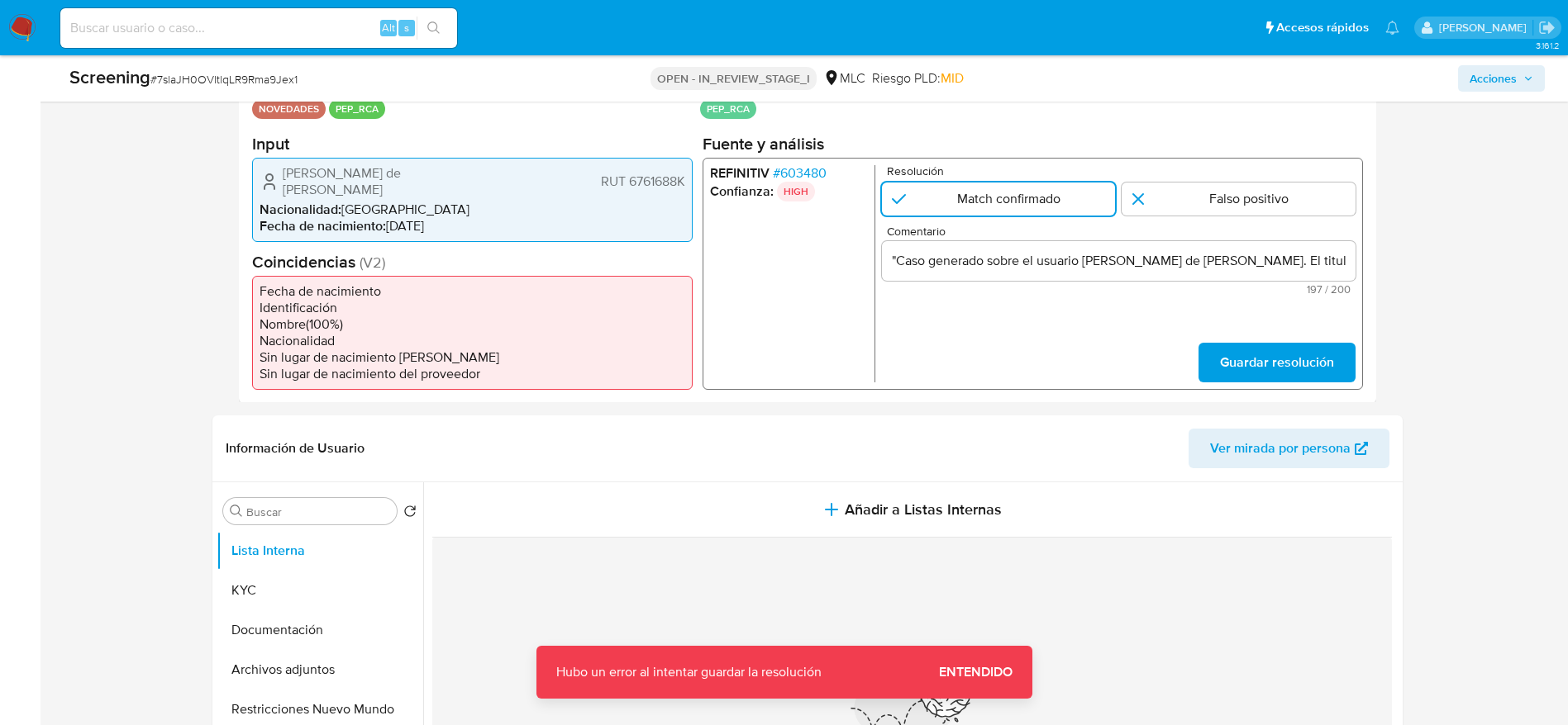
click at [968, 672] on span "Entendido" at bounding box center [976, 672] width 74 height 0
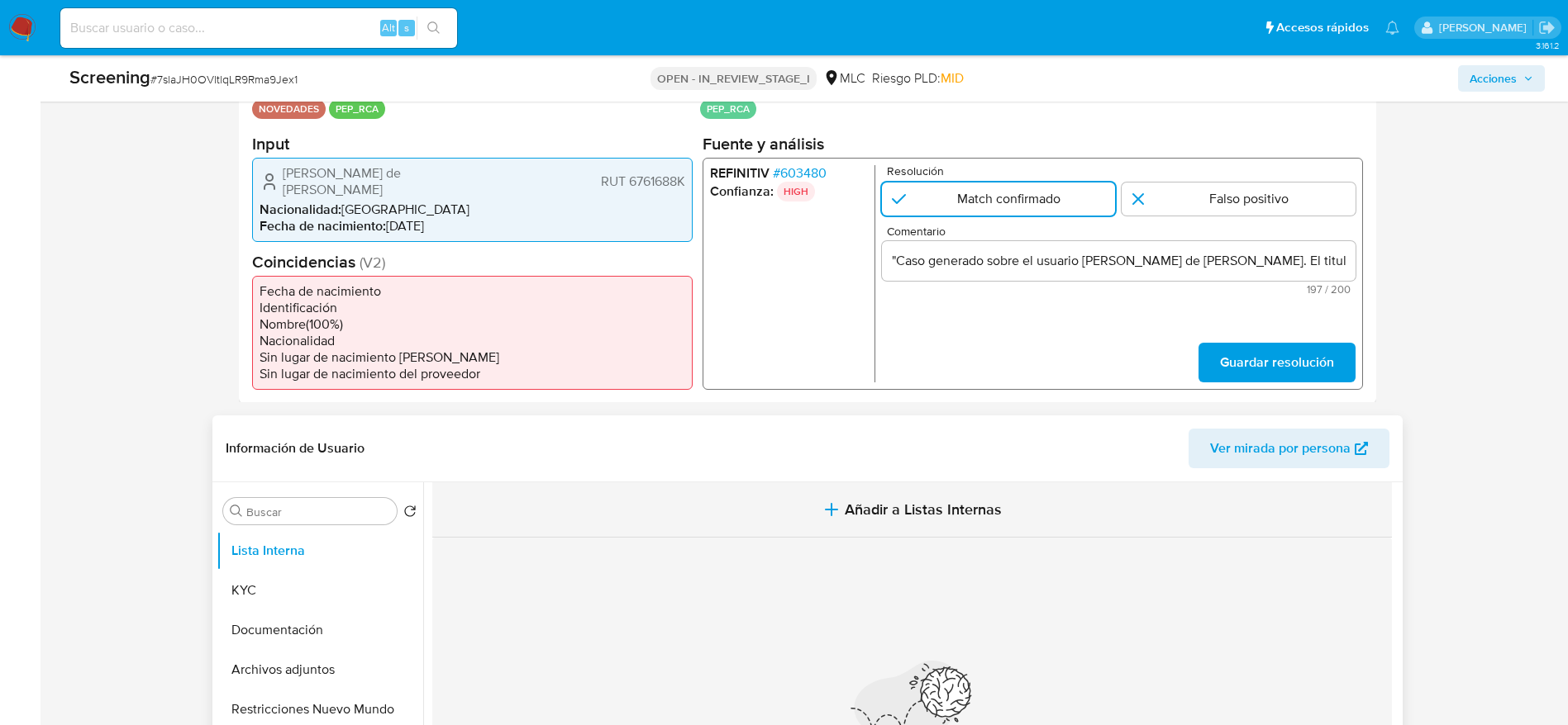
click at [891, 511] on span "Añadir a Listas Internas" at bounding box center [923, 509] width 157 height 18
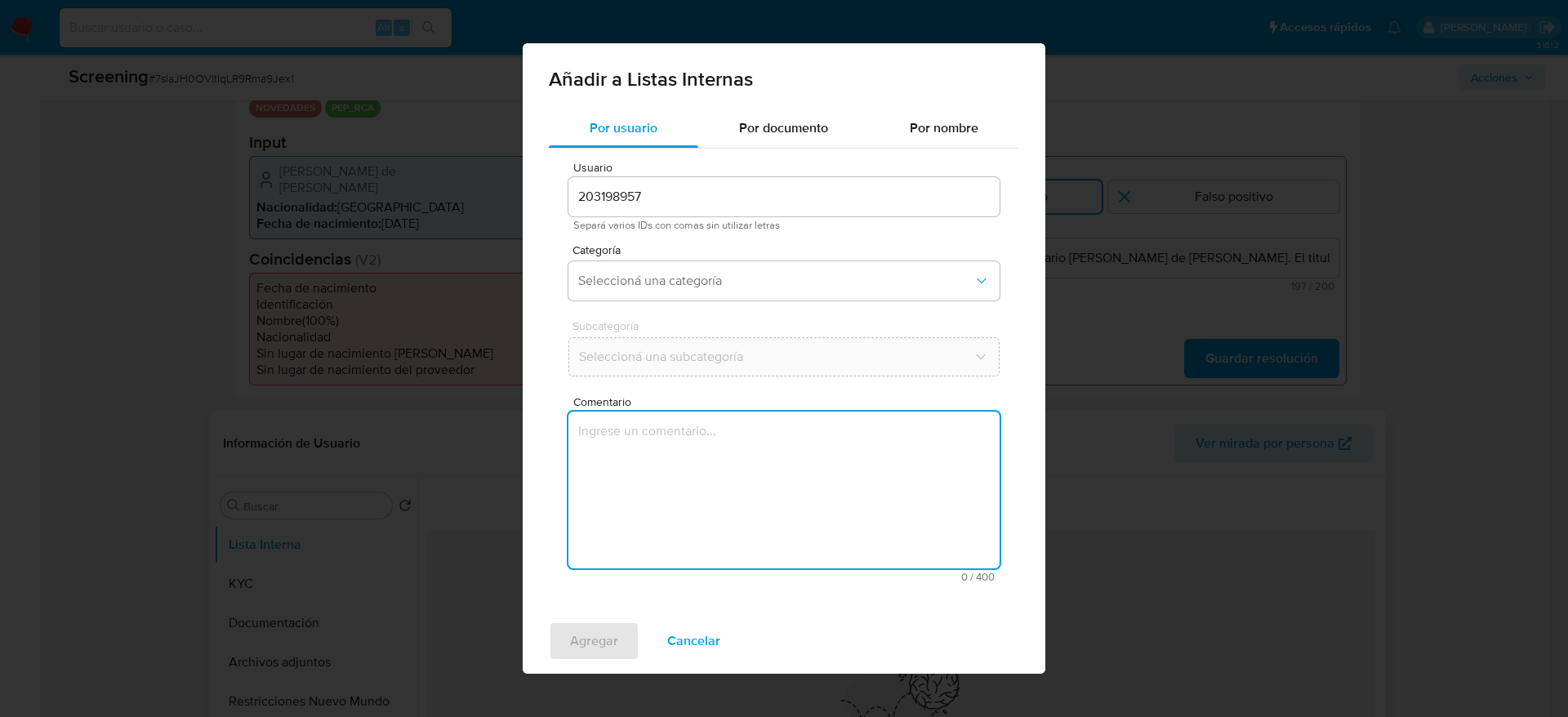
click at [856, 525] on textarea "Comentario" at bounding box center [784, 489] width 431 height 156
click at [706, 635] on span "Cancelar" at bounding box center [694, 641] width 53 height 36
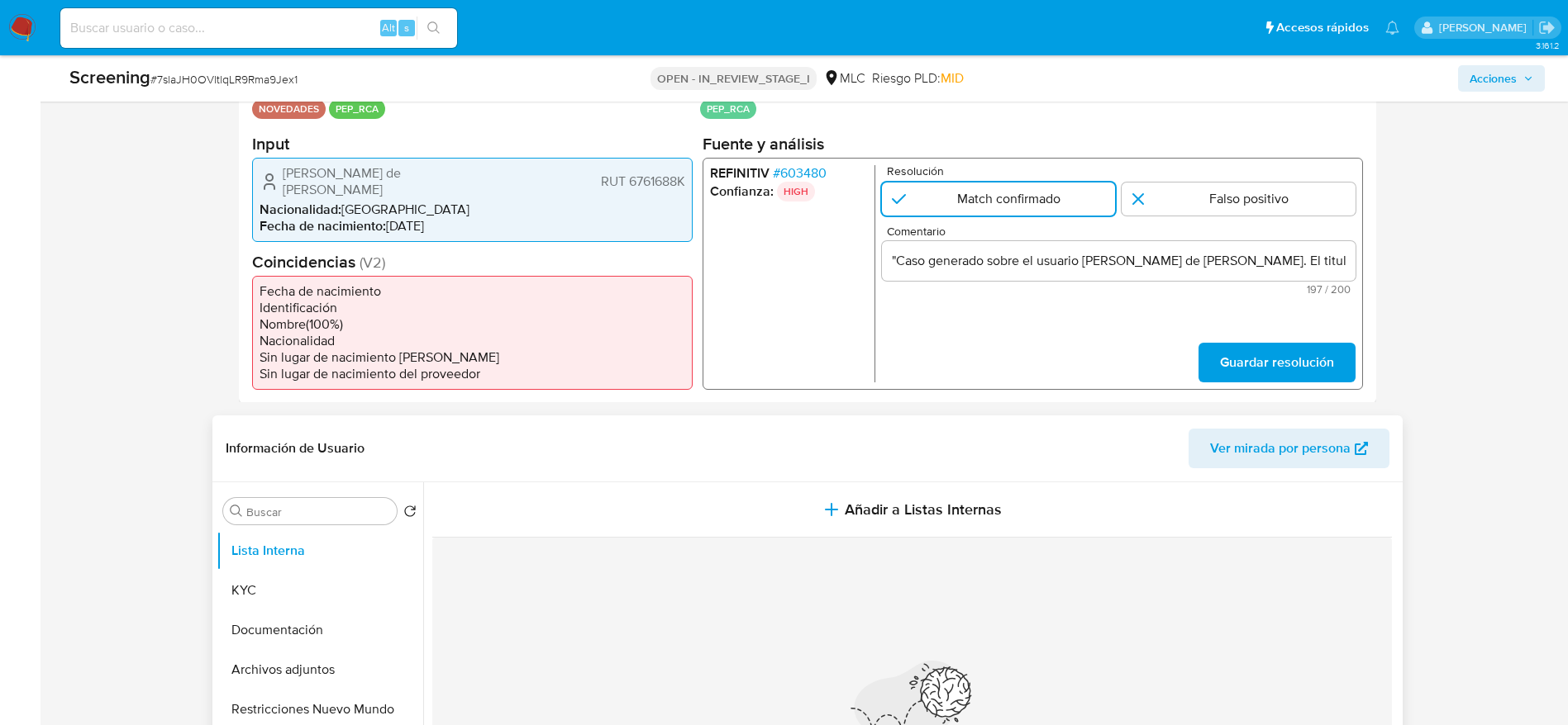
click at [1050, 244] on div ""Caso generado sobre el usuario Alejandro Rodrigo de Lourdes Jiménez Mardones. …" at bounding box center [1118, 260] width 474 height 39
click at [1050, 248] on div ""Caso generado sobre el usuario Alejandro Rodrigo de Lourdes Jiménez Mardones. …" at bounding box center [1118, 260] width 474 height 39
click at [1050, 266] on input ""Caso generado sobre el usuario Alejandro Rodrigo de Lourdes Jiménez Mardones. …" at bounding box center [1118, 260] width 474 height 21
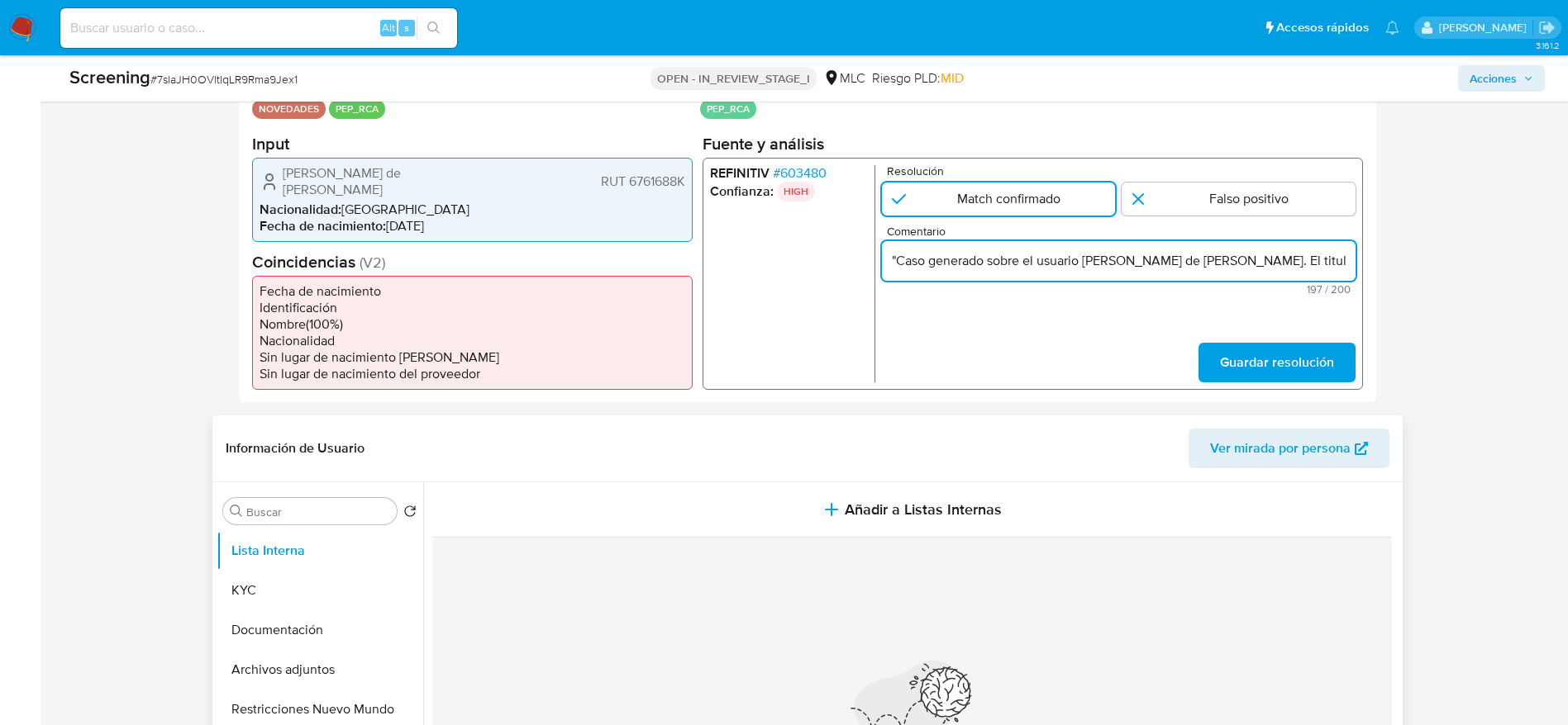
click at [1050, 266] on input ""Caso generado sobre el usuario Alejandro Rodrigo de Lourdes Jiménez Mardones. …" at bounding box center [1118, 260] width 474 height 21
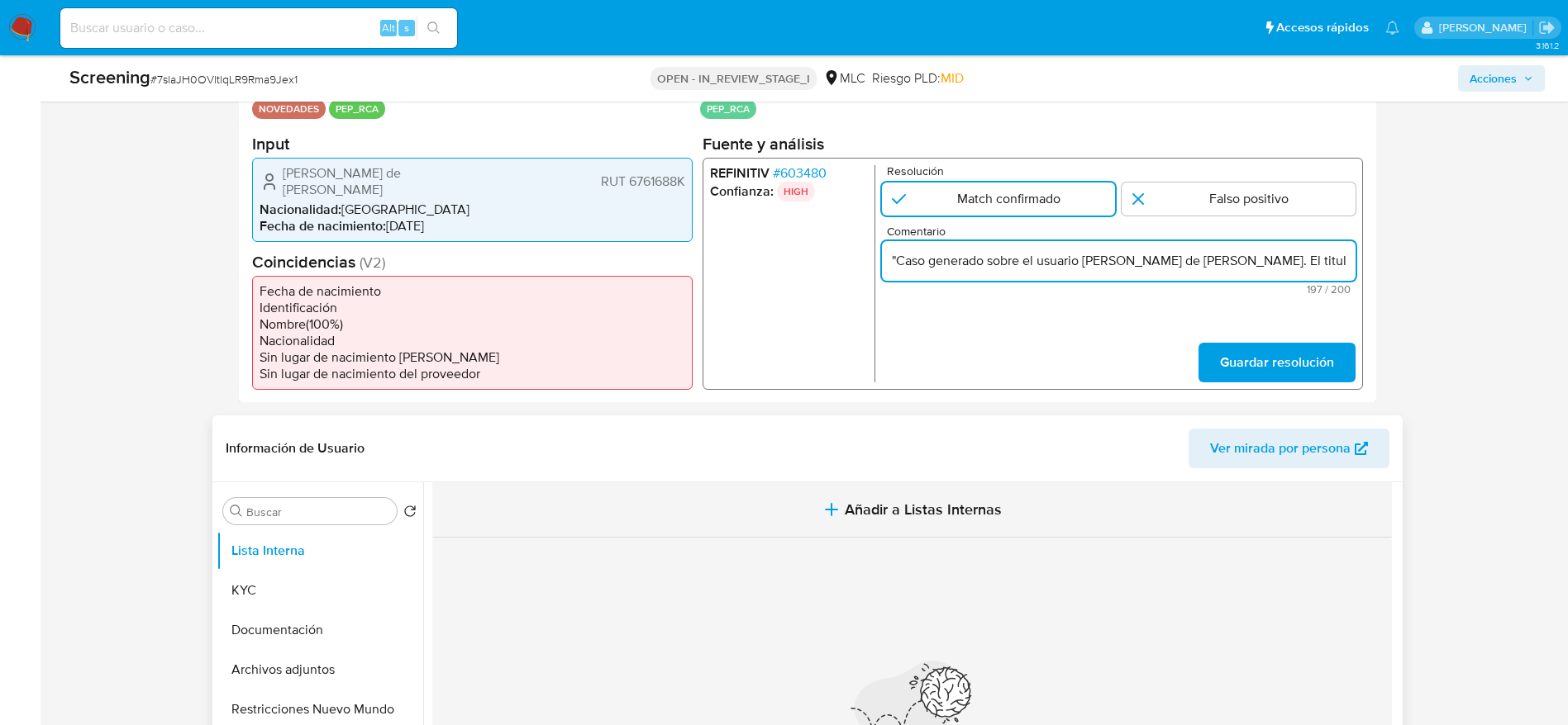
click at [970, 492] on button "Añadir a Listas Internas" at bounding box center [913, 510] width 960 height 56
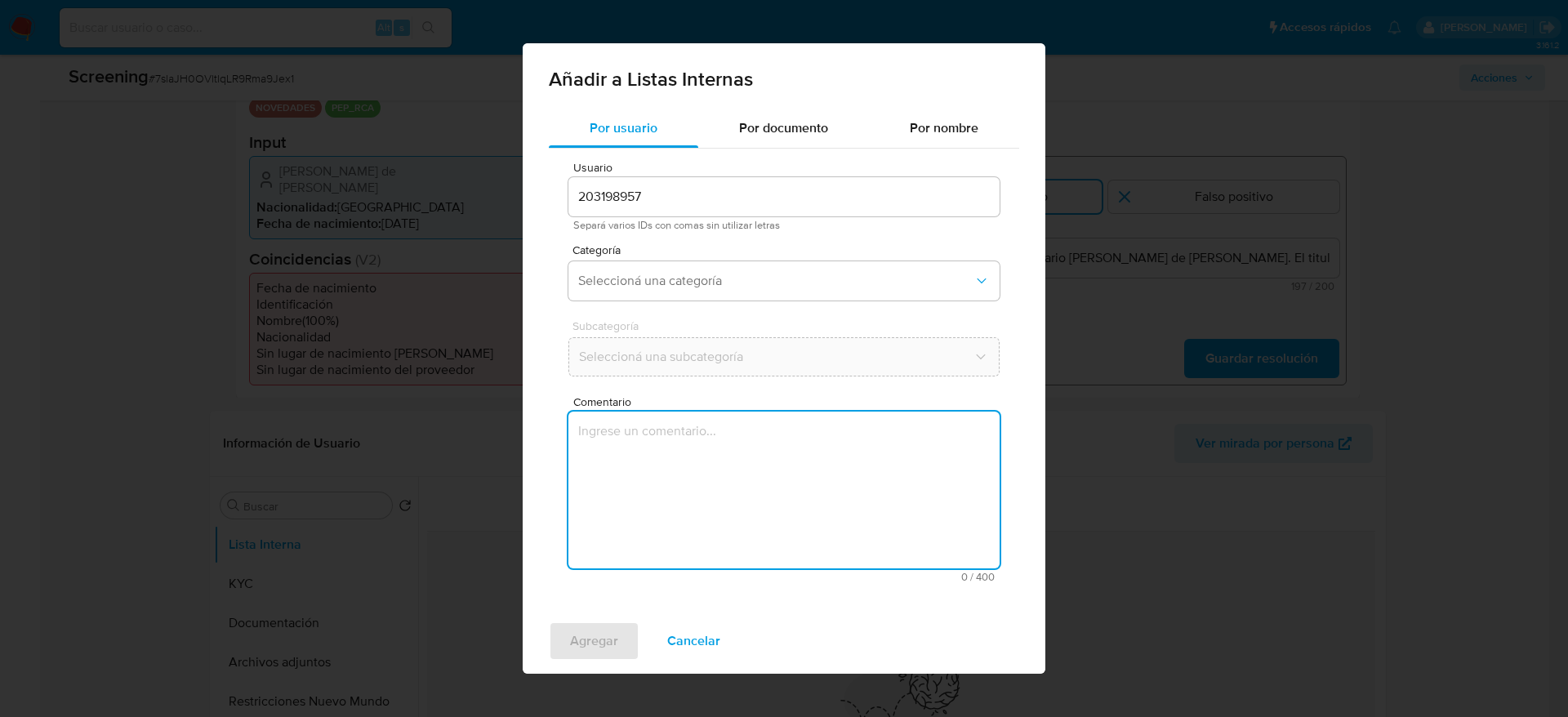
click at [779, 472] on textarea "Comentario" at bounding box center [784, 489] width 431 height 156
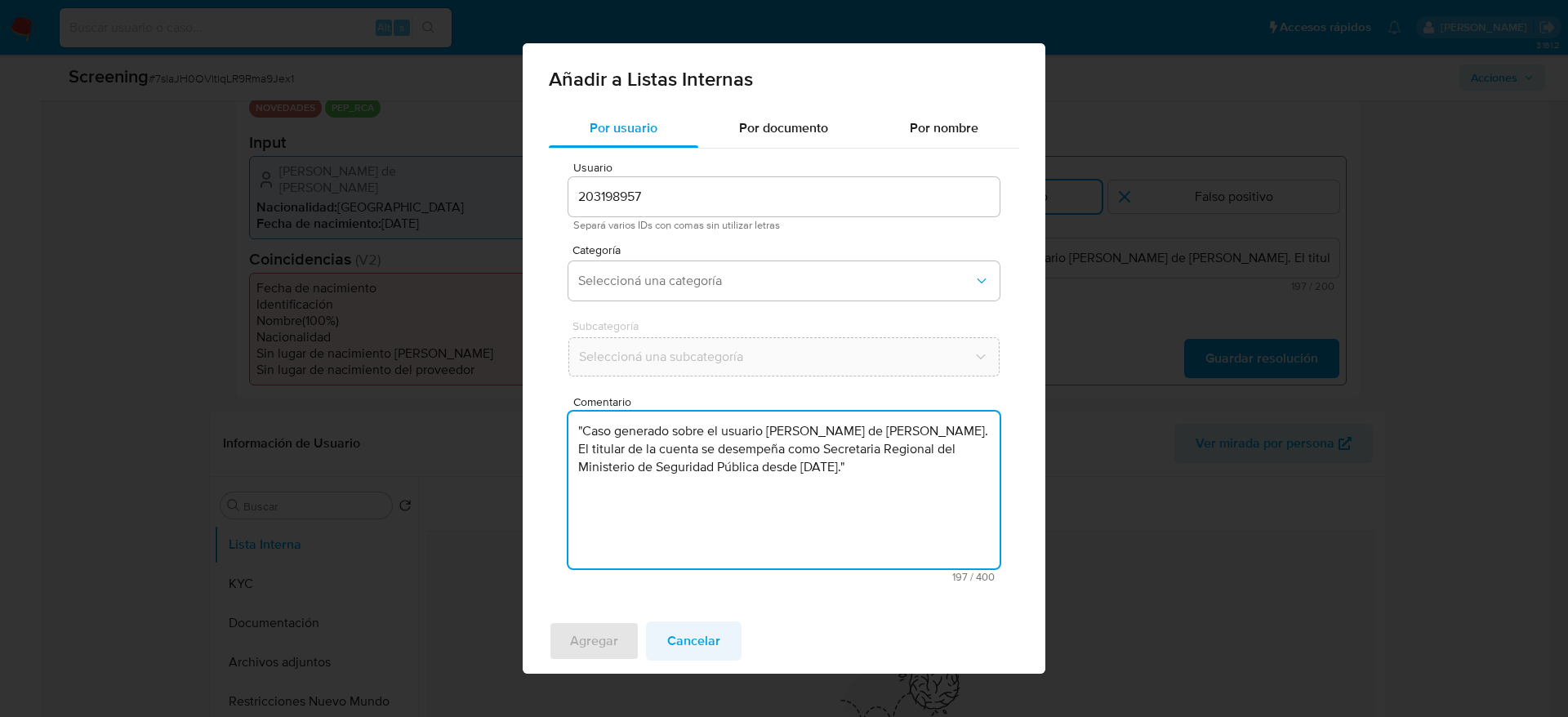
type textarea ""Caso generado sobre el usuario Alejandro Rodrigo de Lourdes Jiménez Mardones. …"
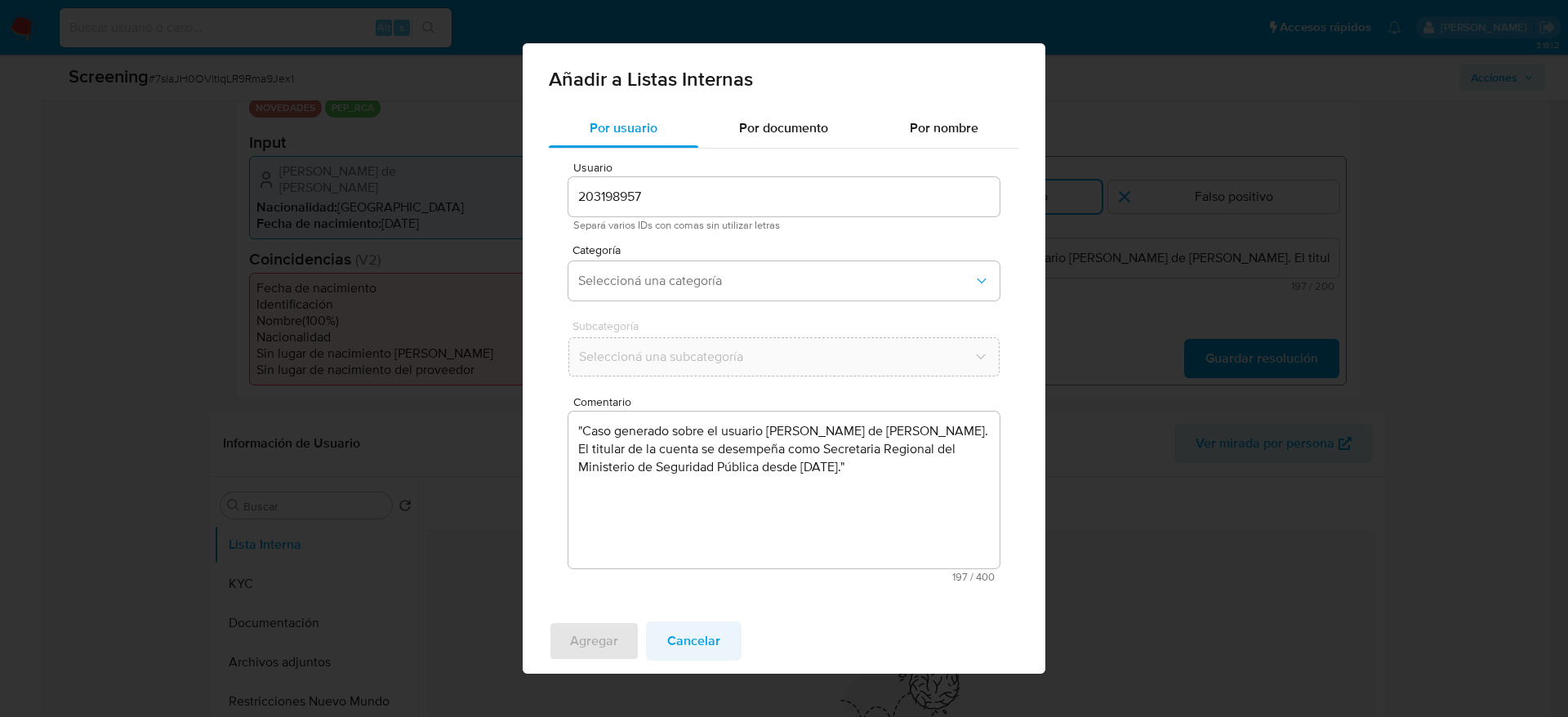
click at [675, 649] on span "Cancelar" at bounding box center [694, 641] width 53 height 36
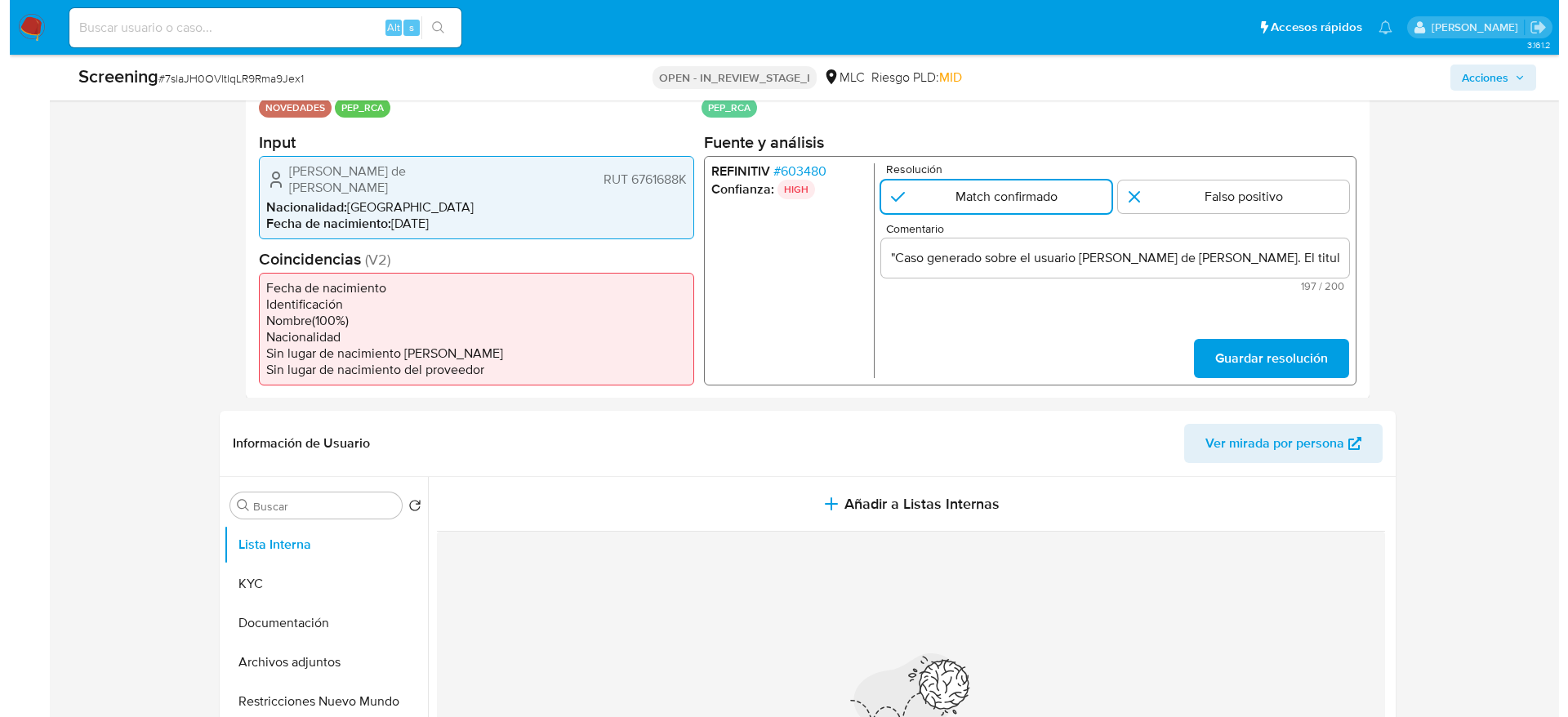
scroll to position [490, 0]
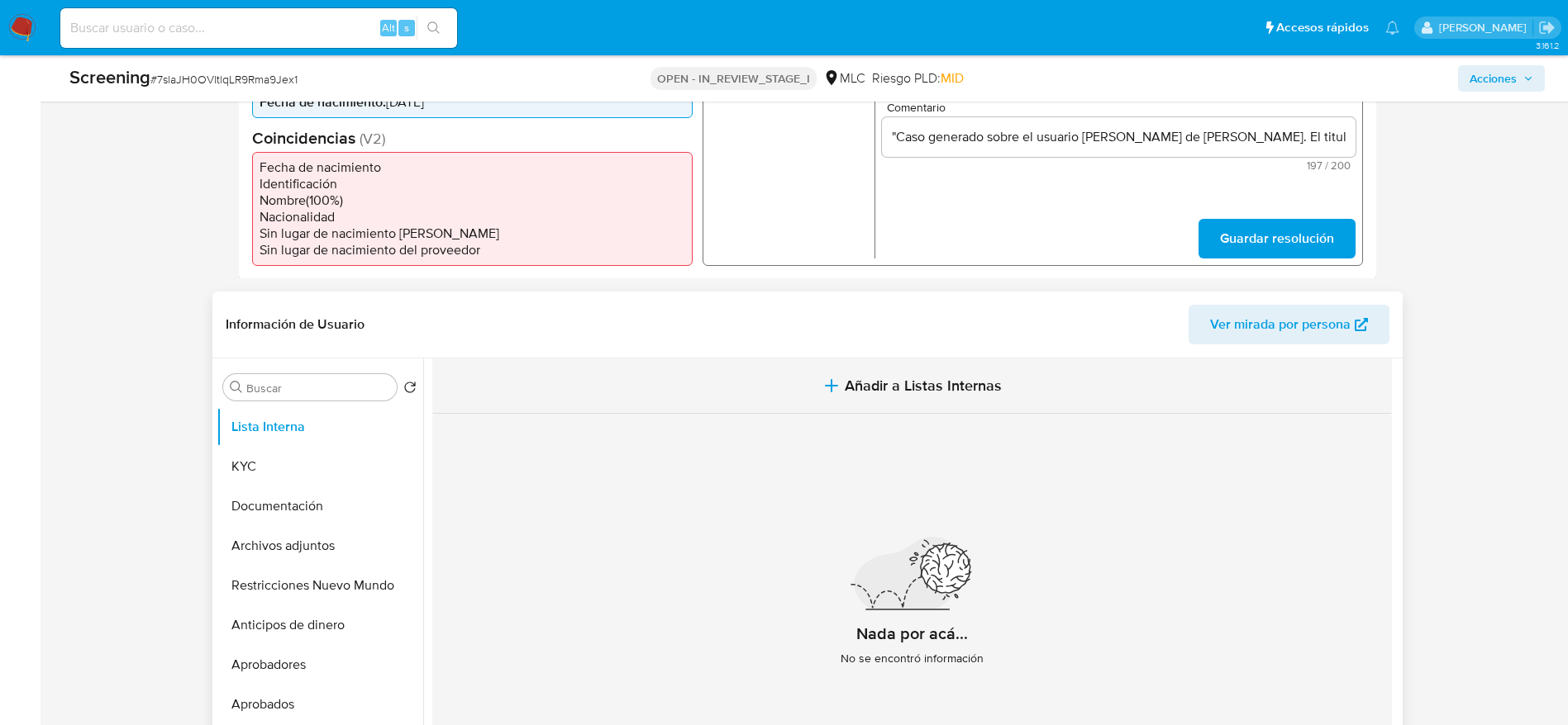
click at [743, 386] on button "Añadir a Listas Internas" at bounding box center [913, 386] width 960 height 56
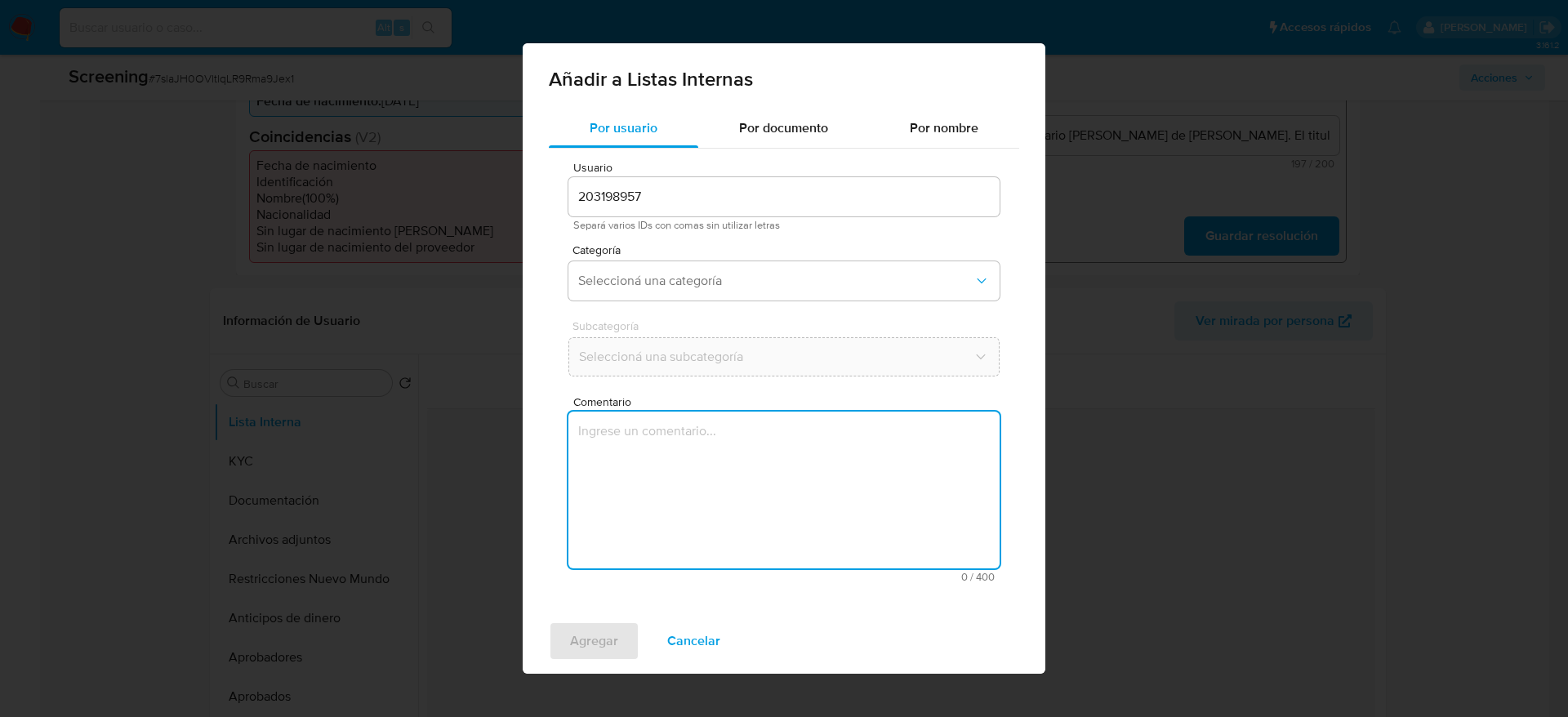
click at [688, 489] on textarea "Comentario" at bounding box center [784, 489] width 431 height 156
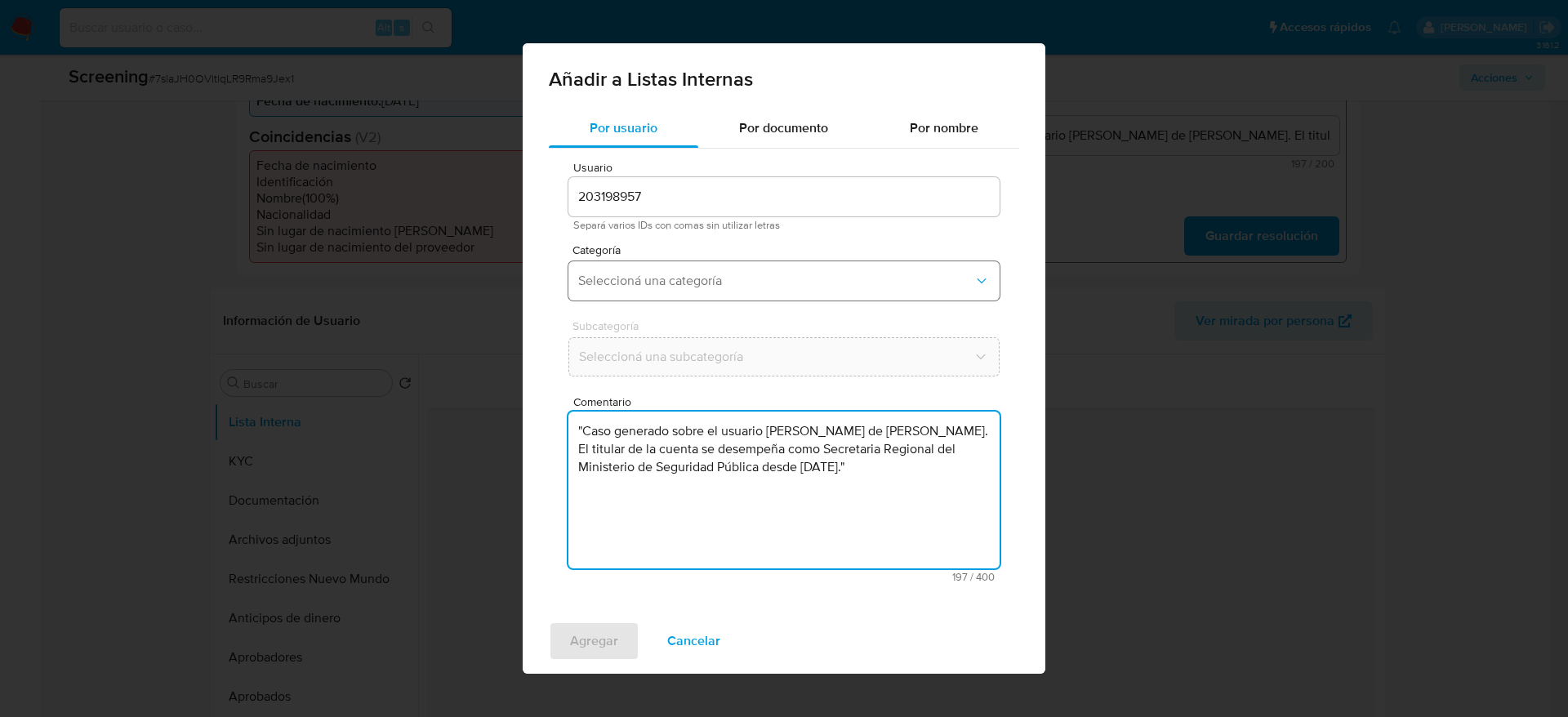
type textarea ""Caso generado sobre el usuario Alejandro Rodrigo de Lourdes Jiménez Mardones. …"
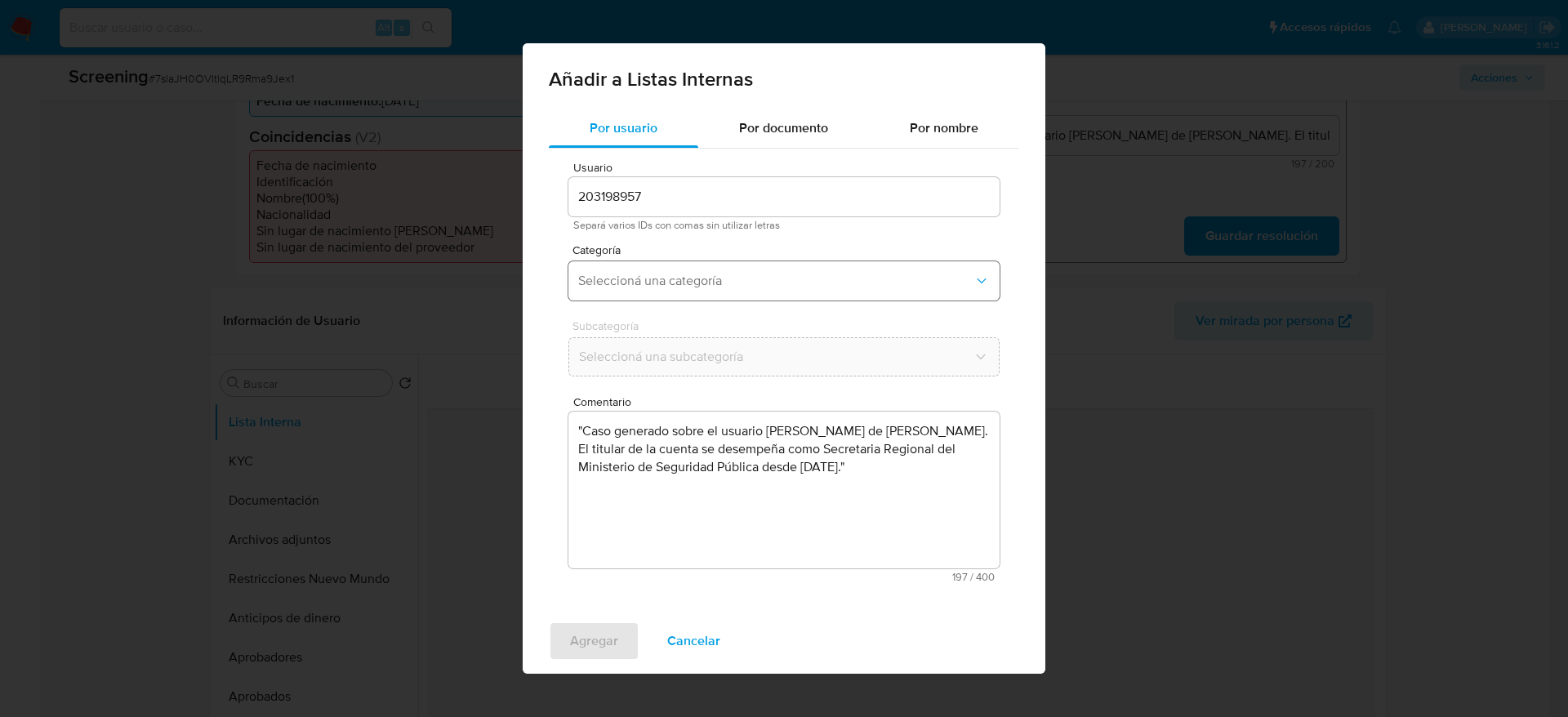
click at [714, 275] on span "Seleccioná una categoría" at bounding box center [775, 281] width 395 height 16
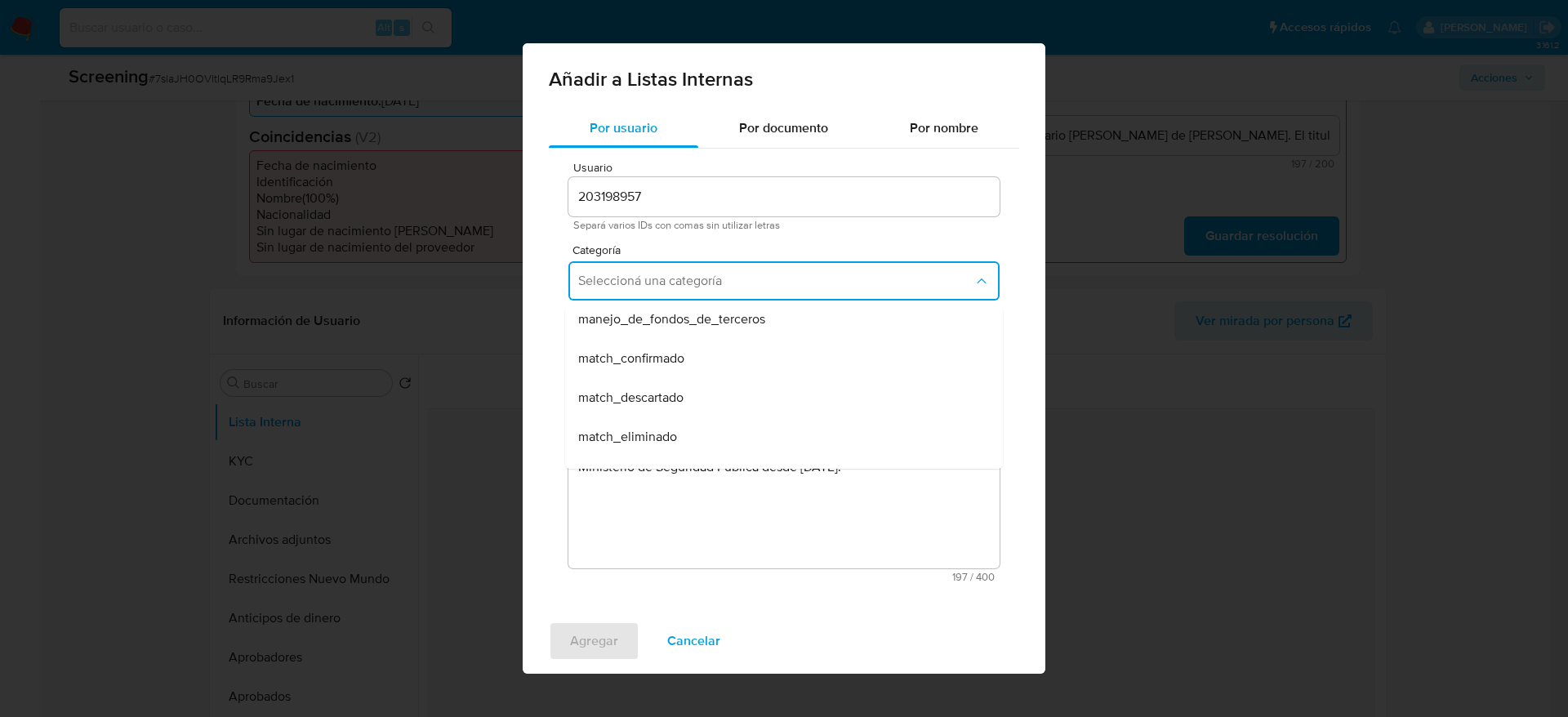
scroll to position [122, 0]
click at [627, 327] on span "match_confirmado" at bounding box center [631, 320] width 106 height 16
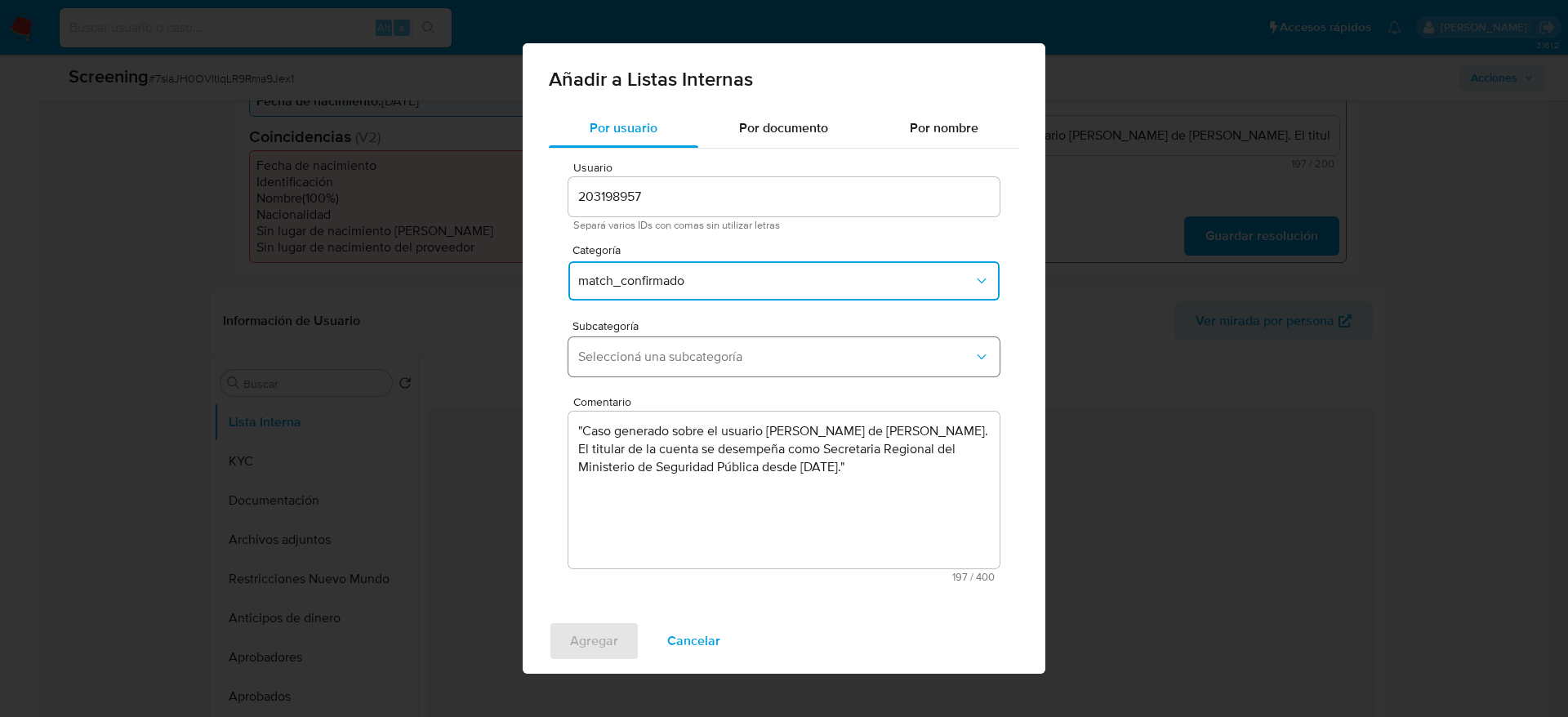
drag, startPoint x: 622, startPoint y: 346, endPoint x: 613, endPoint y: 369, distance: 24.7
click at [622, 347] on button "Seleccioná una subcategoría" at bounding box center [784, 357] width 431 height 39
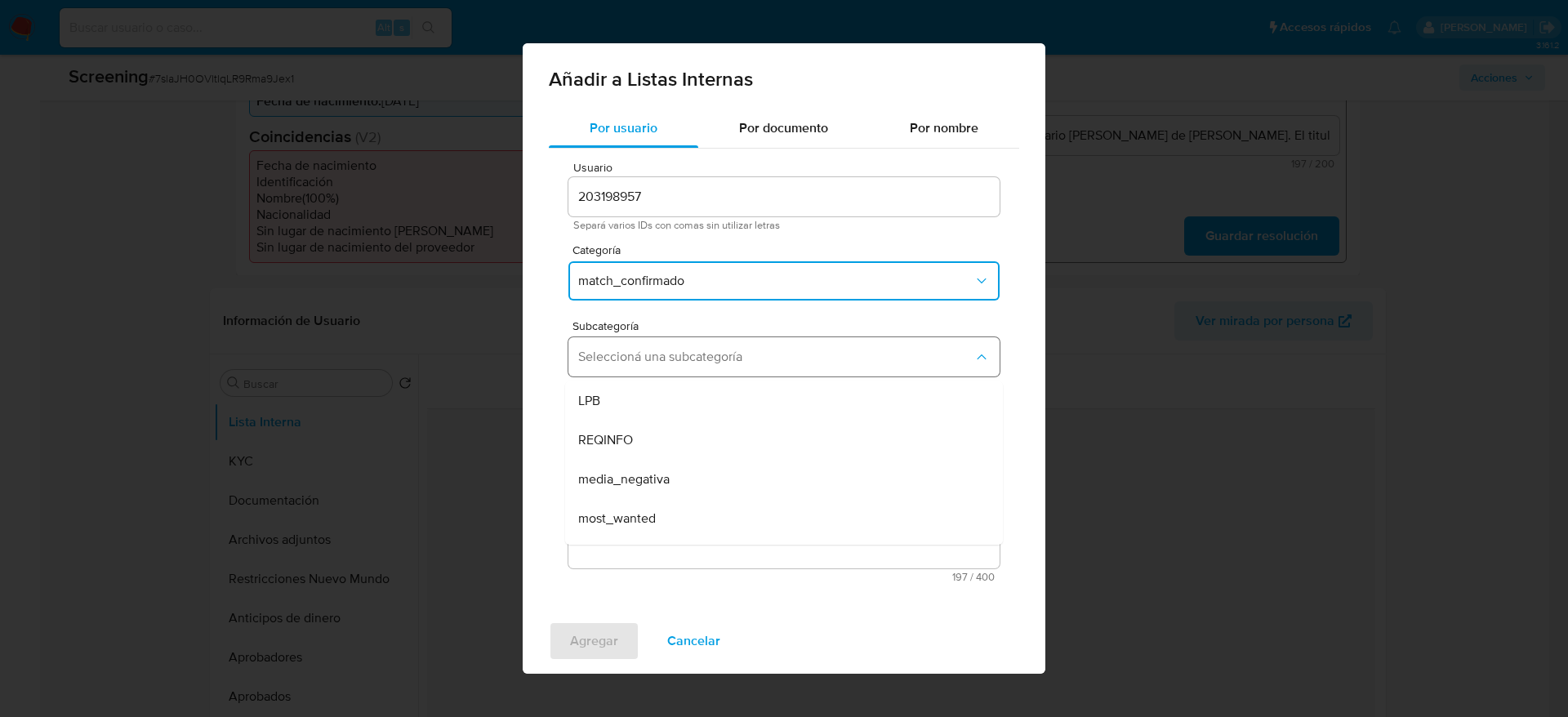
scroll to position [111, 0]
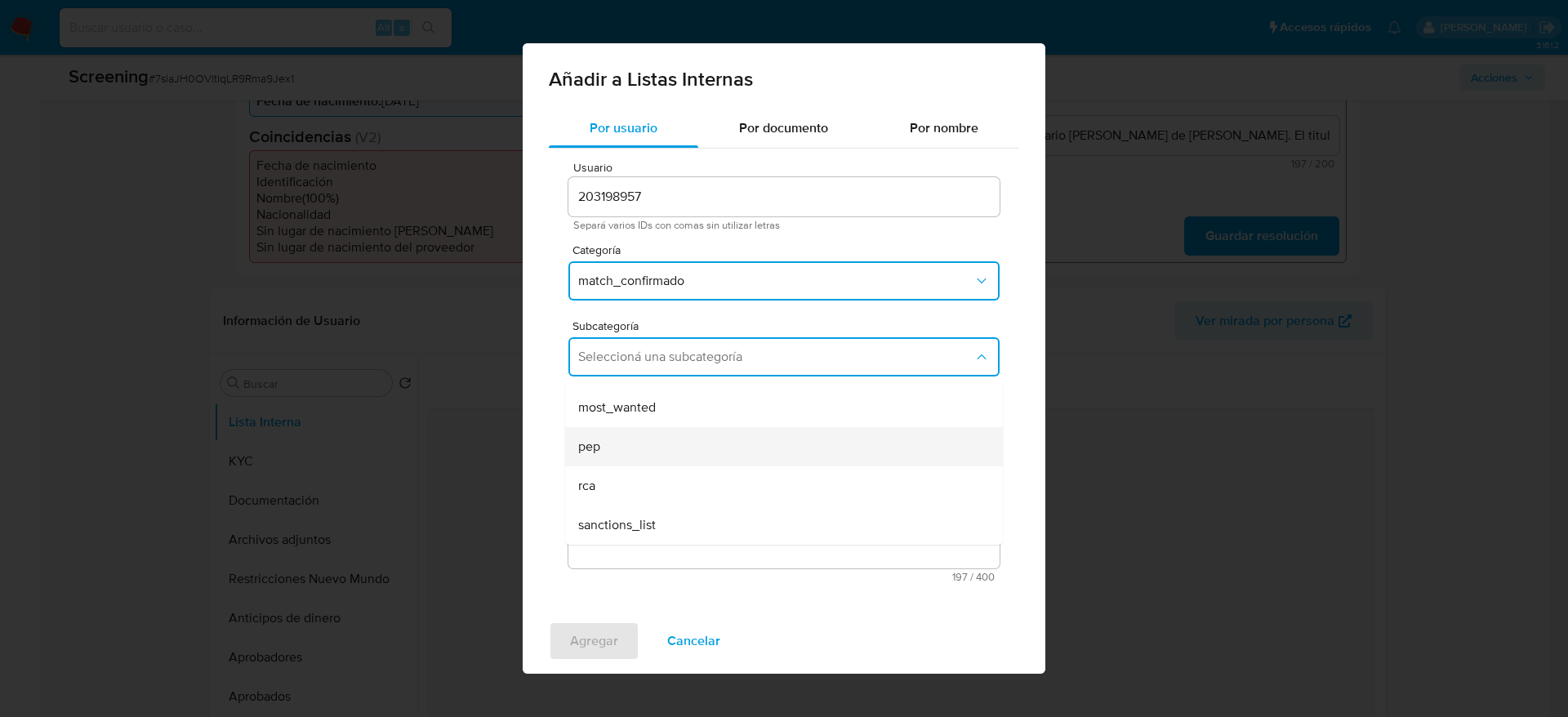
click at [608, 431] on div "pep" at bounding box center [779, 447] width 402 height 39
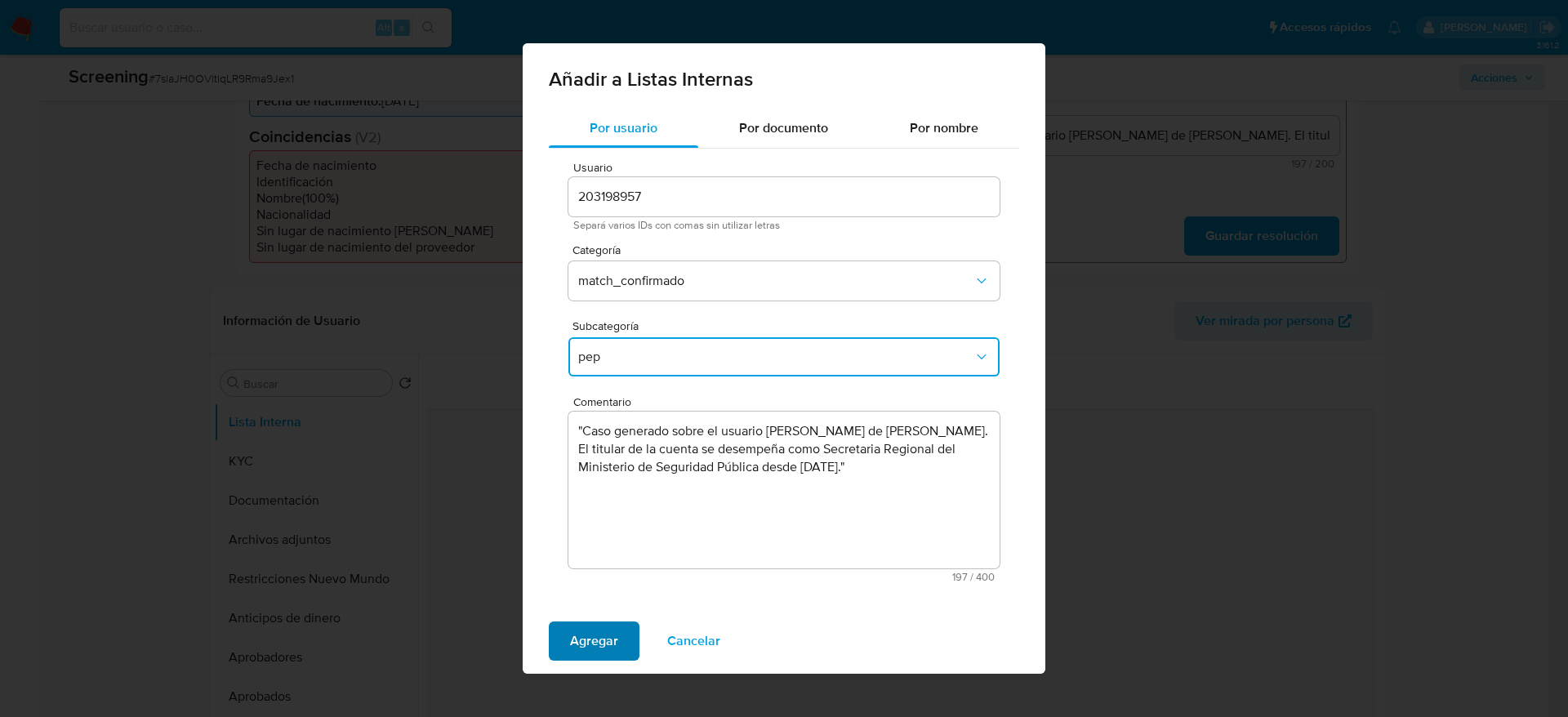
click at [579, 651] on span "Agregar" at bounding box center [593, 641] width 48 height 36
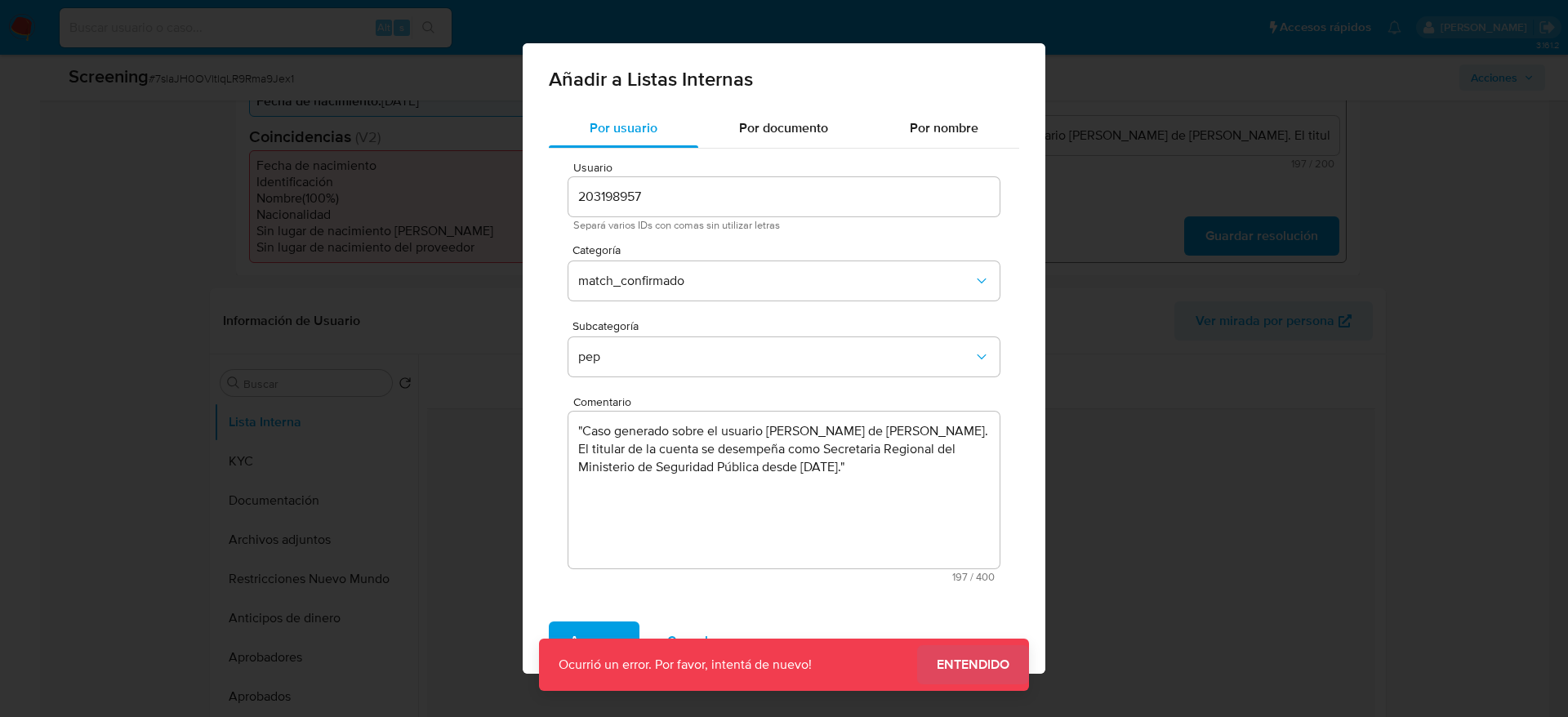
click at [1010, 667] on button "Entendido" at bounding box center [973, 665] width 112 height 39
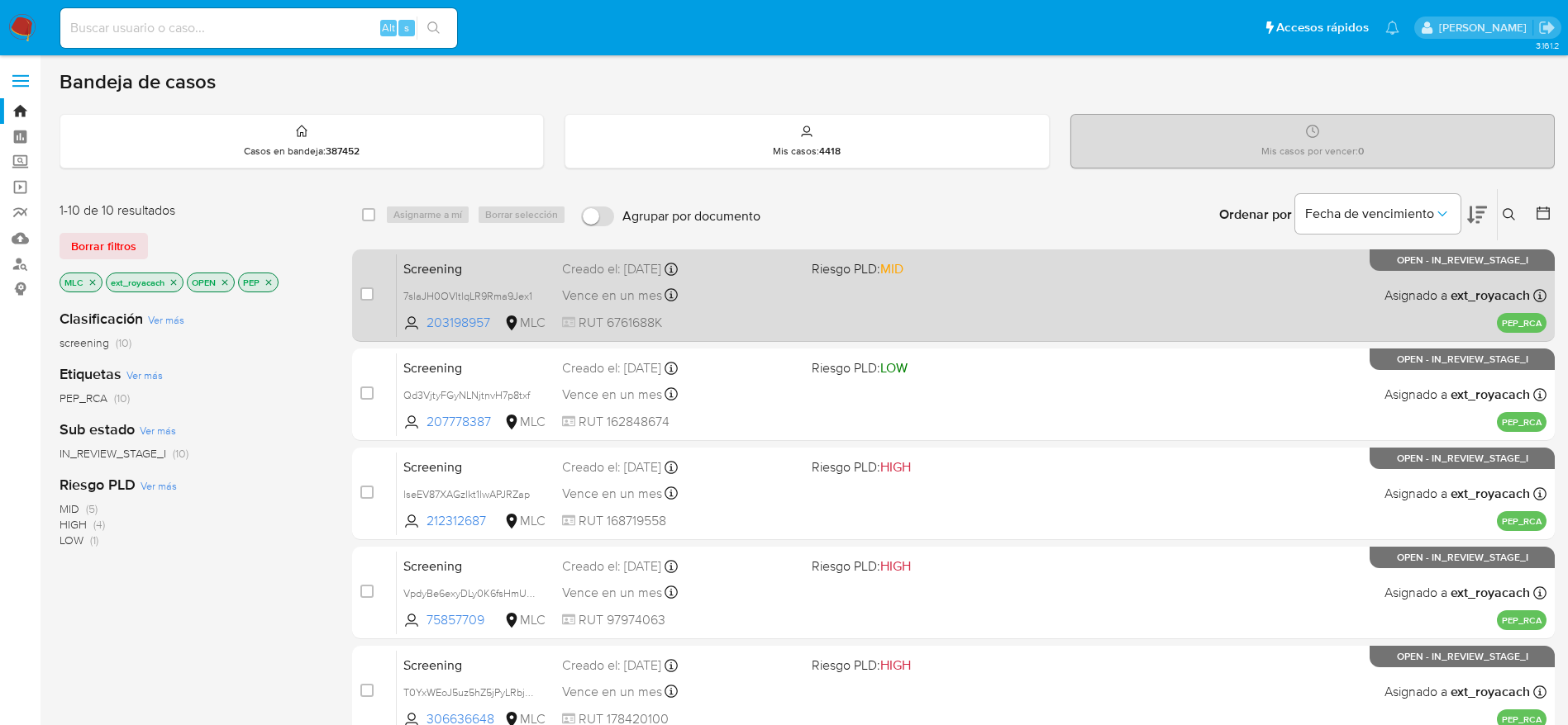
click at [709, 290] on div "Vence en un mes Vence el [DATE] 07:06:39" at bounding box center [680, 294] width 236 height 22
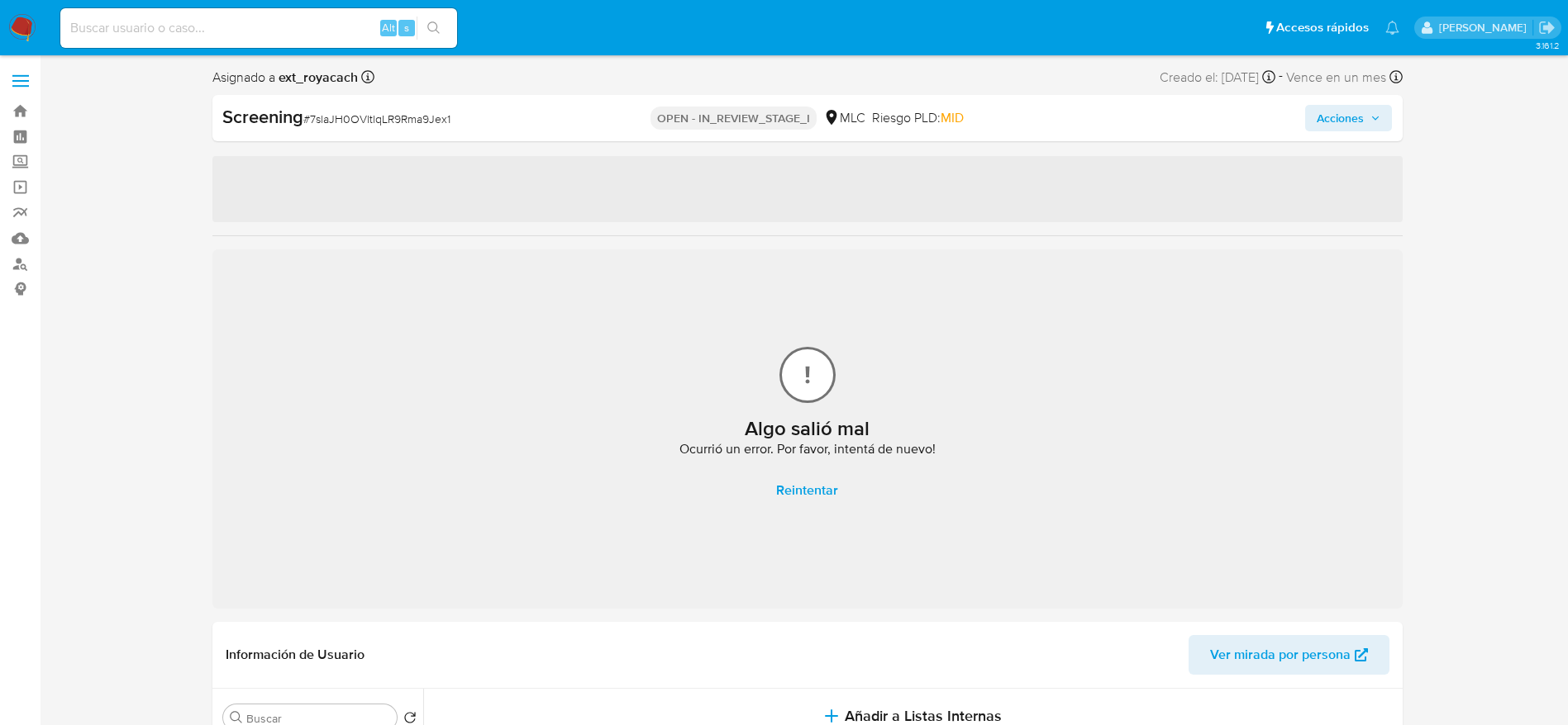
select select "10"
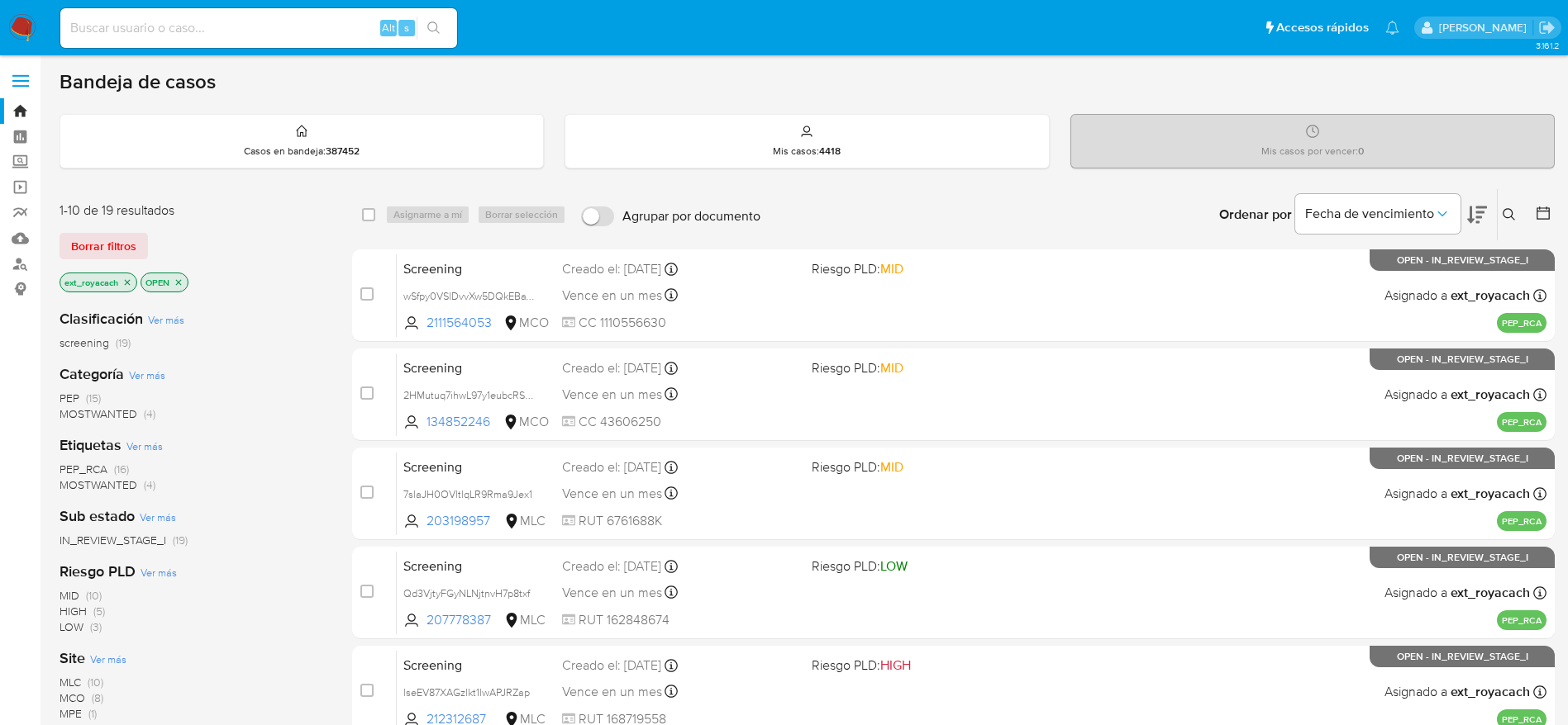
click at [92, 681] on span "(10)" at bounding box center [95, 682] width 15 height 16
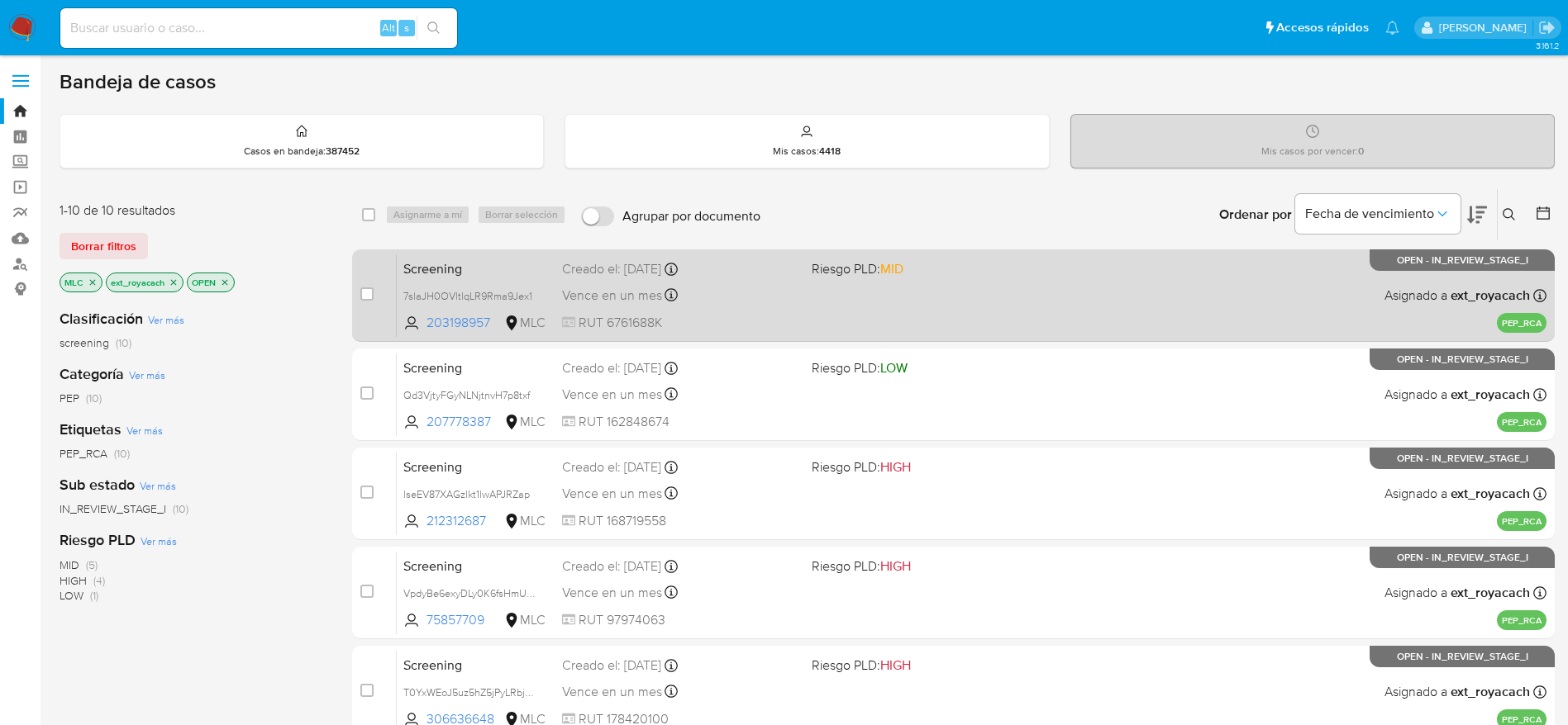
click at [632, 269] on div "Creado el: 30/09/2025 Creado el: 30/09/2025 07:06:39" at bounding box center [680, 269] width 236 height 18
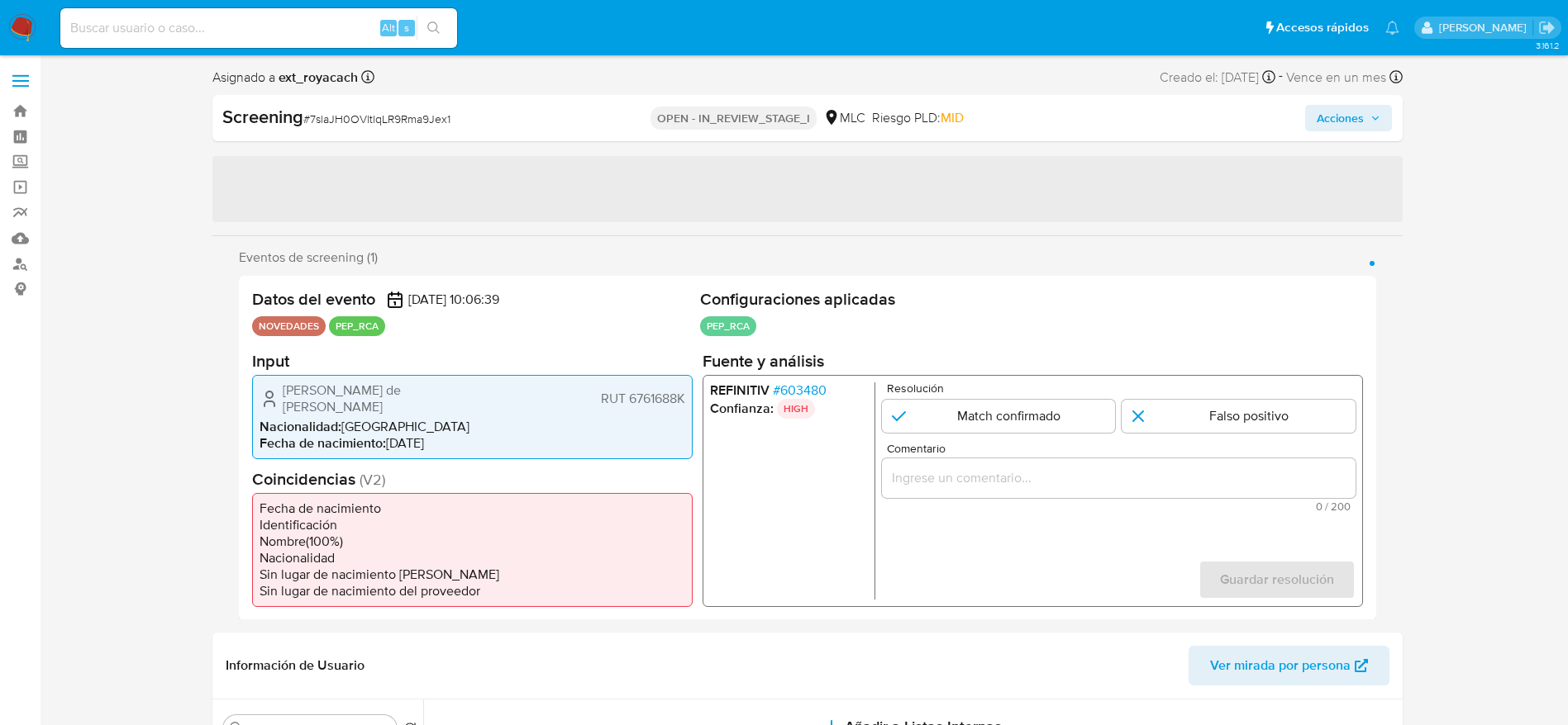
select select "10"
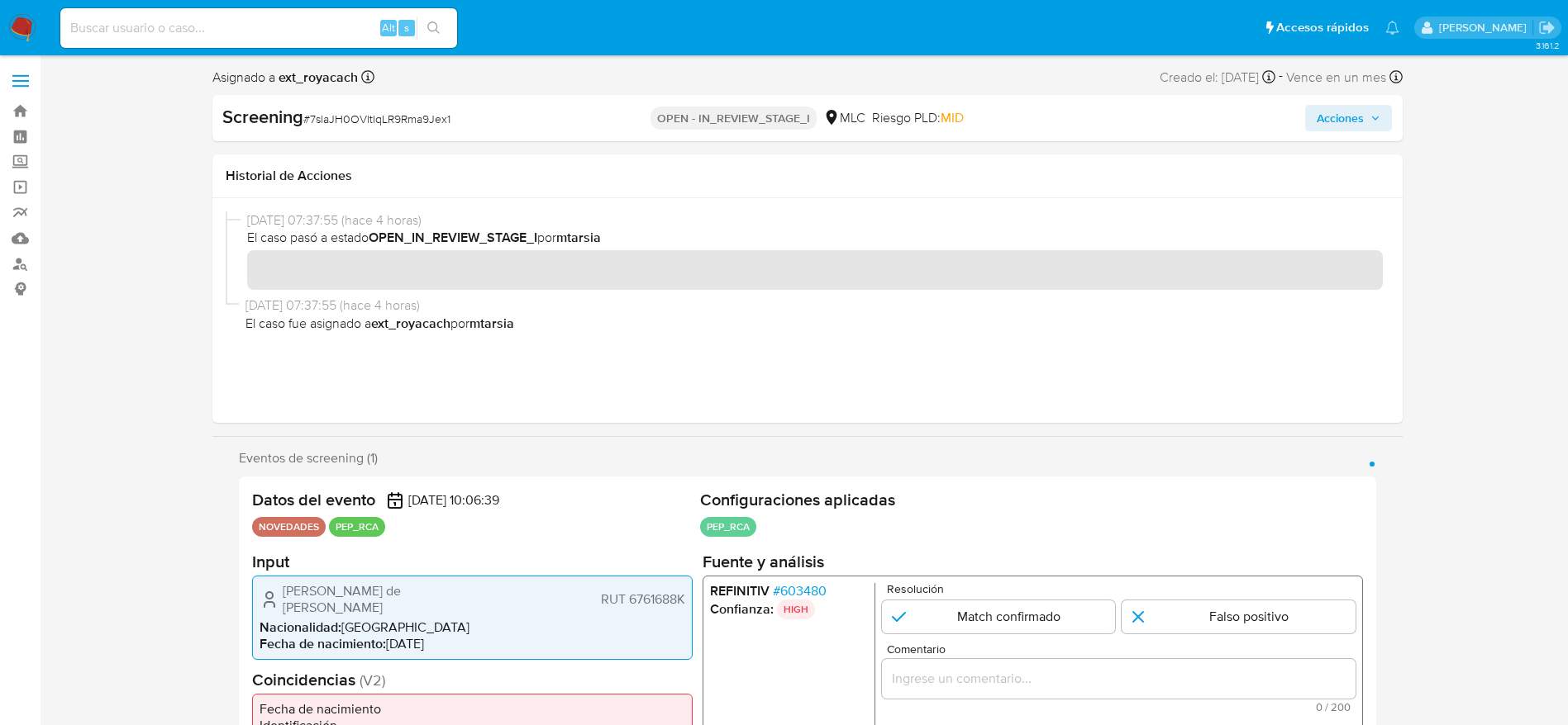
click at [357, 116] on span "# 7slaJH0OVltlqLR9Rma9Jex1" at bounding box center [376, 118] width 147 height 16
copy span "7slaJH0OVltlqLR9Rma9Jex1"
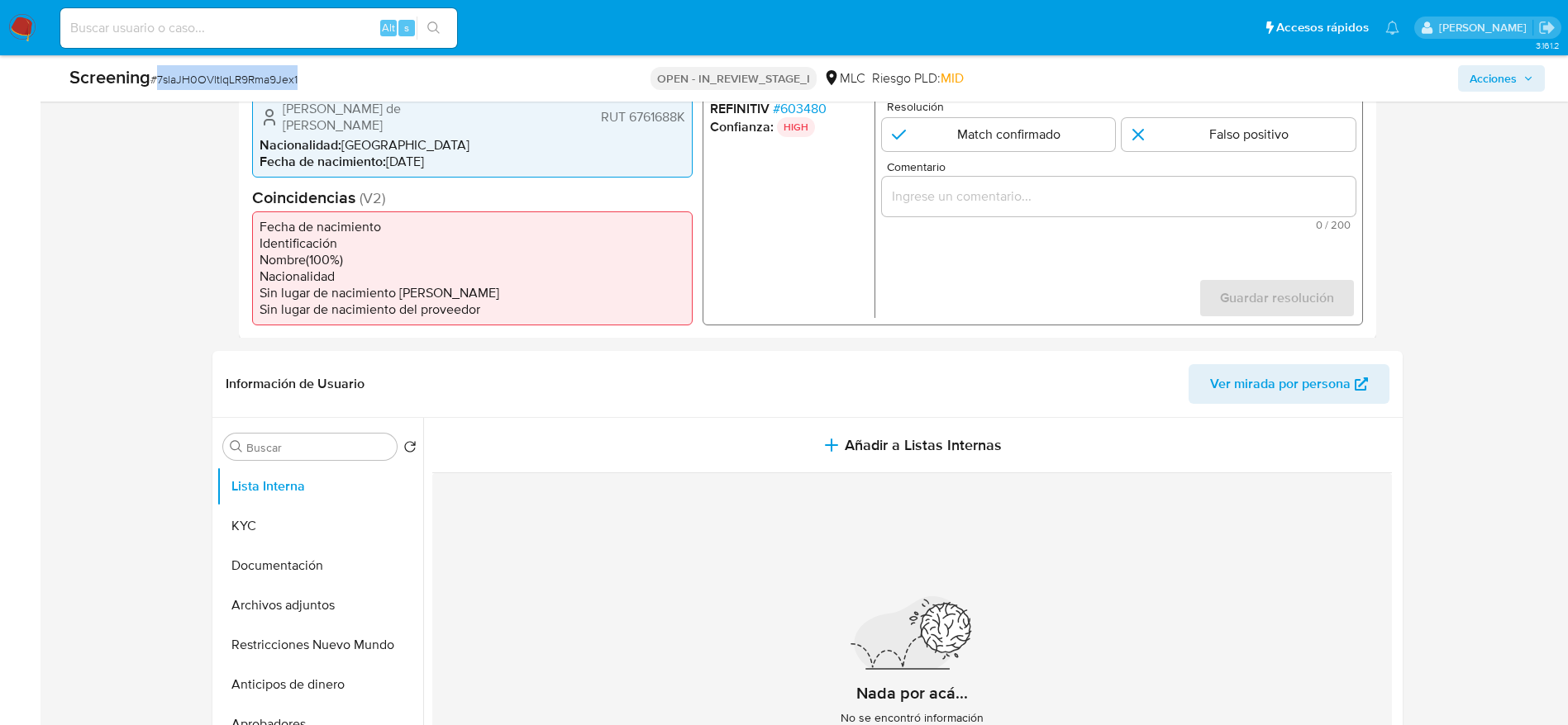
scroll to position [496, 0]
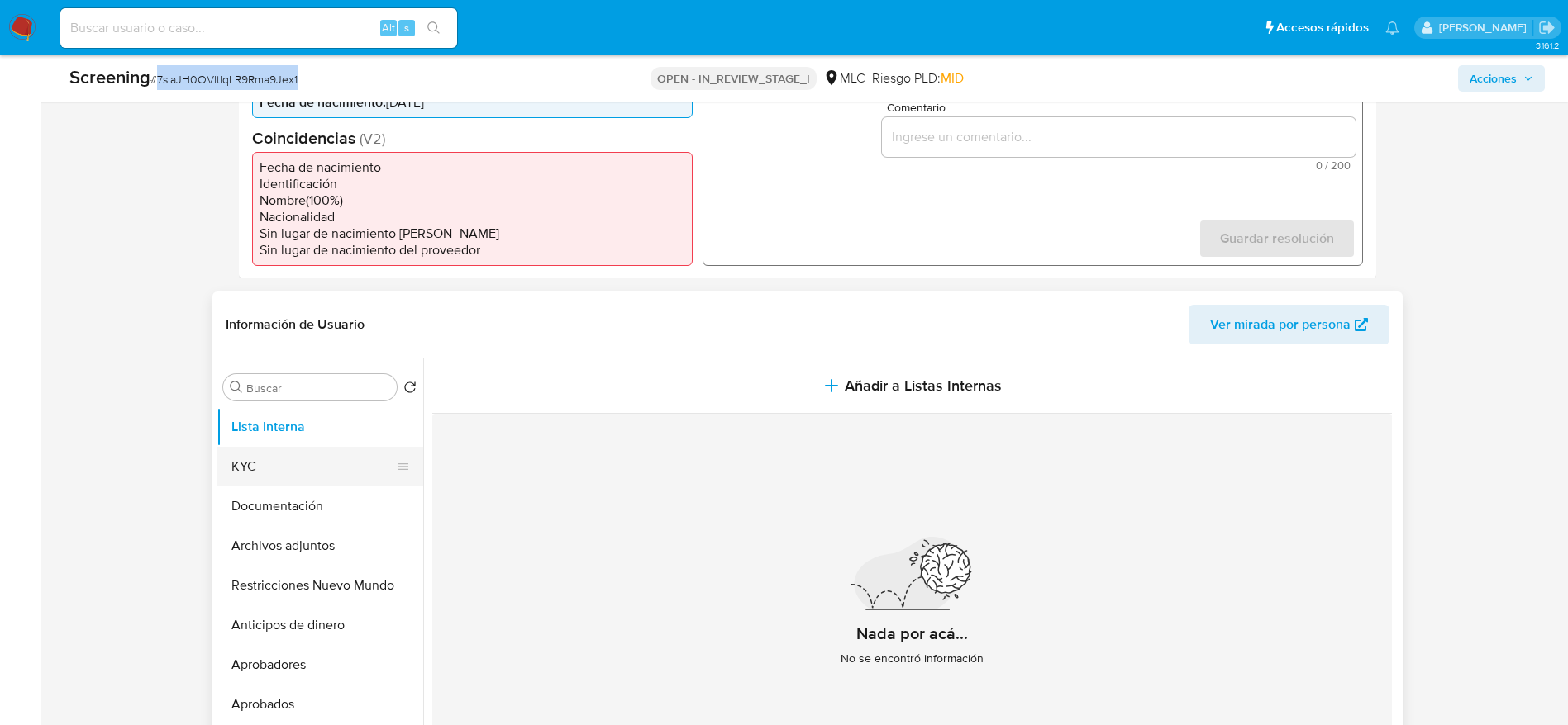
click at [263, 476] on button "KYC" at bounding box center [314, 466] width 194 height 39
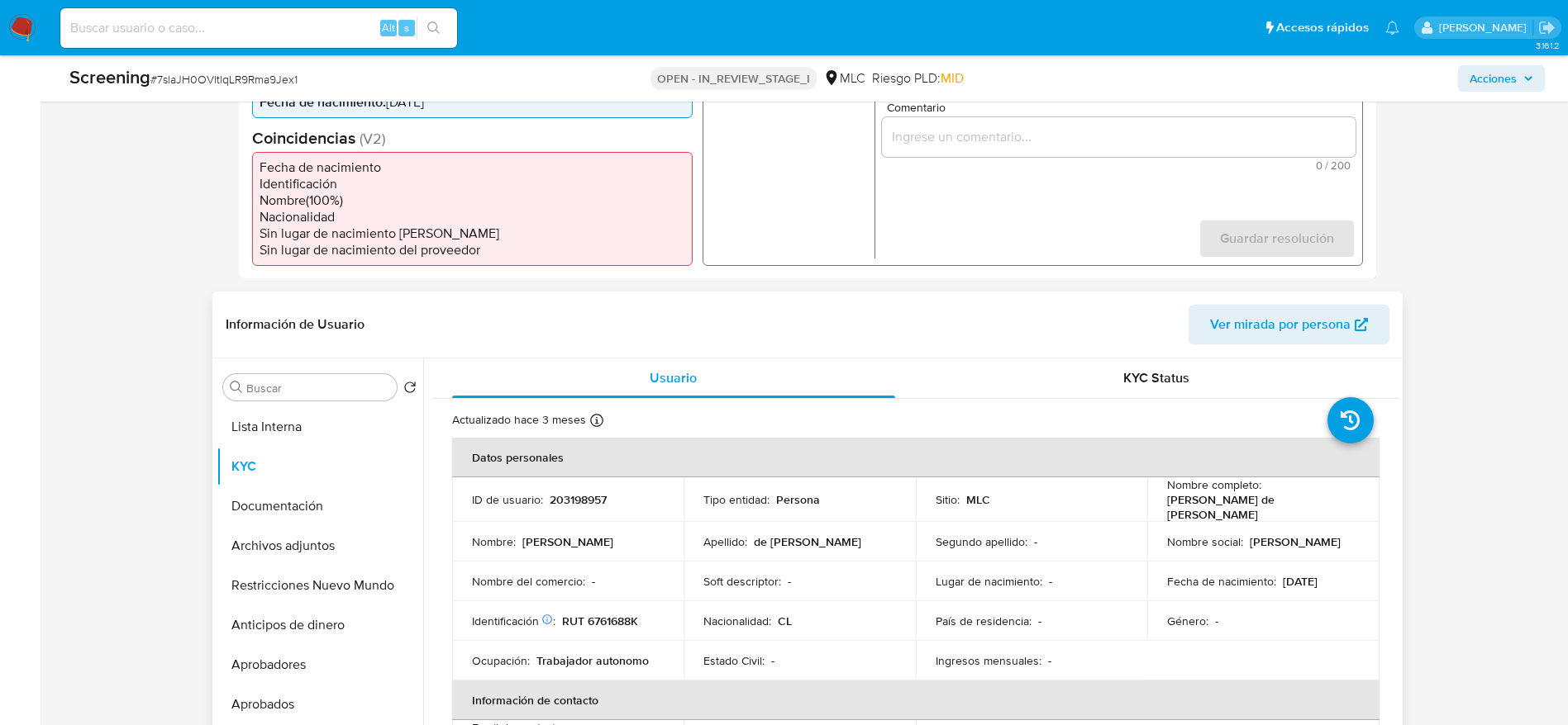
click at [585, 501] on p "203198957" at bounding box center [578, 500] width 57 height 15
copy p "203198957"
